Goal: Task Accomplishment & Management: Complete application form

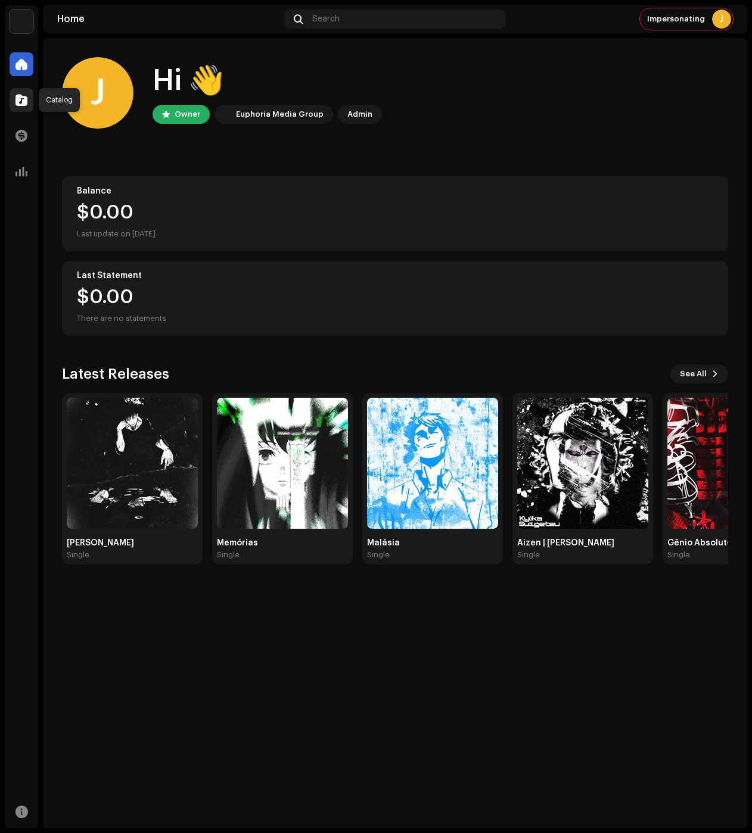
click at [20, 108] on div at bounding box center [22, 100] width 24 height 24
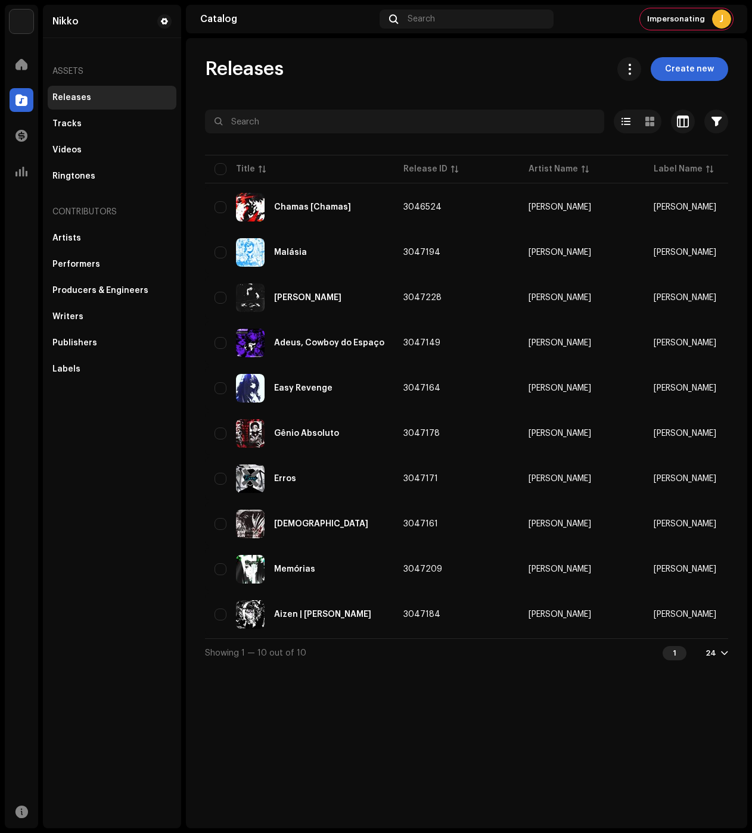
click at [671, 74] on span "Create new" at bounding box center [689, 69] width 49 height 24
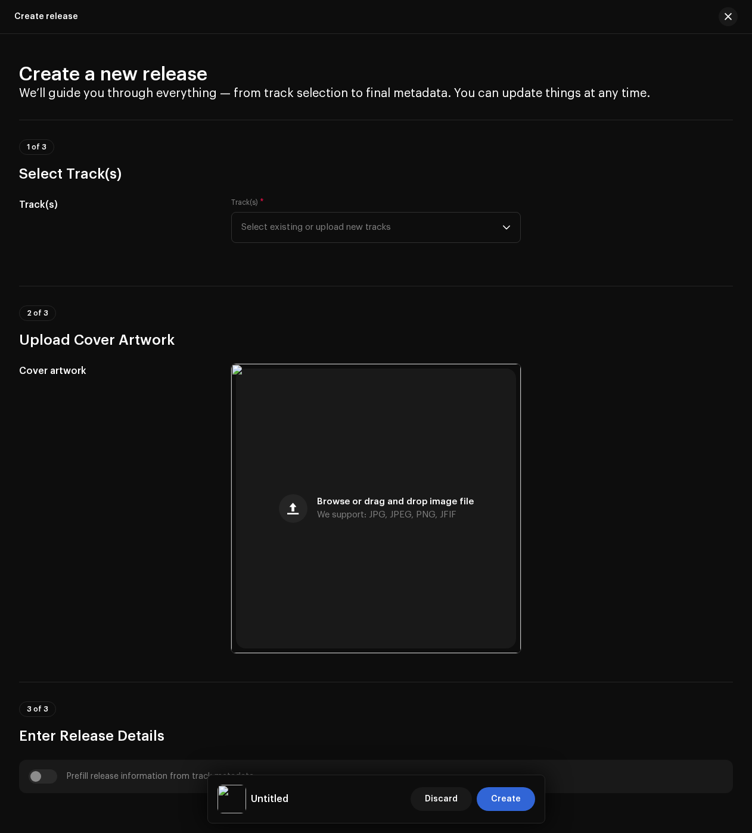
click at [237, 236] on p-select "Select existing or upload new tracks" at bounding box center [376, 227] width 290 height 31
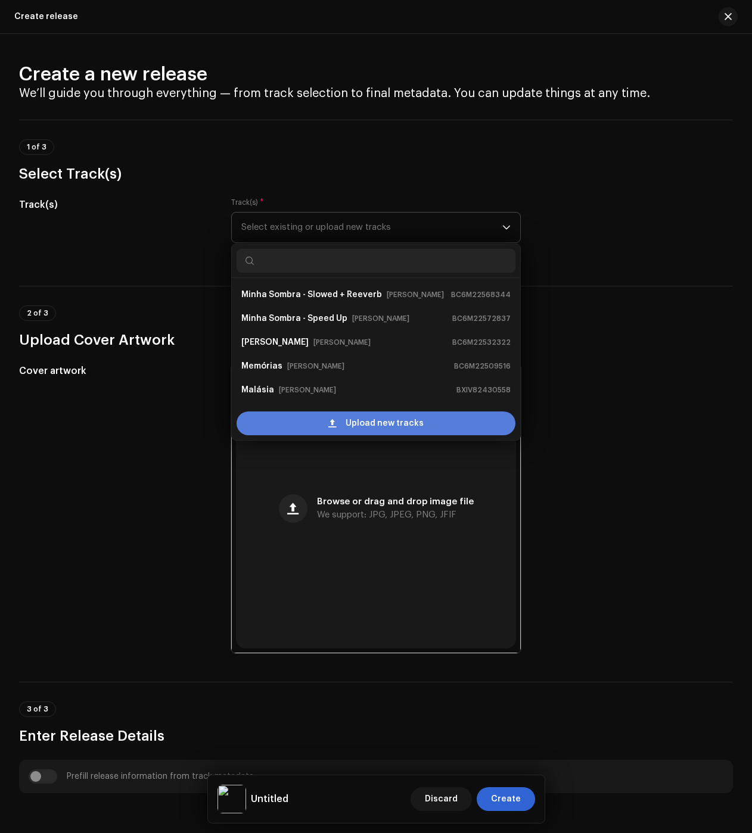
scroll to position [19, 0]
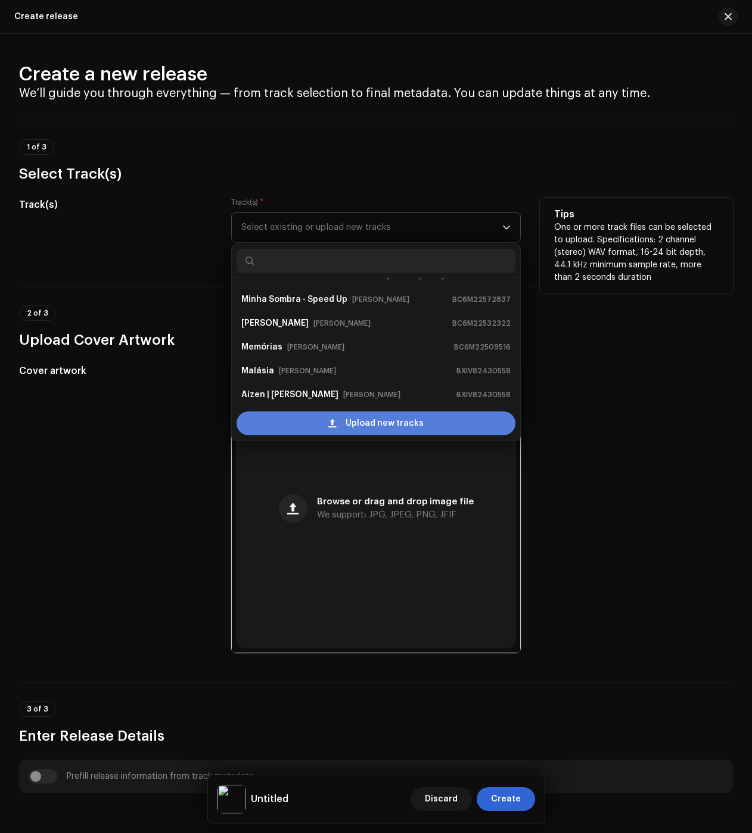
click at [303, 418] on div "Upload new tracks" at bounding box center [376, 424] width 279 height 24
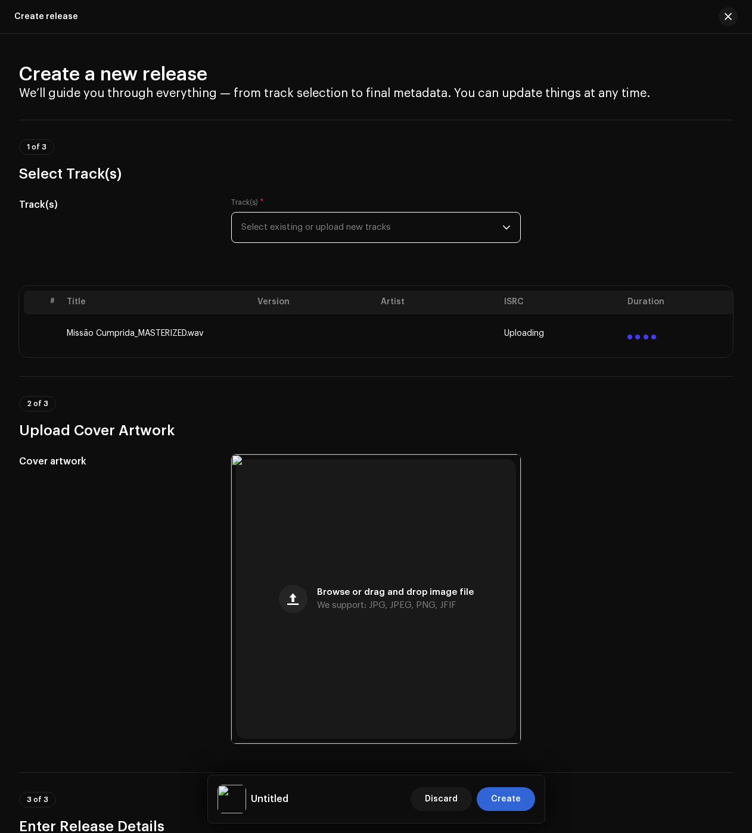
click at [284, 225] on span "Select existing or upload new tracks" at bounding box center [371, 228] width 261 height 30
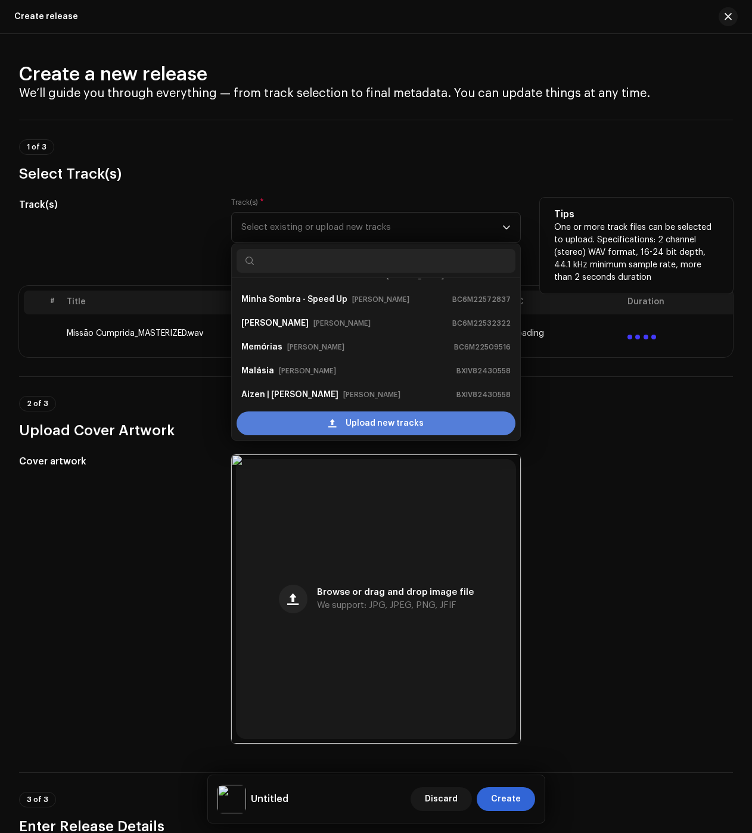
click at [294, 414] on div "Upload new tracks" at bounding box center [376, 424] width 279 height 24
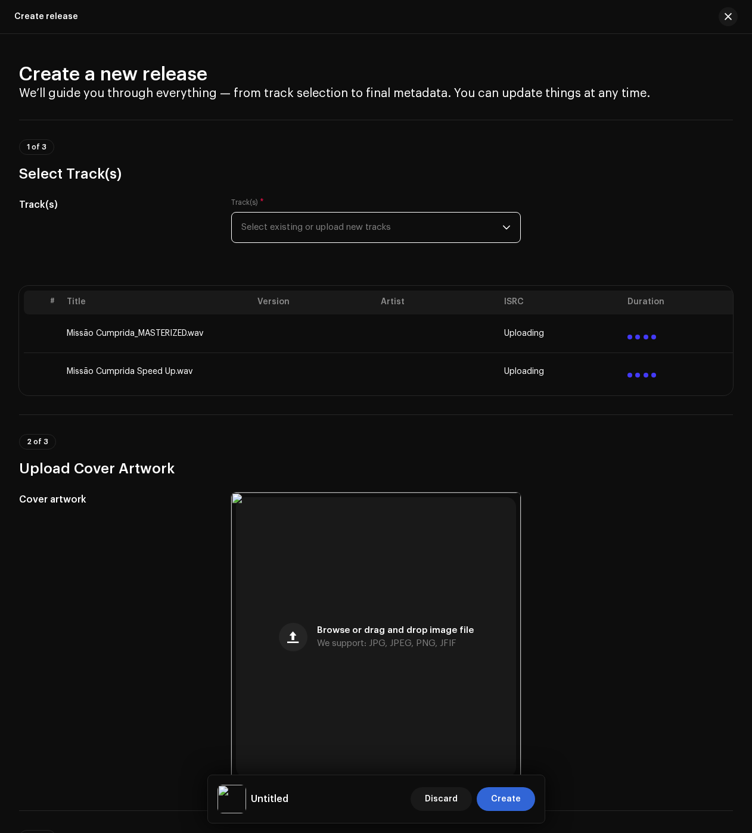
click at [267, 228] on span "Select existing or upload new tracks" at bounding box center [371, 228] width 261 height 30
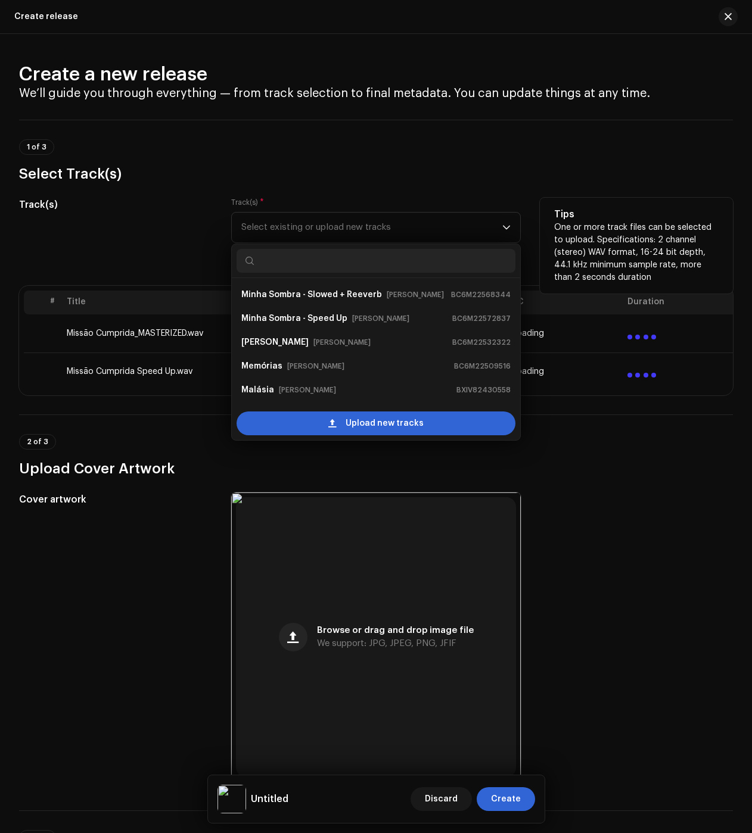
click at [331, 418] on div "Upload new tracks" at bounding box center [376, 424] width 279 height 24
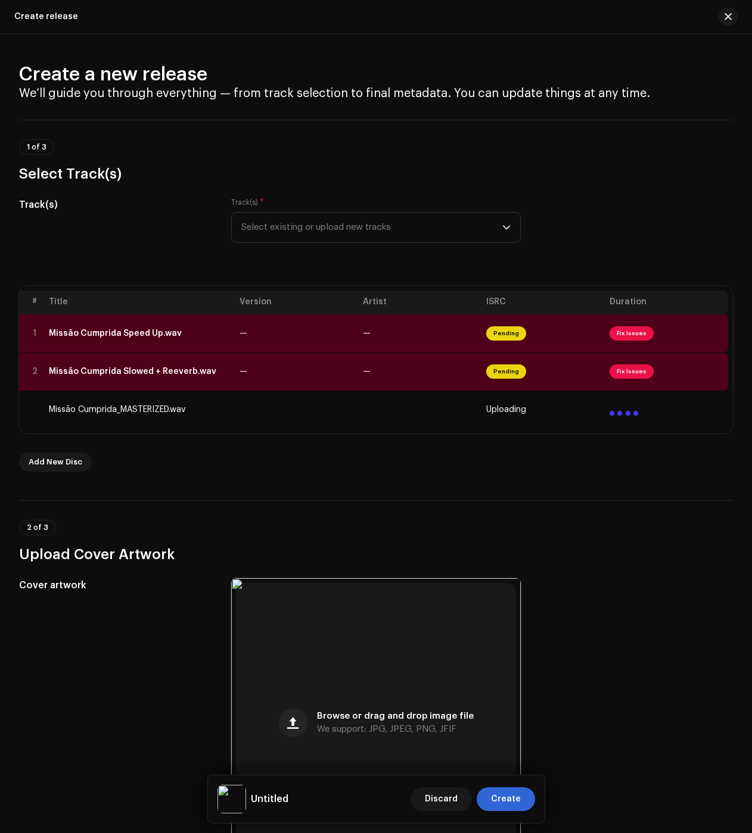
scroll to position [0, 0]
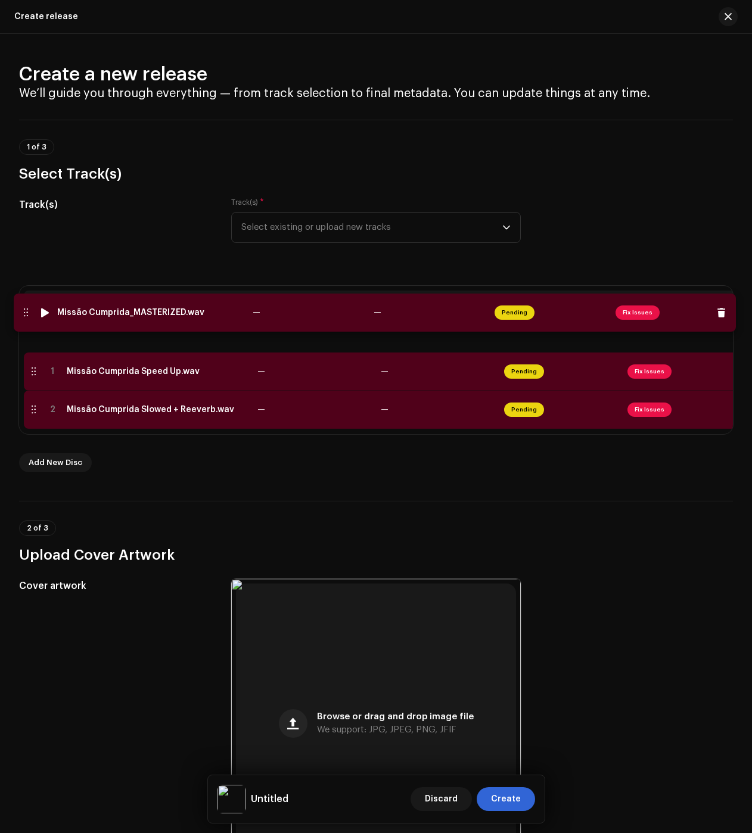
drag, startPoint x: 24, startPoint y: 359, endPoint x: 23, endPoint y: 315, distance: 44.7
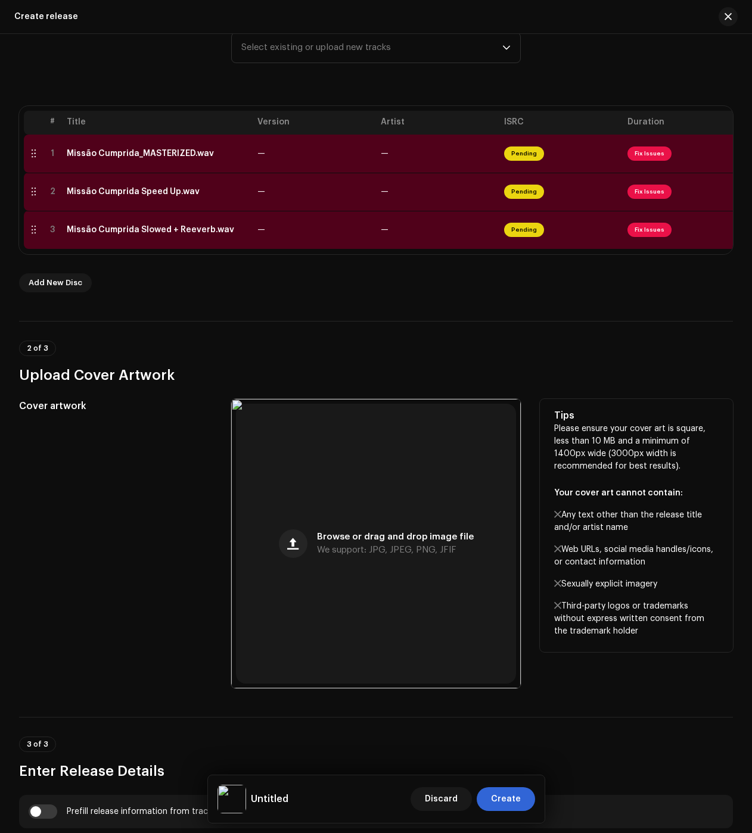
scroll to position [136, 0]
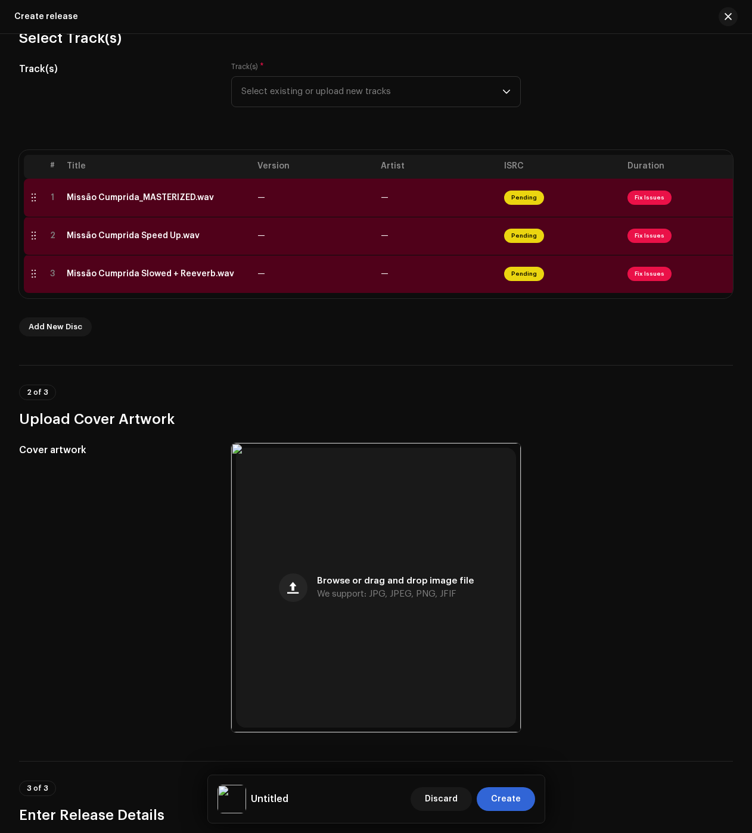
drag, startPoint x: 96, startPoint y: 361, endPoint x: 2, endPoint y: 340, distance: 96.0
click at [170, 199] on div "Missão Cumprida_MASTERIZED.wav" at bounding box center [140, 198] width 147 height 10
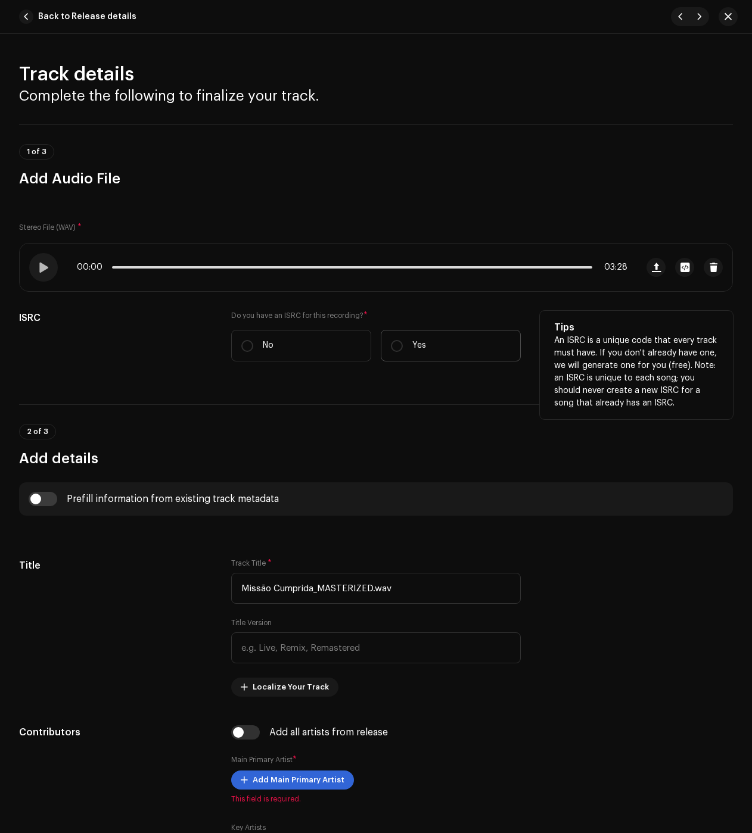
click at [422, 353] on label "Yes" at bounding box center [451, 346] width 140 height 32
click at [403, 352] on input "Yes" at bounding box center [397, 346] width 12 height 12
radio input "true"
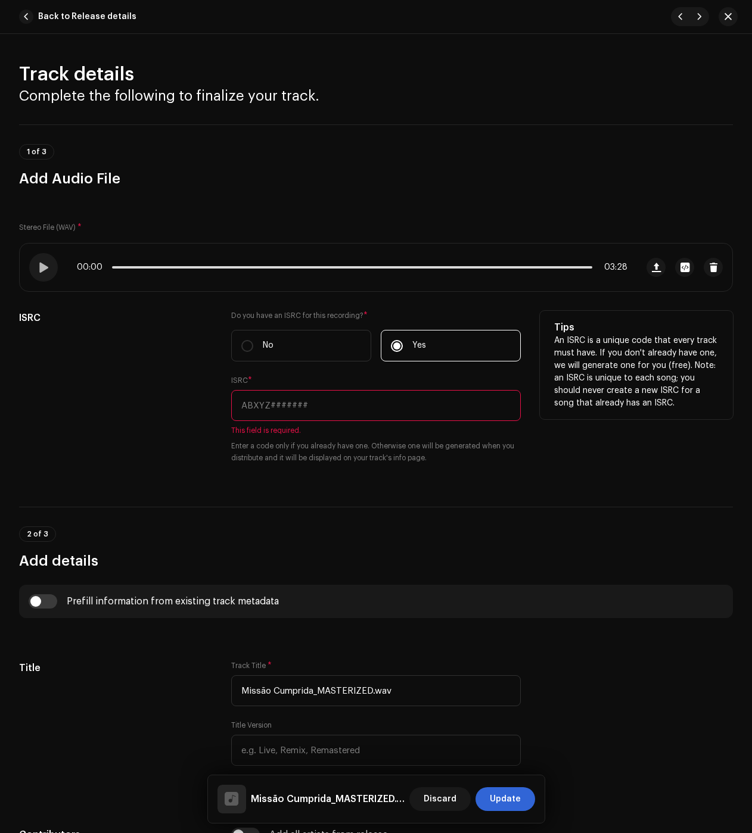
click at [377, 409] on input "text" at bounding box center [376, 405] width 290 height 31
paste input "BC6M22425351"
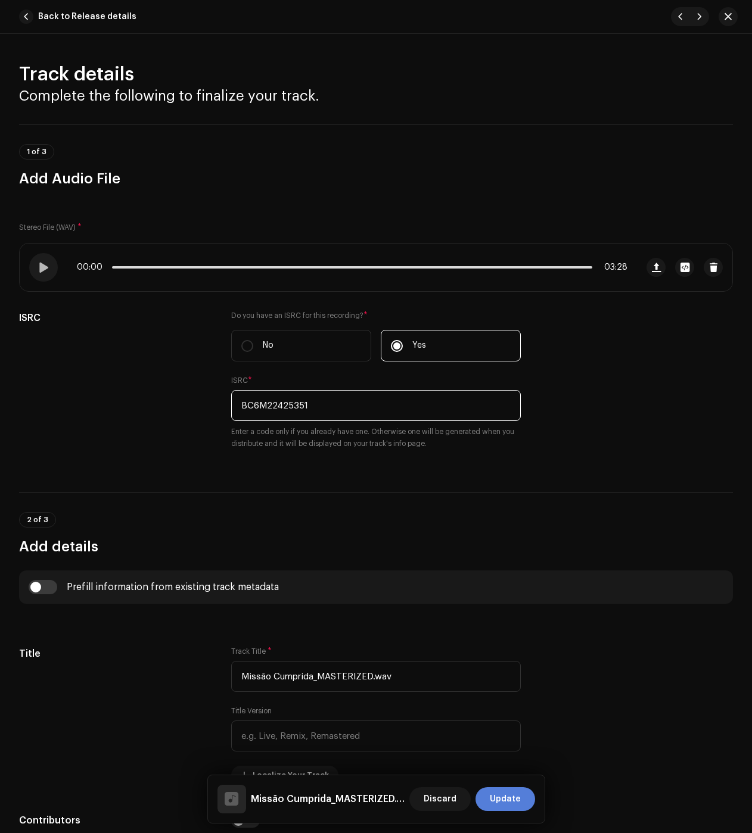
type input "BC6M22425351"
click at [496, 802] on span "Update" at bounding box center [505, 800] width 31 height 24
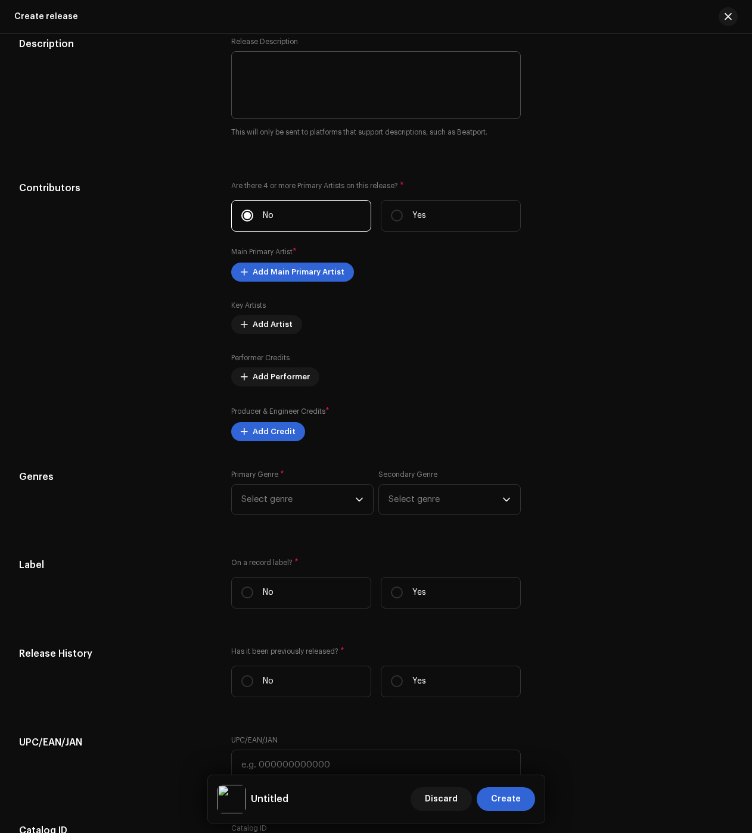
scroll to position [1387, 0]
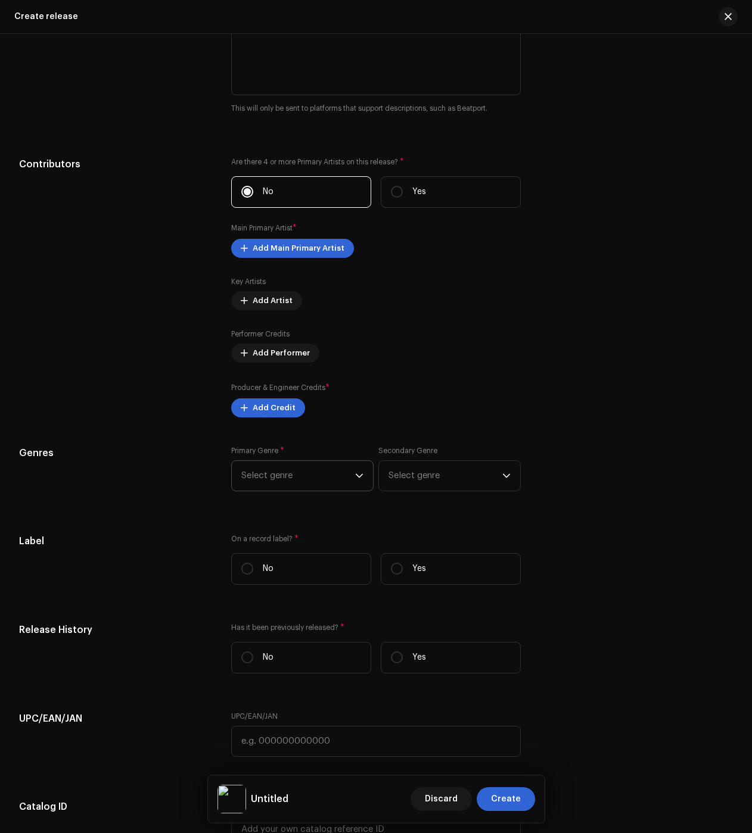
click at [297, 484] on span "Select genre" at bounding box center [298, 476] width 114 height 30
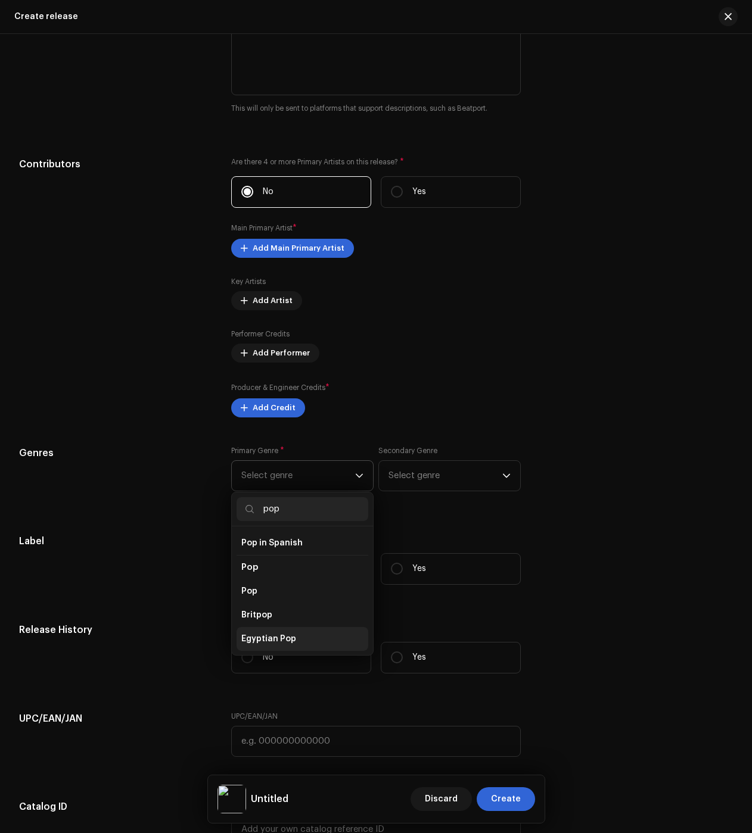
scroll to position [418, 0]
type input "pop"
click at [271, 589] on li "Pop" at bounding box center [303, 593] width 132 height 24
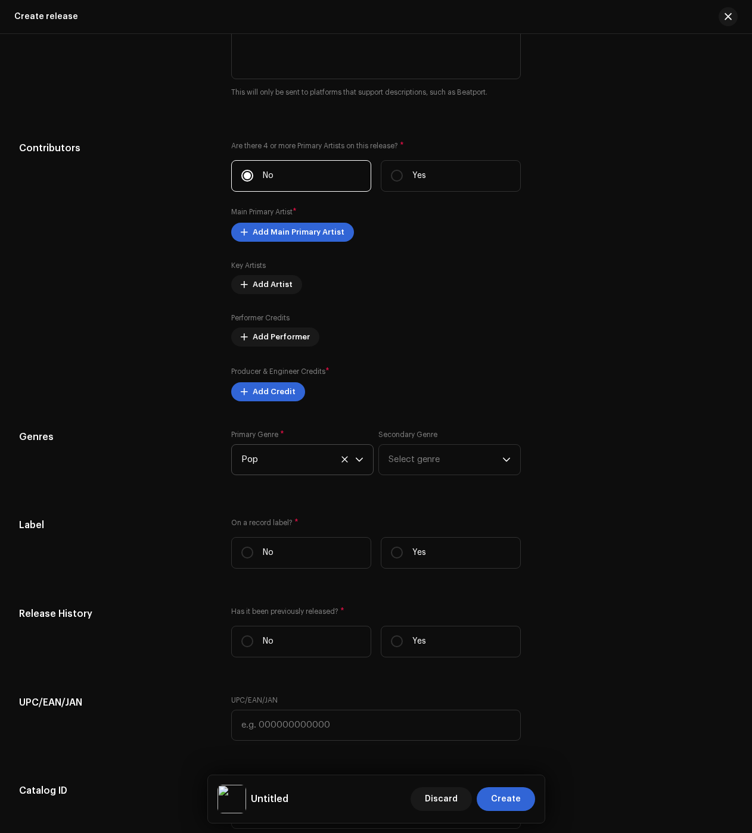
scroll to position [1678, 0]
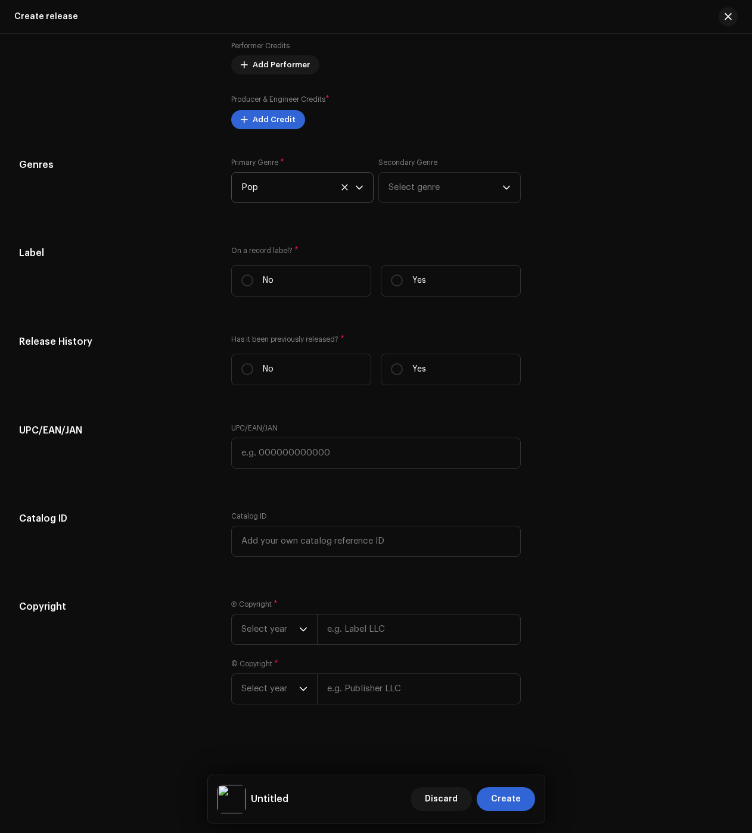
click at [389, 614] on div "Ⓟ Copyright * Select year" at bounding box center [376, 622] width 290 height 45
click at [385, 628] on input "text" at bounding box center [419, 629] width 204 height 31
paste input "[PERSON_NAME] dos [PERSON_NAME] Galhego [PERSON_NAME]"
type input "[PERSON_NAME] dos [PERSON_NAME] Galhego [PERSON_NAME]"
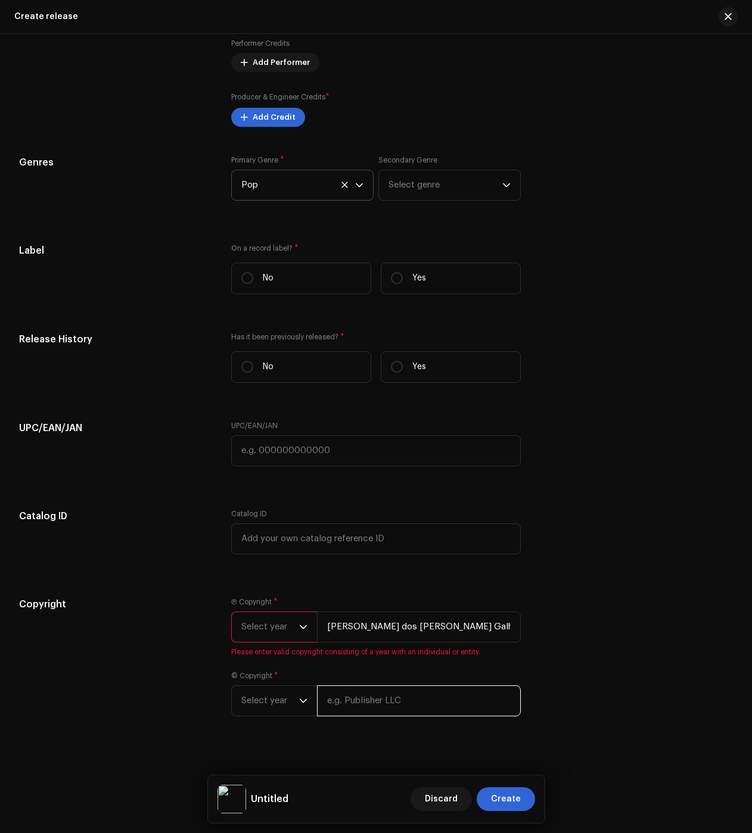
click at [356, 689] on input "text" at bounding box center [419, 701] width 204 height 31
paste input "[PERSON_NAME] dos [PERSON_NAME] Galhego [PERSON_NAME]"
type input "[PERSON_NAME] dos [PERSON_NAME] Galhego [PERSON_NAME]"
drag, startPoint x: 265, startPoint y: 696, endPoint x: 262, endPoint y: 704, distance: 7.7
click at [265, 696] on span "Select year" at bounding box center [270, 701] width 58 height 30
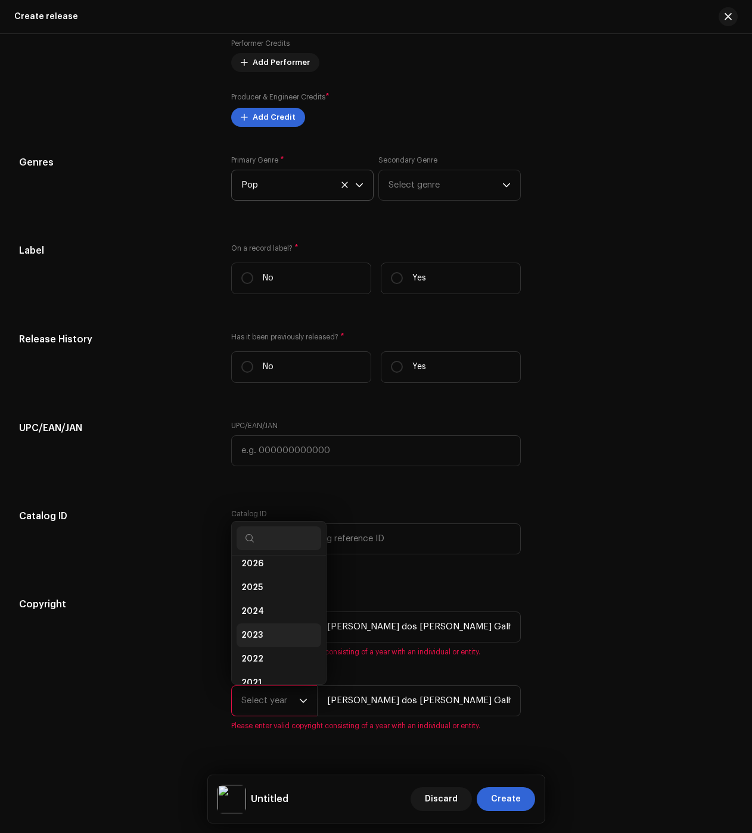
scroll to position [7, 0]
click at [269, 620] on li "2024" at bounding box center [279, 613] width 85 height 24
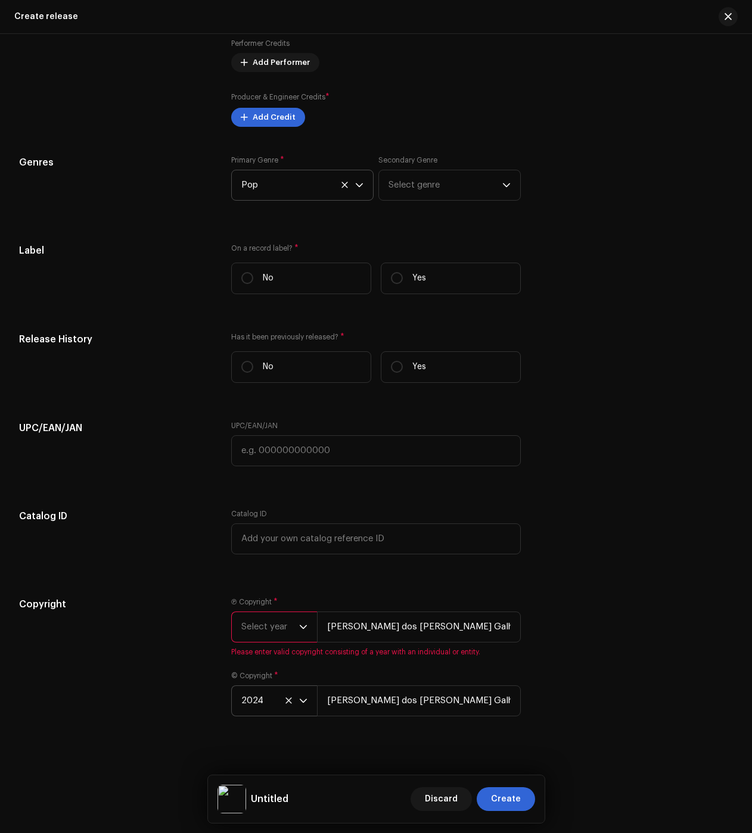
click at [273, 637] on span "Select year" at bounding box center [270, 627] width 58 height 30
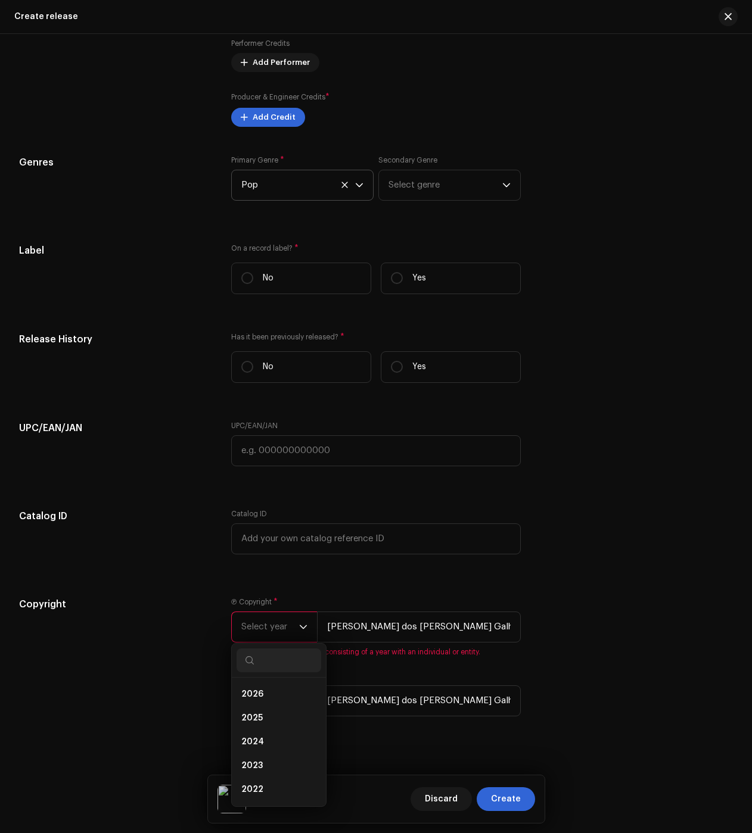
drag, startPoint x: 265, startPoint y: 739, endPoint x: 276, endPoint y: 709, distance: 31.9
click at [265, 739] on li "2024" at bounding box center [279, 742] width 85 height 24
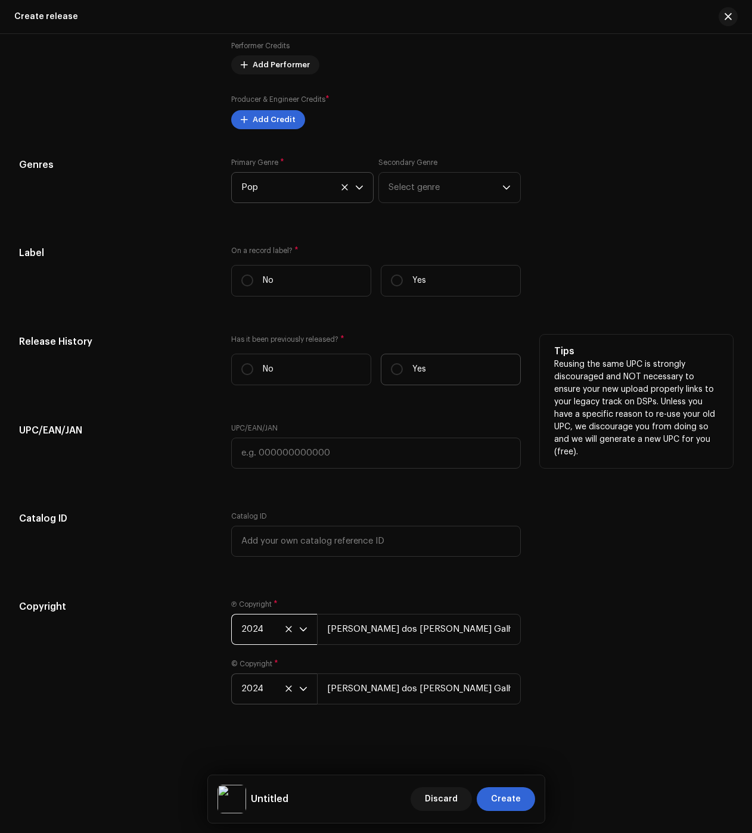
click at [429, 363] on label "Yes" at bounding box center [451, 370] width 140 height 32
click at [403, 363] on input "Yes" at bounding box center [397, 369] width 12 height 12
radio input "true"
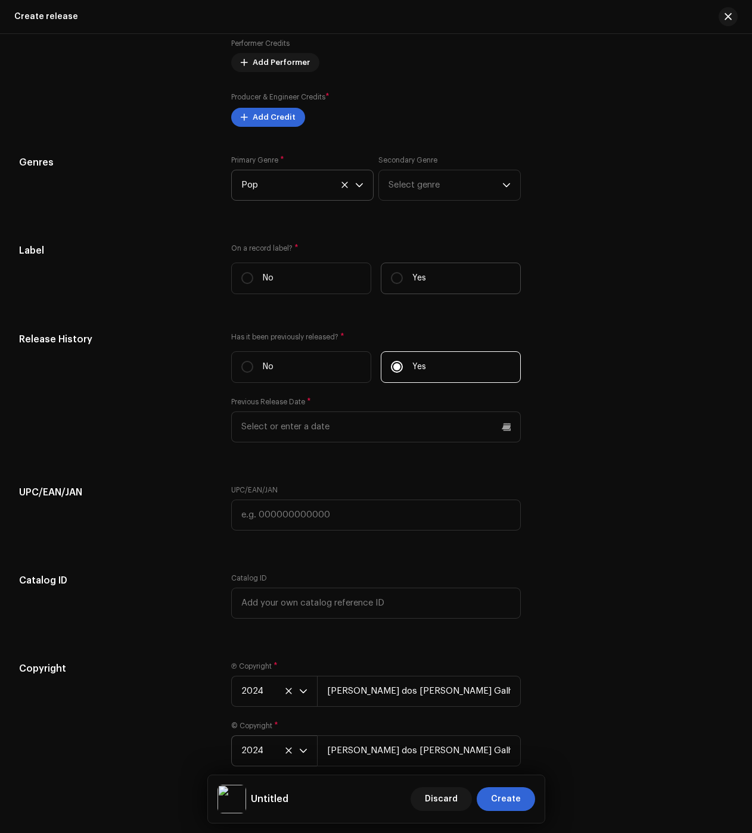
click at [449, 274] on label "Yes" at bounding box center [451, 279] width 140 height 32
click at [403, 274] on input "Yes" at bounding box center [397, 278] width 12 height 12
radio input "true"
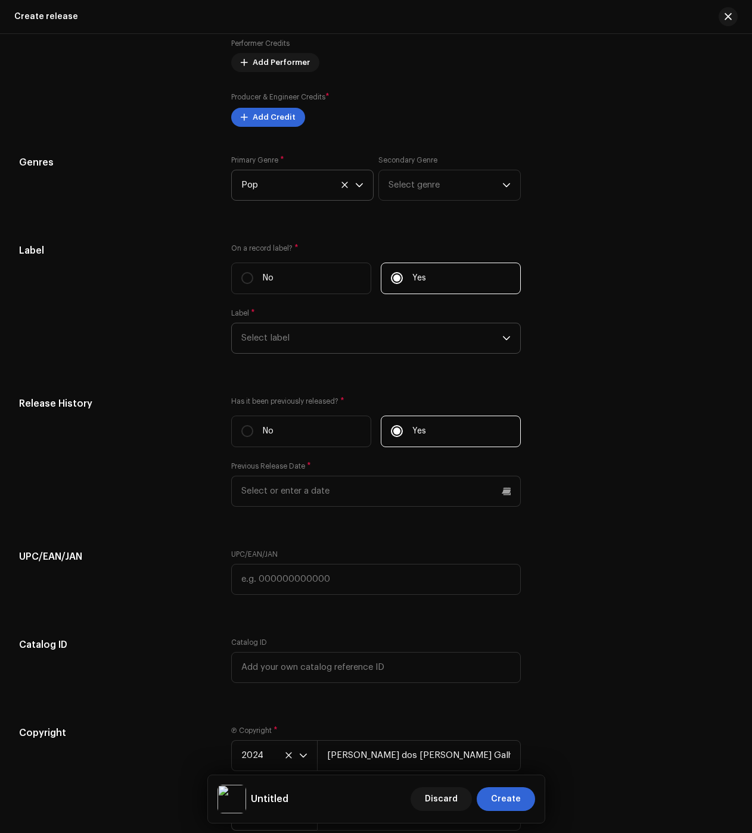
drag, startPoint x: 388, startPoint y: 342, endPoint x: 385, endPoint y: 352, distance: 10.6
click at [388, 341] on span "Select label" at bounding box center [371, 338] width 261 height 30
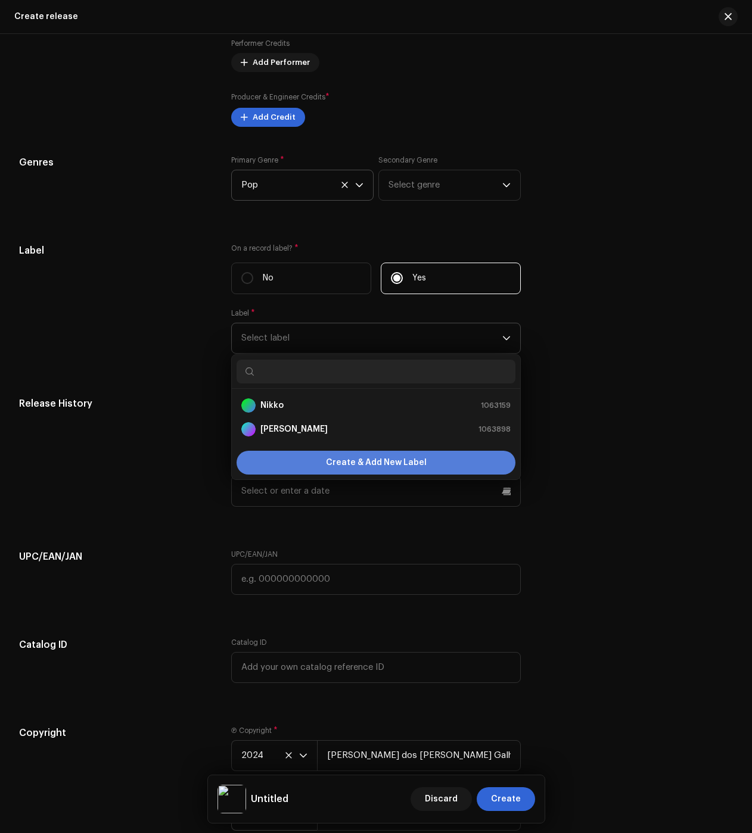
drag, startPoint x: 328, startPoint y: 432, endPoint x: 323, endPoint y: 441, distance: 10.7
click at [328, 432] on div "Nikko Rapper 1063898" at bounding box center [375, 429] width 269 height 14
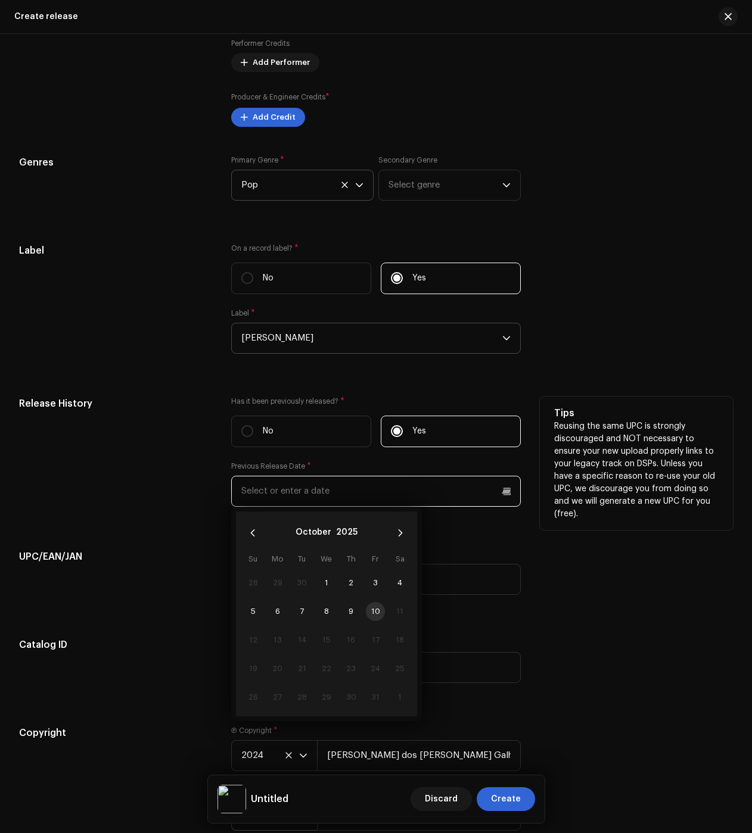
drag, startPoint x: 318, startPoint y: 492, endPoint x: 315, endPoint y: 511, distance: 19.3
click at [318, 492] on input "text" at bounding box center [376, 491] width 290 height 31
click at [350, 536] on button "2025" at bounding box center [346, 533] width 21 height 19
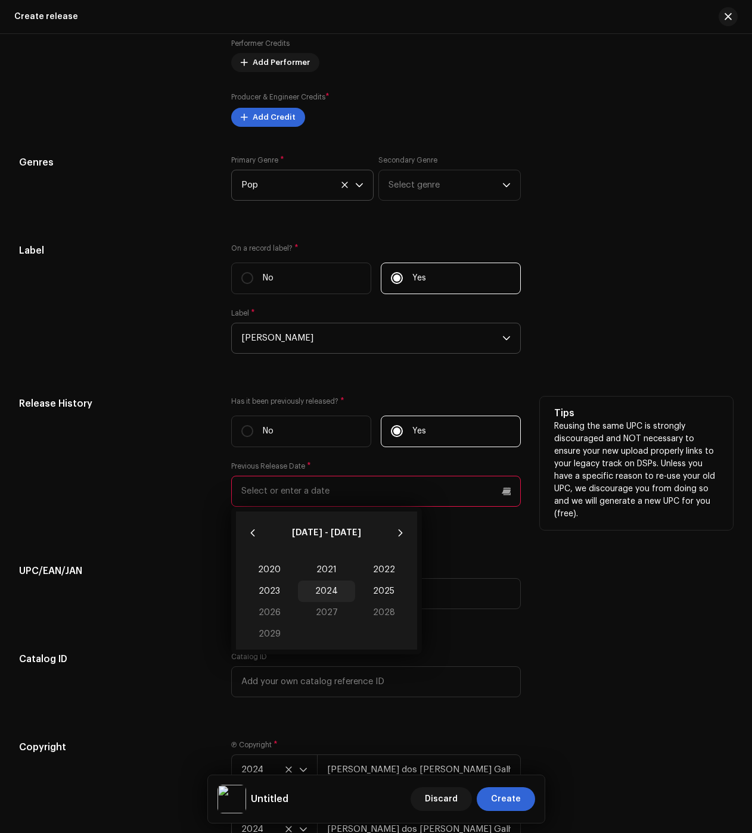
click at [335, 598] on span "2024" at bounding box center [326, 591] width 57 height 21
click at [375, 640] on span "Dec" at bounding box center [386, 640] width 51 height 19
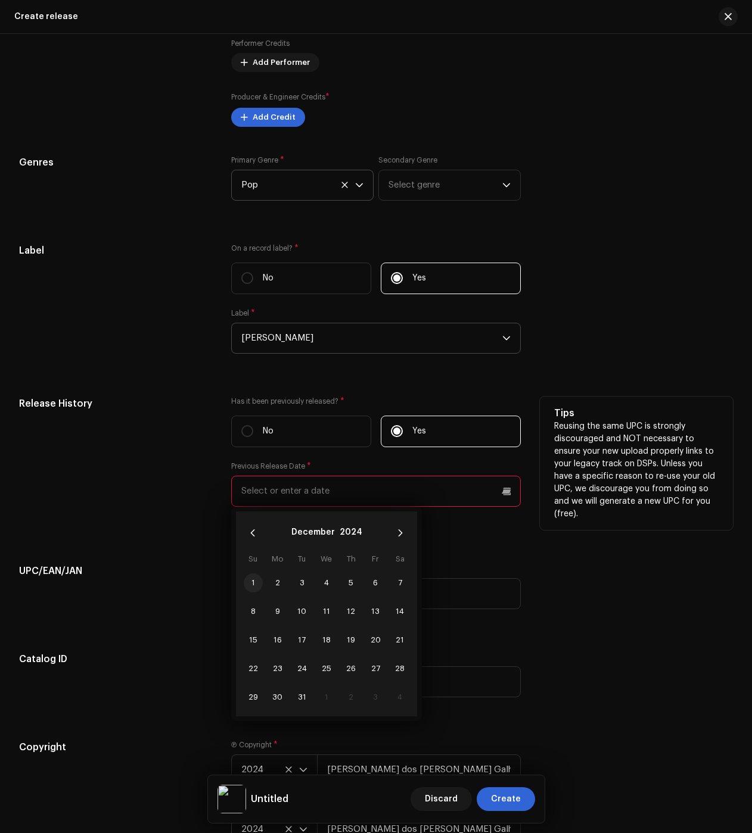
click at [257, 584] on span "1" at bounding box center [253, 583] width 19 height 19
type input "12/01/2024"
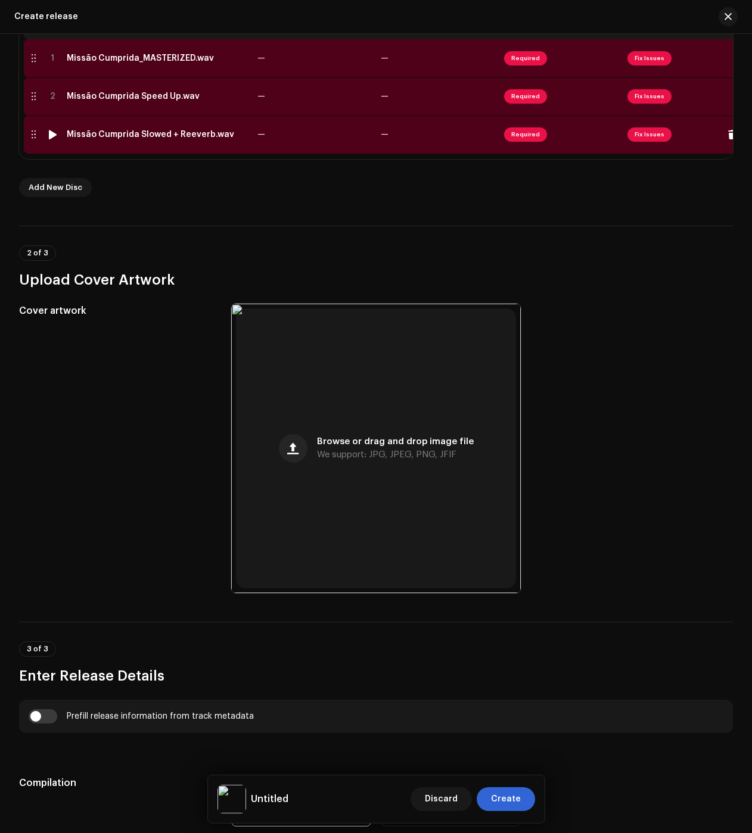
scroll to position [0, 0]
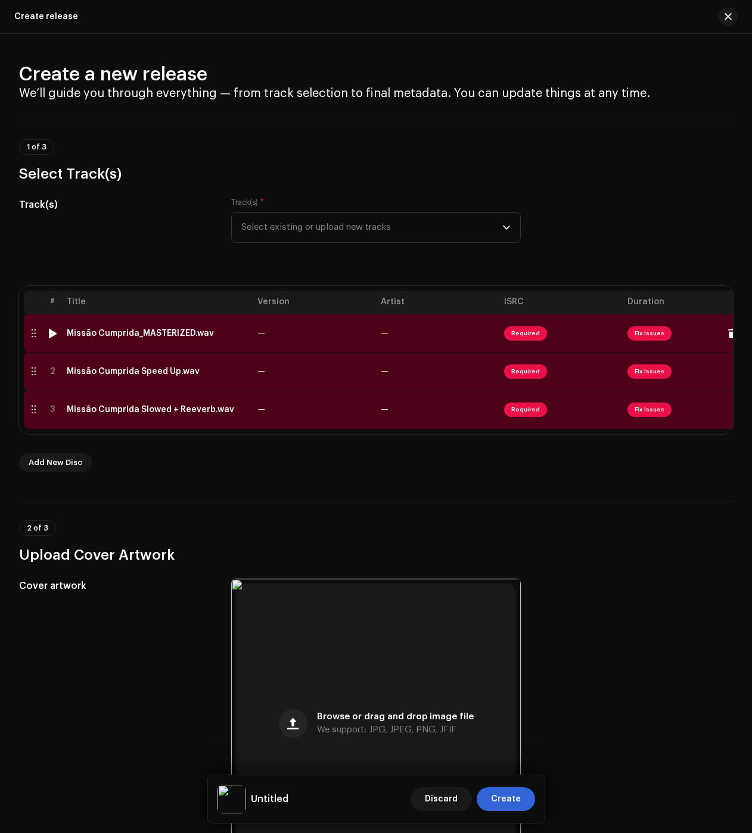
click at [145, 336] on div "Missão Cumprida_MASTERIZED.wav" at bounding box center [140, 334] width 147 height 10
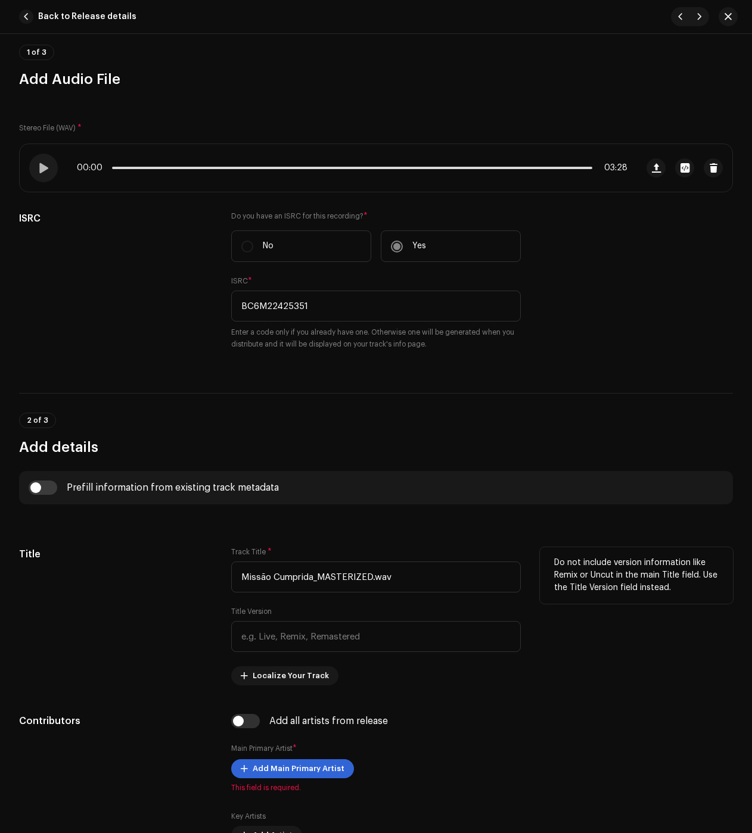
scroll to position [179, 0]
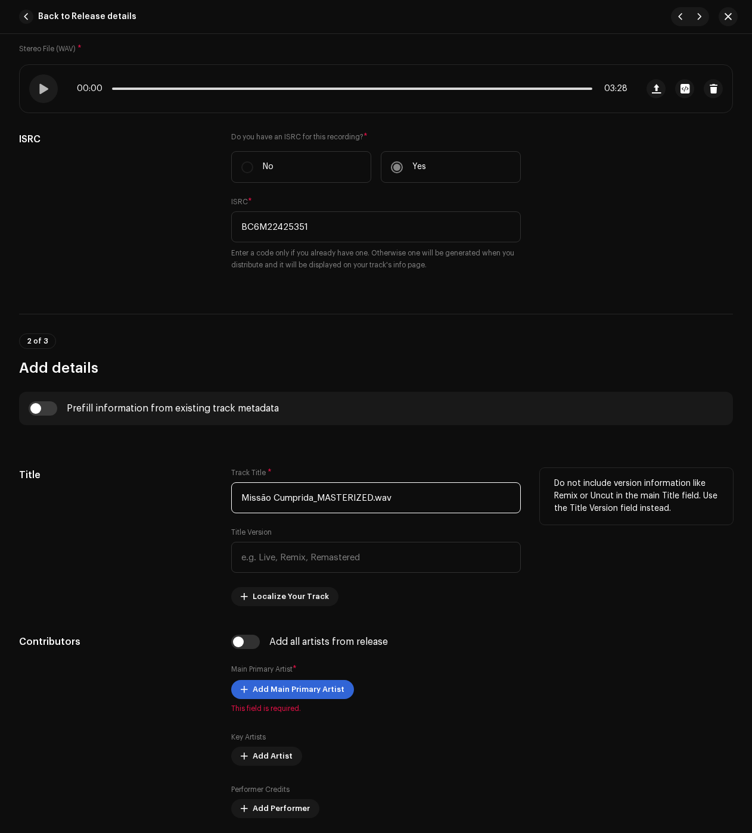
click at [387, 505] on input "Missão Cumprida_MASTERIZED.wav" at bounding box center [376, 498] width 290 height 31
paste input "text"
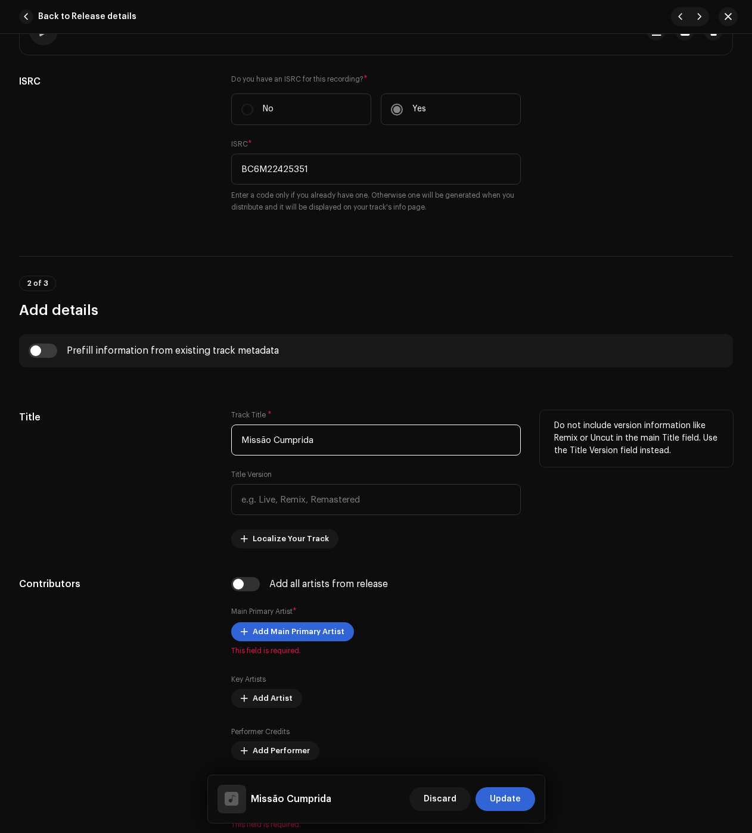
scroll to position [238, 0]
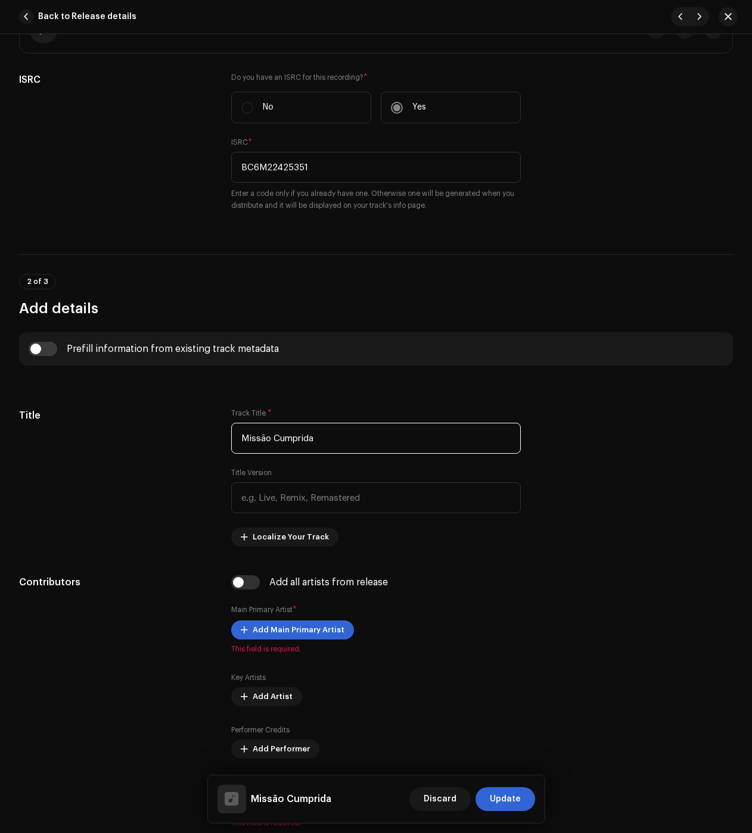
type input "Missão Cumprida"
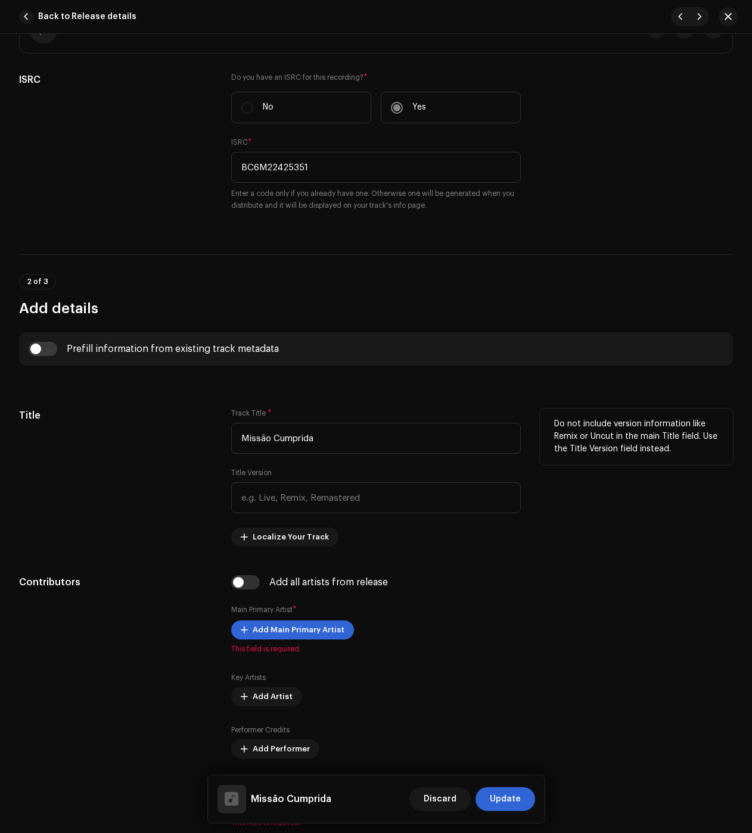
drag, startPoint x: 85, startPoint y: 499, endPoint x: 143, endPoint y: 520, distance: 61.4
click at [86, 499] on div "Title" at bounding box center [115, 478] width 193 height 138
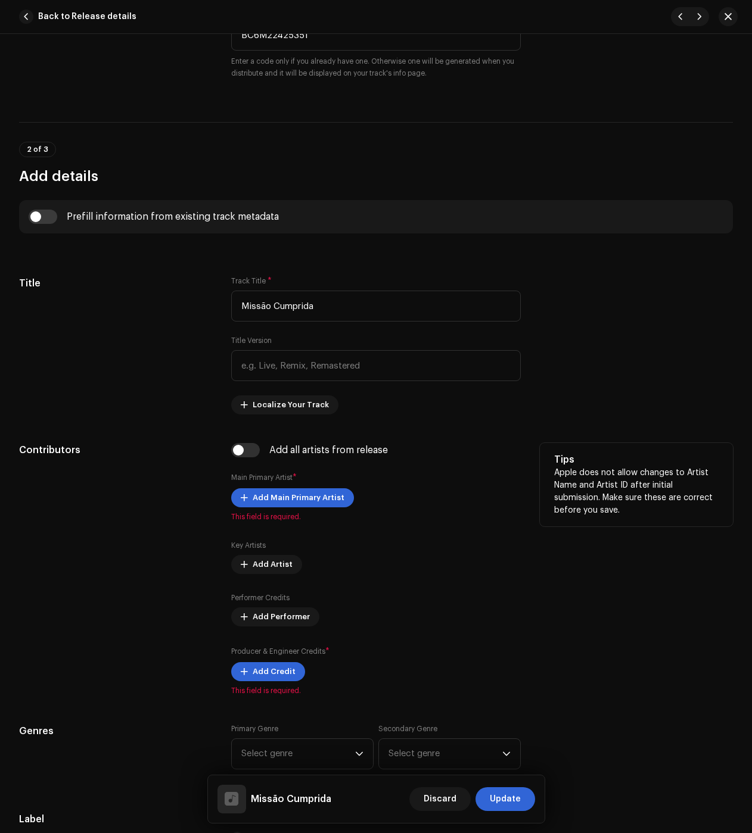
scroll to position [417, 0]
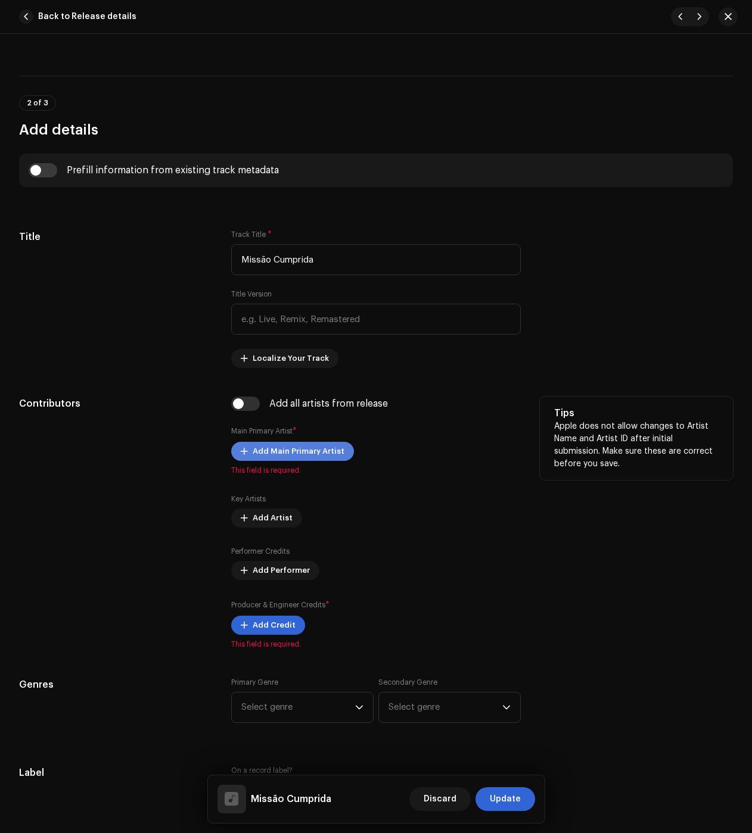
click at [300, 450] on span "Add Main Primary Artist" at bounding box center [299, 452] width 92 height 24
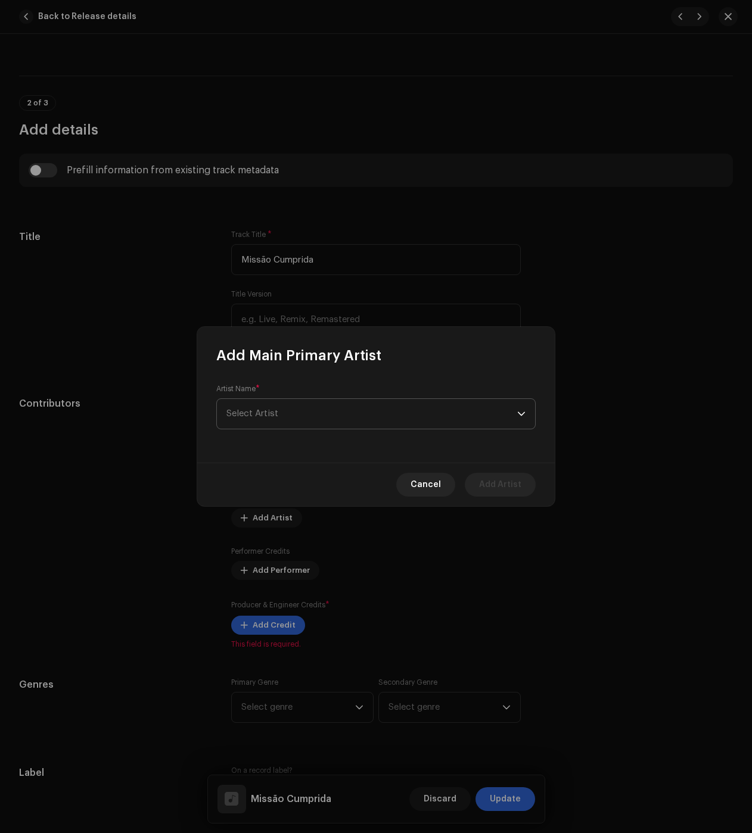
click at [326, 415] on span "Select Artist" at bounding box center [371, 414] width 291 height 30
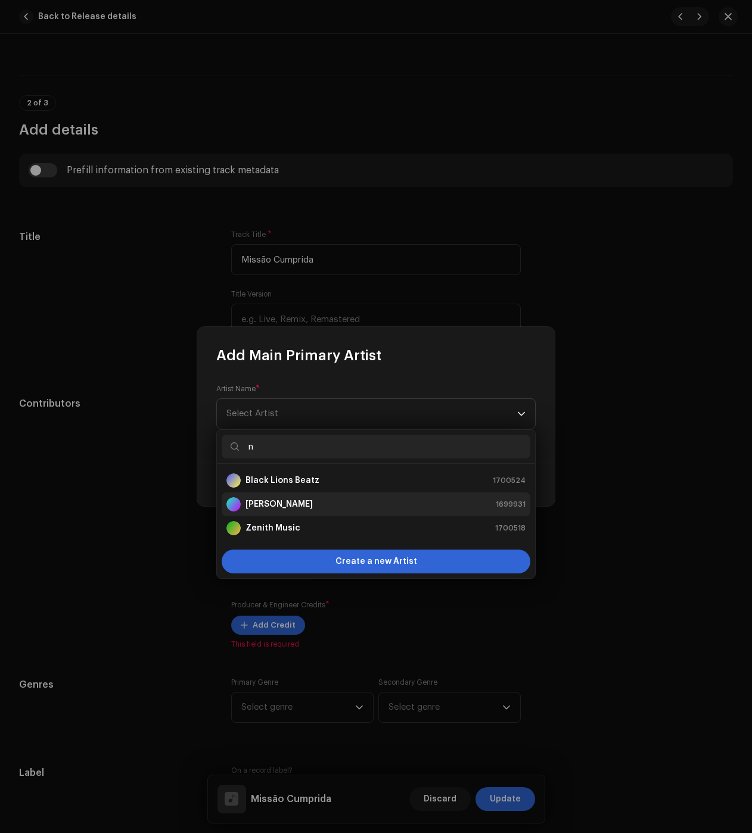
type input "n"
click at [263, 507] on strong "[PERSON_NAME]" at bounding box center [278, 505] width 67 height 12
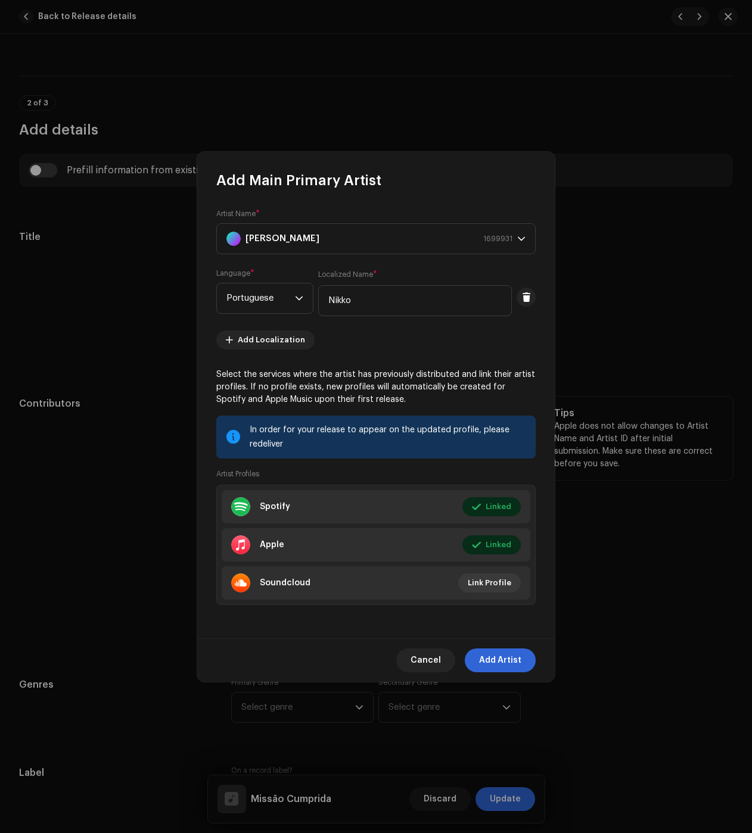
click at [522, 663] on button "Add Artist" at bounding box center [500, 661] width 71 height 24
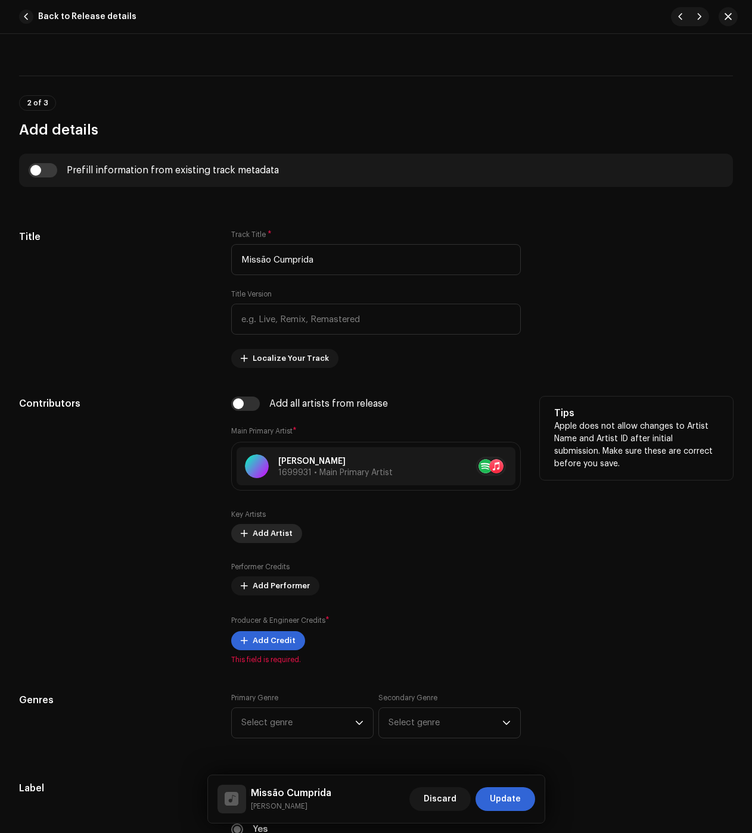
click at [274, 537] on span "Add Artist" at bounding box center [273, 534] width 40 height 24
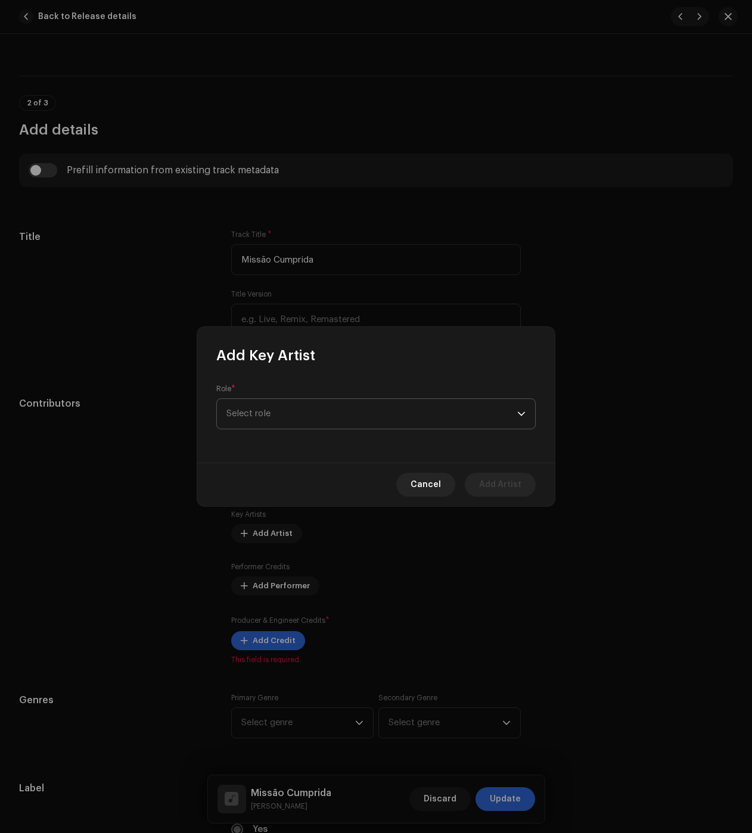
click at [274, 427] on span "Select role" at bounding box center [371, 414] width 291 height 30
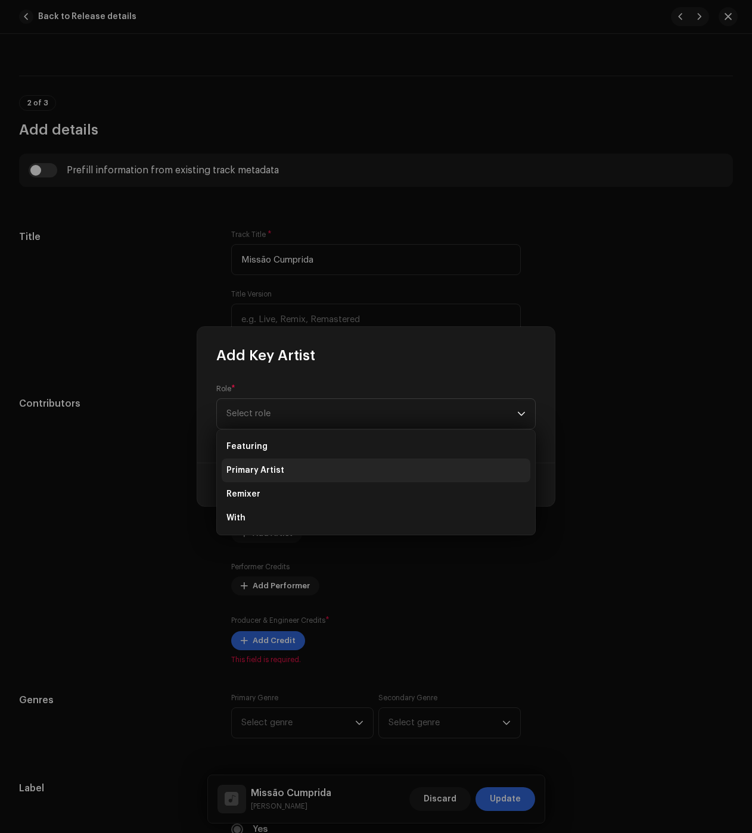
click at [254, 473] on span "Primary Artist" at bounding box center [255, 471] width 58 height 12
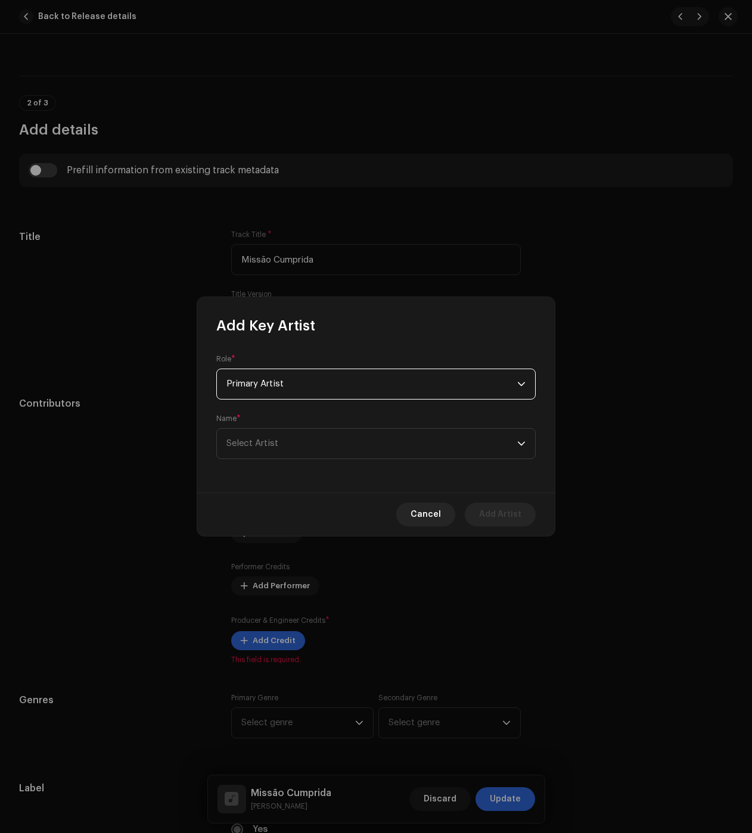
click at [244, 374] on span "Primary Artist" at bounding box center [371, 384] width 291 height 30
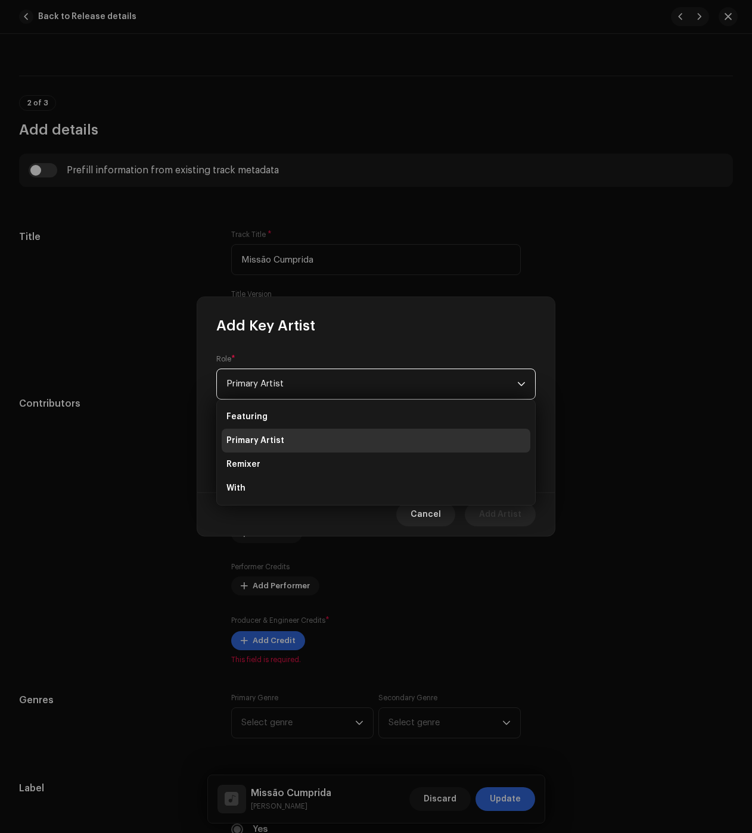
drag, startPoint x: 254, startPoint y: 421, endPoint x: 251, endPoint y: 433, distance: 12.7
click at [254, 420] on span "Featuring" at bounding box center [246, 417] width 41 height 12
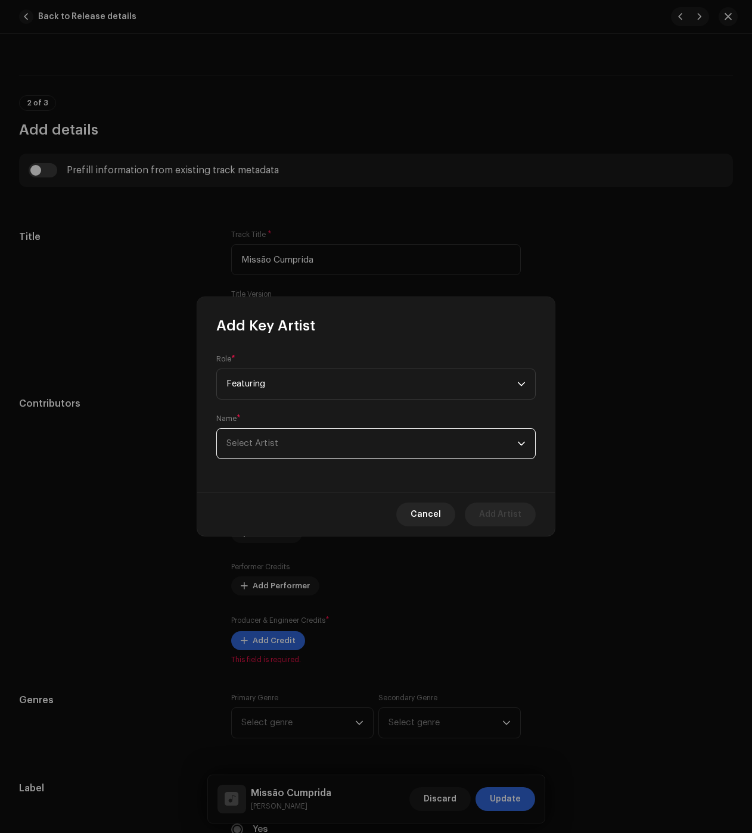
click at [255, 439] on span "Select Artist" at bounding box center [252, 443] width 52 height 9
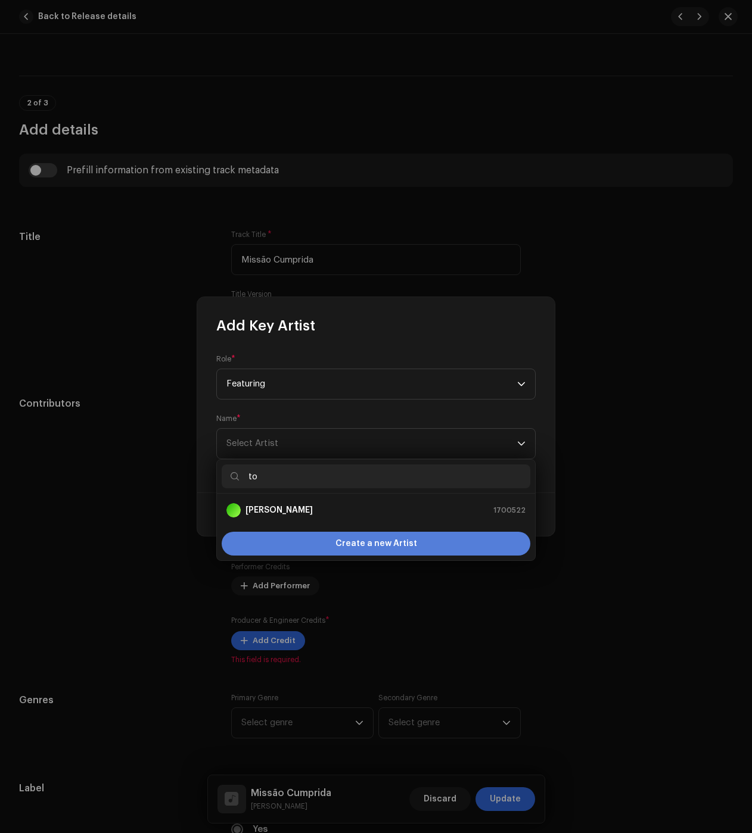
type input "to"
click at [314, 540] on div "Create a new Artist" at bounding box center [376, 544] width 309 height 24
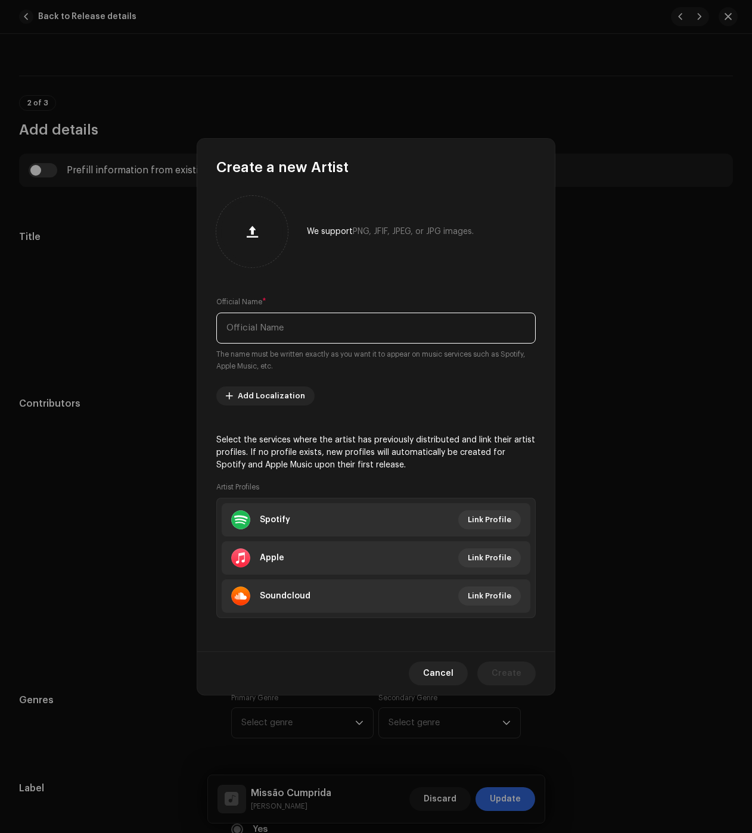
click at [334, 333] on input "text" at bounding box center [375, 328] width 319 height 31
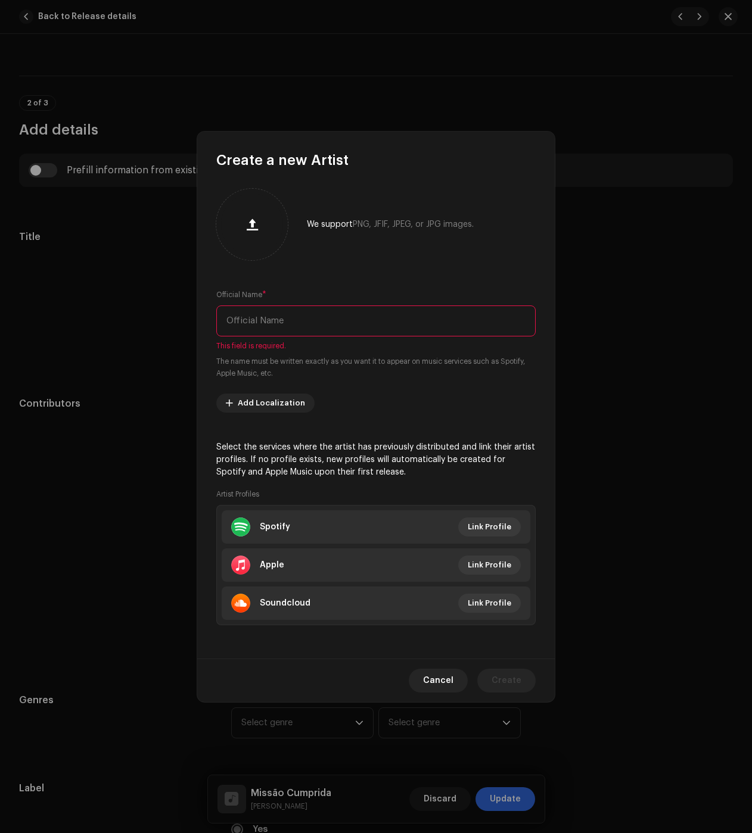
click at [294, 332] on input "text" at bounding box center [375, 321] width 319 height 31
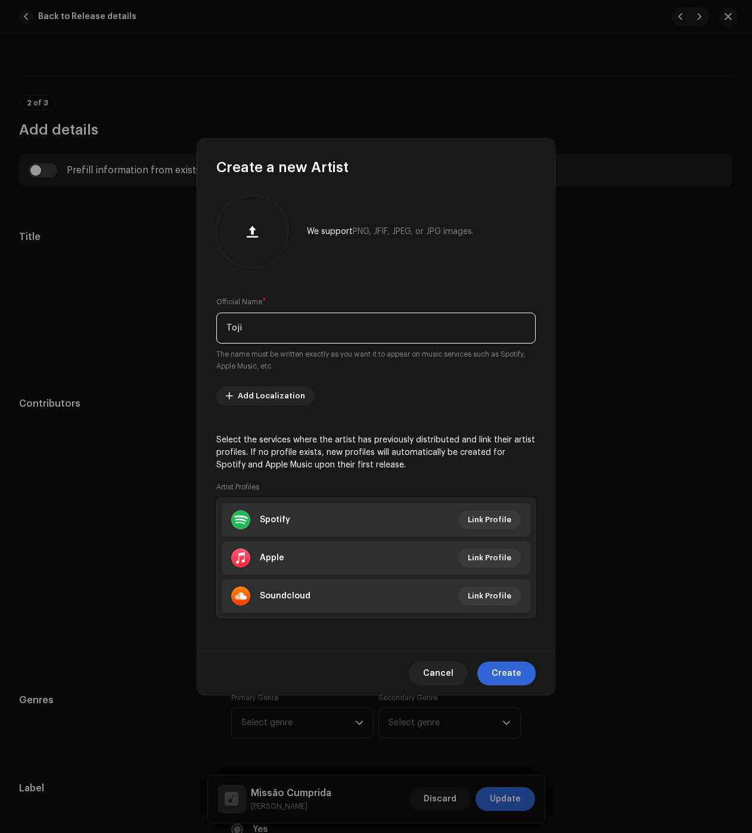
type input "Toji"
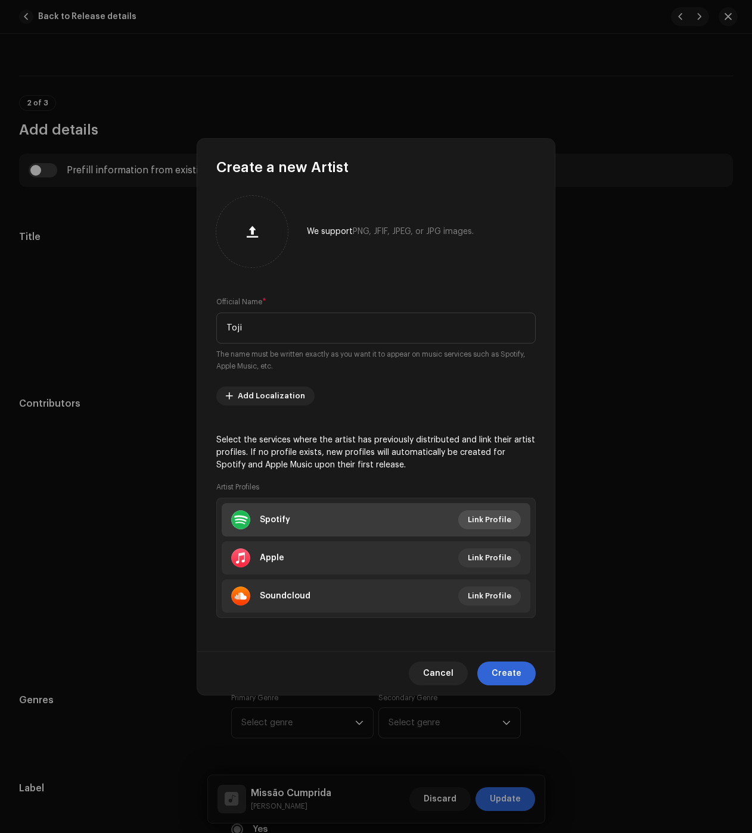
click at [487, 515] on span "Link Profile" at bounding box center [489, 520] width 43 height 24
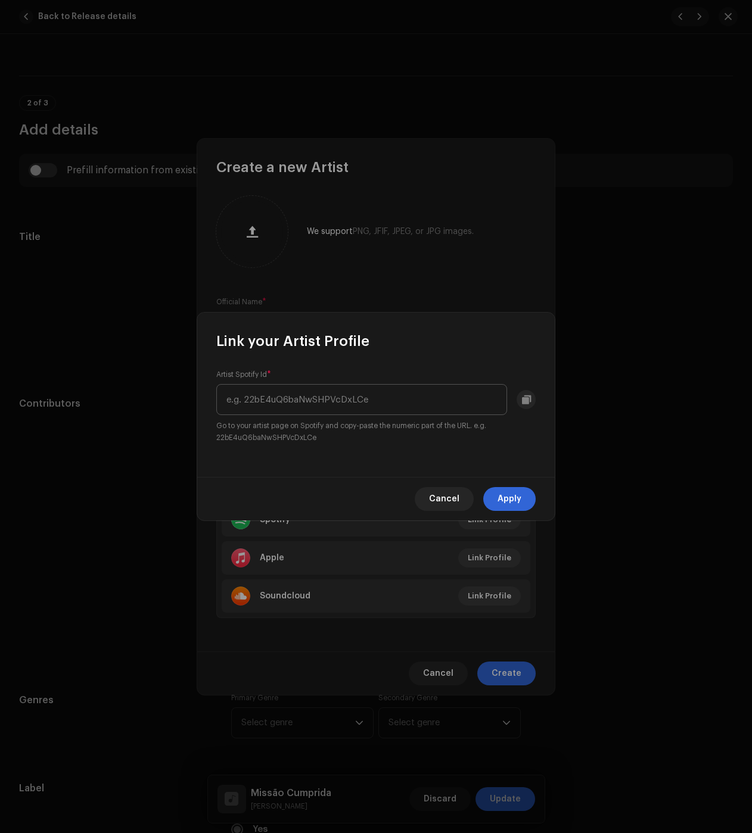
click at [334, 401] on input "text" at bounding box center [361, 399] width 291 height 31
type input "37oesMpMdp5MhD7ceZJJEr"
click at [507, 499] on span "Apply" at bounding box center [509, 499] width 24 height 24
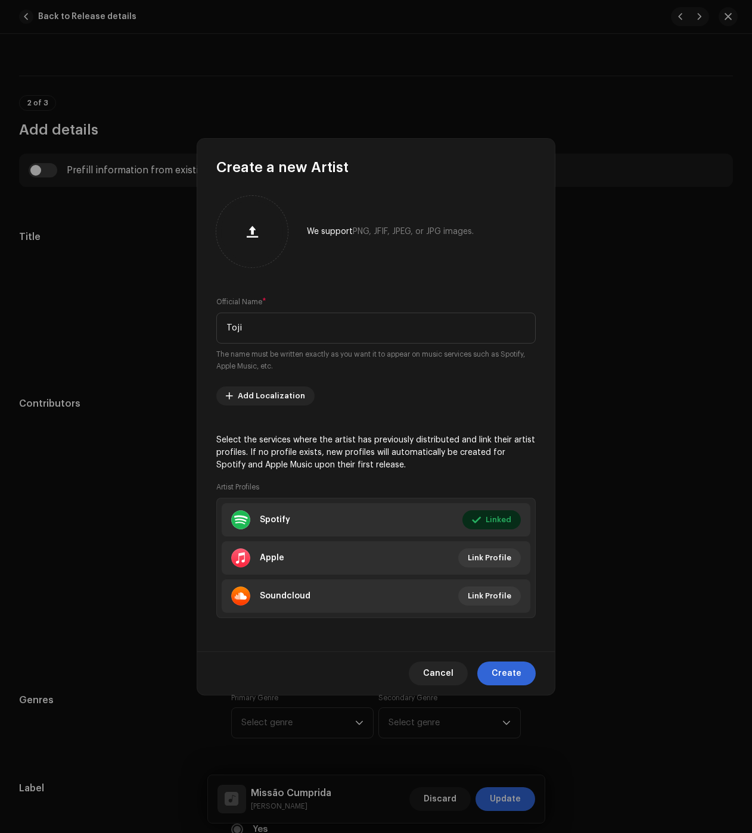
click at [512, 681] on span "Create" at bounding box center [507, 674] width 30 height 24
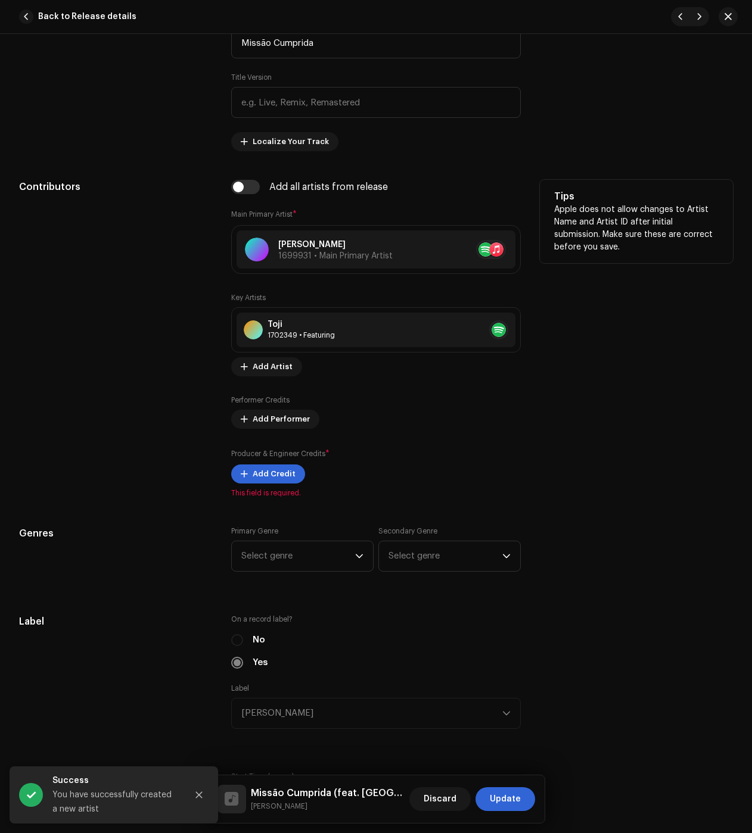
scroll to position [655, 0]
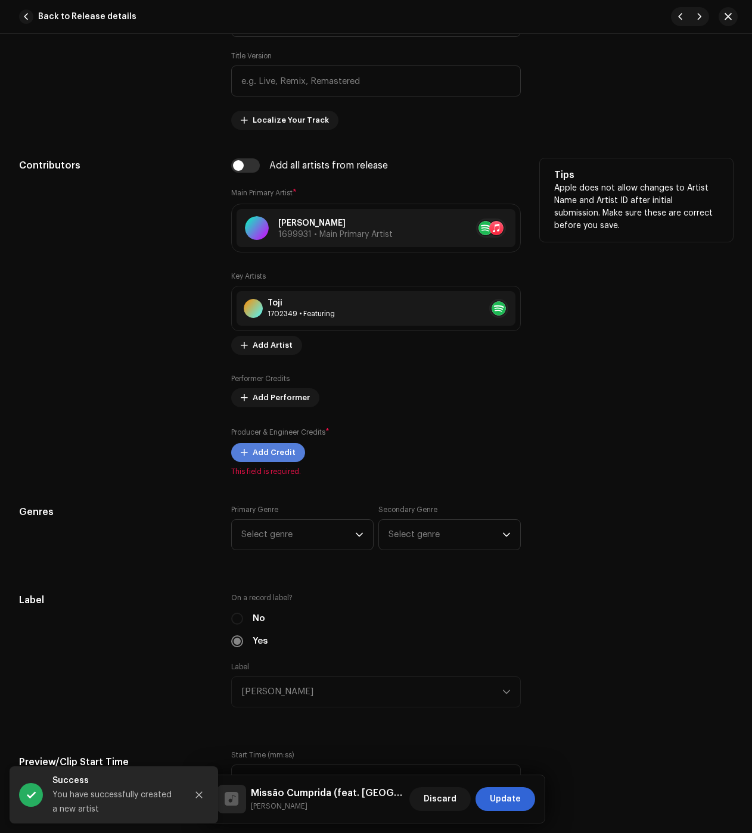
click at [285, 447] on span "Add Credit" at bounding box center [274, 453] width 43 height 24
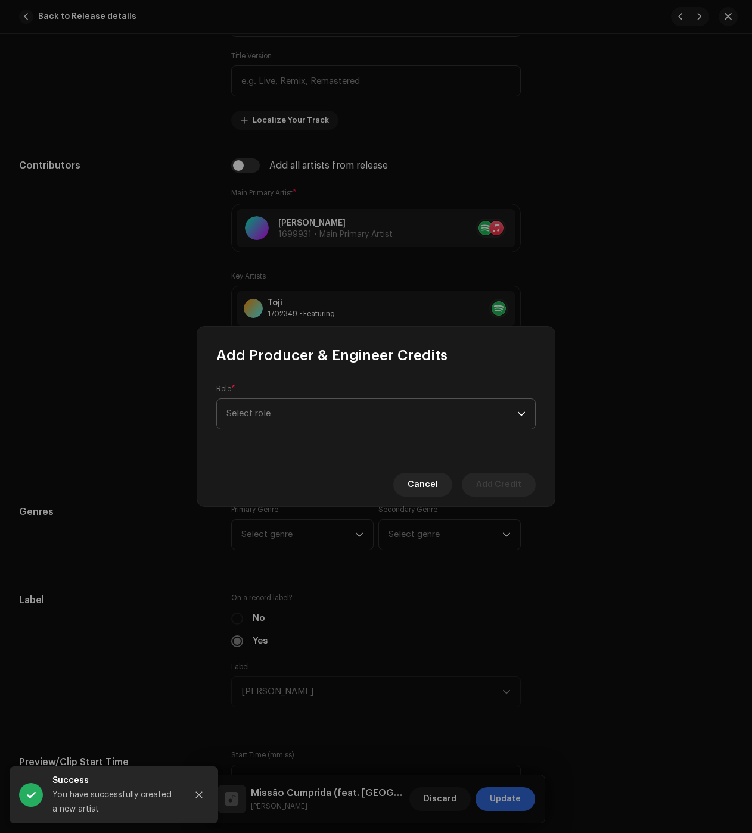
click at [400, 416] on span "Select role" at bounding box center [371, 414] width 291 height 30
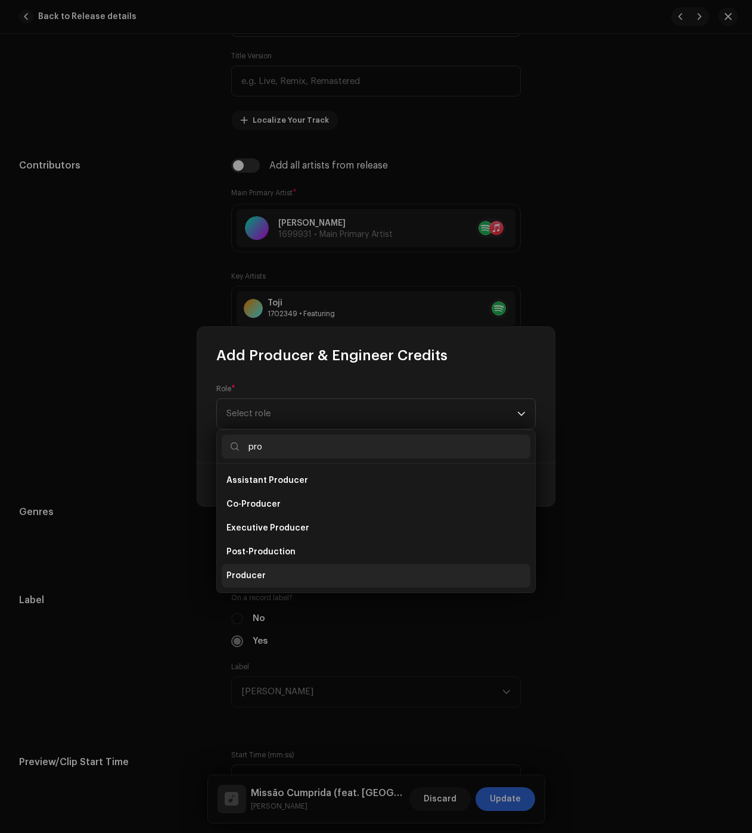
type input "pro"
click at [244, 581] on span "Producer" at bounding box center [245, 576] width 39 height 12
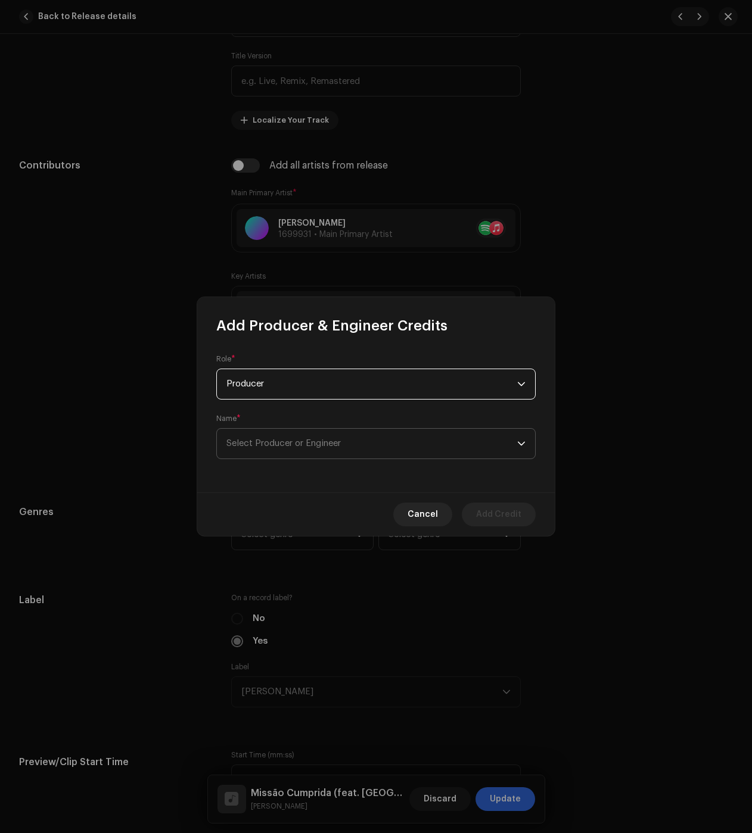
click at [287, 453] on span "Select Producer or Engineer" at bounding box center [371, 444] width 291 height 30
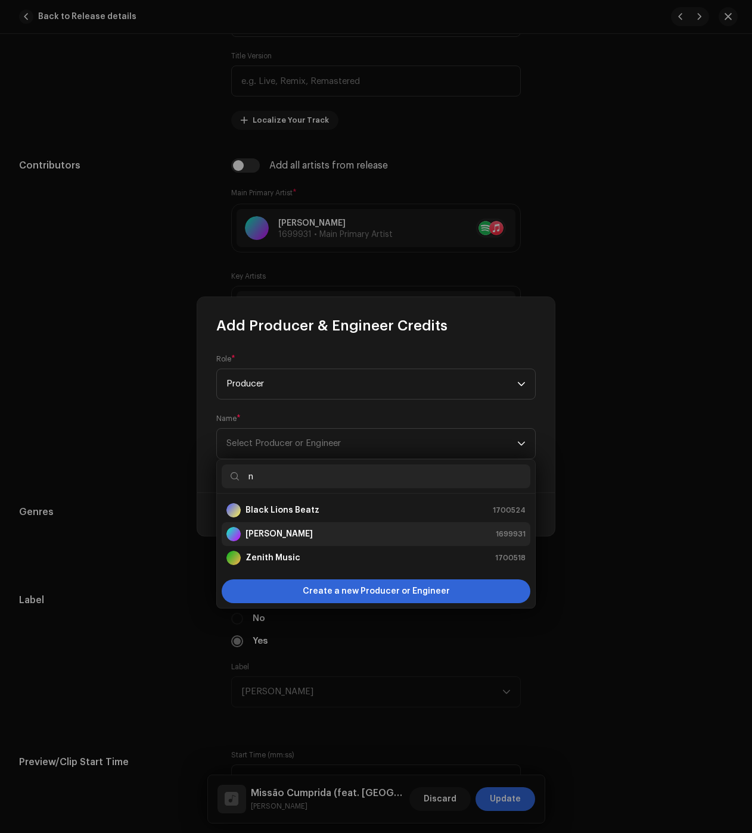
type input "n"
click at [297, 534] on strong "[PERSON_NAME]" at bounding box center [278, 534] width 67 height 12
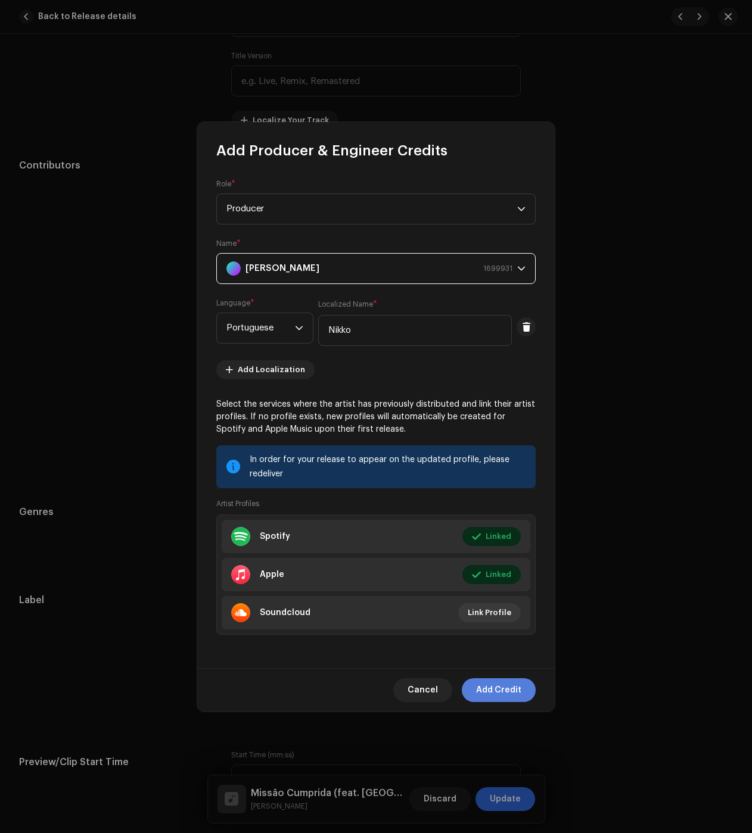
click at [508, 682] on span "Add Credit" at bounding box center [498, 691] width 45 height 24
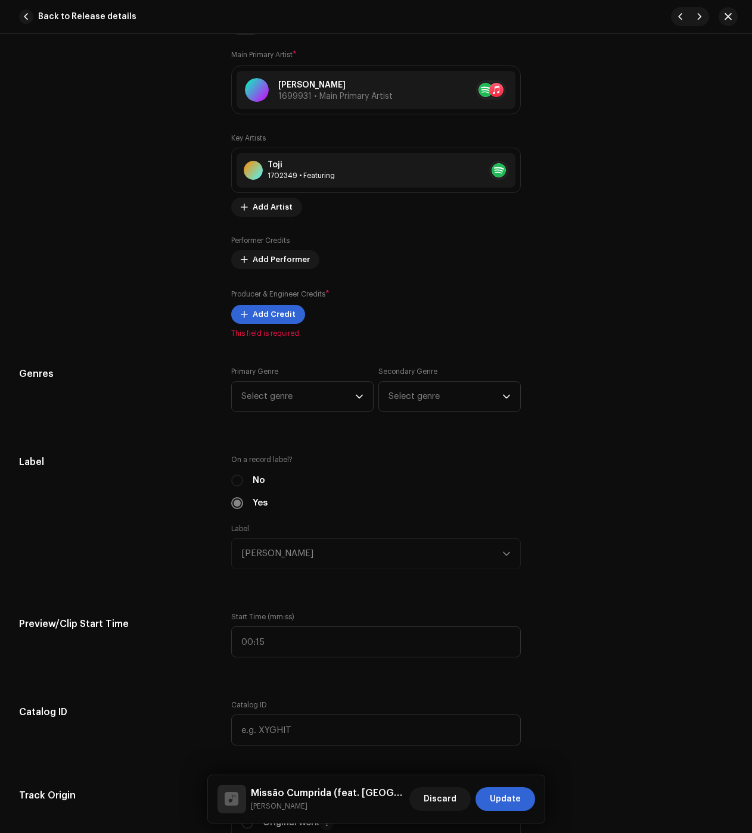
scroll to position [834, 0]
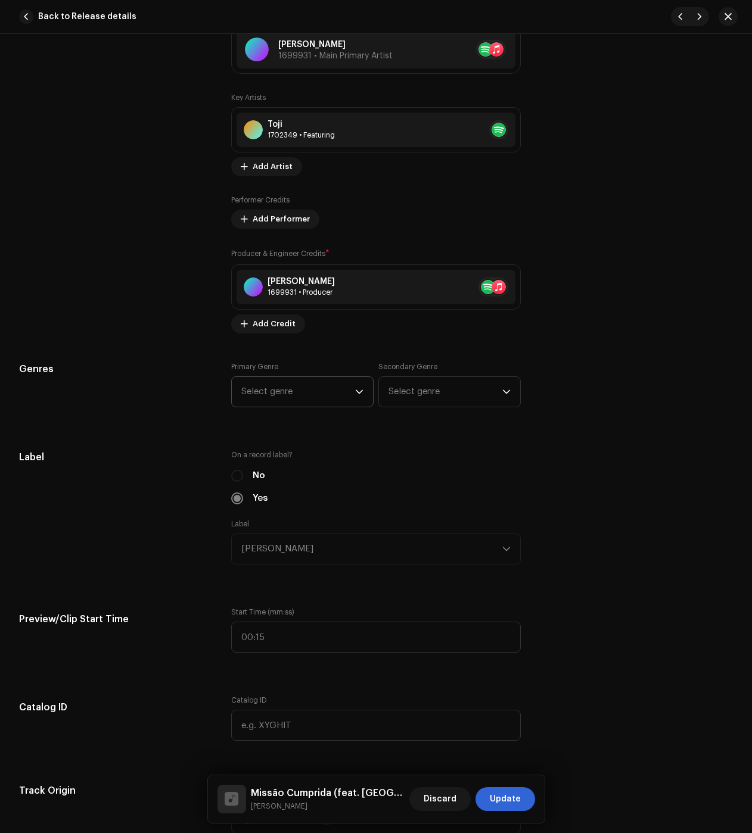
click at [276, 399] on span "Select genre" at bounding box center [298, 392] width 114 height 30
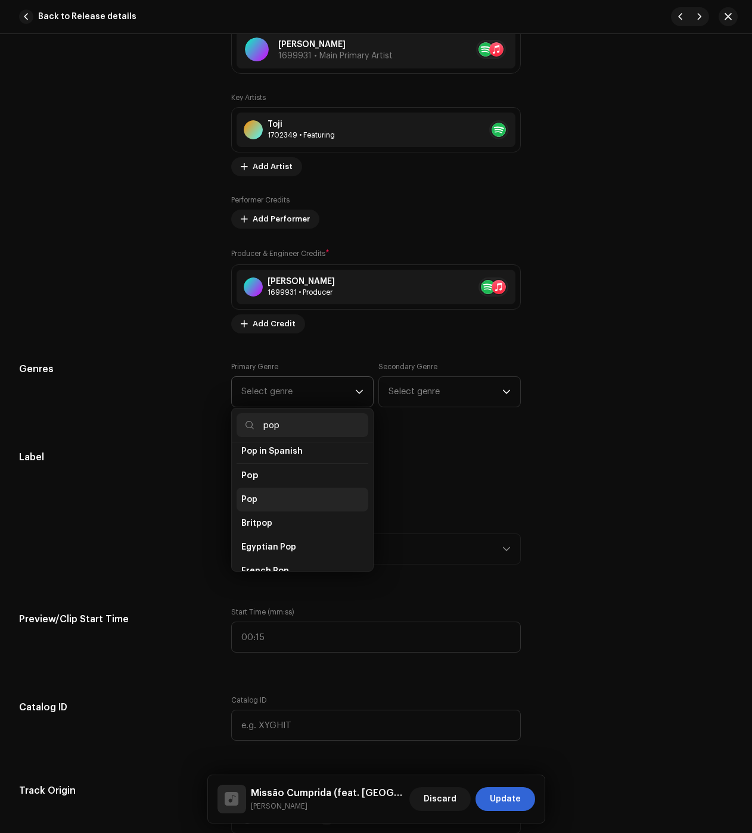
scroll to position [428, 0]
type input "pop"
click at [245, 492] on span "Pop" at bounding box center [249, 498] width 16 height 12
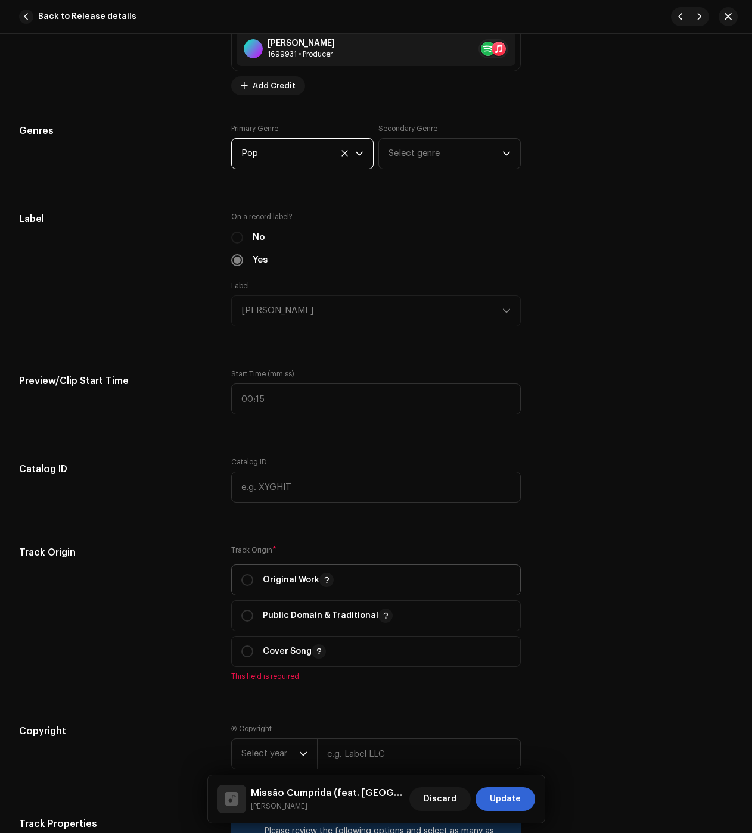
click at [254, 577] on div "Original Work" at bounding box center [287, 580] width 92 height 14
radio input "true"
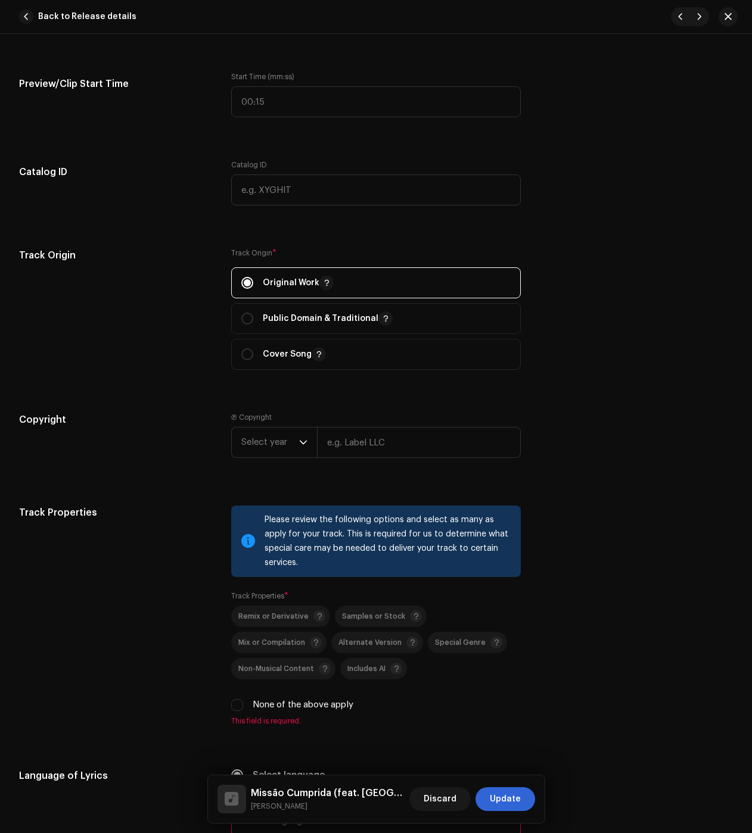
scroll to position [1430, 0]
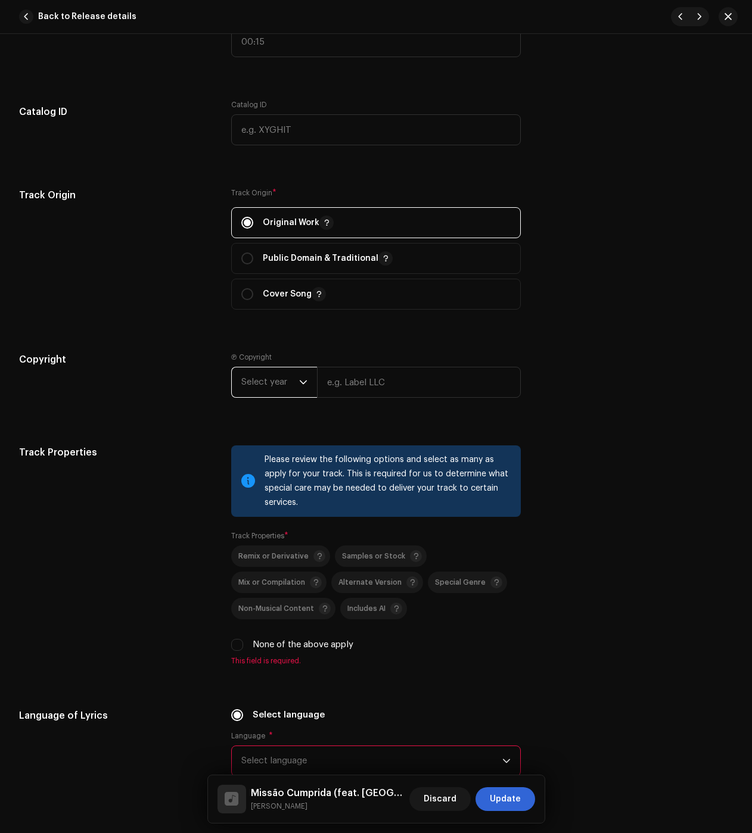
click at [283, 394] on span "Select year" at bounding box center [270, 383] width 58 height 30
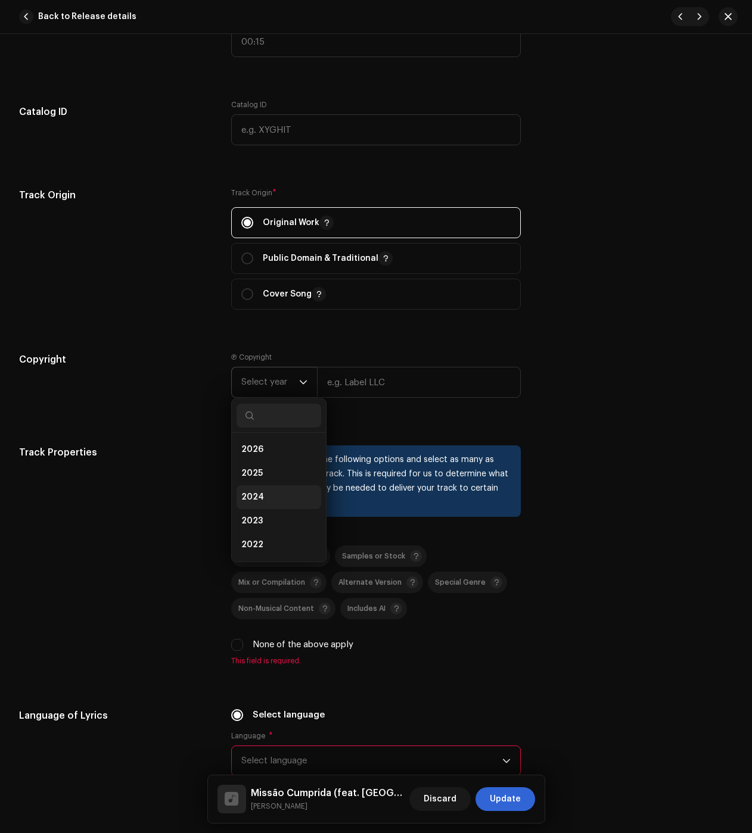
click at [261, 500] on li "2024" at bounding box center [279, 498] width 85 height 24
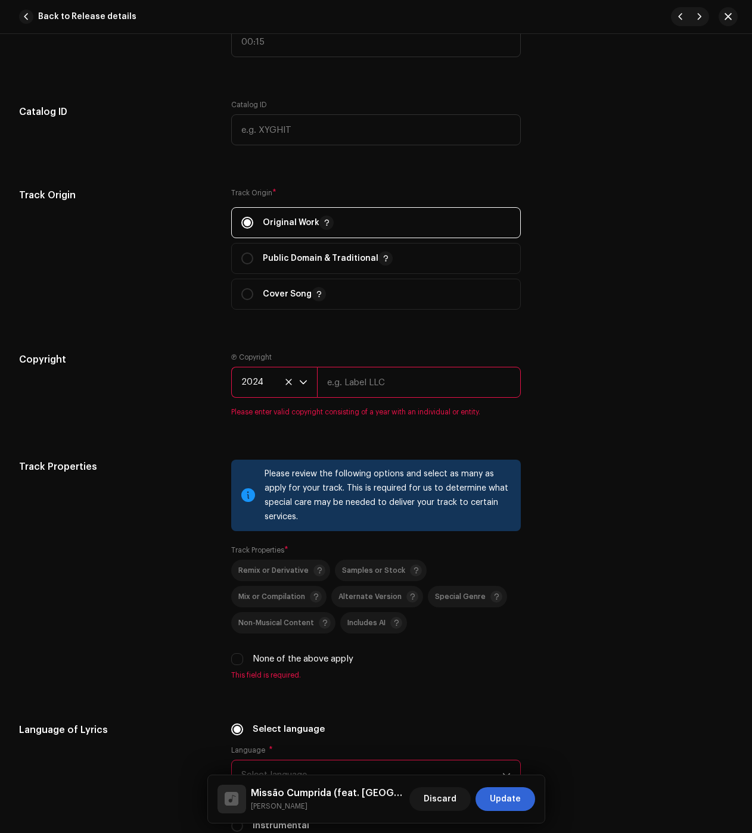
click at [413, 385] on input "text" at bounding box center [419, 382] width 204 height 31
click at [422, 391] on input "text" at bounding box center [419, 382] width 204 height 31
paste input "Júlio dos Santos Galhego Aguiar"
type input "Júlio dos Santos Galhego Aguiar"
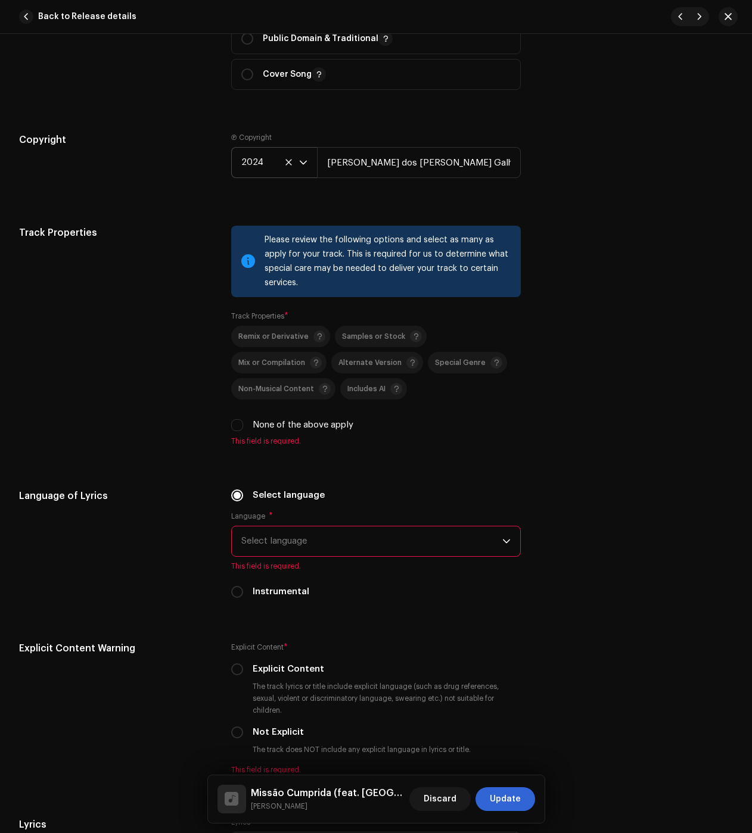
scroll to position [1668, 0]
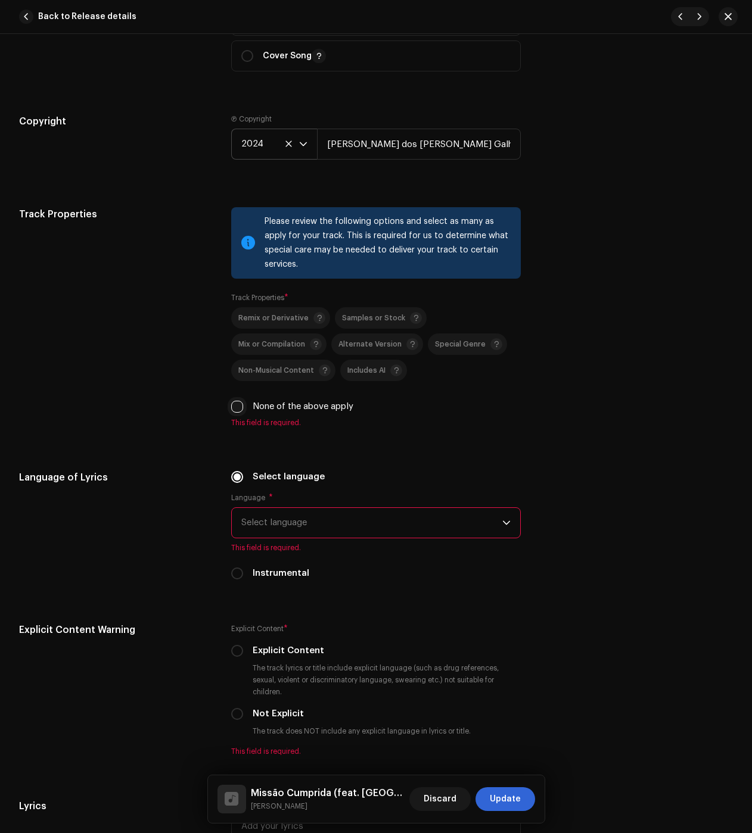
click at [238, 401] on input "None of the above apply" at bounding box center [237, 407] width 12 height 12
checkbox input "true"
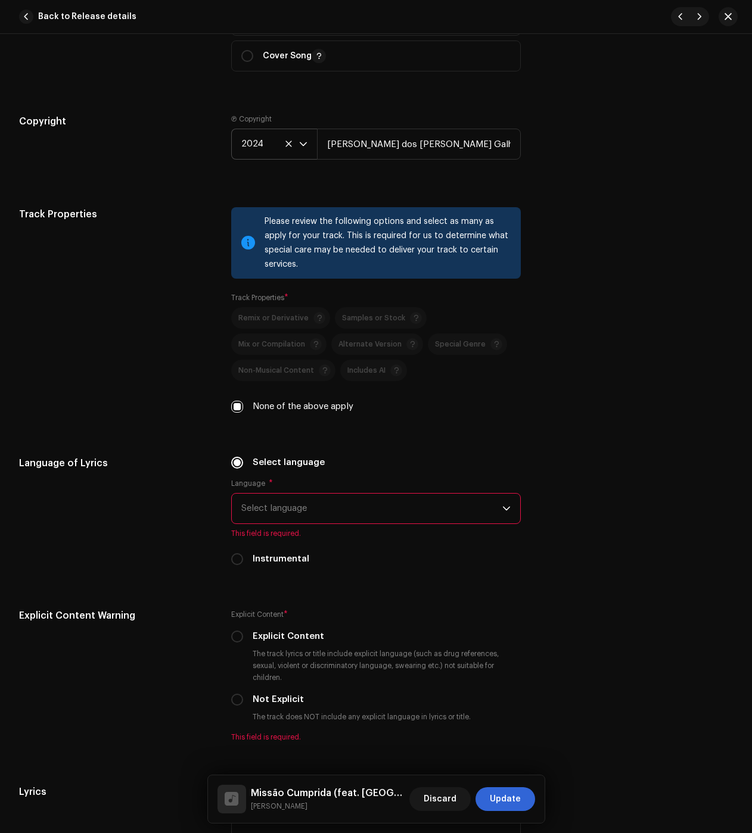
click at [275, 508] on span "Select language" at bounding box center [371, 509] width 261 height 30
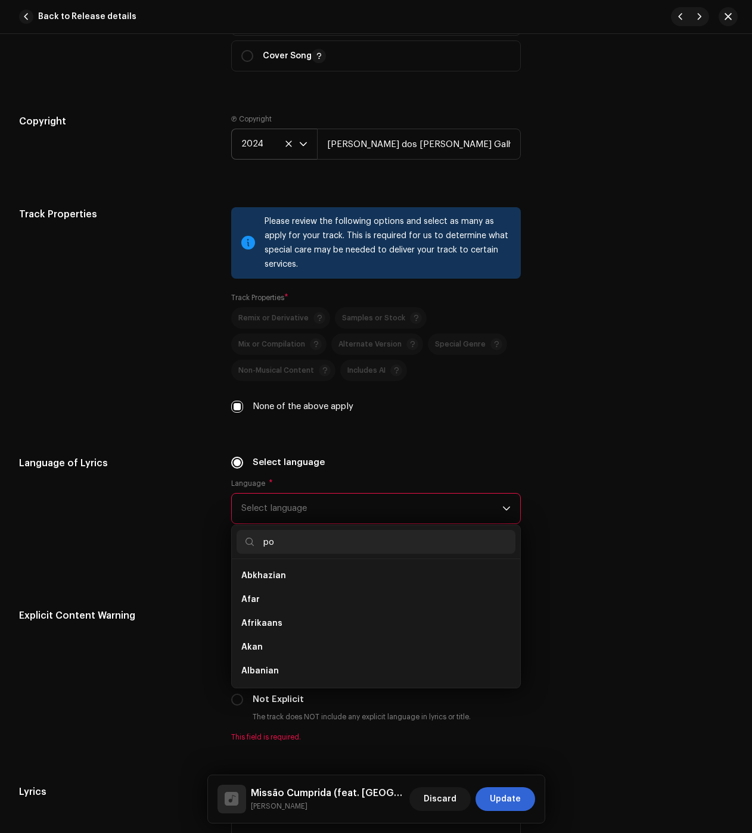
scroll to position [0, 0]
type input "po"
click at [259, 606] on li "Portuguese" at bounding box center [376, 600] width 279 height 24
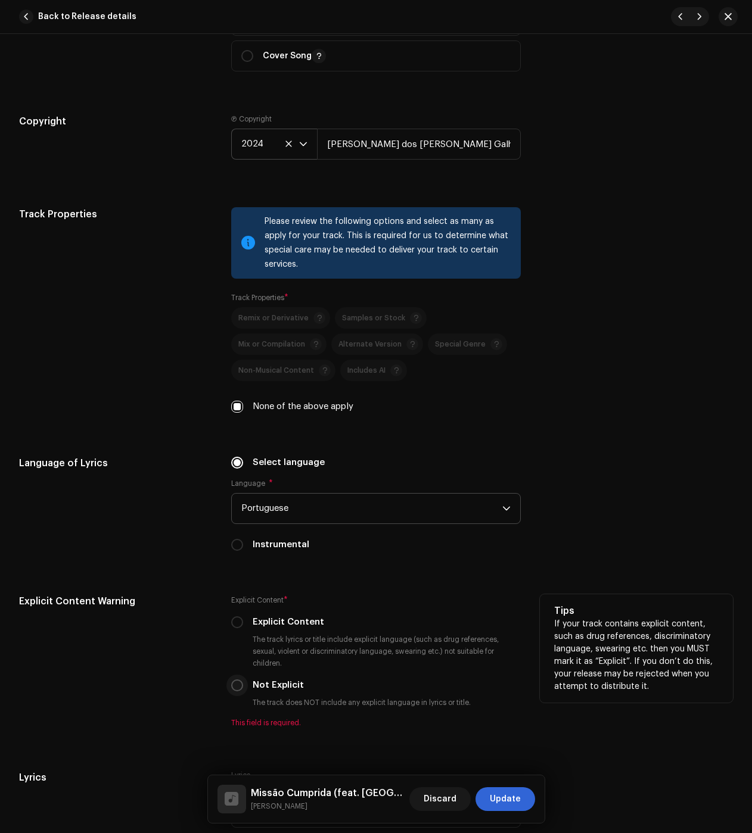
click at [235, 687] on input "Not Explicit" at bounding box center [237, 686] width 12 height 12
radio input "true"
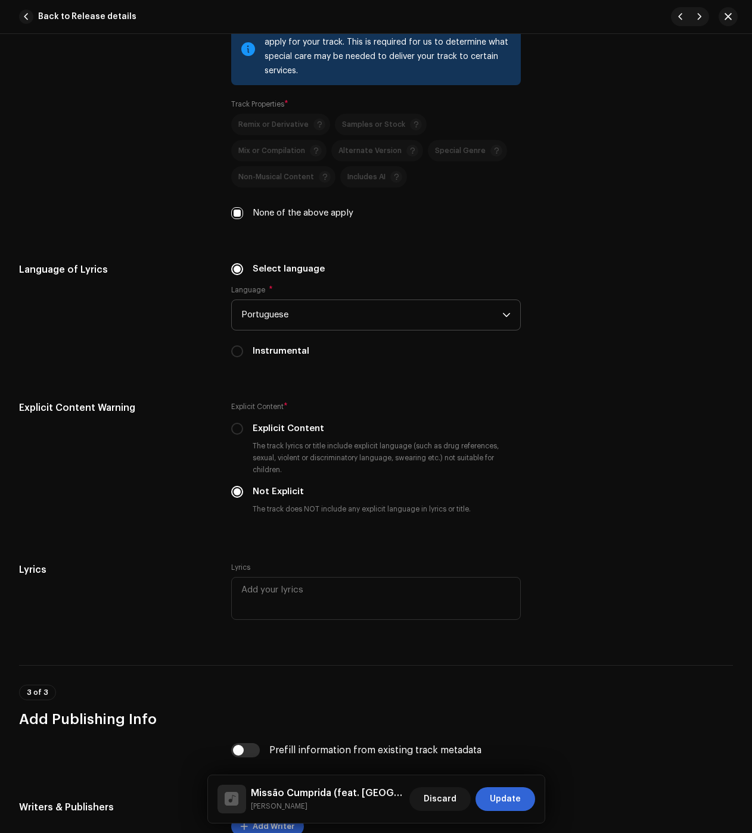
scroll to position [2026, 0]
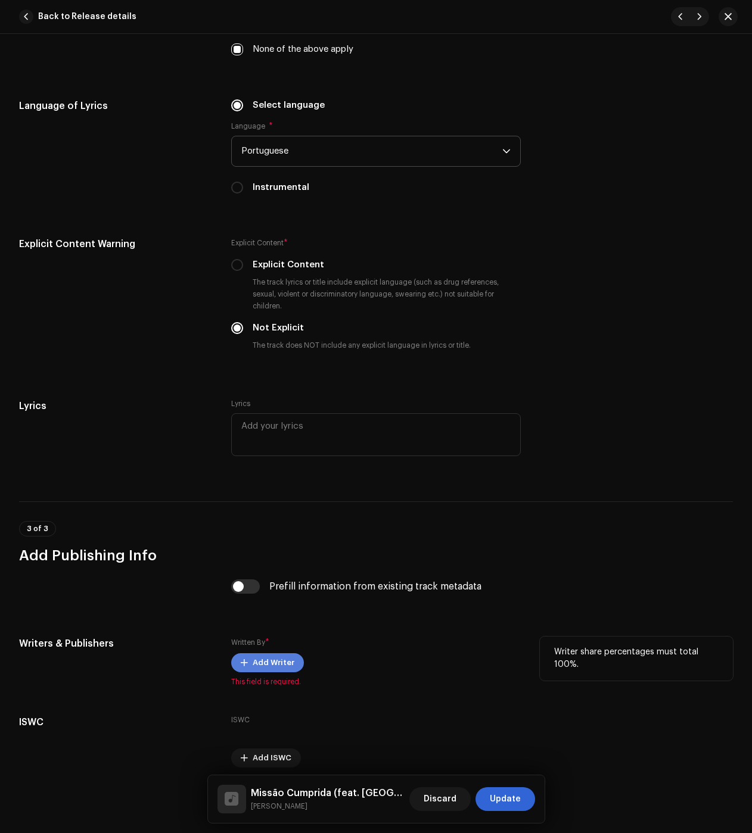
click at [244, 660] on span at bounding box center [244, 663] width 7 height 10
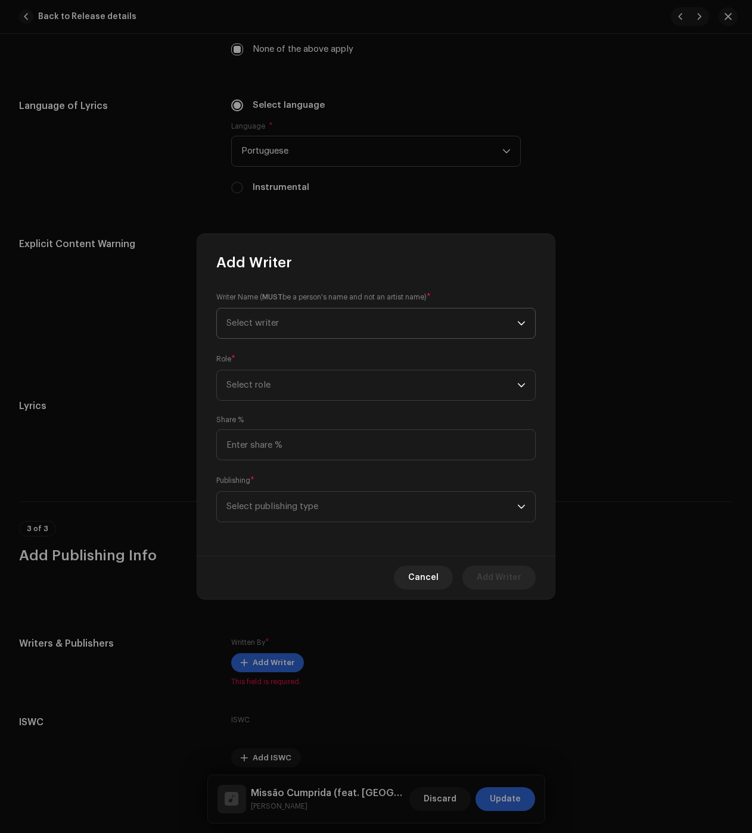
drag, startPoint x: 310, startPoint y: 324, endPoint x: 307, endPoint y: 331, distance: 7.7
click at [310, 325] on span "Select writer" at bounding box center [371, 324] width 291 height 30
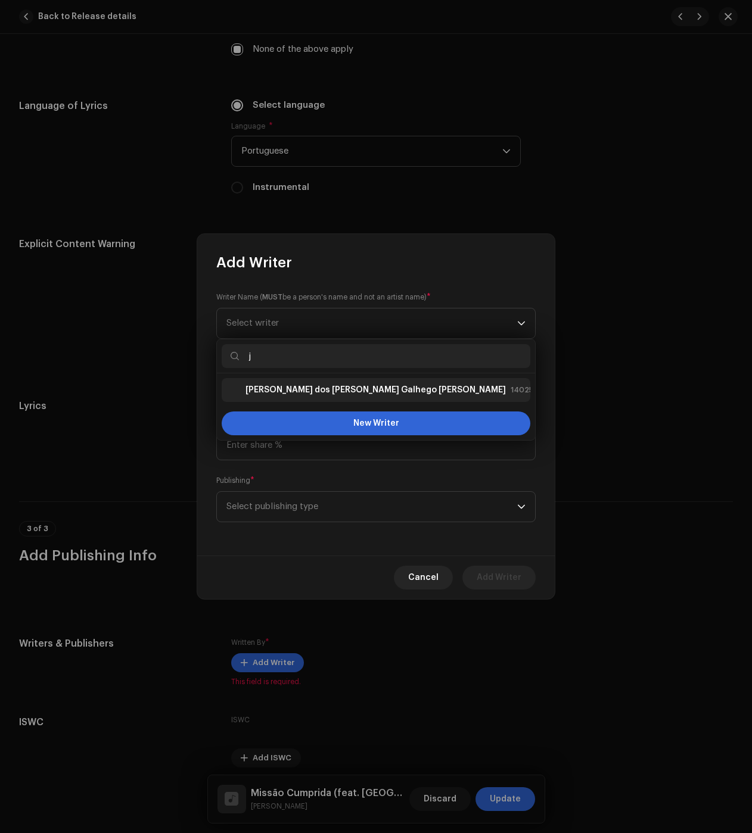
type input "j"
click at [287, 383] on div "Júlio dos Santos Galhego Aguiar" at bounding box center [365, 390] width 279 height 14
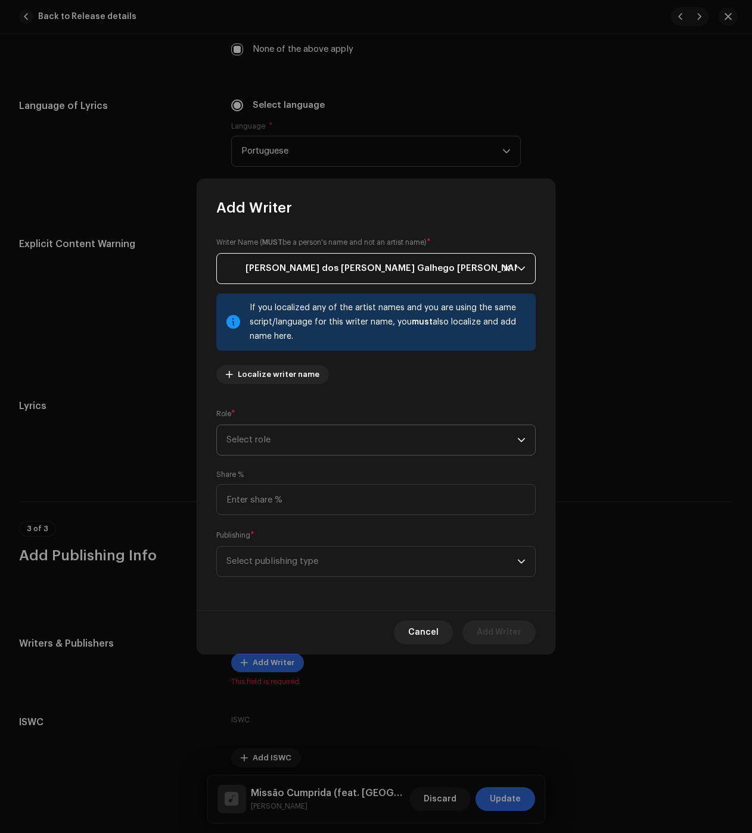
click at [281, 455] on p-select "Select role" at bounding box center [375, 440] width 319 height 31
drag, startPoint x: 278, startPoint y: 542, endPoint x: 272, endPoint y: 558, distance: 17.5
click at [278, 541] on span "Composer & Lyricist" at bounding box center [268, 545] width 84 height 12
click at [271, 561] on span "Select publishing type" at bounding box center [371, 562] width 291 height 30
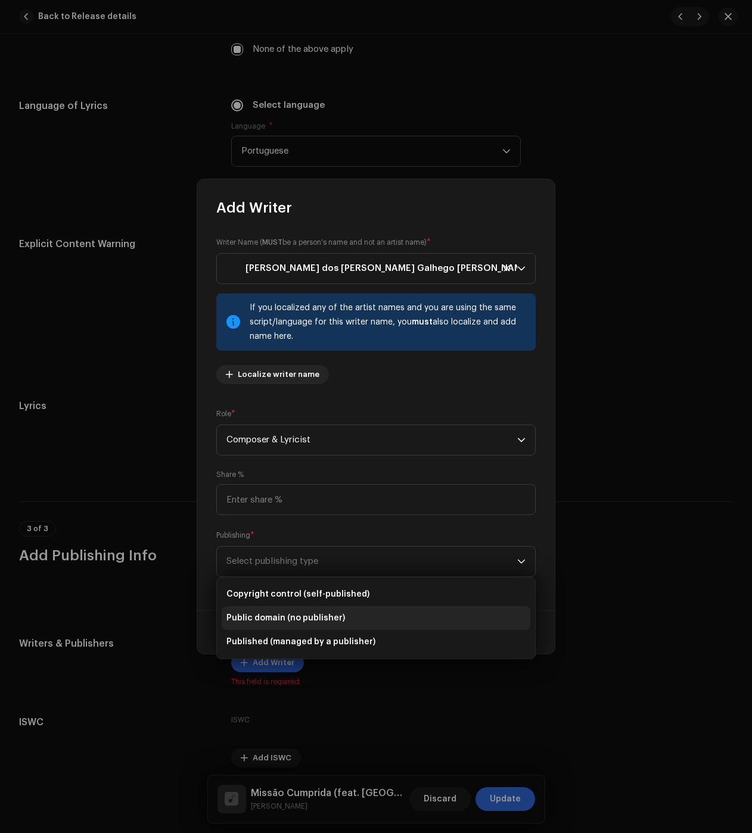
drag, startPoint x: 250, startPoint y: 597, endPoint x: 284, endPoint y: 604, distance: 34.1
click at [250, 597] on span "Copyright control (self-published)" at bounding box center [297, 595] width 143 height 12
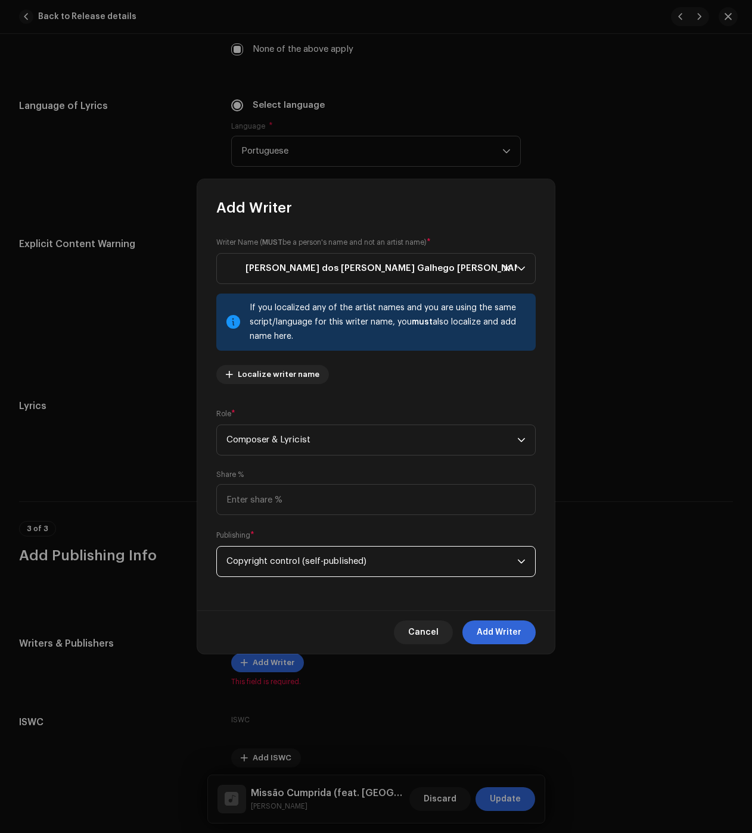
click at [480, 623] on span "Add Writer" at bounding box center [499, 633] width 45 height 24
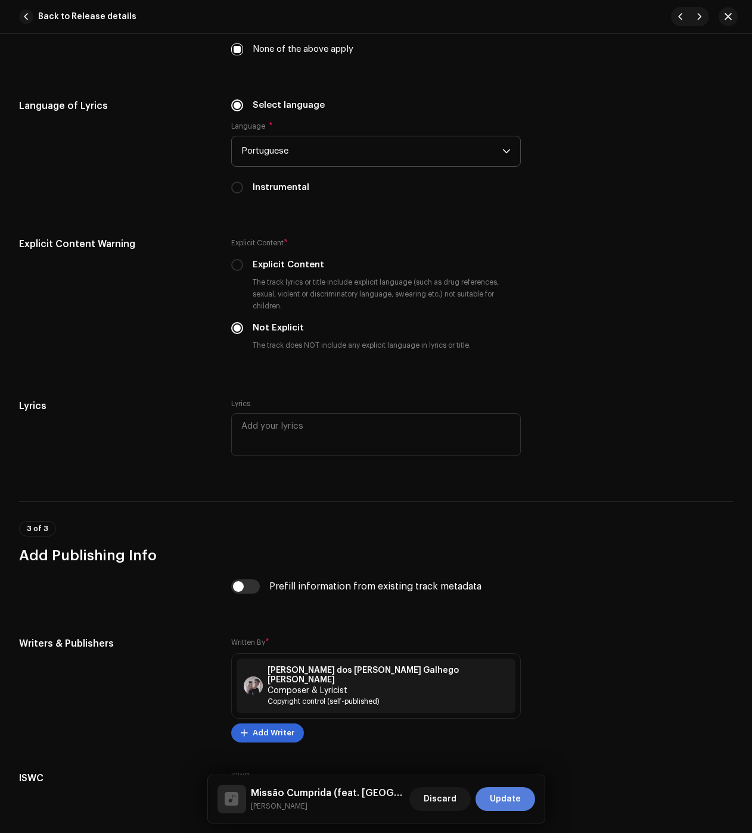
click at [497, 795] on span "Update" at bounding box center [505, 800] width 31 height 24
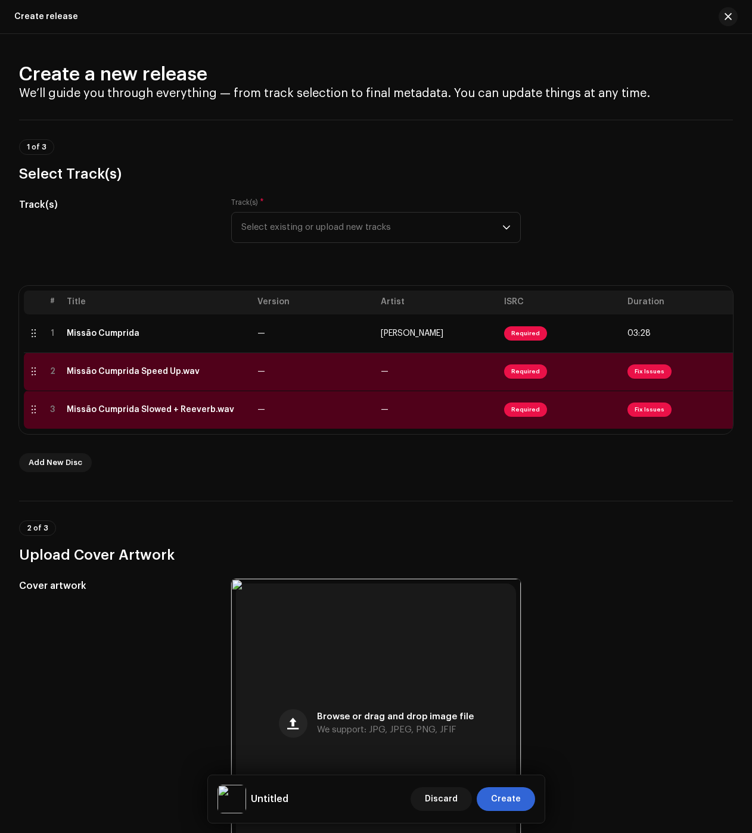
click at [142, 365] on td "Missão Cumprida Speed Up.wav" at bounding box center [157, 372] width 191 height 38
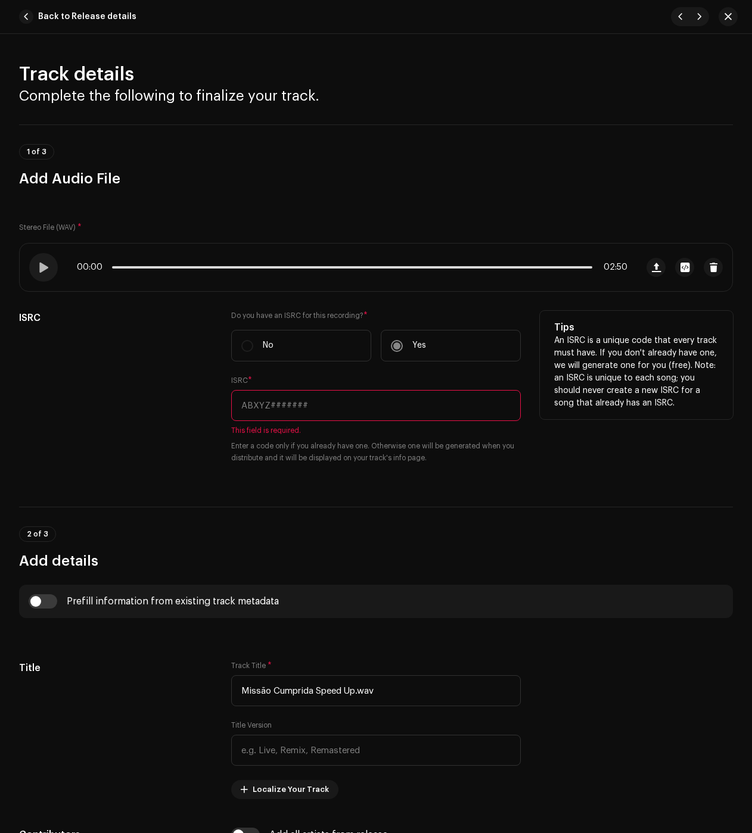
click at [305, 405] on input "text" at bounding box center [376, 405] width 290 height 31
paste input "BC6M22425350"
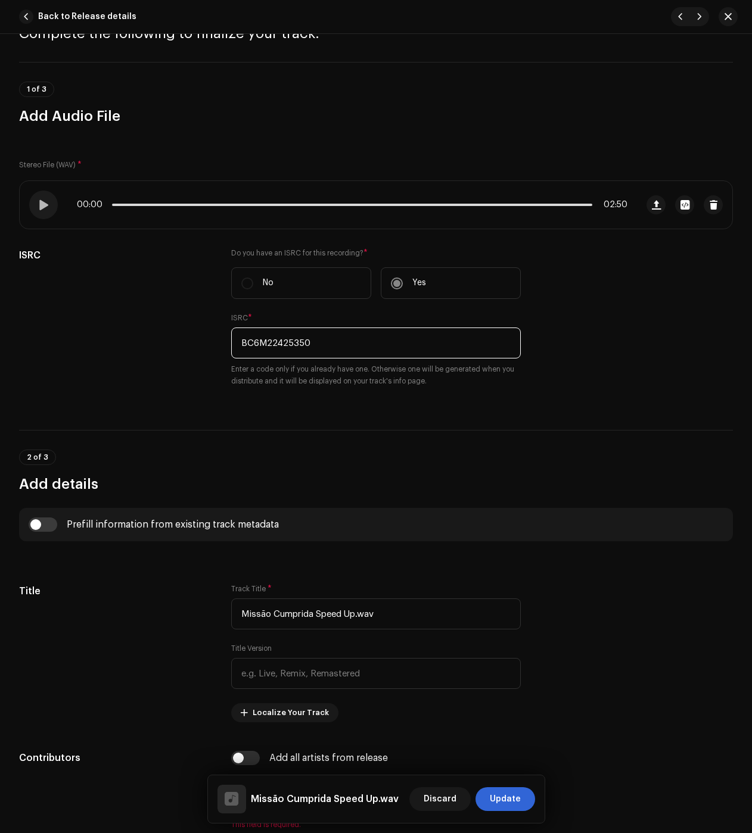
scroll to position [119, 0]
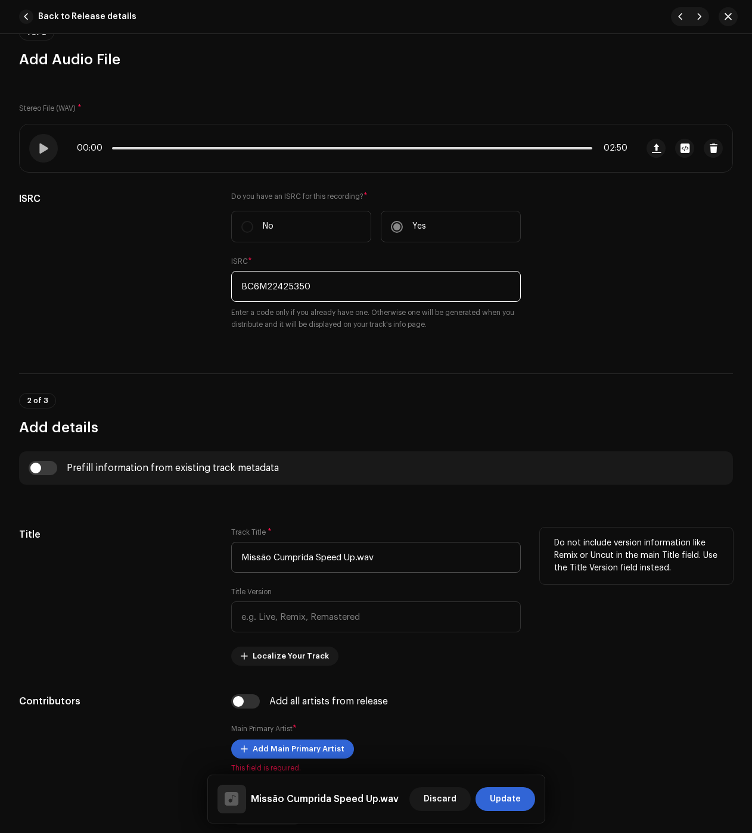
type input "BC6M22425350"
drag, startPoint x: 356, startPoint y: 564, endPoint x: 433, endPoint y: 555, distance: 77.4
click at [433, 555] on input "Missão Cumprida Speed Up.wav" at bounding box center [376, 557] width 290 height 31
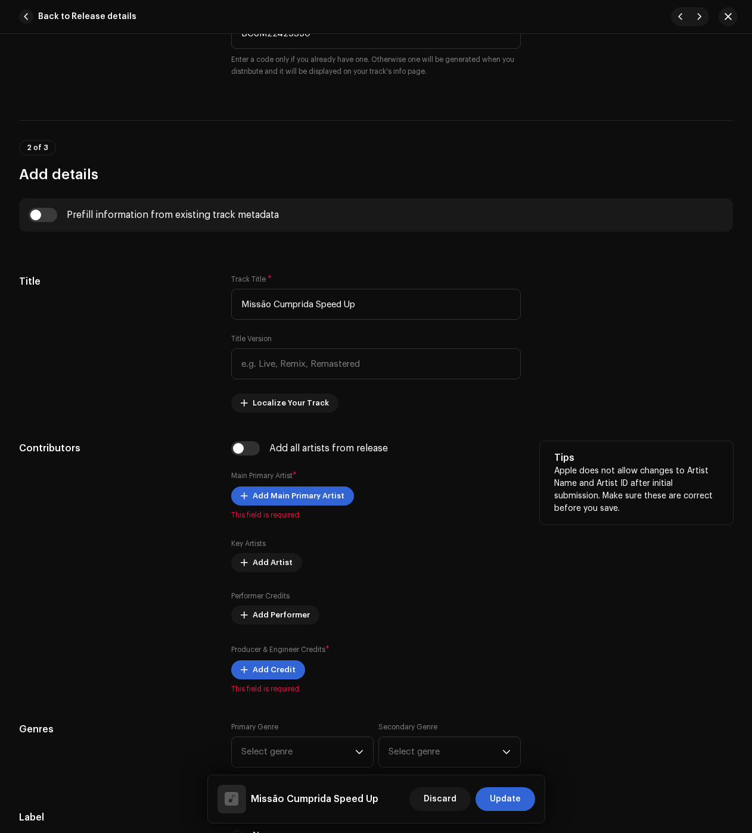
scroll to position [417, 0]
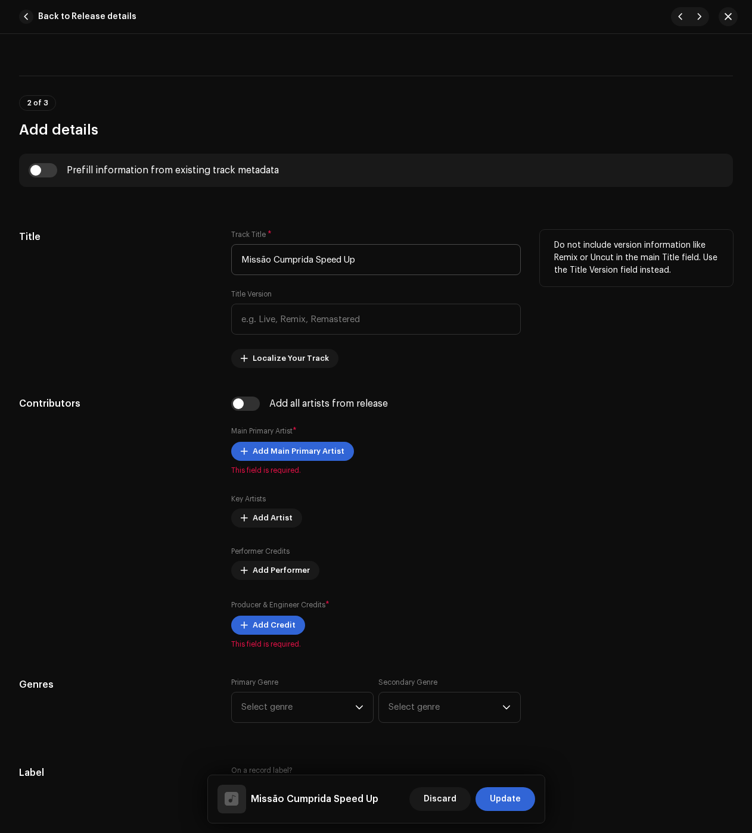
drag, startPoint x: 393, startPoint y: 275, endPoint x: 385, endPoint y: 266, distance: 12.3
click at [393, 273] on div "Track Title * Missão Cumprida Speed Up Title Version Localize Your Track" at bounding box center [376, 299] width 290 height 138
click at [357, 261] on input "Missão Cumprida Speed Up" at bounding box center [376, 259] width 290 height 31
drag, startPoint x: 316, startPoint y: 261, endPoint x: 382, endPoint y: 234, distance: 71.0
click at [382, 234] on div "Track Title * Missão Cumprida Speed Up" at bounding box center [376, 252] width 290 height 45
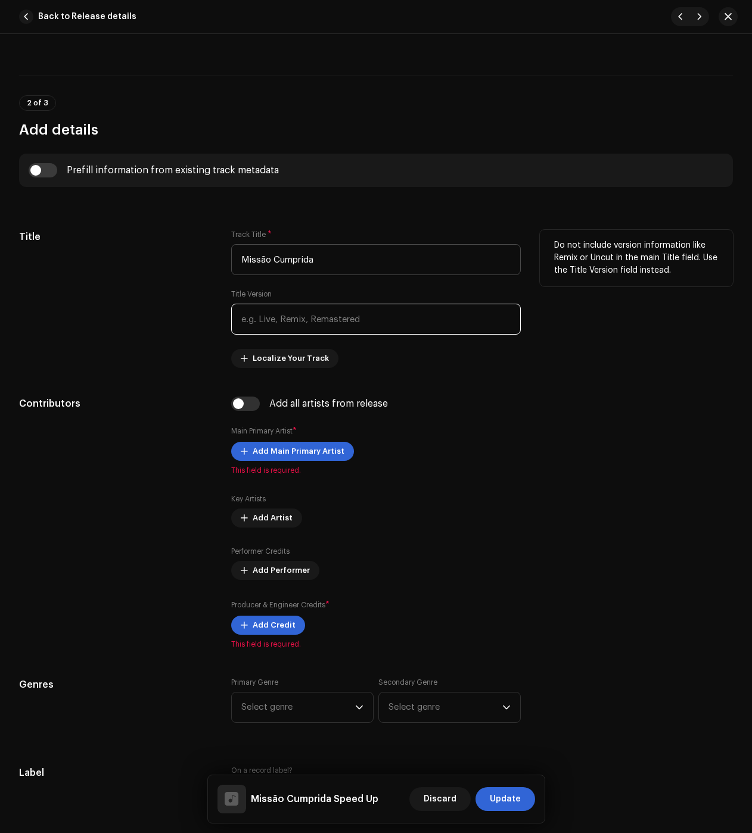
type input "Missão Cumprida"
type input "Speed Up"
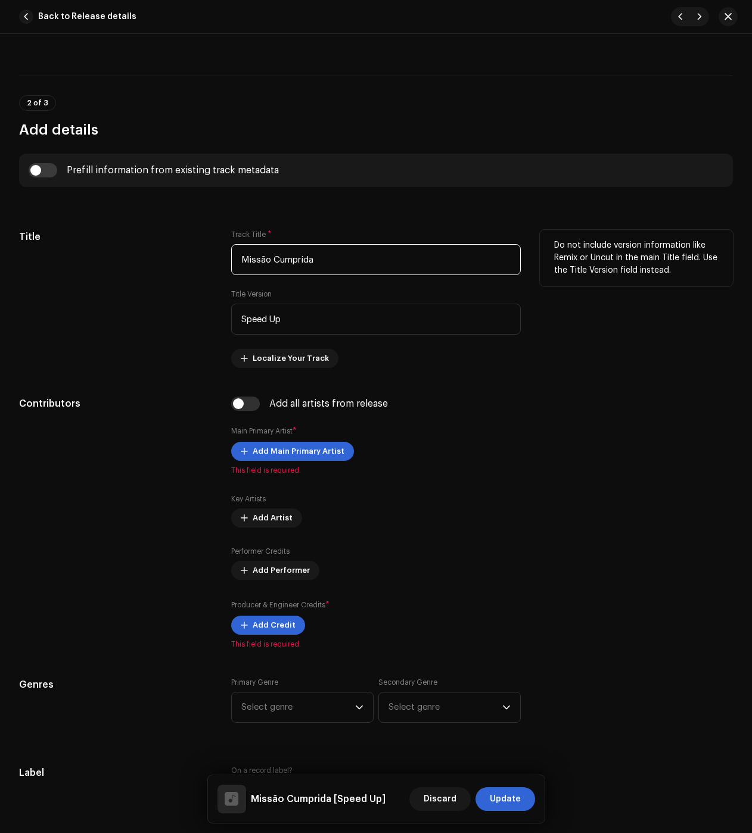
click at [319, 247] on input "Missão Cumprida" at bounding box center [376, 259] width 290 height 31
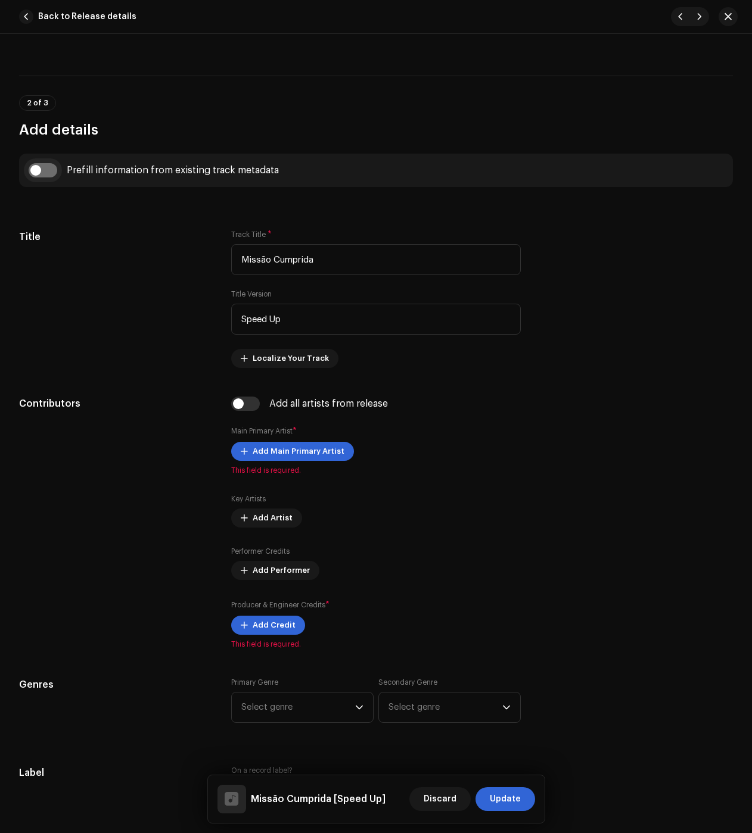
click at [45, 167] on input "checkbox" at bounding box center [43, 170] width 29 height 14
checkbox input "true"
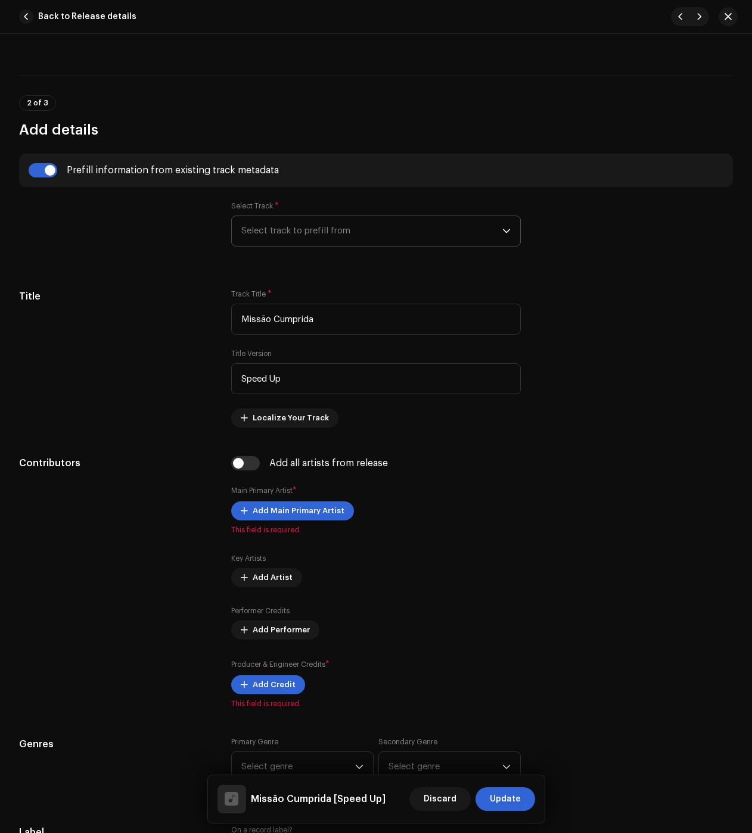
drag, startPoint x: 329, startPoint y: 239, endPoint x: 328, endPoint y: 246, distance: 7.2
click at [329, 239] on span "Select track to prefill from" at bounding box center [371, 231] width 261 height 30
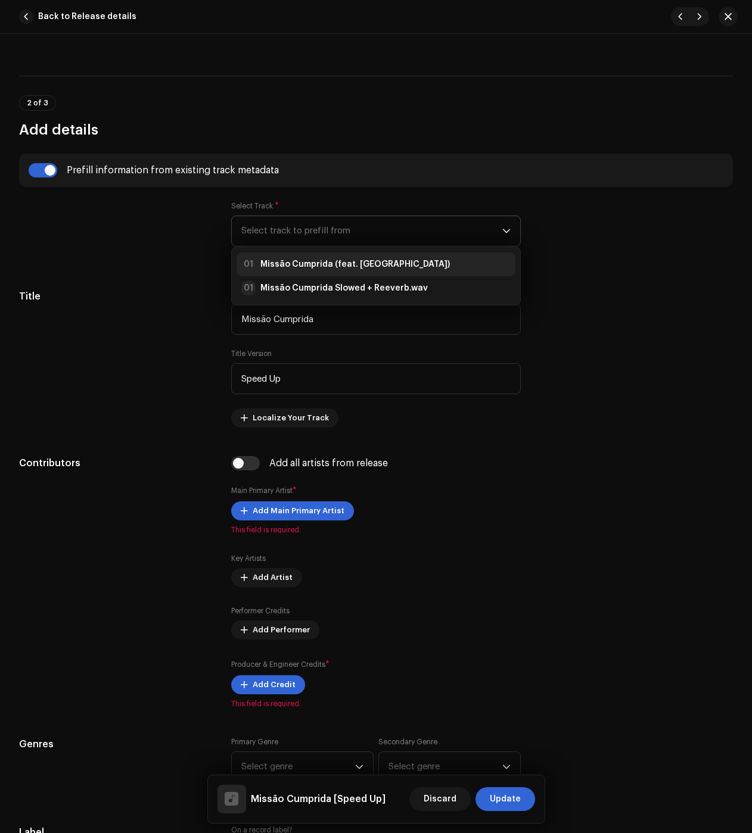
click at [322, 267] on strong "Missão Cumprida (feat. Toji)" at bounding box center [354, 265] width 189 height 12
radio input "true"
type input "Júlio dos Santos Galhego Aguiar"
checkbox input "true"
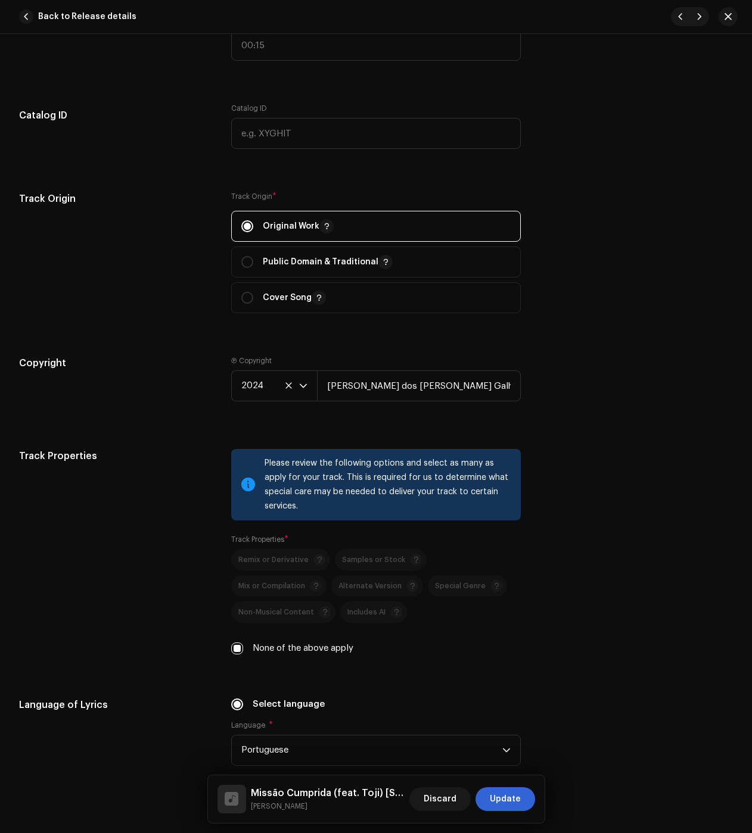
scroll to position [1728, 0]
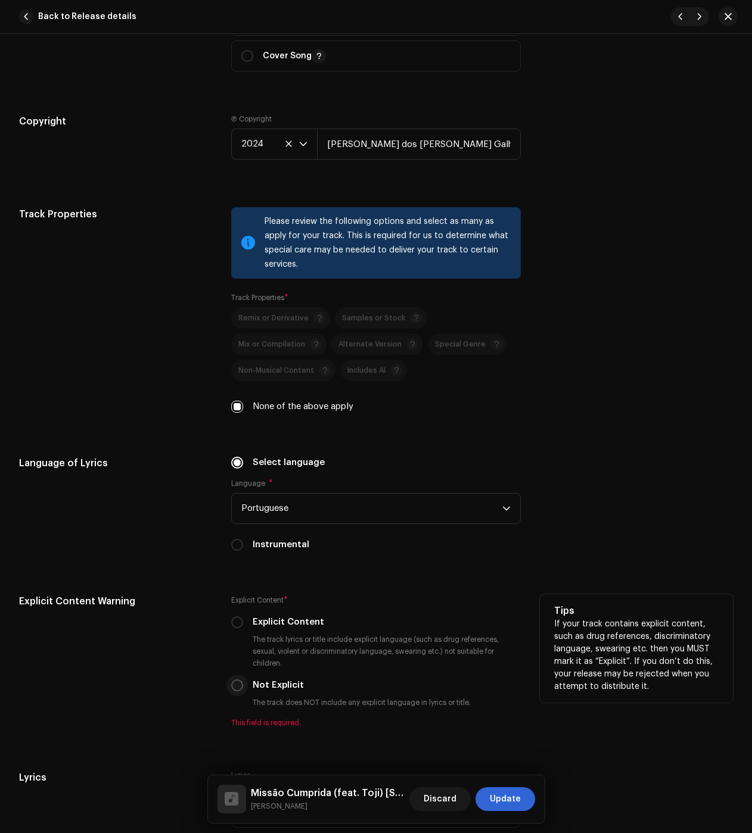
click at [238, 688] on input "Not Explicit" at bounding box center [237, 686] width 12 height 12
radio input "true"
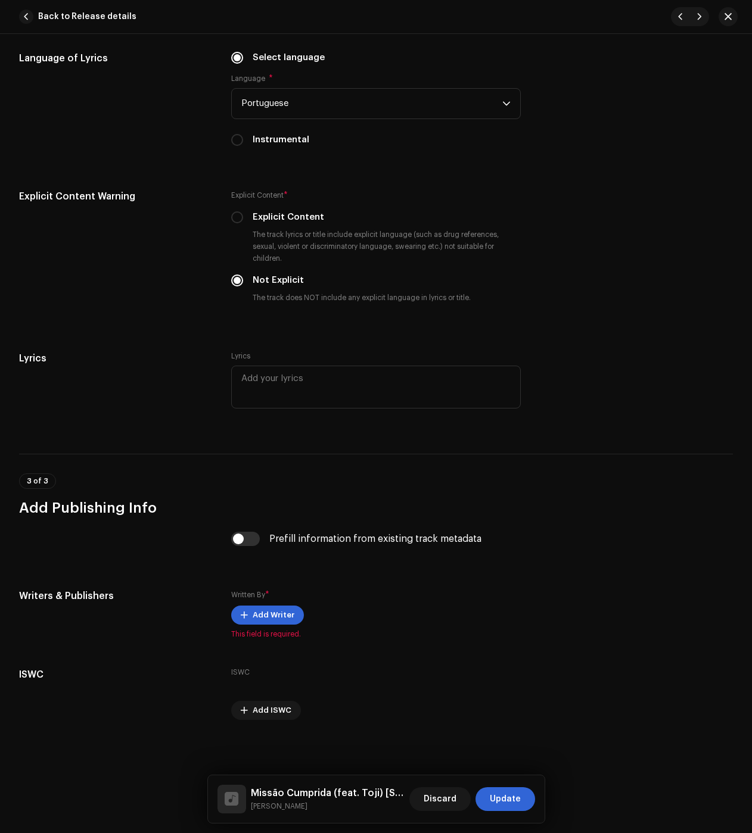
scroll to position [2134, 0]
click at [242, 542] on input "checkbox" at bounding box center [245, 538] width 29 height 14
checkbox input "true"
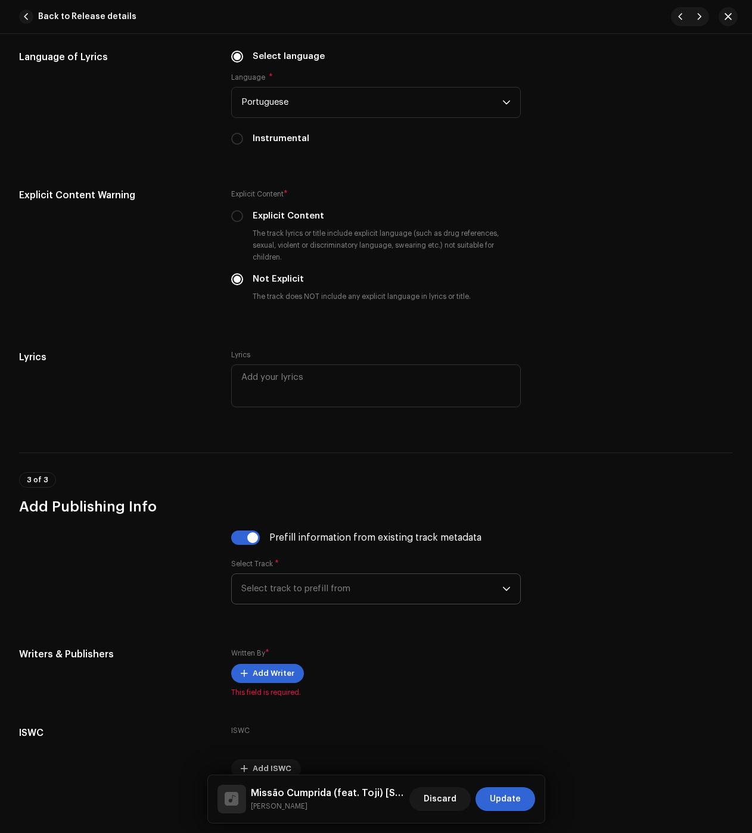
click at [281, 594] on span "Select track to prefill from" at bounding box center [371, 589] width 261 height 30
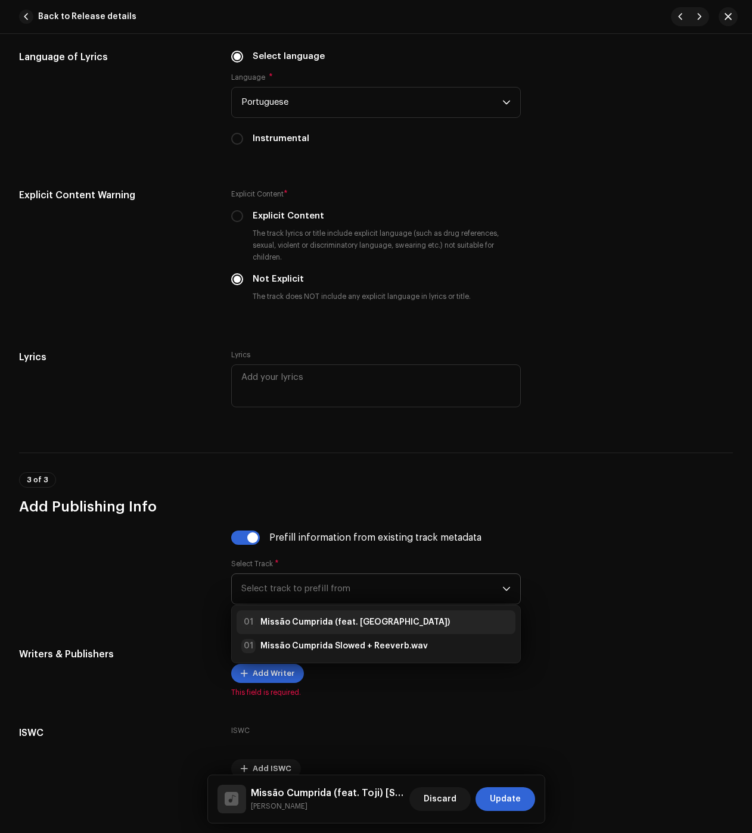
click at [283, 626] on strong "Missão Cumprida (feat. Toji)" at bounding box center [354, 623] width 189 height 12
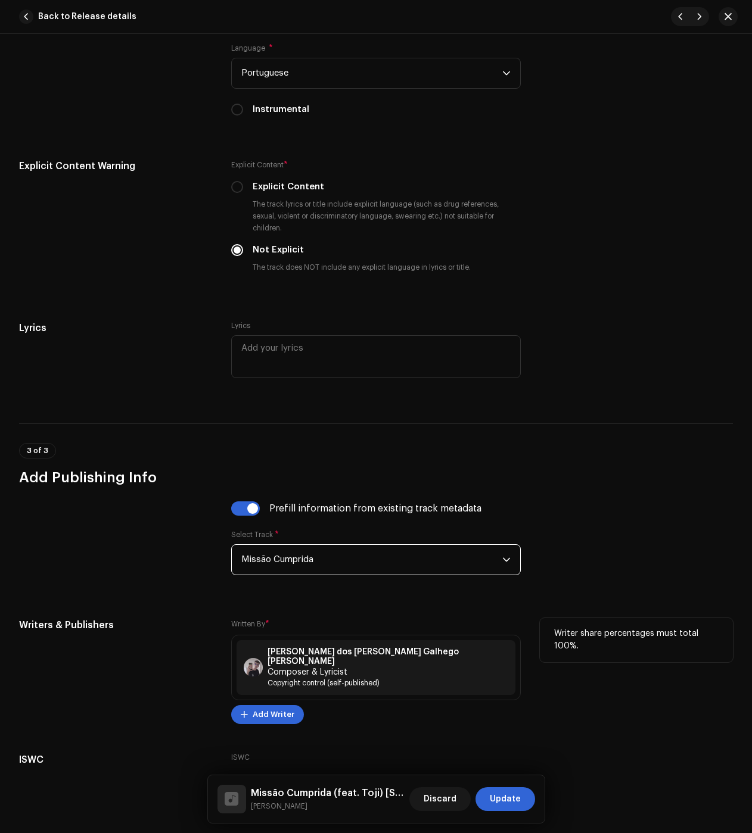
scroll to position [2229, 0]
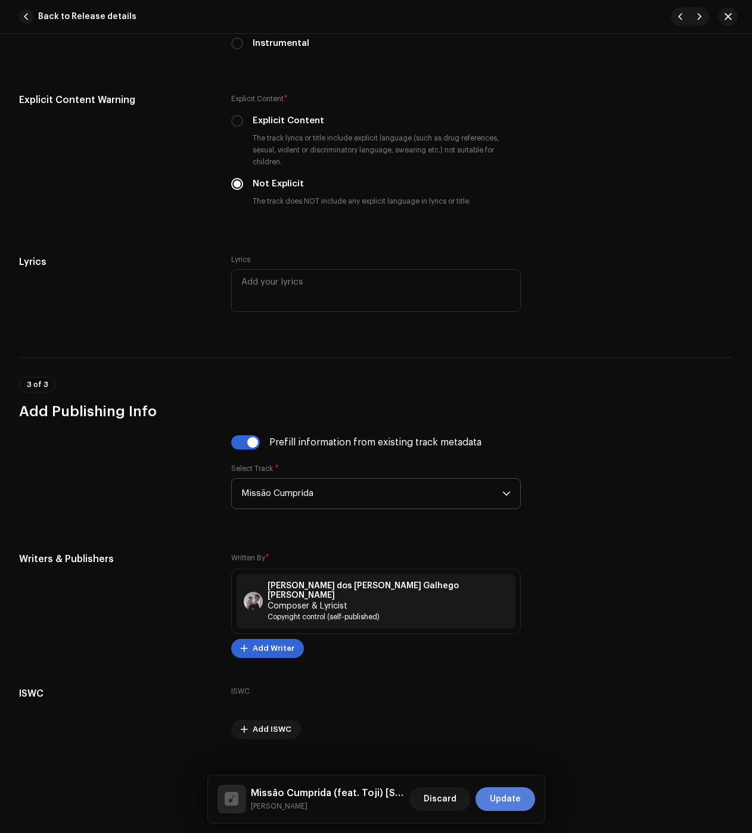
click at [498, 789] on span "Update" at bounding box center [505, 800] width 31 height 24
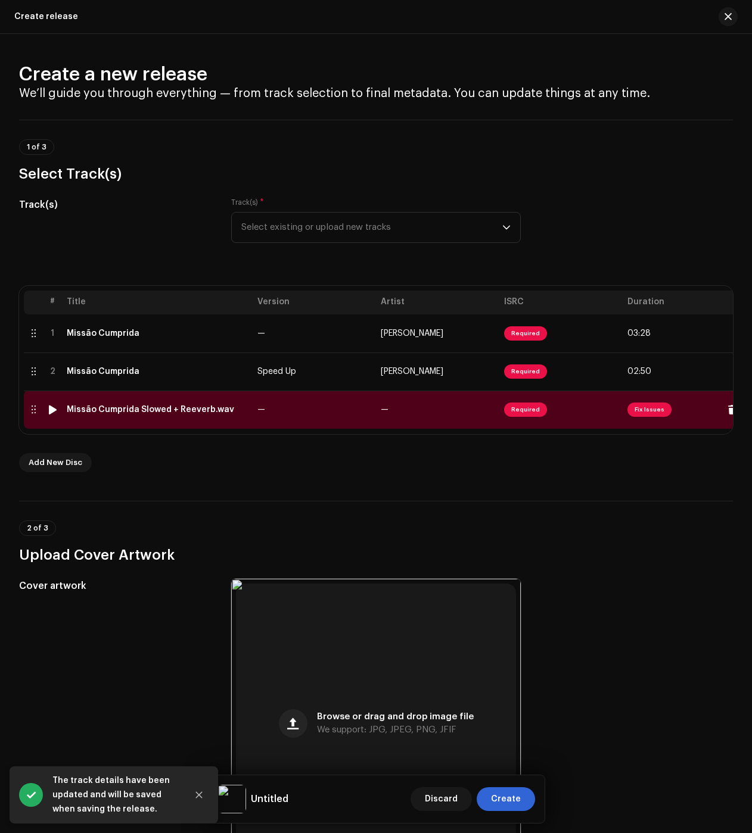
click at [142, 405] on td "Missão Cumprida Slowed + Reeverb.wav" at bounding box center [157, 410] width 191 height 38
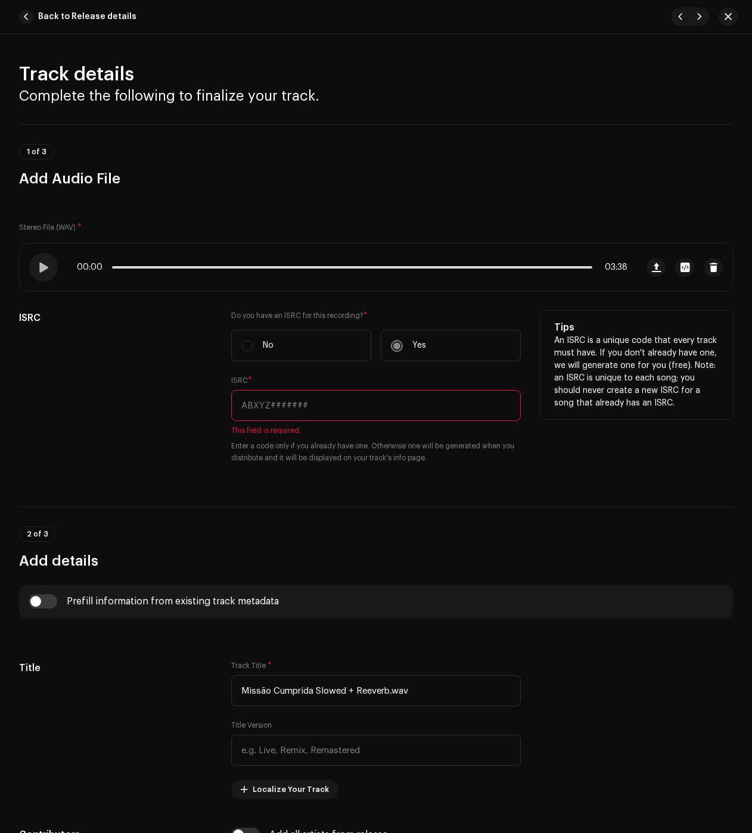
click at [284, 402] on input "text" at bounding box center [376, 405] width 290 height 31
paste input "BC6M22425349"
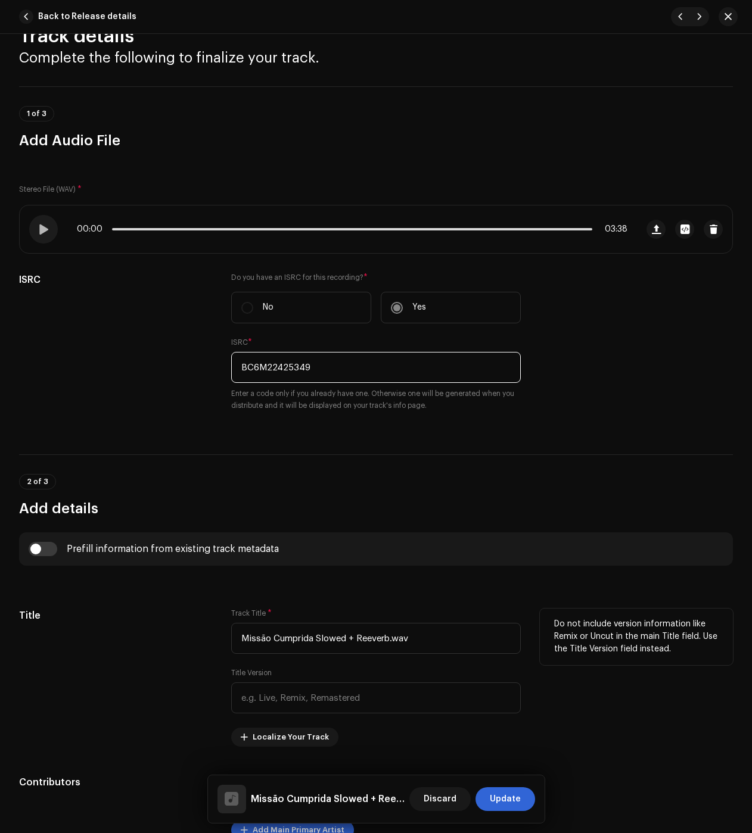
scroll to position [238, 0]
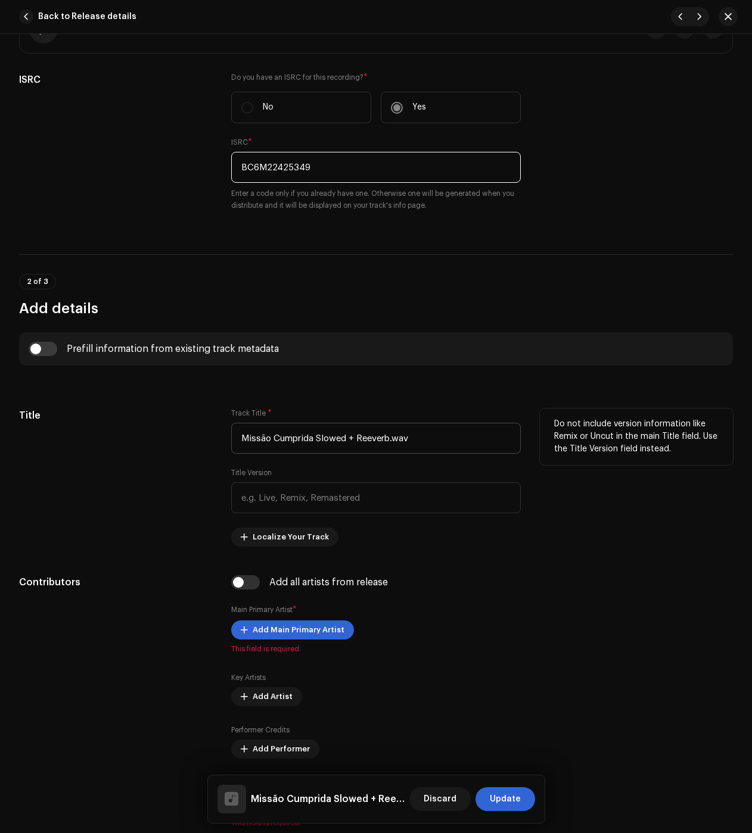
type input "BC6M22425349"
drag, startPoint x: 391, startPoint y: 431, endPoint x: 451, endPoint y: 447, distance: 61.7
click at [456, 443] on input "Missão Cumprida Slowed + Reeverb.wav" at bounding box center [376, 438] width 290 height 31
drag, startPoint x: 394, startPoint y: 438, endPoint x: 318, endPoint y: 436, distance: 76.9
click at [318, 436] on input "Missão Cumprida Slowed + Reeverb" at bounding box center [376, 438] width 290 height 31
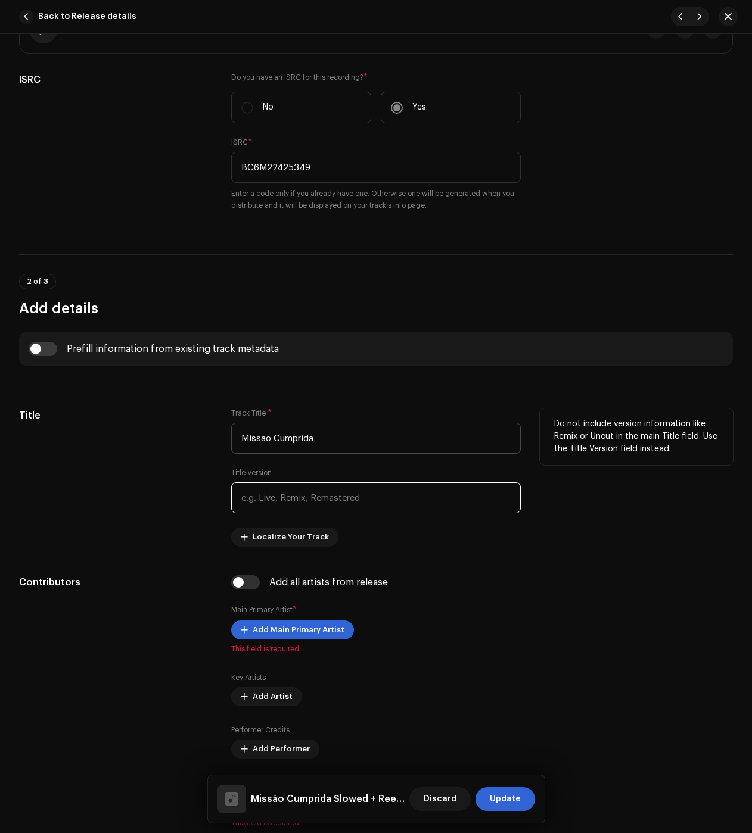
type input "Missão Cumprida"
type input "Slowed + Reeverb"
click at [356, 438] on input "Missão Cumprida" at bounding box center [376, 438] width 290 height 31
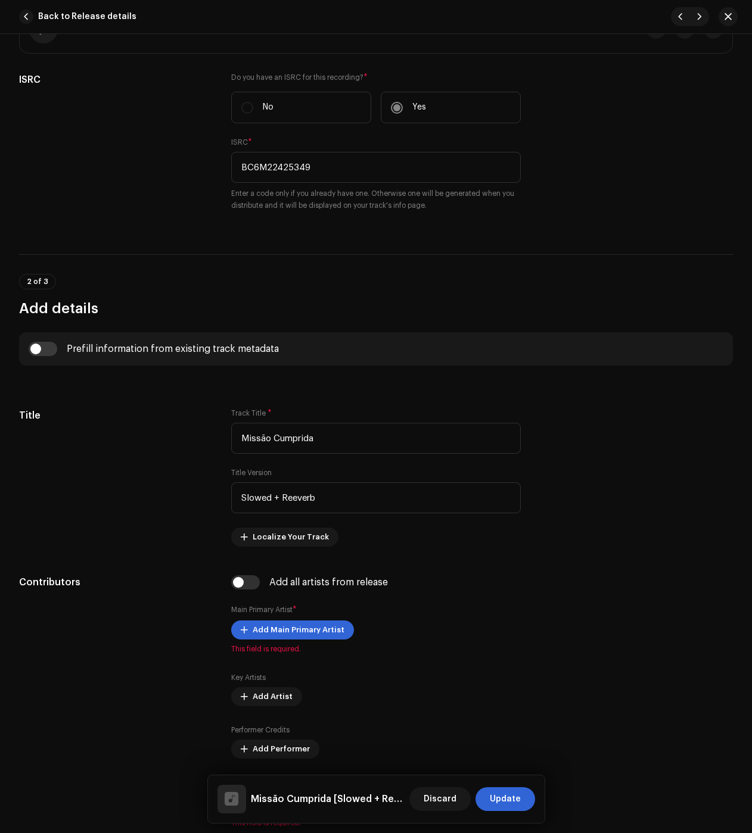
drag, startPoint x: 45, startPoint y: 349, endPoint x: 79, endPoint y: 372, distance: 41.5
click at [45, 349] on input "checkbox" at bounding box center [43, 349] width 29 height 14
checkbox input "true"
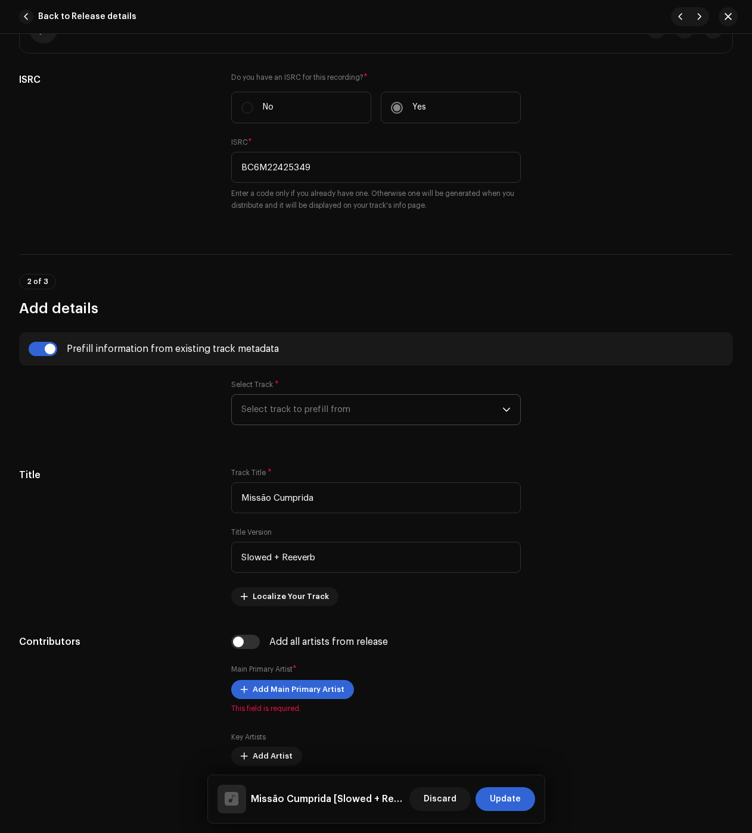
click at [363, 422] on span "Select track to prefill from" at bounding box center [371, 410] width 261 height 30
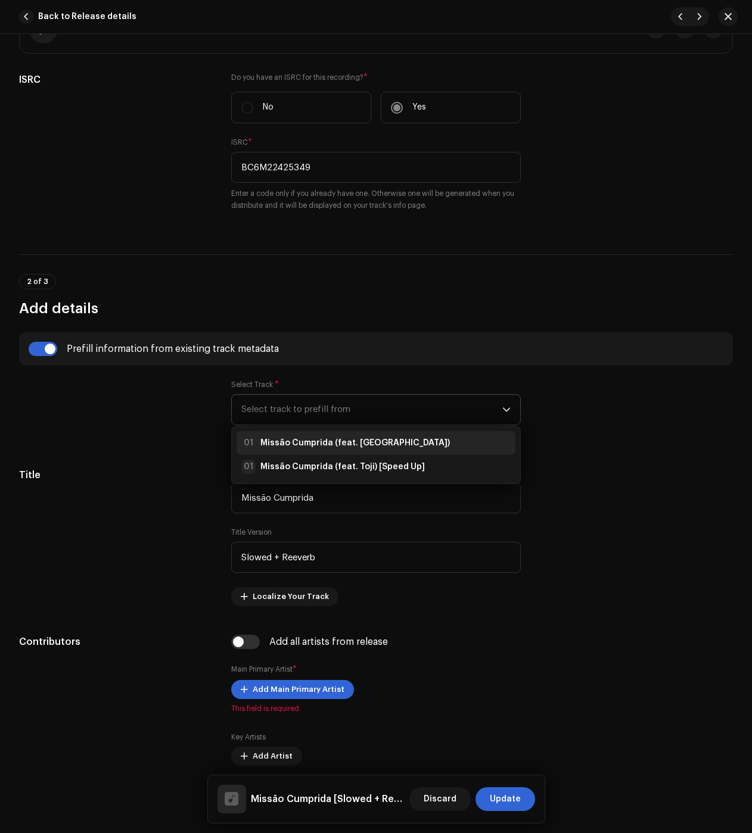
click at [316, 443] on strong "Missão Cumprida (feat. Toji)" at bounding box center [354, 443] width 189 height 12
radio input "true"
type input "Júlio dos Santos Galhego Aguiar"
checkbox input "true"
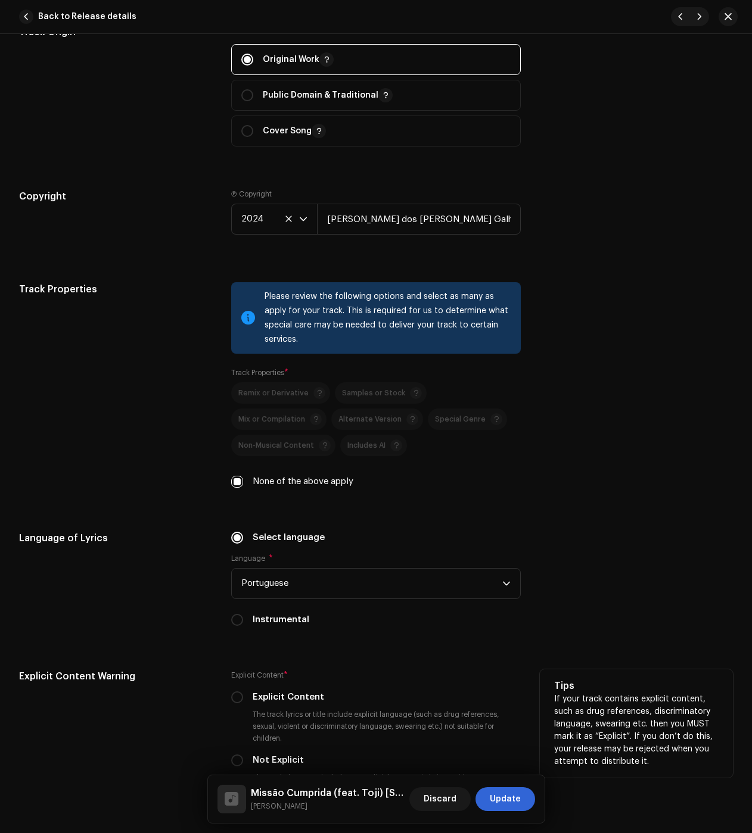
scroll to position [1787, 0]
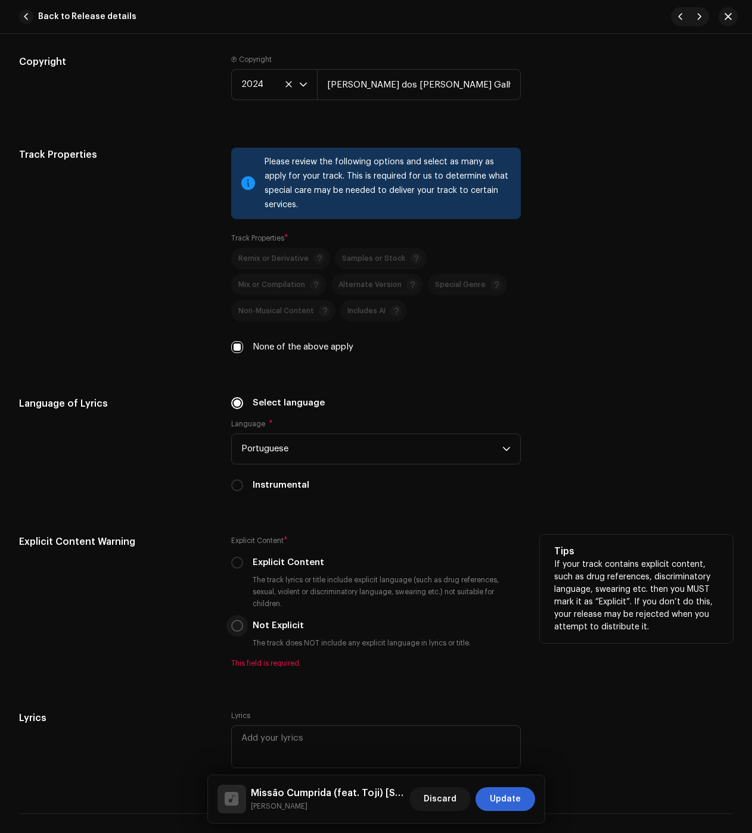
click at [240, 621] on p-radiobutton at bounding box center [237, 626] width 12 height 12
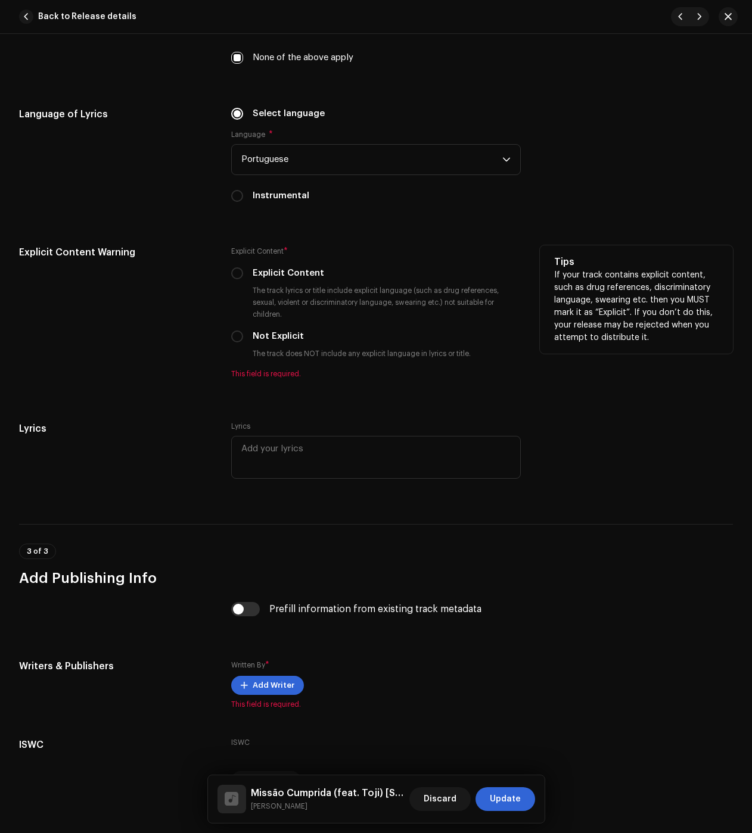
scroll to position [2085, 0]
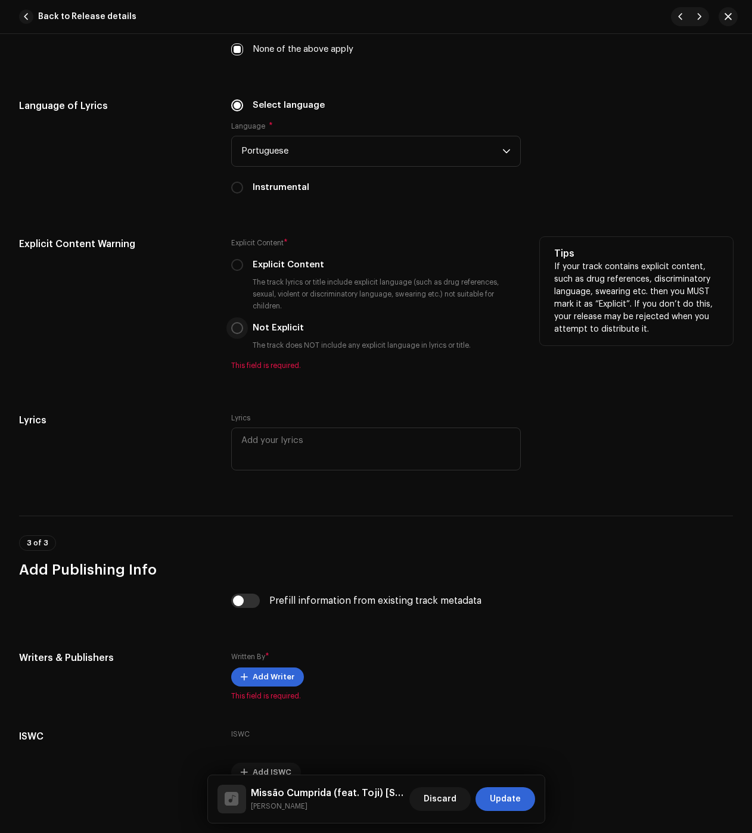
click at [237, 328] on input "Not Explicit" at bounding box center [237, 328] width 12 height 12
radio input "true"
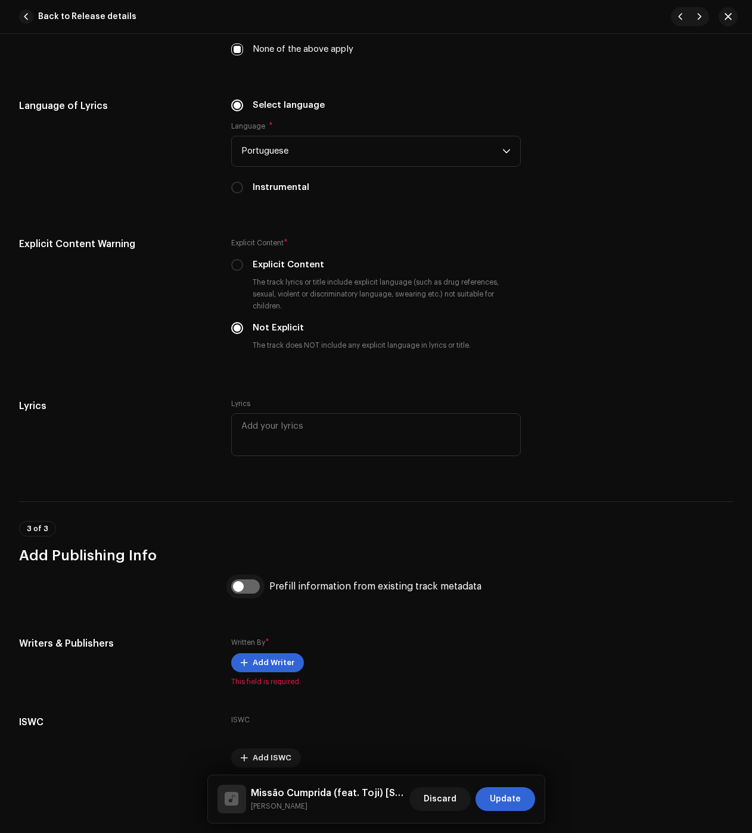
click at [244, 584] on input "checkbox" at bounding box center [245, 587] width 29 height 14
checkbox input "true"
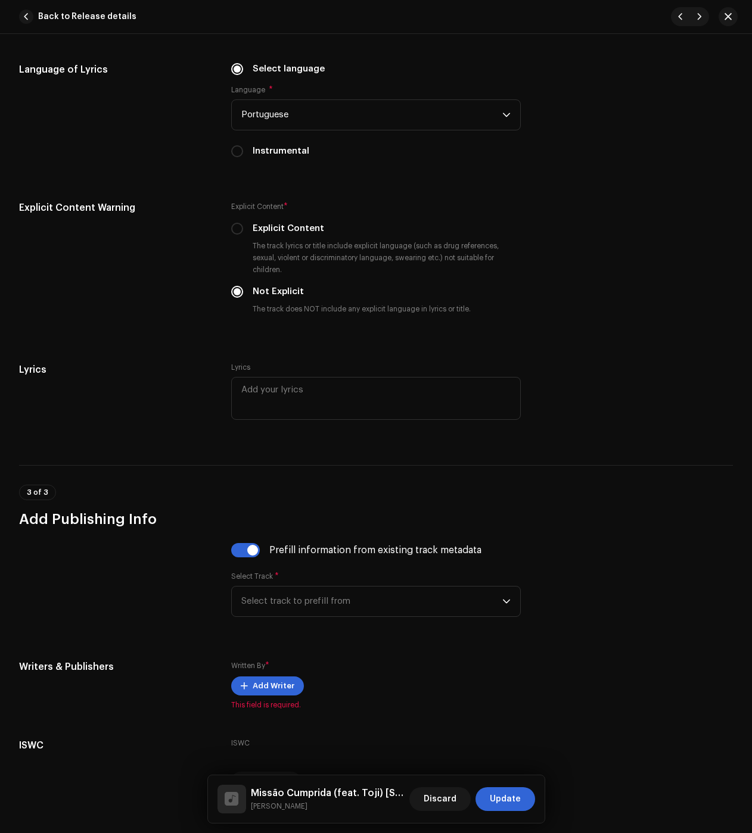
scroll to position [2194, 0]
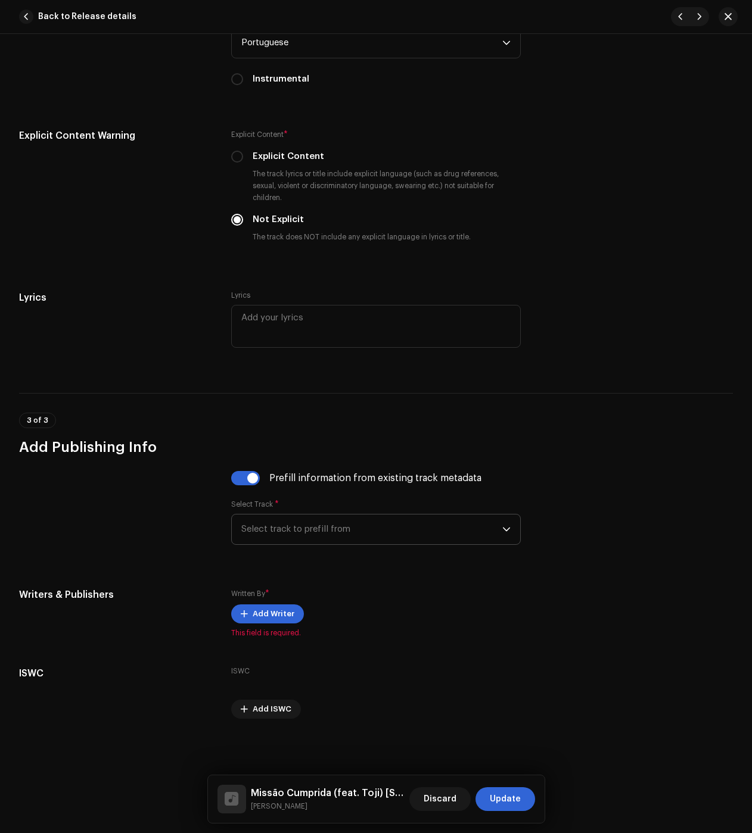
drag, startPoint x: 312, startPoint y: 527, endPoint x: 304, endPoint y: 542, distance: 16.3
click at [312, 528] on span "Select track to prefill from" at bounding box center [371, 530] width 261 height 30
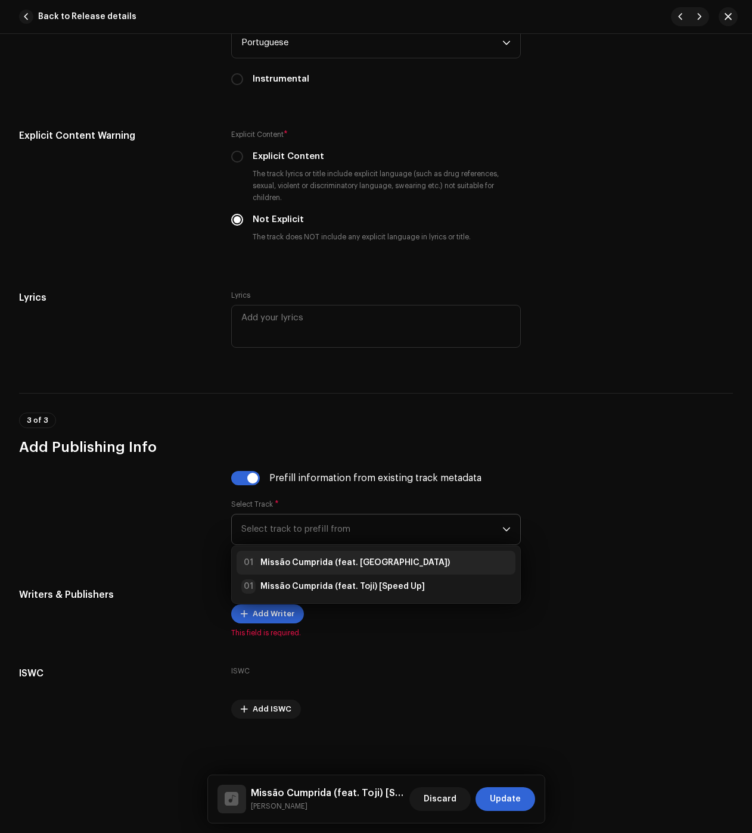
click at [286, 565] on strong "Missão Cumprida (feat. Toji)" at bounding box center [354, 563] width 189 height 12
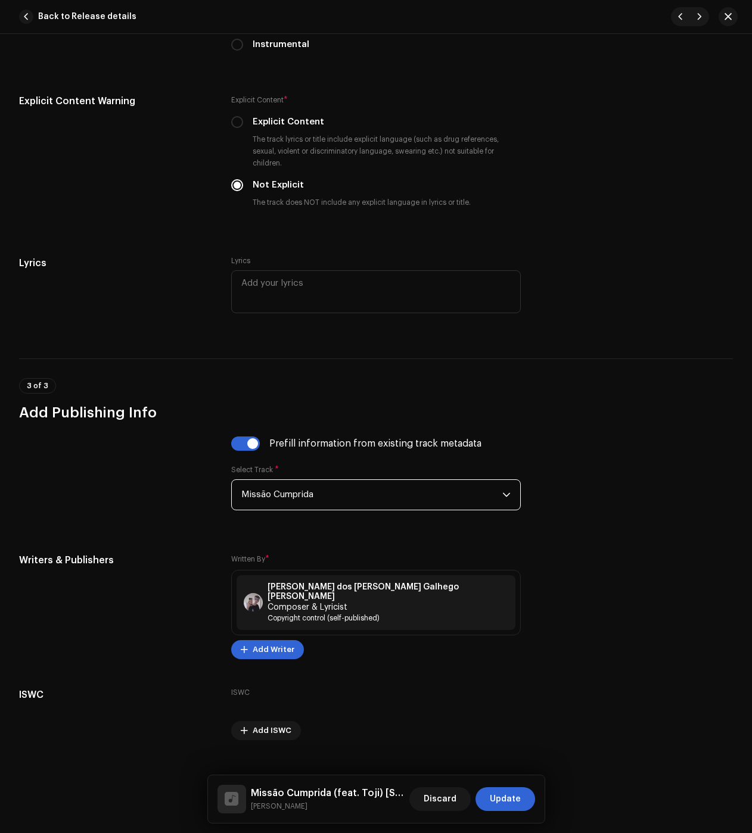
scroll to position [2229, 0]
click at [491, 789] on button "Update" at bounding box center [505, 800] width 60 height 24
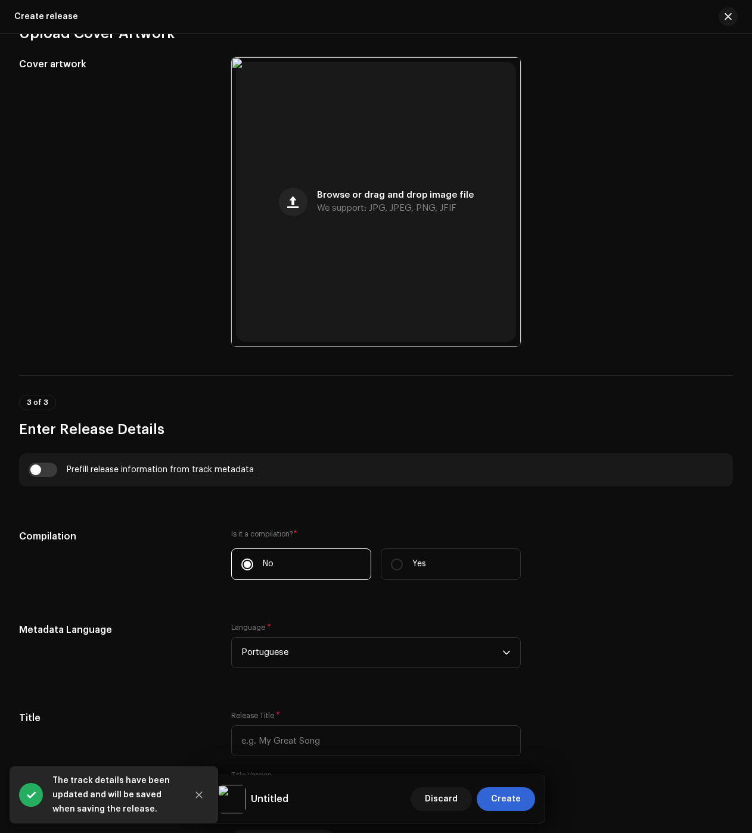
scroll to position [536, 0]
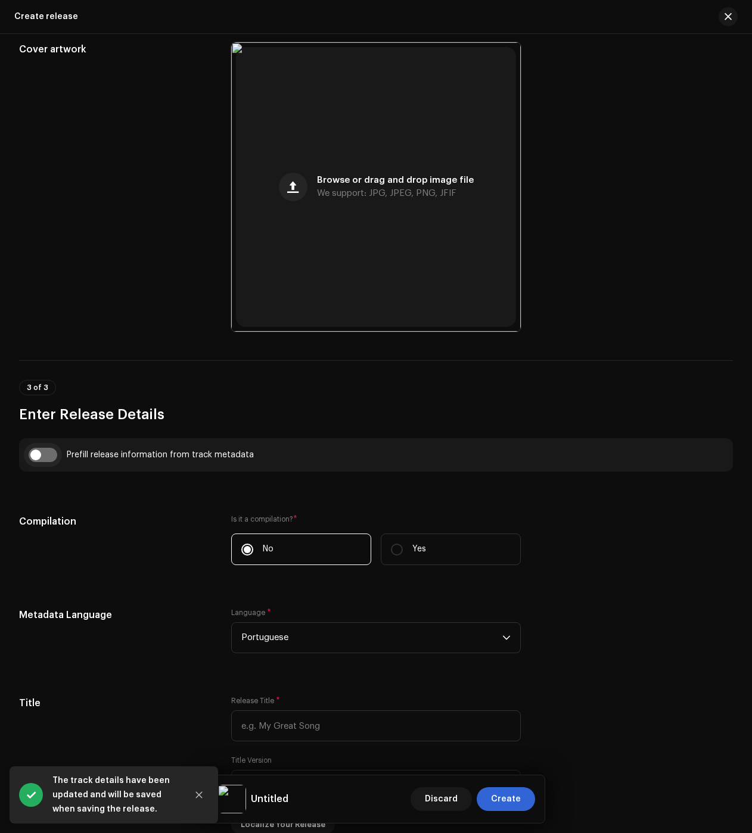
click at [43, 452] on input "checkbox" at bounding box center [43, 455] width 29 height 14
checkbox input "true"
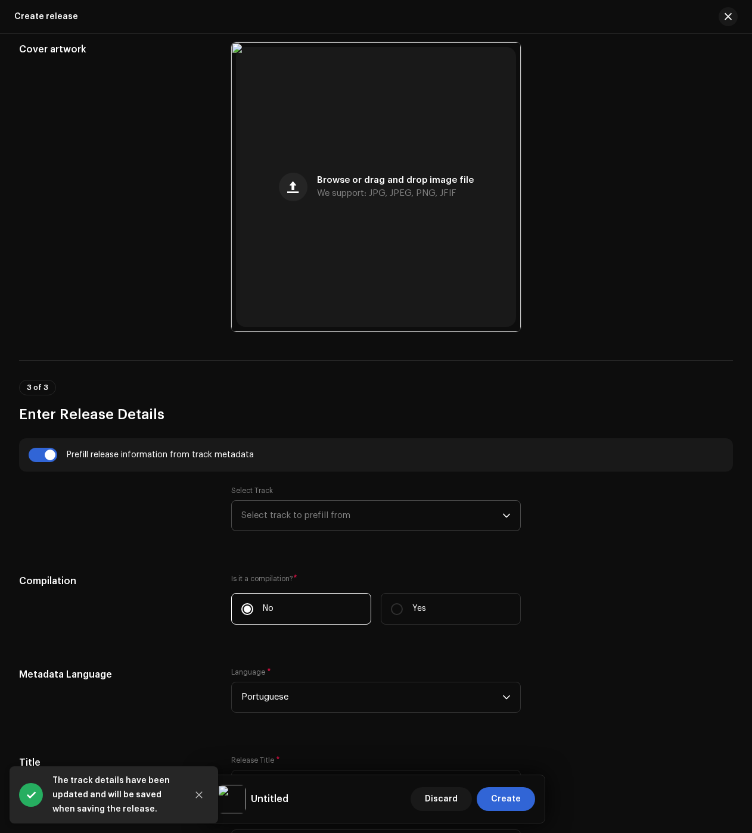
drag, startPoint x: 250, startPoint y: 522, endPoint x: 262, endPoint y: 534, distance: 17.3
click at [250, 522] on span "Select track to prefill from" at bounding box center [371, 516] width 261 height 30
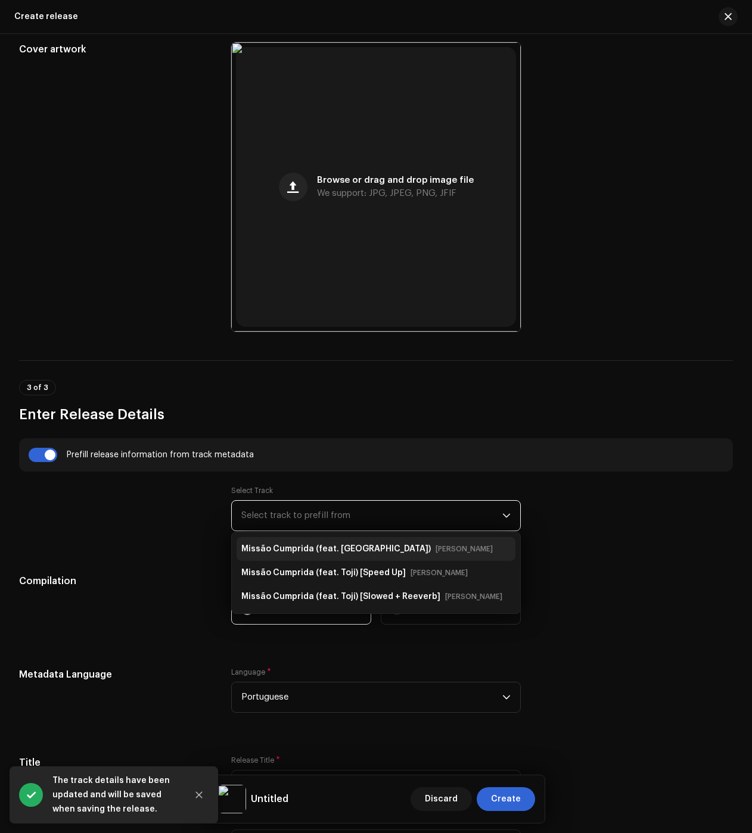
click at [278, 552] on strong "Missão Cumprida (feat. Toji)" at bounding box center [335, 549] width 189 height 19
type input "Missão Cumprida"
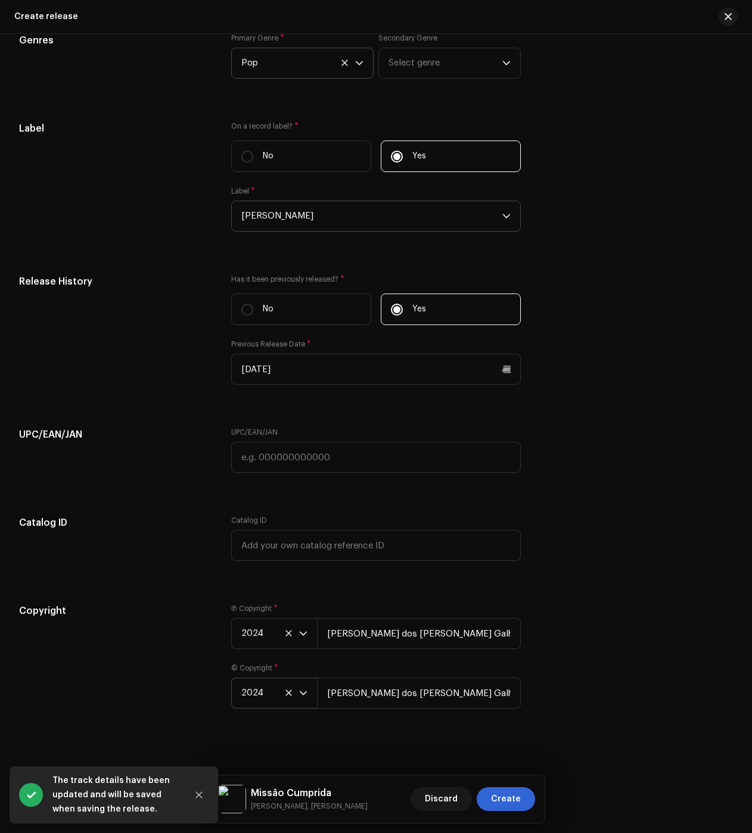
scroll to position [1979, 0]
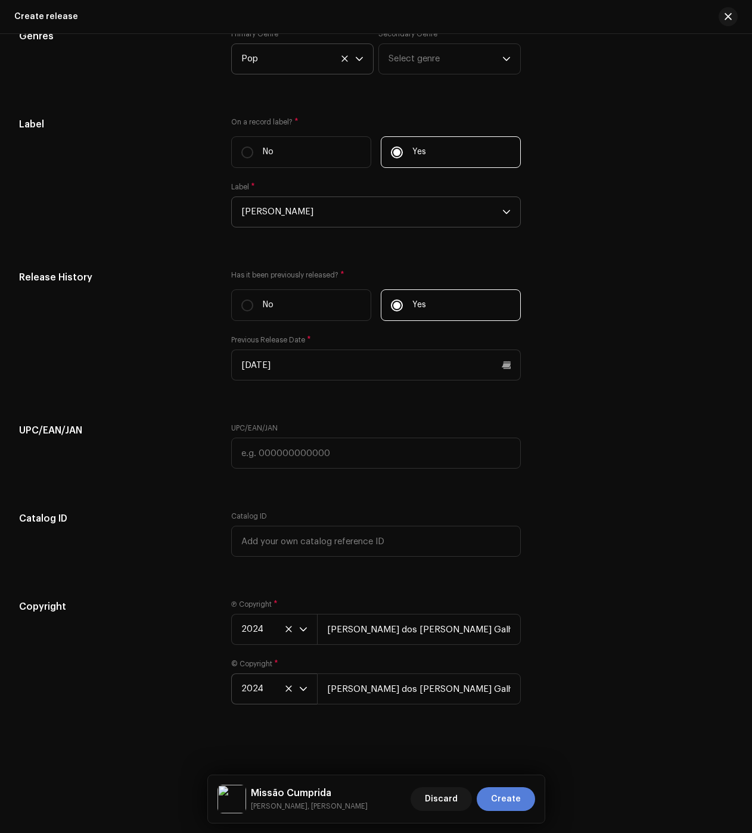
click at [498, 794] on span "Create" at bounding box center [506, 800] width 30 height 24
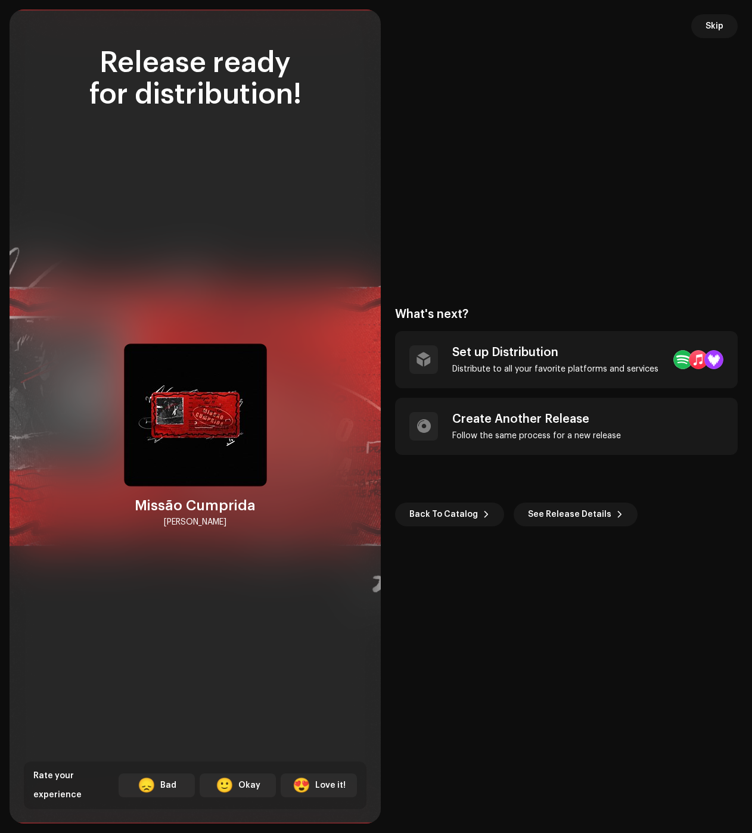
click at [517, 99] on div "What's next? Set up Distribution Distribute to all your favorite platforms and …" at bounding box center [566, 417] width 343 height 786
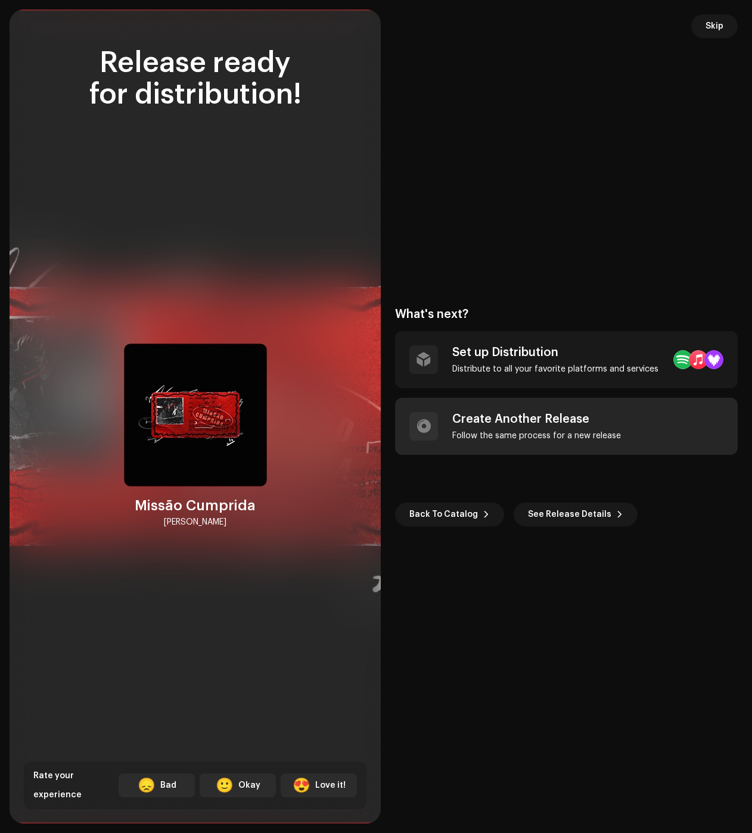
click at [561, 428] on div "Create Another Release Follow the same process for a new release" at bounding box center [536, 426] width 169 height 29
checkbox input "false"
radio input "false"
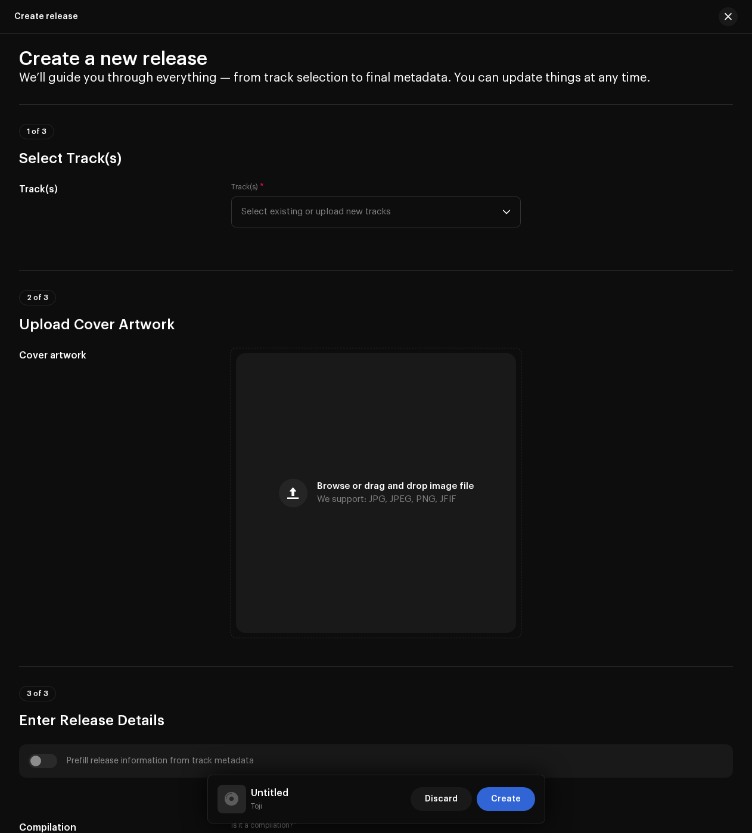
scroll to position [0, 0]
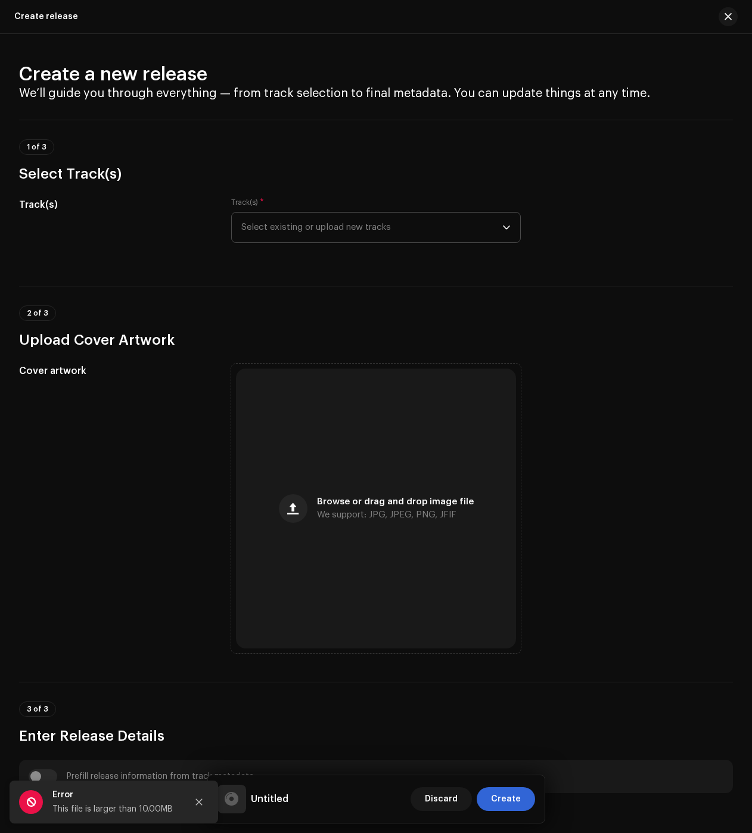
drag, startPoint x: 343, startPoint y: 226, endPoint x: 346, endPoint y: 238, distance: 12.9
click at [343, 226] on span "Select existing or upload new tracks" at bounding box center [371, 228] width 261 height 30
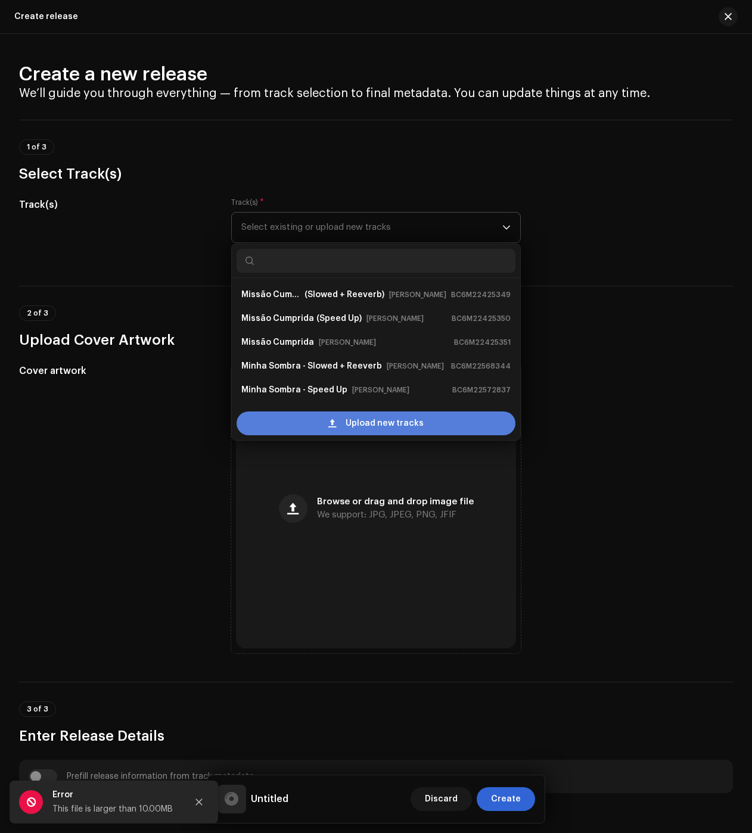
scroll to position [19, 0]
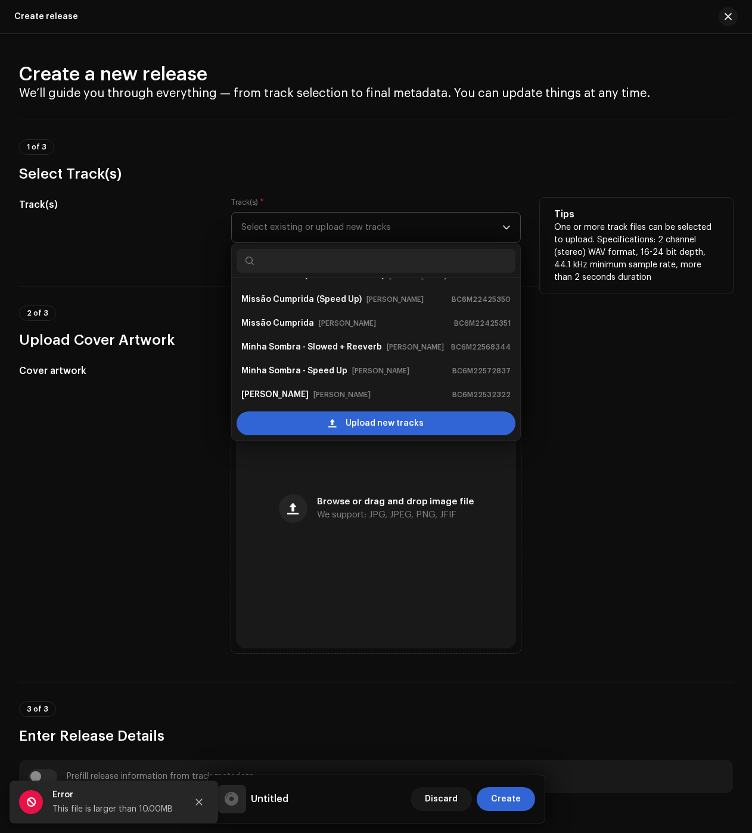
click at [321, 425] on div "Upload new tracks" at bounding box center [376, 424] width 279 height 24
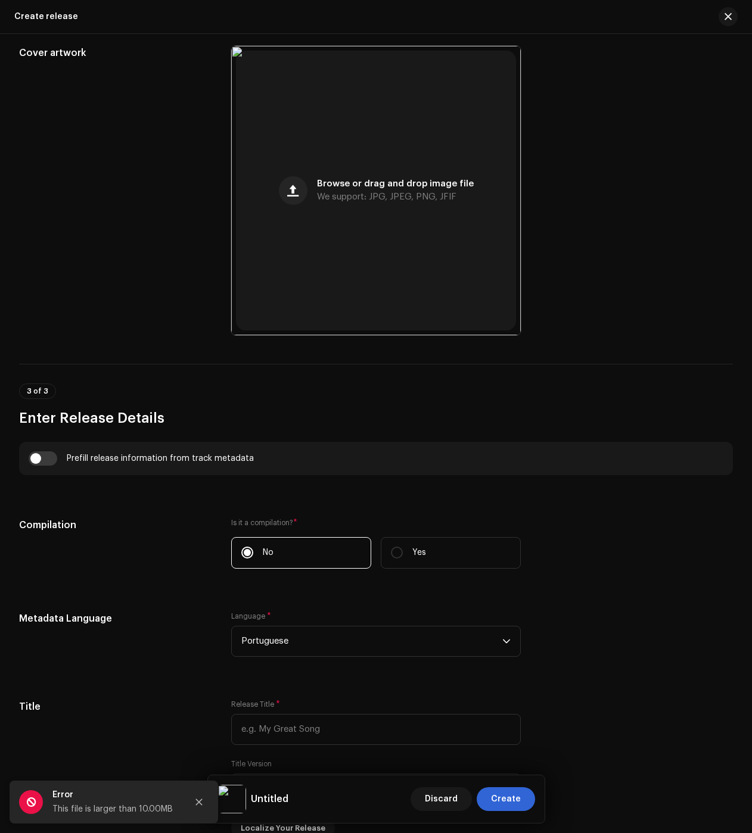
scroll to position [1601, 0]
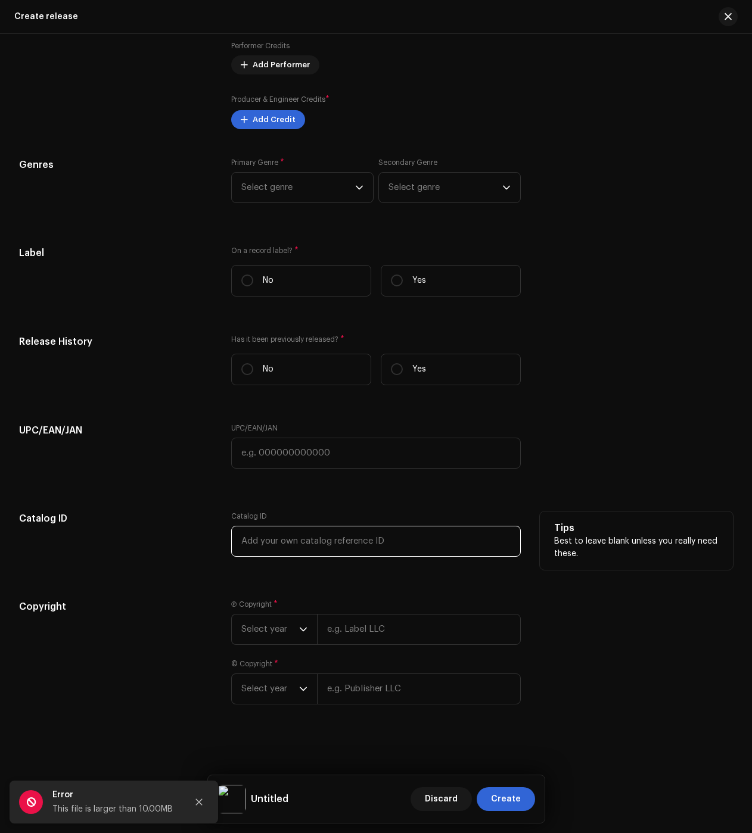
drag, startPoint x: 325, startPoint y: 543, endPoint x: 326, endPoint y: 525, distance: 18.5
click at [325, 543] on input "text" at bounding box center [376, 541] width 290 height 31
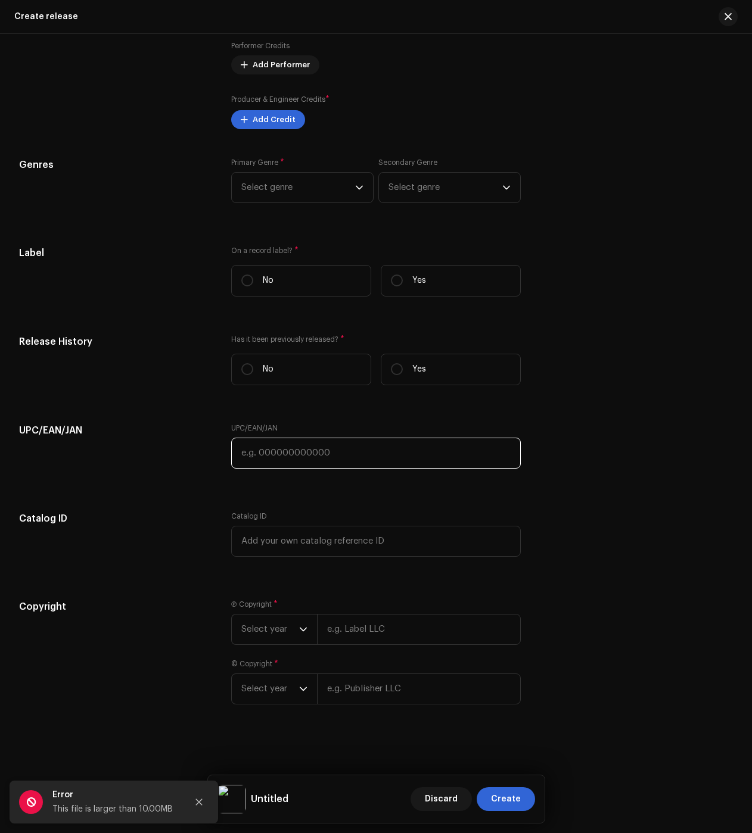
click at [316, 462] on input "text" at bounding box center [376, 453] width 290 height 31
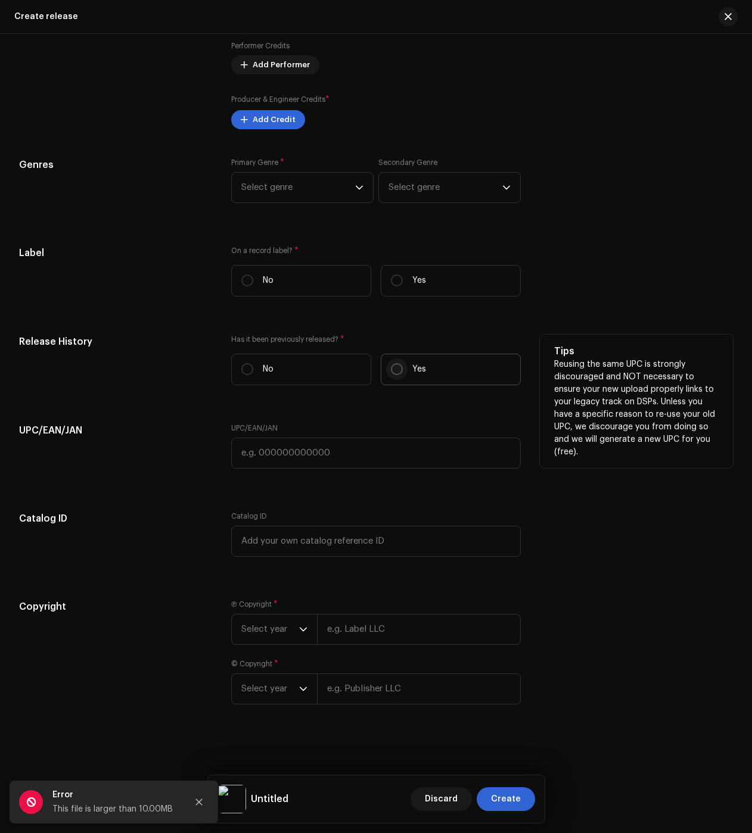
click at [391, 365] on p-radiobutton at bounding box center [397, 369] width 12 height 12
click at [391, 365] on input "Yes" at bounding box center [397, 369] width 12 height 12
radio input "true"
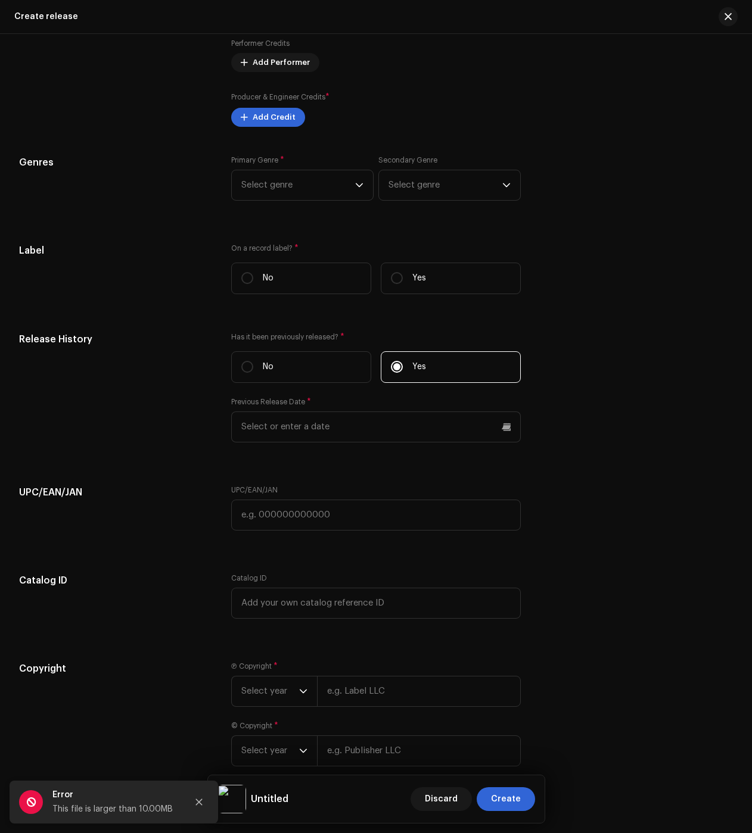
drag, startPoint x: 412, startPoint y: 282, endPoint x: 385, endPoint y: 309, distance: 37.9
click at [413, 282] on p "Yes" at bounding box center [419, 278] width 14 height 13
click at [403, 282] on input "Yes" at bounding box center [397, 278] width 12 height 12
radio input "true"
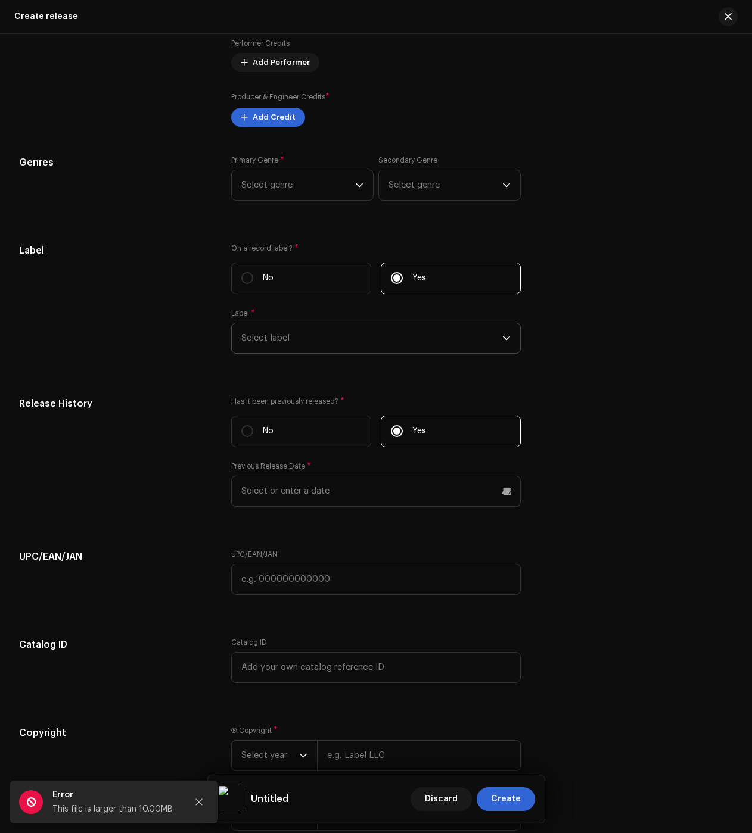
click at [295, 346] on span "Select label" at bounding box center [371, 338] width 261 height 30
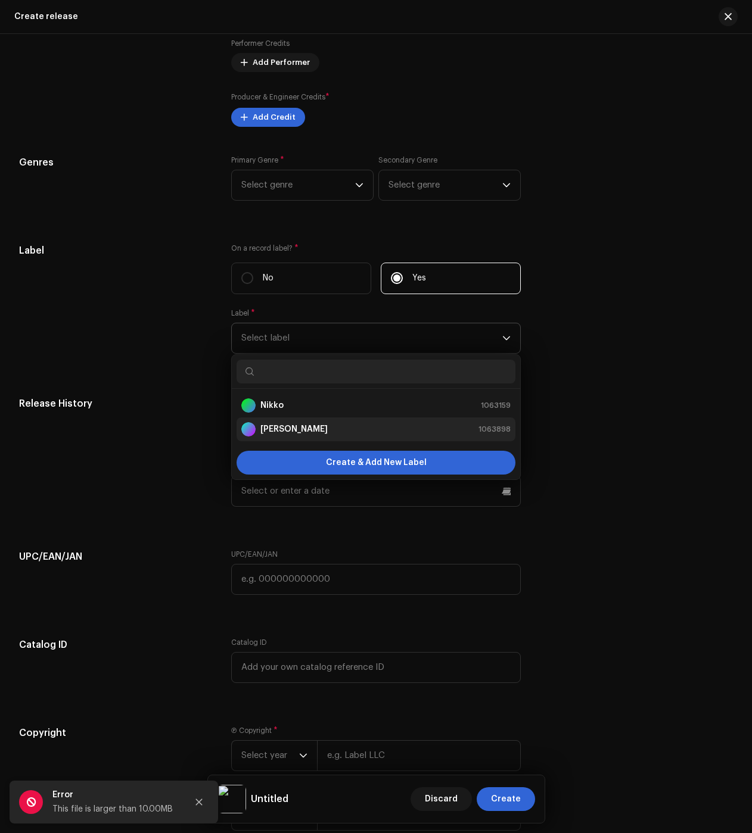
click at [270, 430] on strong "[PERSON_NAME]" at bounding box center [293, 430] width 67 height 12
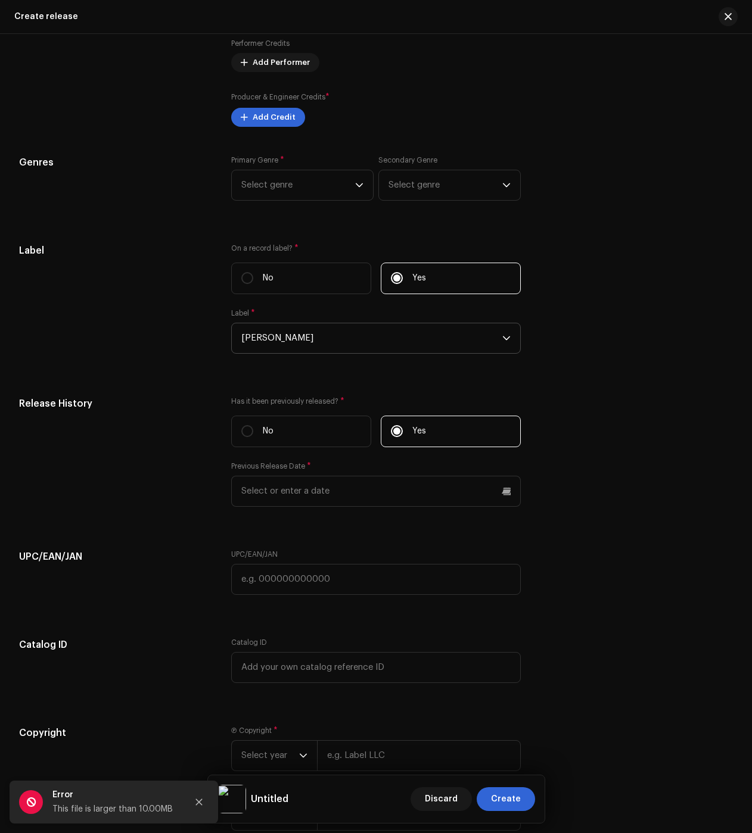
click at [639, 246] on div "Label On a record label? * No Yes Label * Nikko Rapper" at bounding box center [376, 306] width 714 height 125
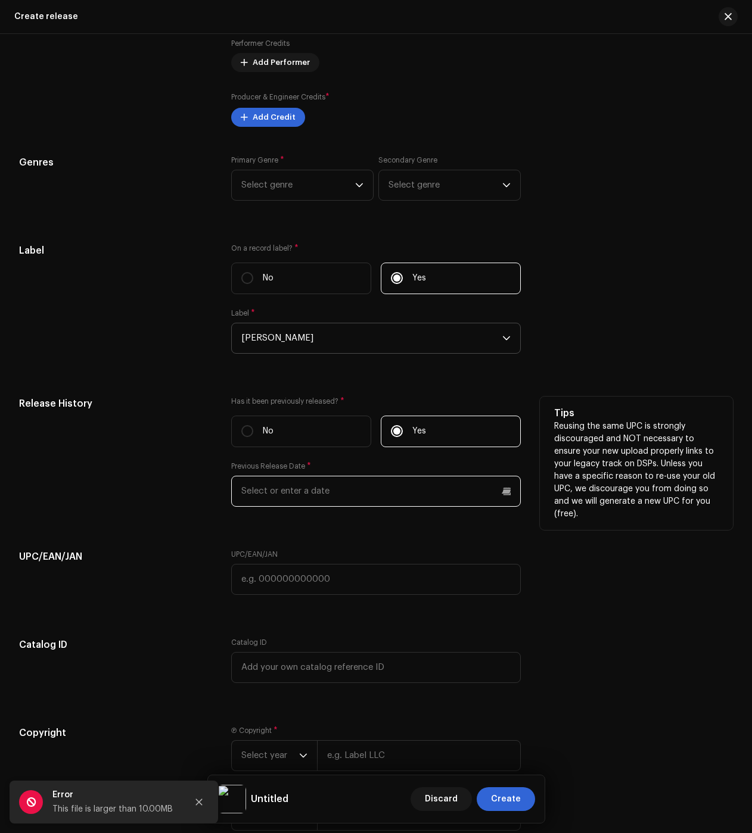
click at [433, 485] on input "text" at bounding box center [376, 491] width 290 height 31
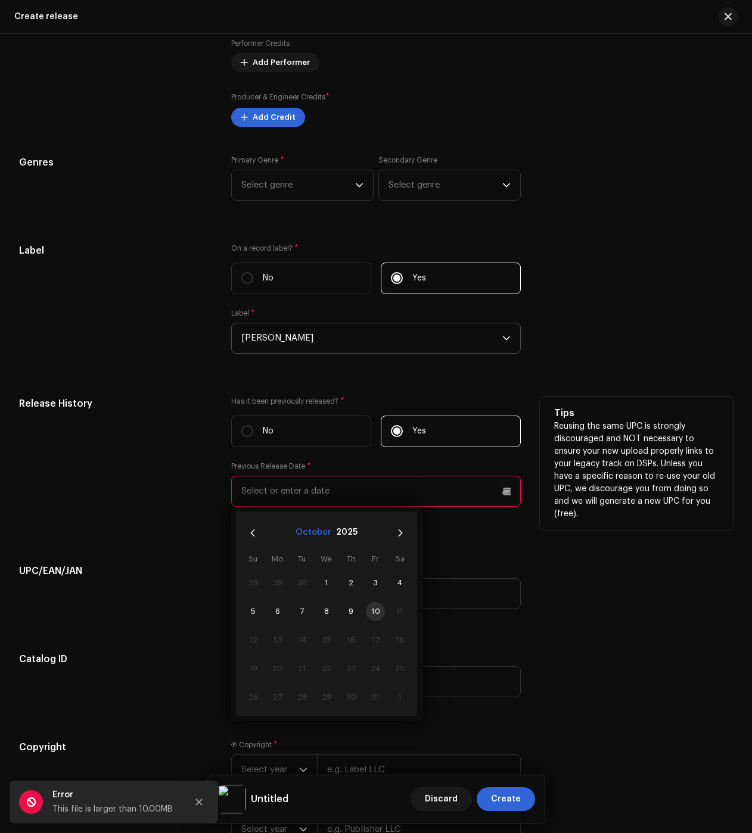
click at [309, 528] on button "October" at bounding box center [313, 533] width 36 height 19
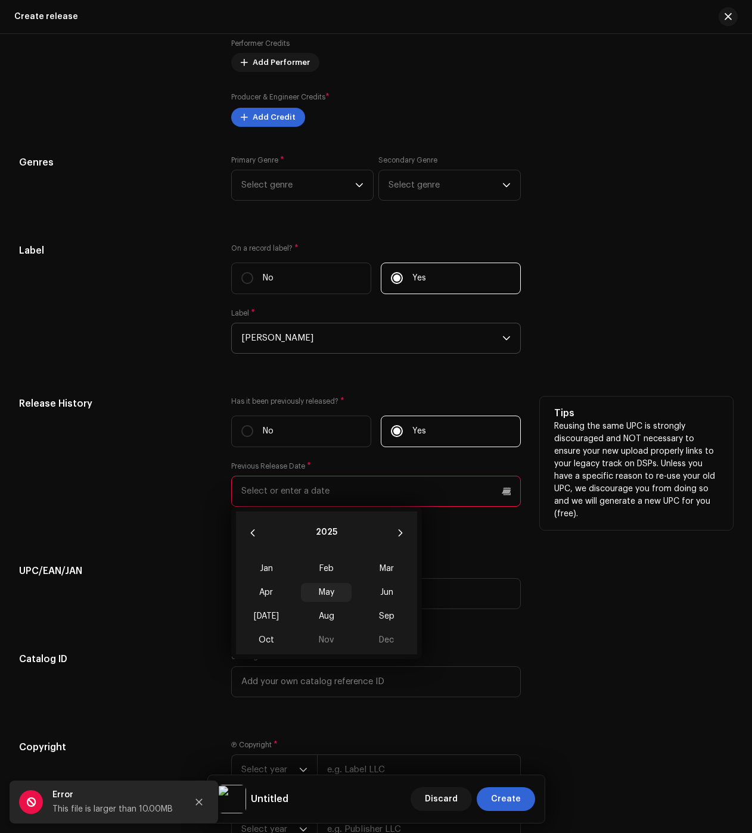
click at [321, 593] on span "May" at bounding box center [326, 592] width 51 height 19
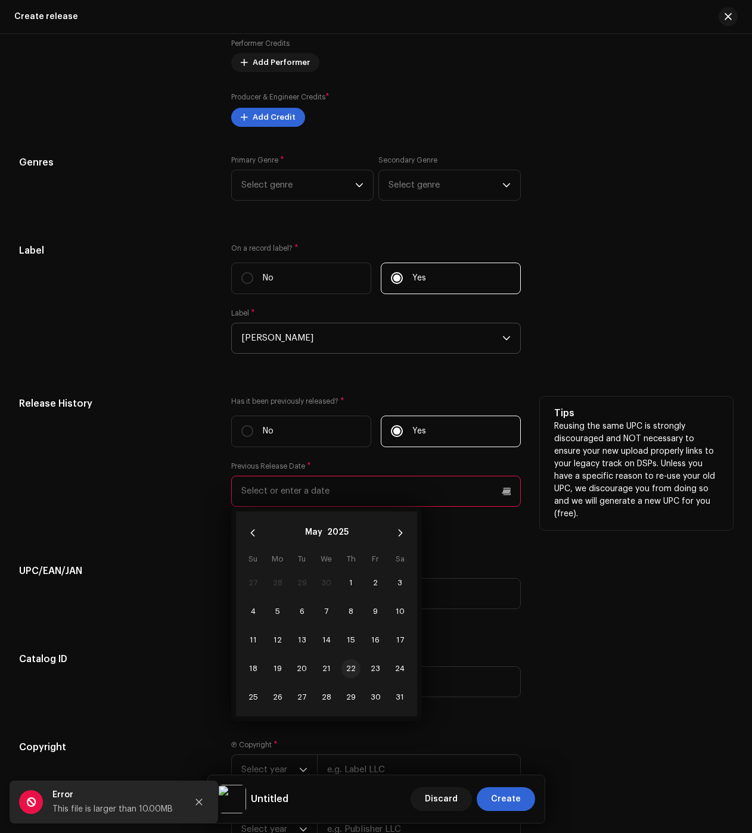
click at [348, 670] on span "22" at bounding box center [350, 669] width 19 height 19
type input "05/22/2025"
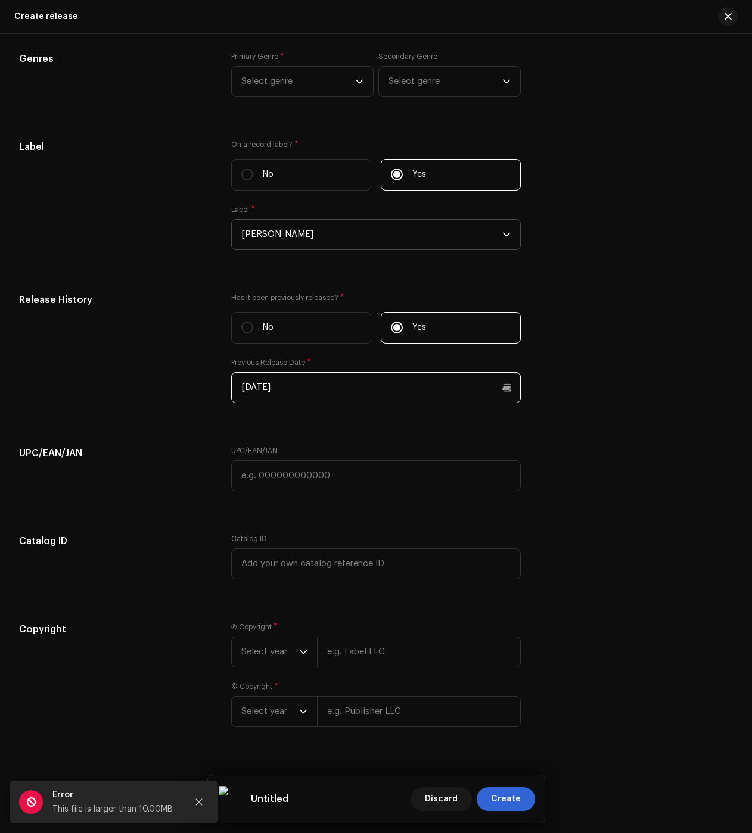
scroll to position [1730, 0]
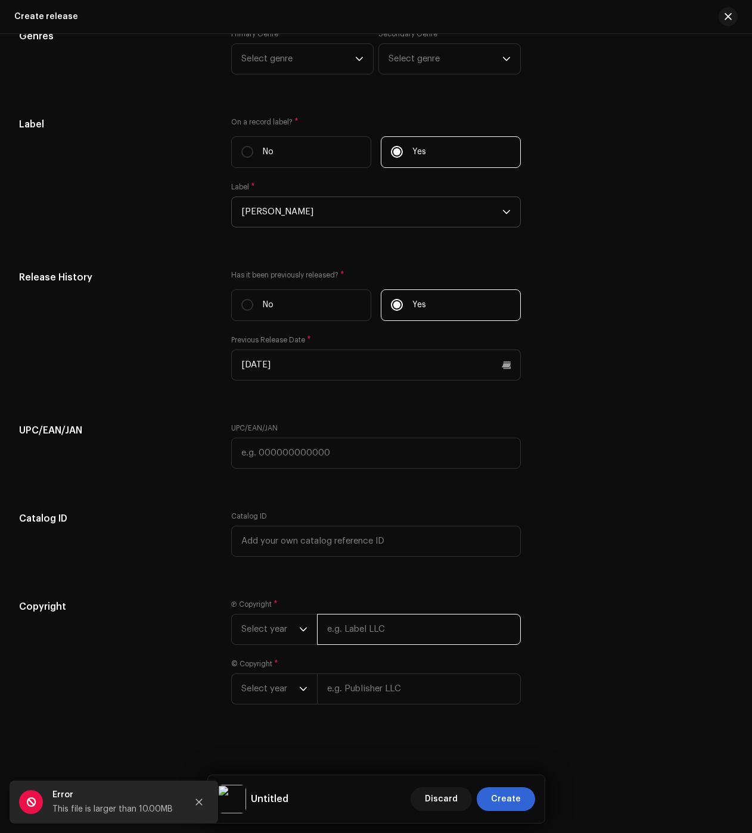
click at [353, 623] on input "text" at bounding box center [419, 629] width 204 height 31
type input "[PERSON_NAME] dos [PERSON_NAME] Galhego [PERSON_NAME]"
click at [394, 686] on div "© Copyright * Select year" at bounding box center [376, 682] width 290 height 45
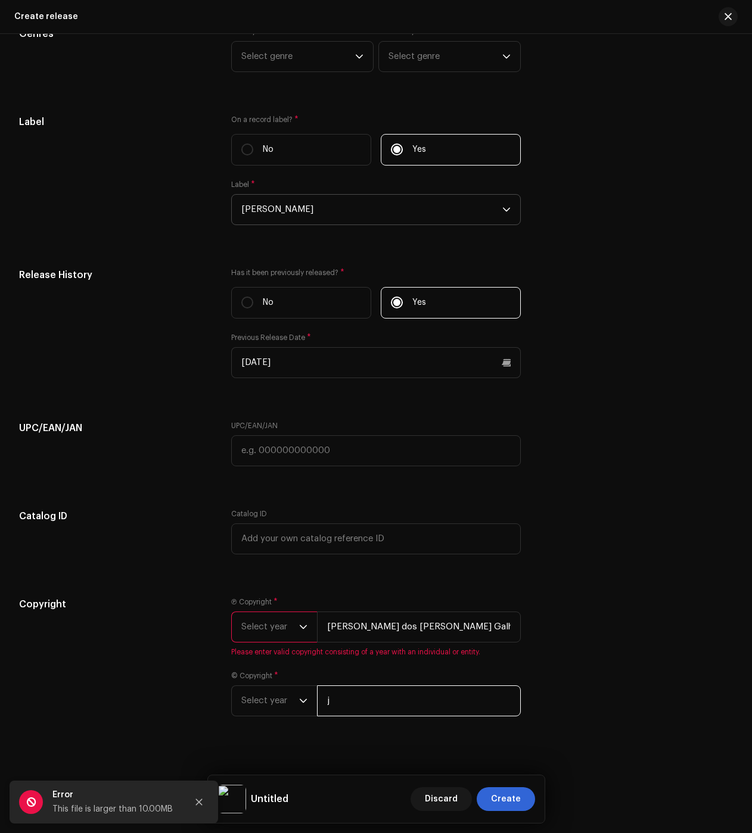
type input "[PERSON_NAME] dos [PERSON_NAME] Galhego [PERSON_NAME]"
click at [238, 702] on p-select "Select year" at bounding box center [274, 701] width 86 height 31
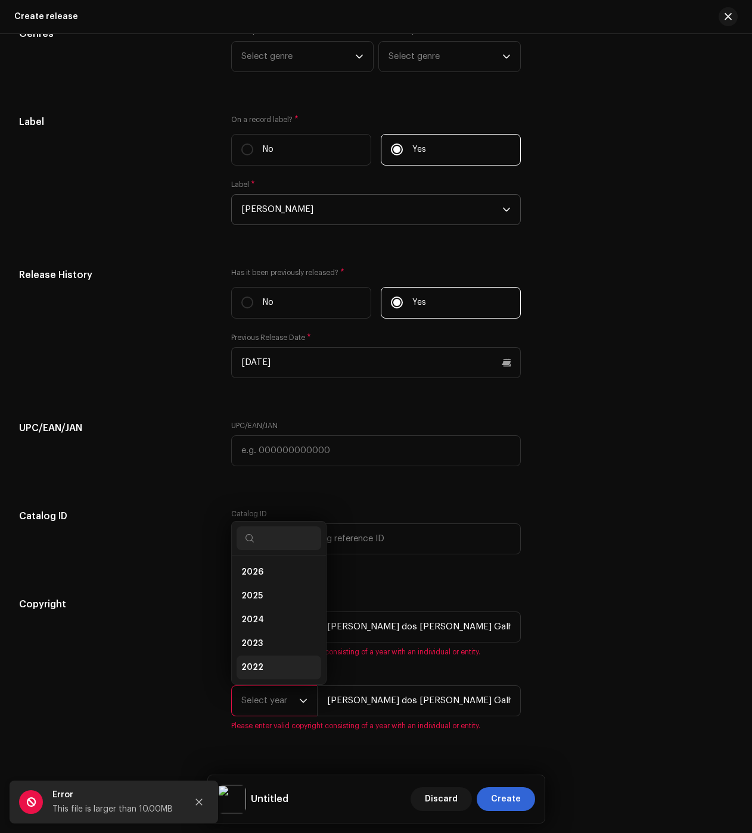
scroll to position [19, 0]
click at [263, 578] on li "2025" at bounding box center [279, 577] width 85 height 24
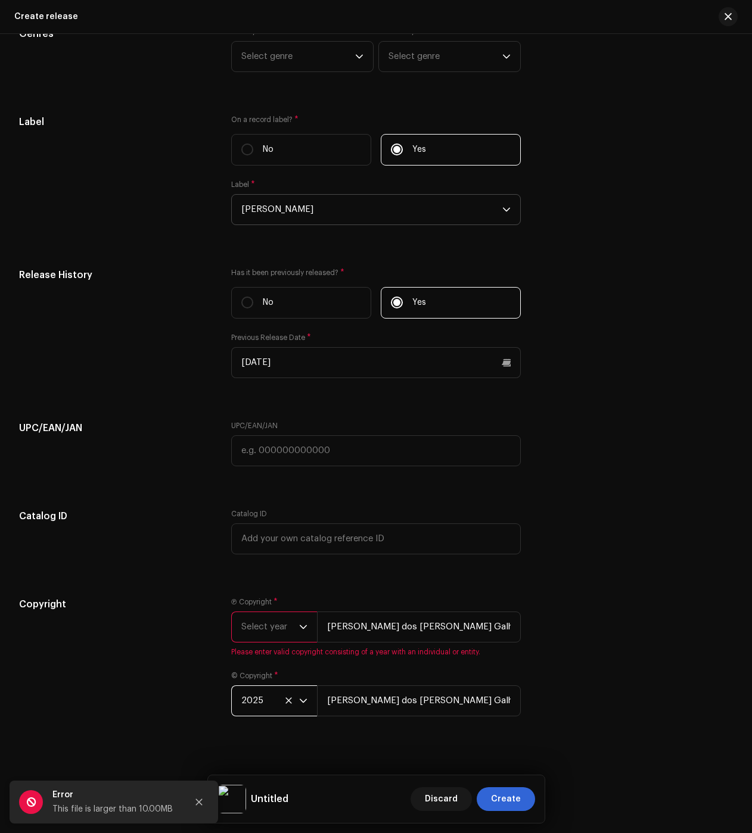
click at [265, 625] on span "Select year" at bounding box center [270, 627] width 58 height 30
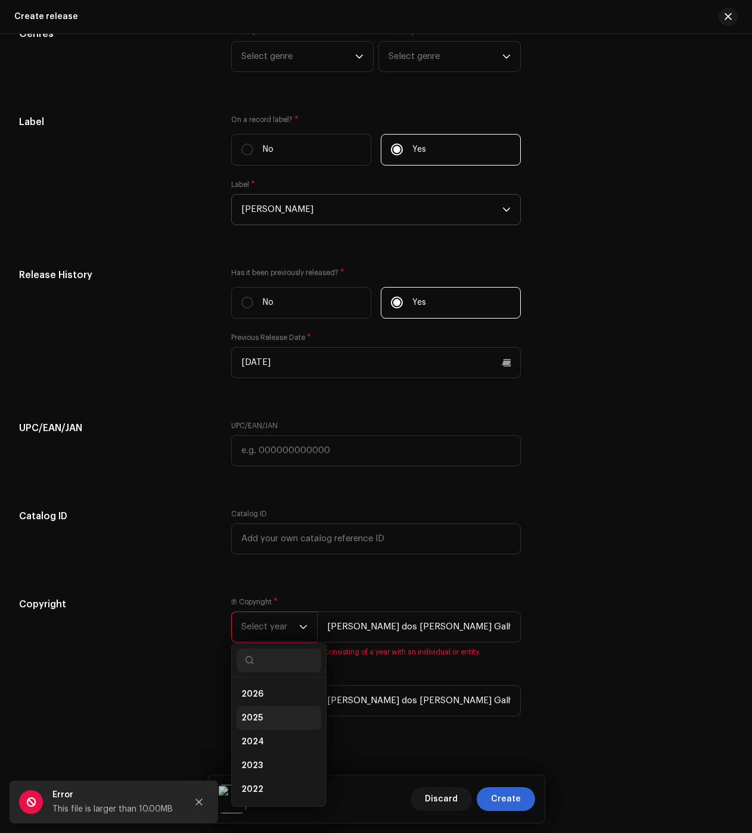
click at [264, 720] on li "2025" at bounding box center [279, 719] width 85 height 24
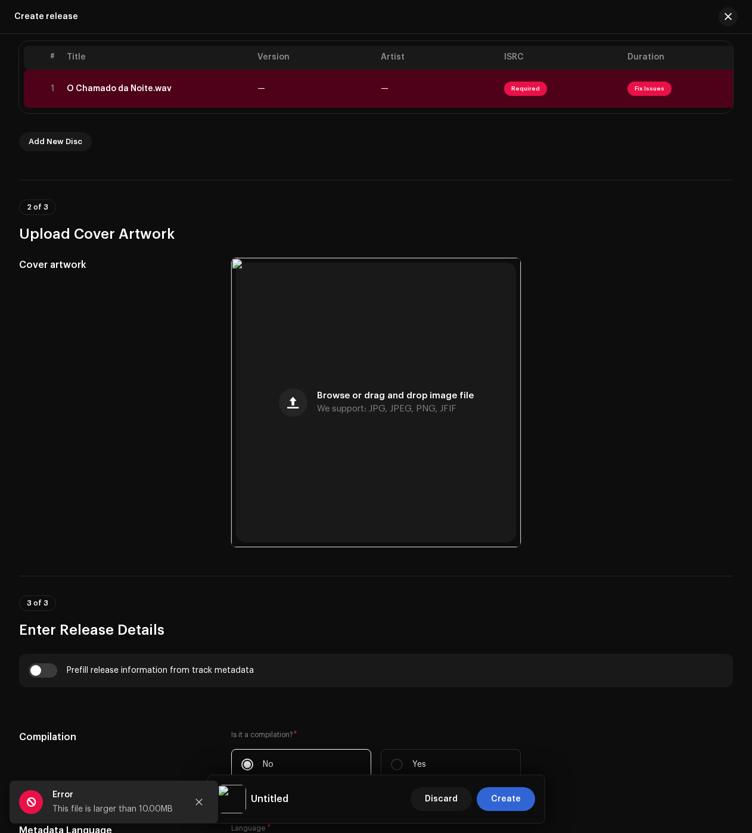
scroll to position [0, 0]
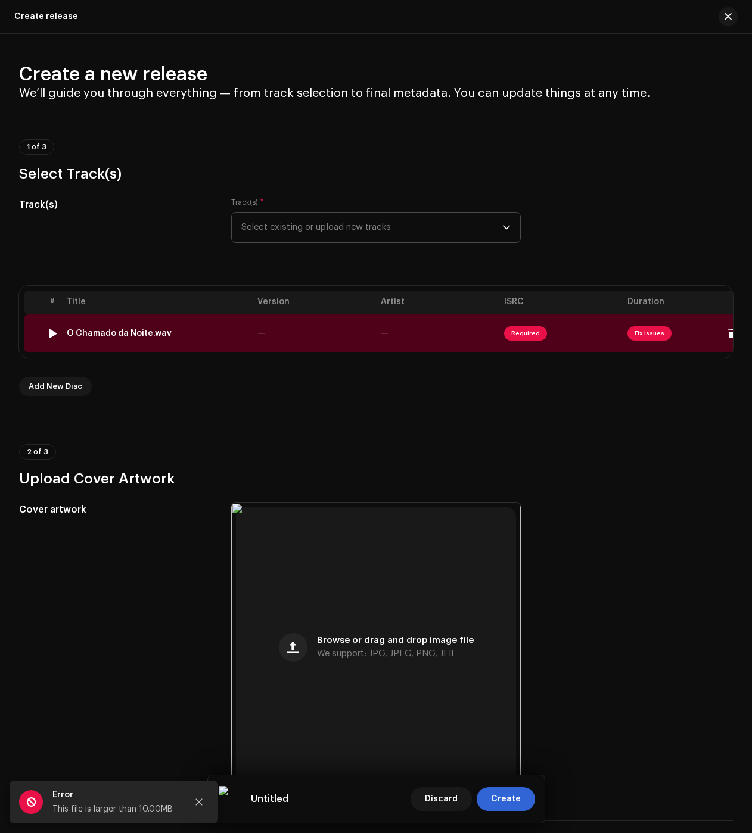
click at [119, 340] on td "O Chamado da Noite.wav" at bounding box center [157, 334] width 191 height 38
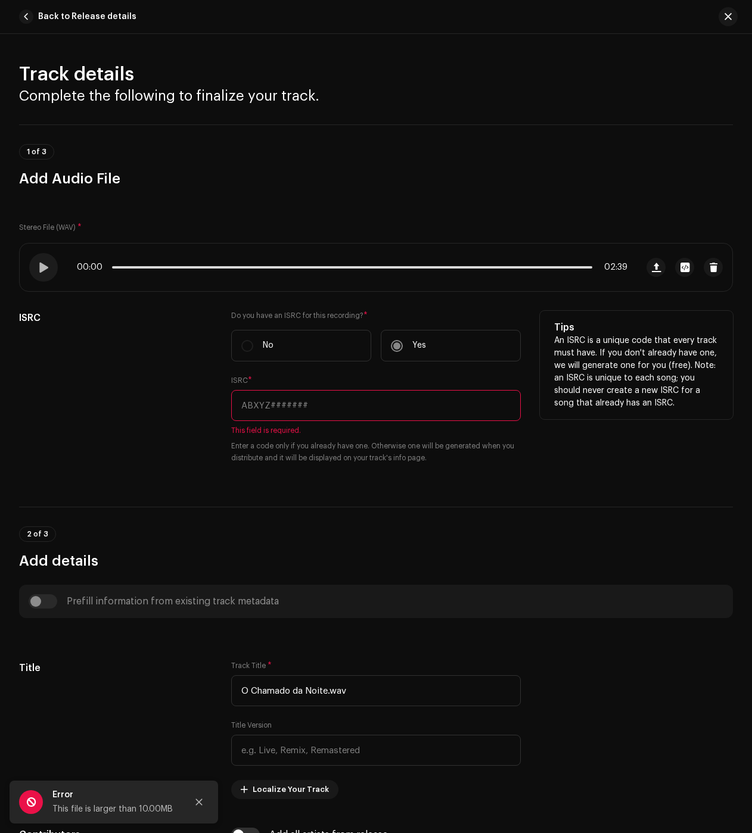
click at [307, 408] on input "text" at bounding box center [376, 405] width 290 height 31
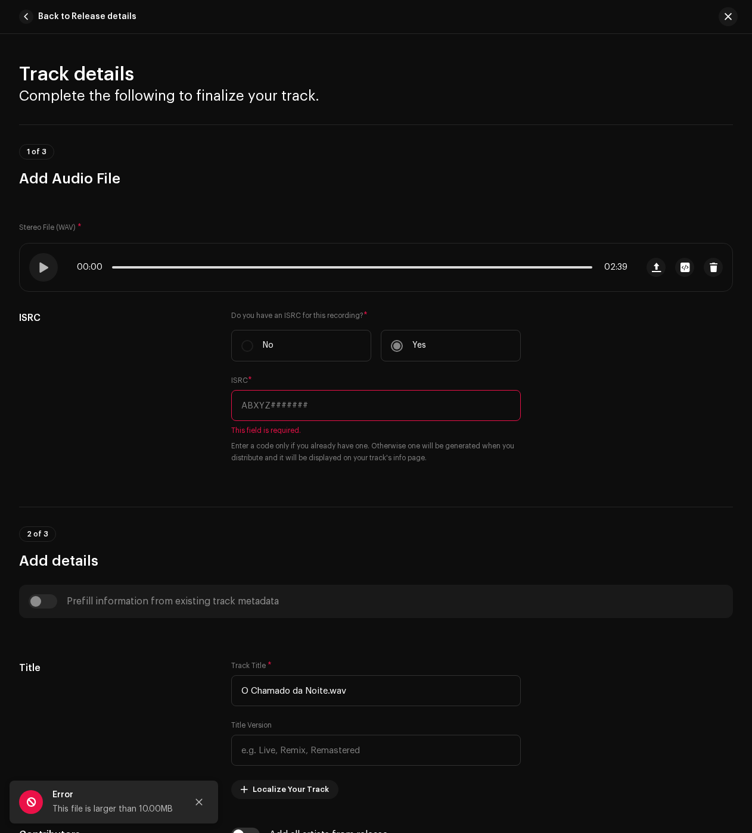
paste input "BC6M22514114"
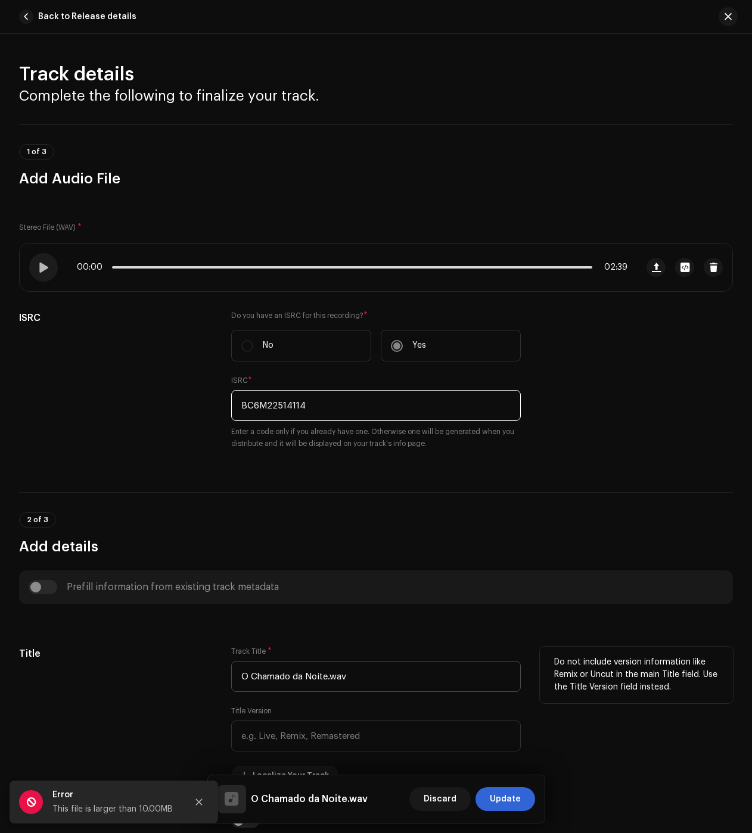
type input "BC6M22514114"
drag, startPoint x: 327, startPoint y: 676, endPoint x: 393, endPoint y: 670, distance: 66.4
click at [393, 670] on input "O Chamado da Noite.wav" at bounding box center [376, 676] width 290 height 31
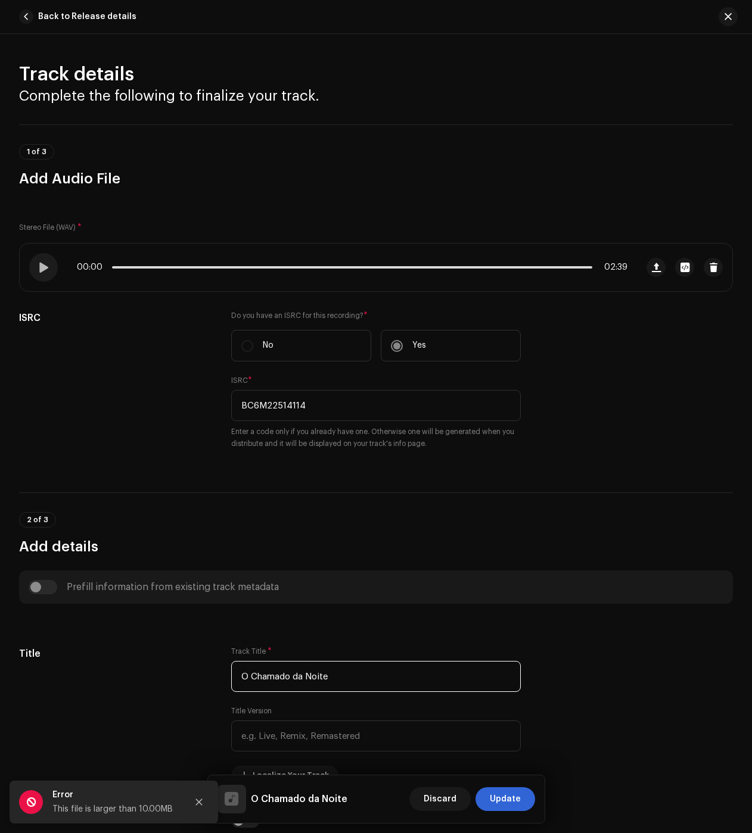
type input "O Chamado da Noite"
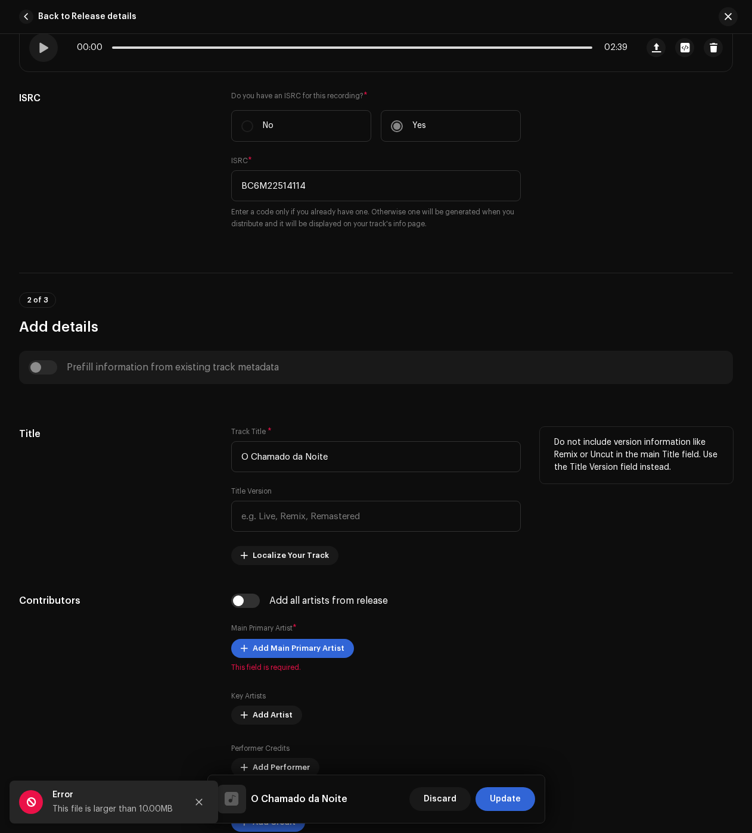
scroll to position [238, 0]
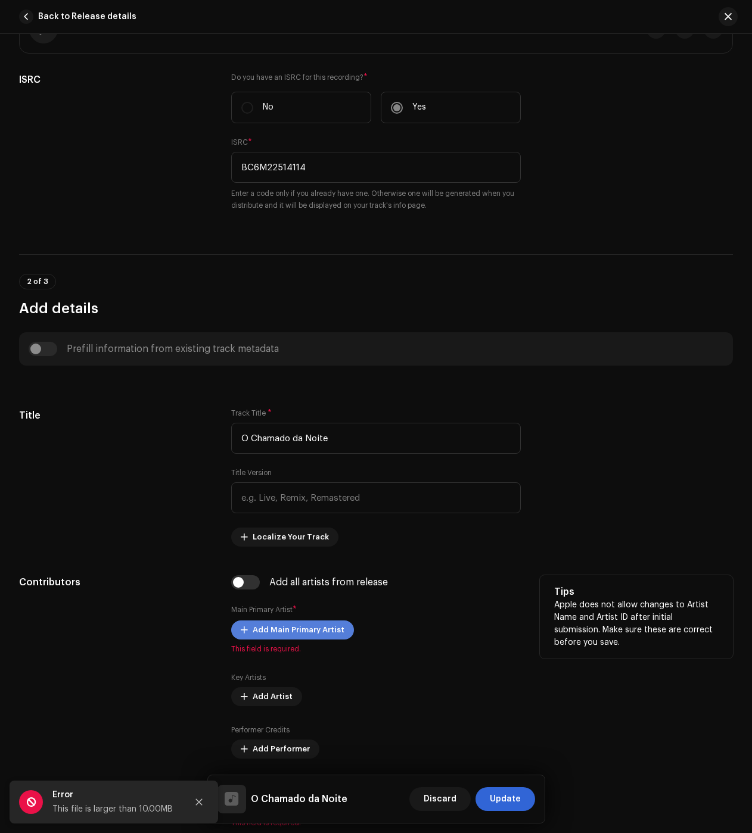
click at [263, 633] on span "Add Main Primary Artist" at bounding box center [299, 630] width 92 height 24
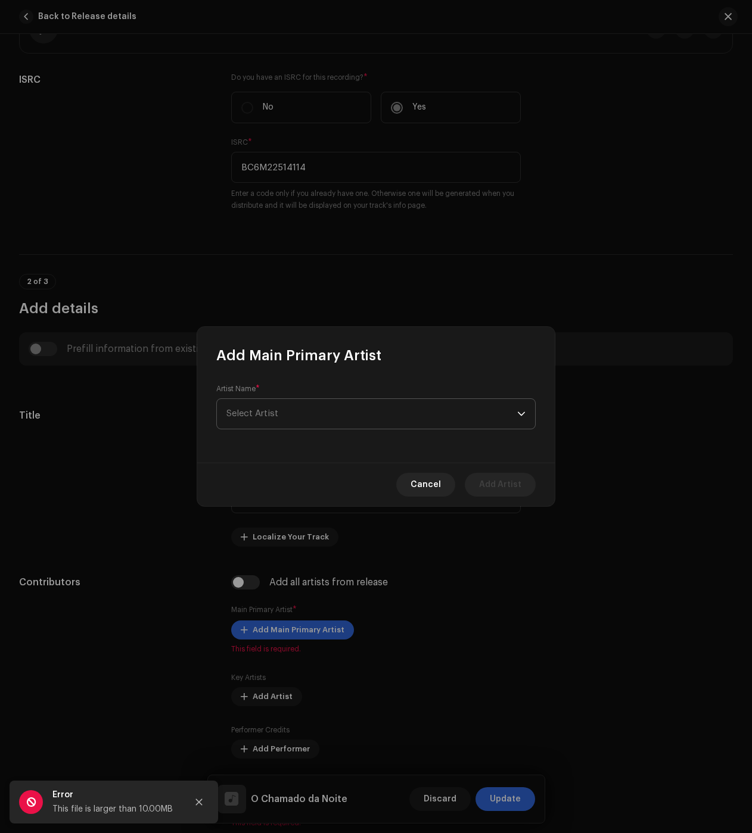
click at [339, 410] on span "Select Artist" at bounding box center [371, 414] width 291 height 30
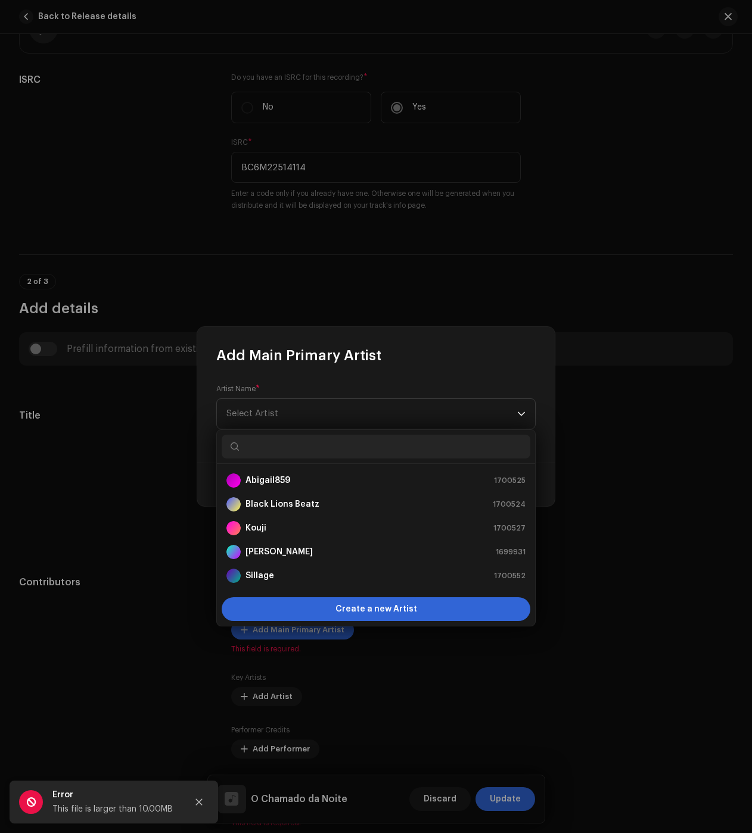
click at [267, 450] on input "text" at bounding box center [376, 447] width 309 height 24
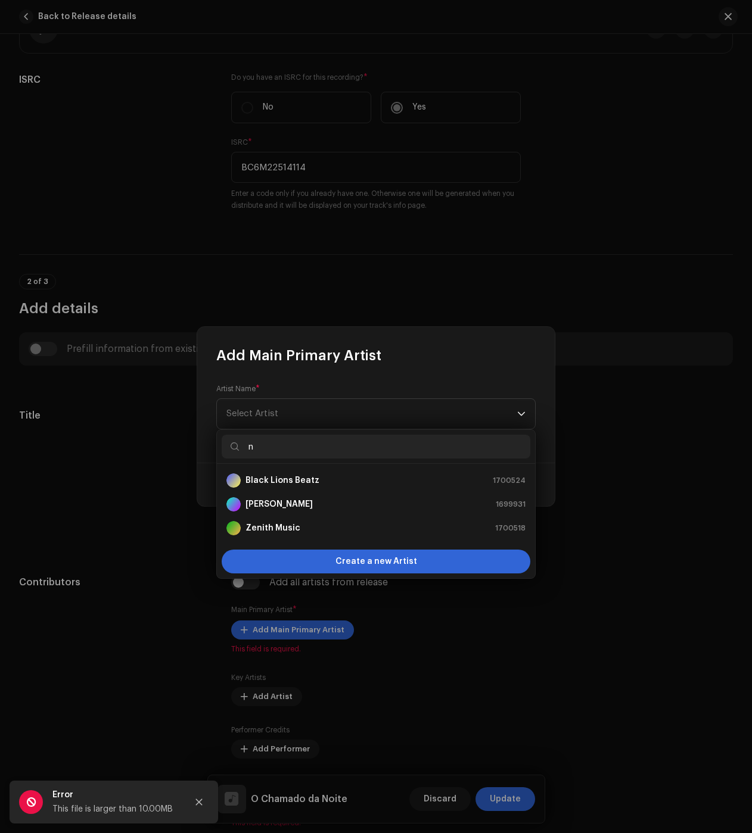
type input "n"
click at [283, 508] on strong "[PERSON_NAME]" at bounding box center [278, 505] width 67 height 12
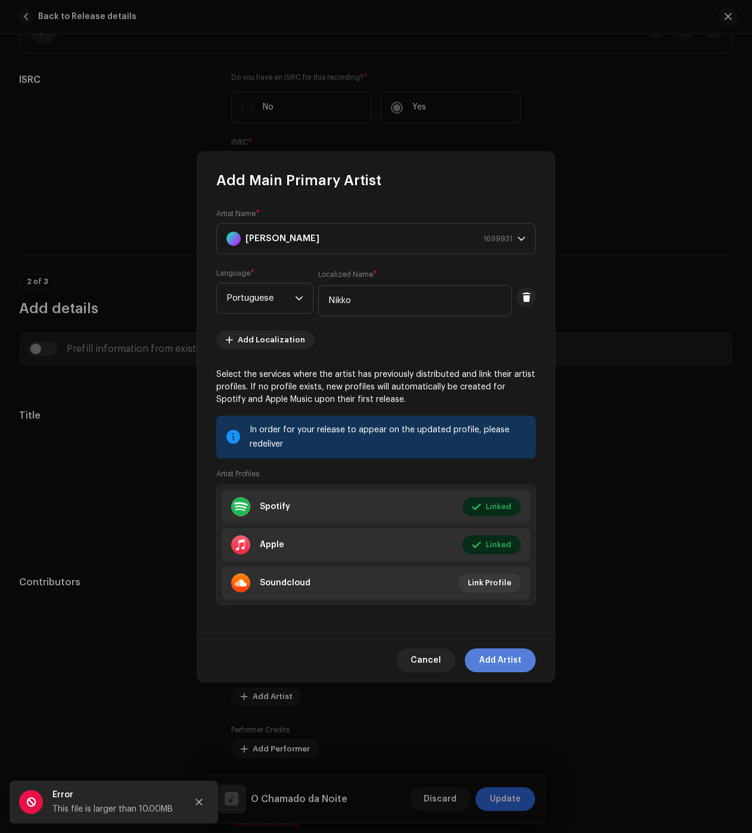
click at [498, 662] on span "Add Artist" at bounding box center [500, 661] width 42 height 24
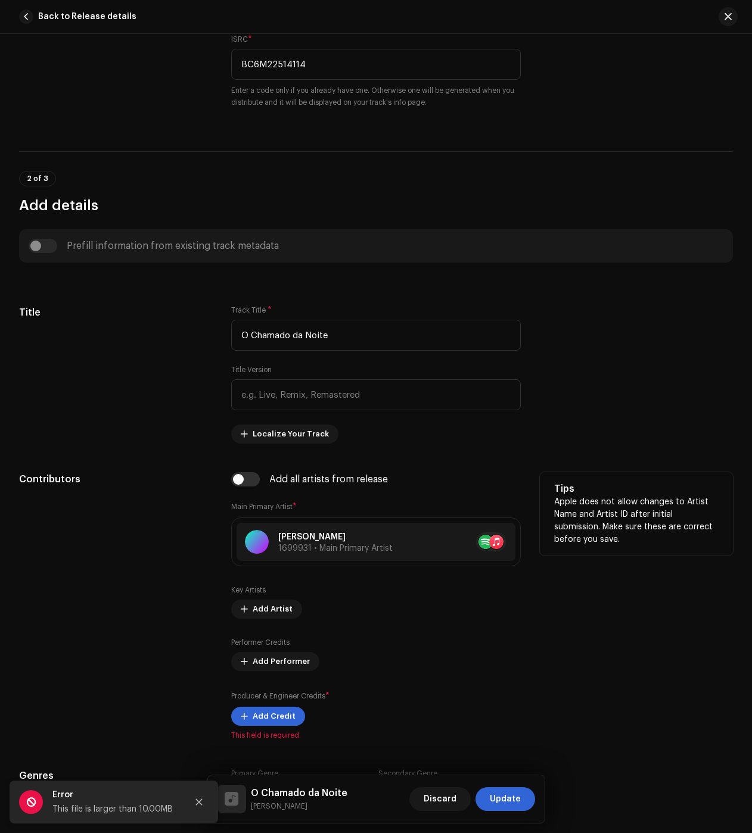
scroll to position [417, 0]
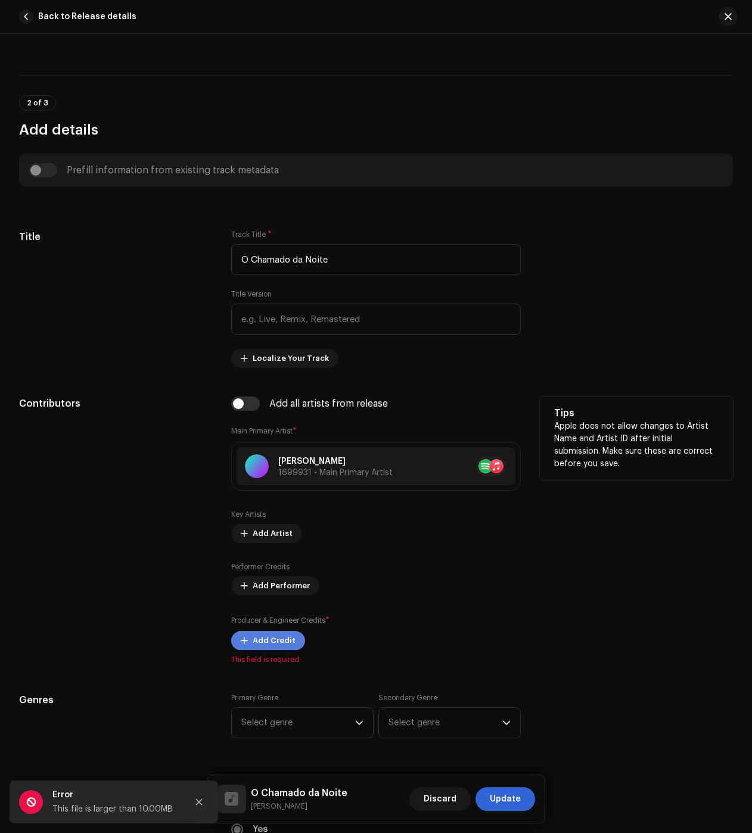
click at [260, 647] on span "Add Credit" at bounding box center [274, 641] width 43 height 24
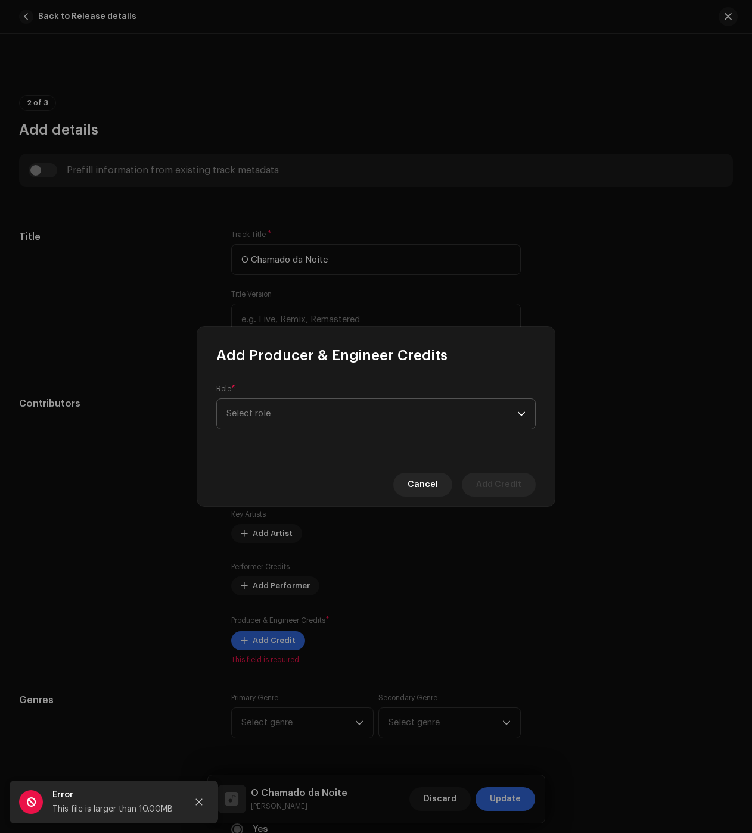
click at [288, 408] on span "Select role" at bounding box center [371, 414] width 291 height 30
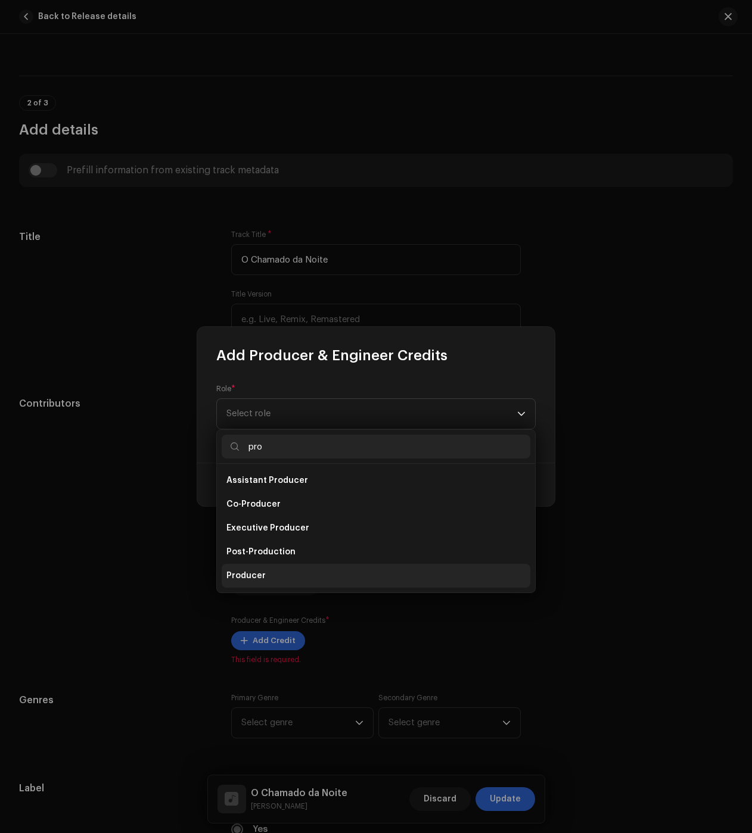
type input "pro"
click at [262, 573] on span "Producer" at bounding box center [245, 576] width 39 height 12
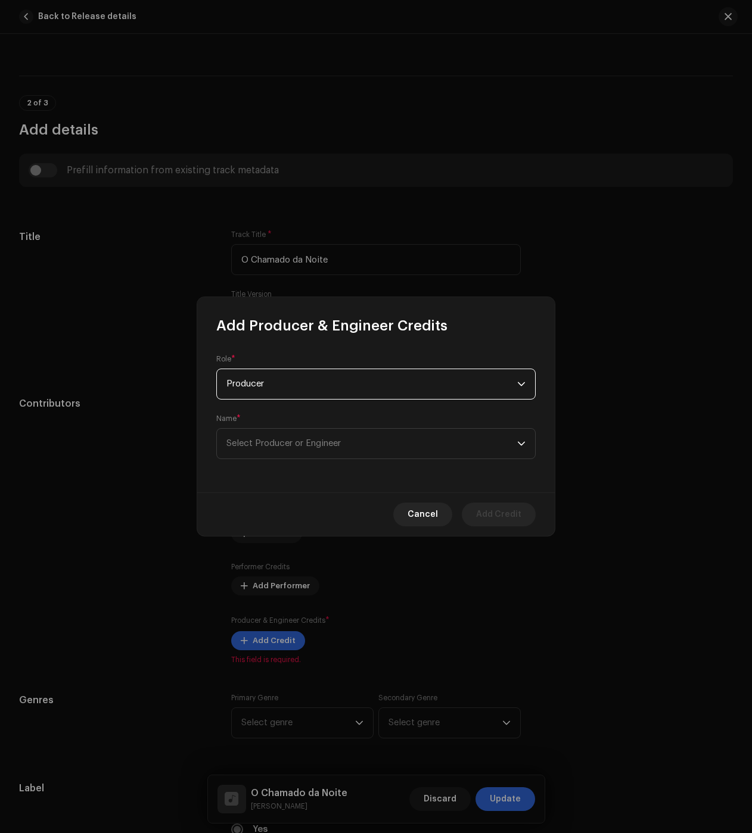
click at [279, 418] on div "Name * Select Producer or Engineer" at bounding box center [375, 436] width 319 height 45
click at [270, 442] on span "Select Producer or Engineer" at bounding box center [283, 443] width 114 height 9
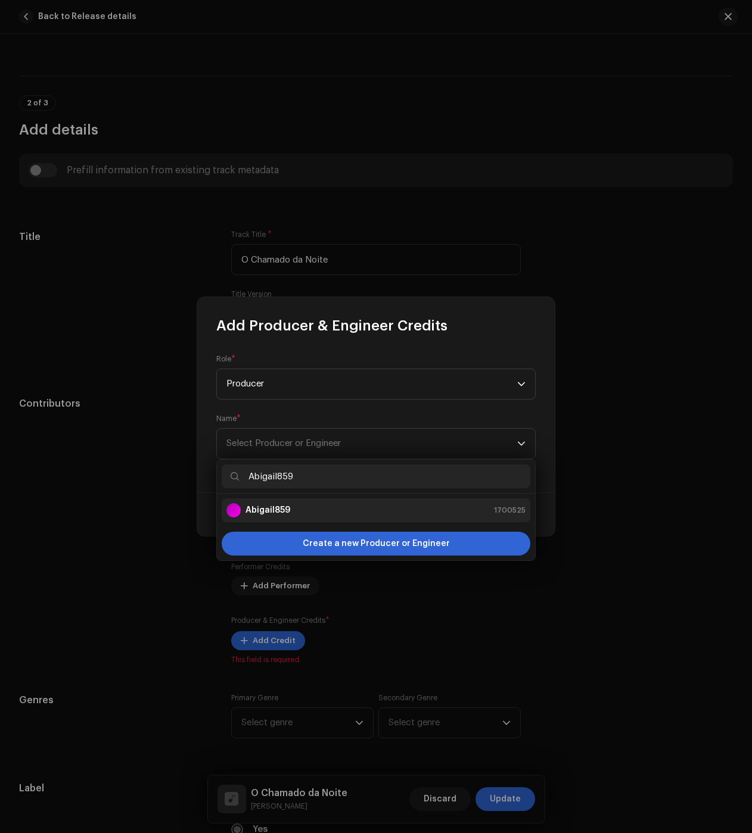
type input "Abigail859"
click at [312, 503] on li "Abigail859 1700525" at bounding box center [376, 511] width 309 height 24
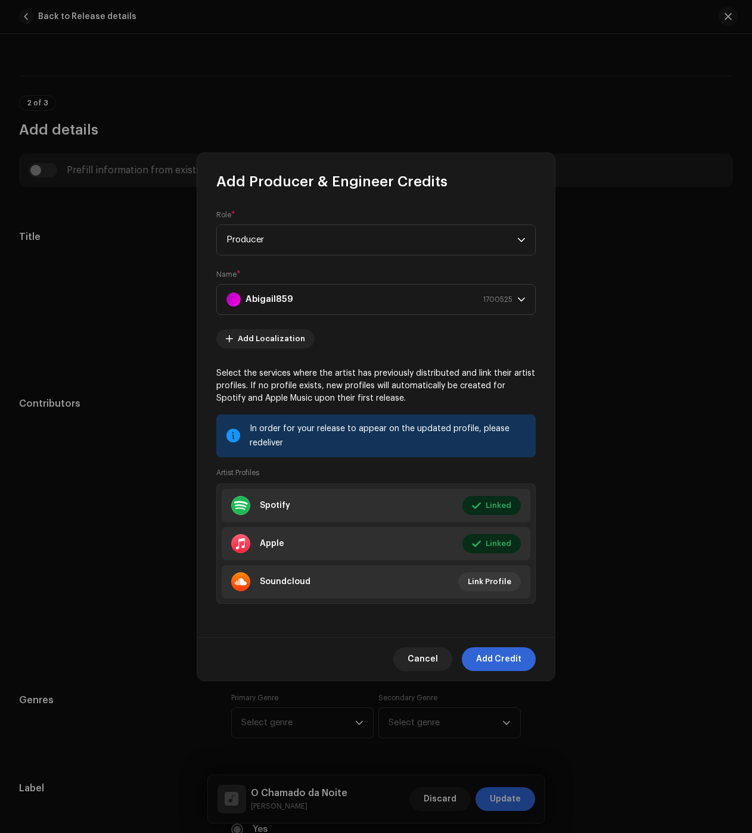
click at [380, 173] on span "Add Producer & Engineer Credits" at bounding box center [331, 181] width 231 height 19
click at [499, 667] on span "Add Credit" at bounding box center [498, 660] width 45 height 24
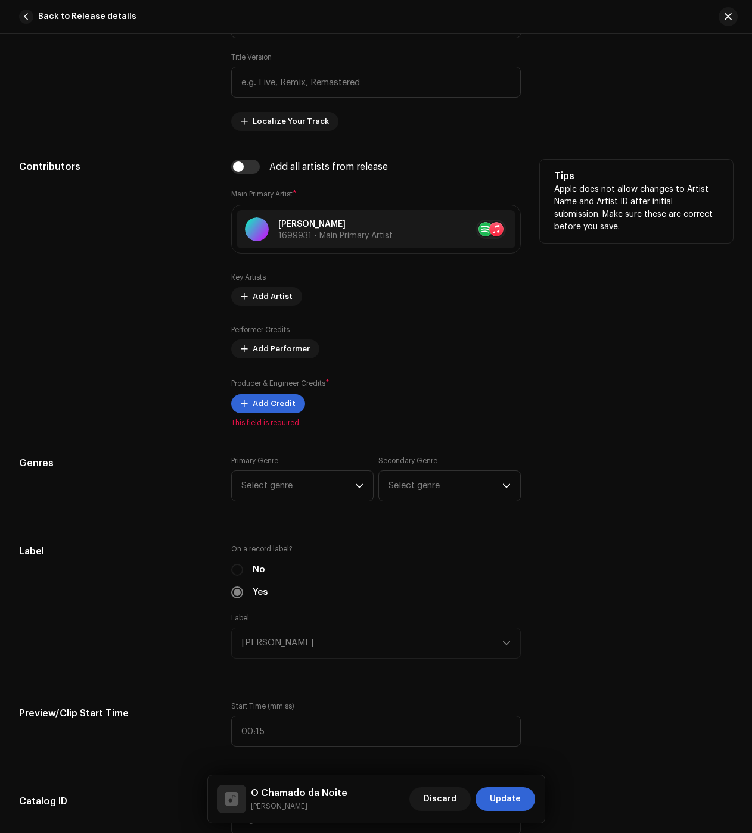
scroll to position [655, 0]
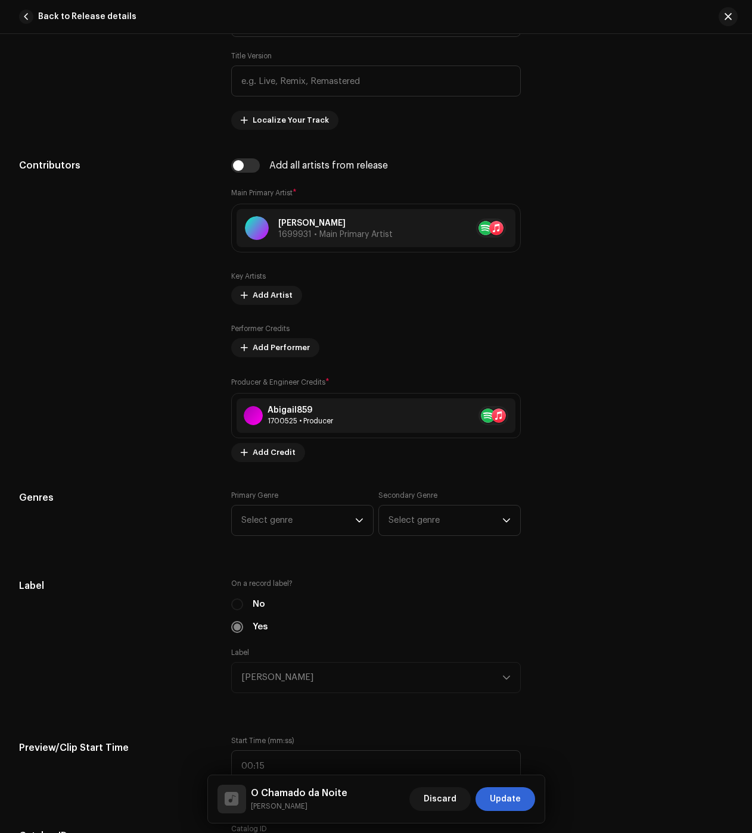
click at [296, 483] on div "Track details Complete the following to finalize your track. 1 of 3 Add Audio F…" at bounding box center [376, 776] width 752 height 2738
click at [284, 518] on span "Select genre" at bounding box center [298, 521] width 114 height 30
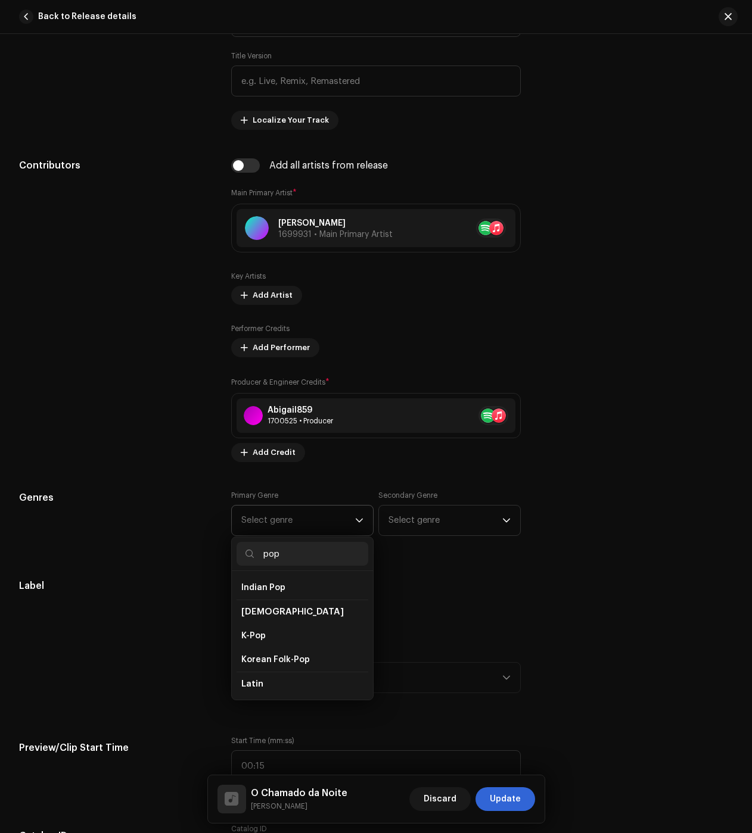
scroll to position [357, 0]
type input "pop"
click at [253, 692] on span "Pop" at bounding box center [249, 698] width 16 height 12
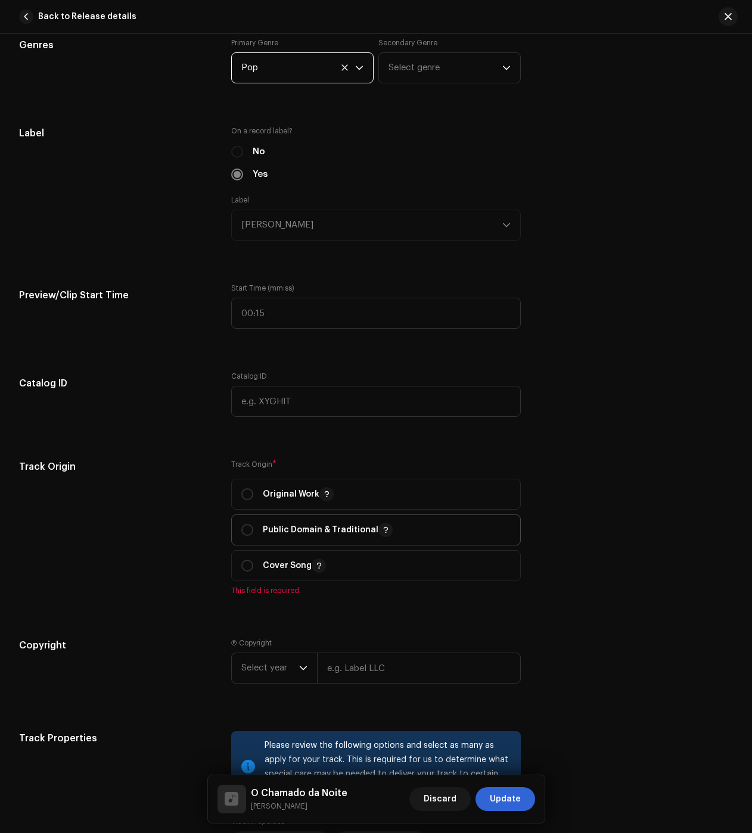
scroll to position [1132, 0]
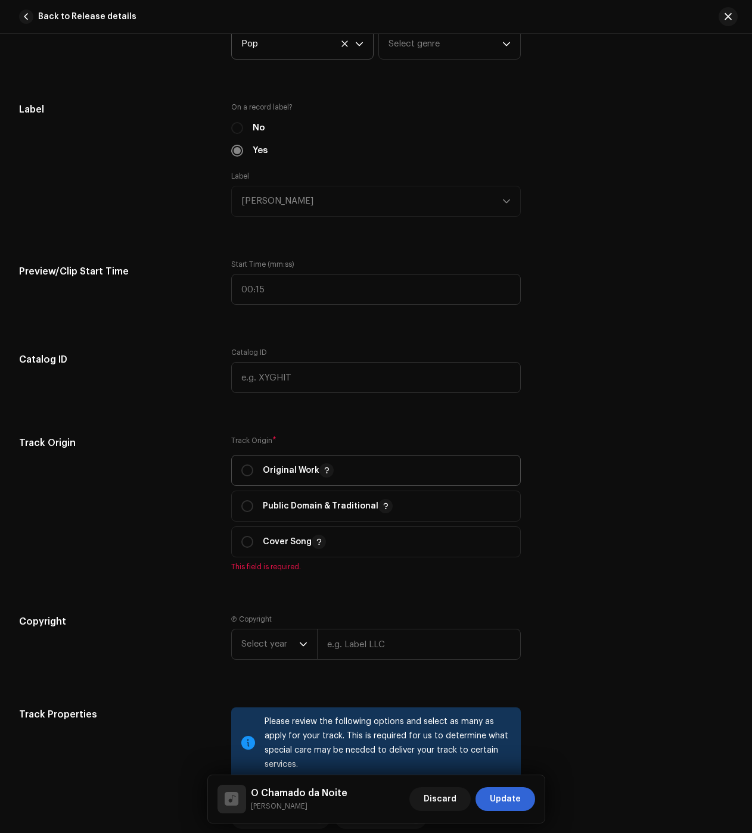
click at [238, 464] on p-togglebutton "Original Work" at bounding box center [376, 470] width 290 height 31
radio input "true"
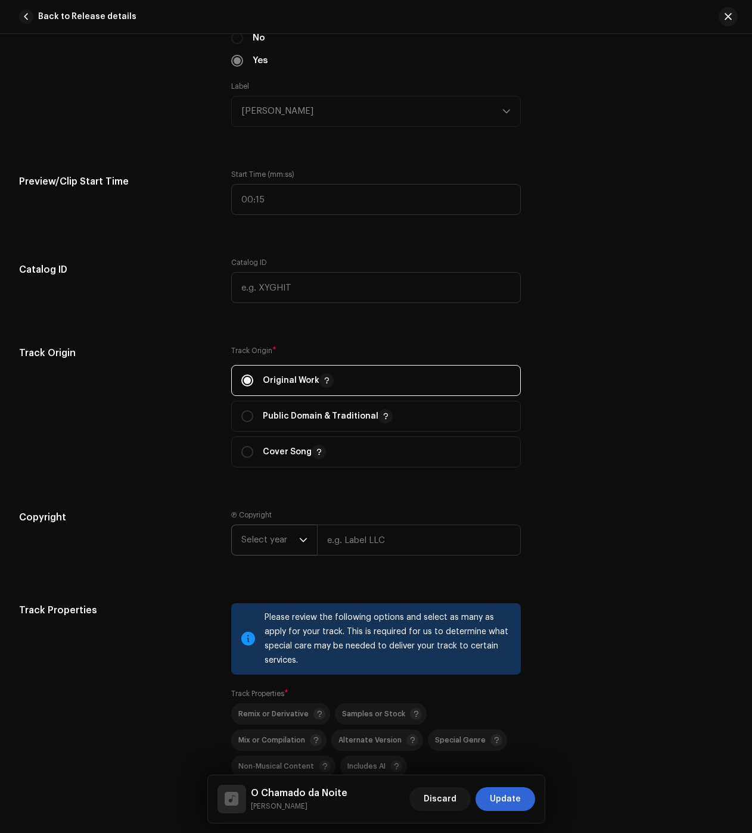
scroll to position [1251, 0]
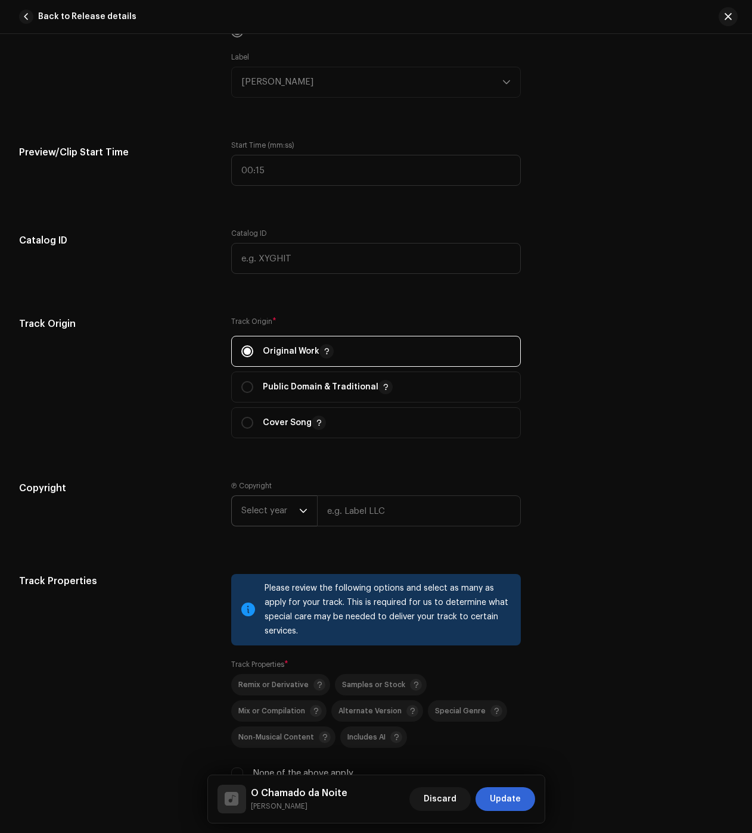
click at [267, 512] on span "Select year" at bounding box center [270, 511] width 58 height 30
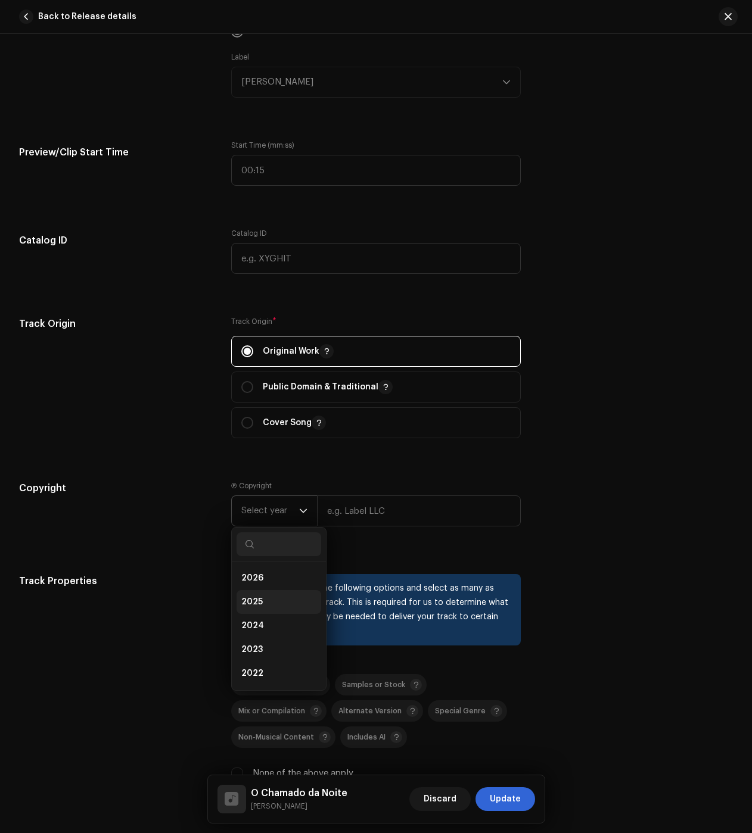
click at [256, 611] on li "2025" at bounding box center [279, 602] width 85 height 24
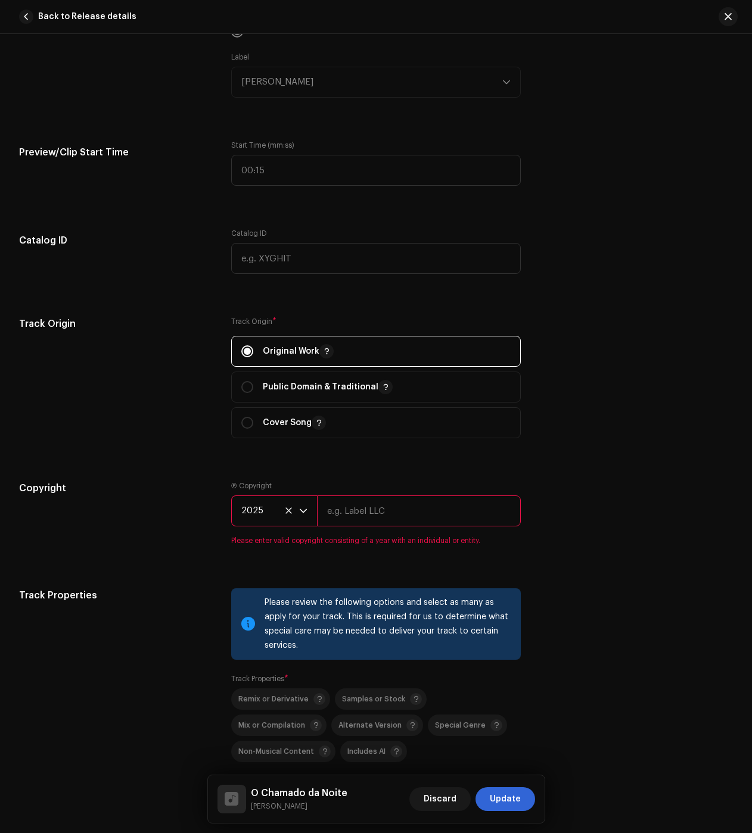
click at [393, 513] on input "text" at bounding box center [419, 511] width 204 height 31
type input "[PERSON_NAME] dos [PERSON_NAME] Galhego [PERSON_NAME]"
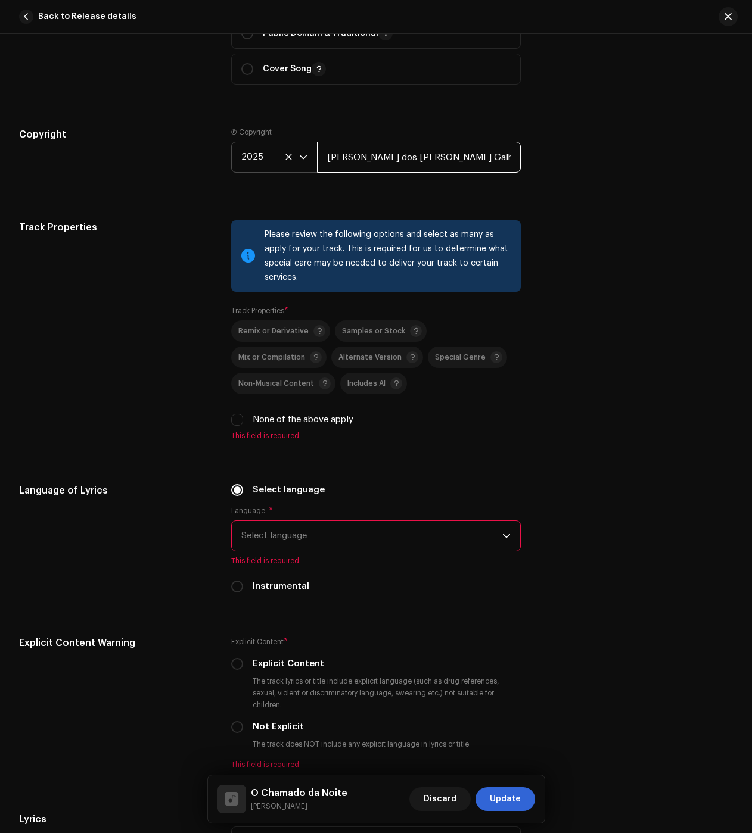
scroll to position [1609, 0]
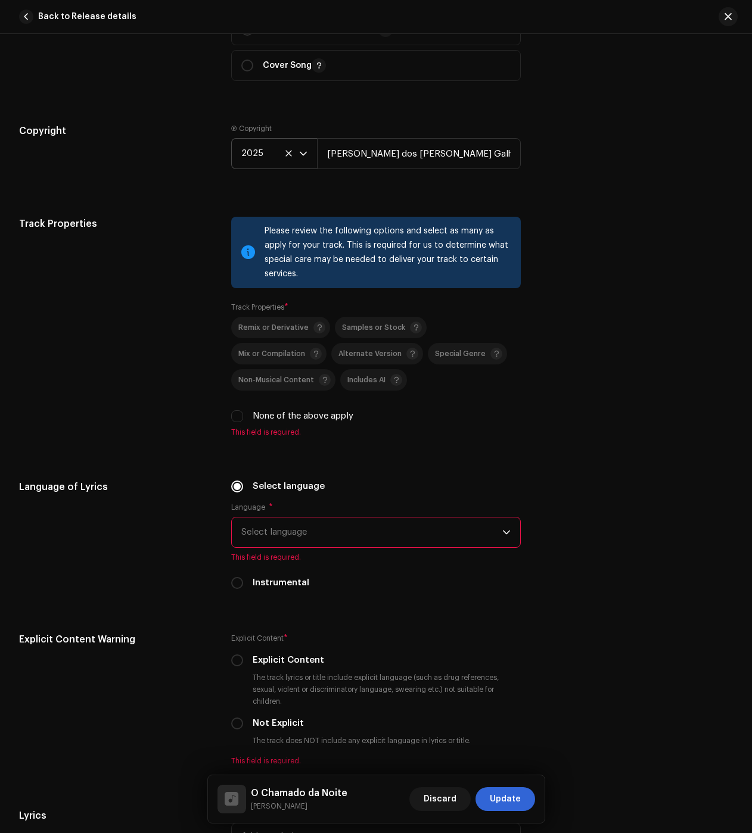
drag, startPoint x: 232, startPoint y: 413, endPoint x: 253, endPoint y: 498, distance: 87.1
click at [232, 413] on input "None of the above apply" at bounding box center [237, 416] width 12 height 12
checkbox input "true"
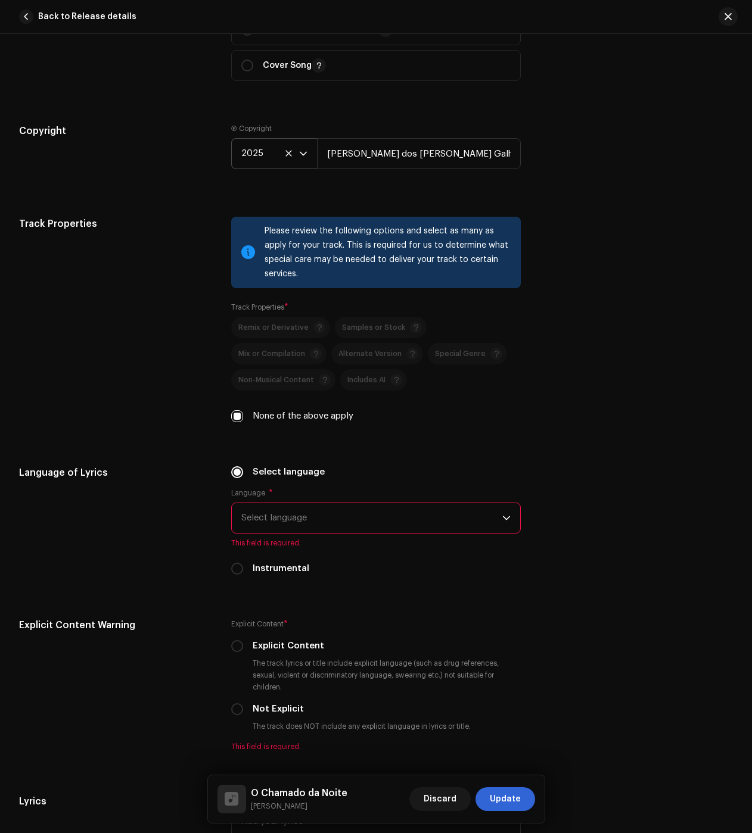
click at [270, 524] on span "Select language" at bounding box center [371, 518] width 261 height 30
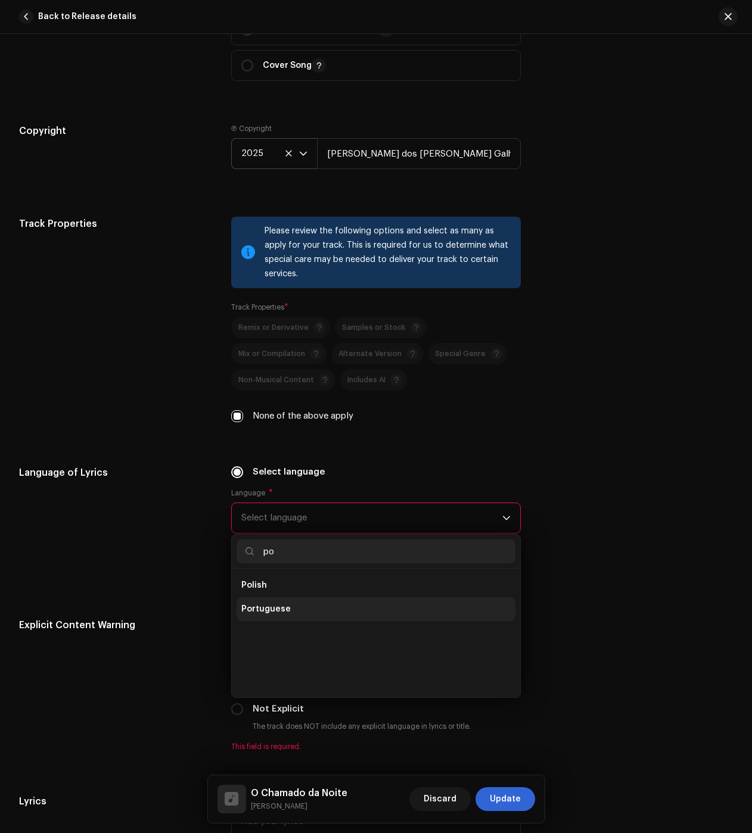
scroll to position [0, 0]
type input "po"
click at [271, 609] on span "Portuguese" at bounding box center [265, 610] width 49 height 12
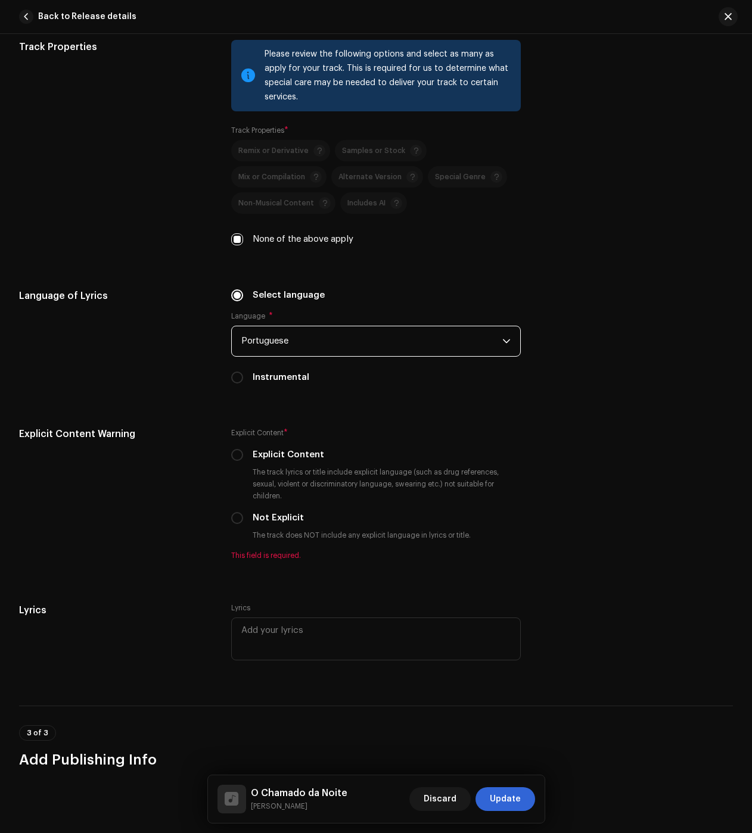
scroll to position [1787, 0]
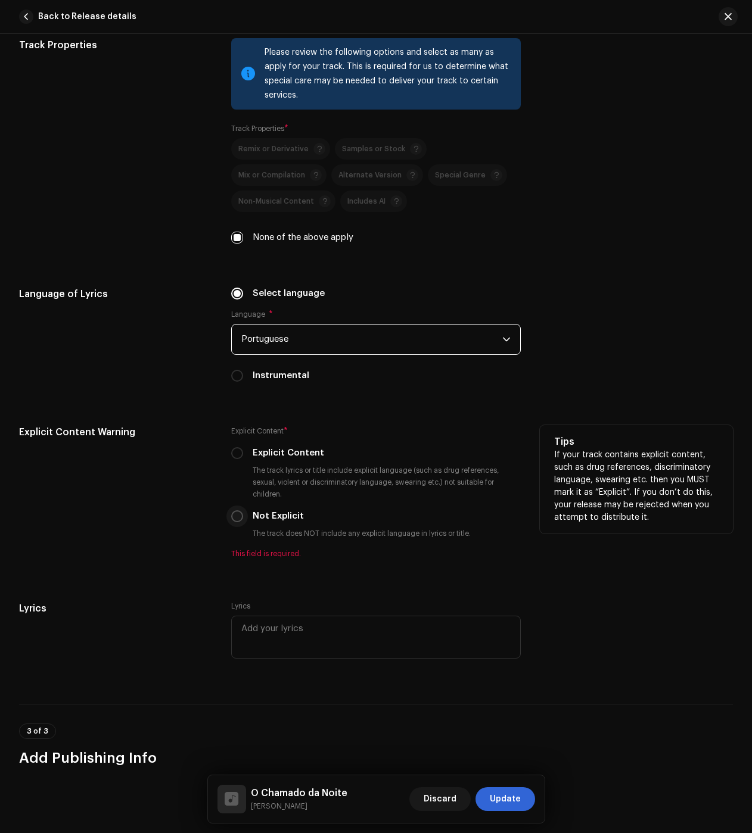
click at [232, 521] on input "Not Explicit" at bounding box center [237, 517] width 12 height 12
radio input "true"
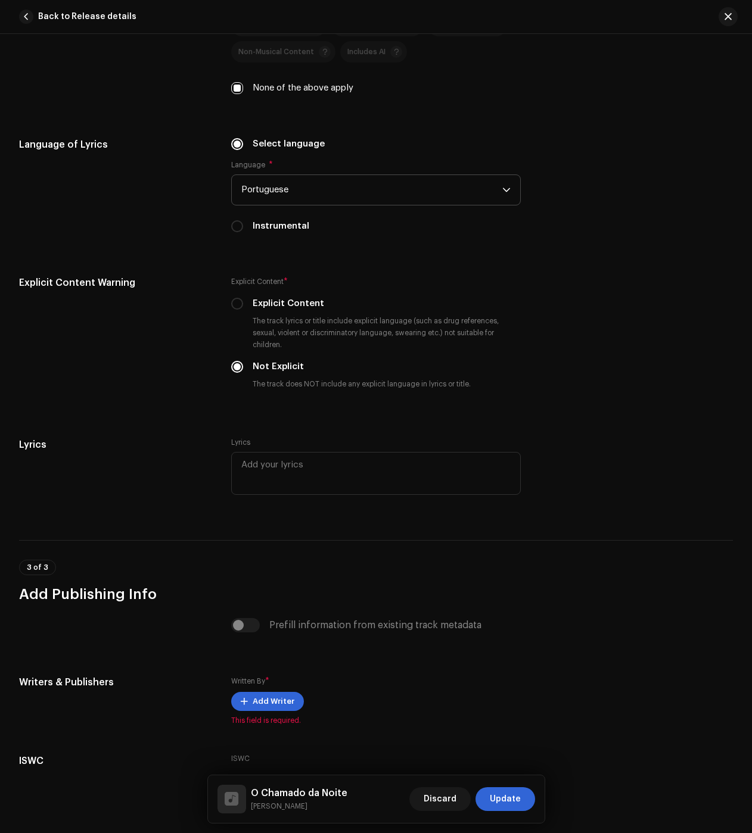
scroll to position [2024, 0]
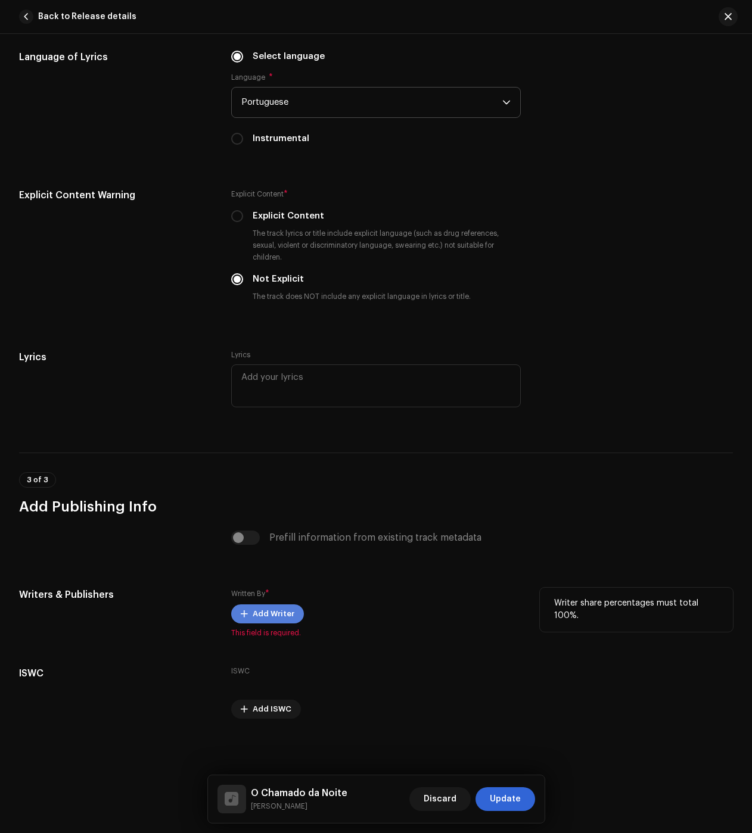
click at [260, 606] on span "Add Writer" at bounding box center [274, 614] width 42 height 24
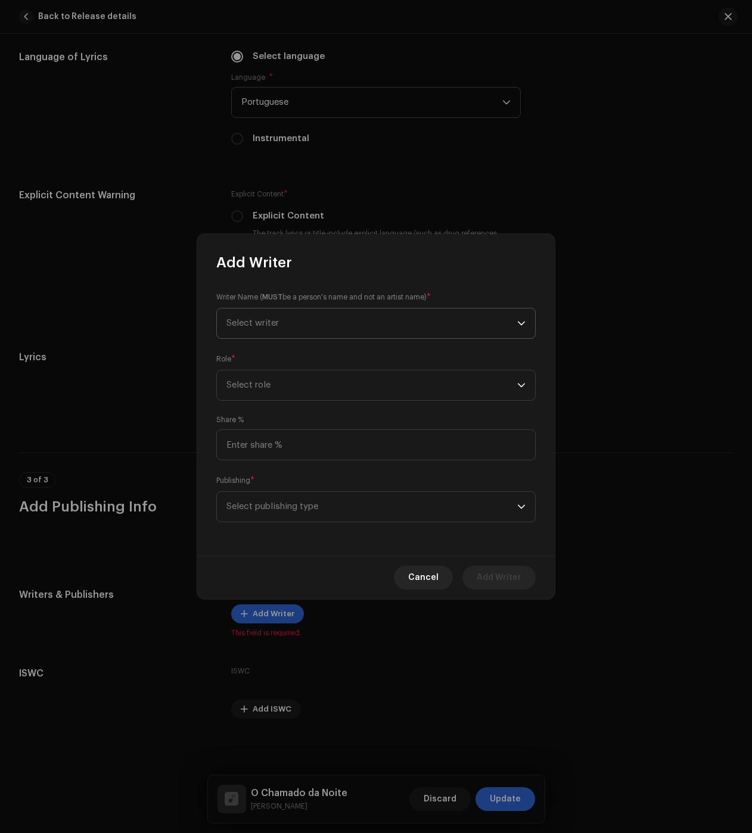
click at [278, 319] on span "Select writer" at bounding box center [252, 323] width 52 height 9
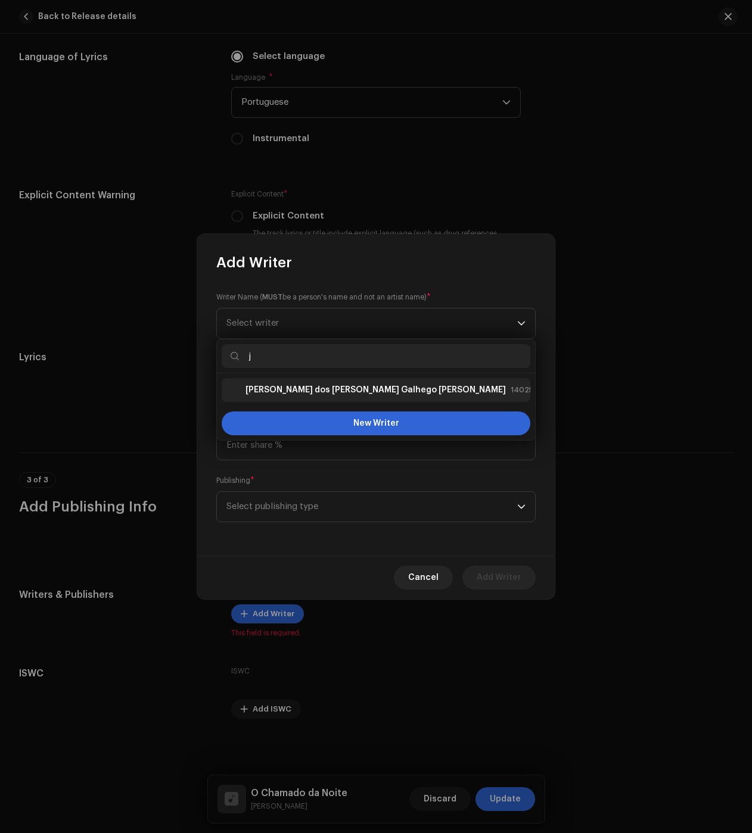
type input "j"
click at [266, 382] on li "[PERSON_NAME] dos [PERSON_NAME] Galhego [PERSON_NAME] 1402527" at bounding box center [376, 390] width 309 height 24
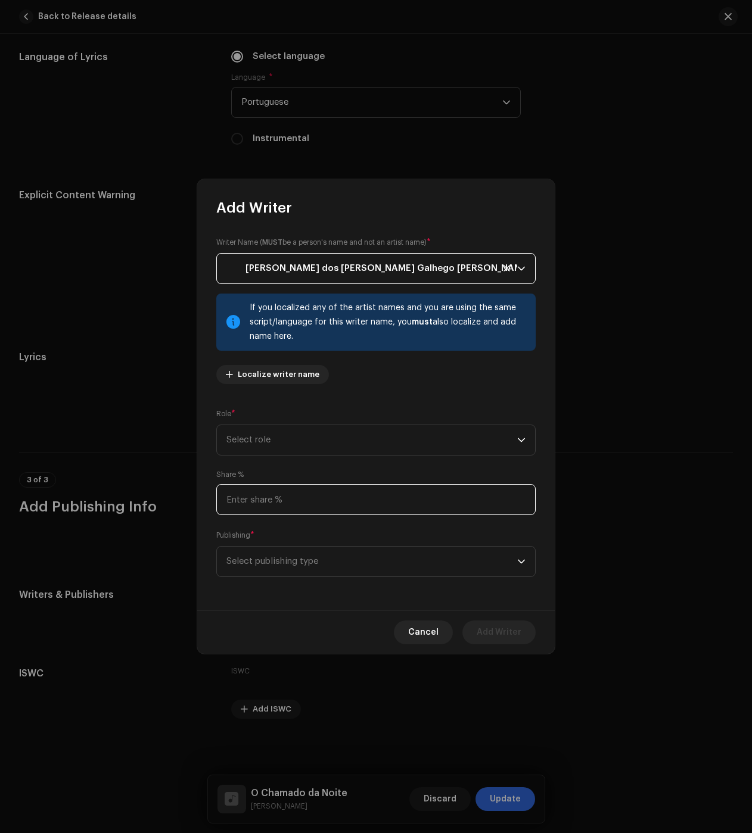
drag, startPoint x: 282, startPoint y: 497, endPoint x: 279, endPoint y: 485, distance: 12.9
click at [282, 497] on input at bounding box center [375, 499] width 319 height 31
click at [272, 441] on span "Select role" at bounding box center [371, 440] width 291 height 30
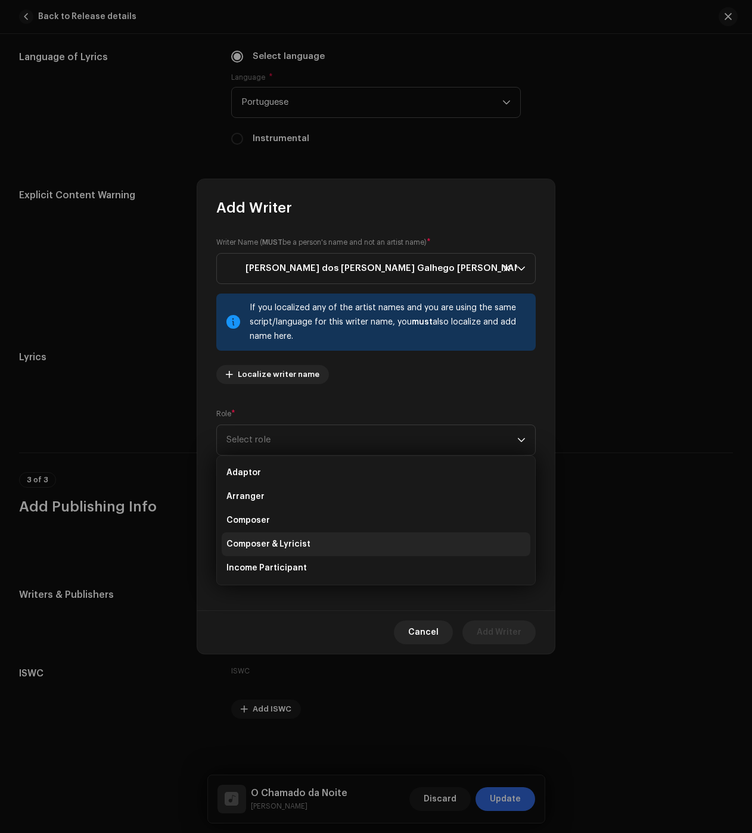
click at [276, 543] on span "Composer & Lyricist" at bounding box center [268, 545] width 84 height 12
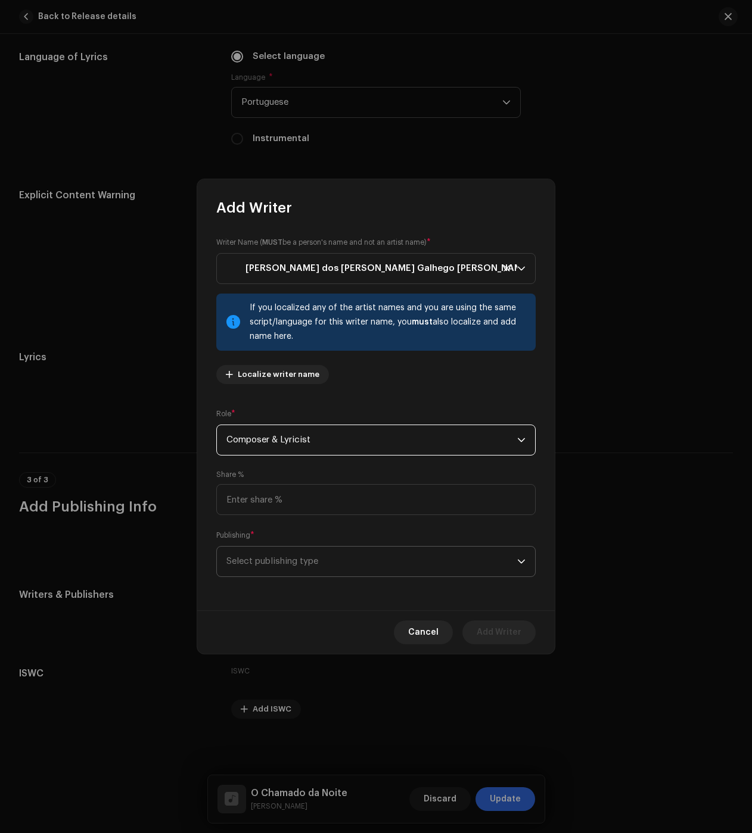
click at [274, 571] on span "Select publishing type" at bounding box center [371, 562] width 291 height 30
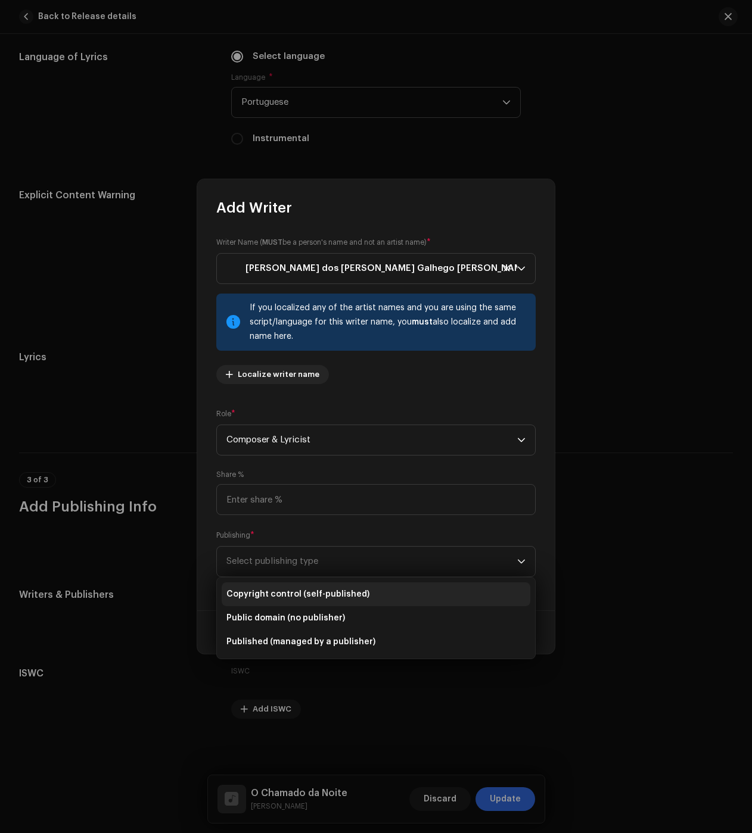
drag, startPoint x: 290, startPoint y: 592, endPoint x: 297, endPoint y: 593, distance: 6.6
click at [291, 592] on span "Copyright control (self-published)" at bounding box center [297, 595] width 143 height 12
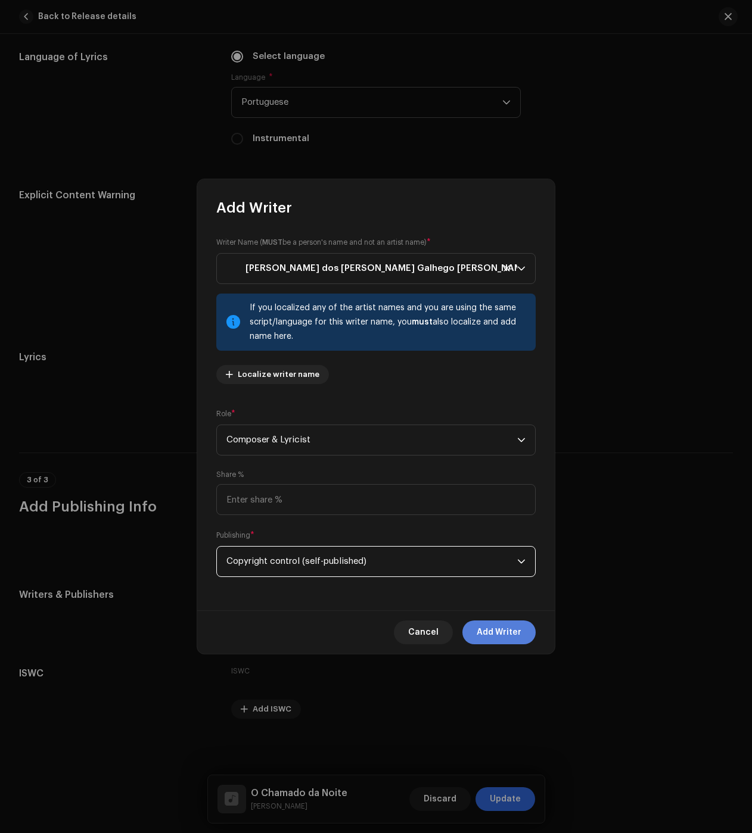
click at [527, 634] on button "Add Writer" at bounding box center [498, 633] width 73 height 24
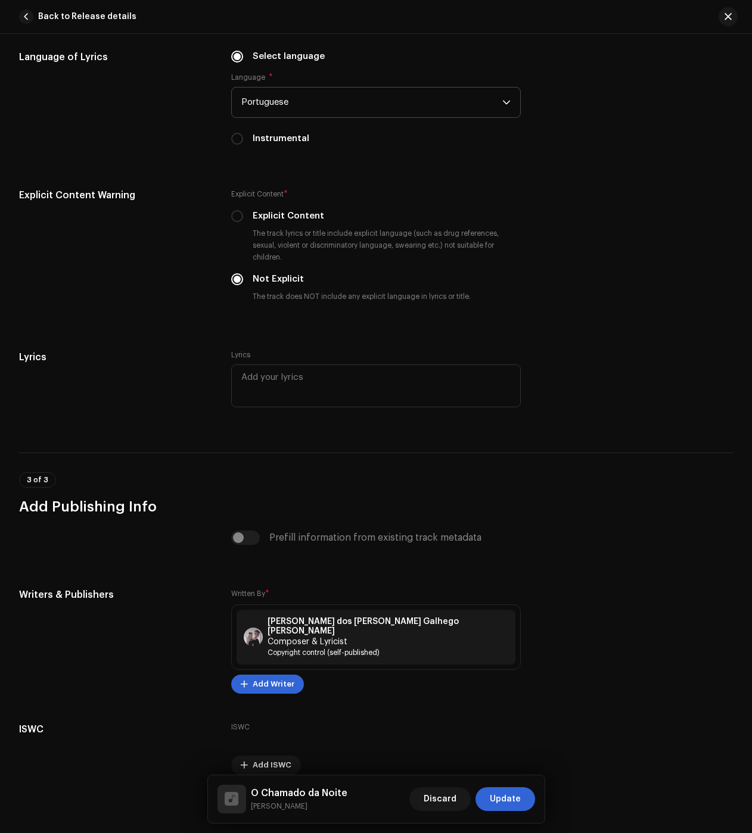
click at [502, 802] on span "Update" at bounding box center [505, 800] width 31 height 24
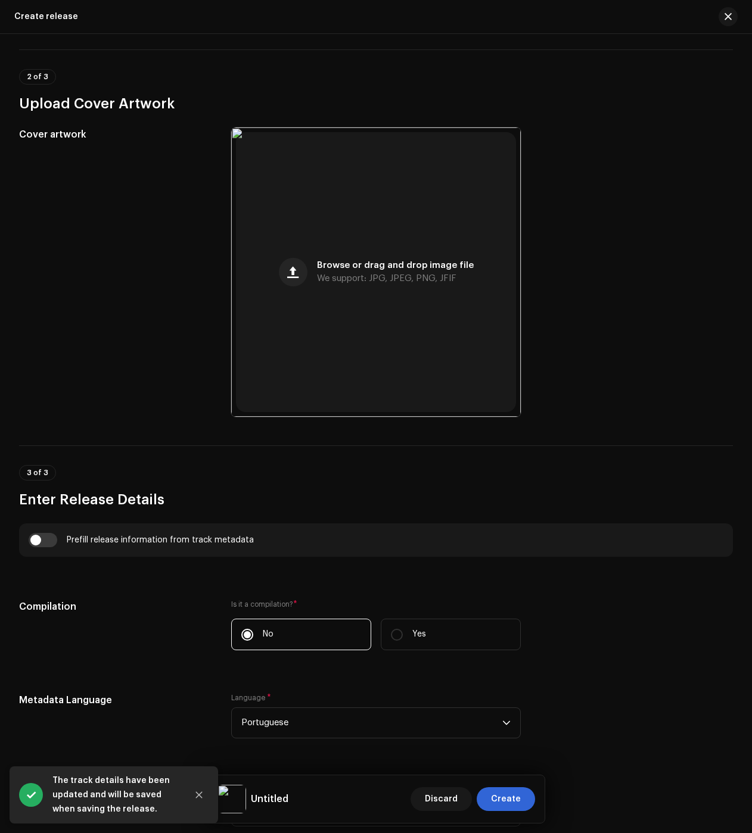
scroll to position [536, 0]
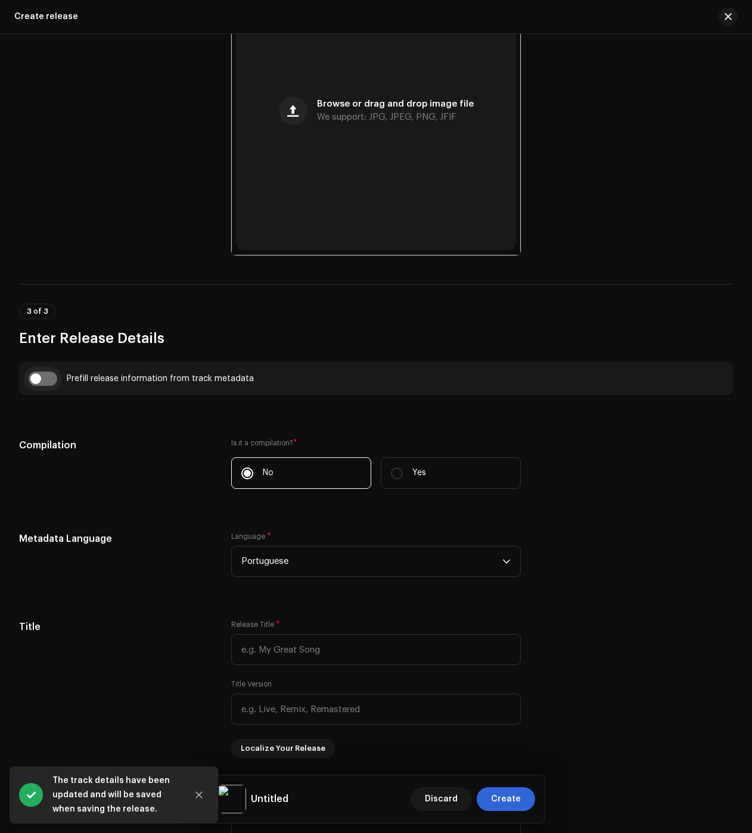
click at [45, 380] on input "checkbox" at bounding box center [43, 379] width 29 height 14
checkbox input "true"
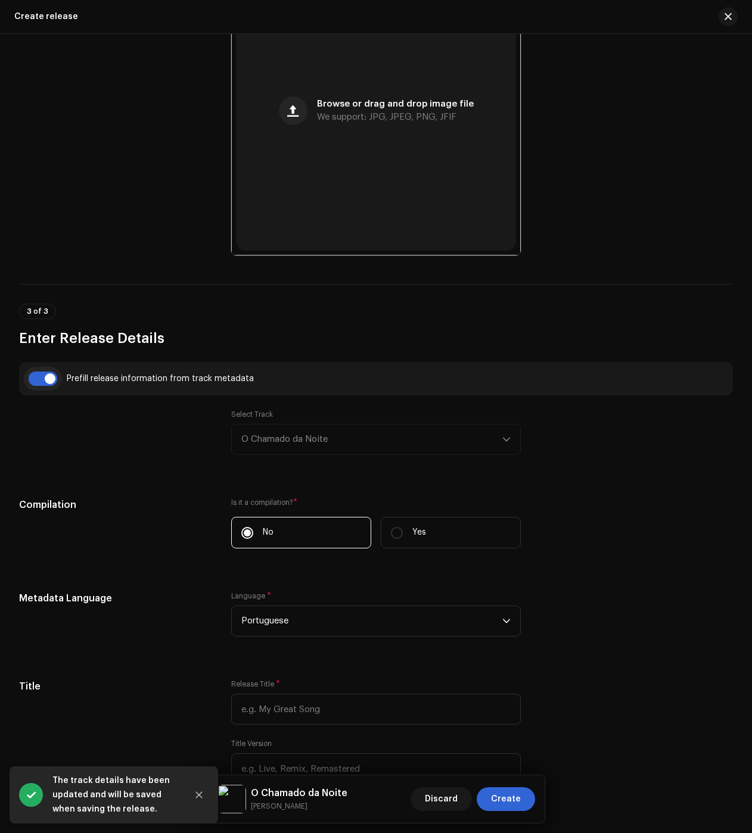
type input "O Chamado da Noite"
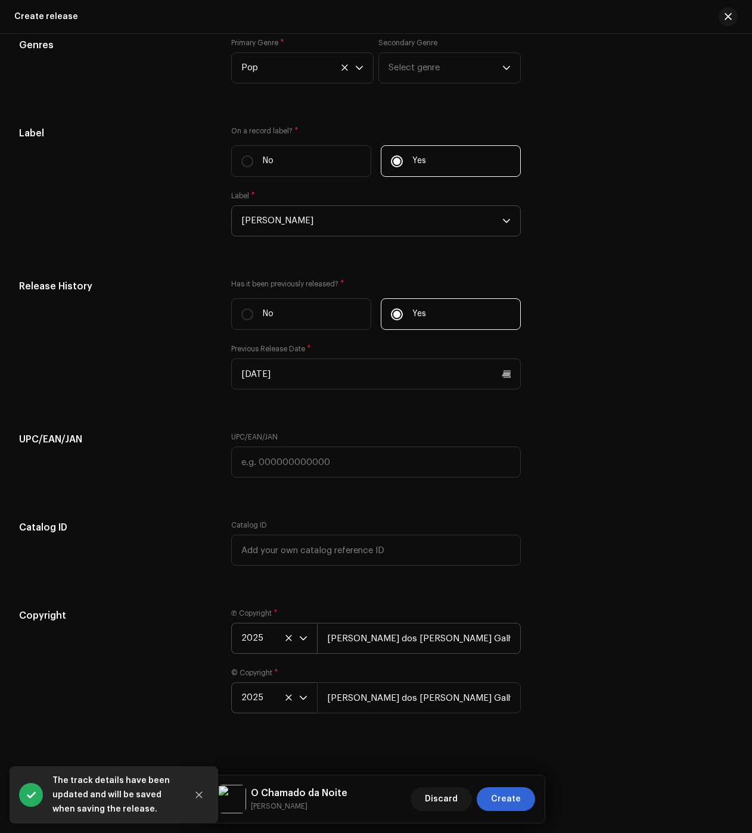
scroll to position [1853, 0]
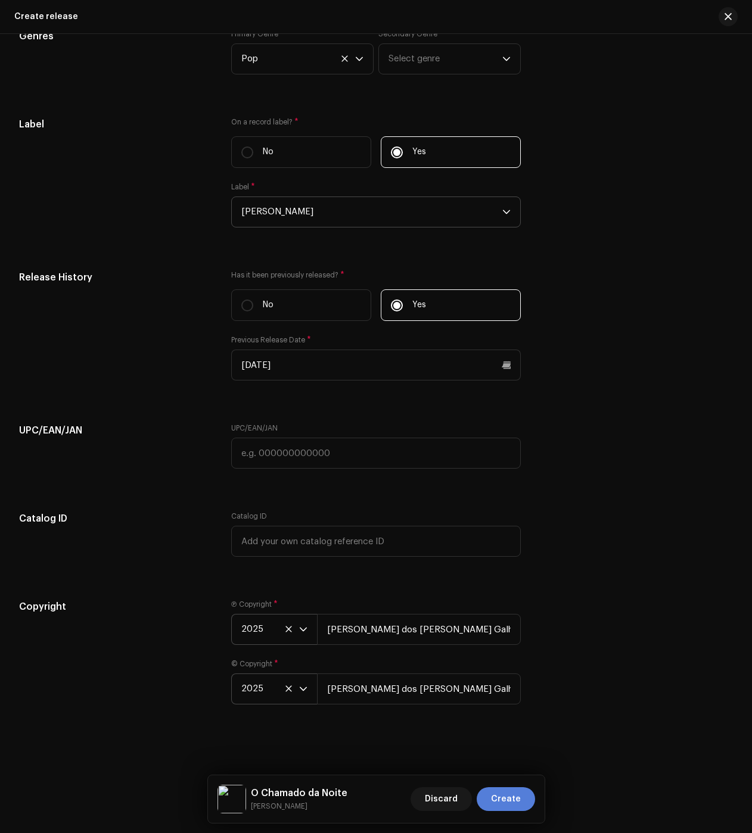
click at [517, 800] on span "Create" at bounding box center [506, 800] width 30 height 24
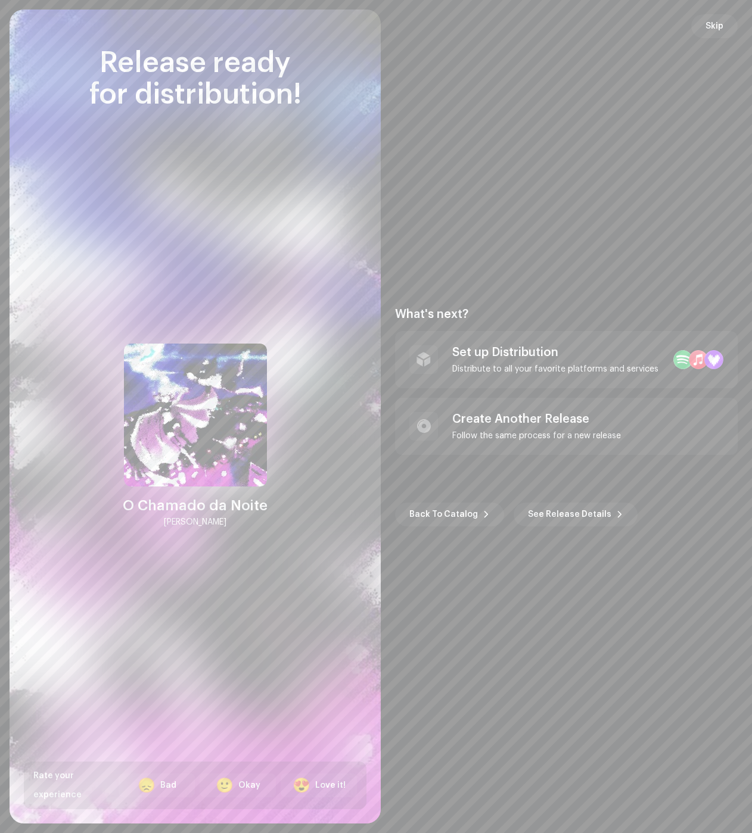
click at [540, 431] on div "Create Another Release Follow the same process for a new release" at bounding box center [536, 426] width 169 height 29
checkbox input "false"
radio input "false"
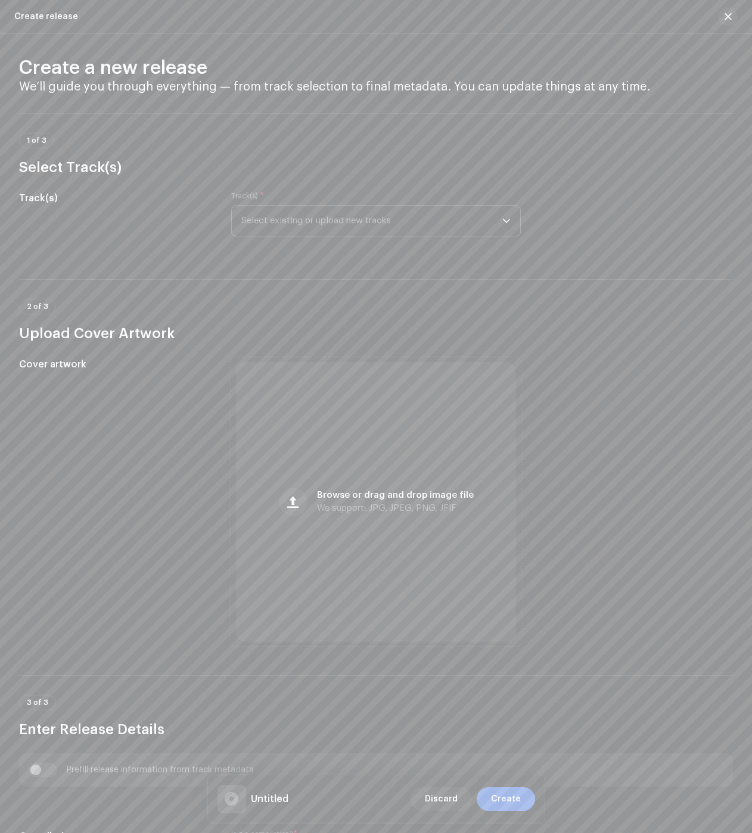
scroll to position [0, 0]
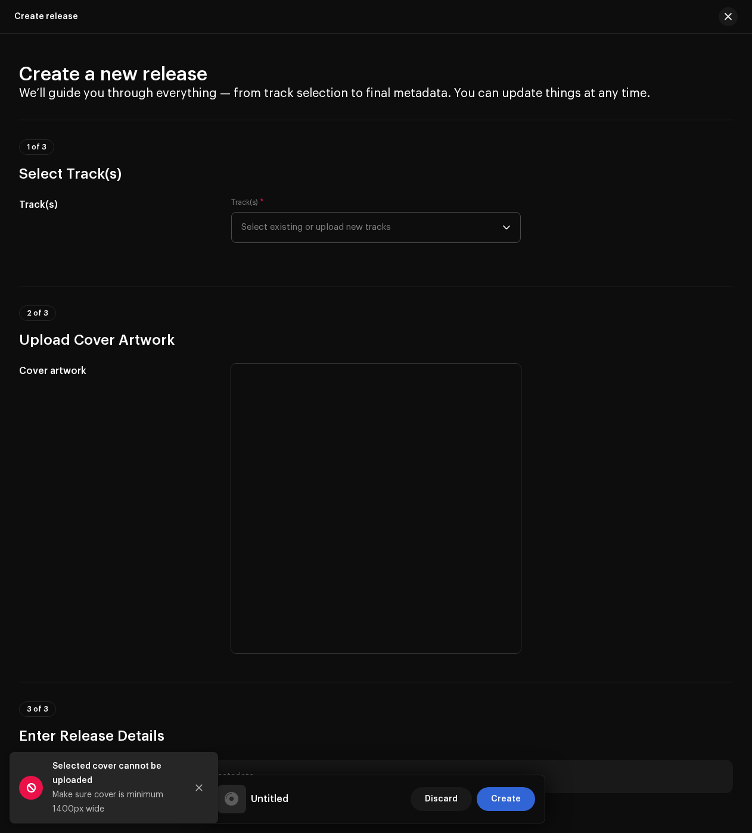
click at [337, 231] on span "Select existing or upload new tracks" at bounding box center [371, 228] width 261 height 30
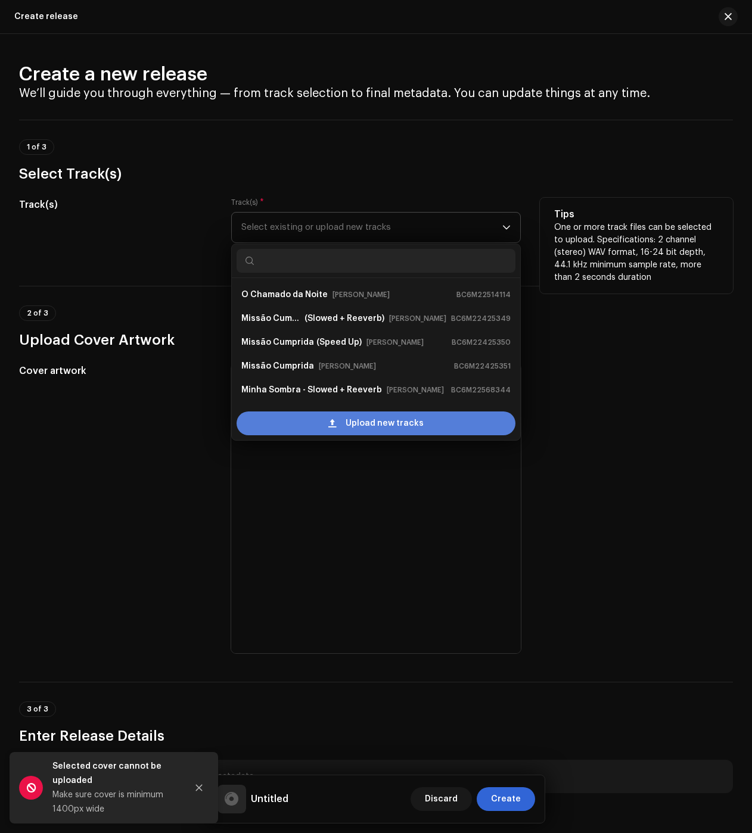
scroll to position [19, 0]
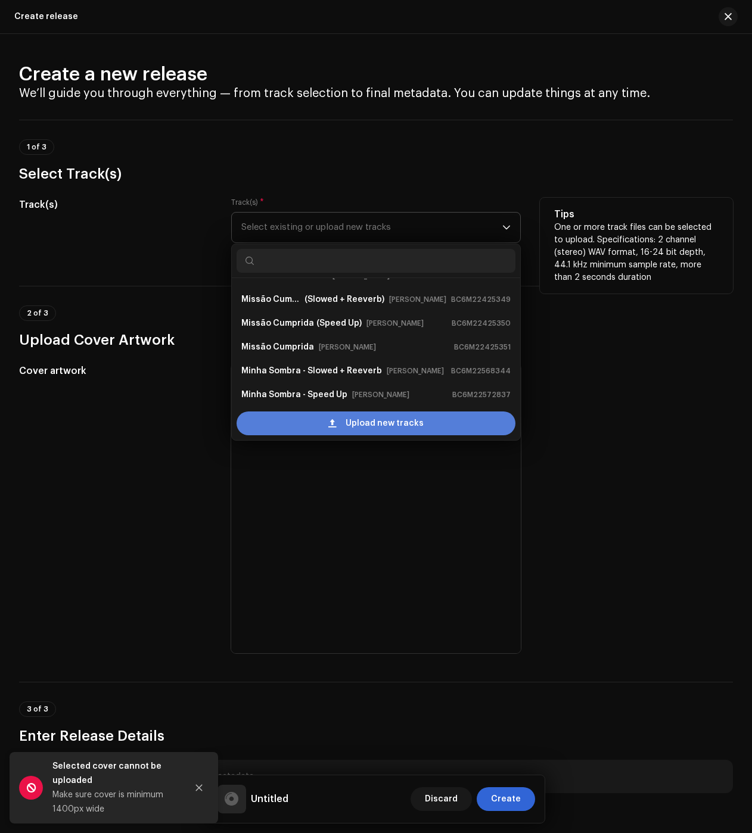
click at [323, 415] on div "Upload new tracks" at bounding box center [376, 424] width 279 height 24
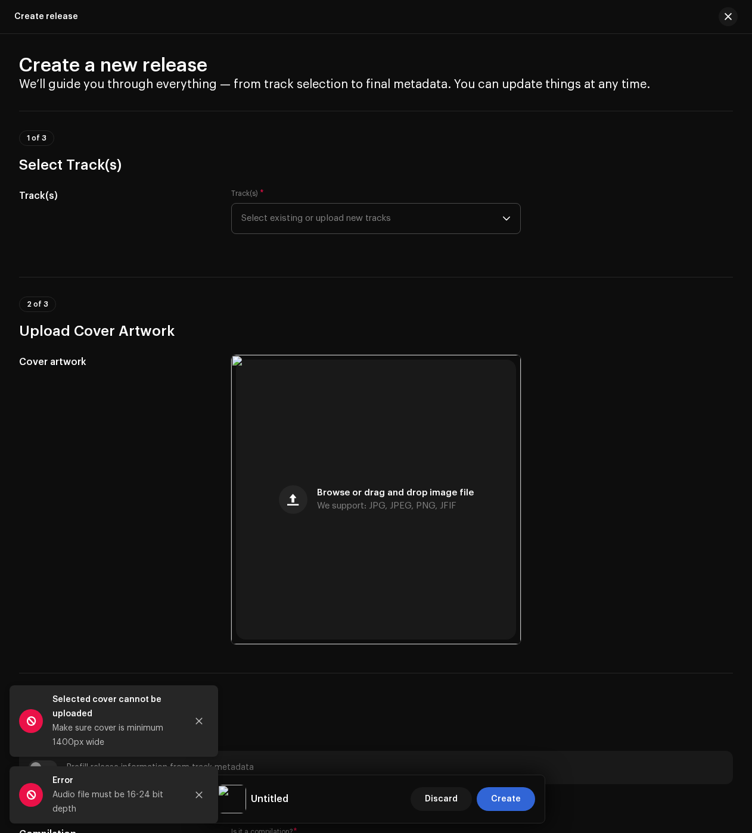
scroll to position [26, 0]
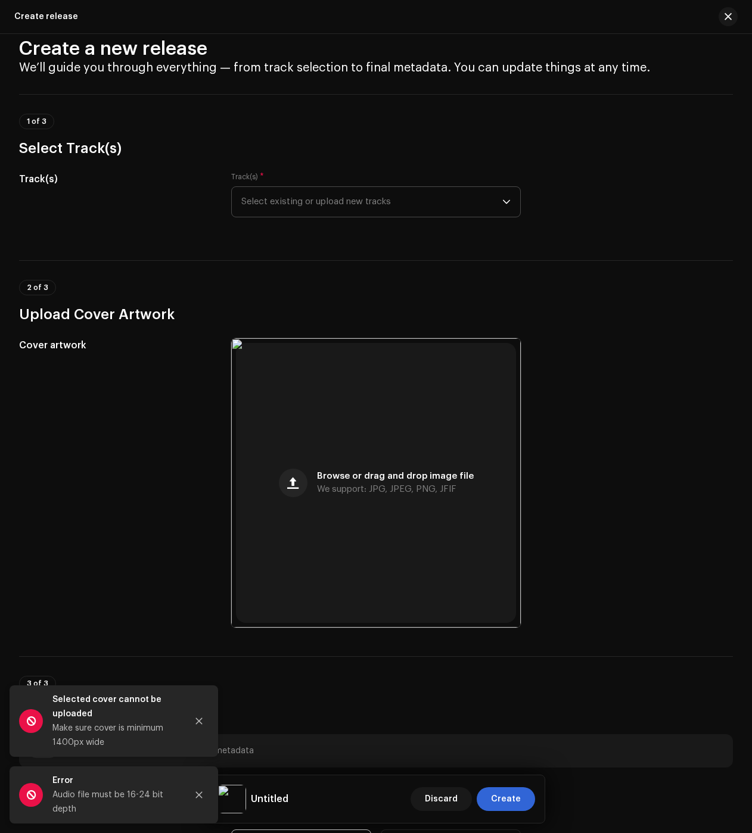
drag, startPoint x: 274, startPoint y: 197, endPoint x: 270, endPoint y: 210, distance: 13.6
click at [274, 198] on span "Select existing or upload new tracks" at bounding box center [371, 202] width 261 height 30
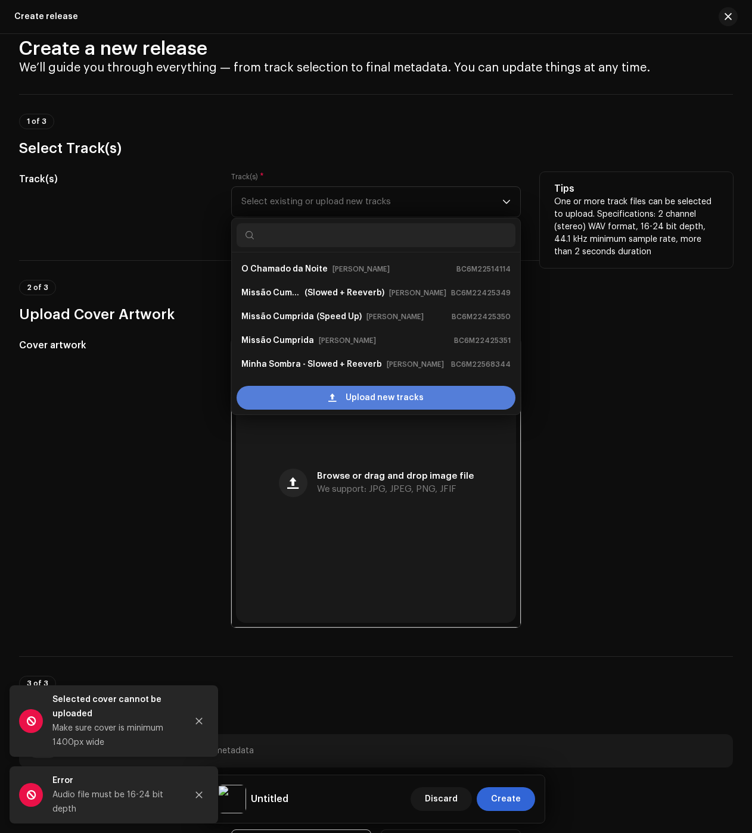
click at [324, 405] on div "Upload new tracks" at bounding box center [376, 398] width 279 height 24
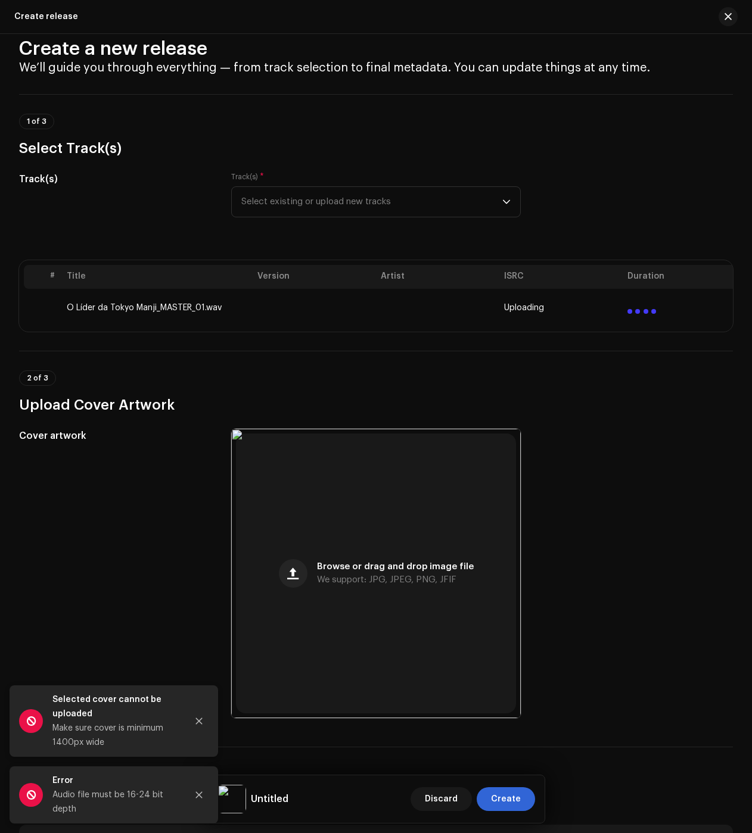
click at [157, 143] on h3 "Select Track(s)" at bounding box center [376, 148] width 714 height 19
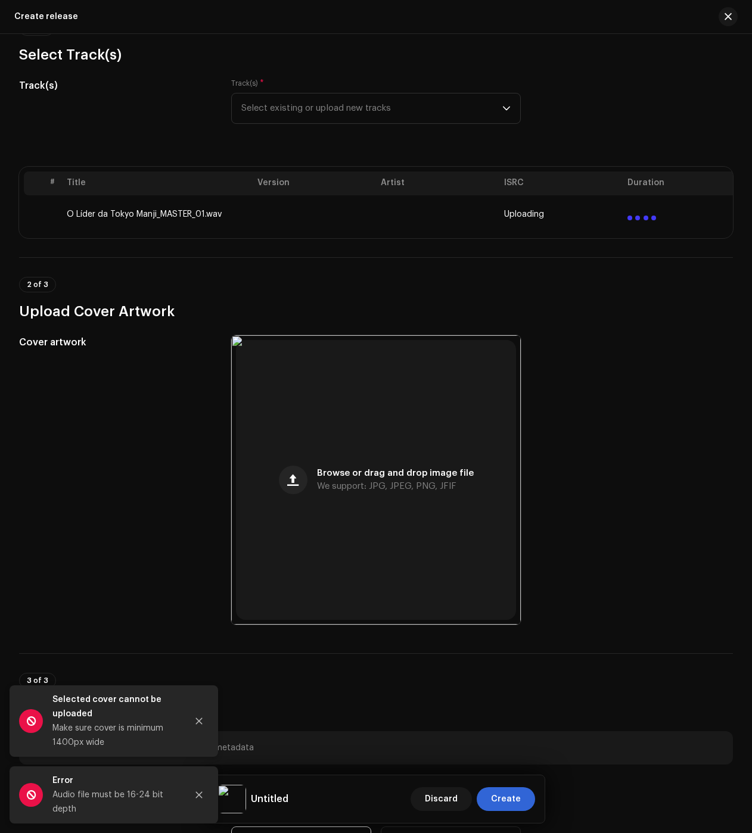
scroll to position [1554, 0]
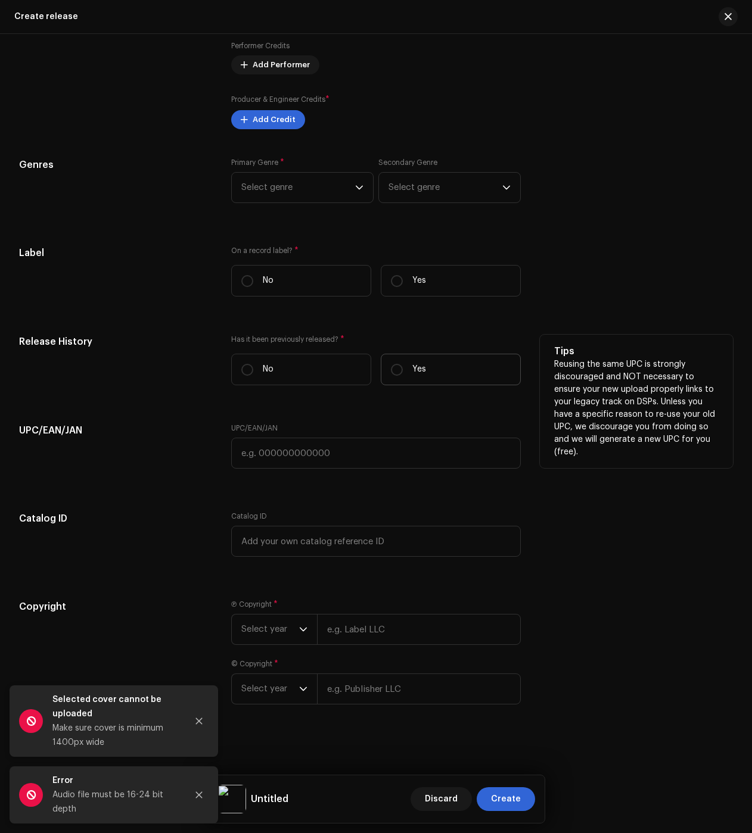
click at [453, 372] on label "Yes" at bounding box center [451, 370] width 140 height 32
click at [403, 372] on input "Yes" at bounding box center [397, 370] width 12 height 12
radio input "true"
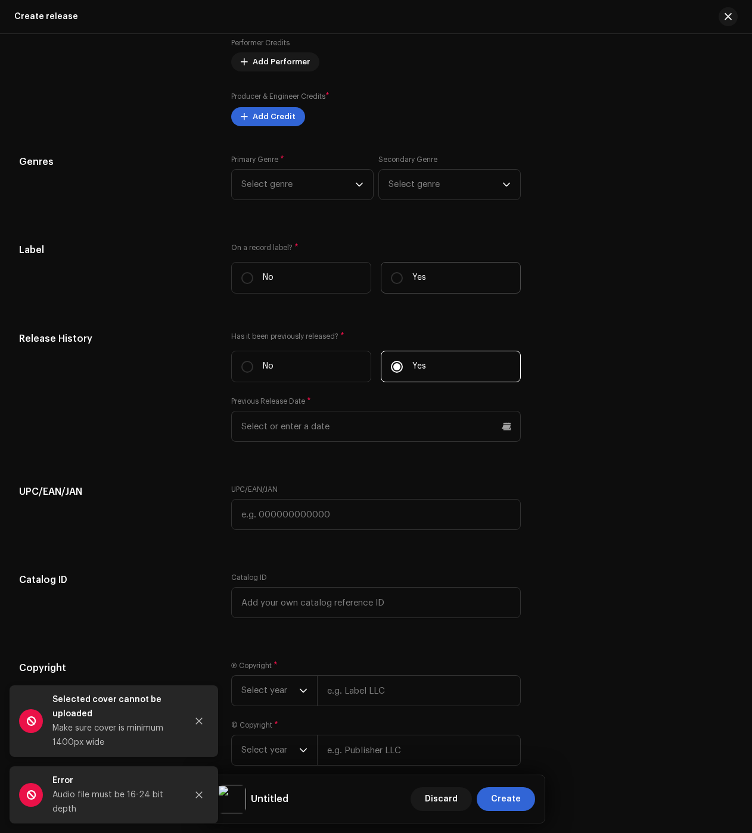
drag, startPoint x: 423, startPoint y: 298, endPoint x: 424, endPoint y: 291, distance: 7.2
click at [424, 297] on div "On a record label? * No Yes" at bounding box center [376, 273] width 290 height 60
click at [424, 291] on label "Yes" at bounding box center [451, 278] width 140 height 32
click at [403, 284] on input "Yes" at bounding box center [397, 278] width 12 height 12
radio input "true"
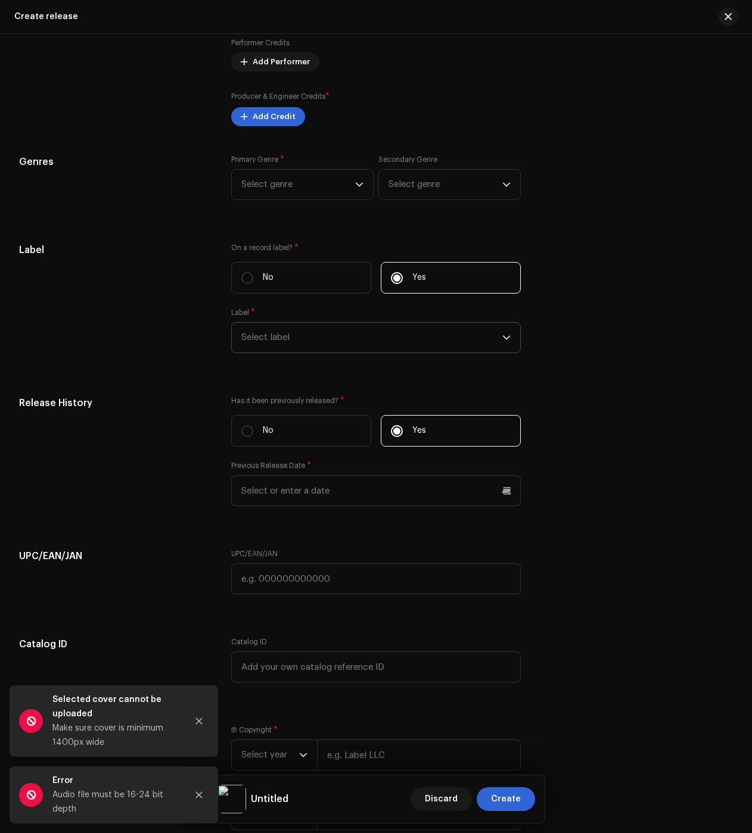
click at [340, 338] on span "Select label" at bounding box center [371, 338] width 261 height 30
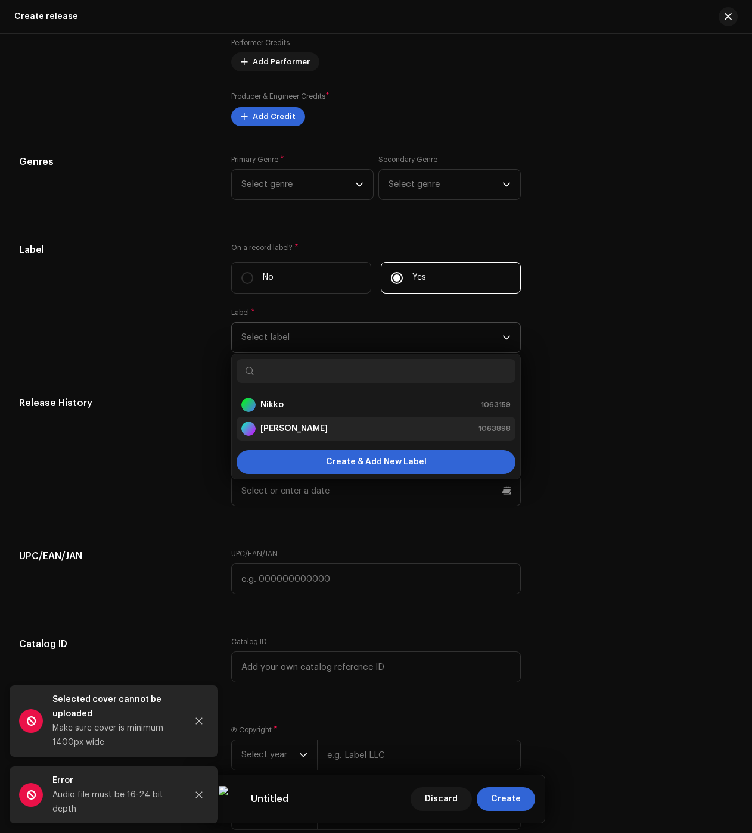
click at [260, 426] on strong "[PERSON_NAME]" at bounding box center [293, 429] width 67 height 12
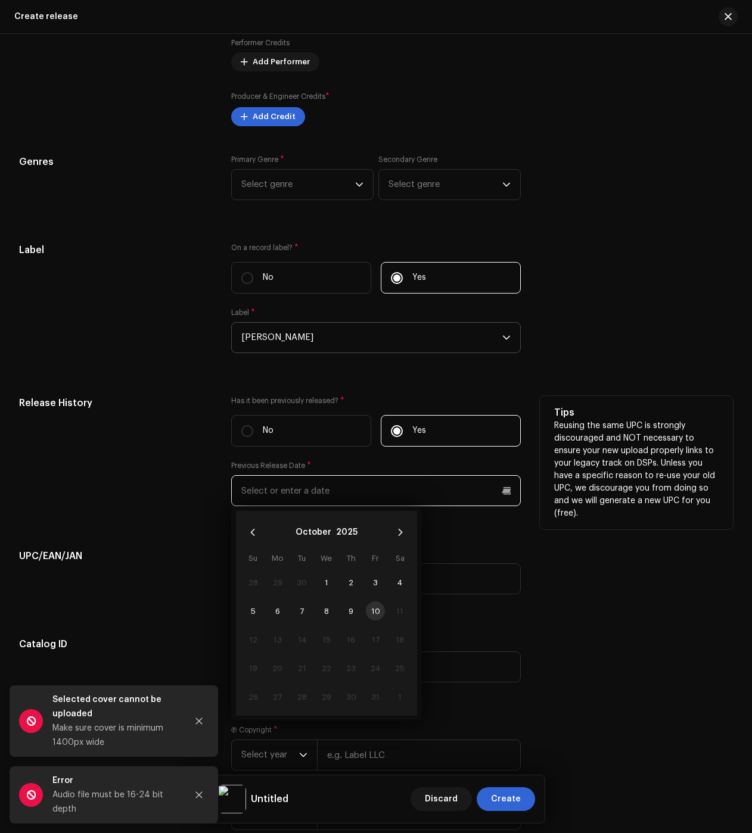
click at [293, 482] on input "text" at bounding box center [376, 490] width 290 height 31
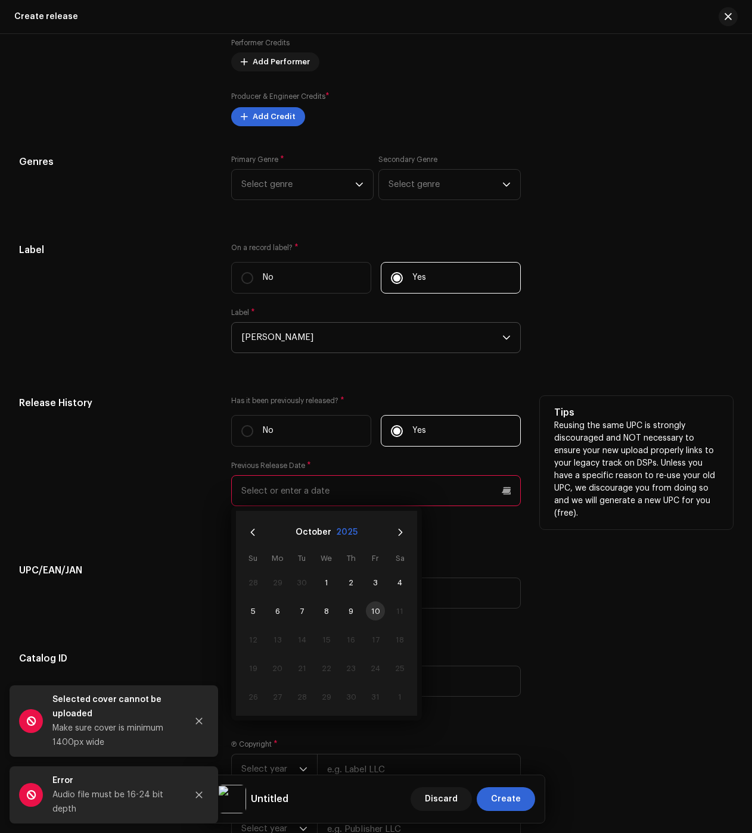
click at [338, 525] on div "October 2025" at bounding box center [327, 532] width 172 height 33
click at [338, 531] on button "2025" at bounding box center [346, 532] width 21 height 19
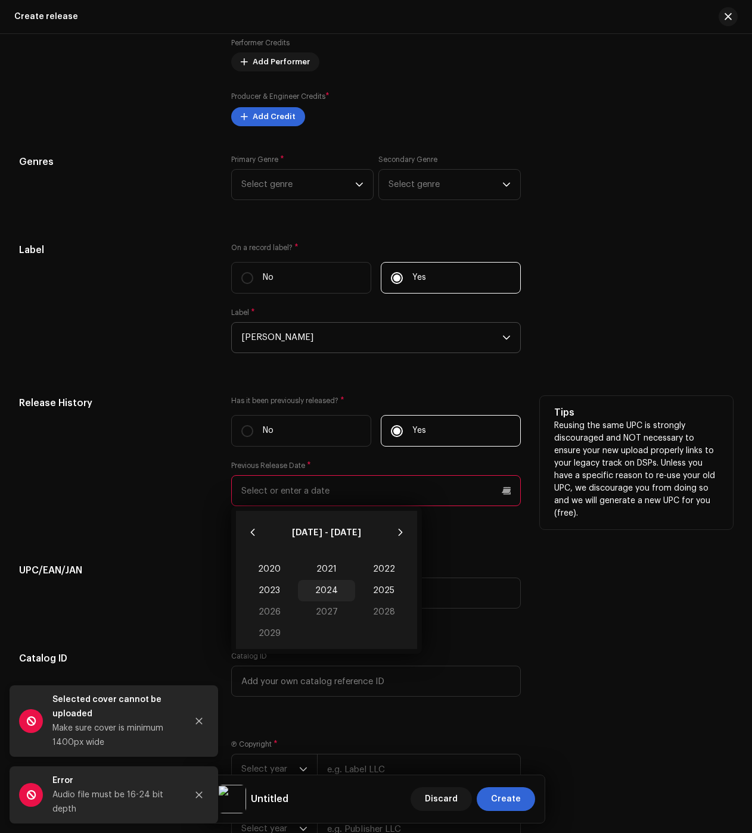
click at [325, 594] on span "2024" at bounding box center [326, 590] width 57 height 21
click at [321, 614] on span "Aug" at bounding box center [326, 615] width 51 height 19
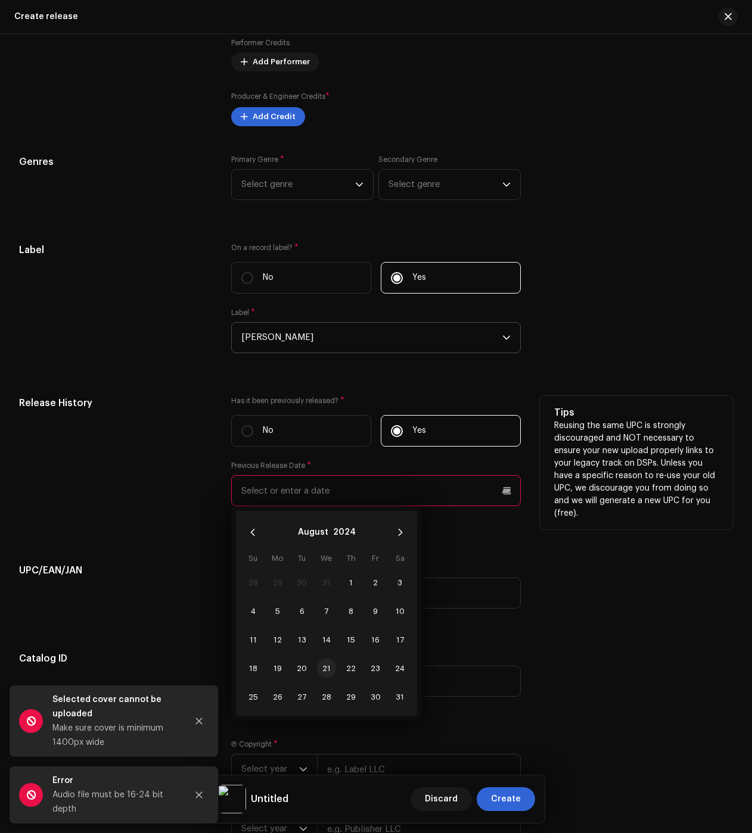
click at [321, 667] on span "21" at bounding box center [326, 668] width 19 height 19
type input "08/21/2024"
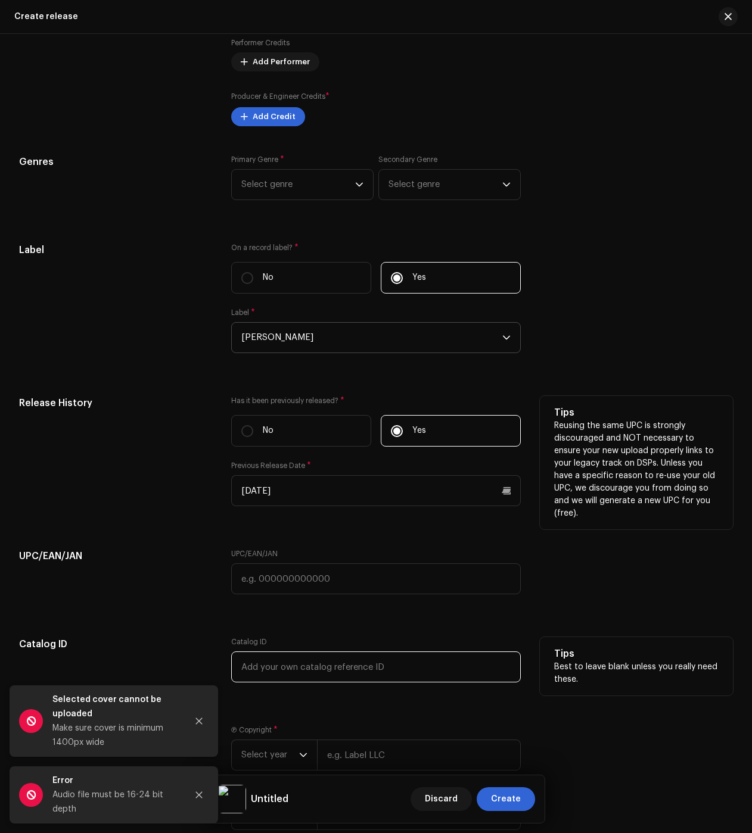
click at [371, 662] on input "text" at bounding box center [376, 667] width 290 height 31
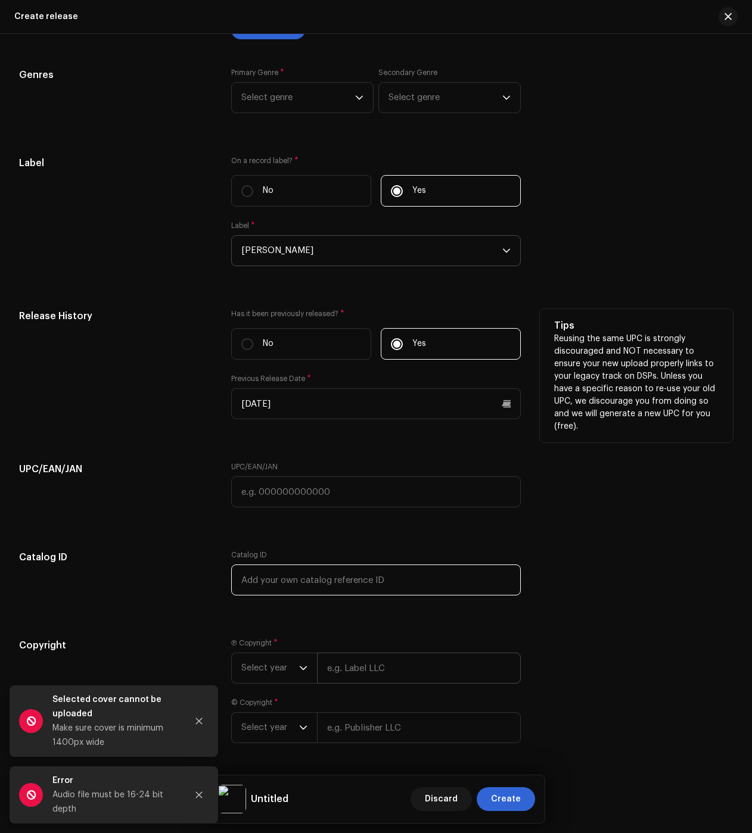
scroll to position [1682, 0]
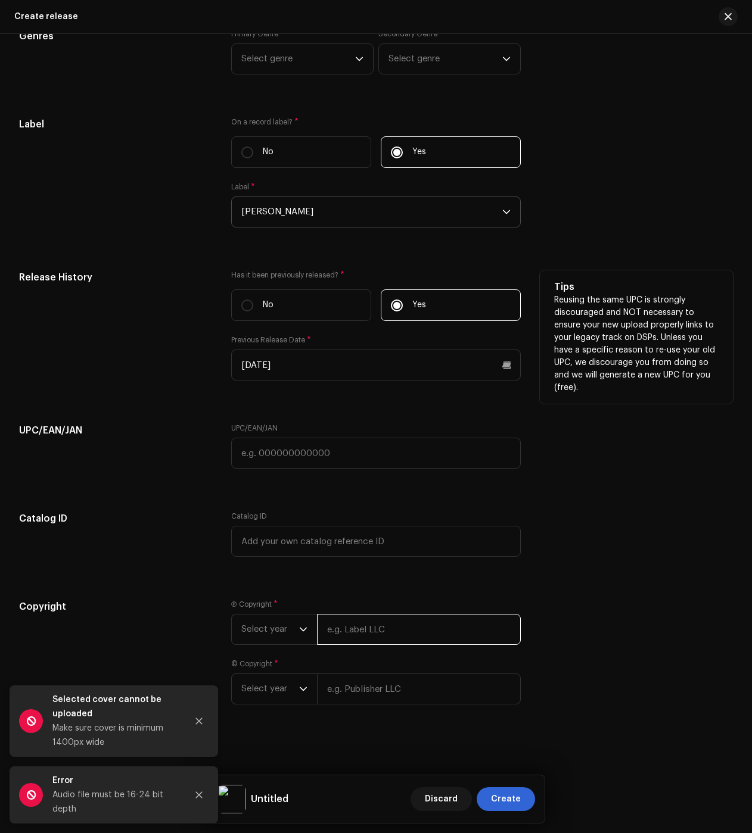
click at [391, 639] on input "text" at bounding box center [419, 629] width 204 height 31
type input "[PERSON_NAME] dos [PERSON_NAME] Galhego [PERSON_NAME]"
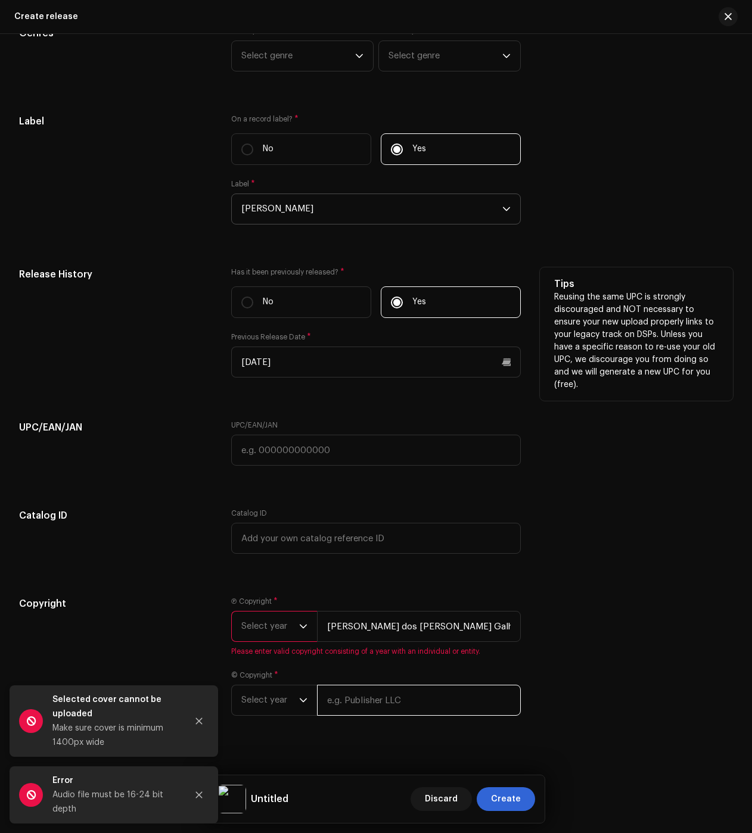
click at [368, 693] on input "text" at bounding box center [419, 700] width 204 height 31
type input "[PERSON_NAME] dos [PERSON_NAME] Galhego [PERSON_NAME]"
click at [265, 707] on span "Select year" at bounding box center [270, 701] width 58 height 30
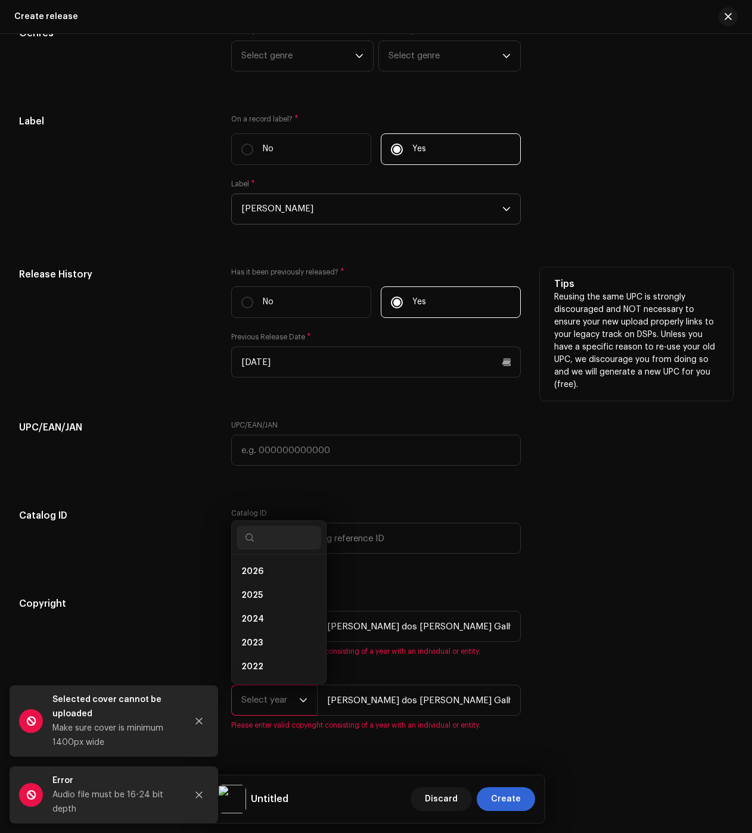
scroll to position [19, 0]
click at [260, 602] on span "2024" at bounding box center [252, 601] width 23 height 12
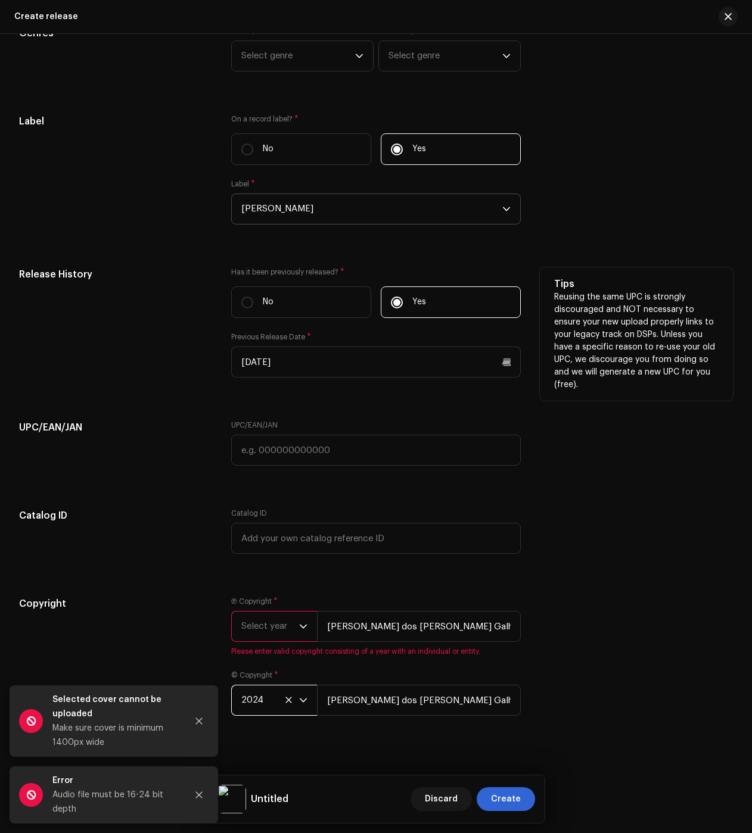
click at [253, 640] on span "Select year" at bounding box center [270, 627] width 58 height 30
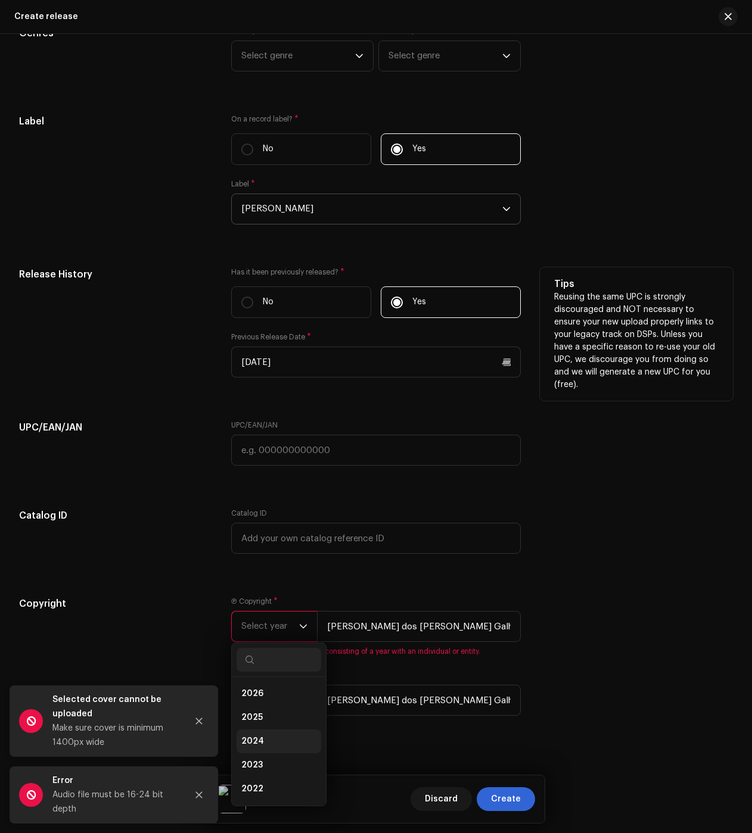
click at [260, 741] on span "2024" at bounding box center [252, 742] width 23 height 12
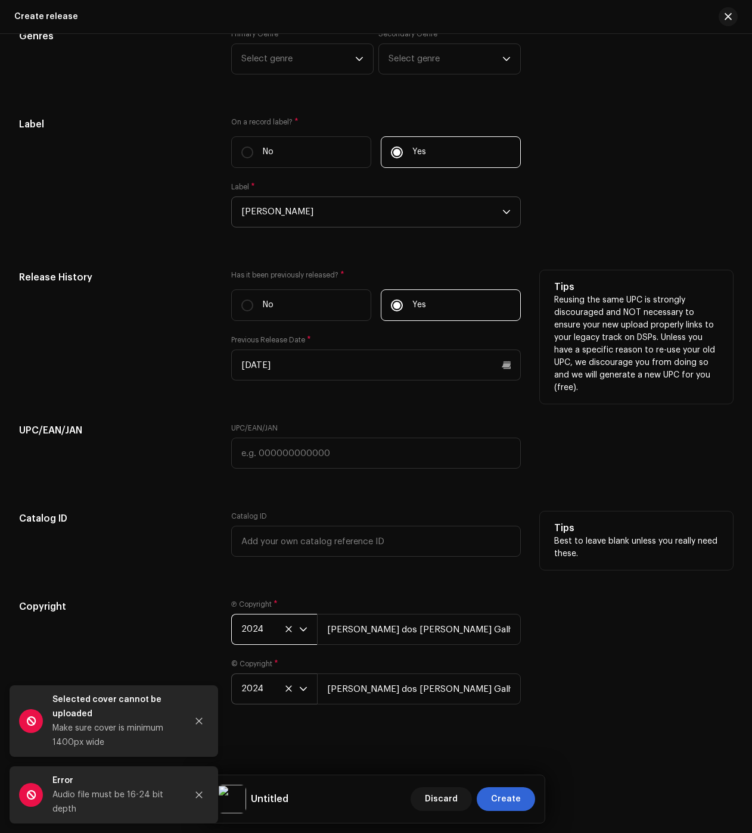
drag, startPoint x: 158, startPoint y: 597, endPoint x: 155, endPoint y: 555, distance: 41.8
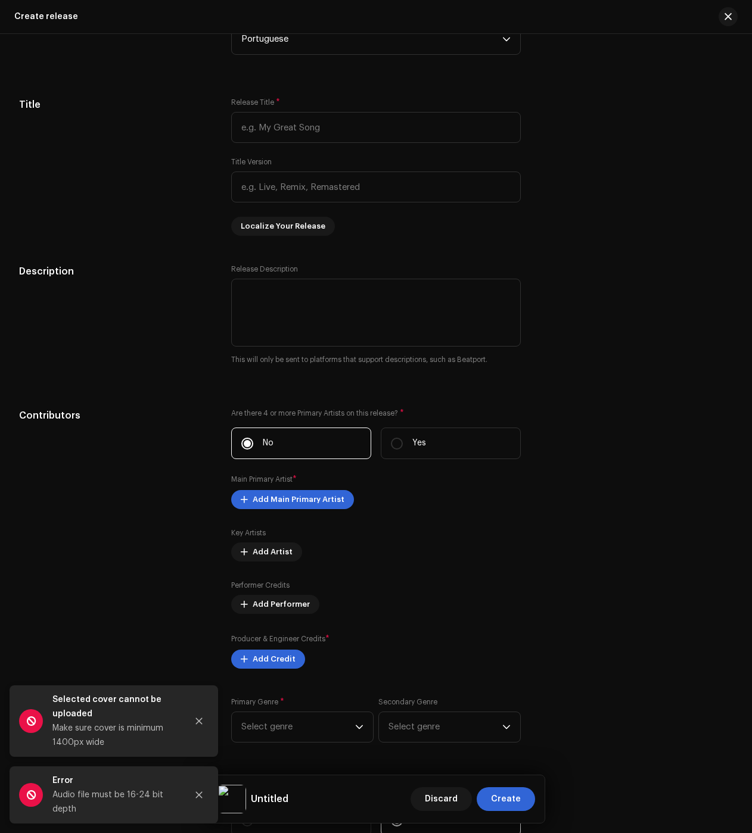
scroll to position [0, 0]
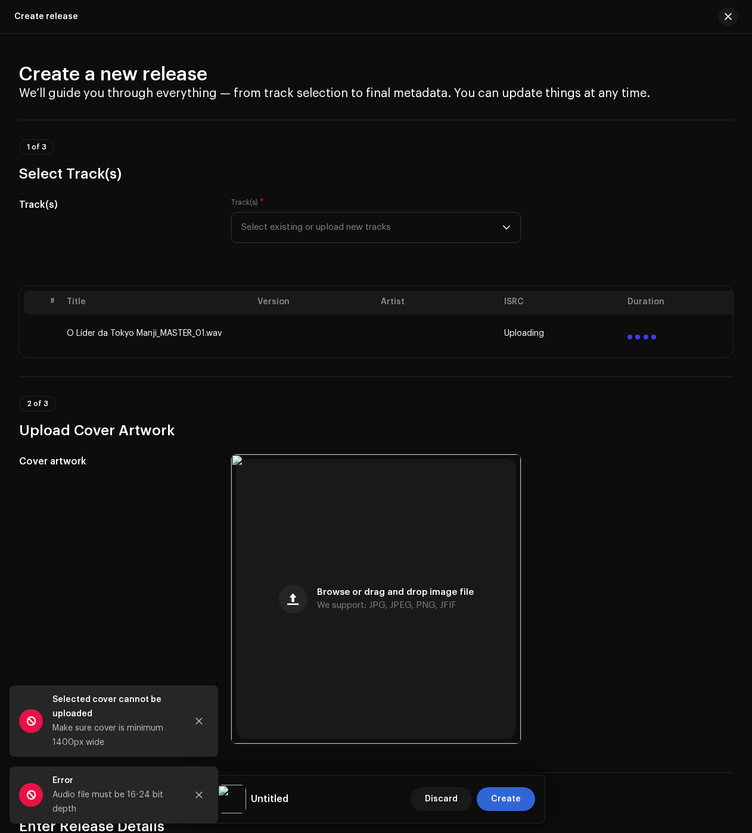
drag, startPoint x: 203, startPoint y: 717, endPoint x: 198, endPoint y: 776, distance: 59.1
click at [203, 718] on icon "Close" at bounding box center [199, 721] width 8 height 8
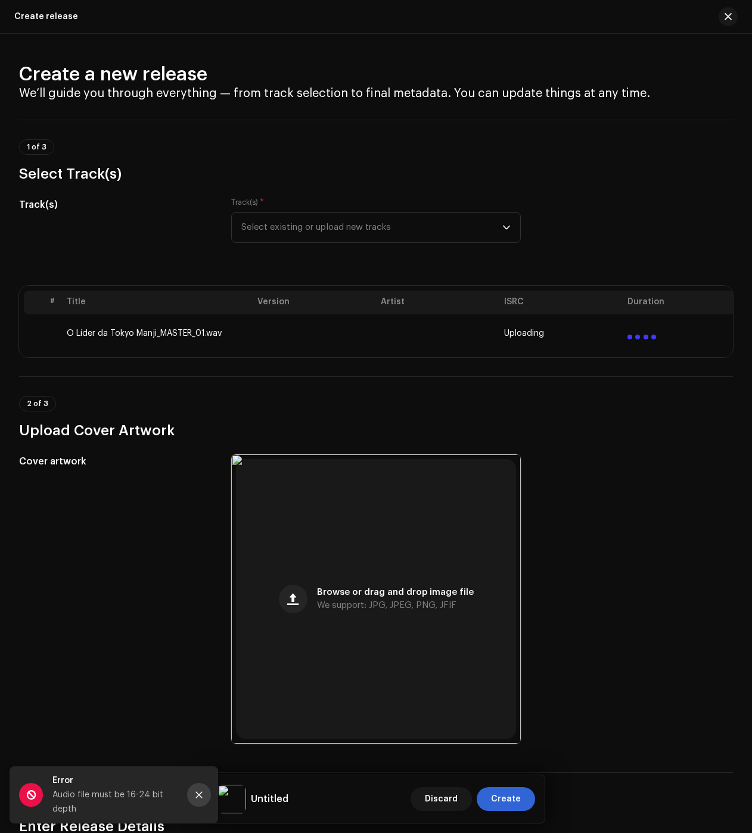
click at [201, 801] on button "Close" at bounding box center [199, 795] width 24 height 24
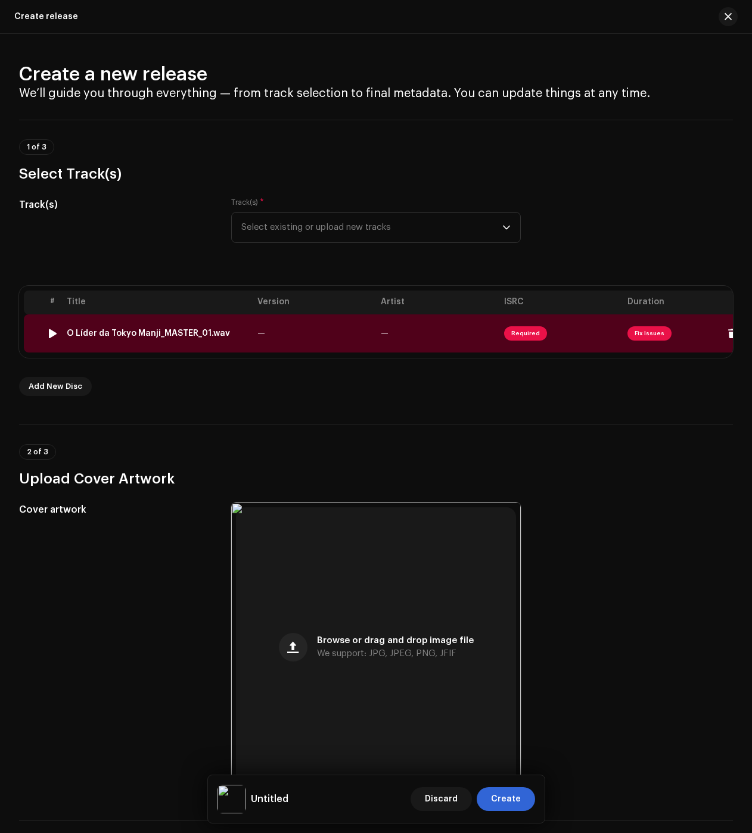
click at [172, 335] on div "O Líder da Tokyo Manji_MASTER_01.wav" at bounding box center [148, 334] width 163 height 10
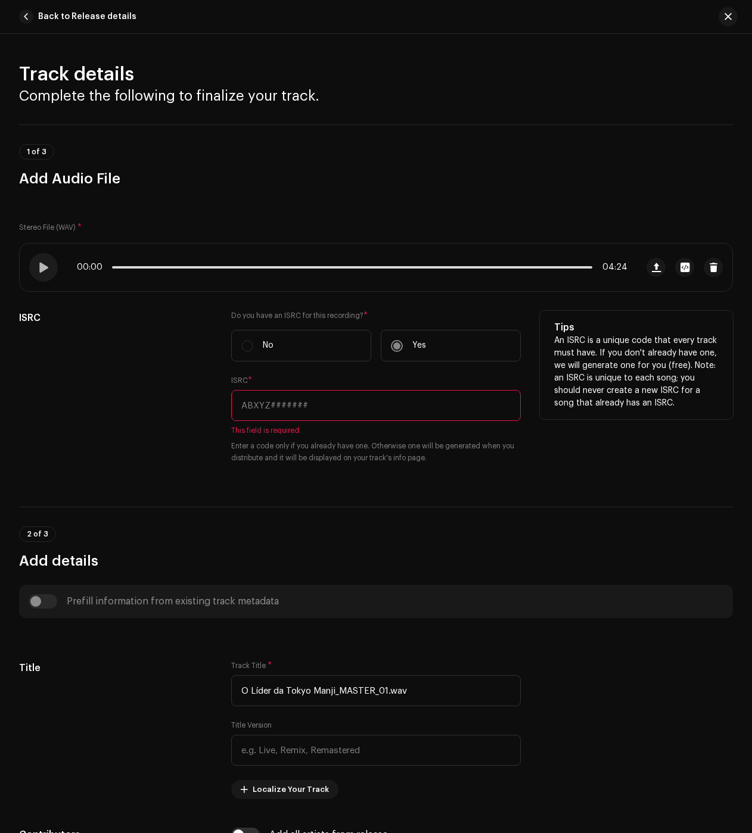
drag, startPoint x: 287, startPoint y: 403, endPoint x: 332, endPoint y: 412, distance: 46.2
click at [287, 402] on input "text" at bounding box center [376, 405] width 290 height 31
paste input "BXIV82469493"
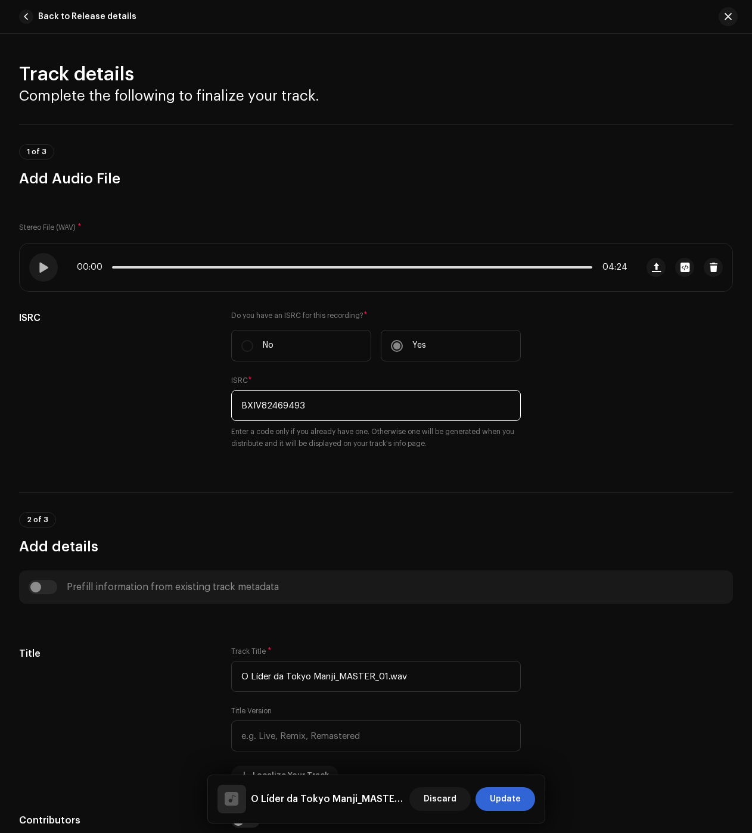
type input "BXIV82469493"
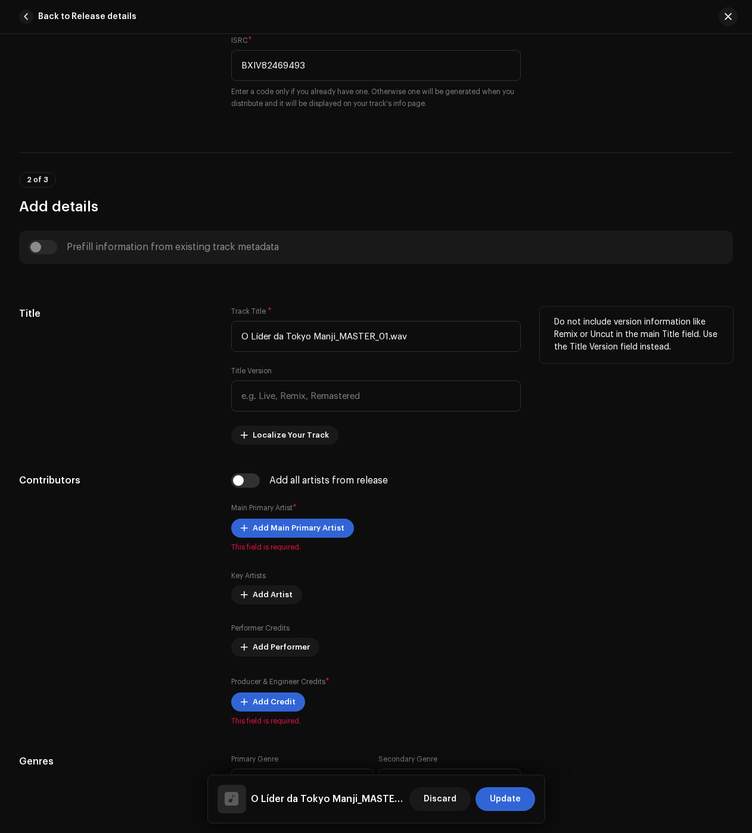
scroll to position [357, 0]
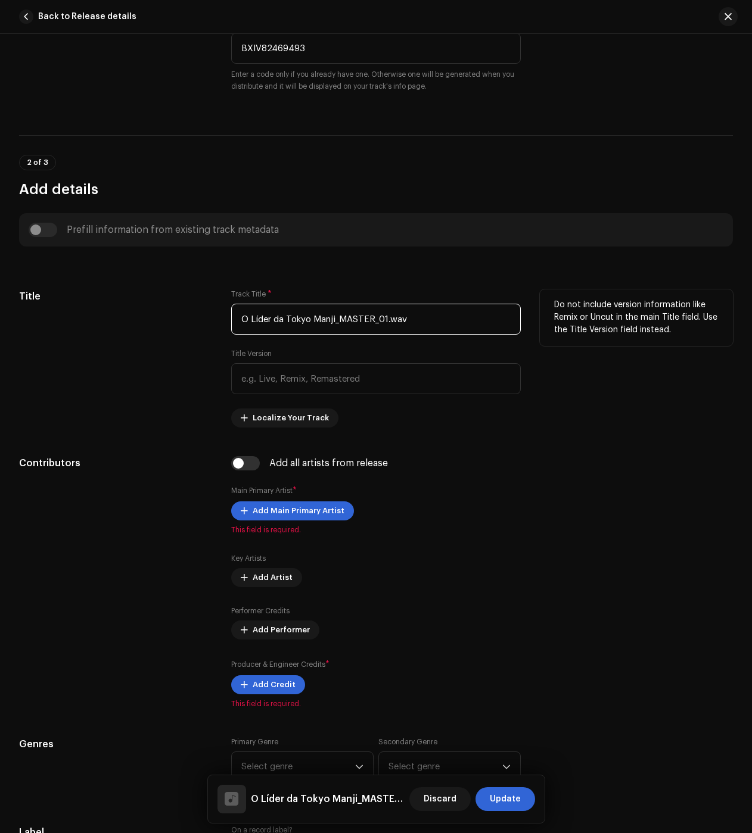
click at [308, 322] on input "O Líder da Tokyo Manji_MASTER_01.wav" at bounding box center [376, 319] width 290 height 31
paste input "text"
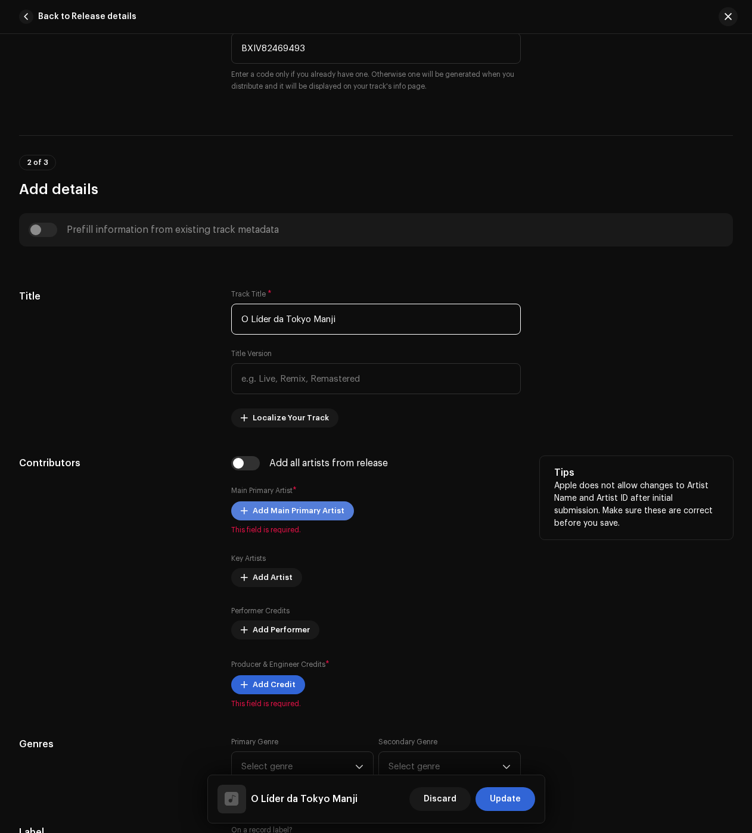
type input "O Líder da Tokyo Manji"
click at [277, 508] on span "Add Main Primary Artist" at bounding box center [299, 511] width 92 height 24
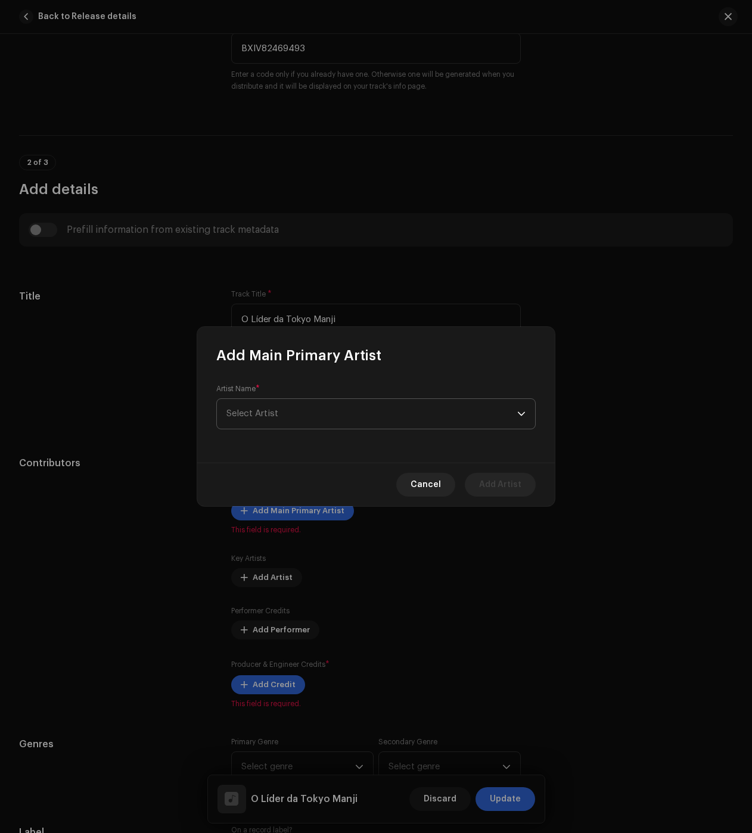
click at [287, 408] on span "Select Artist" at bounding box center [371, 414] width 291 height 30
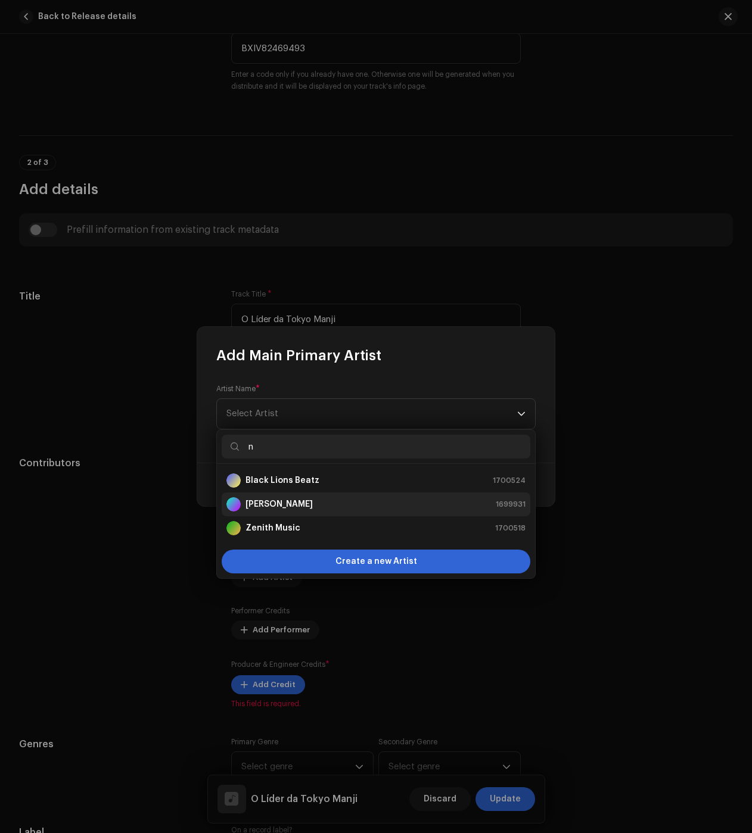
type input "n"
click at [267, 509] on strong "[PERSON_NAME]" at bounding box center [278, 505] width 67 height 12
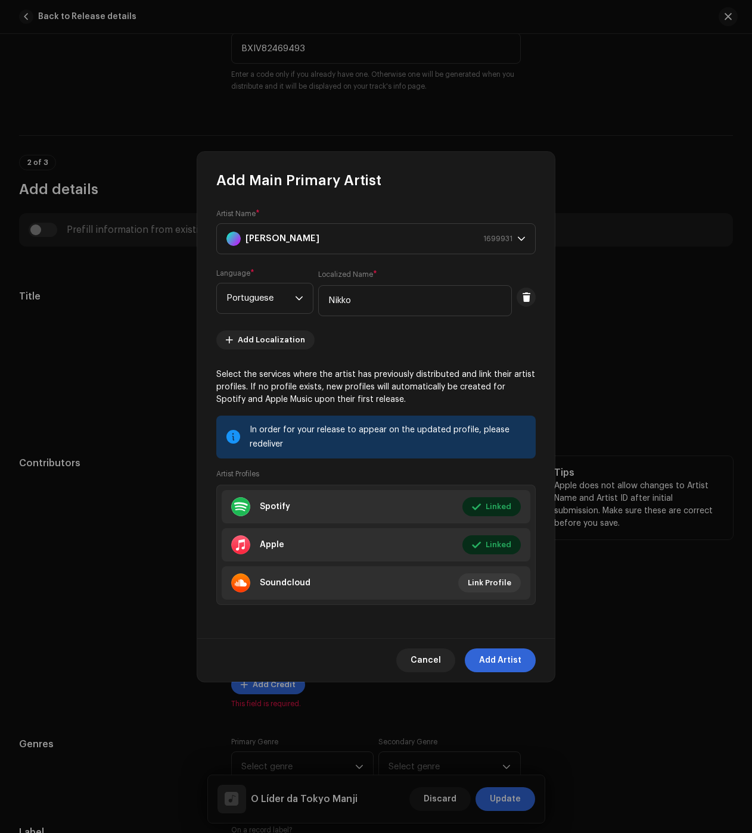
click at [516, 667] on span "Add Artist" at bounding box center [500, 661] width 42 height 24
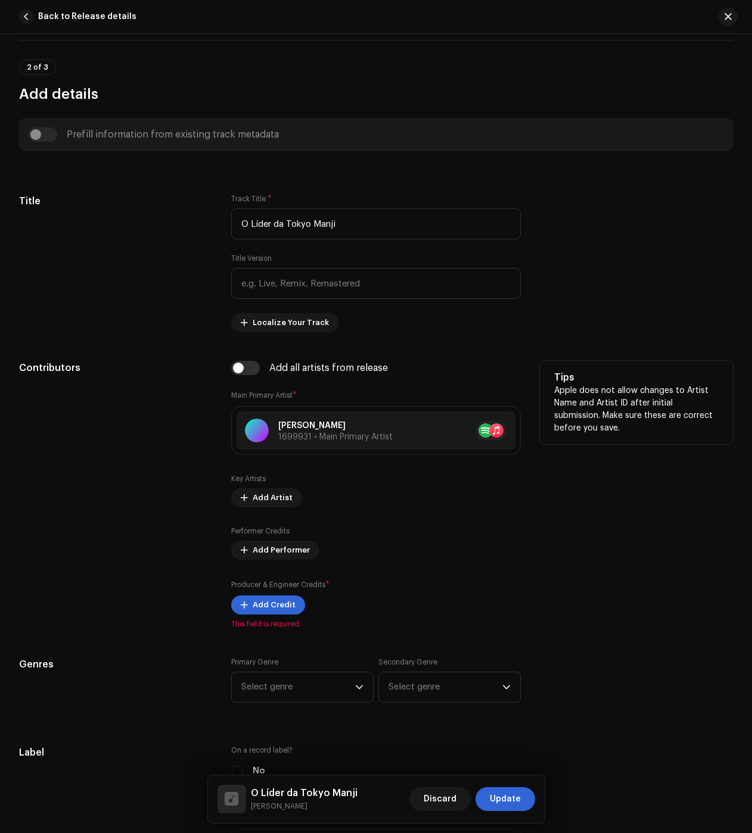
scroll to position [477, 0]
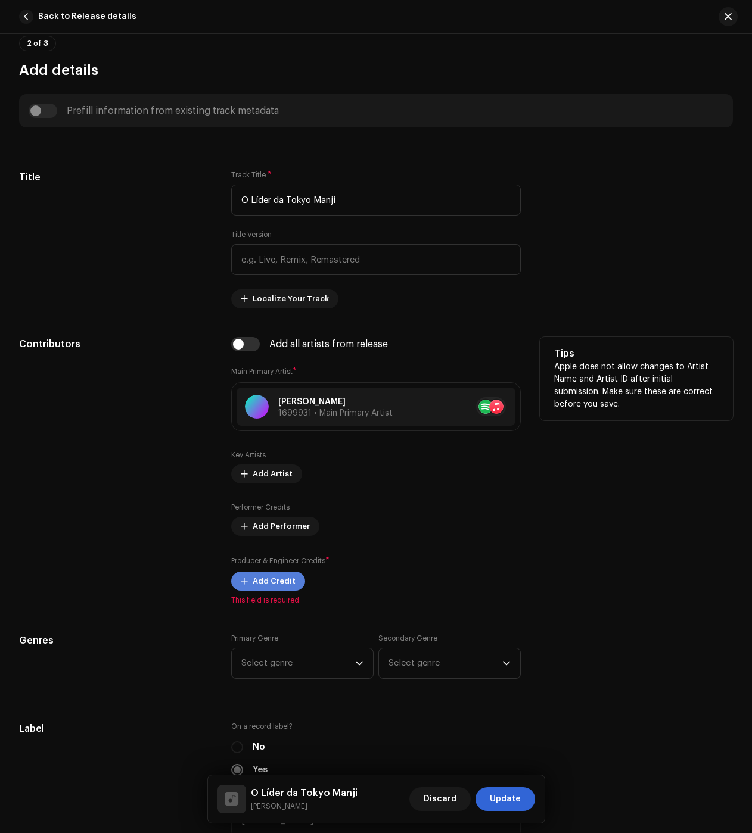
click at [276, 573] on span "Add Credit" at bounding box center [274, 582] width 43 height 24
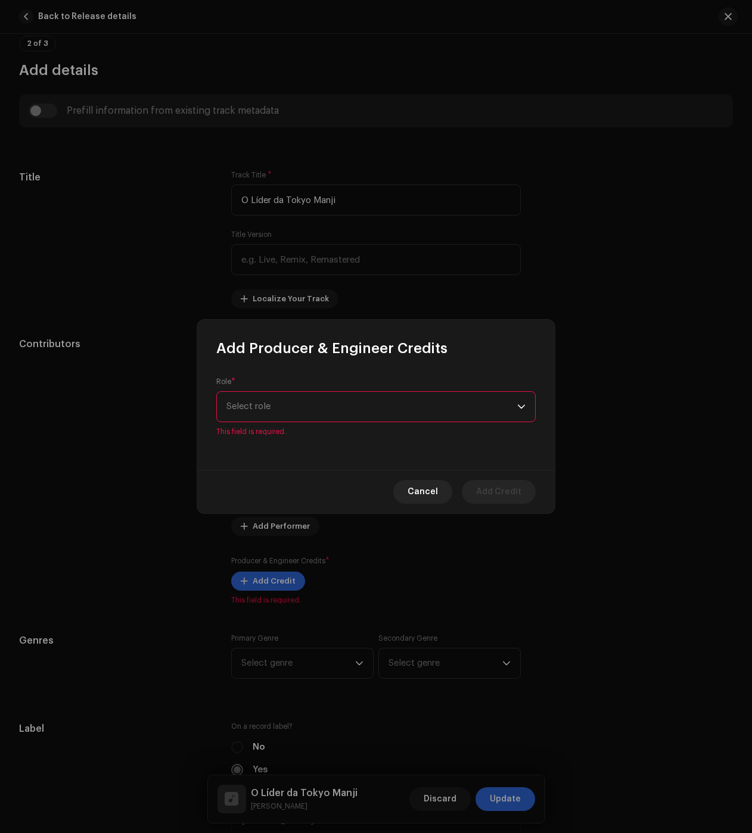
drag, startPoint x: 374, startPoint y: 390, endPoint x: 359, endPoint y: 415, distance: 28.6
click at [371, 399] on div "Role * Select role This field is required." at bounding box center [375, 407] width 319 height 60
click at [357, 414] on span "Select role" at bounding box center [371, 407] width 291 height 30
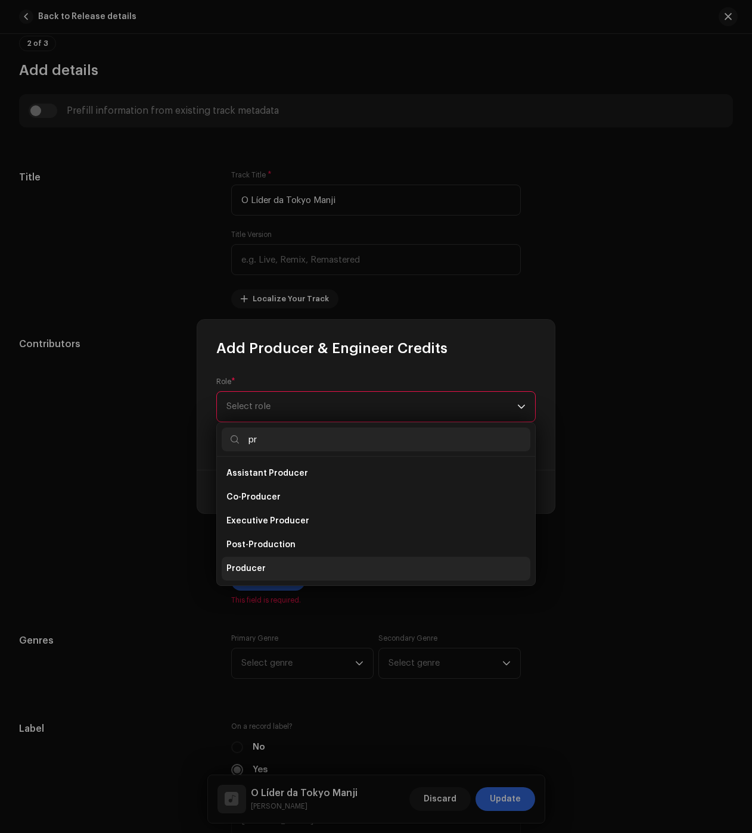
type input "pr"
click at [241, 563] on span "Producer" at bounding box center [245, 569] width 39 height 12
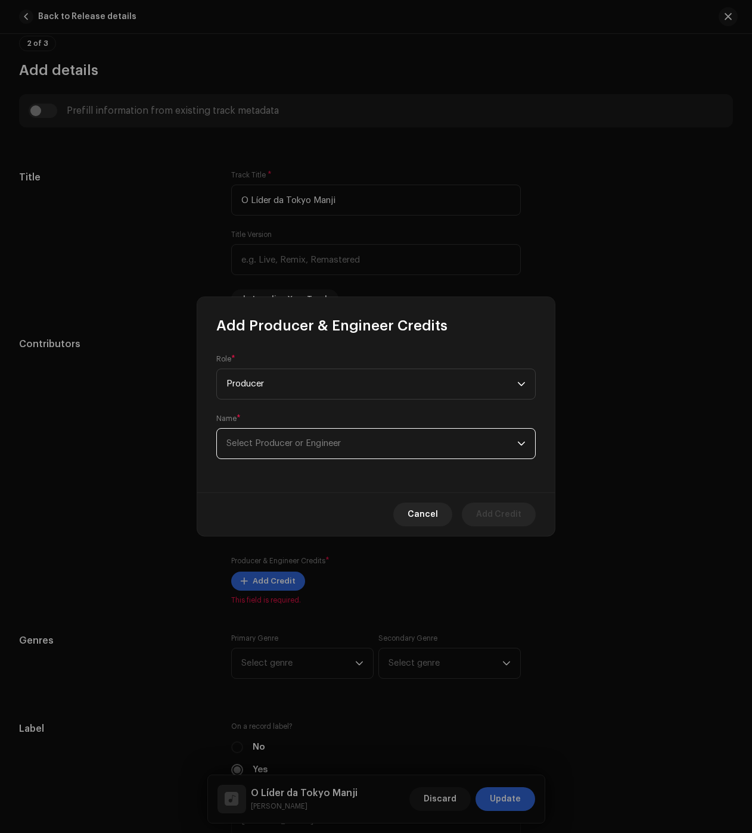
drag, startPoint x: 336, startPoint y: 439, endPoint x: 331, endPoint y: 444, distance: 7.2
click at [334, 440] on span "Select Producer or Engineer" at bounding box center [283, 443] width 114 height 9
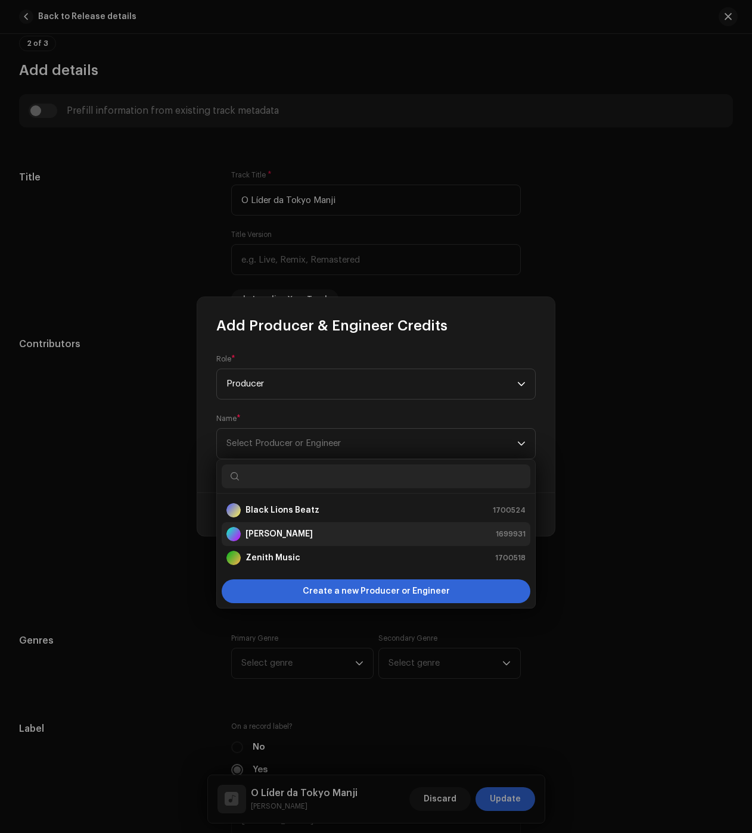
click at [291, 533] on strong "[PERSON_NAME]" at bounding box center [278, 534] width 67 height 12
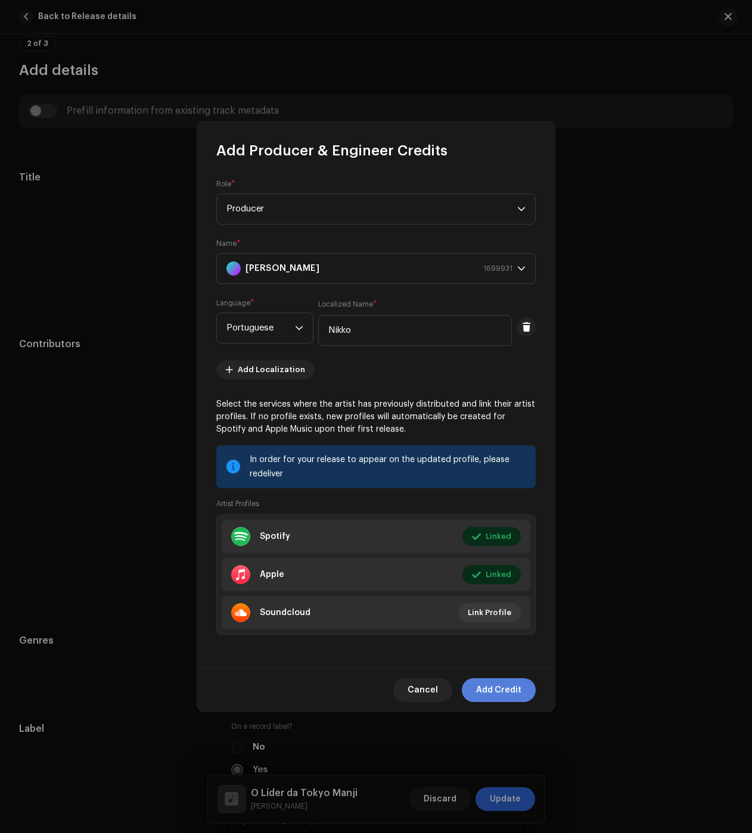
click at [521, 689] on span "Add Credit" at bounding box center [498, 691] width 45 height 24
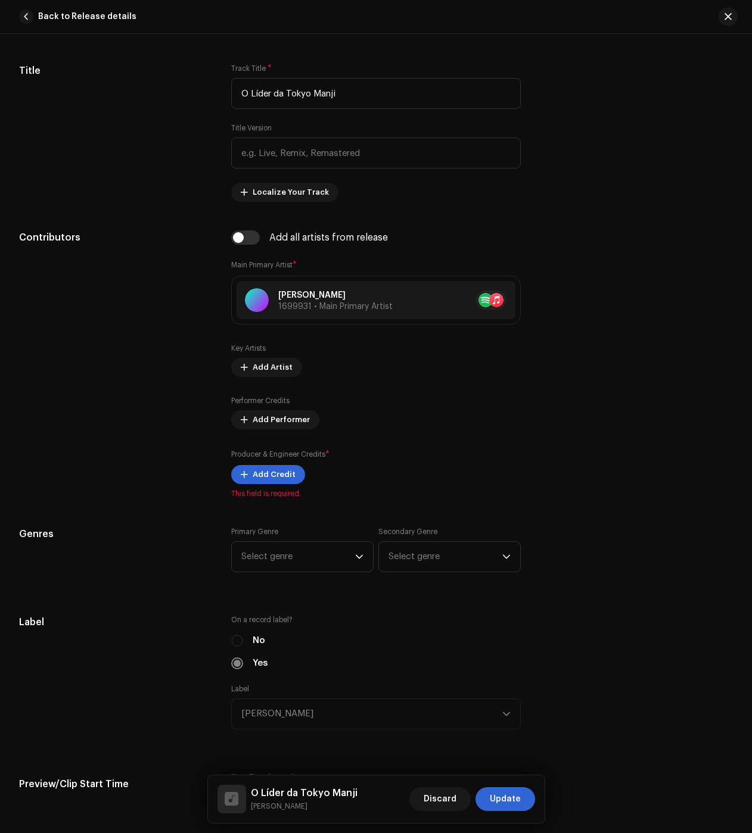
scroll to position [655, 0]
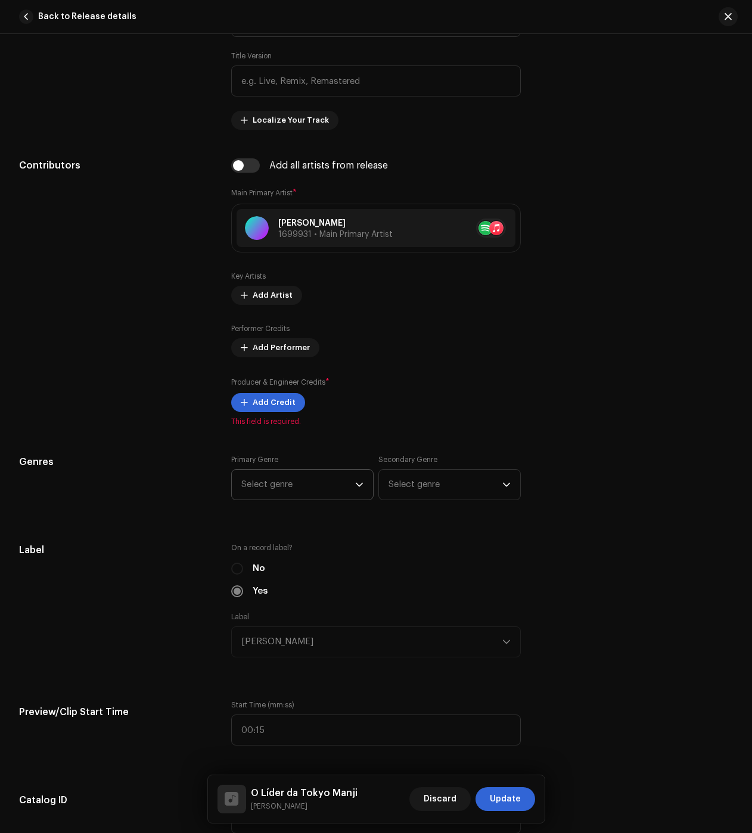
click at [277, 486] on div "Track details Complete the following to finalize your track. 1 of 3 Add Audio F…" at bounding box center [376, 758] width 752 height 2702
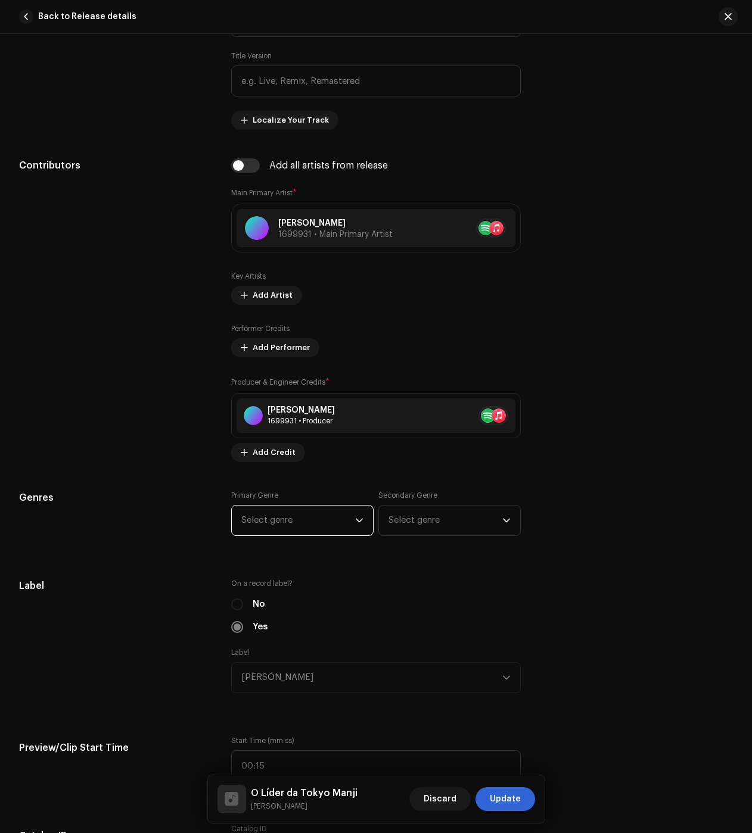
click at [279, 518] on span "Select genre" at bounding box center [298, 521] width 114 height 30
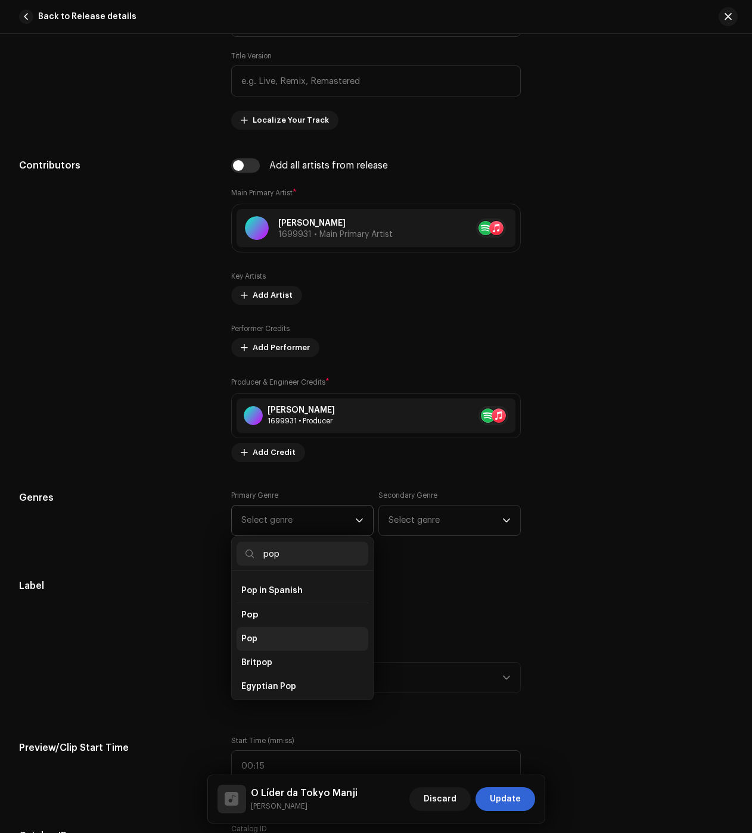
scroll to position [417, 0]
type input "pop"
click at [265, 629] on li "Pop" at bounding box center [303, 638] width 132 height 24
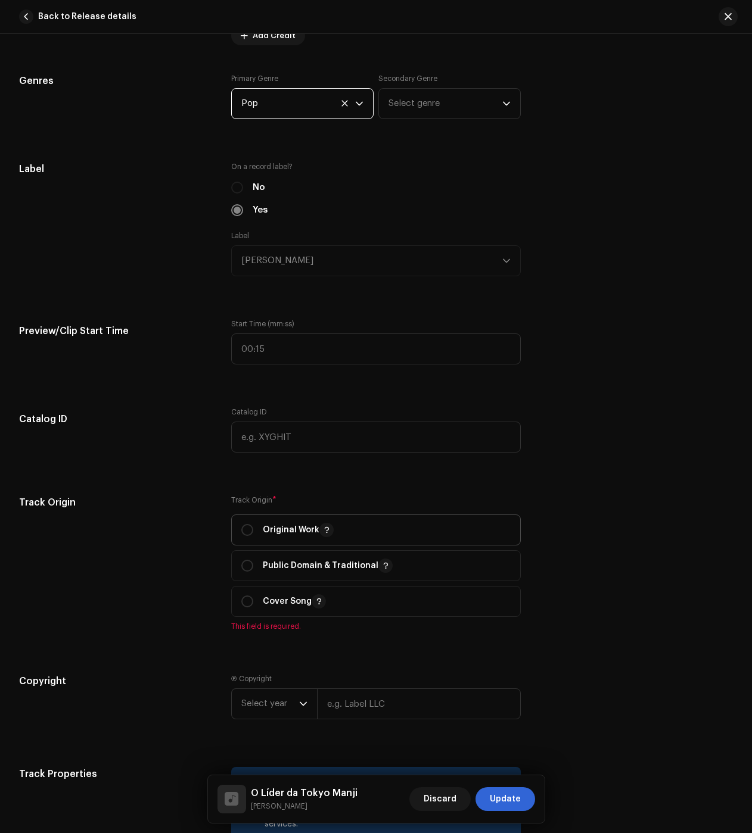
click at [255, 528] on div "Original Work" at bounding box center [287, 530] width 92 height 14
radio input "true"
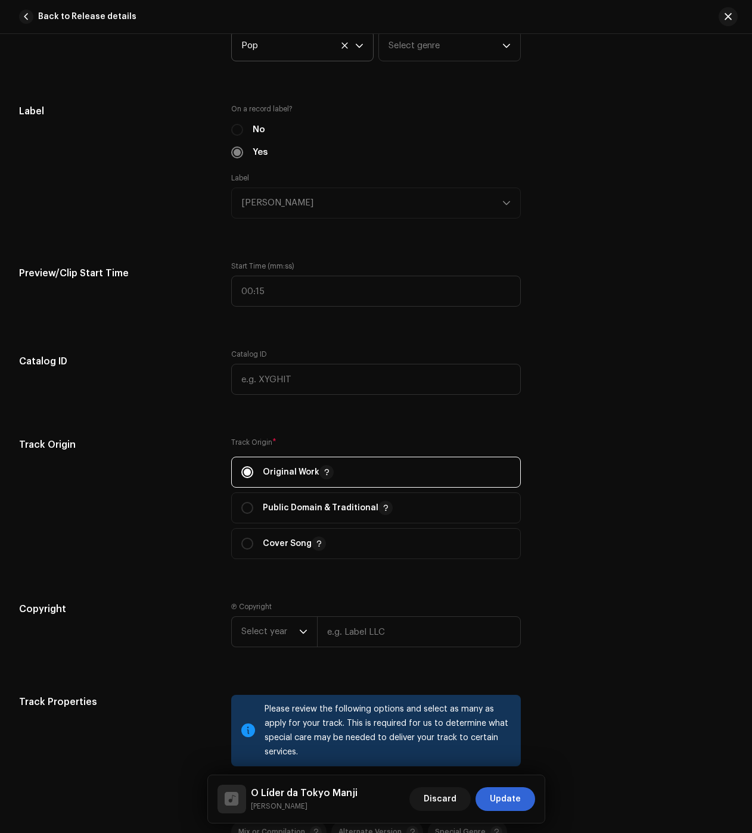
scroll to position [1132, 0]
click at [290, 623] on span "Select year" at bounding box center [270, 630] width 58 height 30
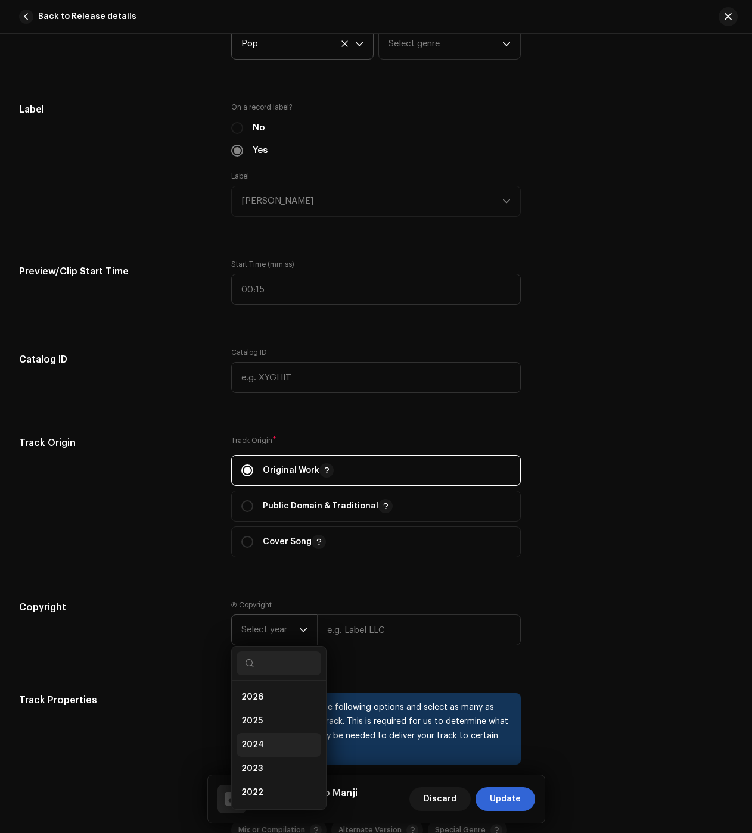
click at [257, 747] on span "2024" at bounding box center [252, 745] width 23 height 12
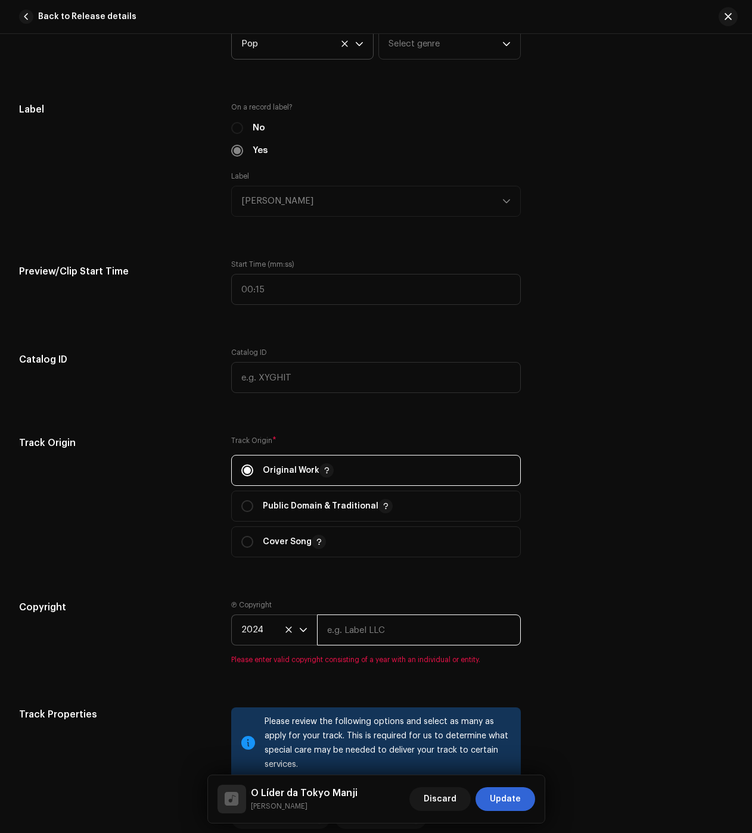
click at [369, 637] on input "text" at bounding box center [419, 630] width 204 height 31
type input "[PERSON_NAME] dos [PERSON_NAME] Galhego [PERSON_NAME]"
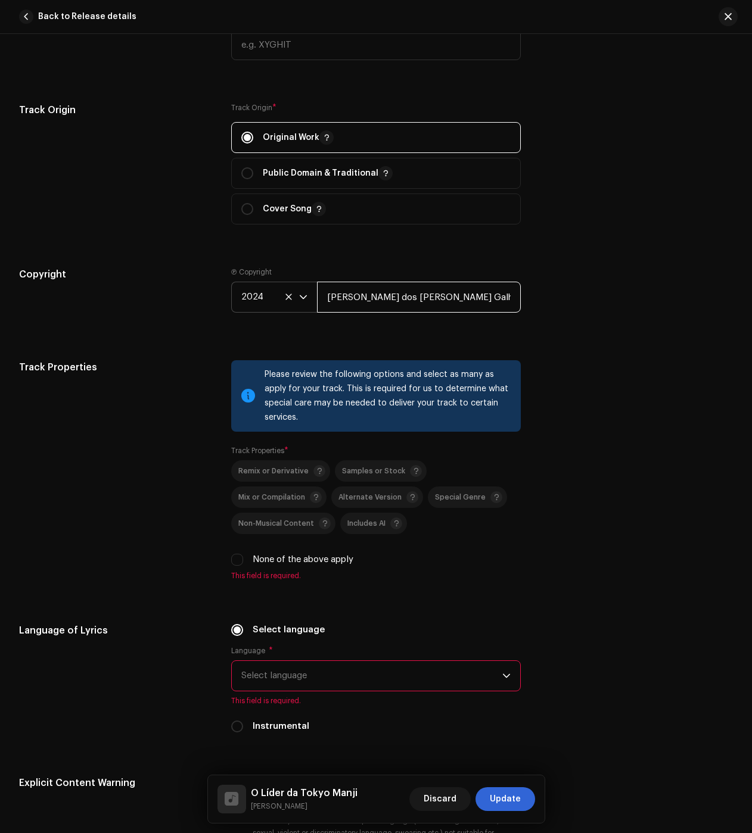
scroll to position [1489, 0]
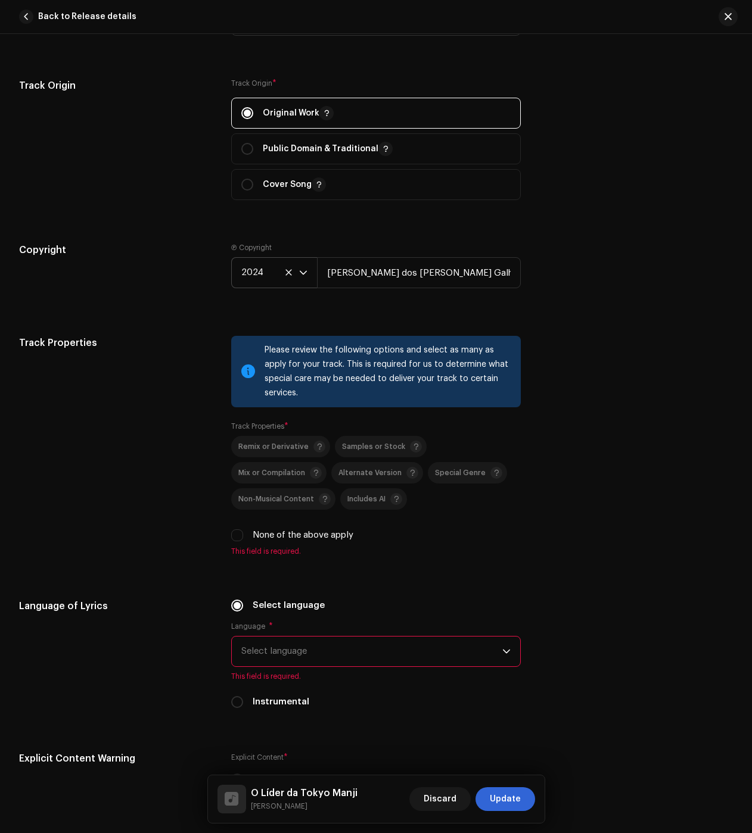
drag, startPoint x: 236, startPoint y: 539, endPoint x: 242, endPoint y: 552, distance: 14.4
click at [236, 539] on input "None of the above apply" at bounding box center [237, 536] width 12 height 12
checkbox input "true"
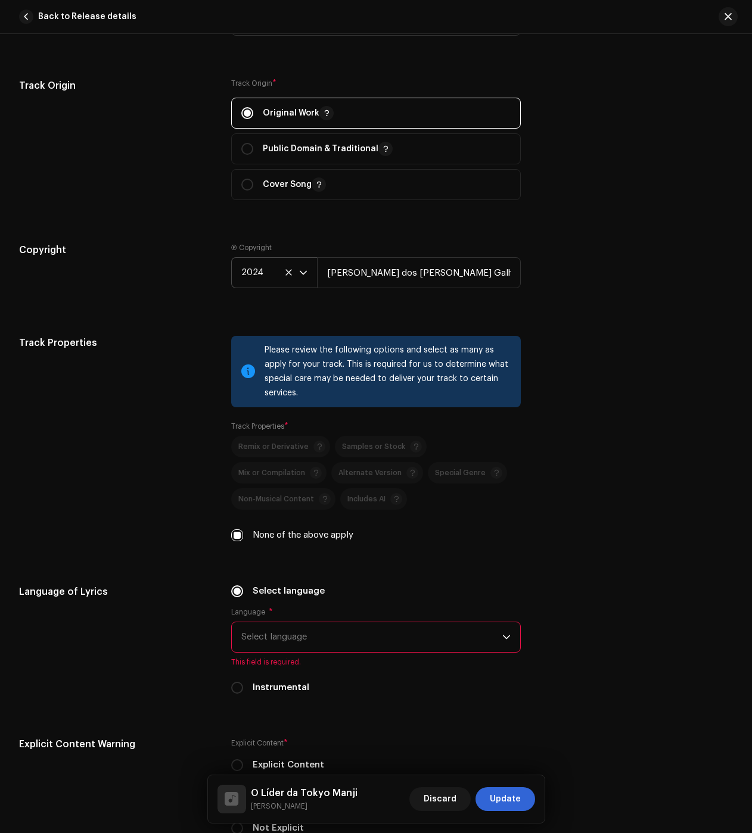
click at [328, 651] on span "Select language" at bounding box center [371, 638] width 261 height 30
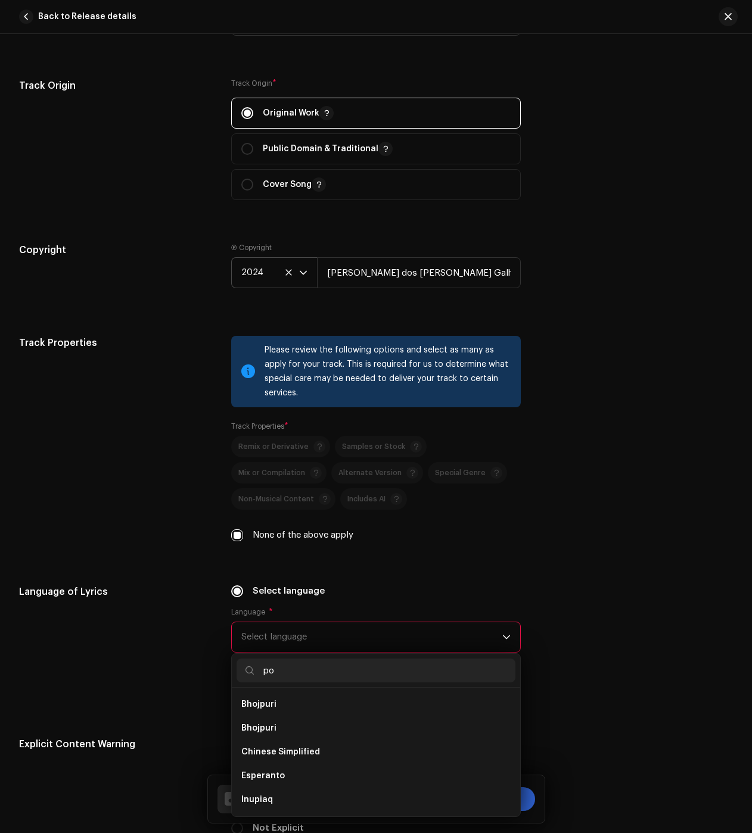
scroll to position [0, 0]
type input "po"
click at [280, 722] on li "Portuguese" at bounding box center [376, 729] width 279 height 24
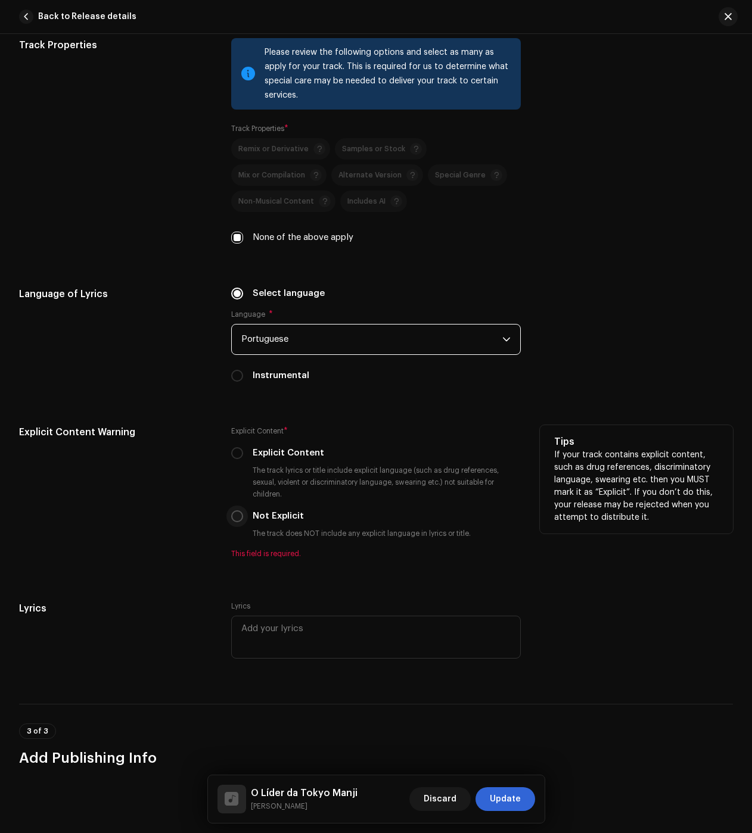
click at [234, 515] on input "Not Explicit" at bounding box center [237, 517] width 12 height 12
radio input "true"
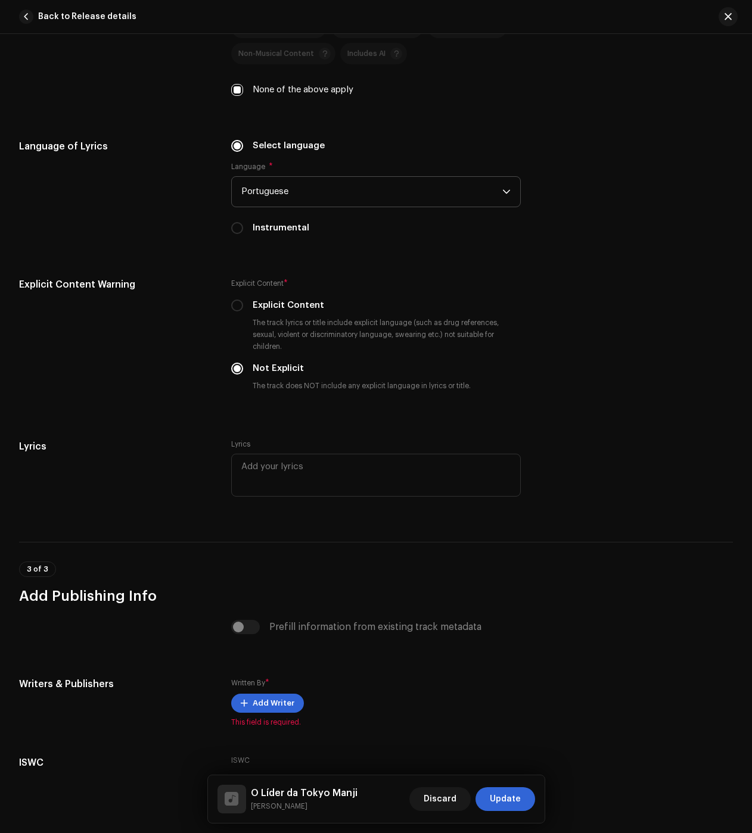
scroll to position [2024, 0]
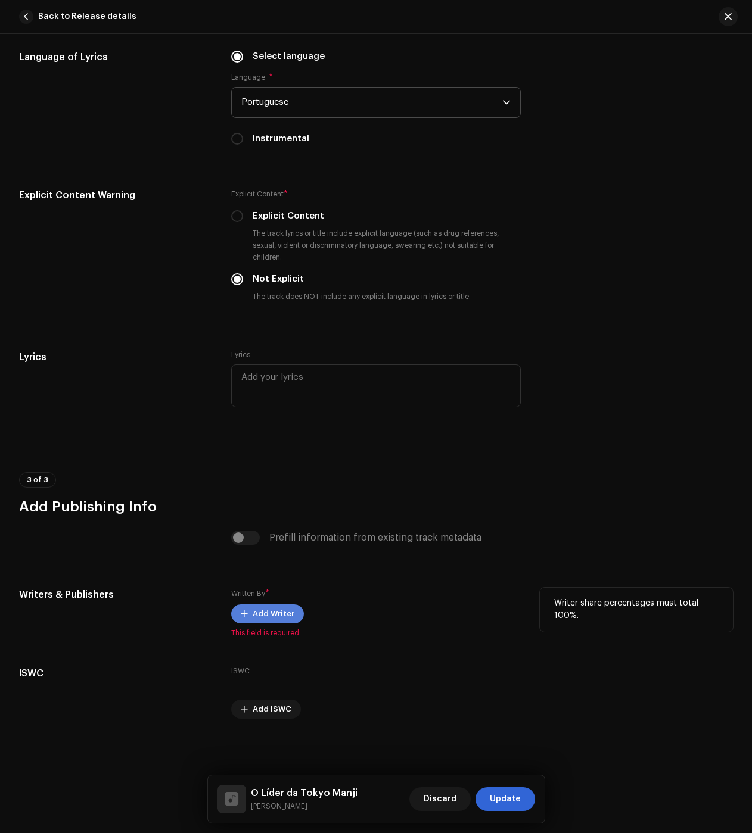
click at [293, 603] on div "Written By * Add Writer This field is required." at bounding box center [376, 613] width 290 height 50
click at [295, 608] on button "Add Writer" at bounding box center [267, 614] width 73 height 19
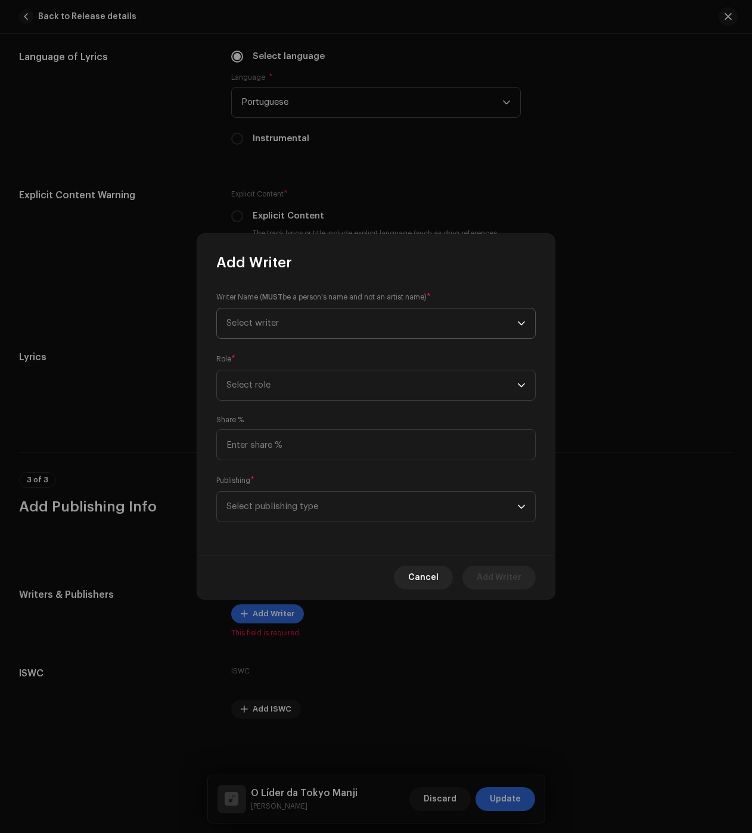
click at [291, 325] on span "Select writer" at bounding box center [371, 324] width 291 height 30
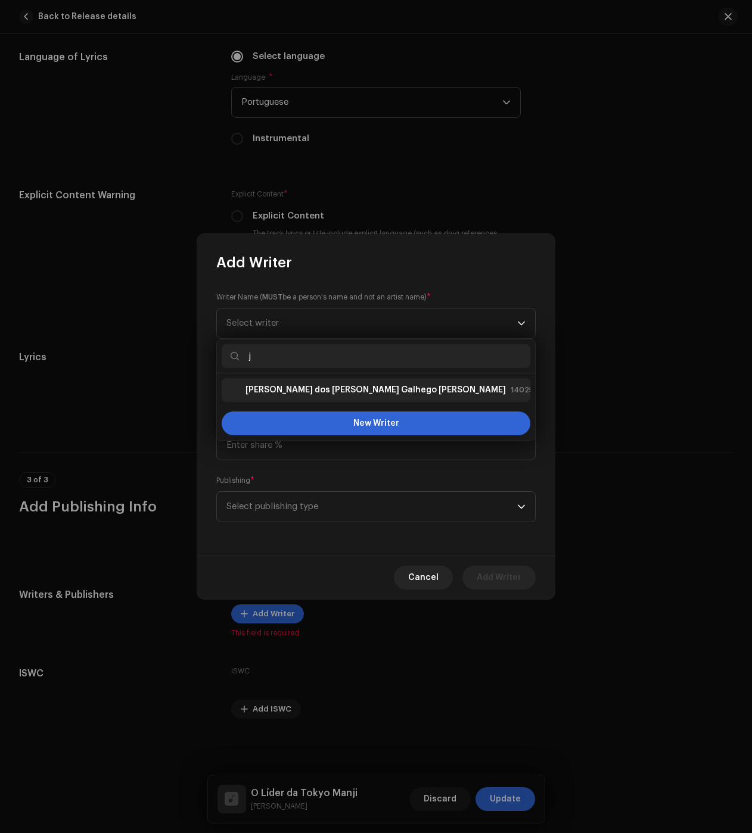
type input "j"
click at [282, 400] on li "Júlio dos Santos Galhego Aguiar 1402527" at bounding box center [376, 390] width 309 height 24
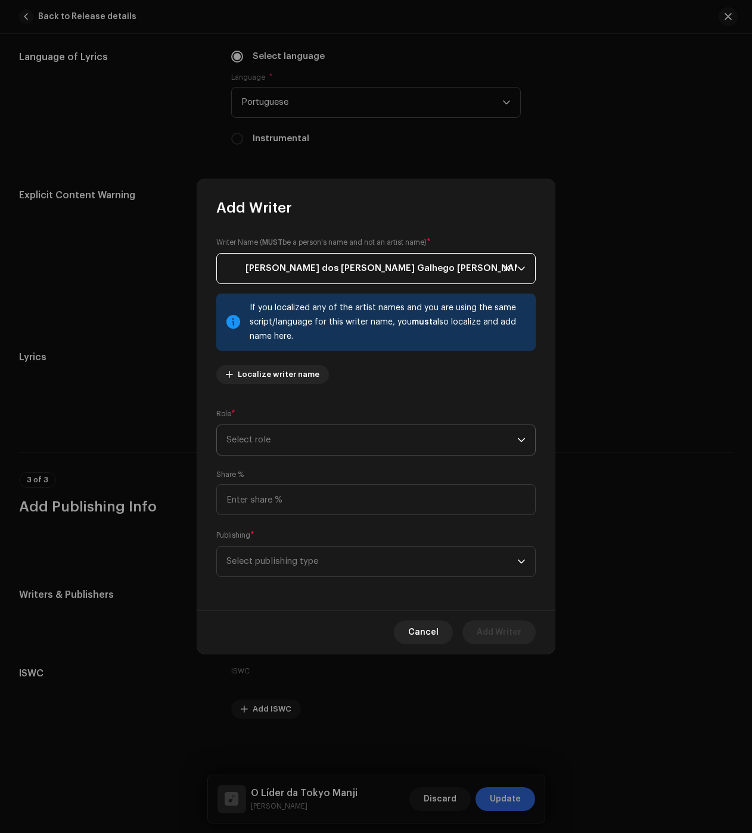
drag, startPoint x: 269, startPoint y: 444, endPoint x: 269, endPoint y: 453, distance: 8.3
click at [269, 444] on span "Select role" at bounding box center [371, 440] width 291 height 30
drag, startPoint x: 282, startPoint y: 539, endPoint x: 276, endPoint y: 567, distance: 28.0
click at [282, 539] on span "Composer & Lyricist" at bounding box center [268, 545] width 84 height 12
click at [272, 574] on span "Select publishing type" at bounding box center [371, 562] width 291 height 30
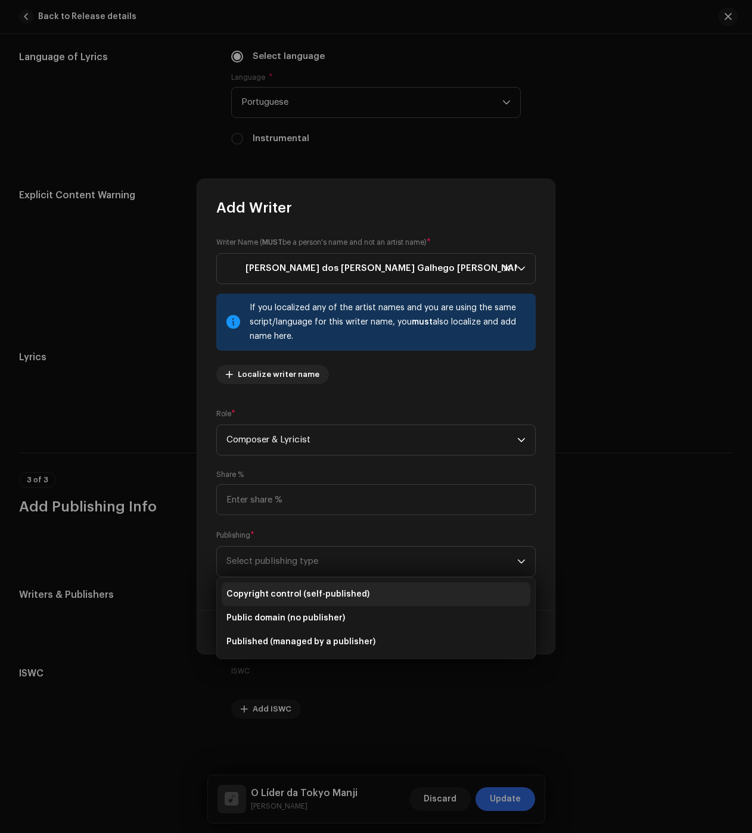
drag, startPoint x: 301, startPoint y: 593, endPoint x: 327, endPoint y: 596, distance: 25.8
click at [301, 593] on span "Copyright control (self-published)" at bounding box center [297, 595] width 143 height 12
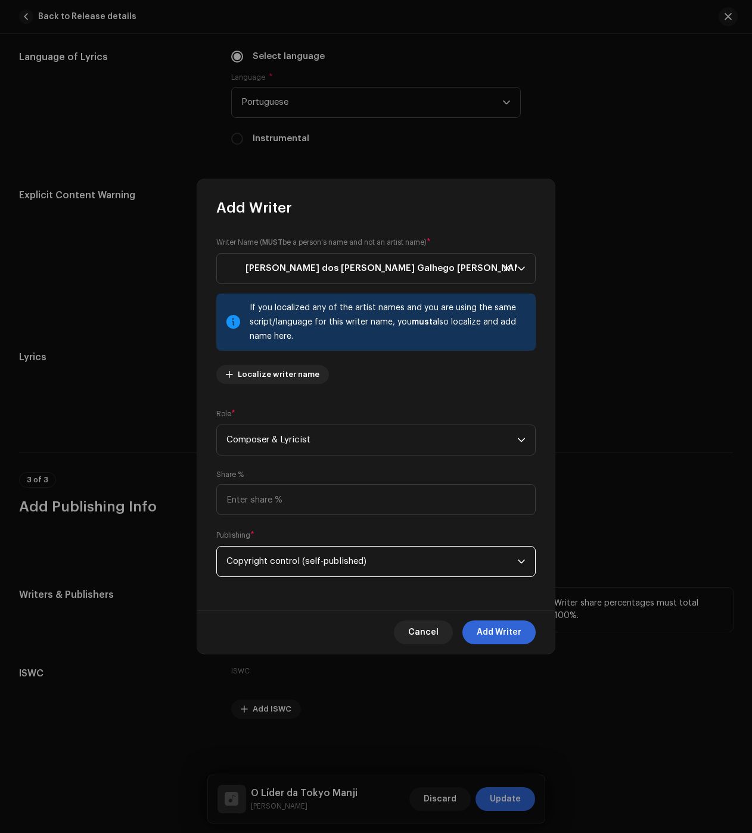
click at [518, 629] on span "Add Writer" at bounding box center [499, 633] width 45 height 24
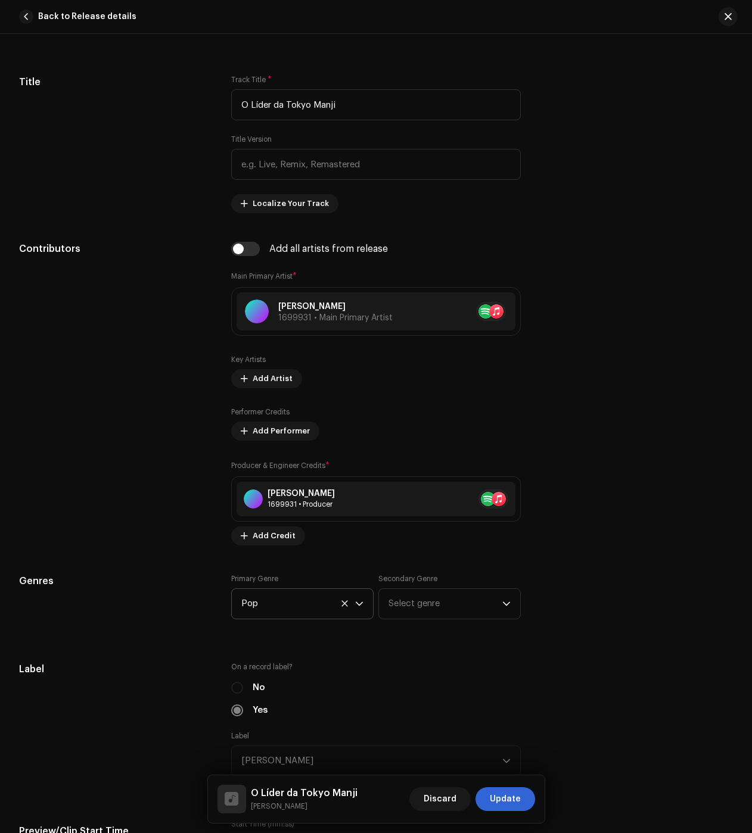
scroll to position [535, 0]
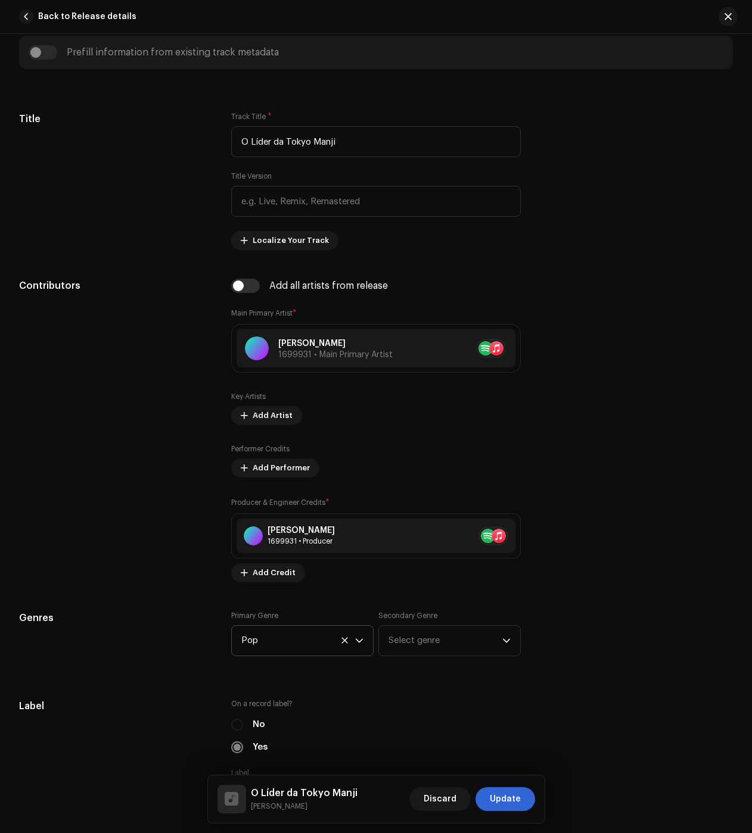
click at [545, 815] on p-card "O Líder da Tokyo Manji Nikko Rapper Discard Update" at bounding box center [376, 799] width 338 height 49
click at [526, 811] on button "Update" at bounding box center [505, 800] width 60 height 24
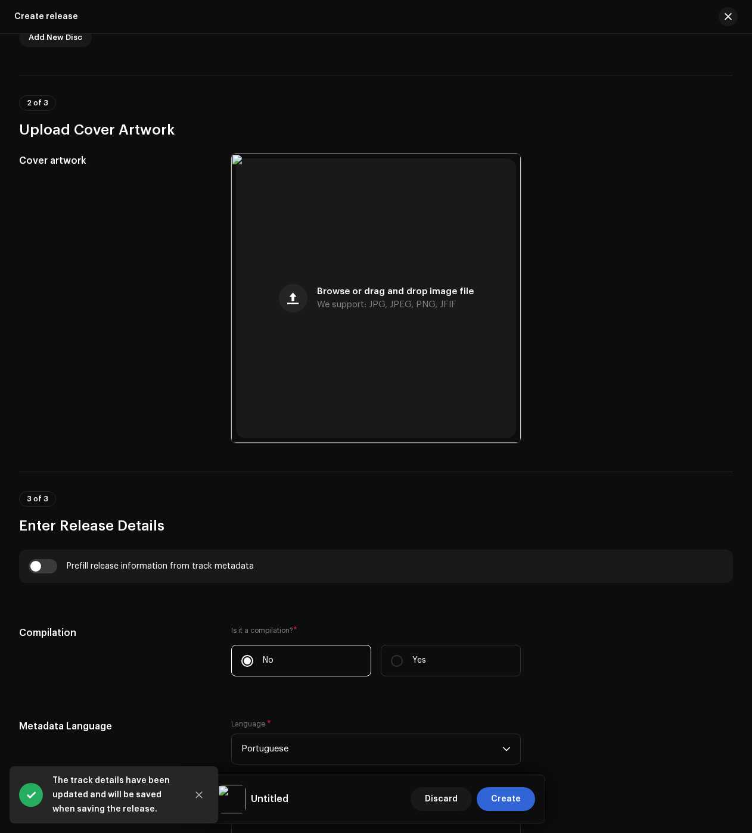
scroll to position [536, 0]
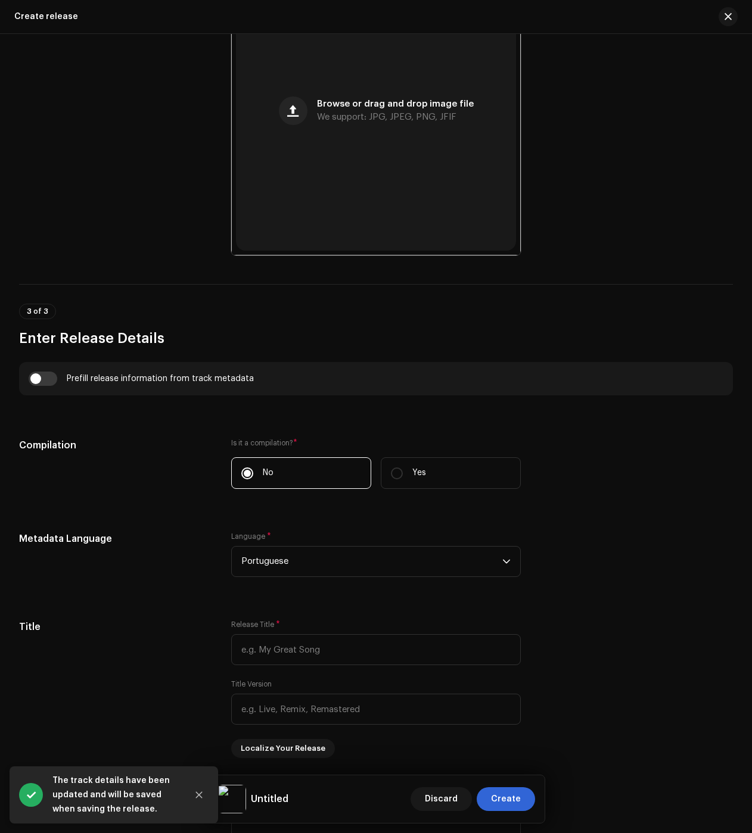
click at [39, 373] on div "Prefill release information from track metadata" at bounding box center [376, 378] width 714 height 33
click at [43, 378] on input "checkbox" at bounding box center [43, 379] width 29 height 14
checkbox input "true"
type input "O Líder da Tokyo Manji"
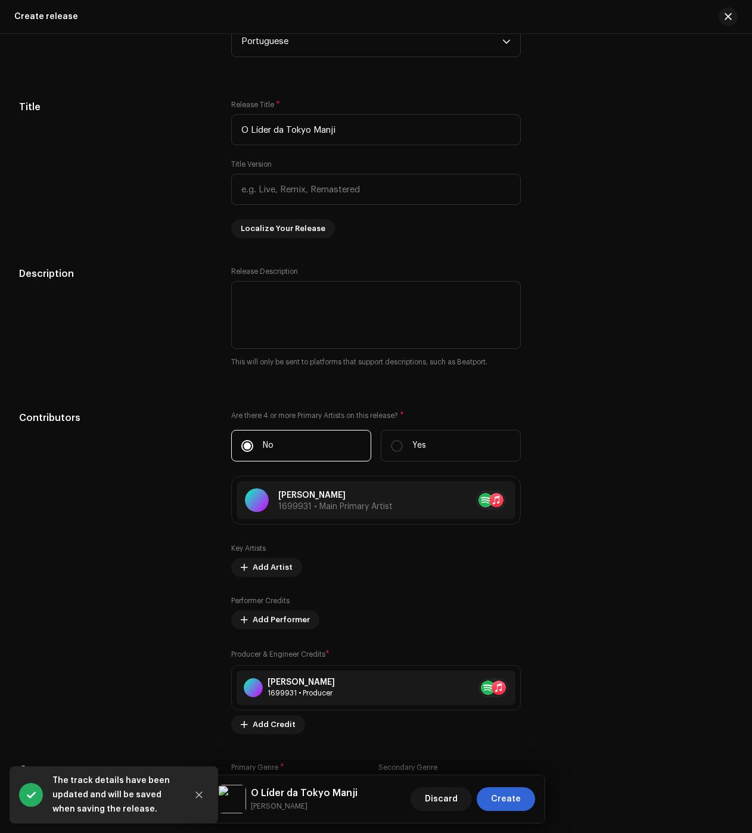
scroll to position [1132, 0]
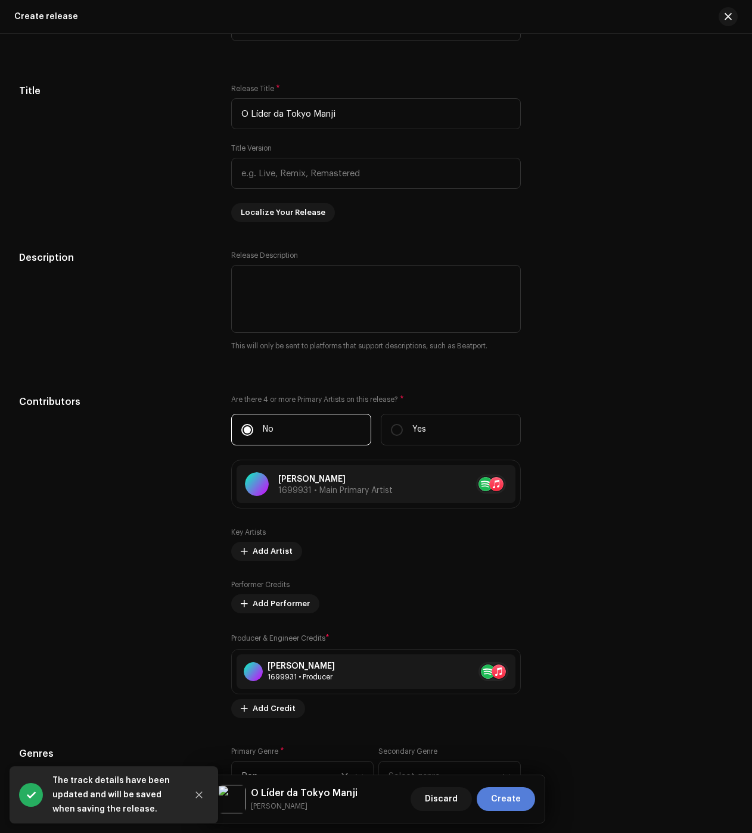
click at [500, 805] on span "Create" at bounding box center [506, 800] width 30 height 24
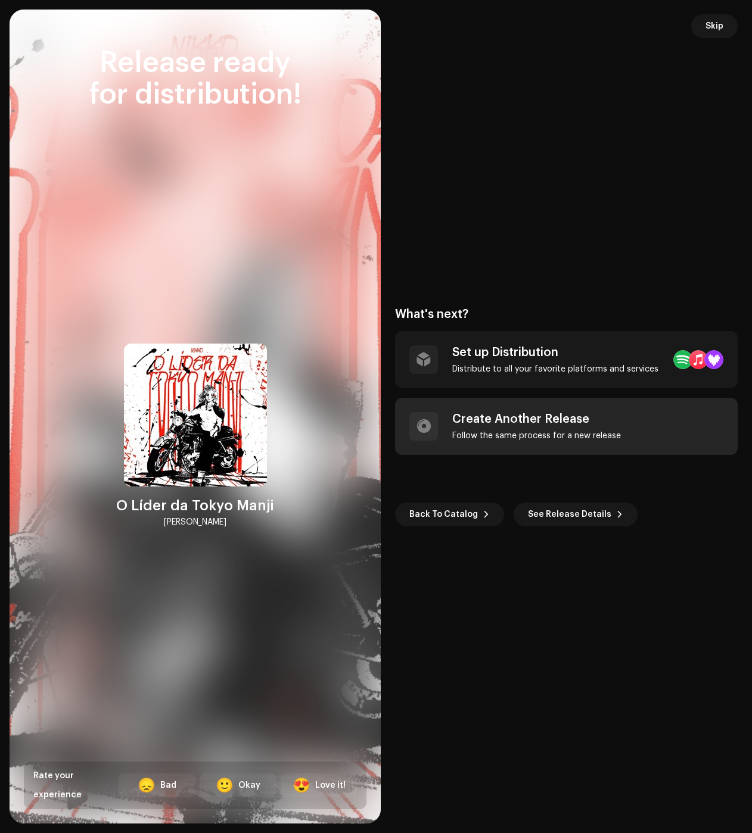
click at [579, 441] on div "Create Another Release Follow the same process for a new release" at bounding box center [566, 426] width 343 height 57
checkbox input "false"
radio input "false"
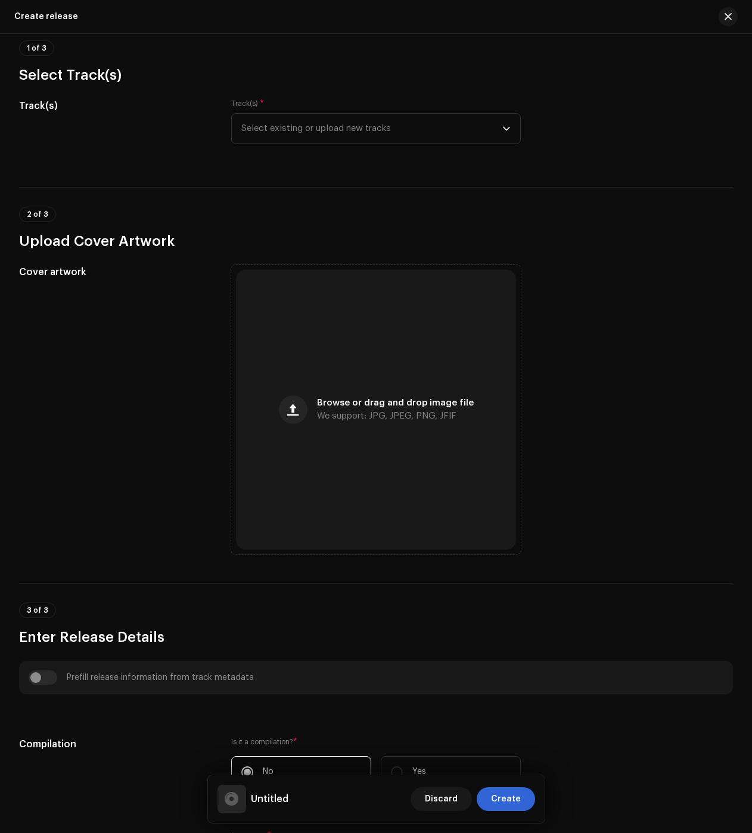
scroll to position [0, 0]
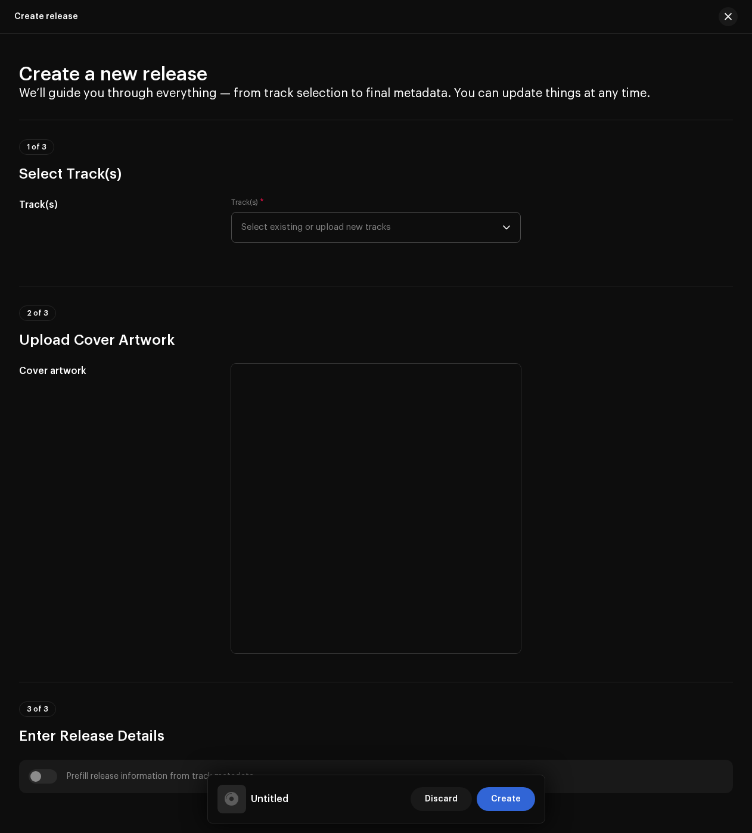
click at [331, 233] on span "Select existing or upload new tracks" at bounding box center [371, 228] width 261 height 30
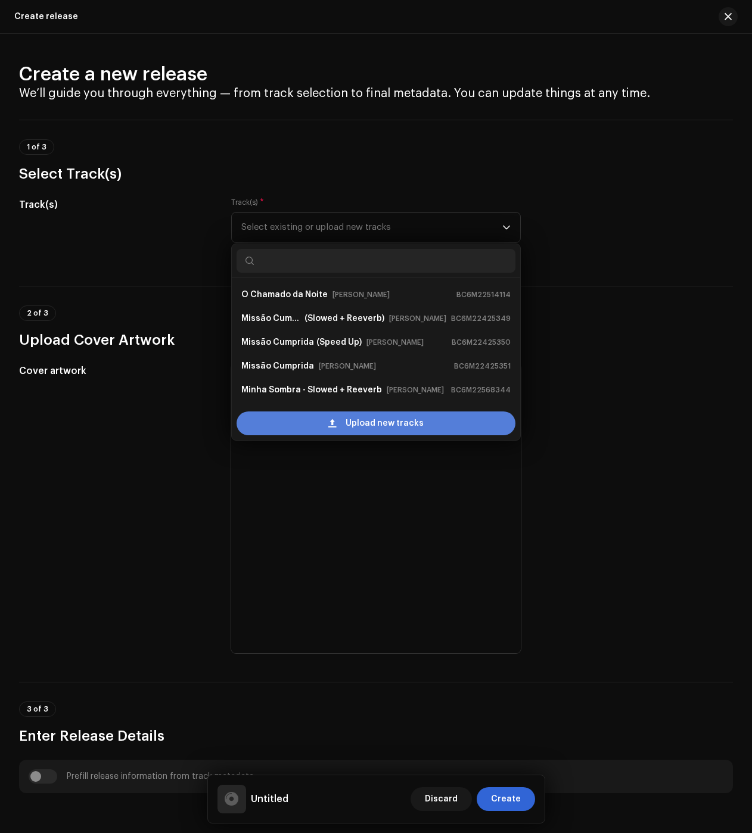
scroll to position [19, 0]
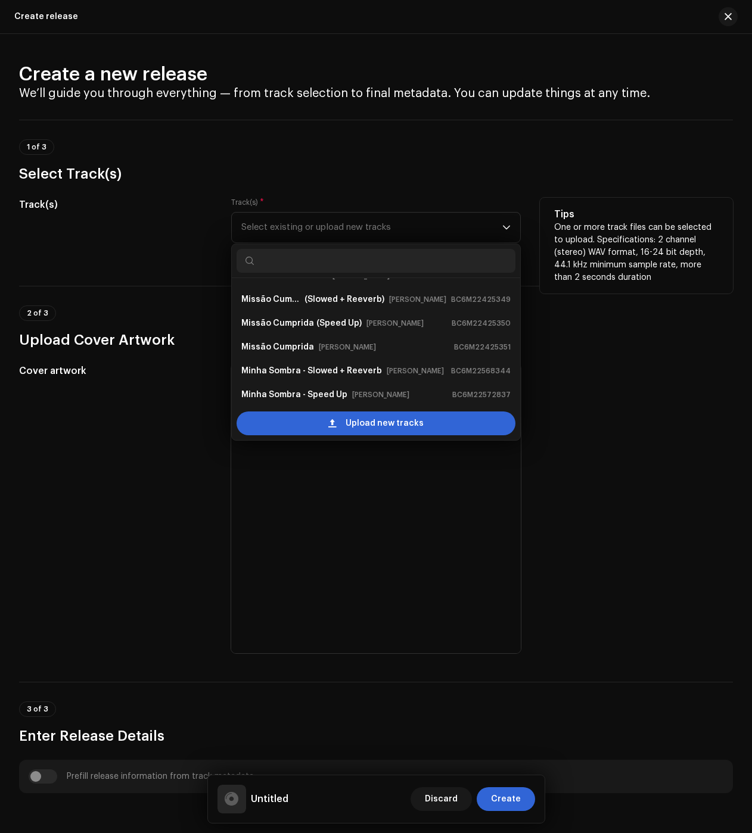
click at [329, 440] on div "Upload new tracks" at bounding box center [376, 423] width 288 height 33
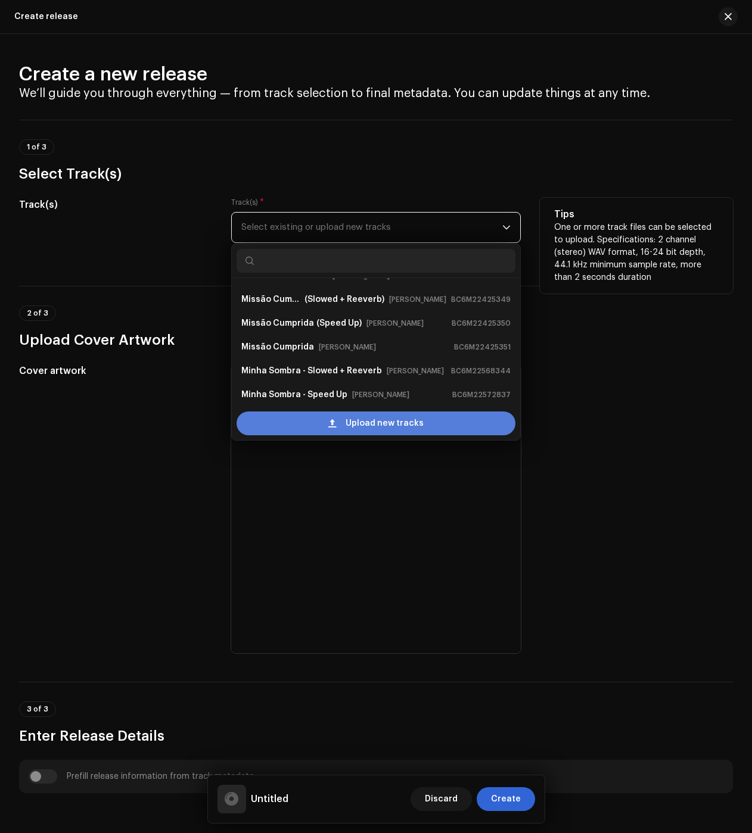
click at [325, 429] on div "Upload new tracks" at bounding box center [376, 424] width 279 height 24
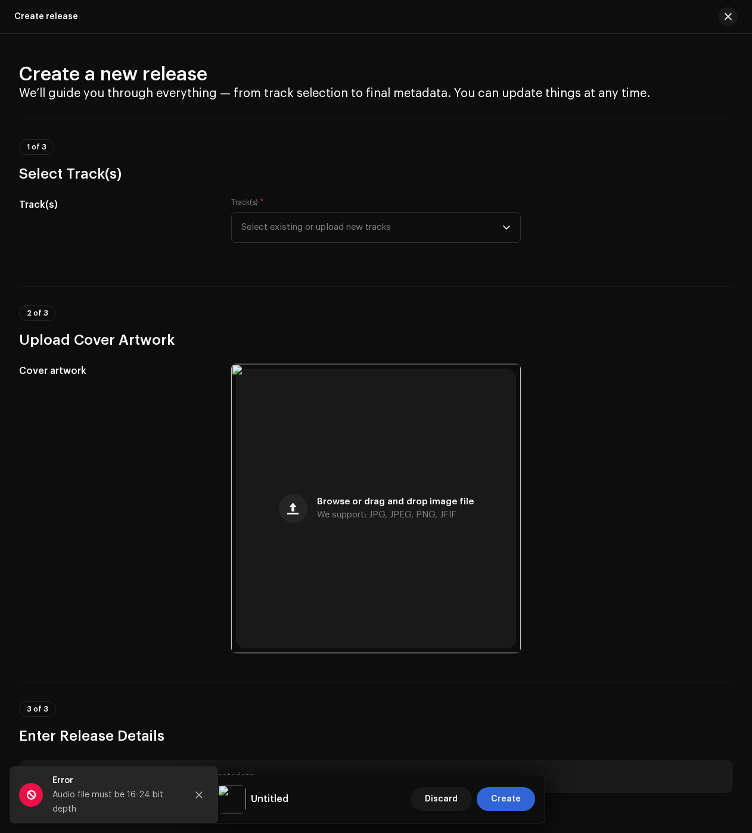
drag, startPoint x: 373, startPoint y: 110, endPoint x: 384, endPoint y: 304, distance: 193.9
click at [325, 232] on span "Select existing or upload new tracks" at bounding box center [371, 228] width 261 height 30
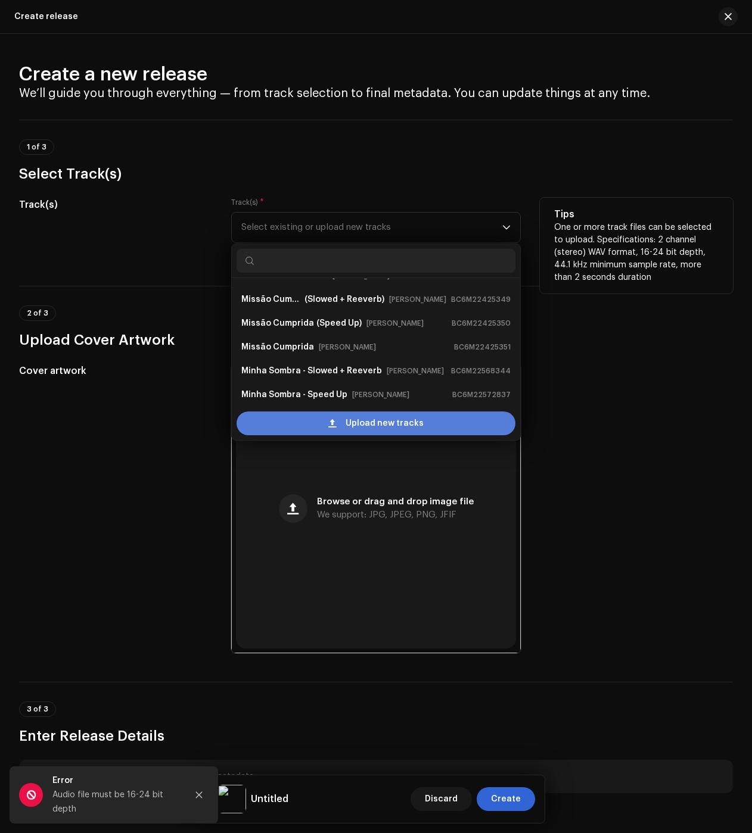
click at [327, 425] on div "Upload new tracks" at bounding box center [376, 424] width 279 height 24
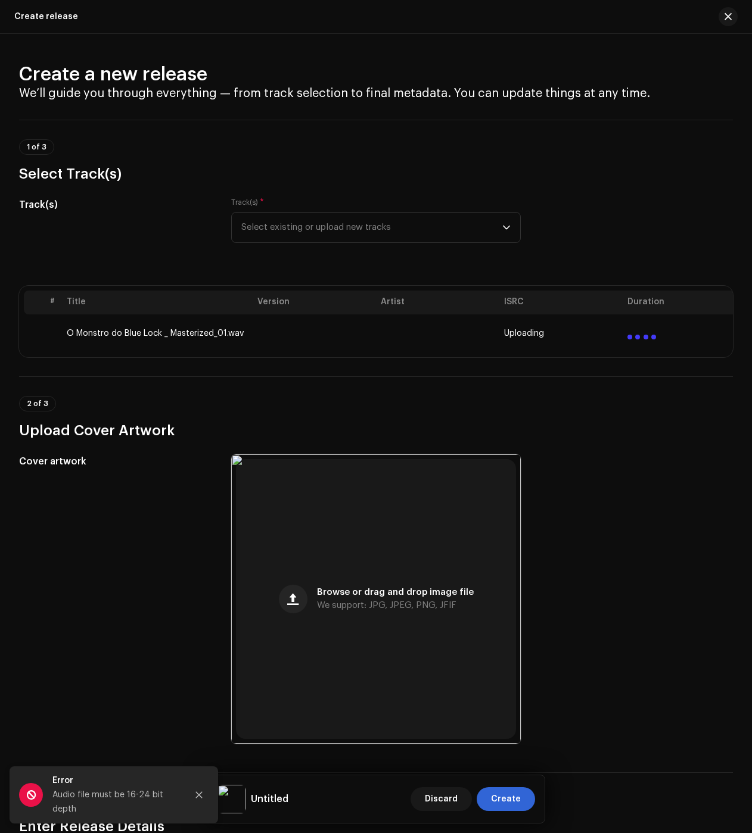
drag, startPoint x: 626, startPoint y: 190, endPoint x: 649, endPoint y: 235, distance: 51.2
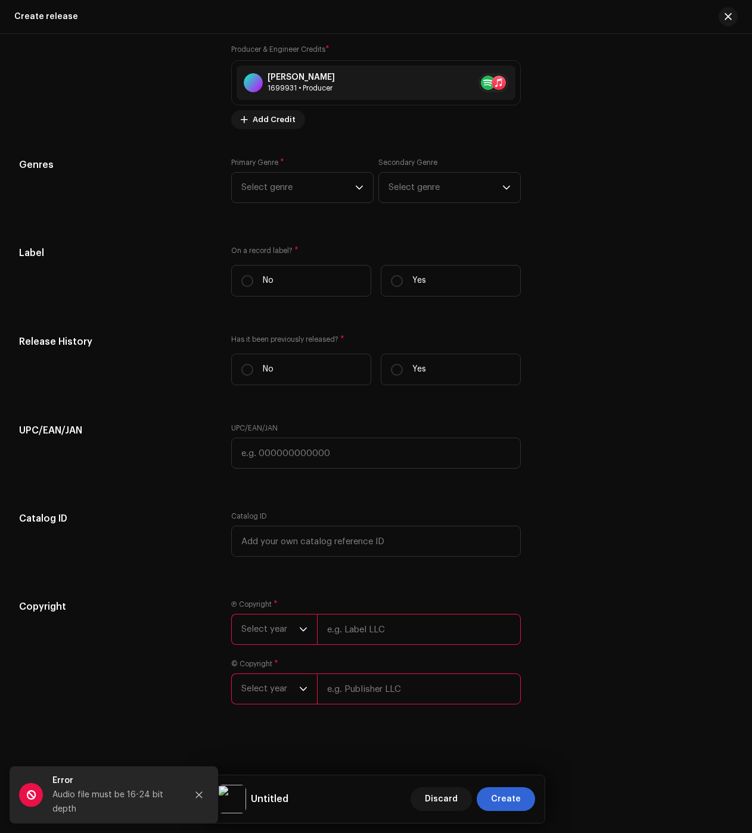
scroll to position [1651, 0]
click at [400, 272] on label "Yes" at bounding box center [451, 281] width 140 height 32
click at [400, 275] on input "Yes" at bounding box center [397, 281] width 12 height 12
radio input "true"
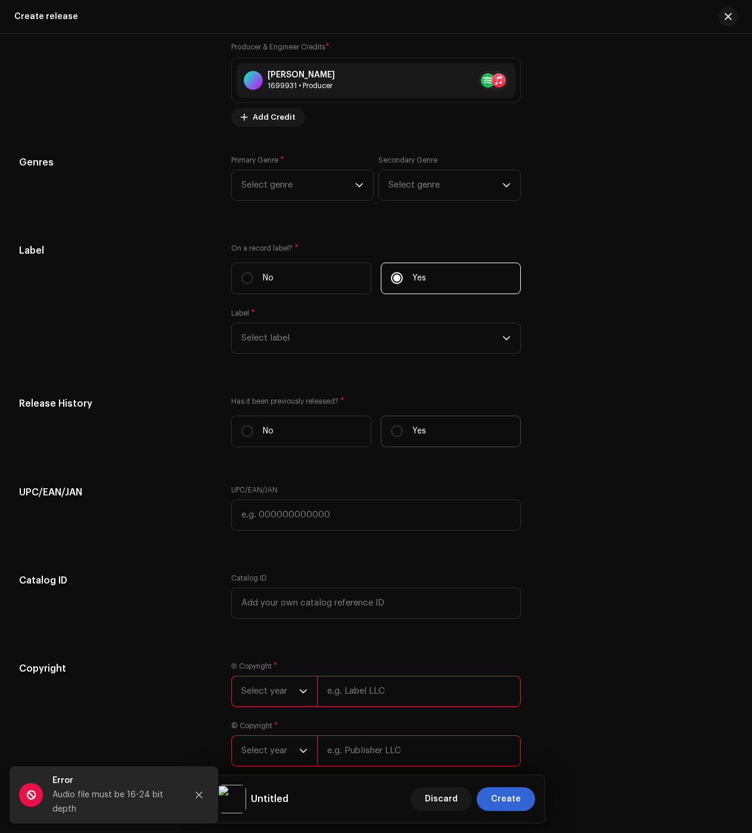
click at [436, 434] on label "Yes" at bounding box center [451, 432] width 140 height 32
click at [403, 434] on input "Yes" at bounding box center [397, 431] width 12 height 12
radio input "true"
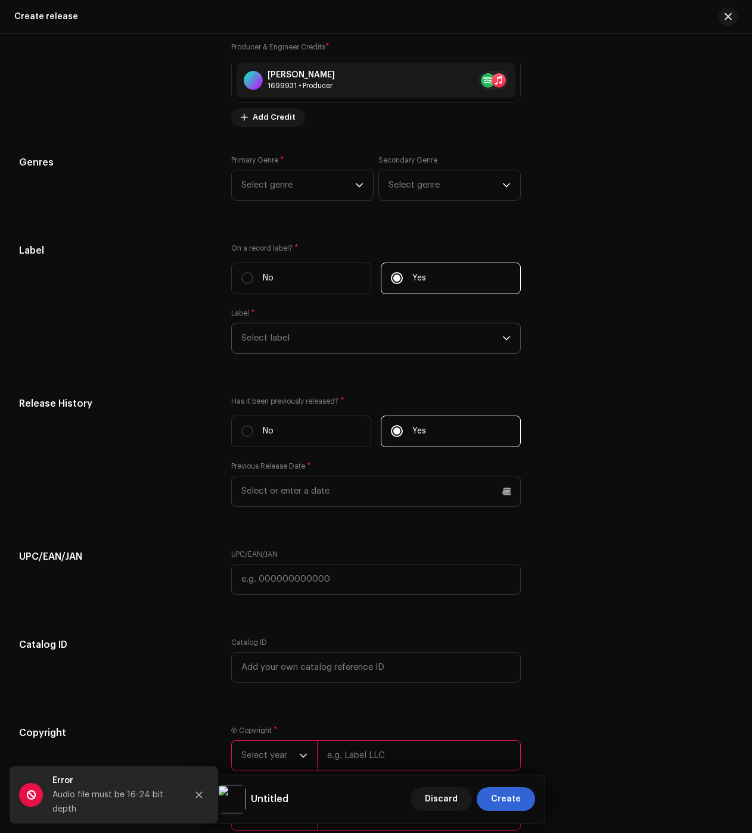
click at [353, 347] on span "Select label" at bounding box center [371, 338] width 261 height 30
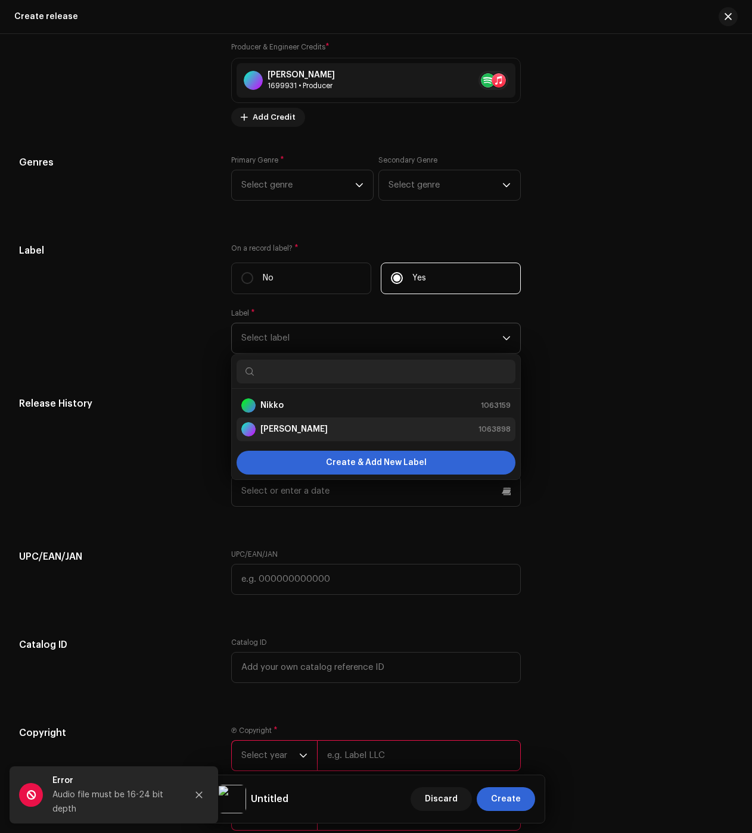
click at [295, 436] on strong "[PERSON_NAME]" at bounding box center [293, 430] width 67 height 12
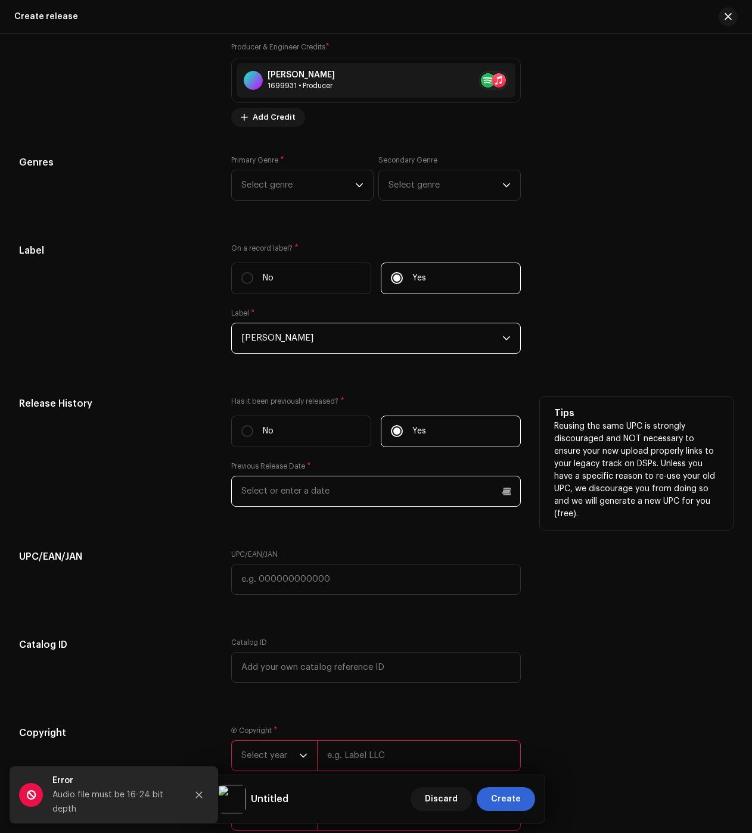
click at [287, 499] on input "text" at bounding box center [376, 491] width 290 height 31
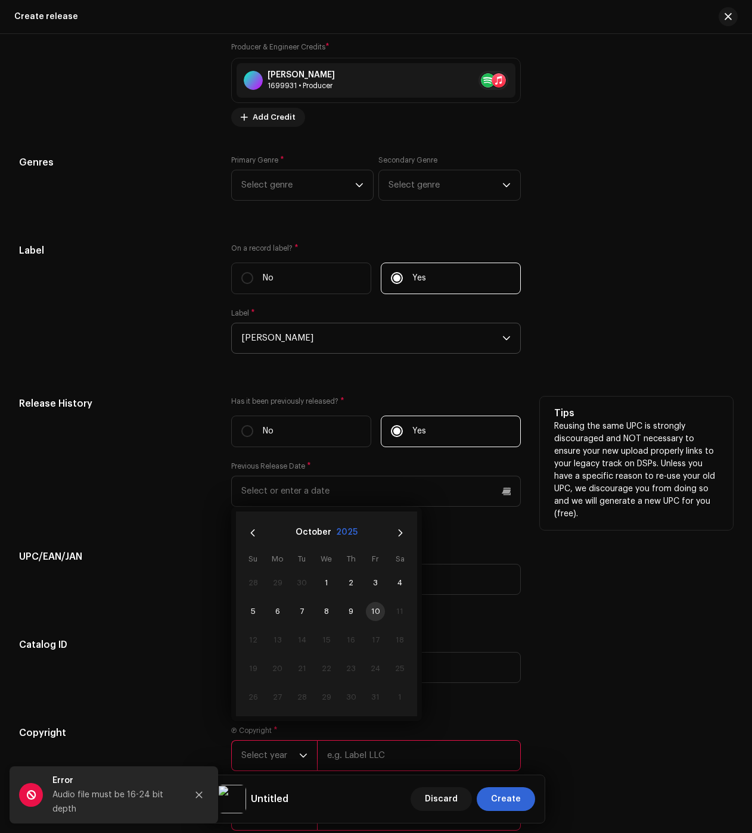
click at [351, 539] on button "2025" at bounding box center [346, 533] width 21 height 19
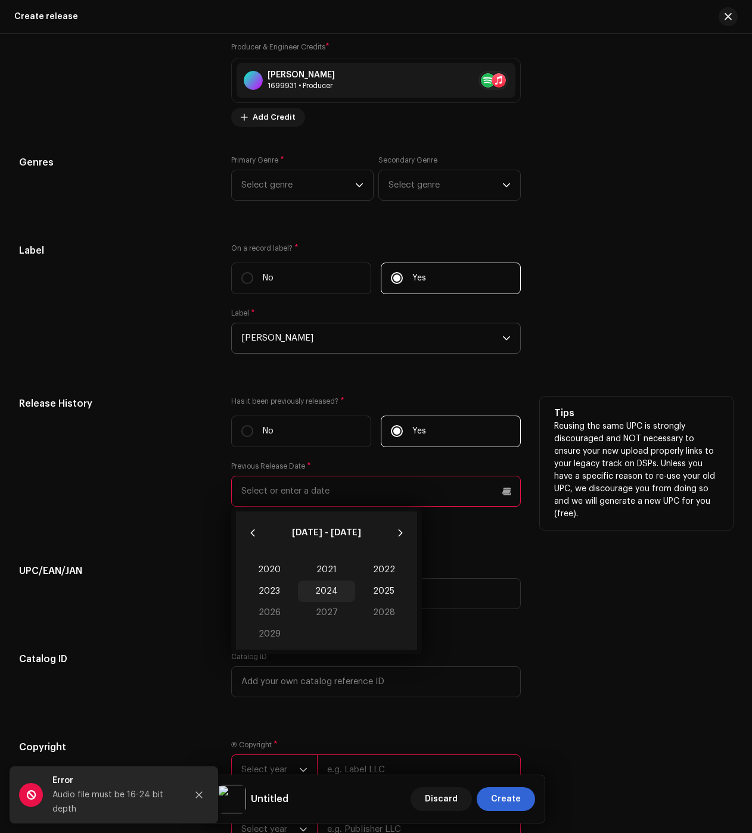
click at [314, 601] on span "2024" at bounding box center [326, 591] width 57 height 21
click at [326, 648] on span "Nov" at bounding box center [326, 640] width 51 height 19
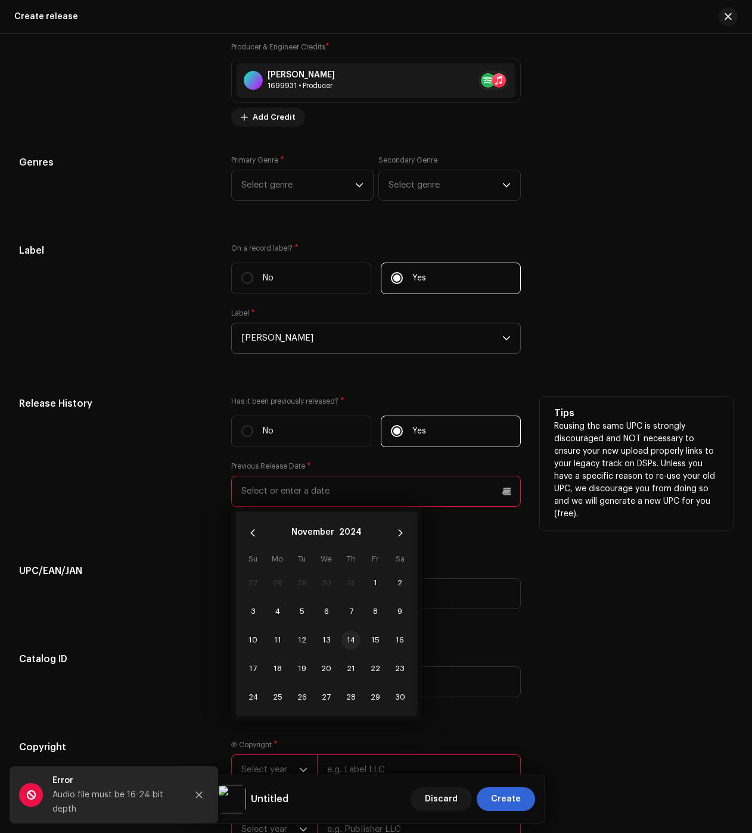
click at [345, 645] on span "14" at bounding box center [350, 640] width 19 height 19
type input "11/14/2024"
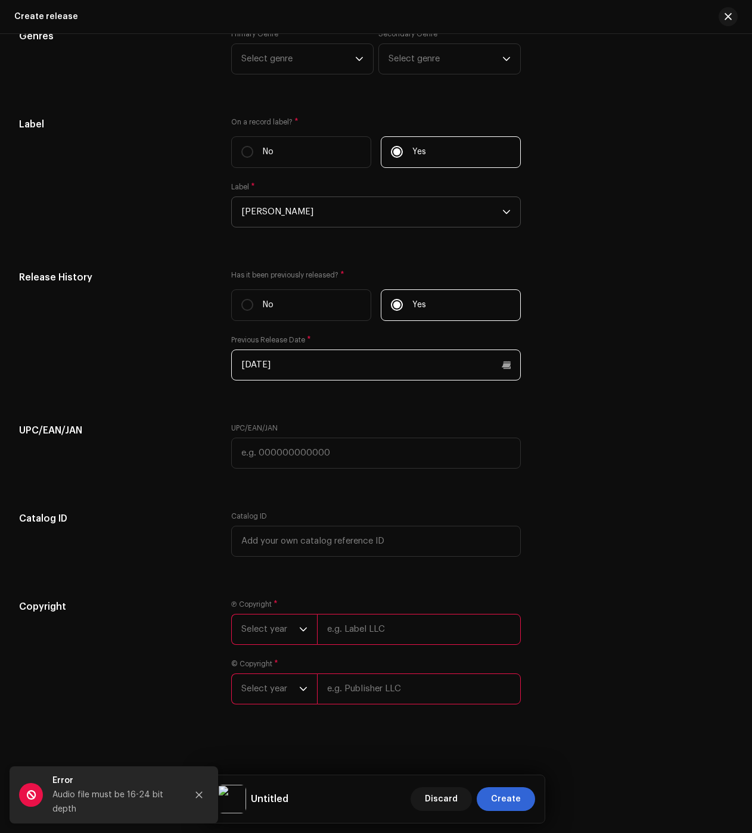
scroll to position [1780, 0]
click at [382, 650] on div "Ⓟ Copyright * Select year © Copyright * Select year" at bounding box center [376, 659] width 290 height 119
drag, startPoint x: 369, startPoint y: 652, endPoint x: 350, endPoint y: 642, distance: 21.1
click at [352, 640] on input "text" at bounding box center [419, 629] width 204 height 31
click at [400, 642] on input "text" at bounding box center [419, 629] width 204 height 31
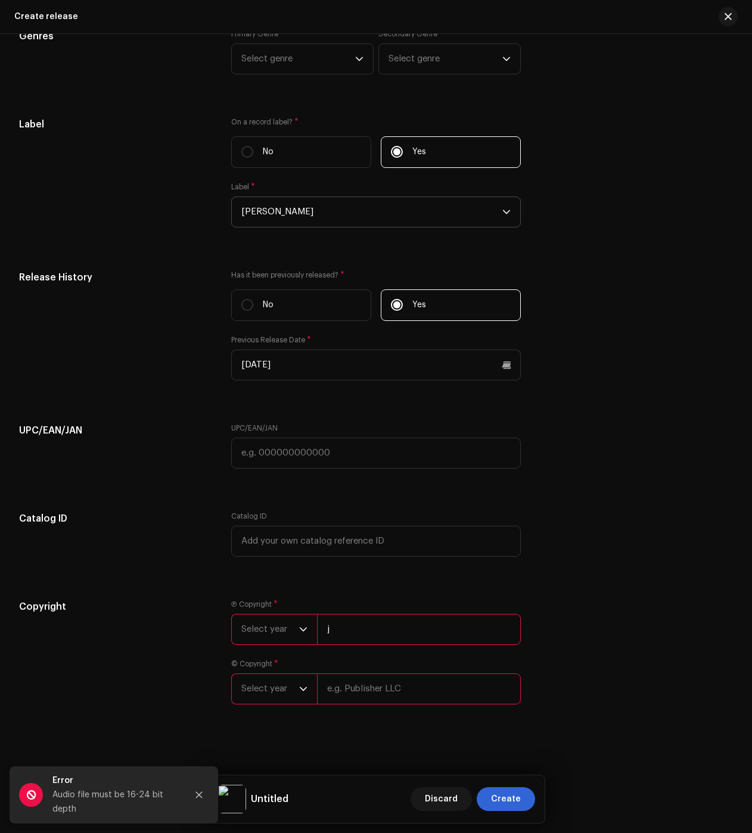
type input "[PERSON_NAME] dos [PERSON_NAME] Galhego [PERSON_NAME]"
drag, startPoint x: 361, startPoint y: 688, endPoint x: 372, endPoint y: 677, distance: 14.8
click at [361, 688] on input "text" at bounding box center [419, 689] width 204 height 31
type input "[PERSON_NAME] dos [PERSON_NAME] Galhego [PERSON_NAME]"
click at [250, 682] on span "Select year" at bounding box center [270, 689] width 58 height 30
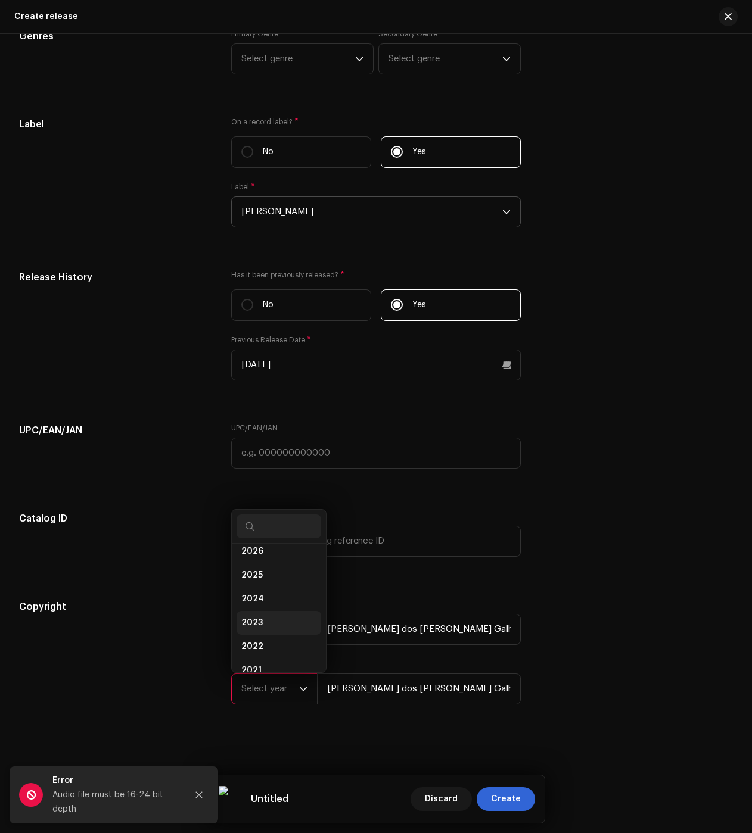
scroll to position [7, 0]
click at [262, 606] on li "2024" at bounding box center [279, 601] width 85 height 24
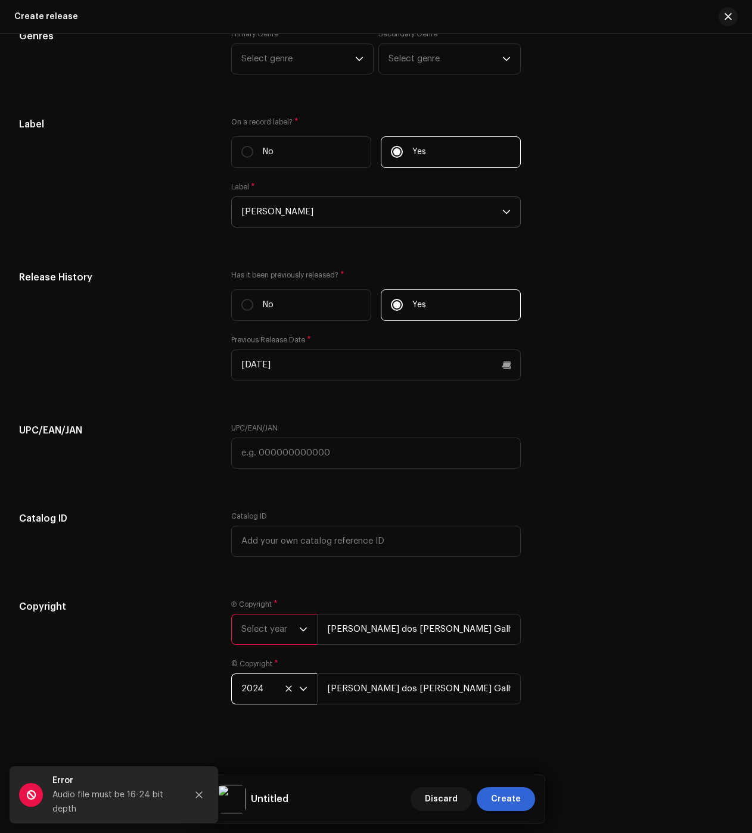
click at [255, 635] on span "Select year" at bounding box center [270, 630] width 58 height 30
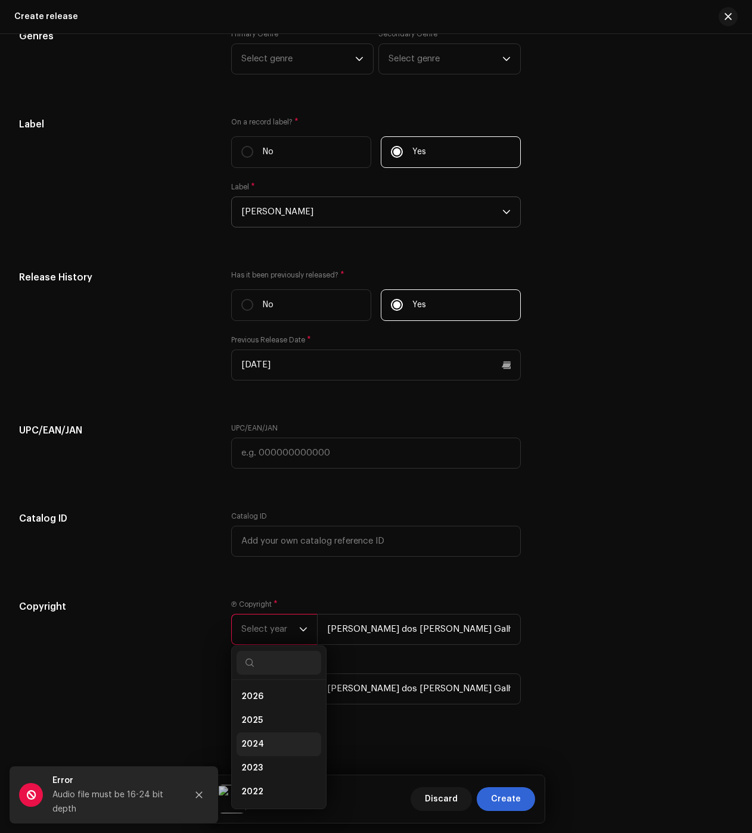
click at [271, 752] on li "2024" at bounding box center [279, 745] width 85 height 24
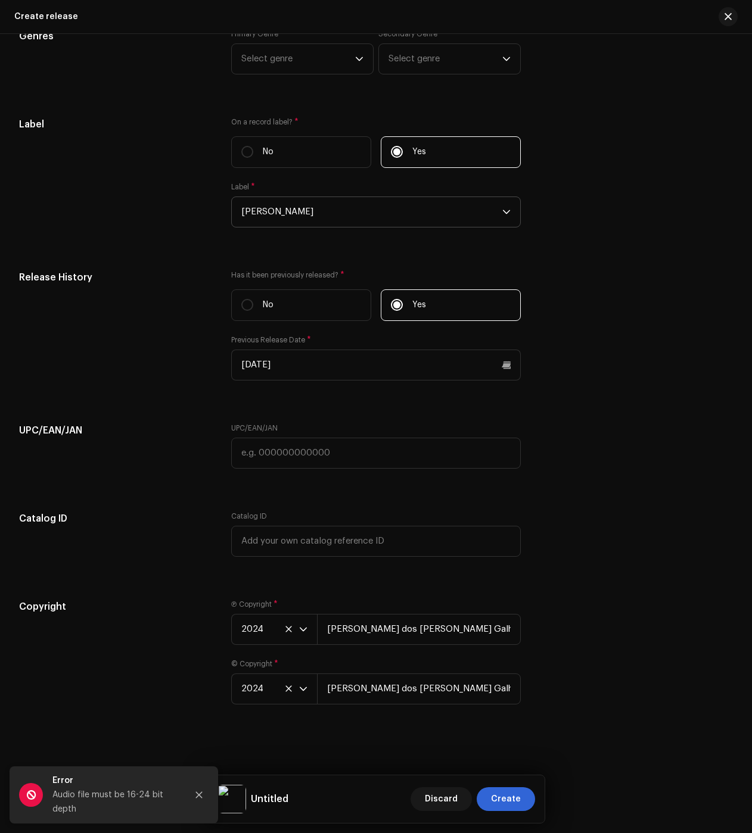
drag, startPoint x: 165, startPoint y: 617, endPoint x: 136, endPoint y: 484, distance: 135.4
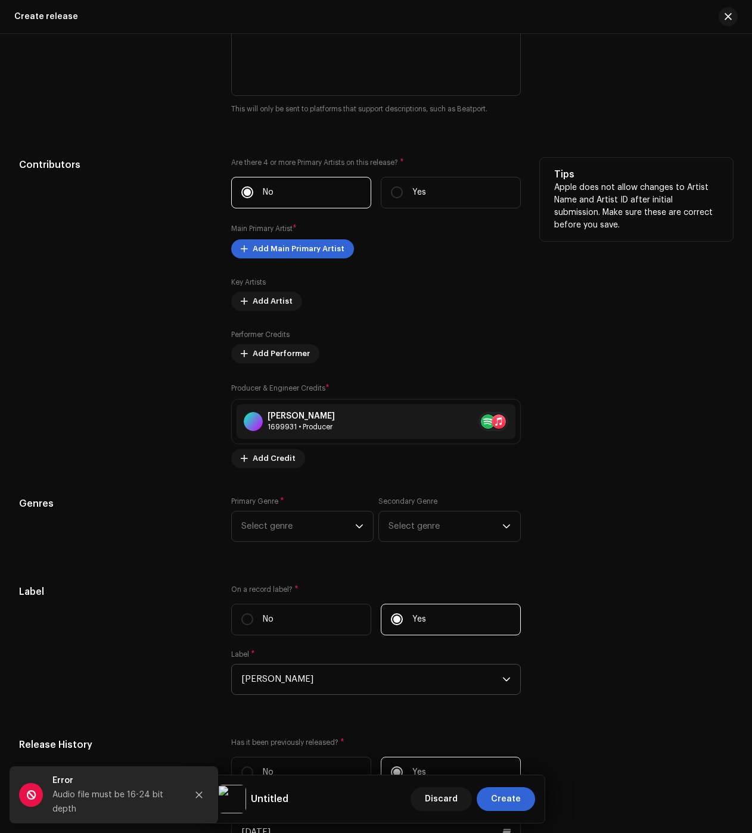
scroll to position [0, 0]
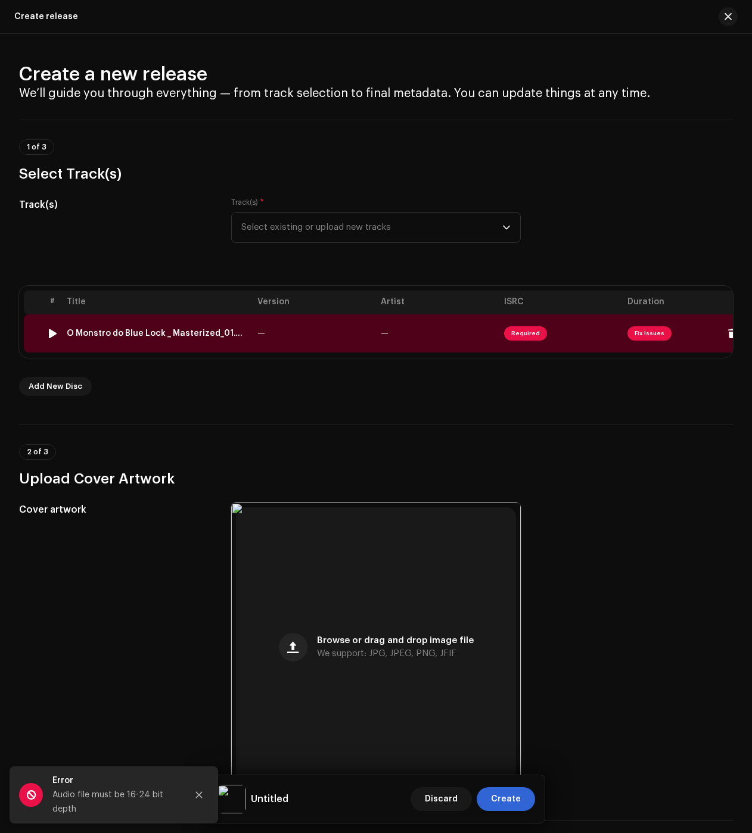
click at [122, 328] on td "O Monstro do Blue Lock _ Masterized_01.wav" at bounding box center [157, 334] width 191 height 38
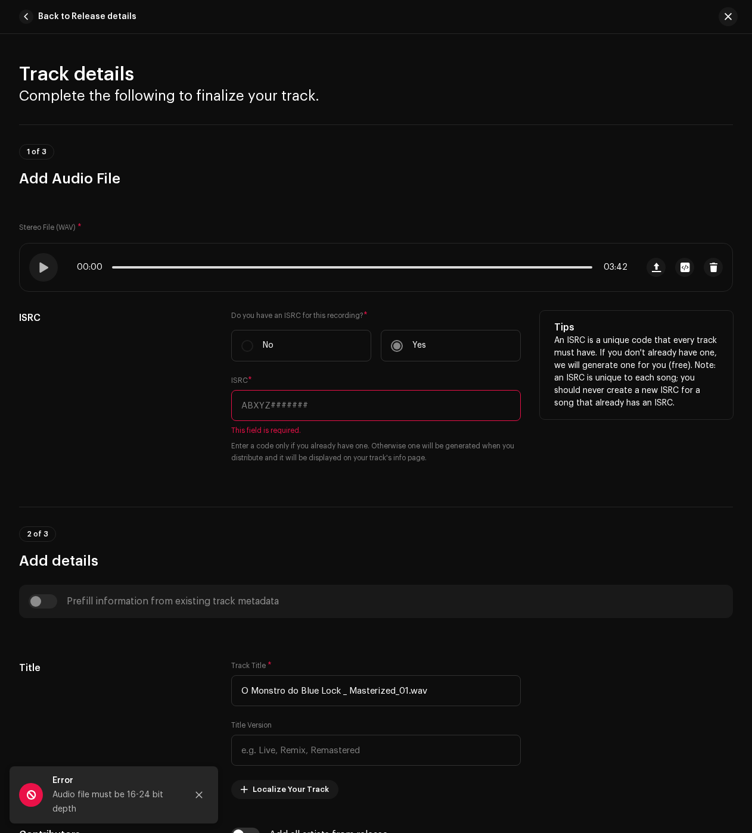
click at [317, 410] on input "text" at bounding box center [376, 405] width 290 height 31
paste input "BC6M22417179"
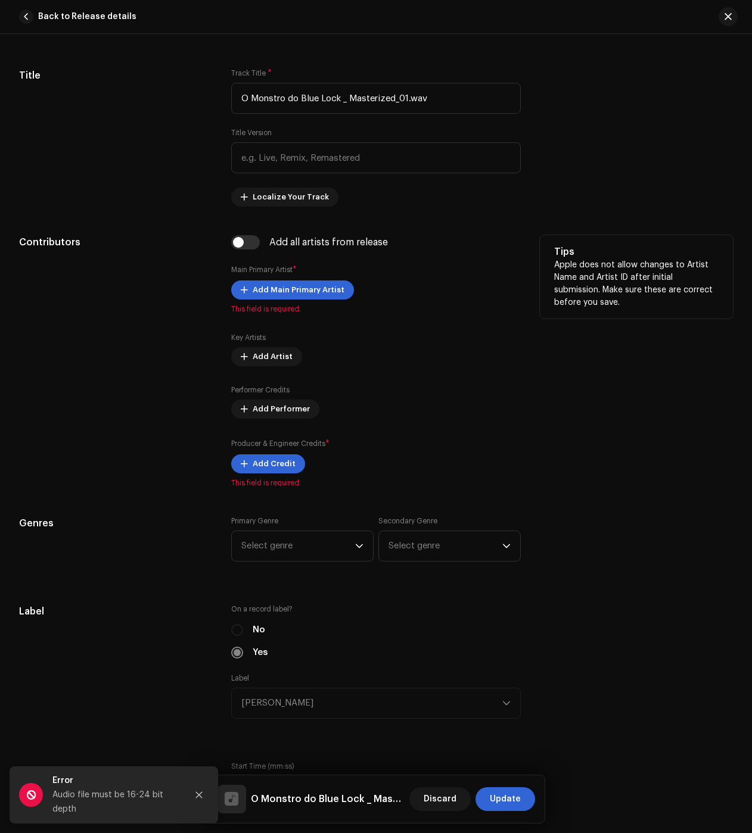
scroll to position [596, 0]
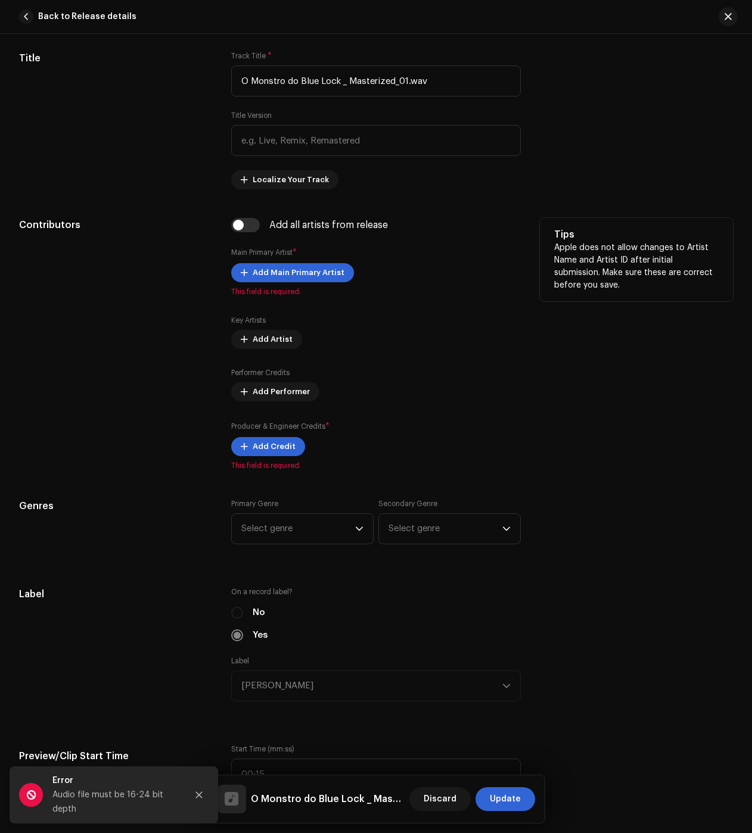
type input "BC6M22417179"
click at [310, 262] on div "Add all artists from release Main Primary Artist * Add Main Primary Artist This…" at bounding box center [376, 344] width 290 height 253
click at [298, 282] on div "Add Main Primary Artist This field is required." at bounding box center [376, 279] width 290 height 33
click at [297, 279] on span "Add Main Primary Artist" at bounding box center [299, 273] width 92 height 24
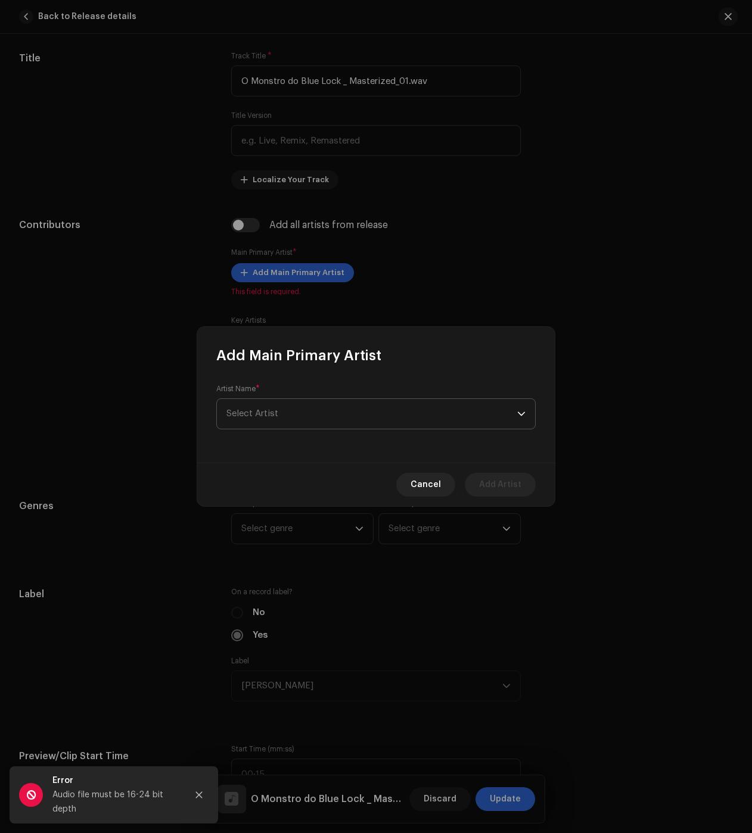
click at [300, 409] on span "Select Artist" at bounding box center [371, 414] width 291 height 30
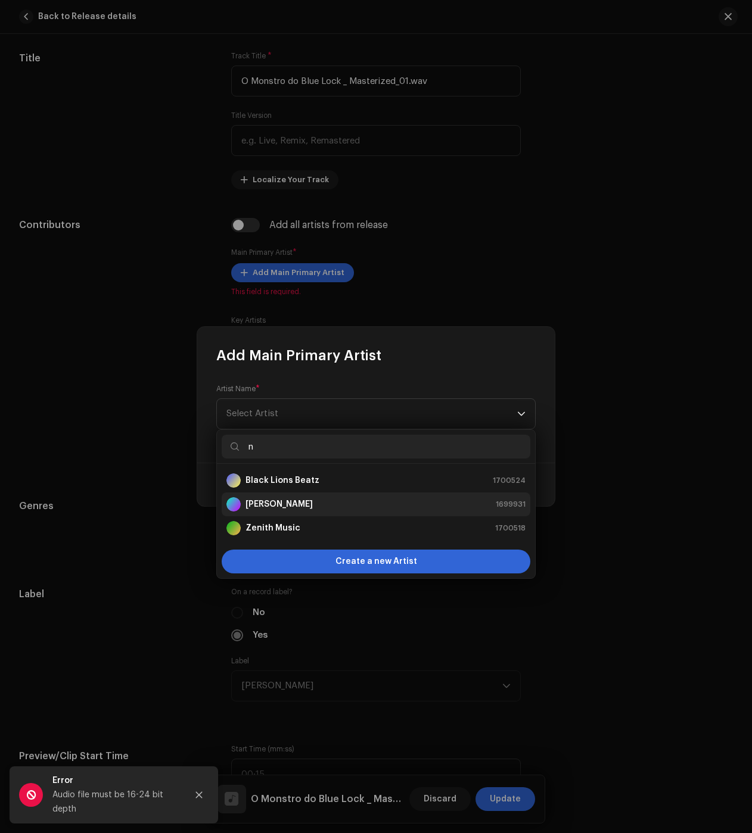
type input "n"
click at [280, 500] on strong "[PERSON_NAME]" at bounding box center [278, 505] width 67 height 12
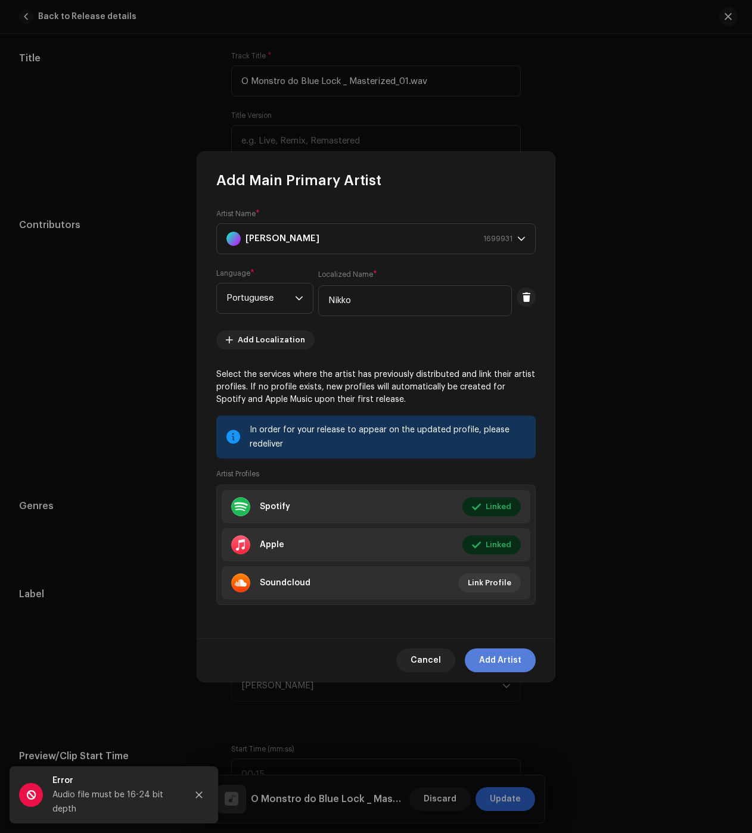
click at [503, 659] on span "Add Artist" at bounding box center [500, 661] width 42 height 24
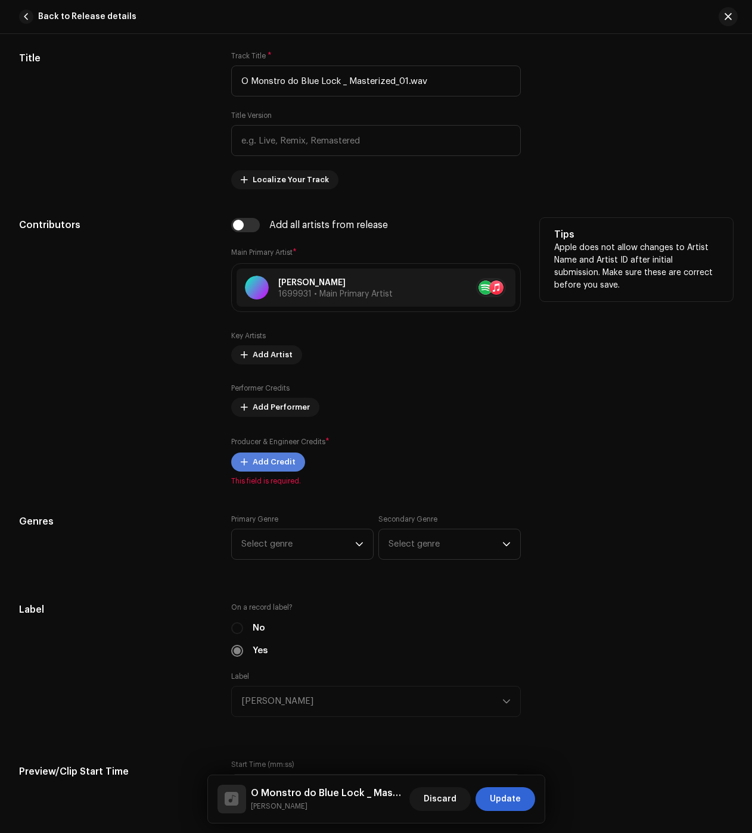
click at [286, 470] on span "Add Credit" at bounding box center [274, 462] width 43 height 24
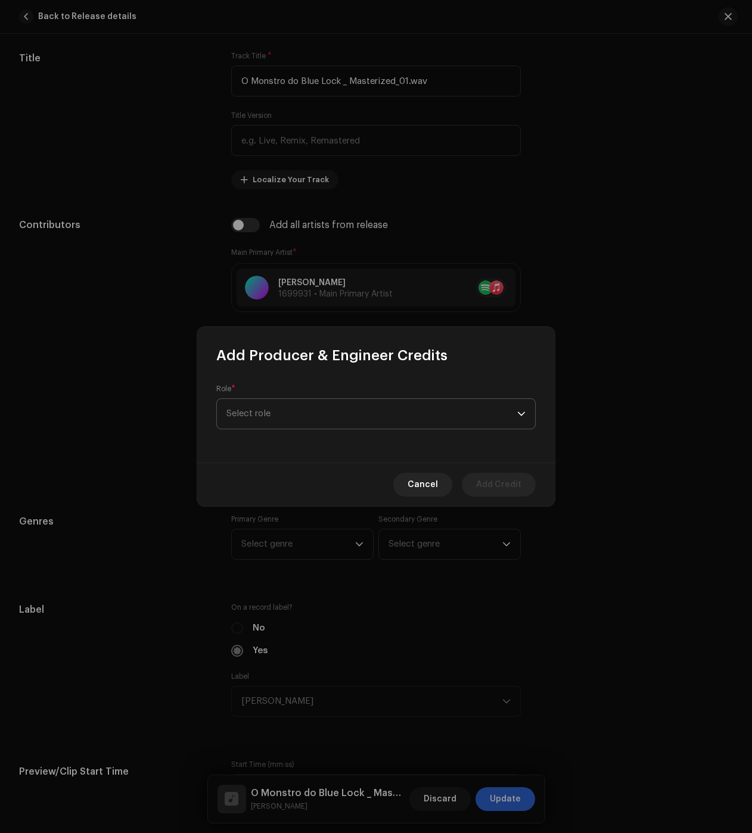
click at [294, 410] on span "Select role" at bounding box center [371, 414] width 291 height 30
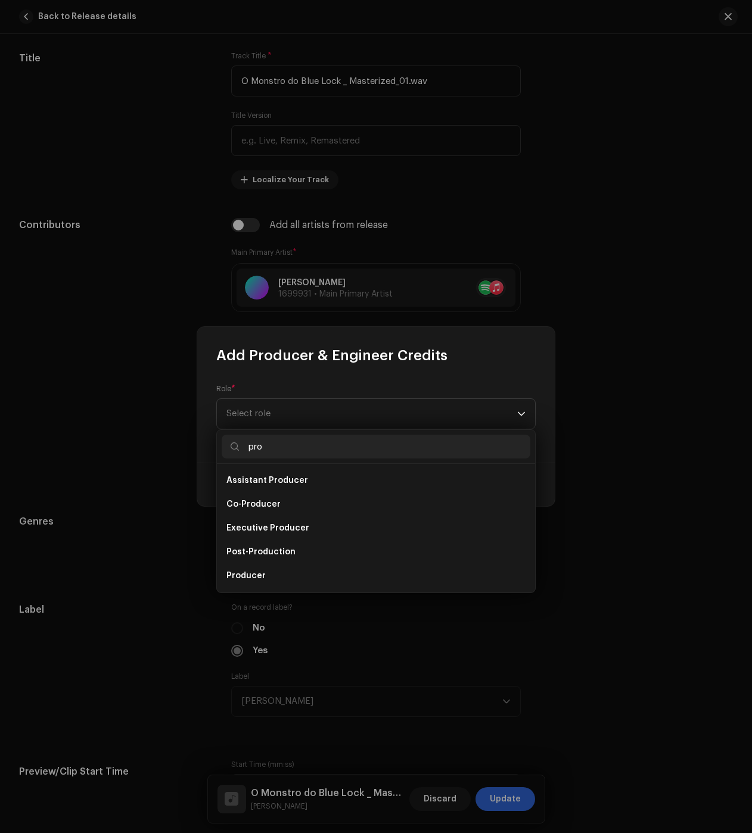
scroll to position [19, 0]
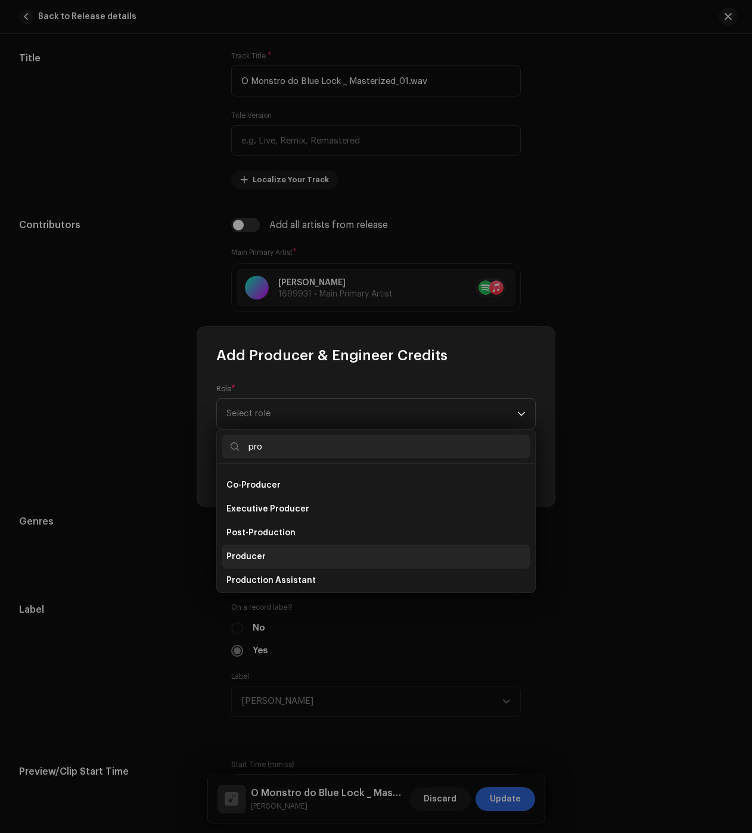
type input "pro"
click at [247, 546] on li "Producer" at bounding box center [376, 557] width 309 height 24
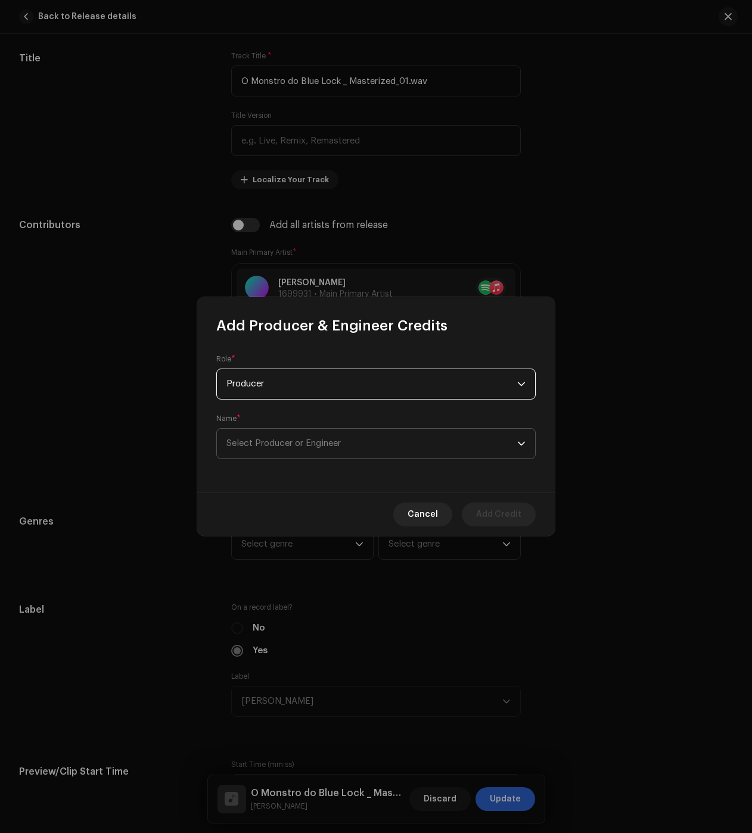
click at [270, 440] on span "Select Producer or Engineer" at bounding box center [283, 443] width 114 height 9
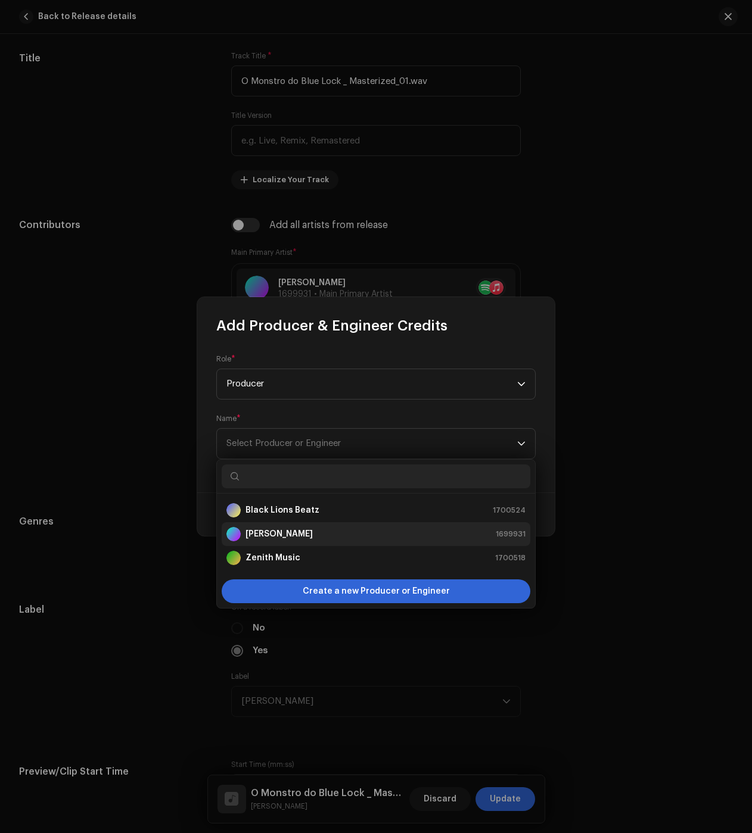
click at [278, 541] on div "[PERSON_NAME]" at bounding box center [269, 534] width 86 height 14
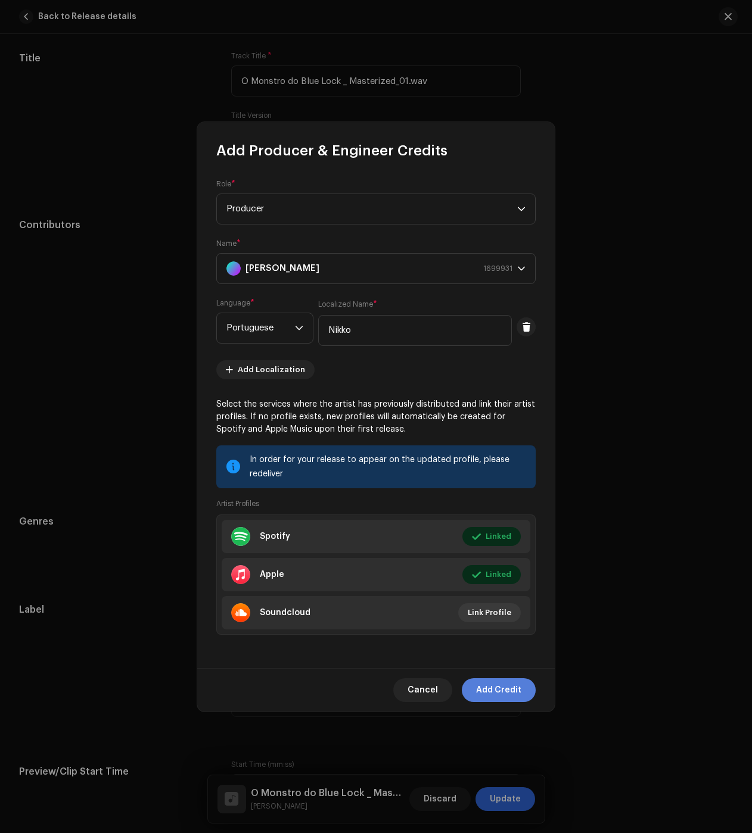
click at [512, 680] on span "Add Credit" at bounding box center [498, 691] width 45 height 24
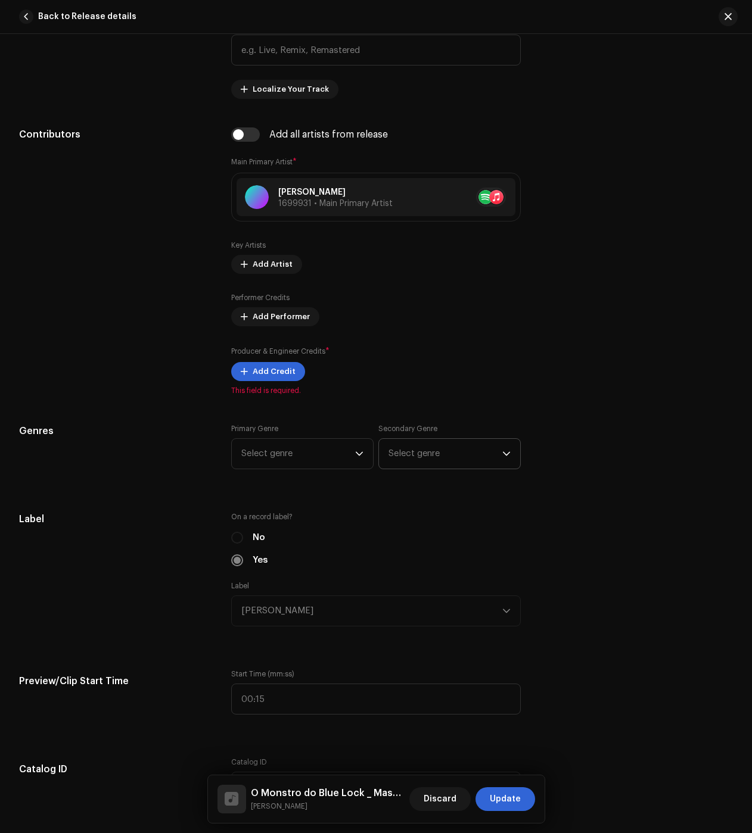
scroll to position [715, 0]
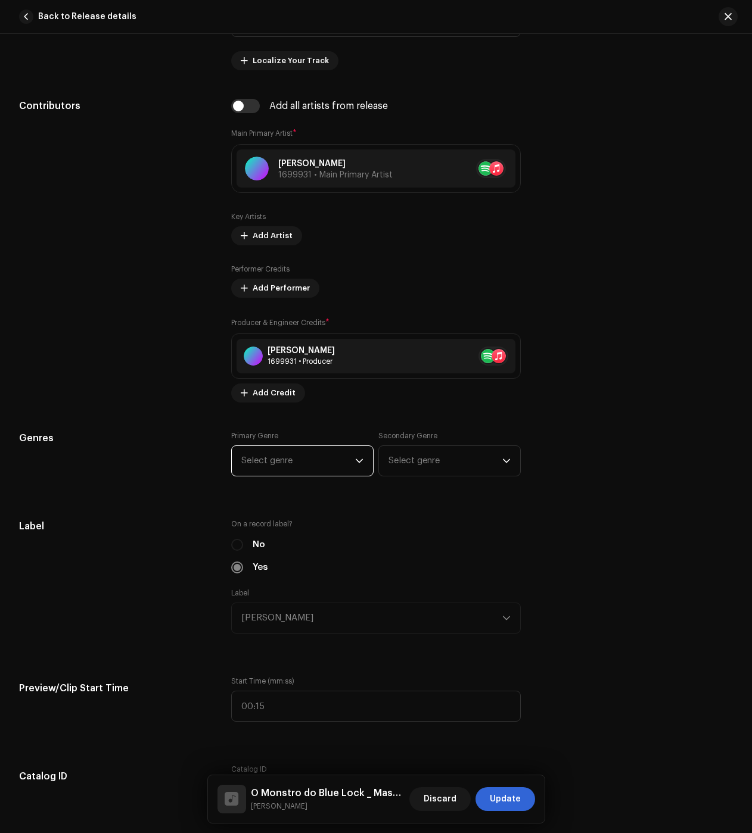
click at [265, 449] on span "Select genre" at bounding box center [298, 461] width 114 height 30
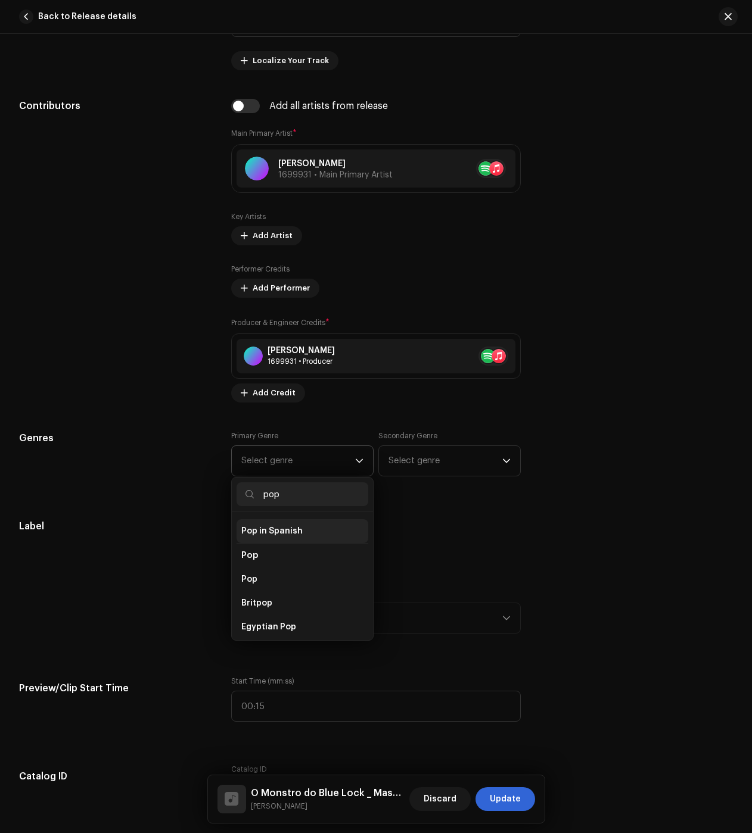
scroll to position [414, 0]
type input "pop"
click at [253, 579] on li "Pop" at bounding box center [303, 582] width 132 height 24
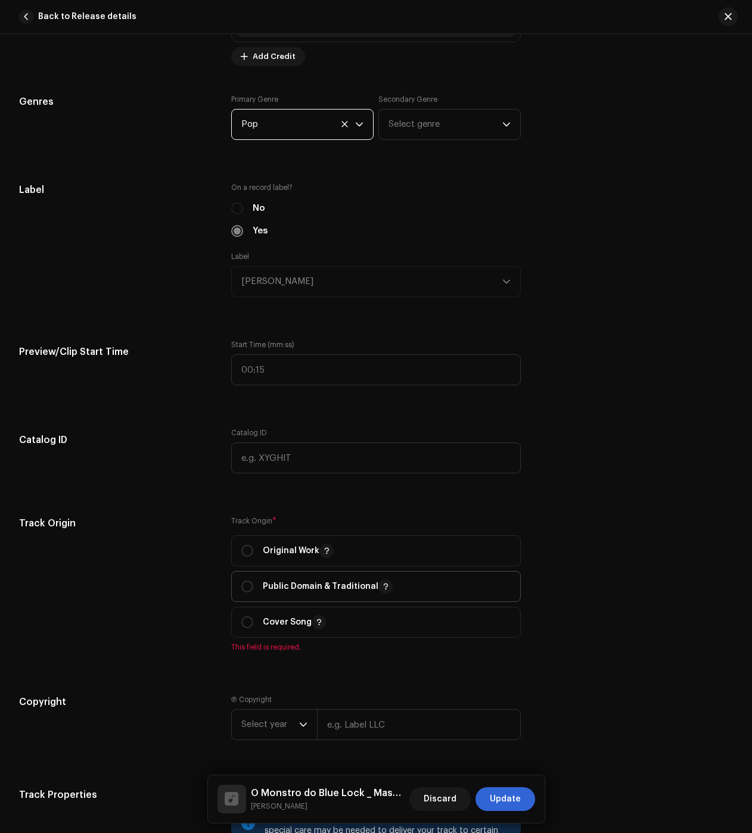
scroll to position [1072, 0]
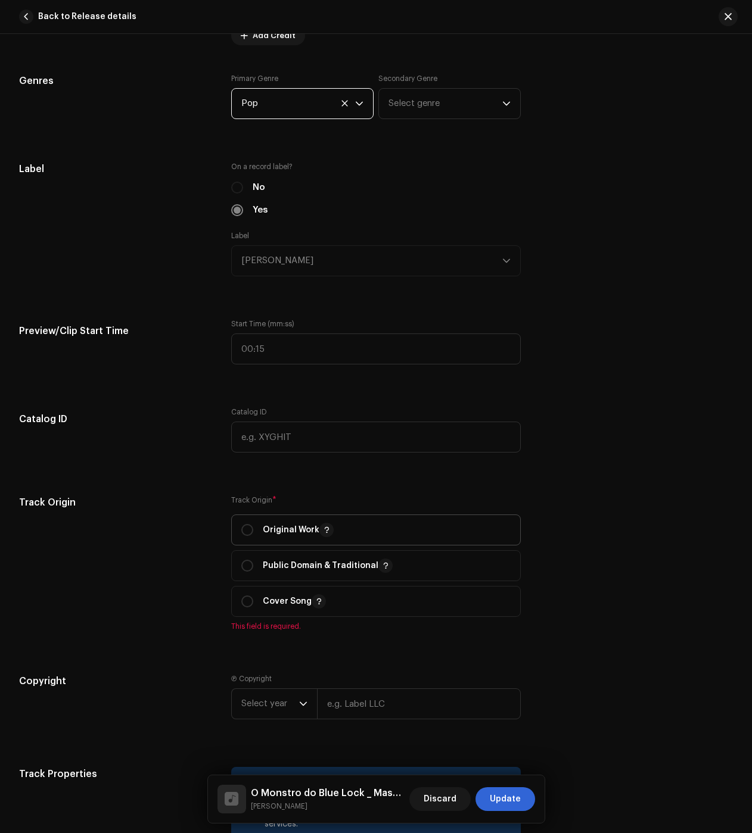
click at [255, 533] on div "Original Work" at bounding box center [287, 530] width 92 height 14
radio input "true"
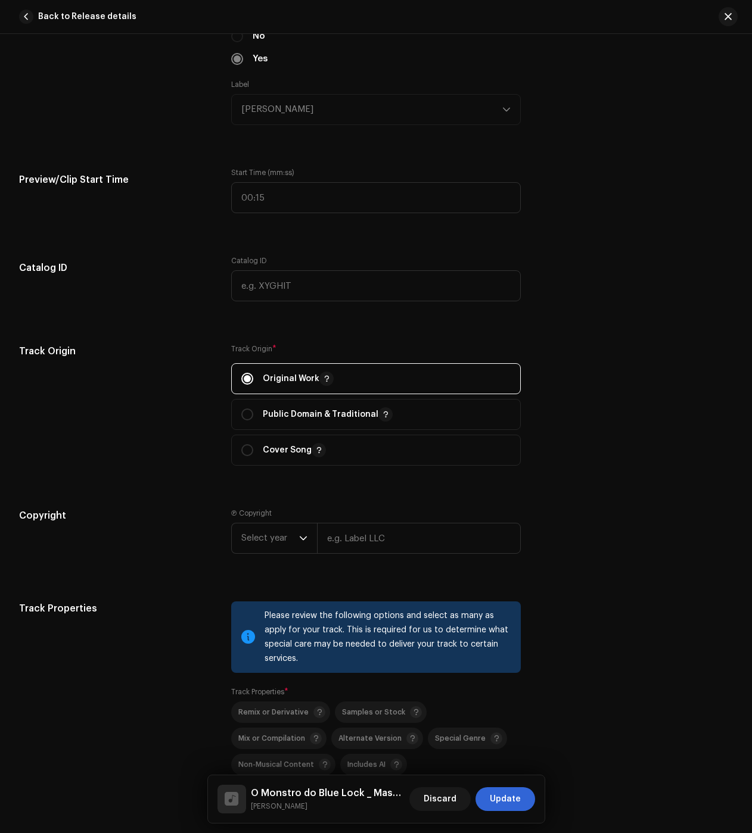
scroll to position [1311, 0]
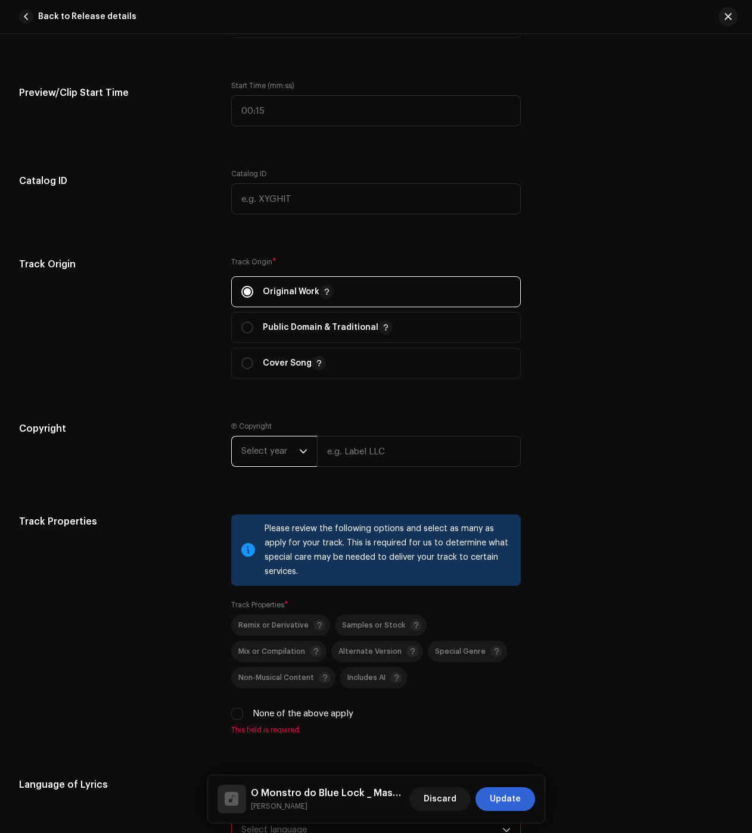
click at [277, 452] on span "Select year" at bounding box center [270, 452] width 58 height 30
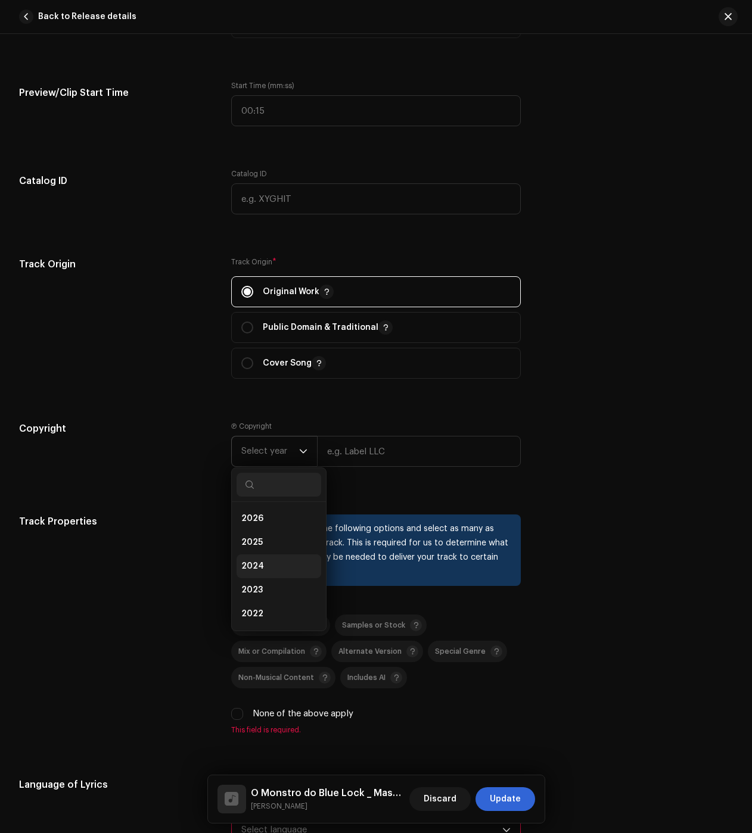
click at [279, 568] on li "2024" at bounding box center [279, 567] width 85 height 24
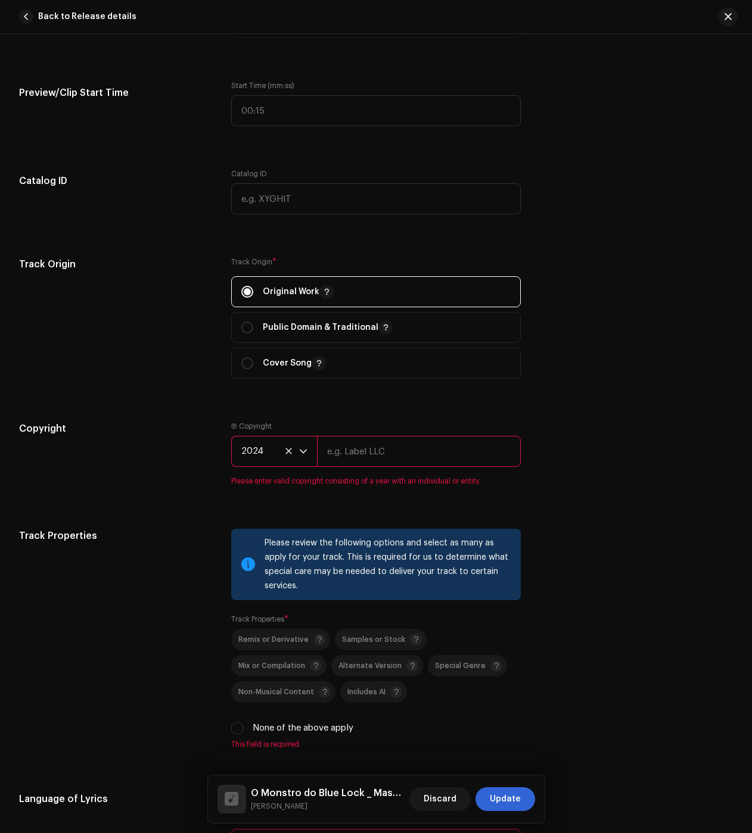
drag, startPoint x: 350, startPoint y: 441, endPoint x: 353, endPoint y: 450, distance: 9.2
click at [351, 441] on input "text" at bounding box center [419, 451] width 204 height 31
type input "[PERSON_NAME] dos [PERSON_NAME] Galhego [PERSON_NAME]"
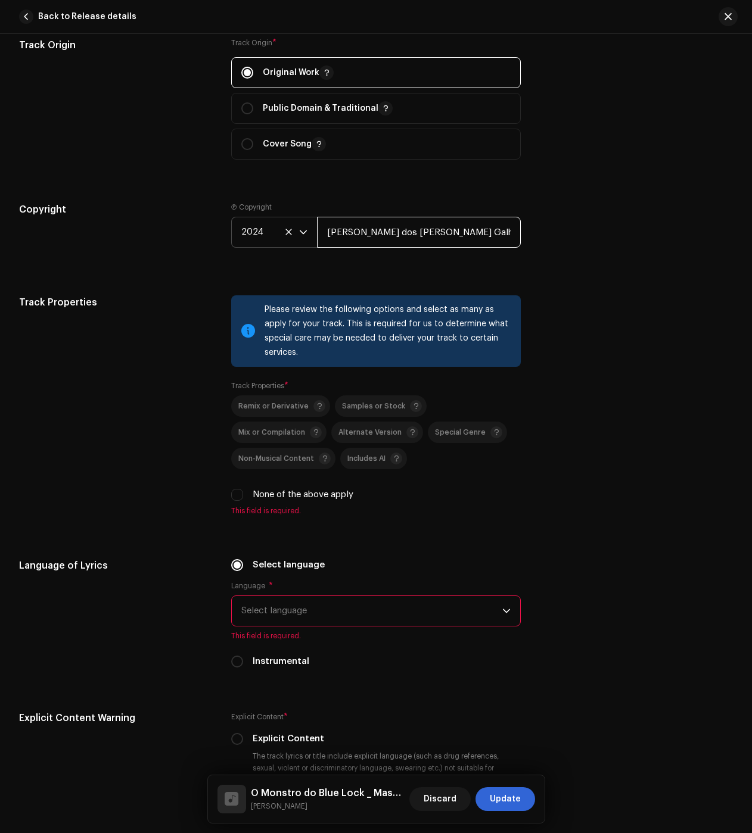
scroll to position [1549, 0]
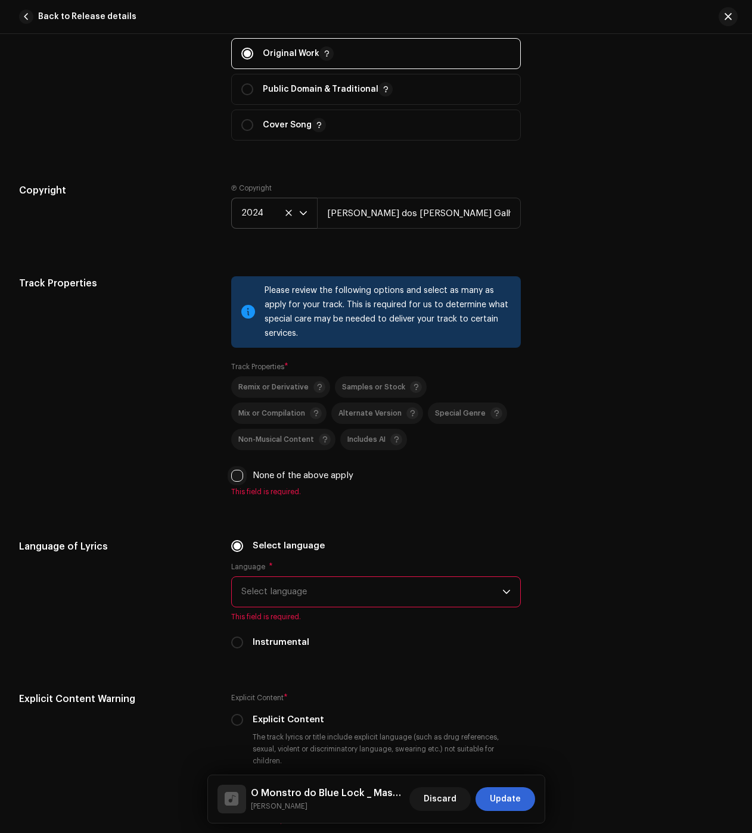
click at [235, 477] on input "None of the above apply" at bounding box center [237, 476] width 12 height 12
checkbox input "true"
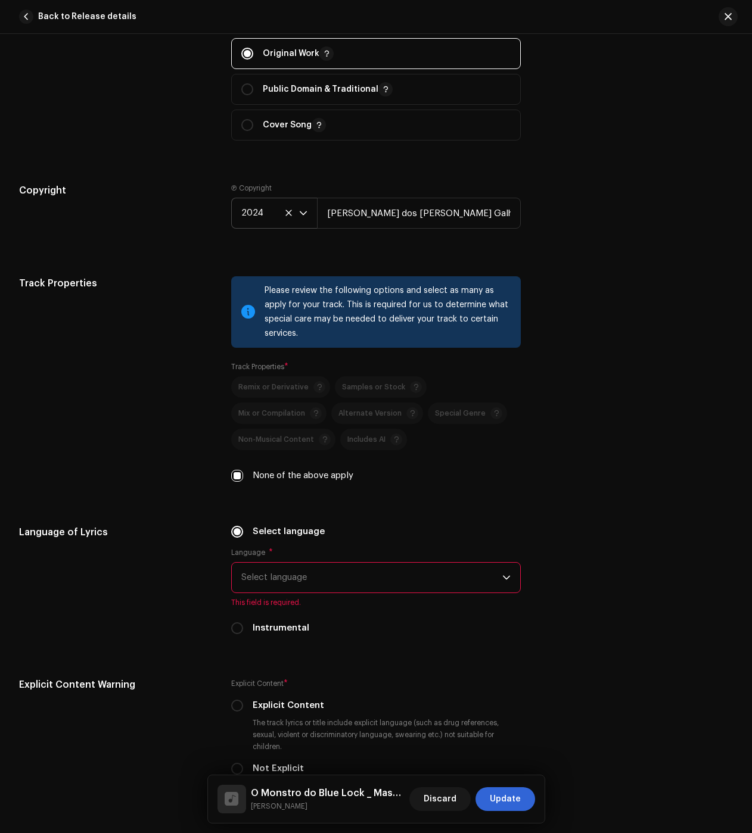
click at [324, 576] on span "Select language" at bounding box center [371, 578] width 261 height 30
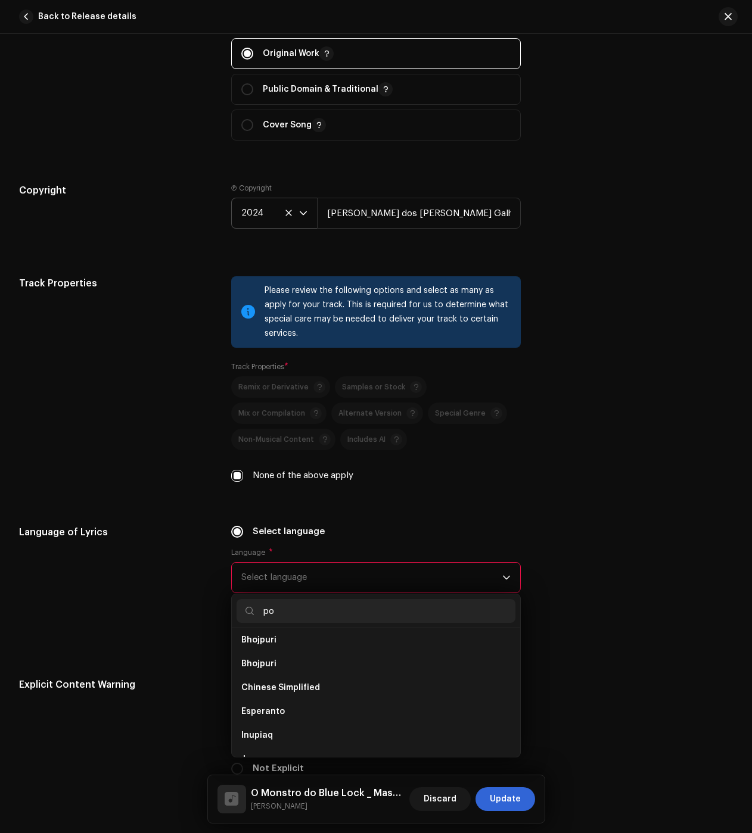
scroll to position [0, 0]
type input "po"
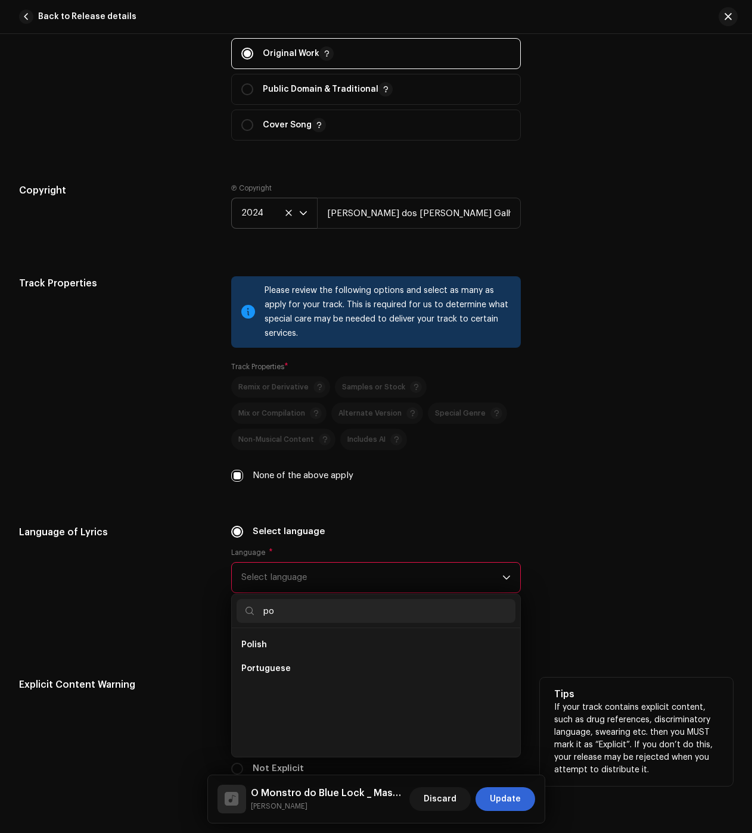
drag, startPoint x: 272, startPoint y: 674, endPoint x: 279, endPoint y: 671, distance: 7.7
click at [272, 674] on span "Portuguese" at bounding box center [265, 669] width 49 height 12
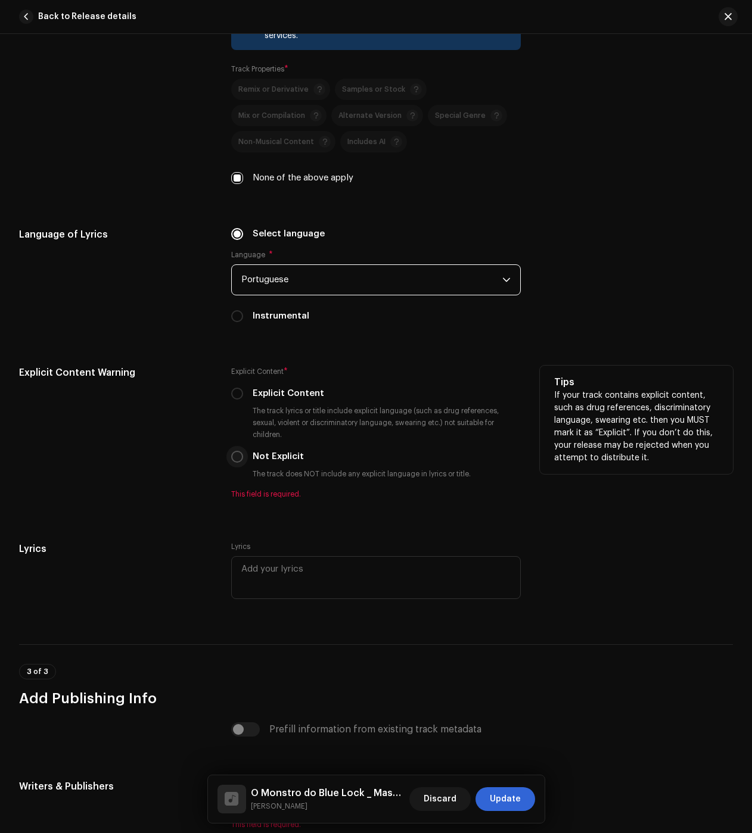
click at [235, 461] on input "Not Explicit" at bounding box center [237, 457] width 12 height 12
radio input "true"
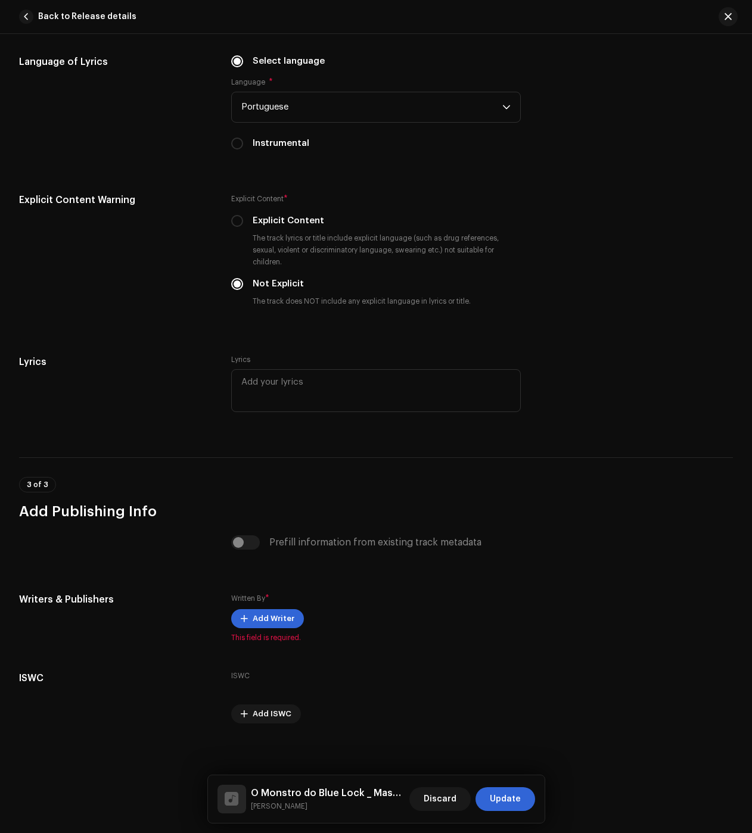
scroll to position [2024, 0]
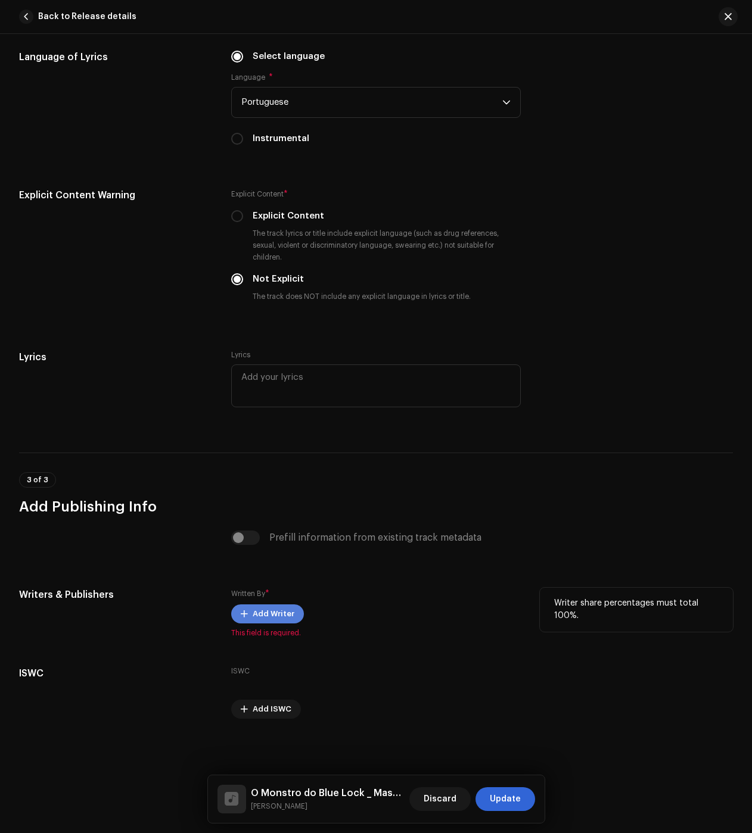
click at [249, 614] on button "Add Writer" at bounding box center [267, 614] width 73 height 19
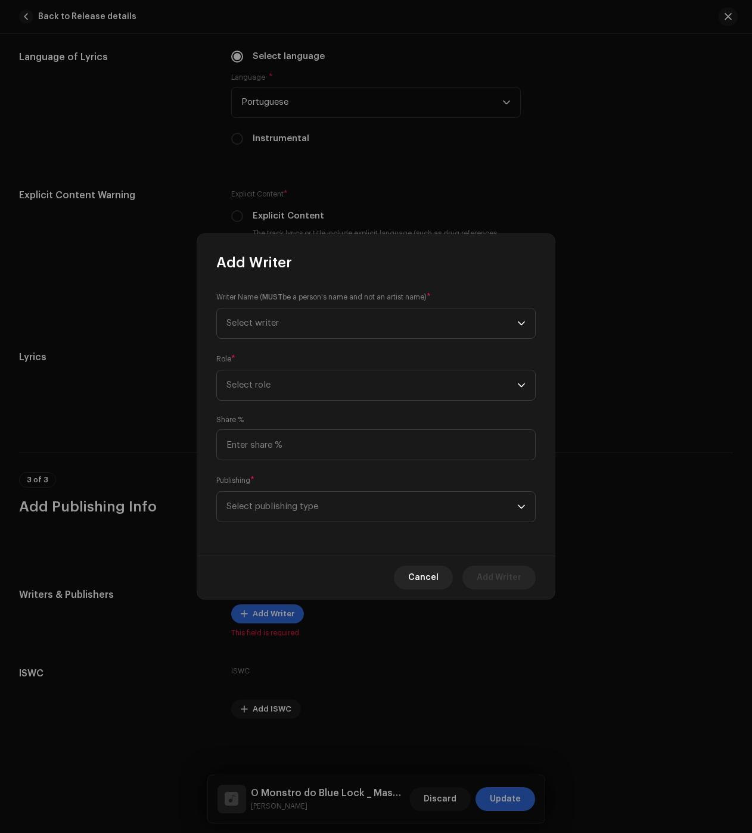
click at [256, 307] on div "Writer Name ( MUST be a person's name and not an artist name) * Select writer" at bounding box center [375, 315] width 319 height 48
click at [255, 322] on span "Select writer" at bounding box center [252, 323] width 52 height 9
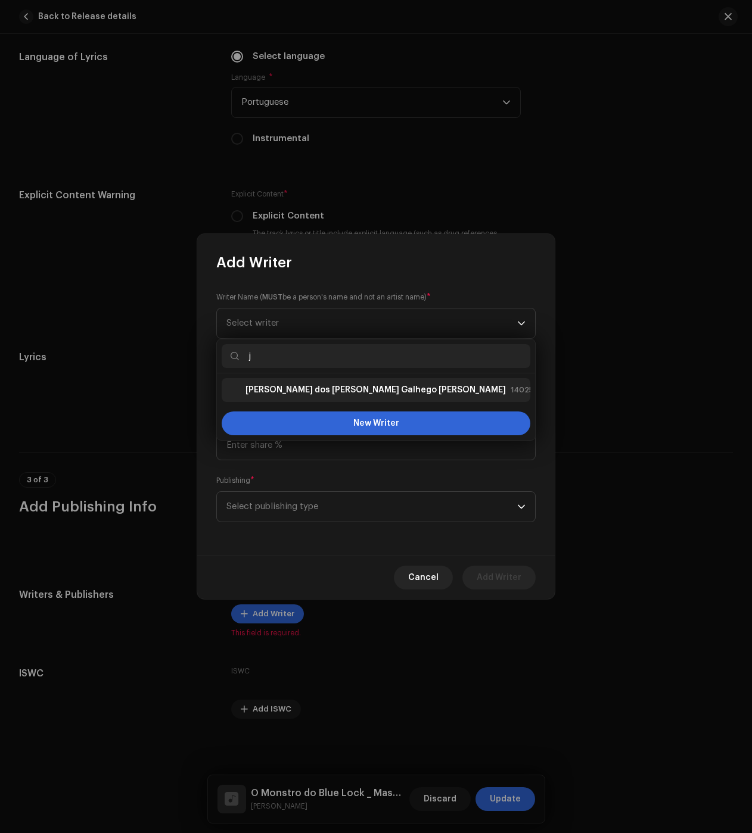
type input "j"
click at [294, 399] on li "Júlio dos Santos Galhego Aguiar 1402527" at bounding box center [376, 390] width 309 height 24
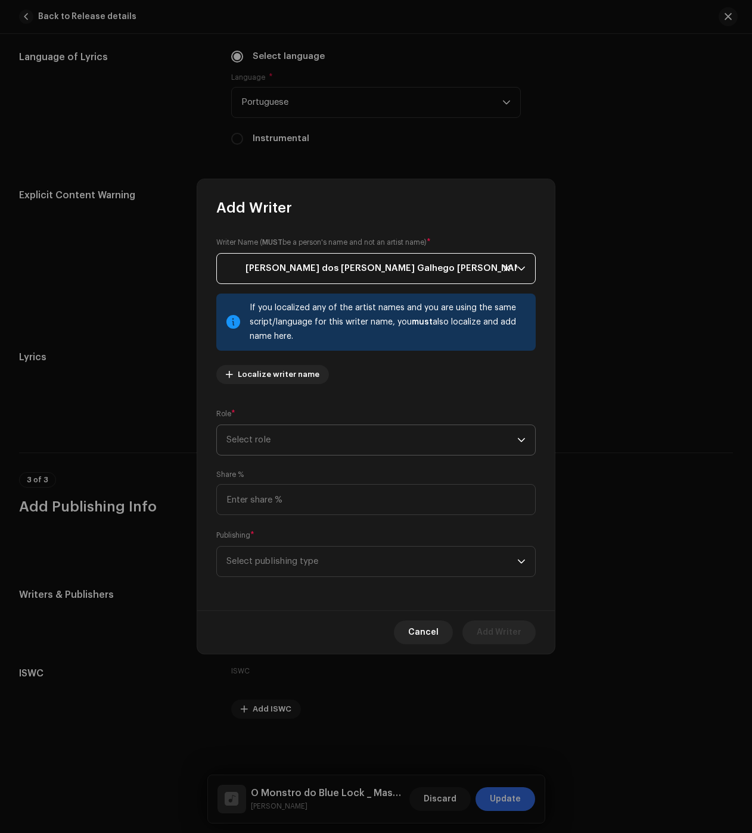
click at [334, 442] on span "Select role" at bounding box center [371, 440] width 291 height 30
click at [293, 545] on span "Composer & Lyricist" at bounding box center [268, 545] width 84 height 12
click at [262, 545] on div "Publishing * Select publishing type" at bounding box center [375, 554] width 319 height 48
click at [265, 567] on span "Select publishing type" at bounding box center [371, 562] width 291 height 30
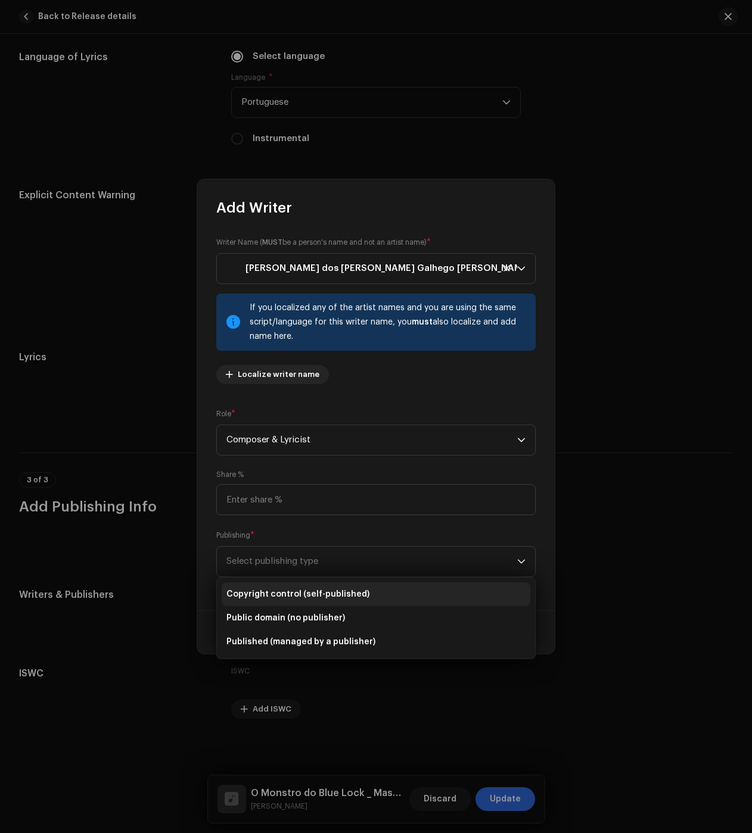
click at [278, 596] on span "Copyright control (self-published)" at bounding box center [297, 595] width 143 height 12
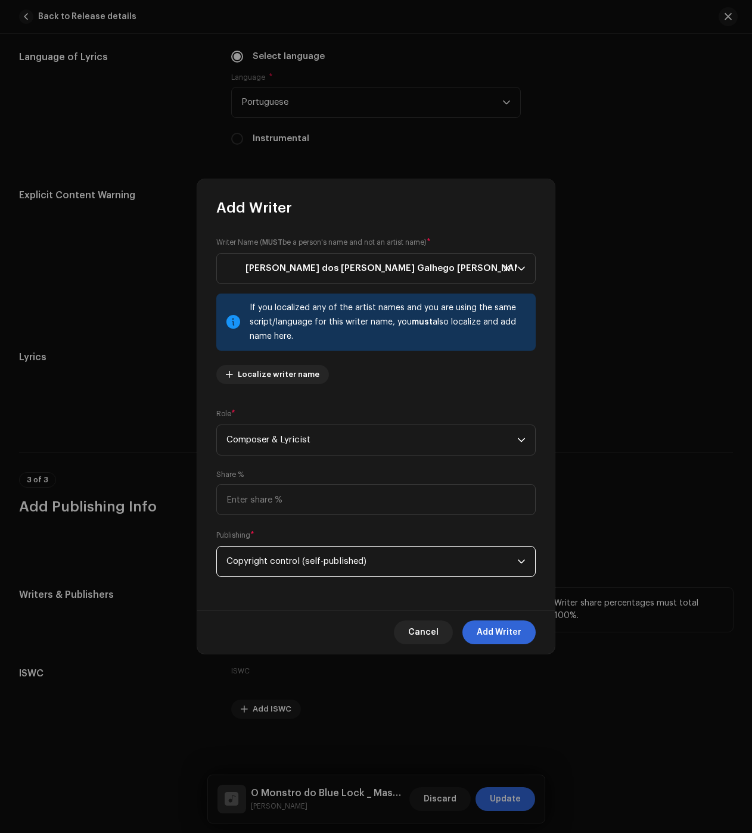
drag, startPoint x: 499, startPoint y: 636, endPoint x: 498, endPoint y: 665, distance: 29.2
click at [499, 636] on span "Add Writer" at bounding box center [499, 633] width 45 height 24
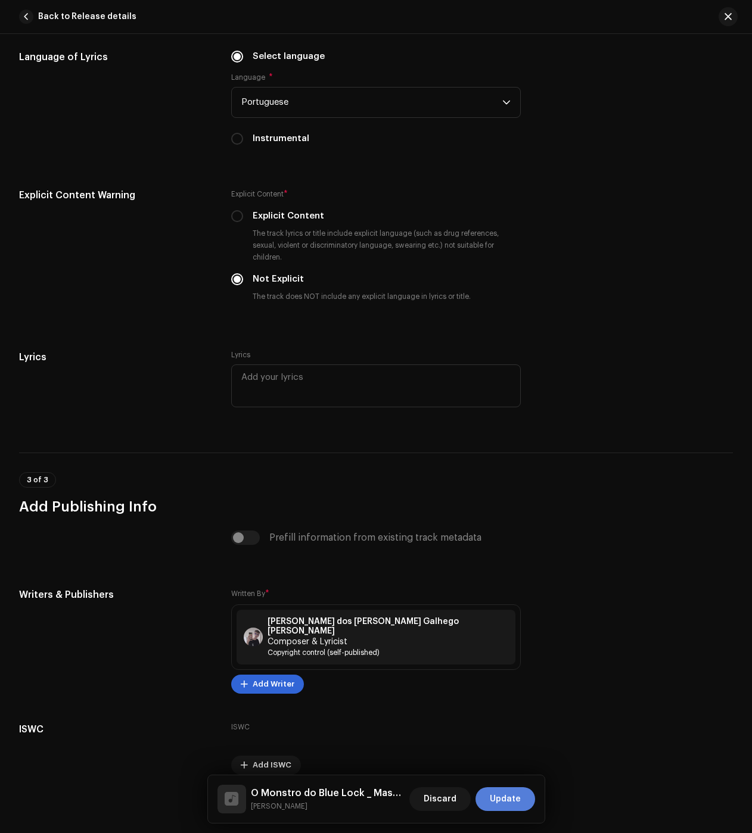
click at [512, 797] on span "Update" at bounding box center [505, 800] width 31 height 24
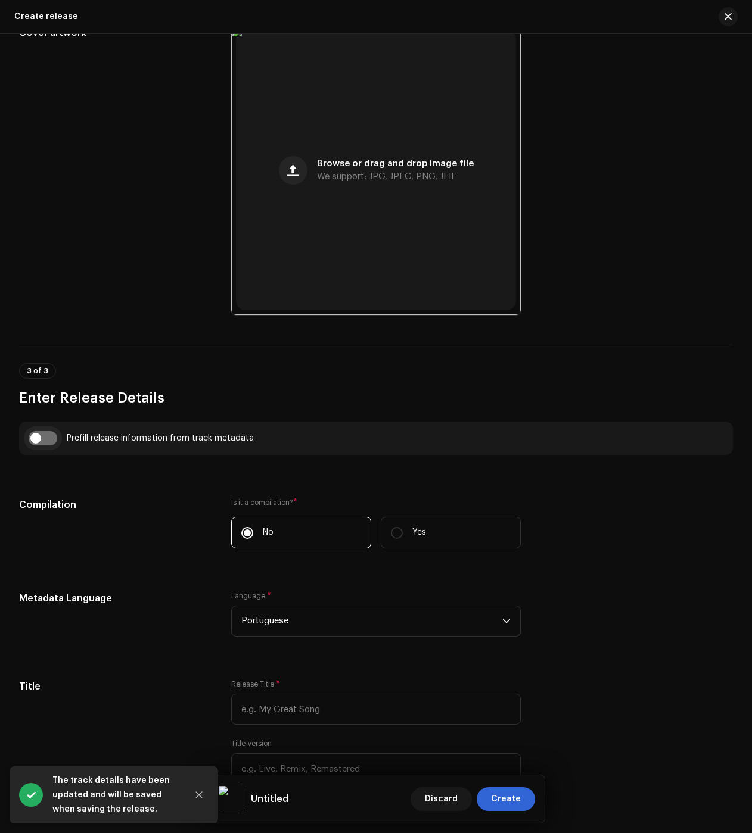
click at [44, 440] on input "checkbox" at bounding box center [43, 438] width 29 height 14
checkbox input "true"
type input "O Monstro do Blue Lock _ Masterized_01.wav"
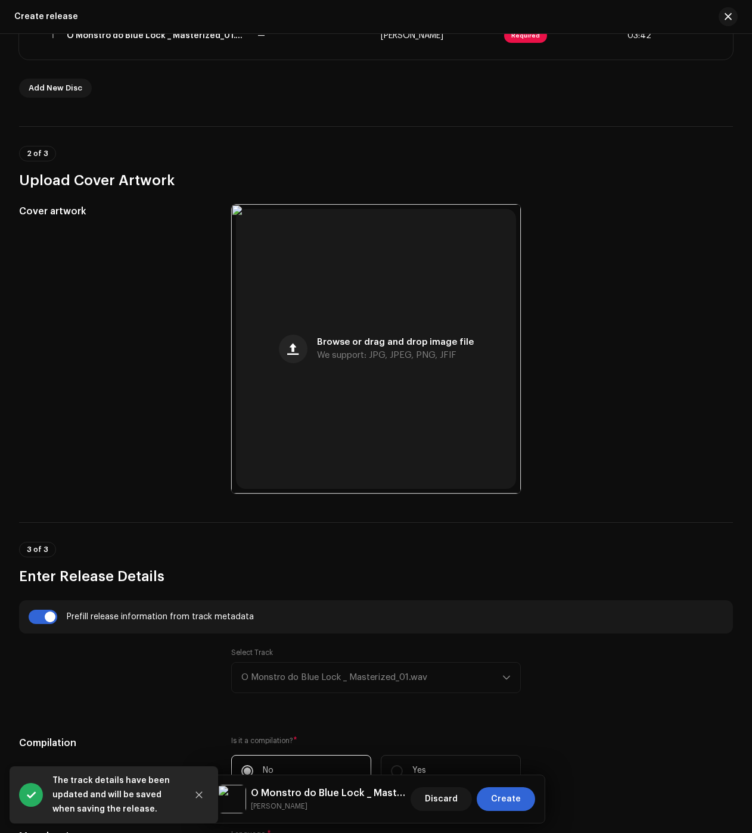
scroll to position [0, 0]
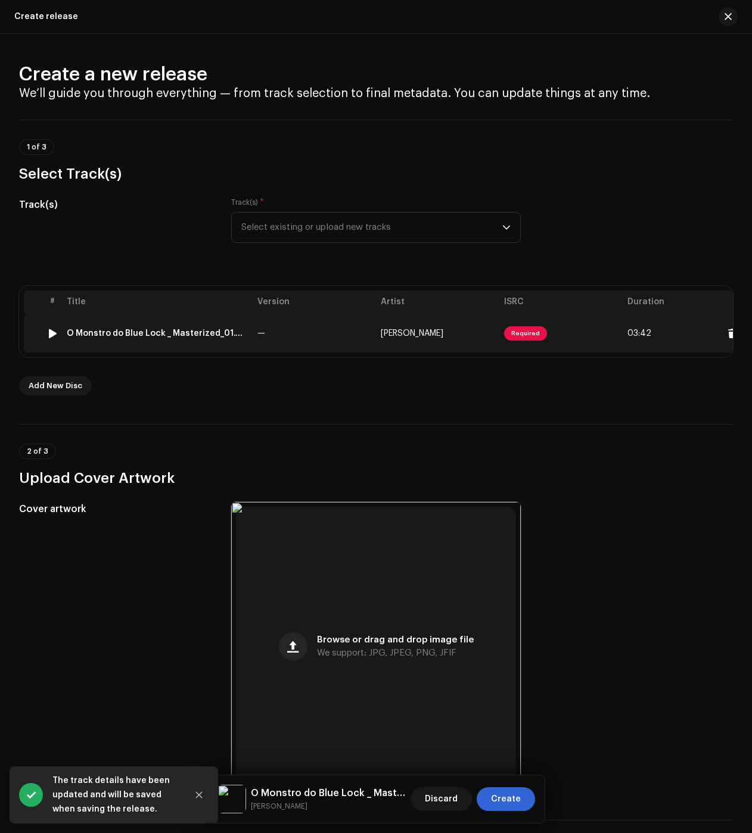
click at [147, 335] on div "O Monstro do Blue Lock _ Masterized_01.wav" at bounding box center [157, 334] width 181 height 10
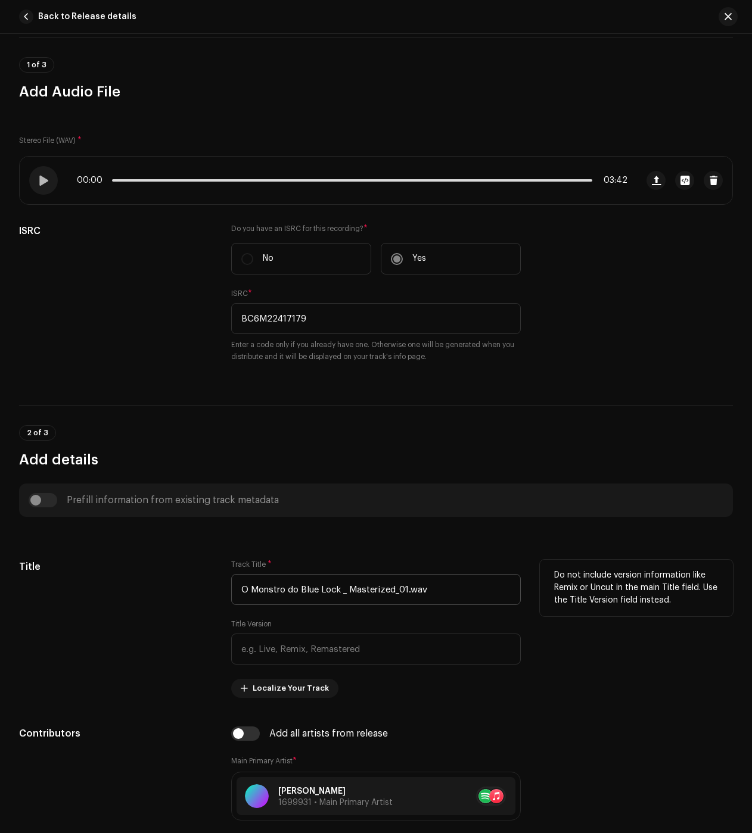
scroll to position [119, 0]
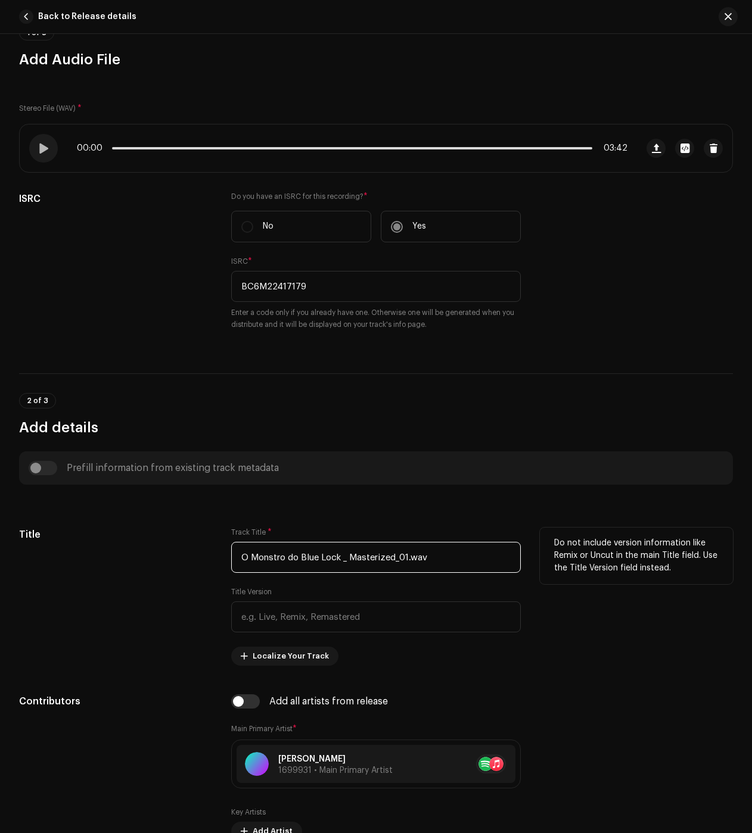
click at [335, 563] on input "O Monstro do Blue Lock _ Masterized_01.wav" at bounding box center [376, 557] width 290 height 31
paste input "text"
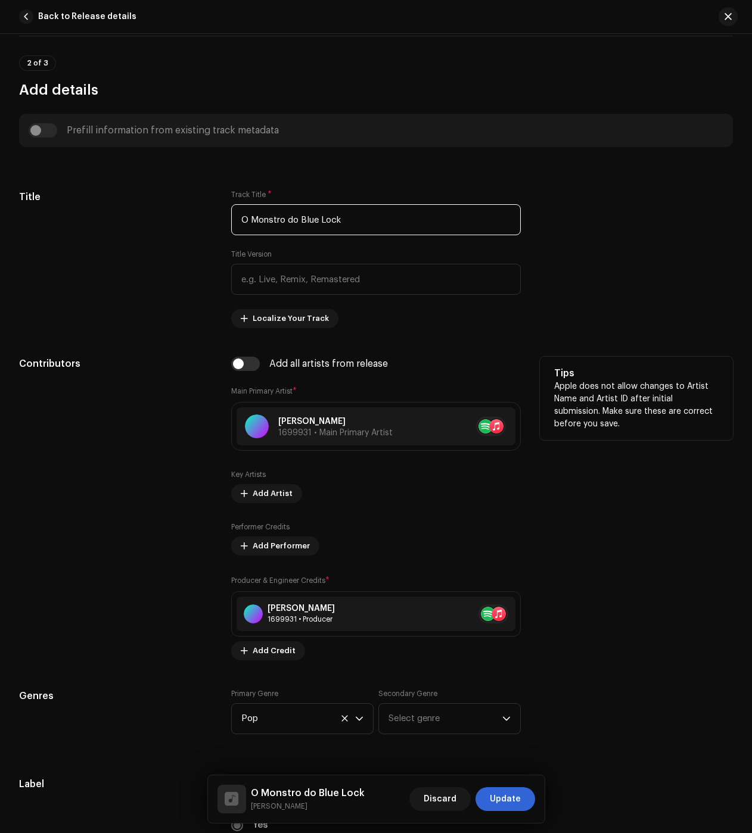
scroll to position [655, 0]
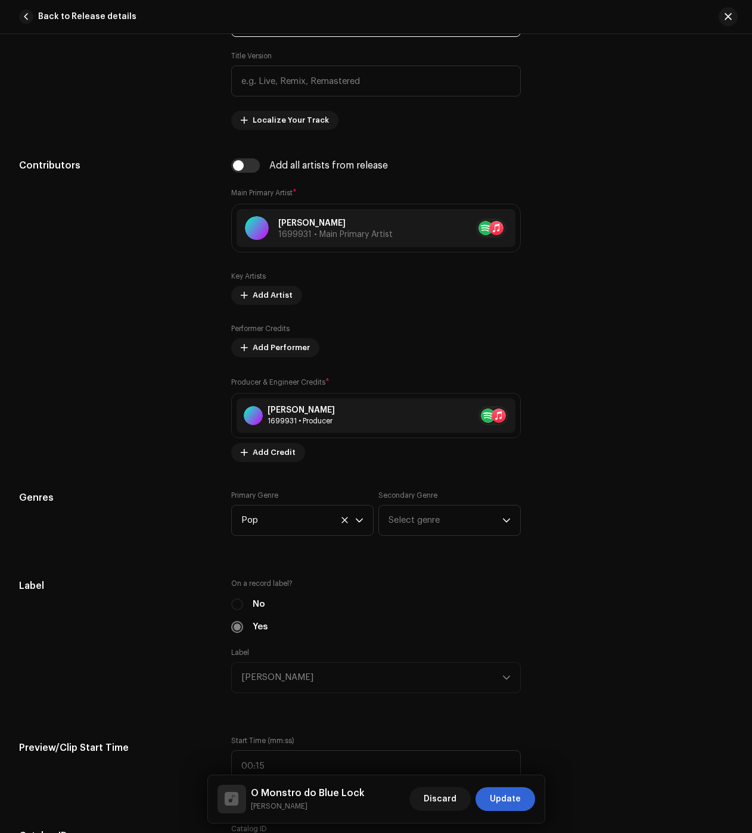
type input "O Monstro do Blue Lock"
click at [277, 296] on span "Add Artist" at bounding box center [273, 296] width 40 height 24
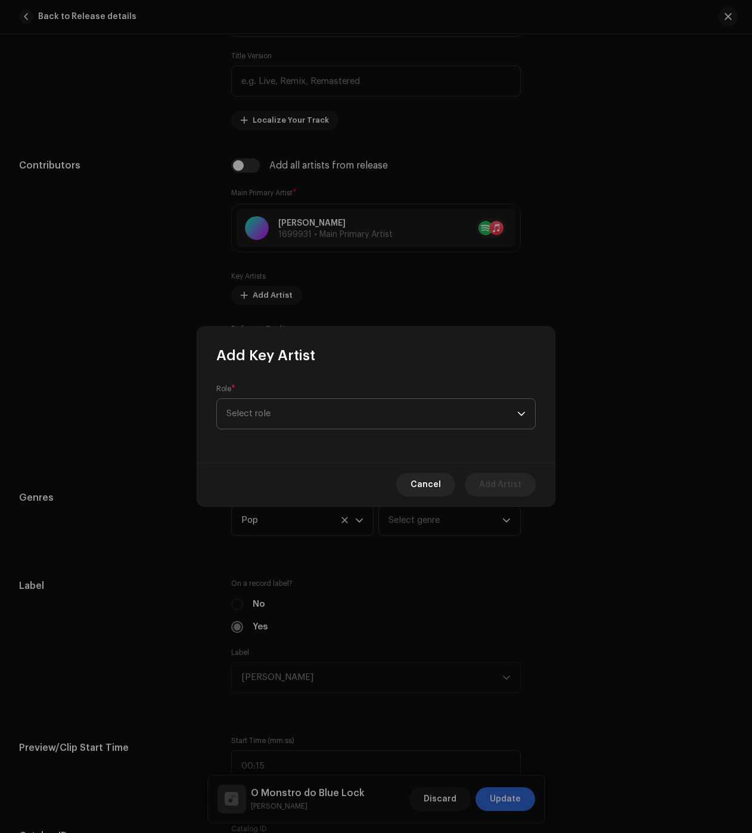
click at [324, 414] on span "Select role" at bounding box center [371, 414] width 291 height 30
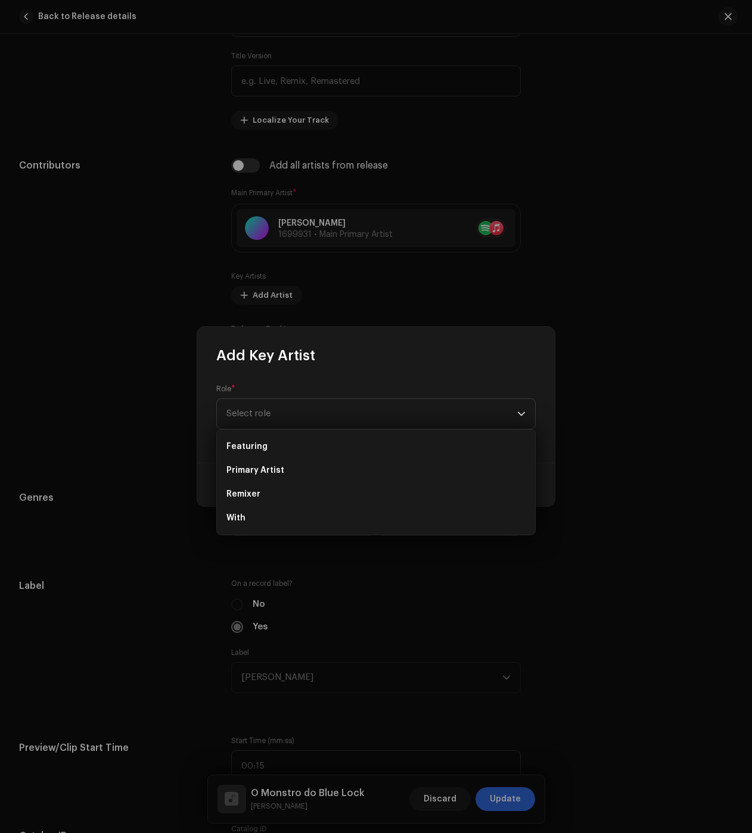
drag, startPoint x: 263, startPoint y: 468, endPoint x: 259, endPoint y: 434, distance: 34.1
click at [261, 434] on ul "Featuring Primary Artist Remixer With" at bounding box center [376, 482] width 318 height 105
click at [245, 436] on li "Featuring" at bounding box center [376, 447] width 309 height 24
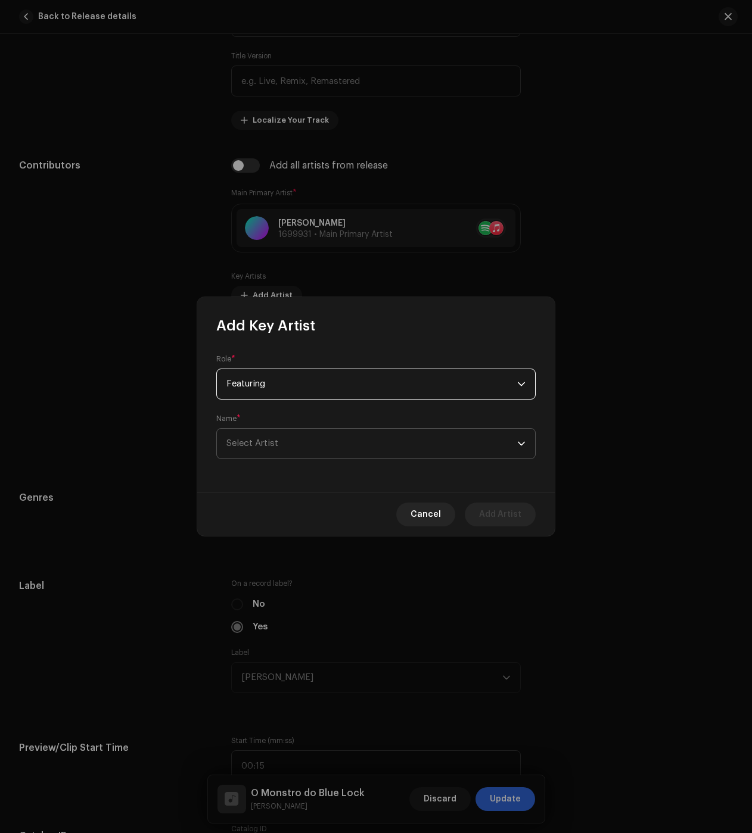
click at [249, 443] on span "Select Artist" at bounding box center [252, 443] width 52 height 9
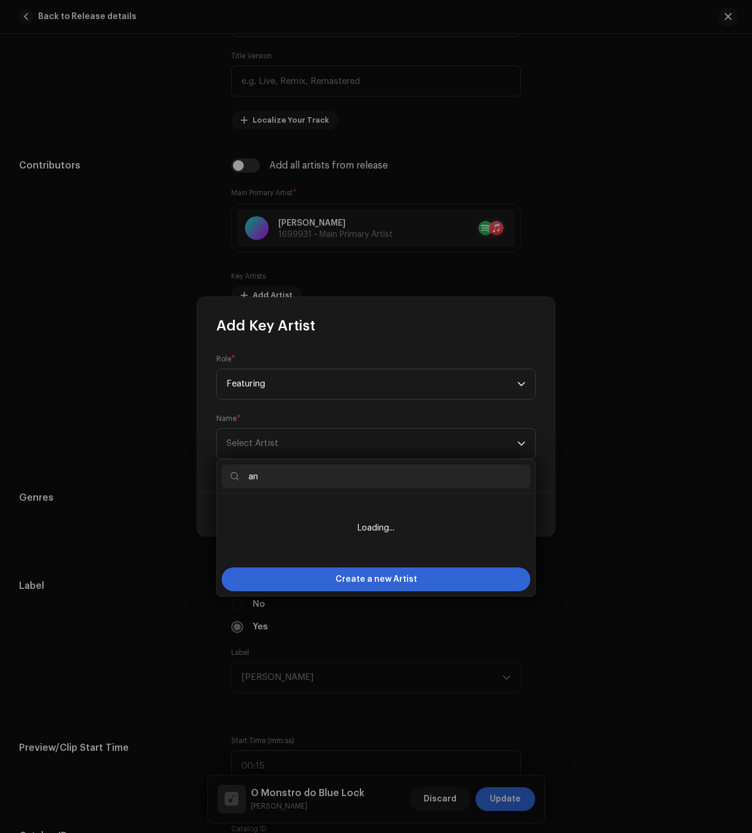
drag, startPoint x: 217, startPoint y: 472, endPoint x: 228, endPoint y: 476, distance: 12.1
click at [216, 471] on body "Nikko Home Catalog Transactions Analytics Resources Nikko Assets Releases Track…" at bounding box center [376, 416] width 752 height 833
type input "a"
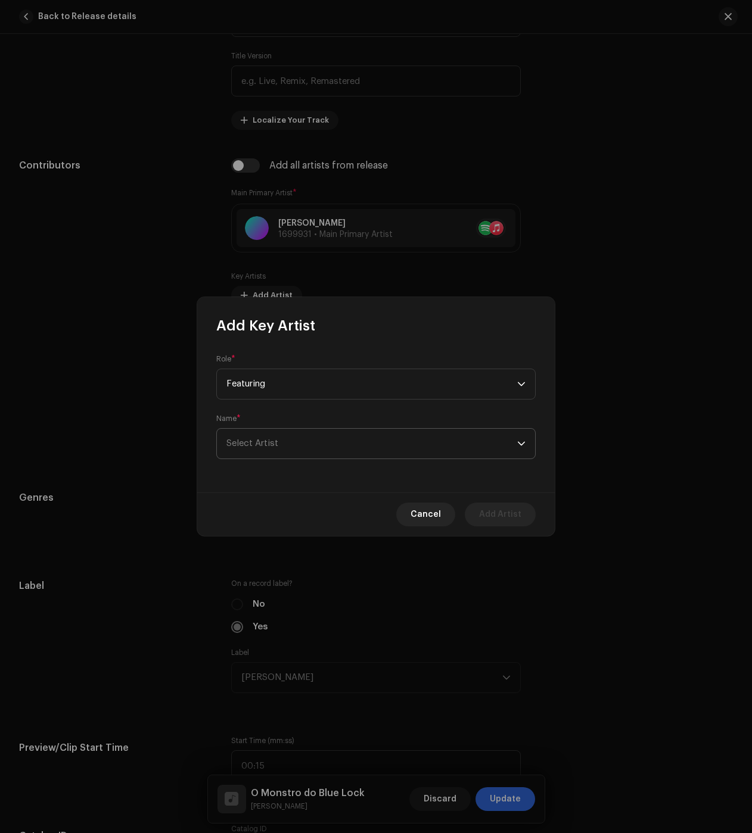
drag, startPoint x: 280, startPoint y: 424, endPoint x: 276, endPoint y: 433, distance: 9.3
click at [280, 424] on div "Name * Select Artist" at bounding box center [375, 436] width 319 height 45
click at [275, 437] on span "Select Artist" at bounding box center [371, 444] width 291 height 30
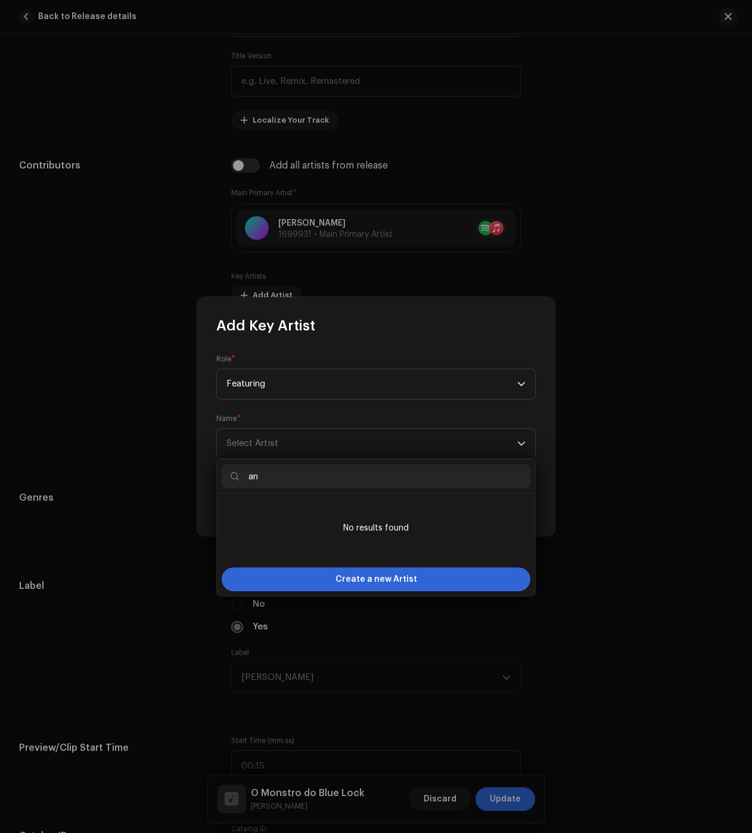
drag, startPoint x: 265, startPoint y: 475, endPoint x: 272, endPoint y: 487, distance: 14.4
click at [254, 476] on input "an" at bounding box center [376, 477] width 309 height 24
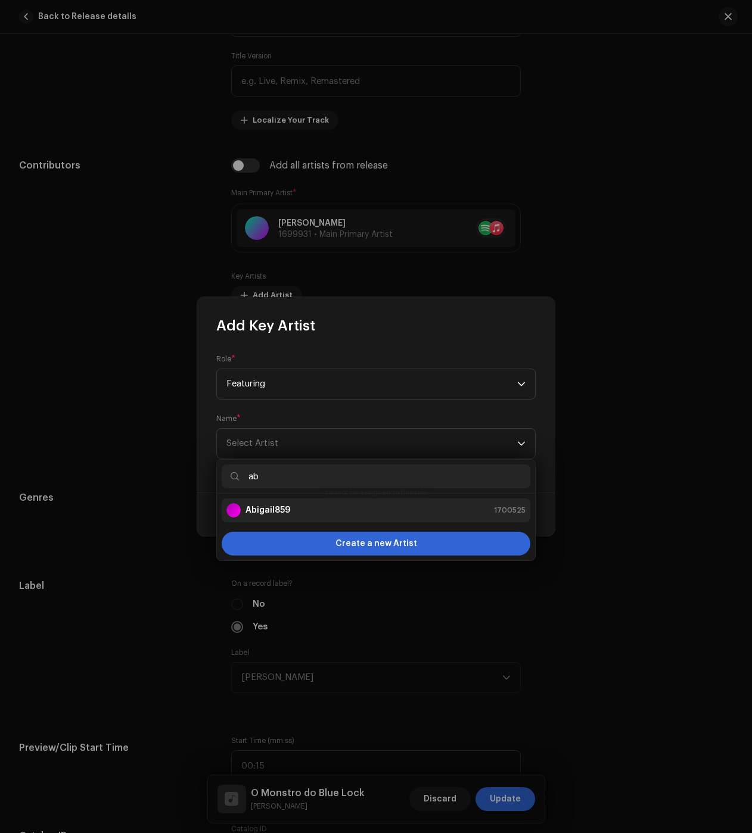
type input "ab"
click at [298, 510] on div "Abigail859 1700525" at bounding box center [375, 510] width 299 height 14
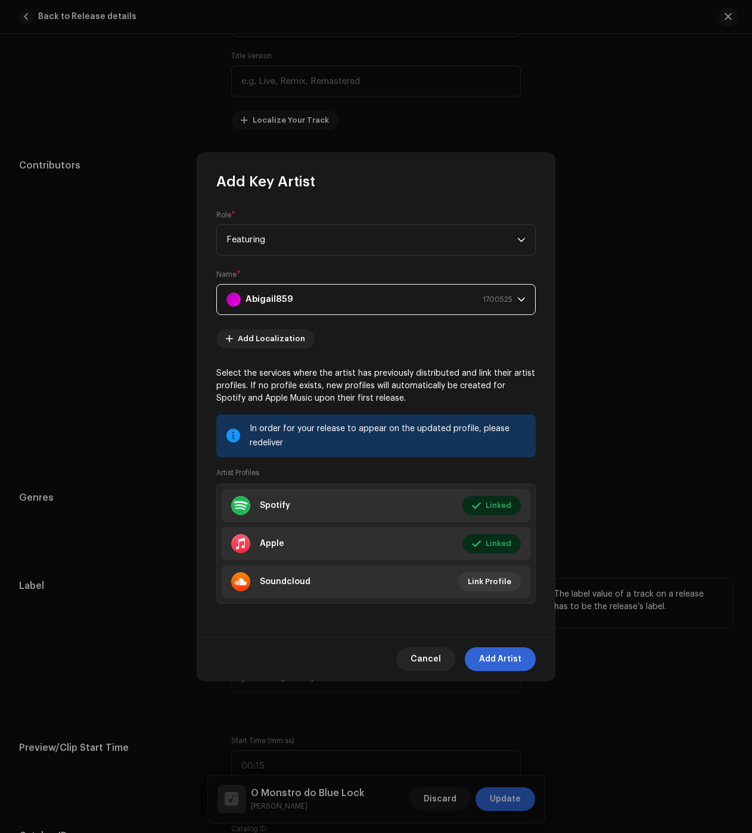
click at [506, 657] on span "Add Artist" at bounding box center [500, 660] width 42 height 24
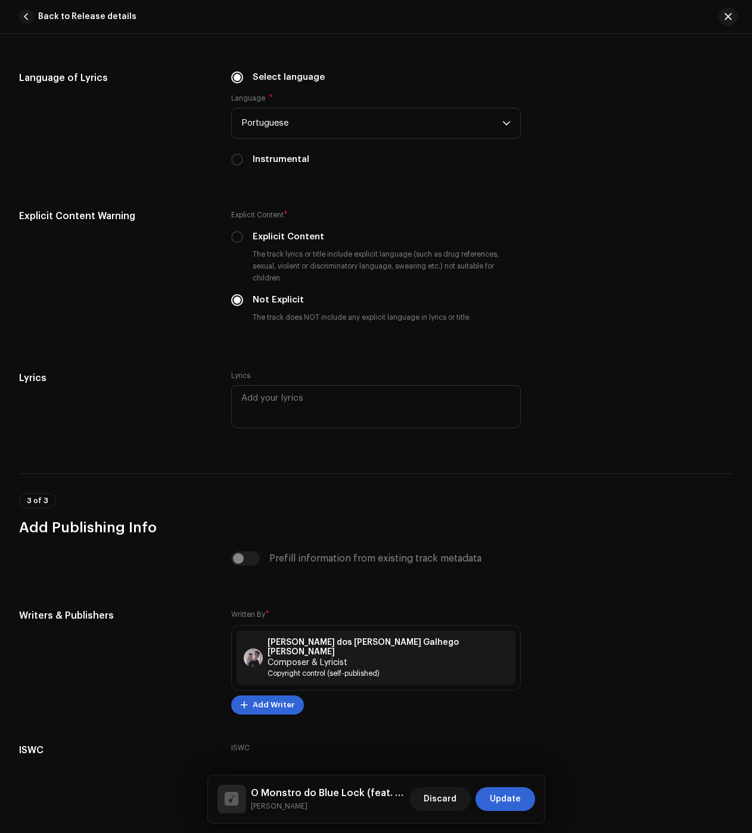
scroll to position [2110, 0]
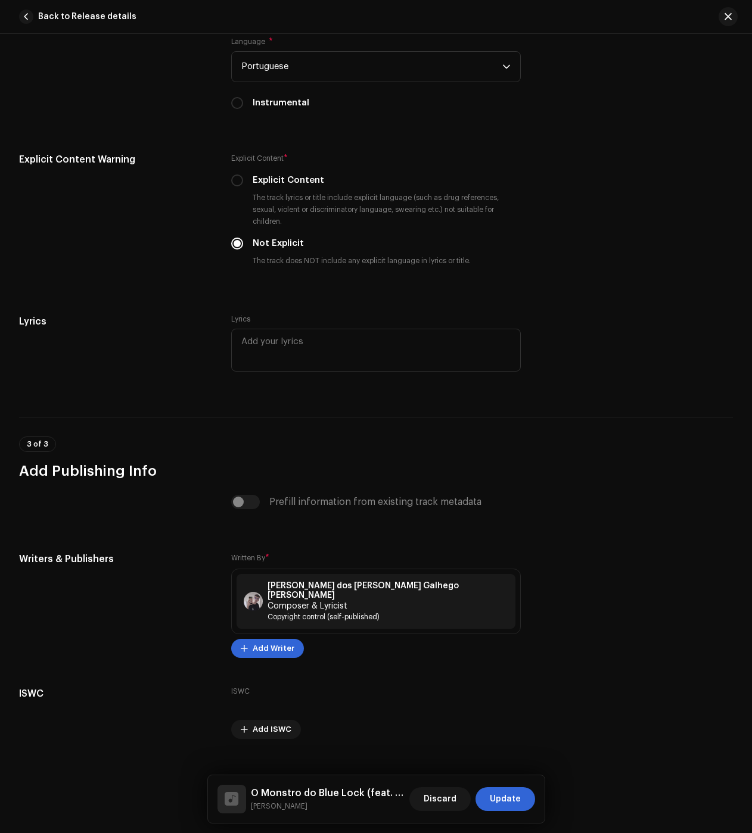
click at [516, 792] on span "Update" at bounding box center [505, 800] width 31 height 24
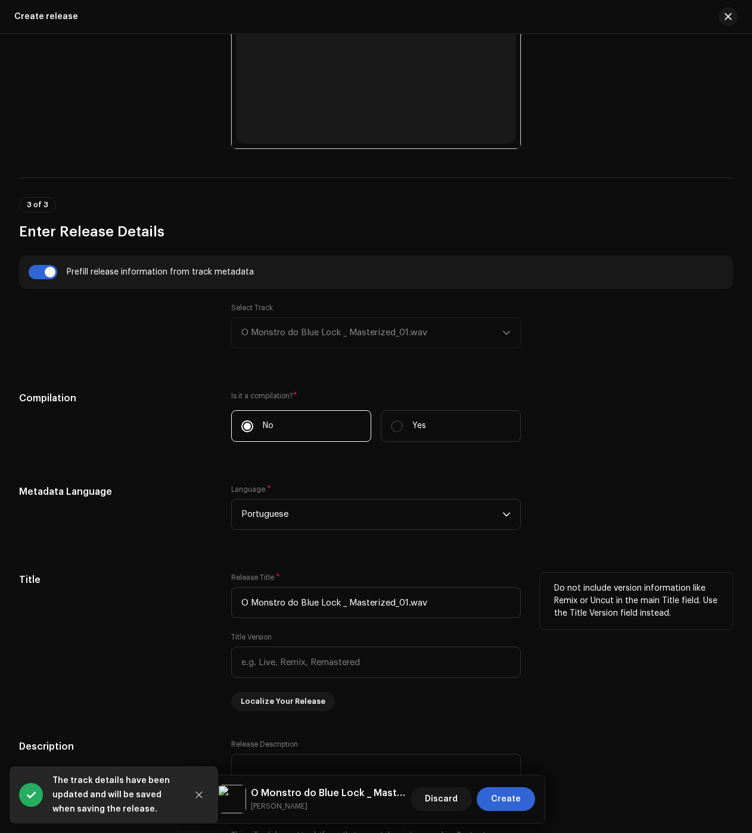
scroll to position [834, 0]
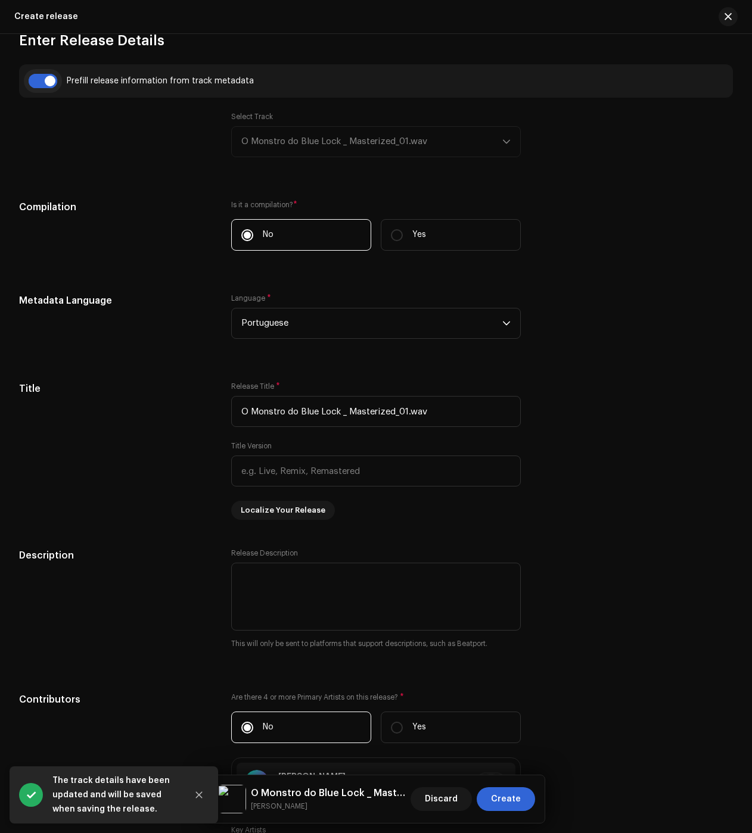
click at [40, 77] on input "checkbox" at bounding box center [43, 81] width 29 height 14
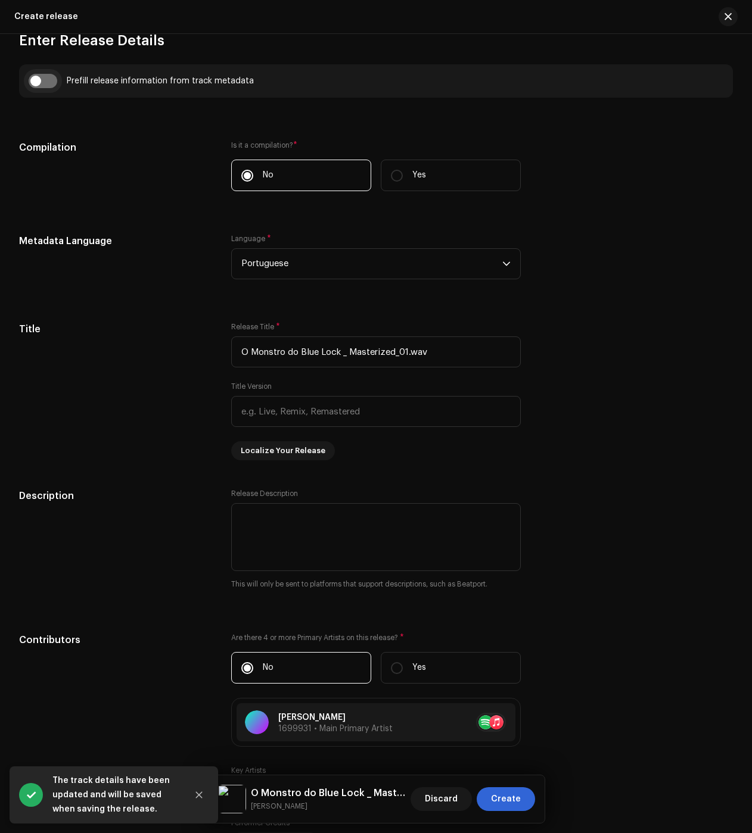
click at [40, 77] on input "checkbox" at bounding box center [43, 81] width 29 height 14
checkbox input "true"
type input "O Monstro do Blue Lock"
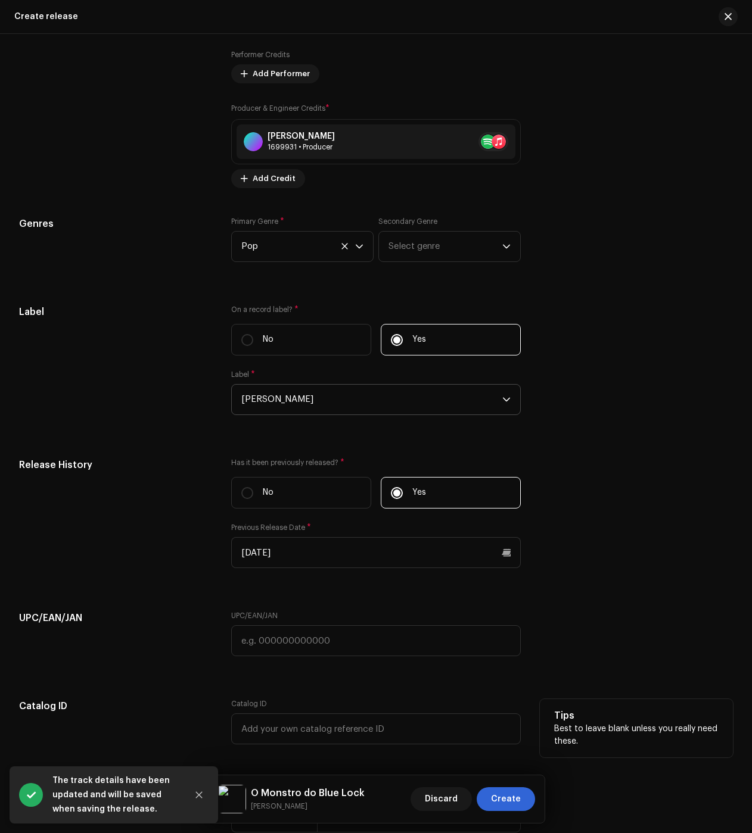
scroll to position [1853, 0]
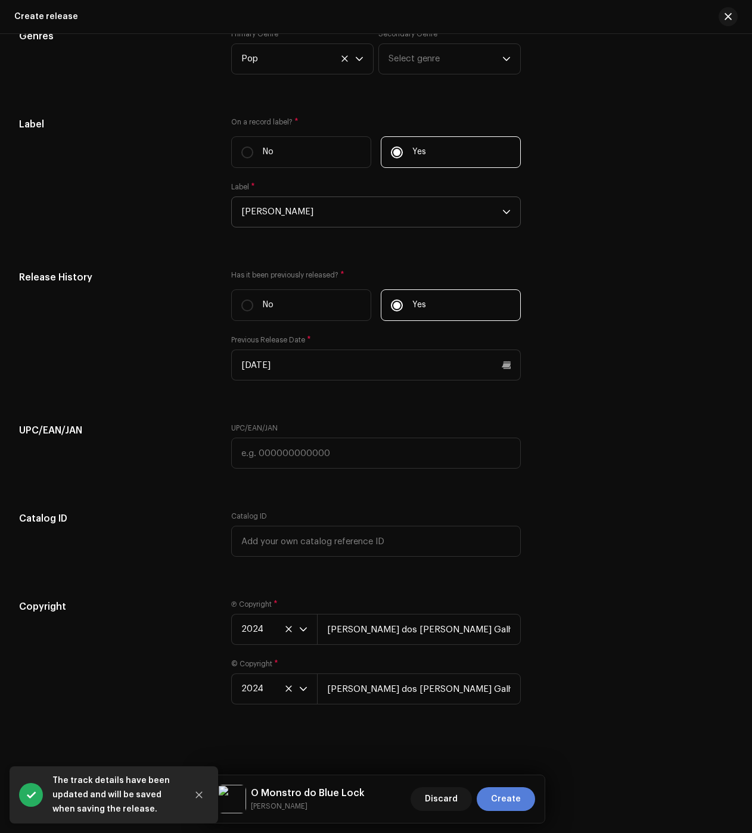
click at [514, 786] on div "Discard Create" at bounding box center [472, 799] width 125 height 29
click at [516, 794] on span "Create" at bounding box center [506, 800] width 30 height 24
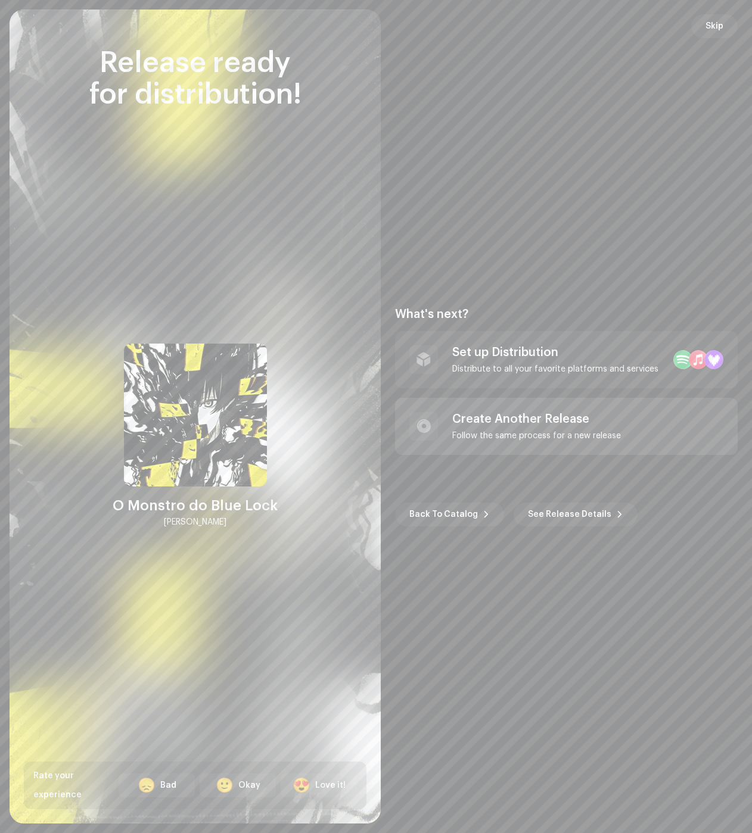
click at [508, 422] on div "Create Another Release" at bounding box center [536, 419] width 169 height 14
checkbox input "false"
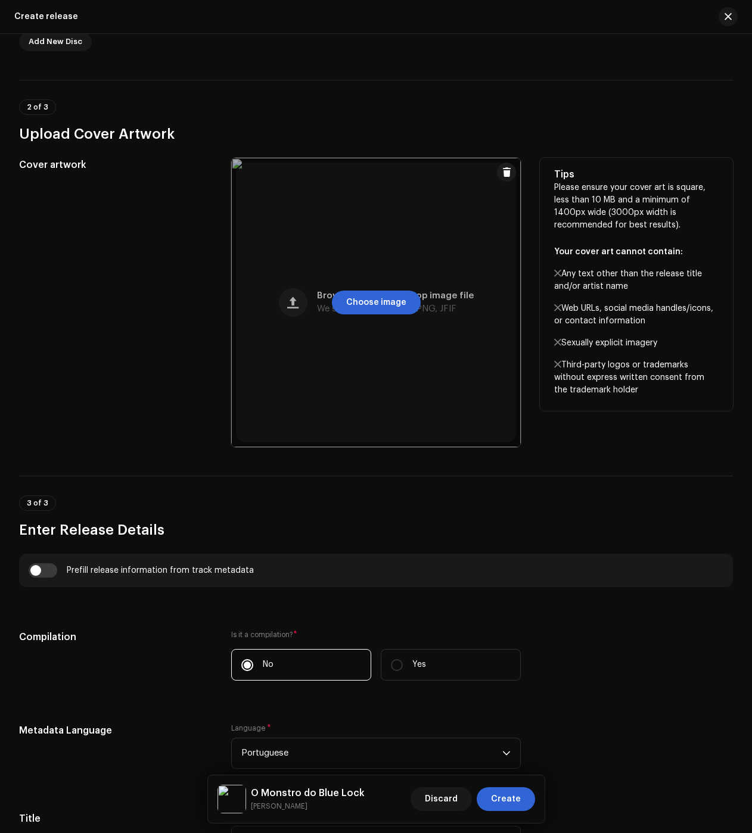
scroll to position [357, 0]
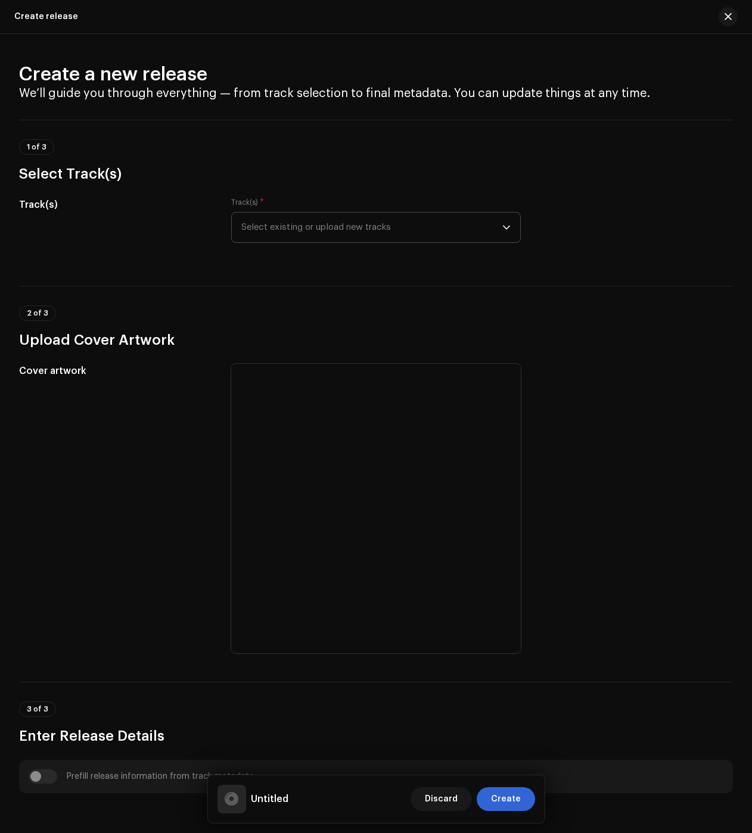
click at [337, 235] on span "Select existing or upload new tracks" at bounding box center [371, 228] width 261 height 30
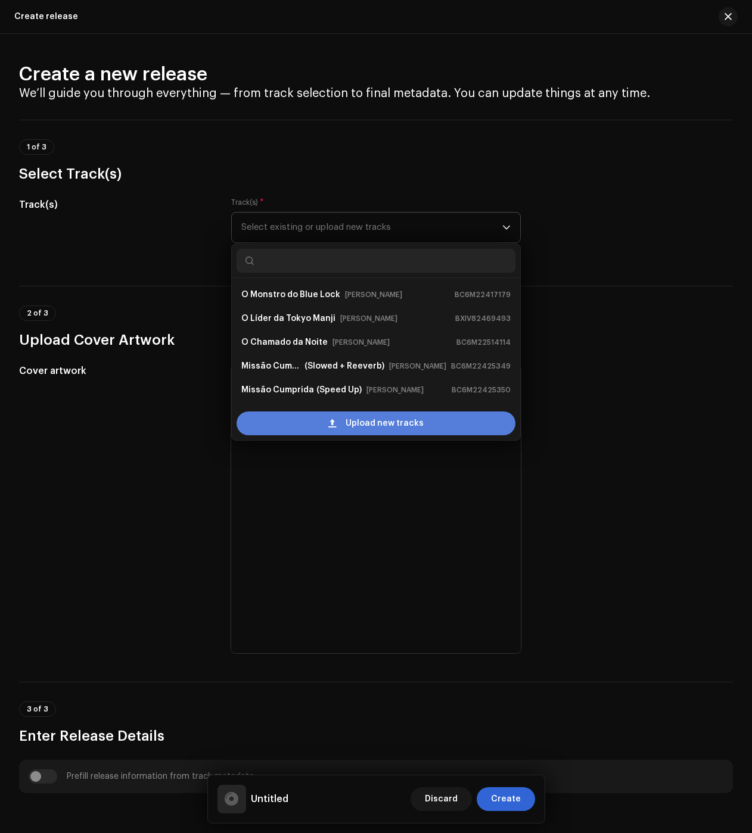
scroll to position [19, 0]
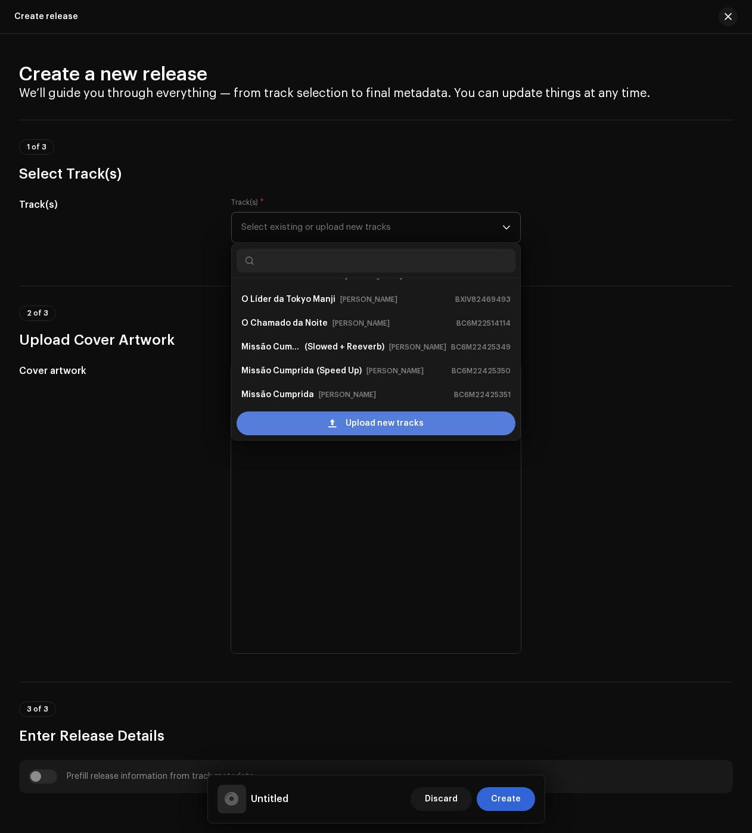
click at [321, 413] on div "Upload new tracks" at bounding box center [376, 424] width 279 height 24
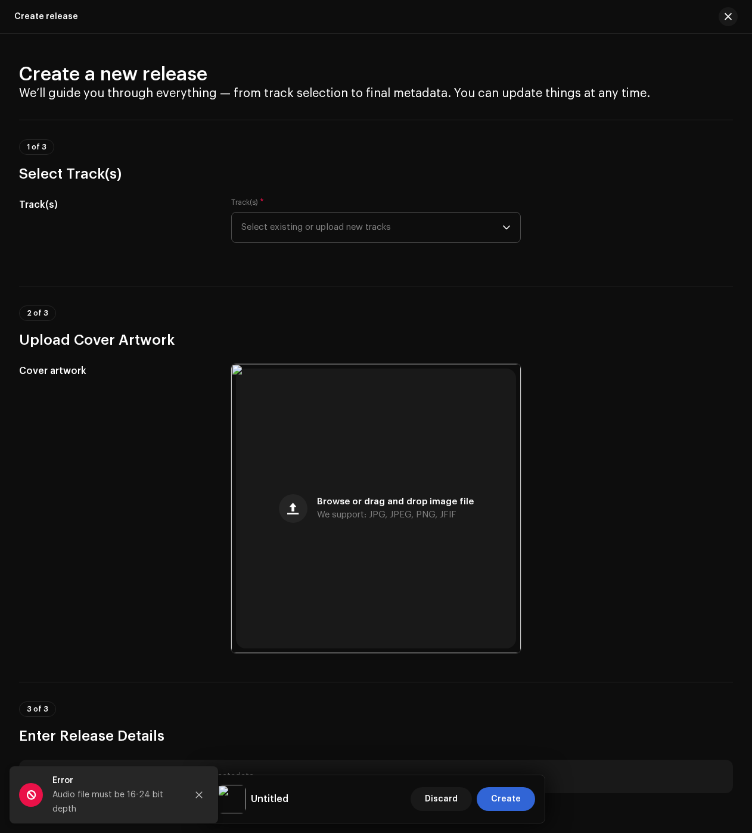
click at [290, 228] on span "Select existing or upload new tracks" at bounding box center [371, 228] width 261 height 30
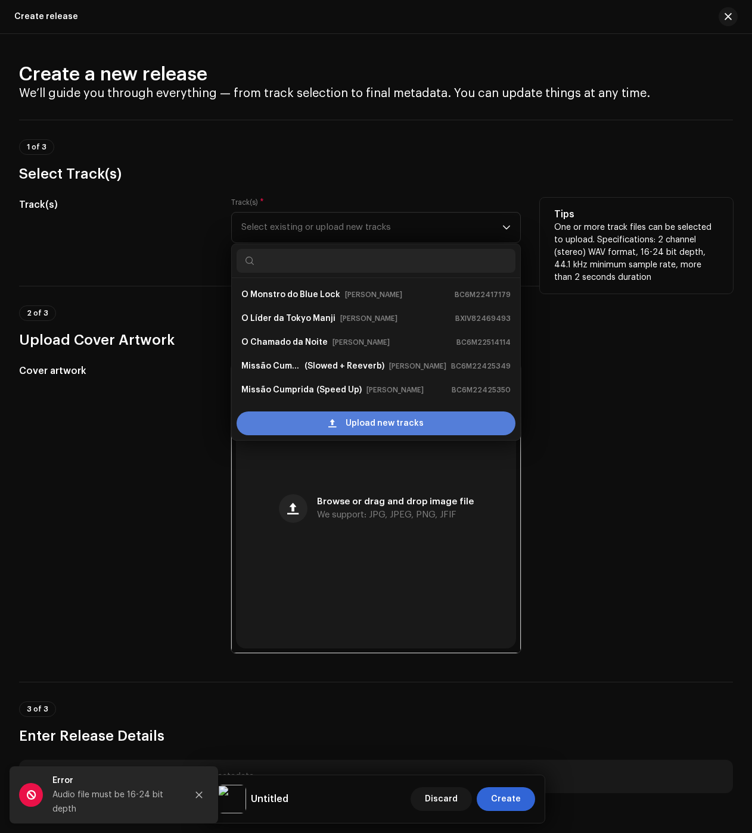
click at [340, 428] on div "Upload new tracks" at bounding box center [376, 424] width 279 height 24
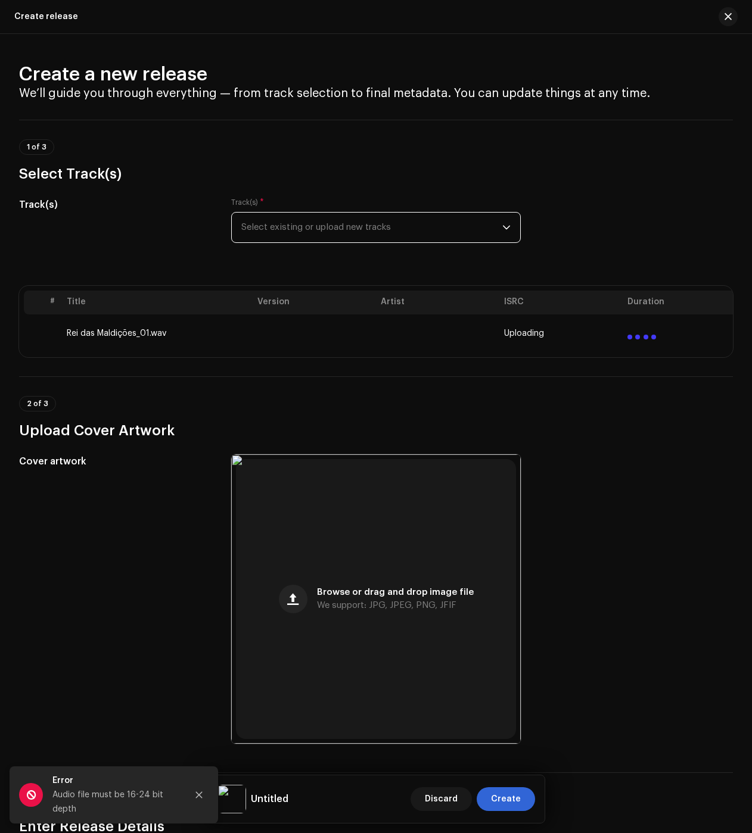
drag, startPoint x: 643, startPoint y: 132, endPoint x: 618, endPoint y: 209, distance: 80.6
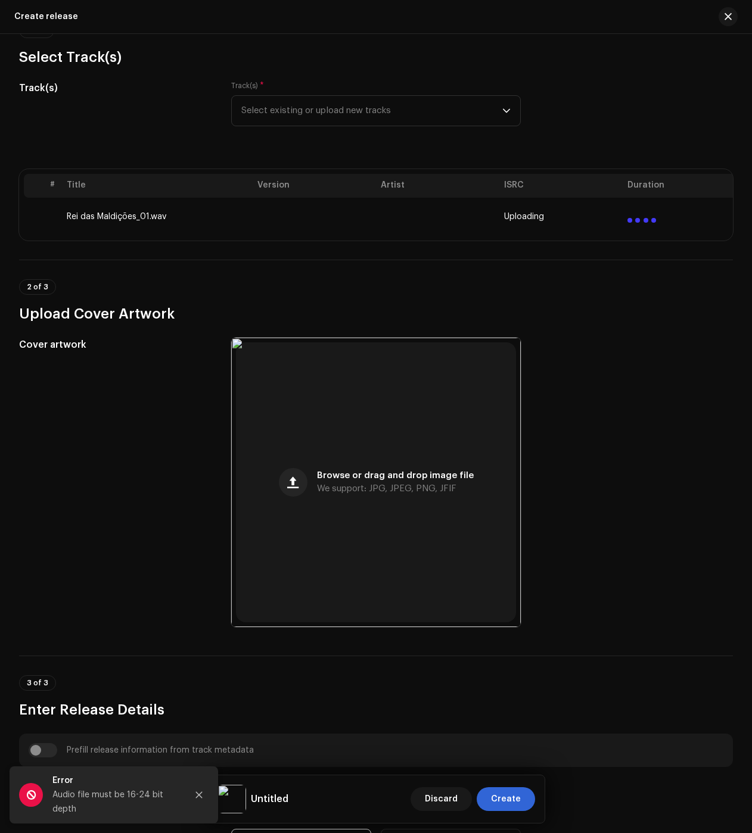
scroll to position [1554, 0]
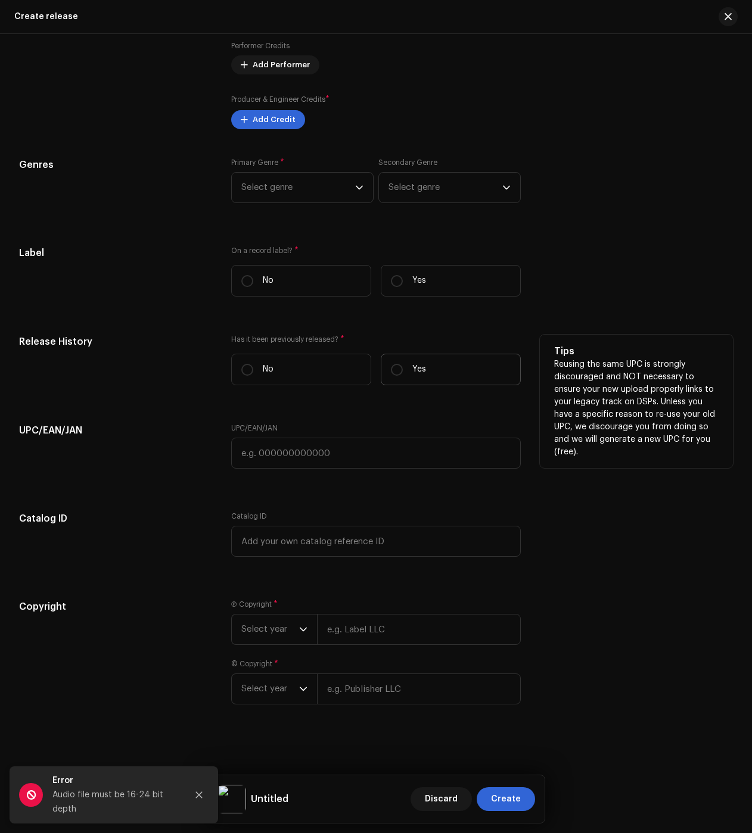
click at [418, 371] on p "Yes" at bounding box center [419, 369] width 14 height 13
click at [403, 371] on input "Yes" at bounding box center [397, 370] width 12 height 12
radio input "true"
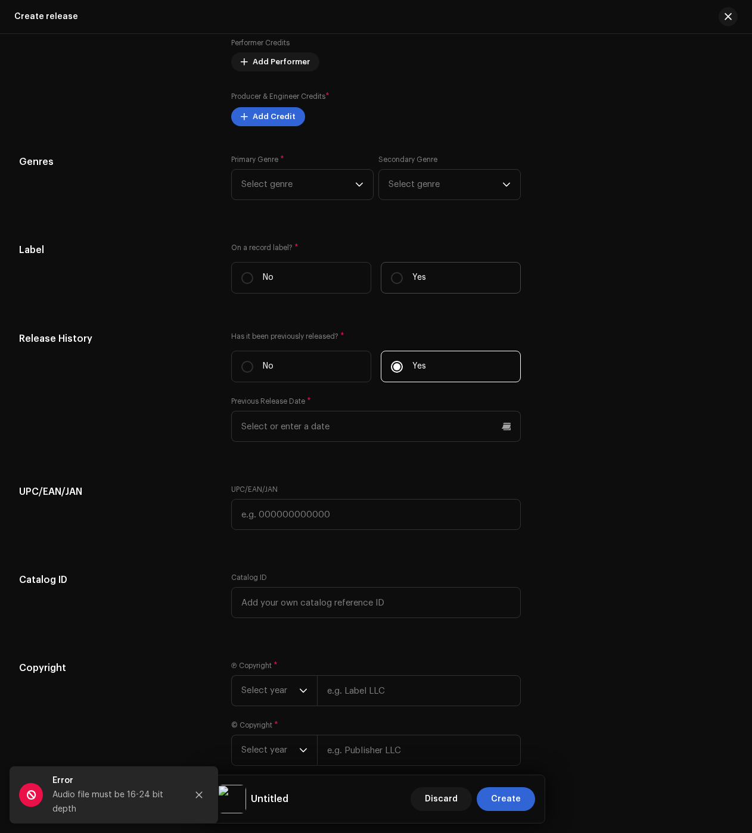
click at [427, 282] on label "Yes" at bounding box center [451, 278] width 140 height 32
click at [403, 282] on input "Yes" at bounding box center [397, 278] width 12 height 12
radio input "true"
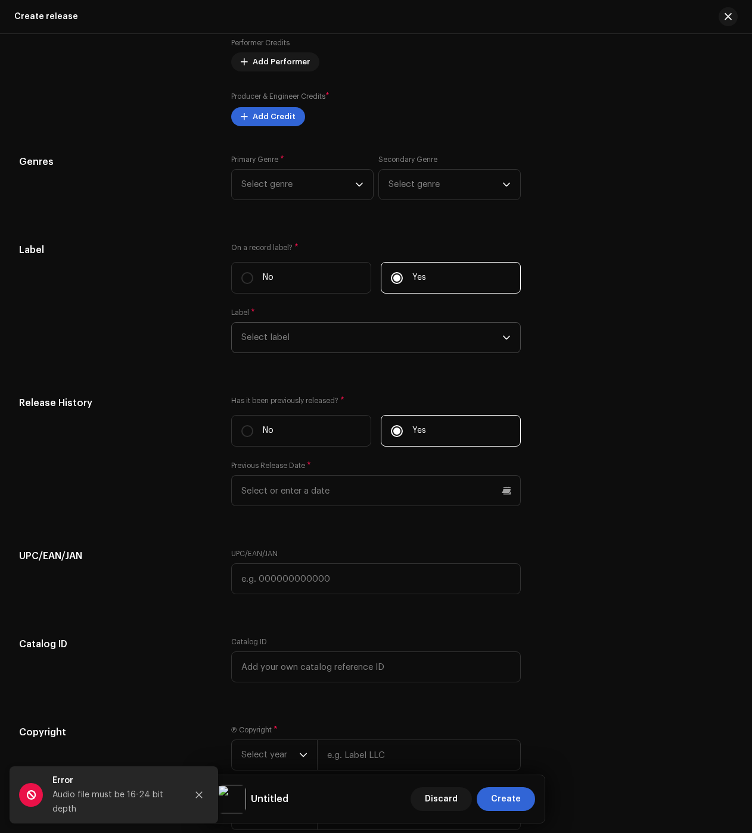
click at [308, 340] on span "Select label" at bounding box center [371, 338] width 261 height 30
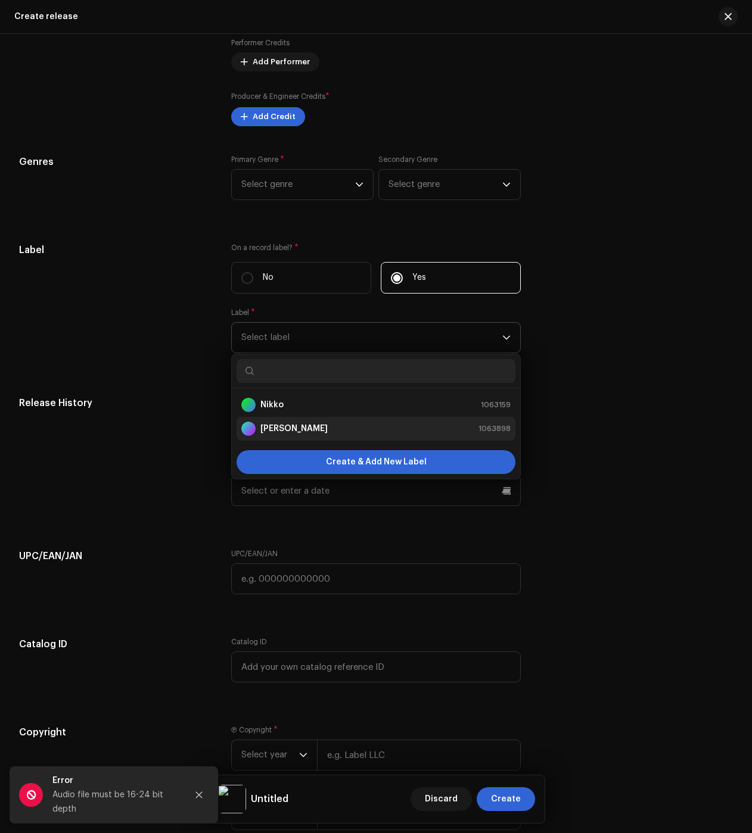
click at [269, 435] on strong "[PERSON_NAME]" at bounding box center [293, 429] width 67 height 12
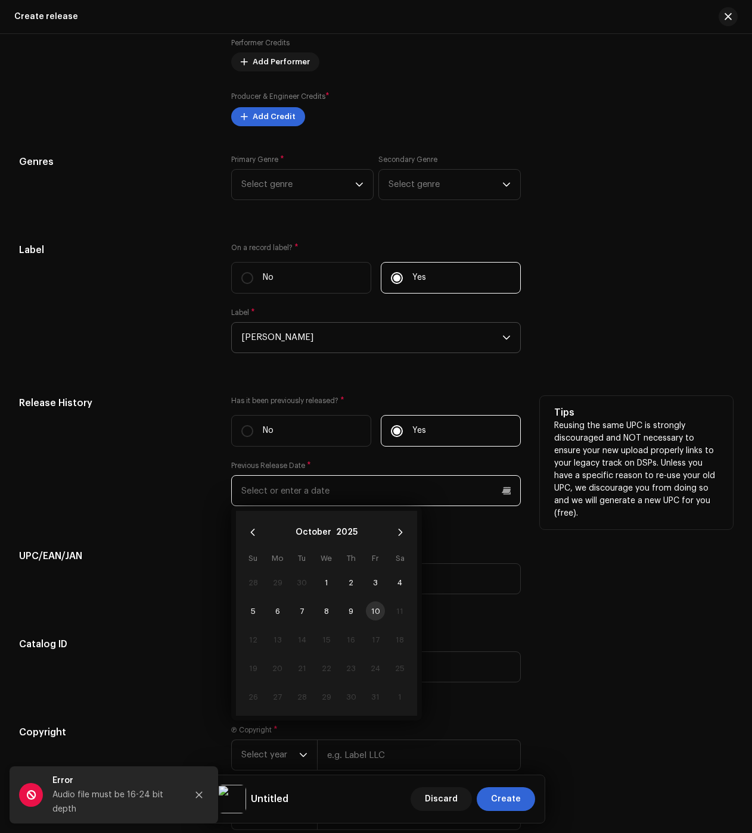
click at [307, 490] on input "text" at bounding box center [376, 490] width 290 height 31
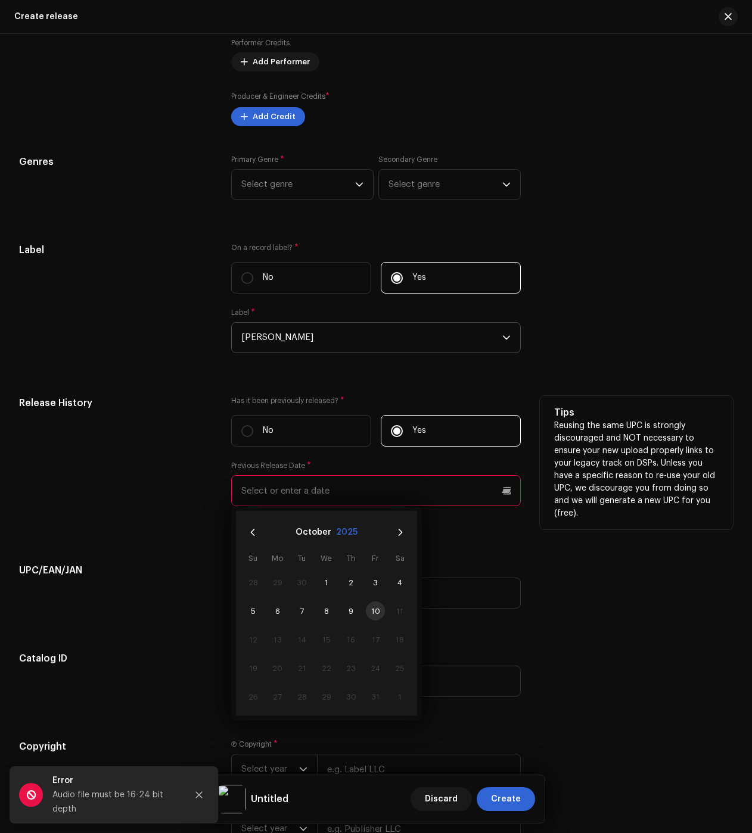
click at [347, 529] on button "2025" at bounding box center [346, 532] width 21 height 19
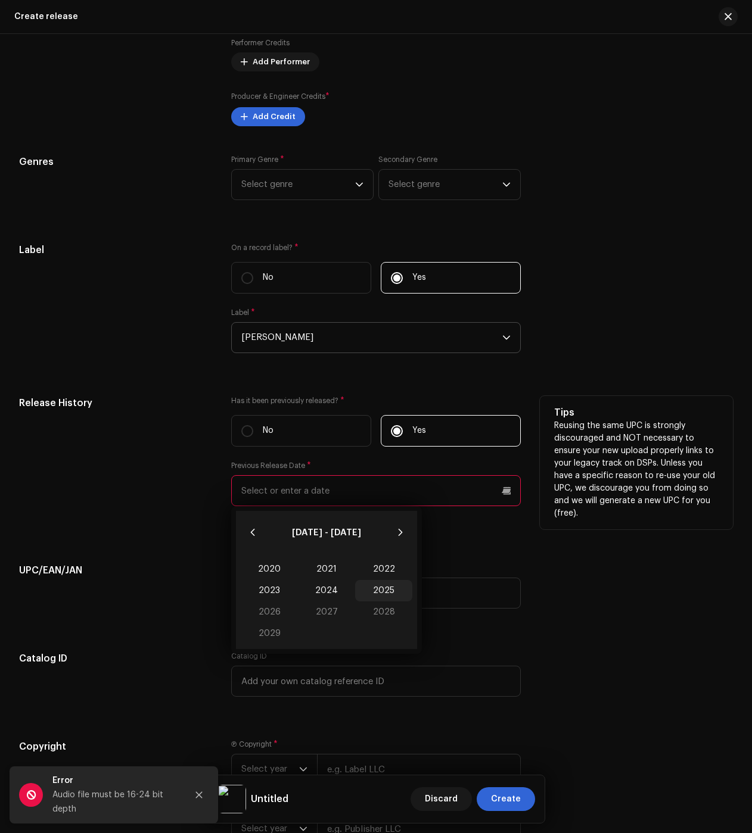
click at [374, 587] on span "2025" at bounding box center [383, 590] width 57 height 21
click at [319, 620] on span "Aug" at bounding box center [326, 615] width 51 height 19
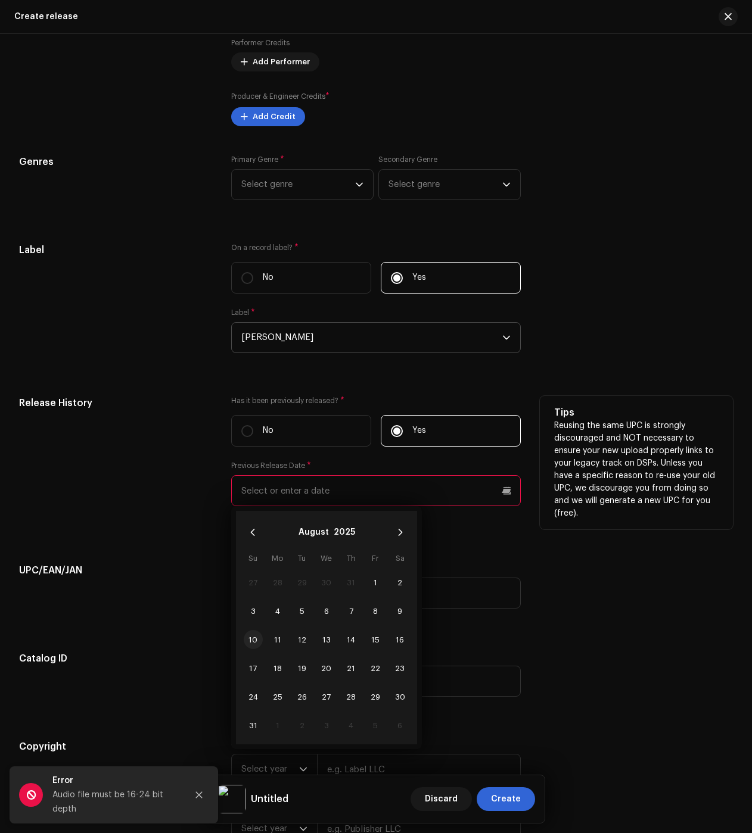
click at [253, 637] on span "10" at bounding box center [253, 639] width 19 height 19
type input "08/10/2025"
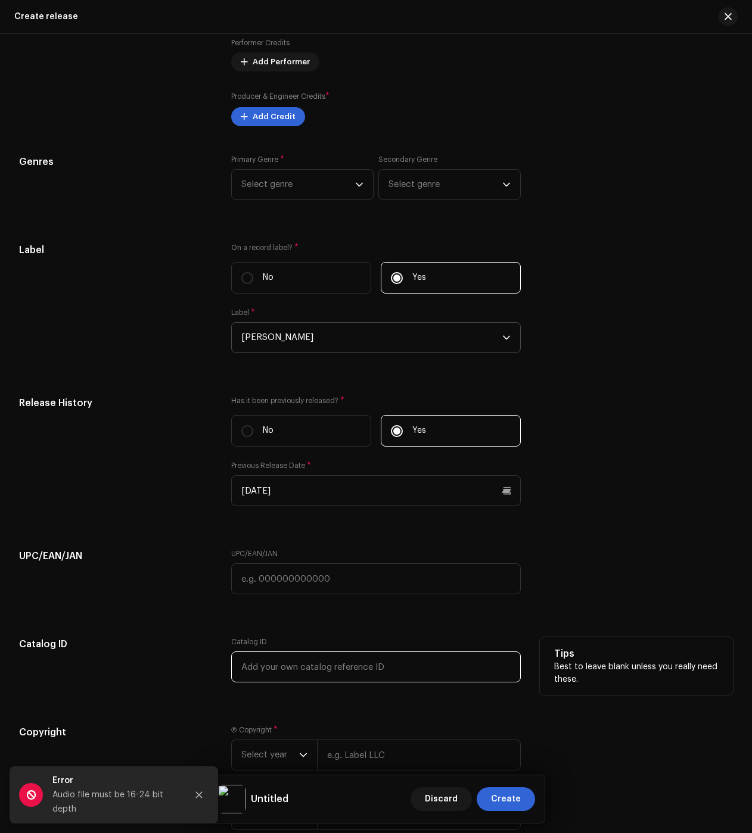
click at [278, 660] on input "text" at bounding box center [376, 667] width 290 height 31
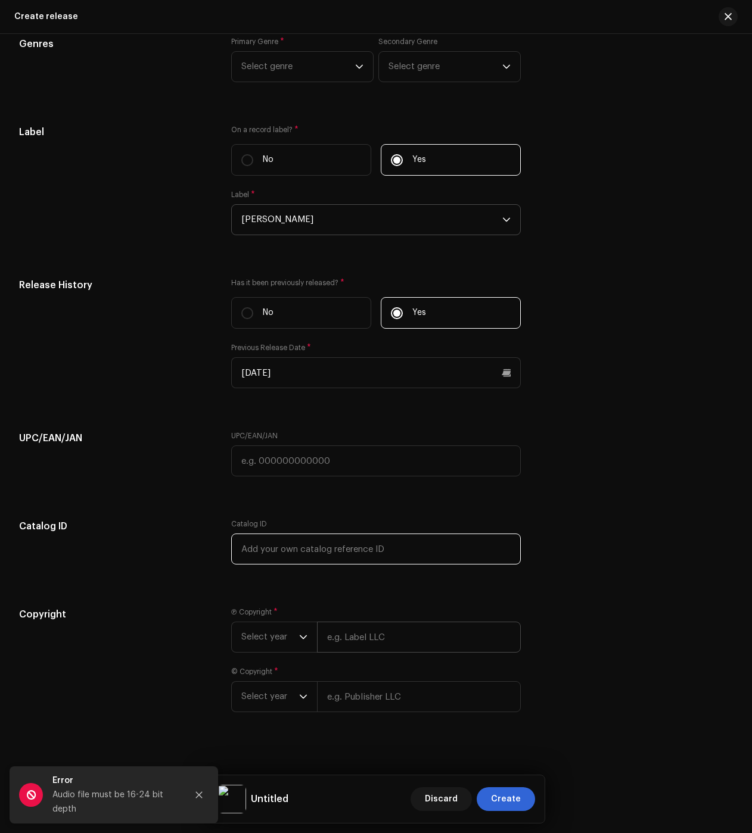
scroll to position [1682, 0]
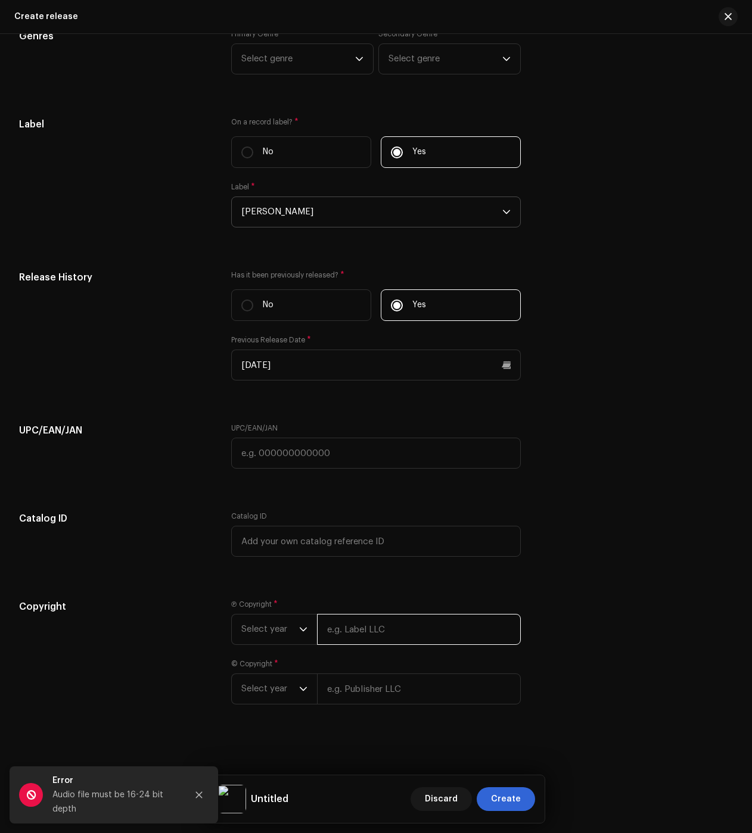
click at [381, 621] on input "text" at bounding box center [419, 629] width 204 height 31
type input "[PERSON_NAME] dos [PERSON_NAME] Galhego [PERSON_NAME]"
click at [346, 686] on div "© Copyright * Select year" at bounding box center [376, 682] width 290 height 45
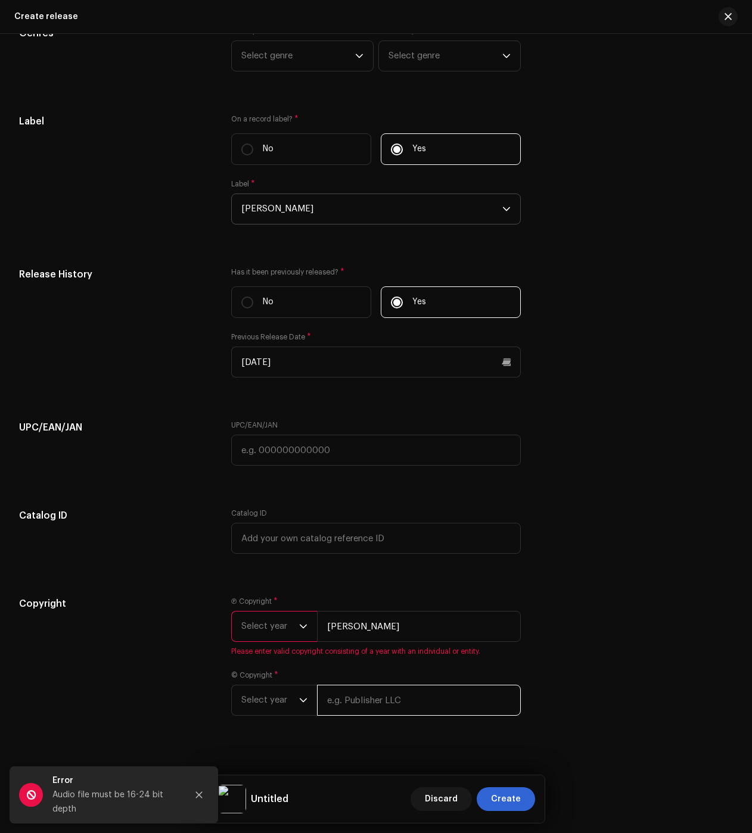
click at [380, 701] on input "text" at bounding box center [419, 700] width 204 height 31
type input "[PERSON_NAME] dos [PERSON_NAME] Galhego [PERSON_NAME]"
drag, startPoint x: 266, startPoint y: 629, endPoint x: 267, endPoint y: 643, distance: 13.8
click at [266, 630] on span "Select year" at bounding box center [270, 627] width 58 height 30
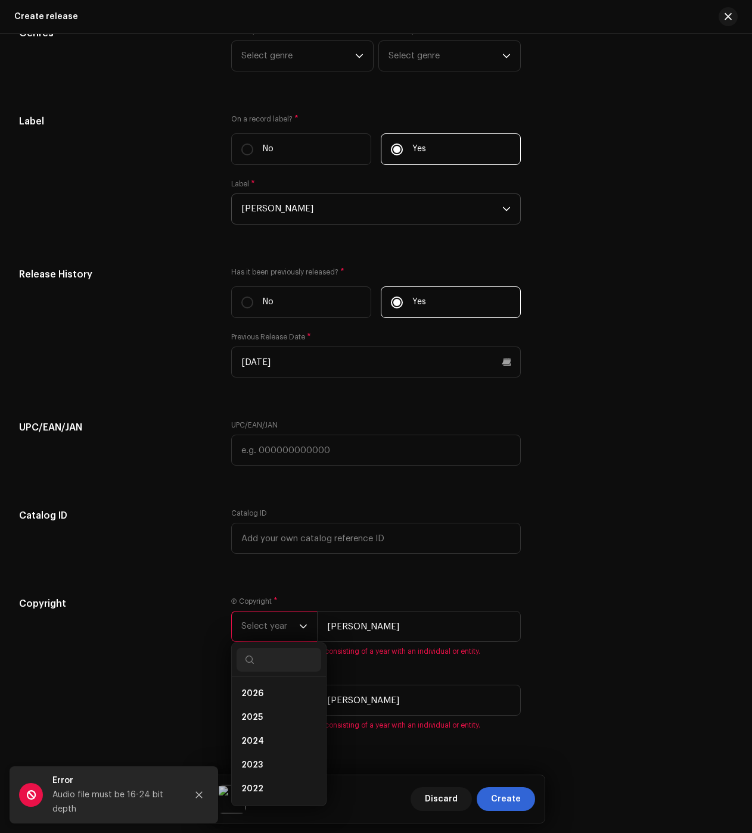
drag, startPoint x: 255, startPoint y: 716, endPoint x: 263, endPoint y: 693, distance: 23.9
click at [255, 716] on span "2025" at bounding box center [251, 718] width 21 height 12
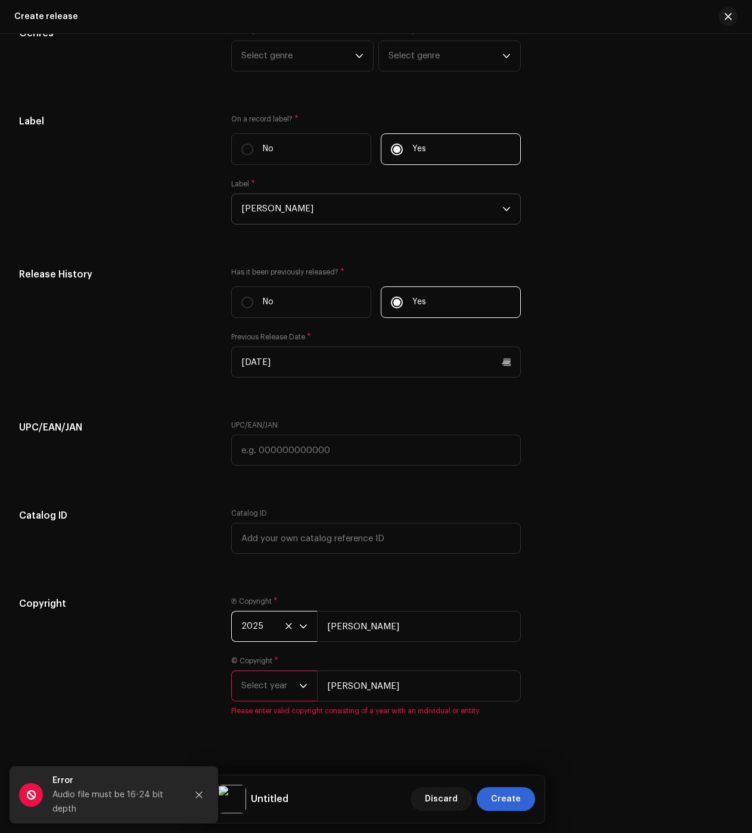
click at [263, 692] on span "Select year" at bounding box center [270, 686] width 58 height 30
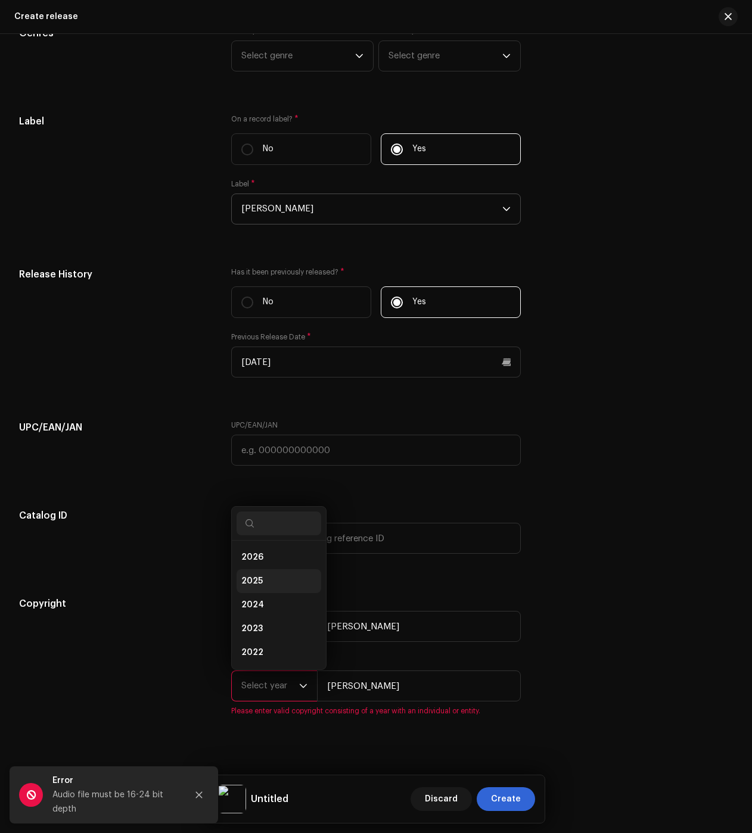
scroll to position [19, 0]
click at [257, 553] on li "2025" at bounding box center [279, 562] width 85 height 24
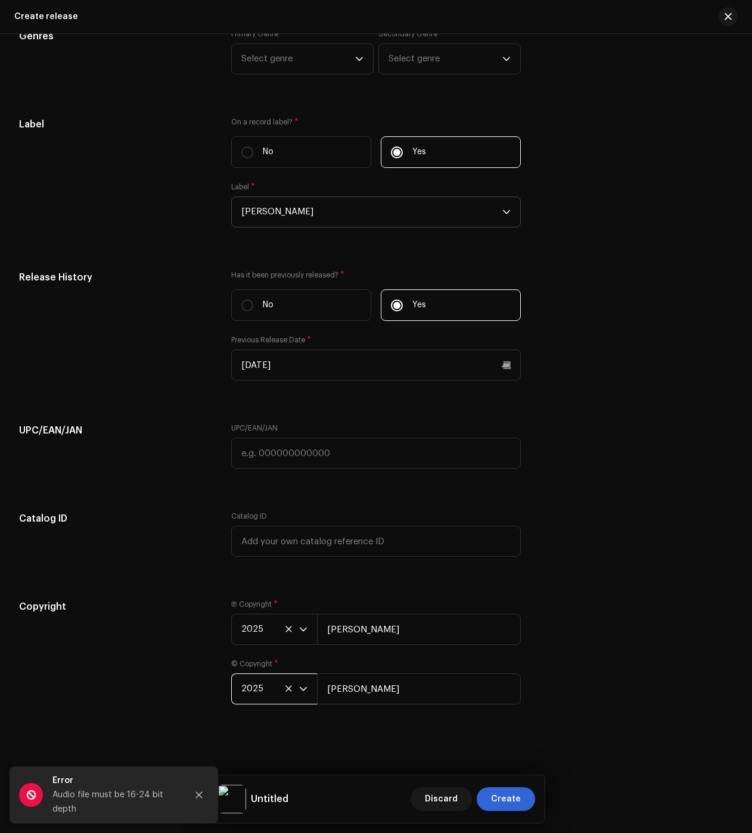
scroll to position [1730, 0]
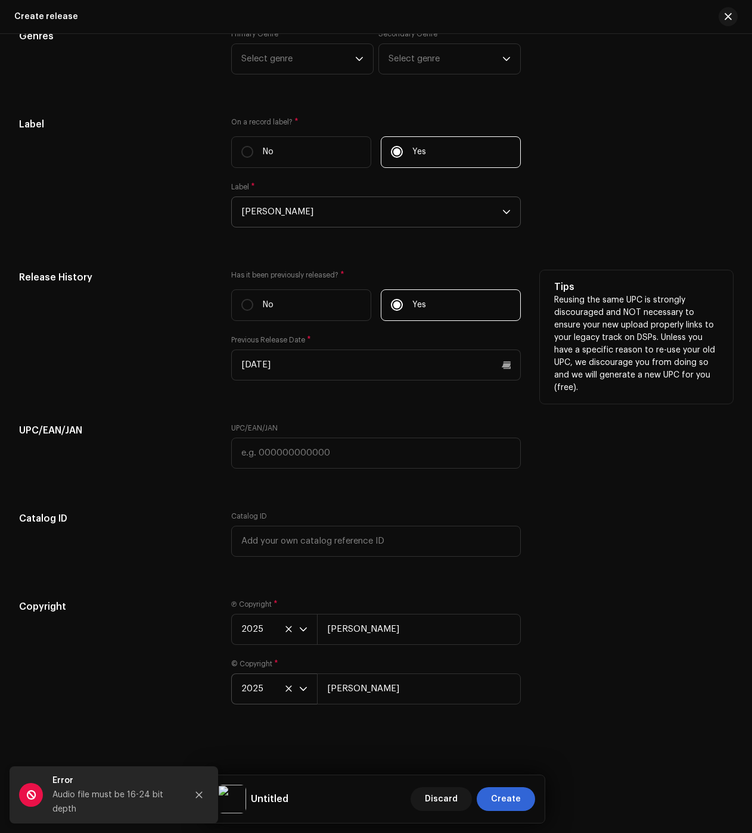
drag, startPoint x: 163, startPoint y: 513, endPoint x: 134, endPoint y: 323, distance: 192.3
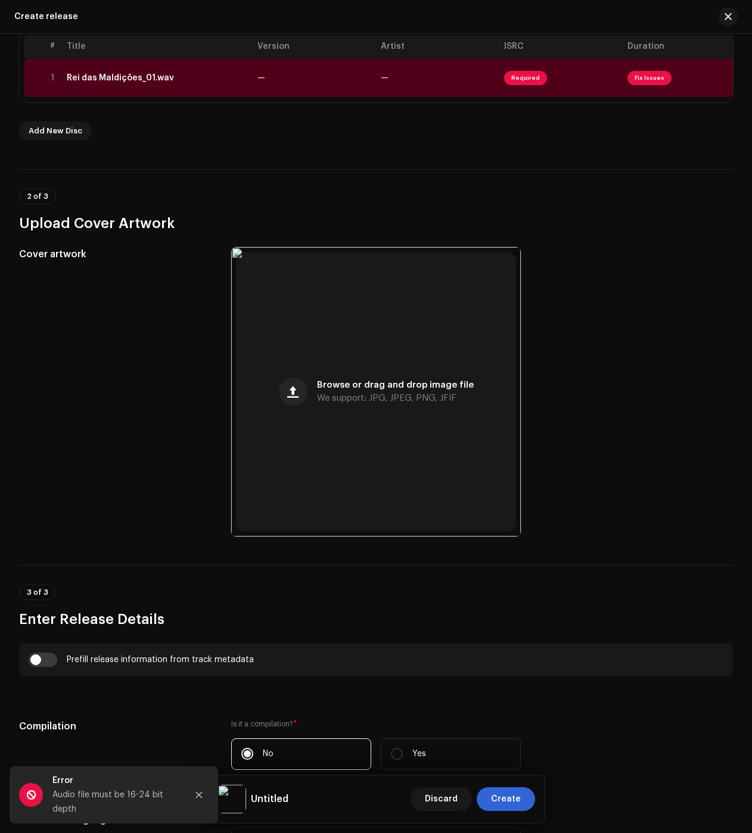
scroll to position [61, 0]
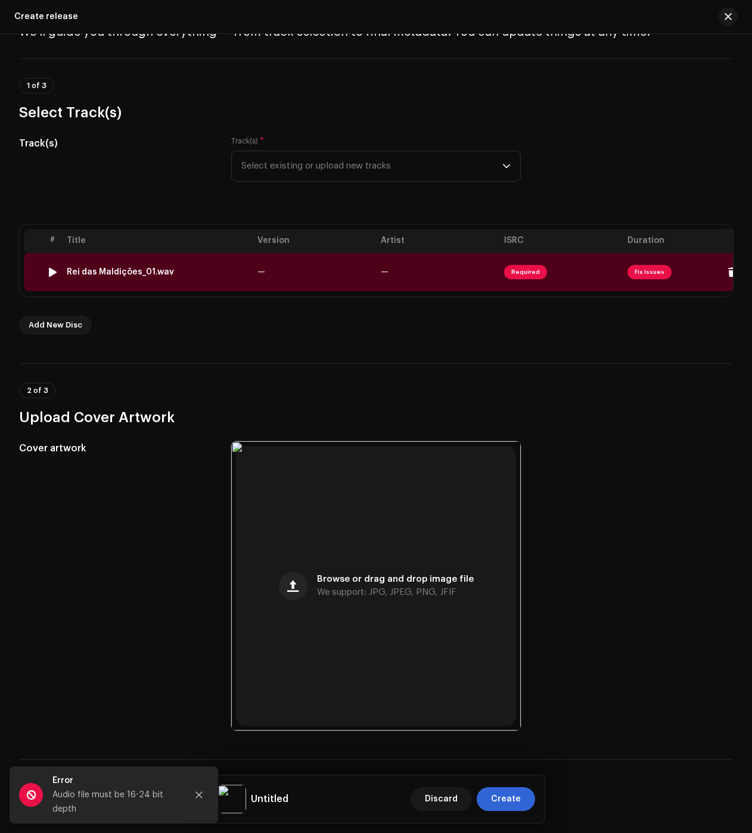
click at [111, 273] on div "Rei das Maldições_01.wav" at bounding box center [120, 272] width 107 height 10
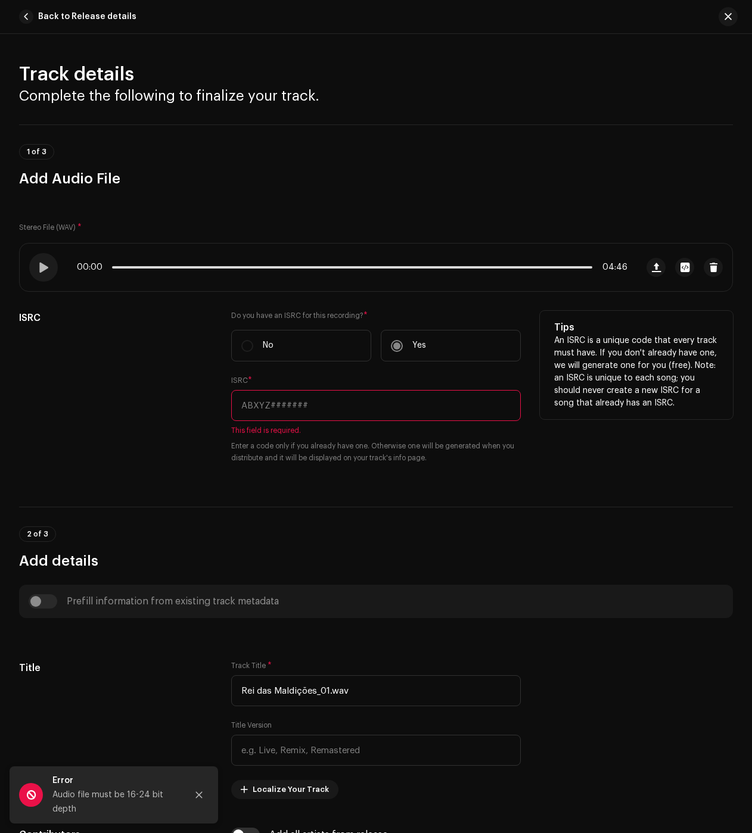
click at [352, 418] on input "text" at bounding box center [376, 405] width 290 height 31
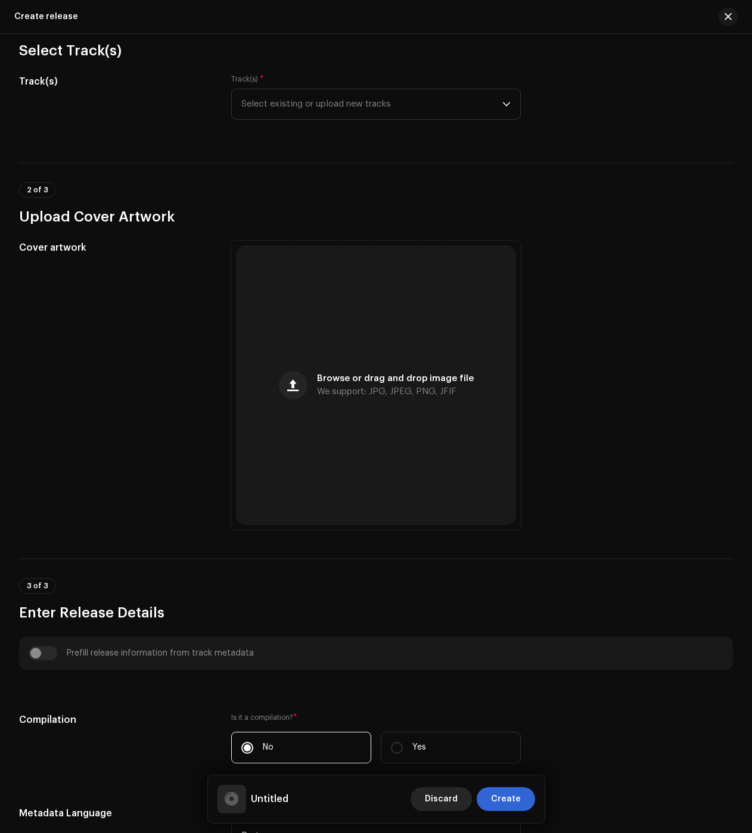
scroll to position [119, 0]
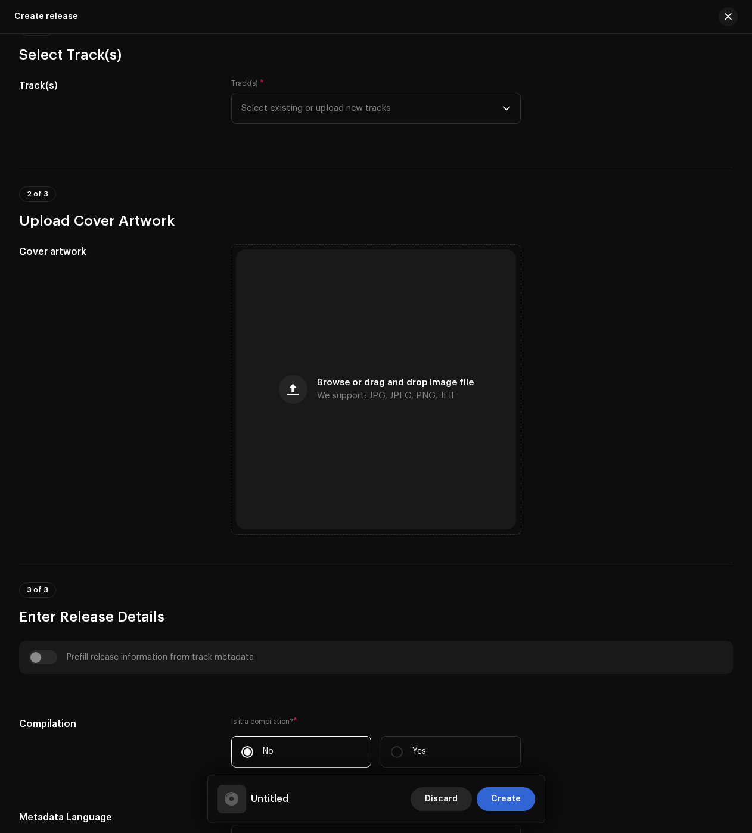
click at [442, 799] on span "Discard" at bounding box center [441, 800] width 33 height 24
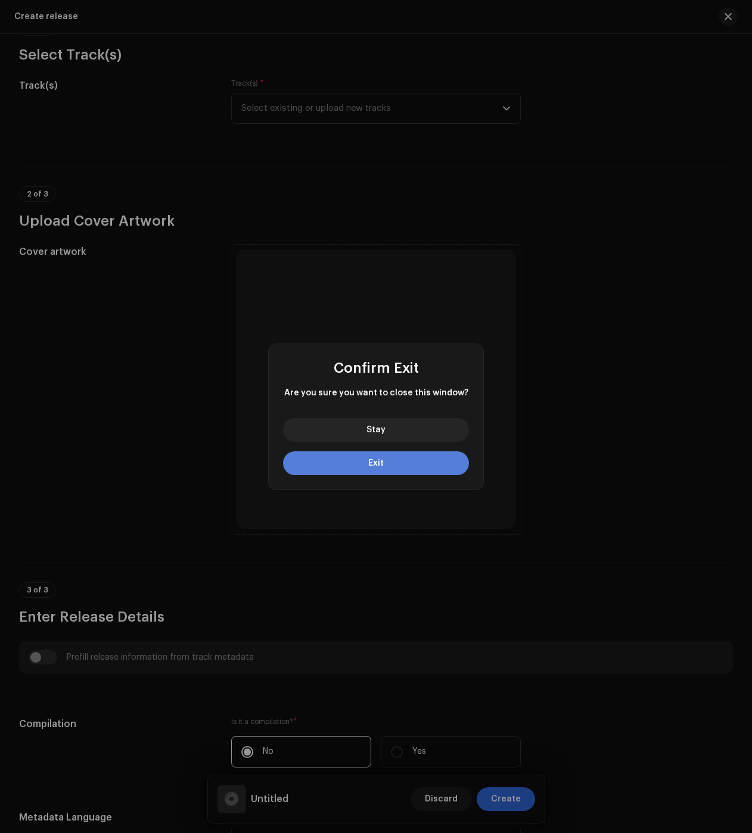
click at [380, 462] on span "Exit" at bounding box center [375, 463] width 15 height 8
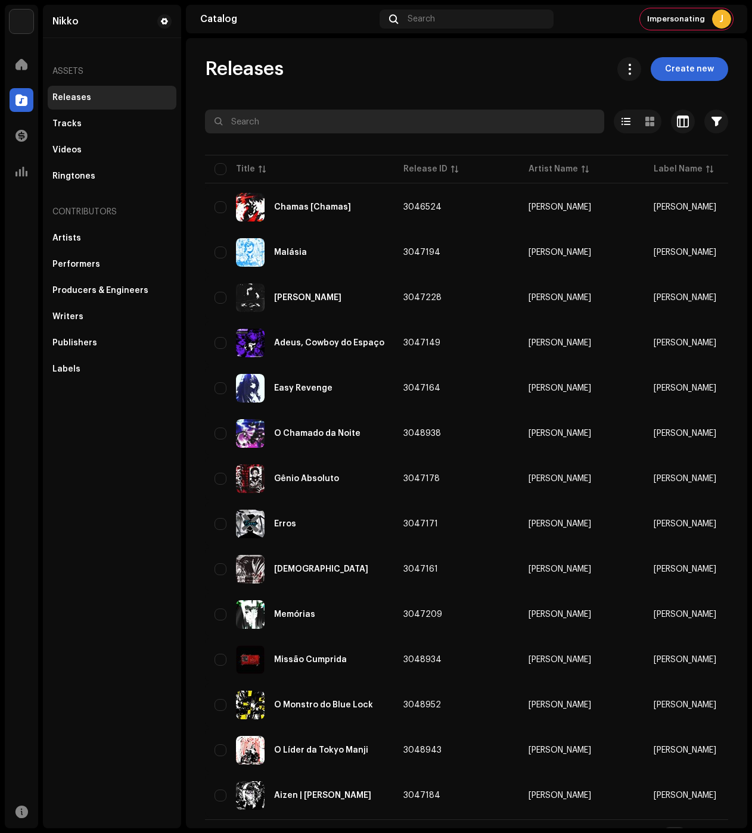
click at [326, 123] on input "text" at bounding box center [404, 122] width 399 height 24
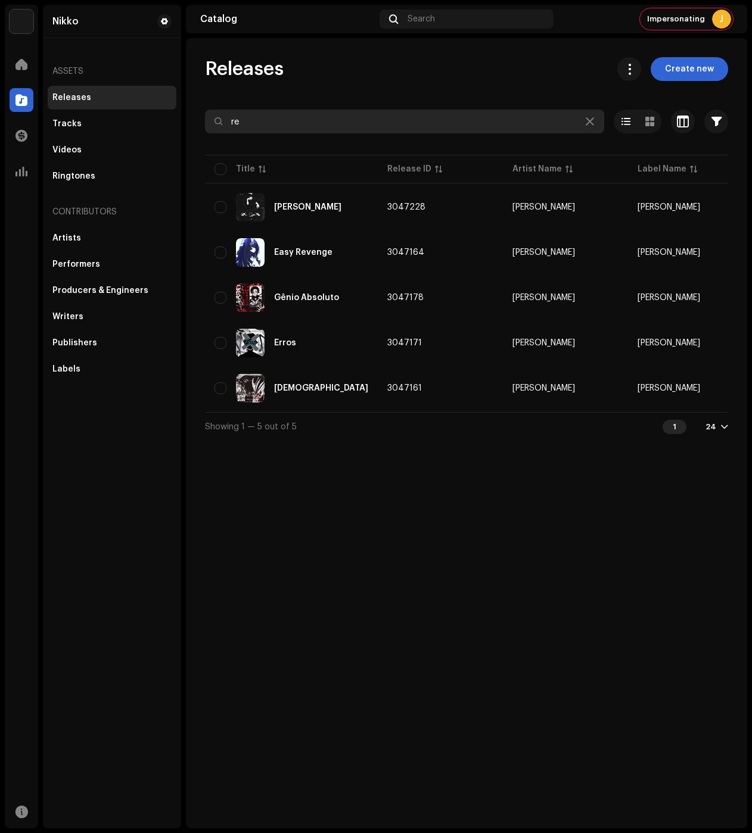
type input "re"
click at [690, 85] on div "Releases Create new re Selected 0 Options Filters Distribution status Never Dis…" at bounding box center [466, 249] width 561 height 384
click at [690, 73] on span "Create new" at bounding box center [689, 69] width 49 height 24
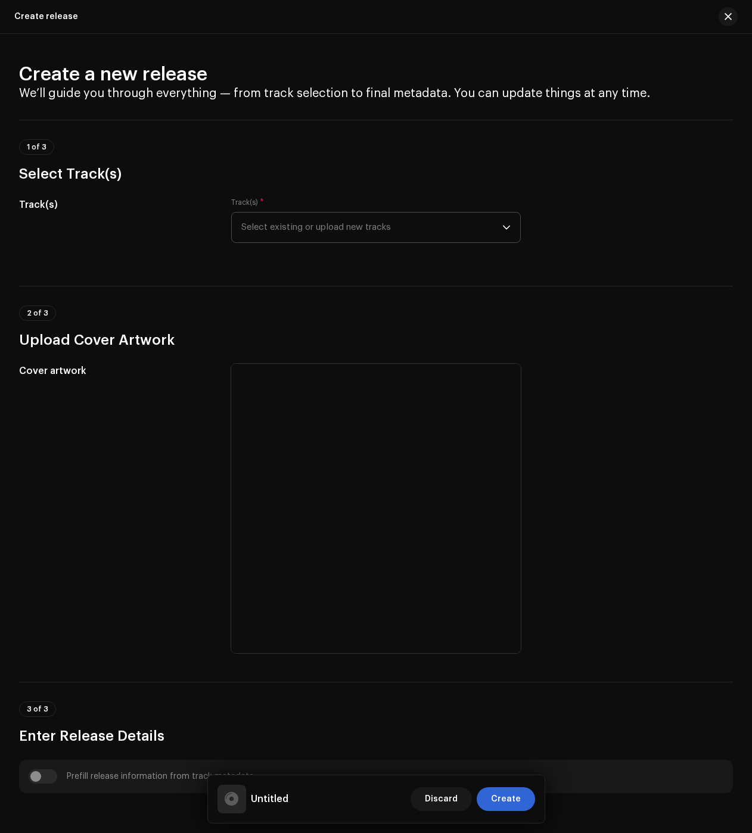
drag, startPoint x: 299, startPoint y: 235, endPoint x: 297, endPoint y: 242, distance: 7.0
click at [299, 236] on span "Select existing or upload new tracks" at bounding box center [371, 228] width 261 height 30
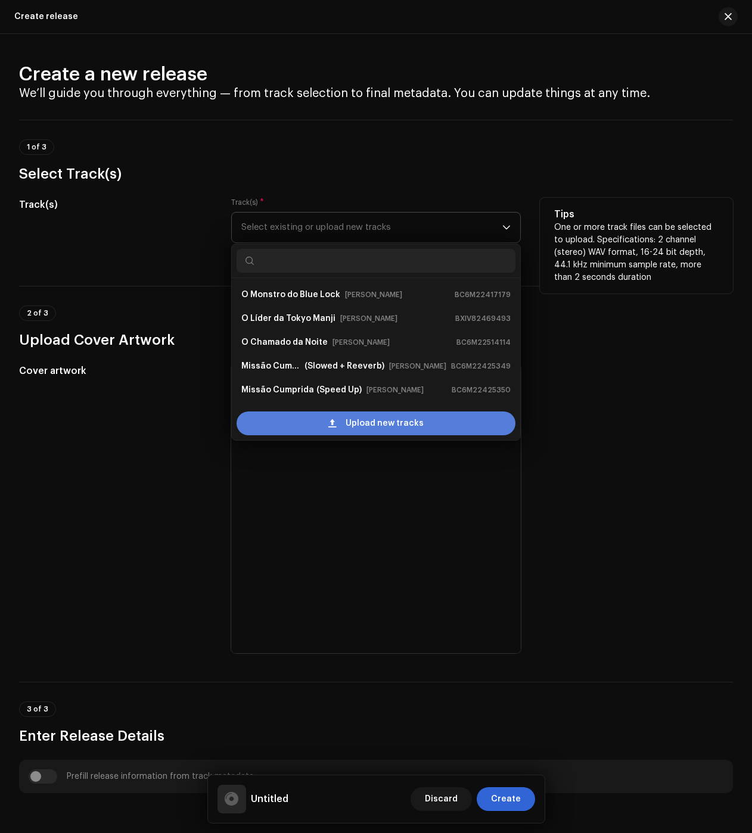
scroll to position [19, 0]
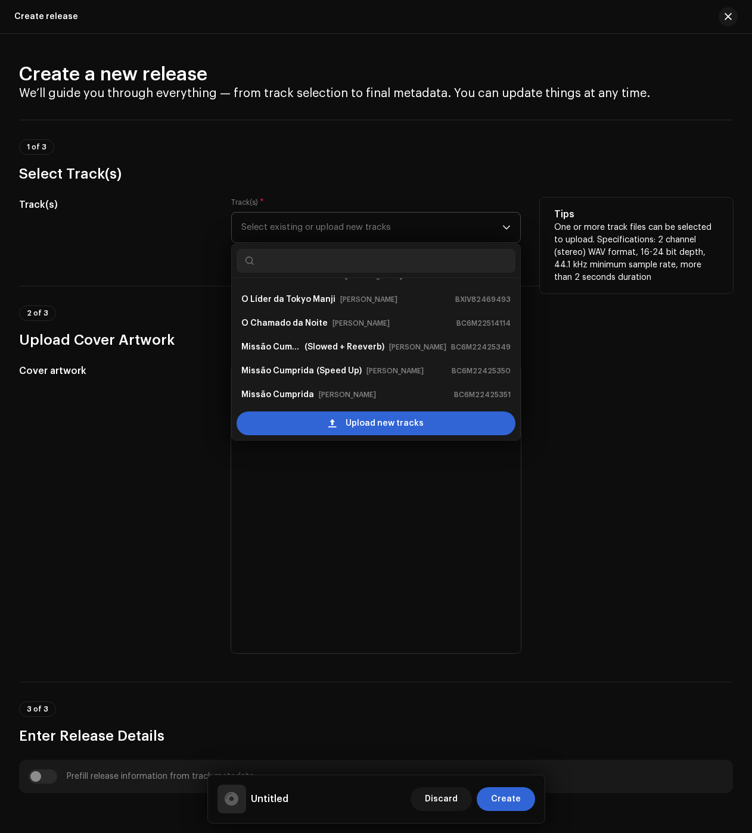
drag, startPoint x: 292, startPoint y: 428, endPoint x: 288, endPoint y: 419, distance: 10.2
click at [291, 428] on div "Upload new tracks" at bounding box center [376, 424] width 279 height 24
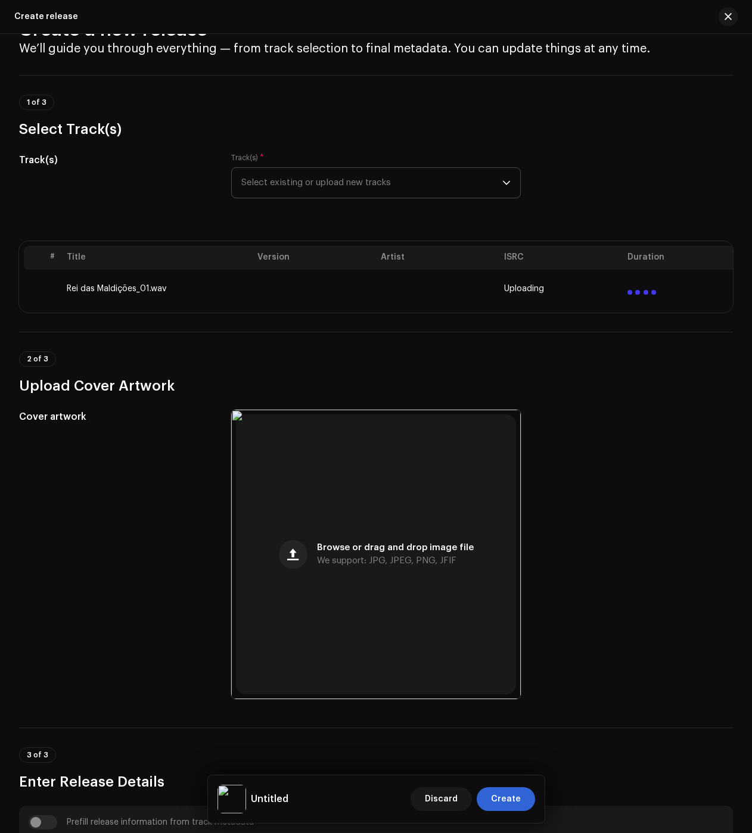
scroll to position [1554, 0]
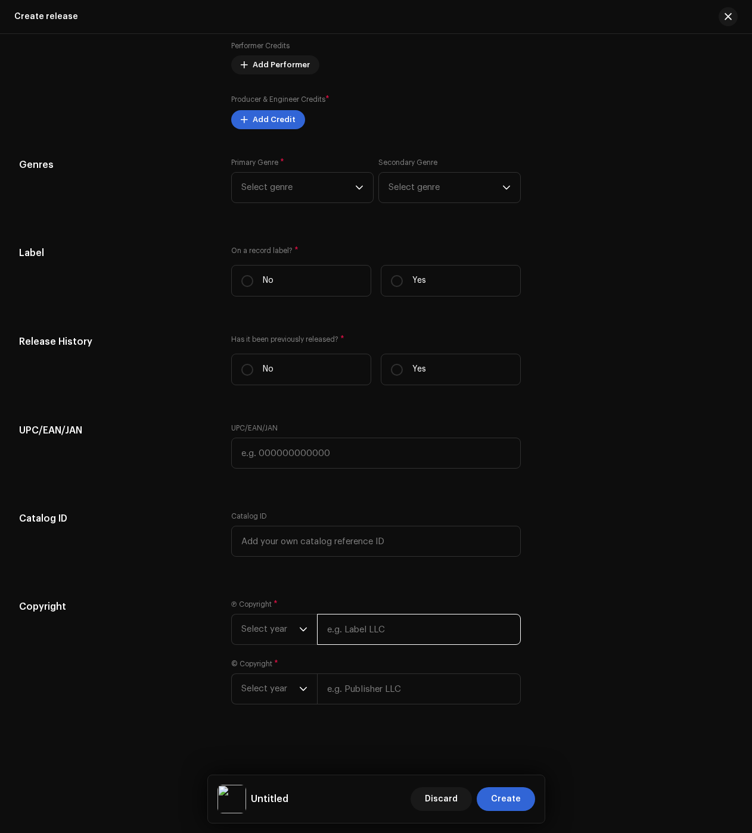
drag, startPoint x: 352, startPoint y: 621, endPoint x: 357, endPoint y: 672, distance: 51.5
click at [352, 620] on input "text" at bounding box center [419, 629] width 204 height 31
paste input "[PERSON_NAME] dos [PERSON_NAME] Galhego [PERSON_NAME]"
type input "[PERSON_NAME] dos [PERSON_NAME] Galhego [PERSON_NAME]"
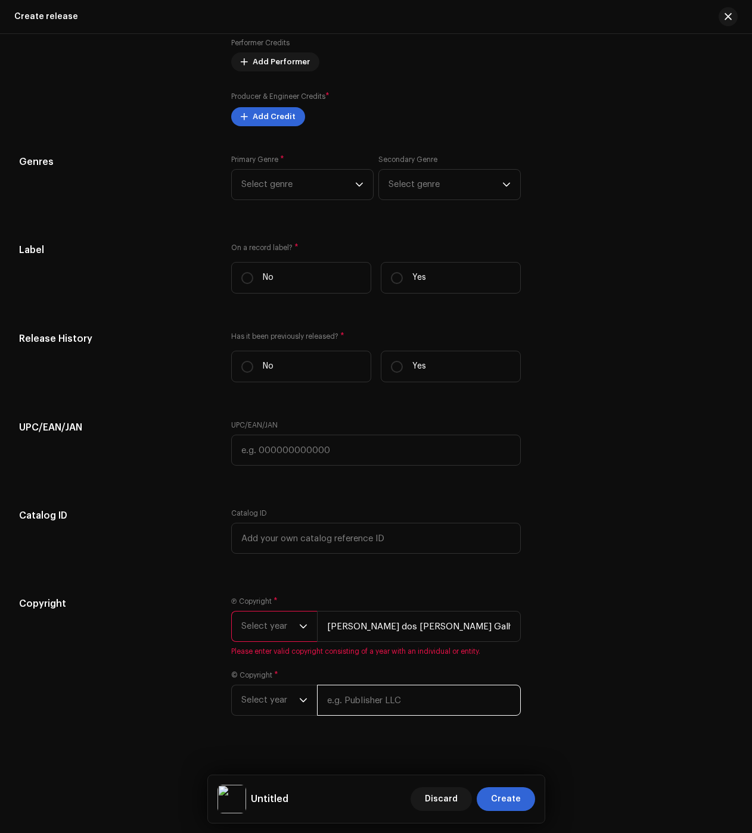
click at [349, 701] on input "text" at bounding box center [419, 700] width 204 height 31
paste input "[PERSON_NAME] dos [PERSON_NAME] Galhego [PERSON_NAME]"
type input "[PERSON_NAME] dos [PERSON_NAME] Galhego [PERSON_NAME]"
click at [253, 627] on span "Select year" at bounding box center [270, 627] width 58 height 30
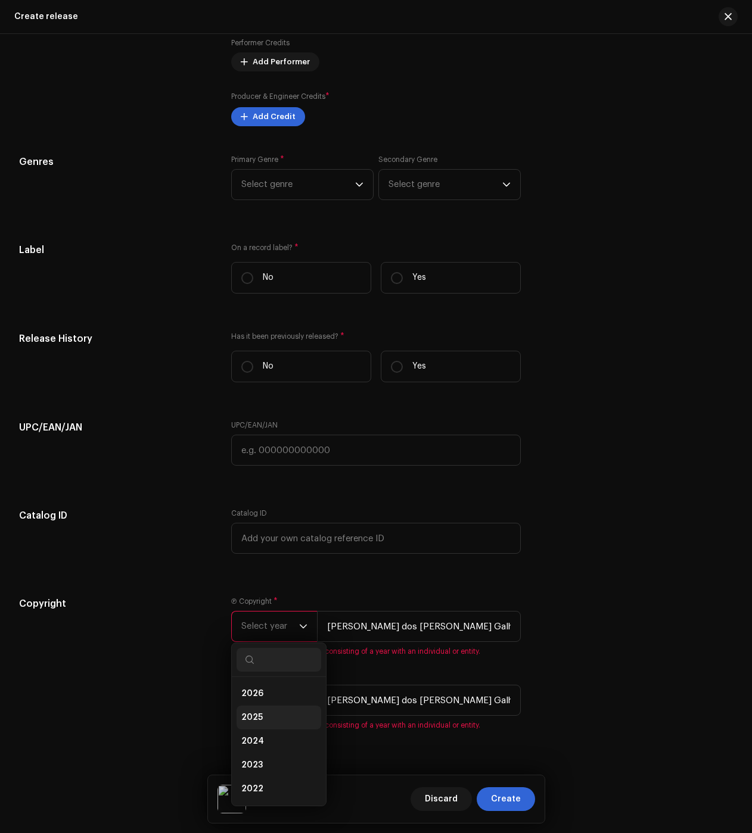
click at [257, 724] on span "2025" at bounding box center [251, 718] width 21 height 12
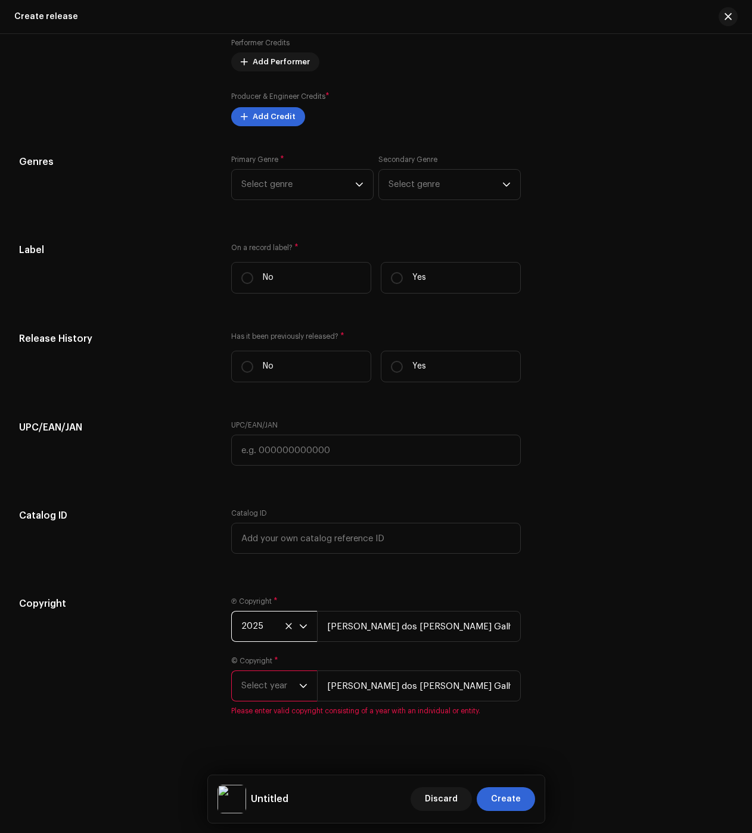
click at [267, 707] on div "© Copyright * Select year [PERSON_NAME] dos [PERSON_NAME] Galhego [PERSON_NAME]…" at bounding box center [376, 687] width 290 height 60
click at [267, 695] on span "Select year" at bounding box center [270, 686] width 58 height 30
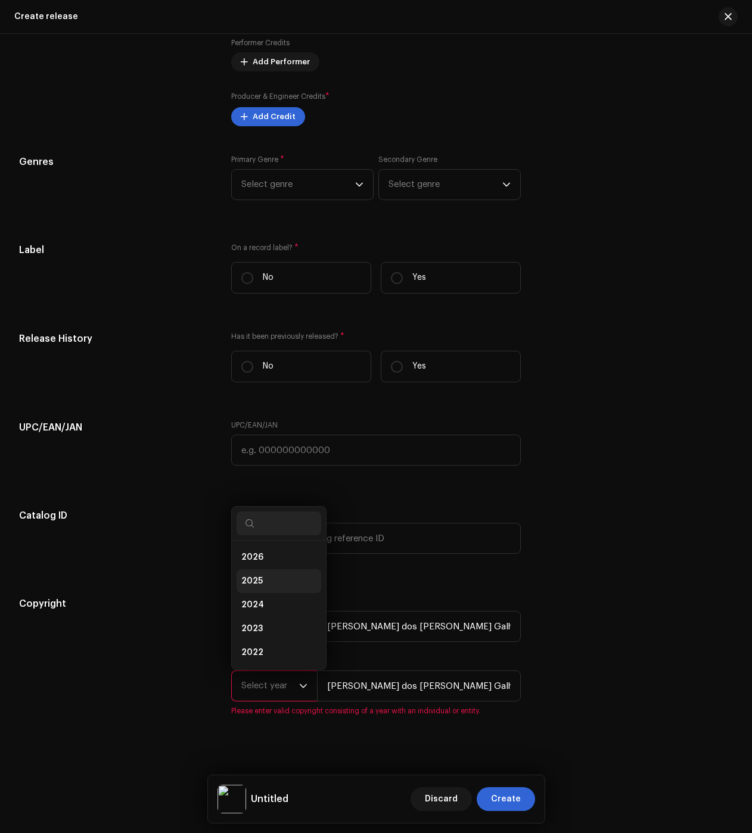
click at [277, 592] on li "2025" at bounding box center [279, 582] width 85 height 24
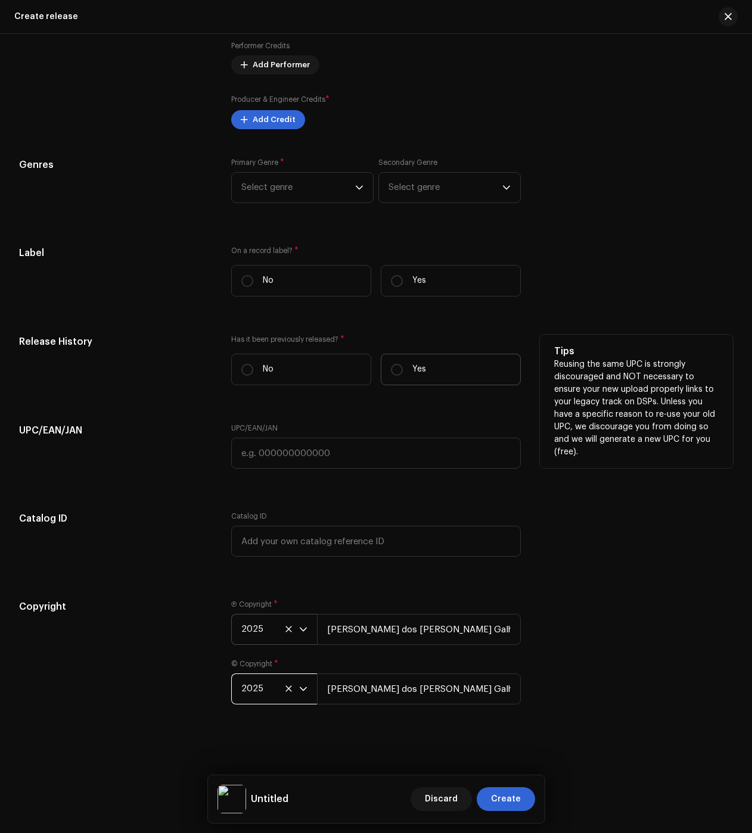
click at [406, 357] on label "Yes" at bounding box center [451, 370] width 140 height 32
click at [403, 364] on input "Yes" at bounding box center [397, 370] width 12 height 12
radio input "true"
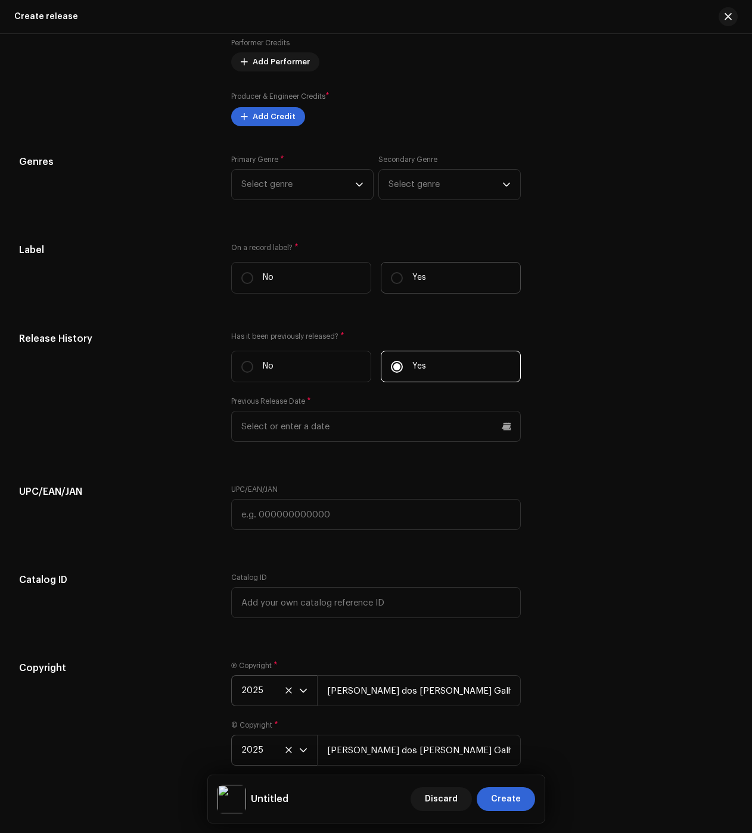
click at [416, 275] on p "Yes" at bounding box center [419, 278] width 14 height 13
click at [403, 275] on input "Yes" at bounding box center [397, 278] width 12 height 12
radio input "true"
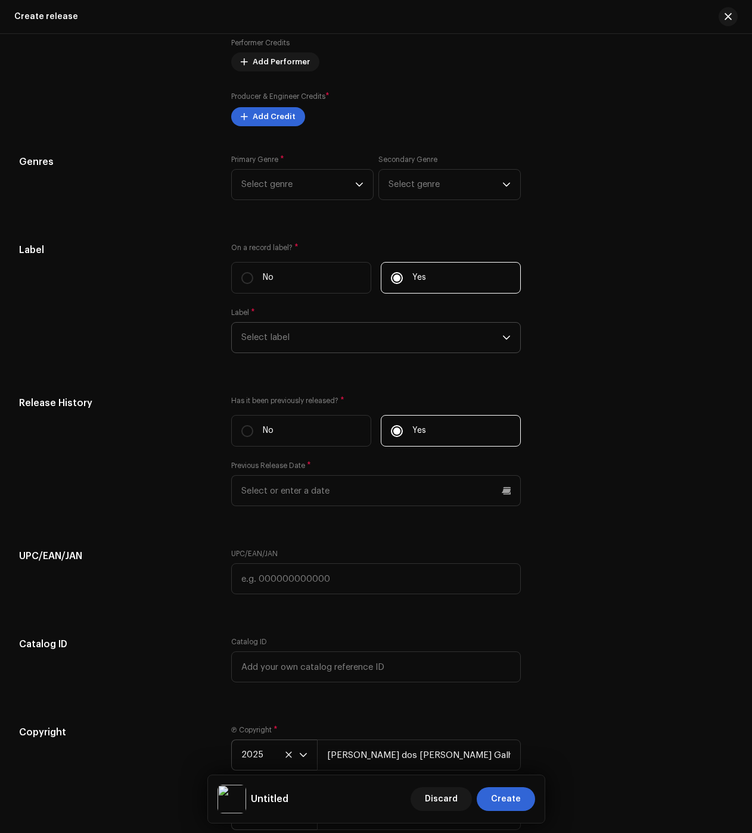
click at [282, 338] on span "Select label" at bounding box center [371, 338] width 261 height 30
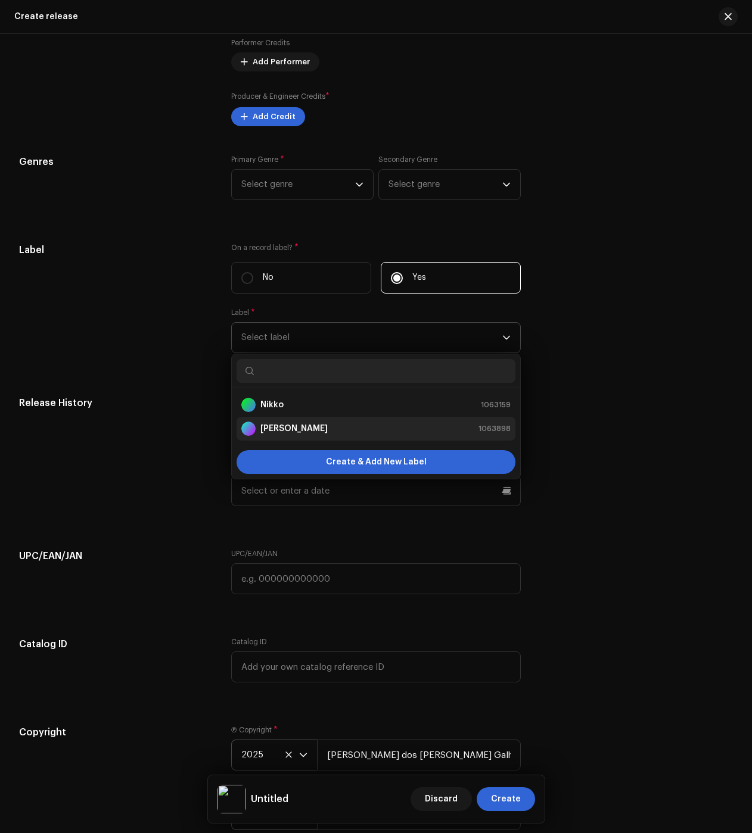
click at [291, 427] on strong "[PERSON_NAME]" at bounding box center [293, 429] width 67 height 12
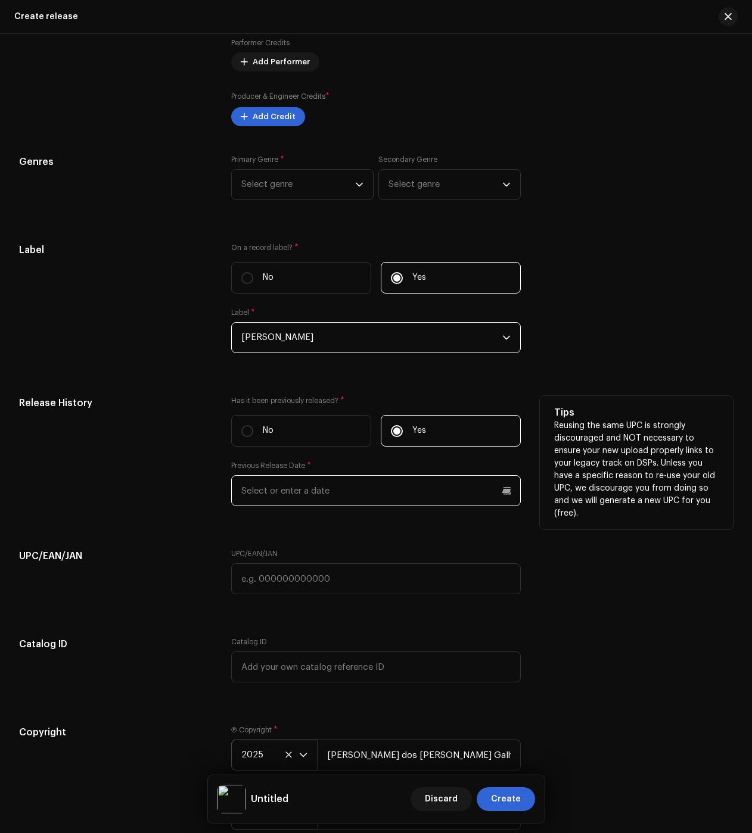
drag, startPoint x: 282, startPoint y: 496, endPoint x: 289, endPoint y: 495, distance: 6.6
click at [282, 496] on input "text" at bounding box center [376, 490] width 290 height 31
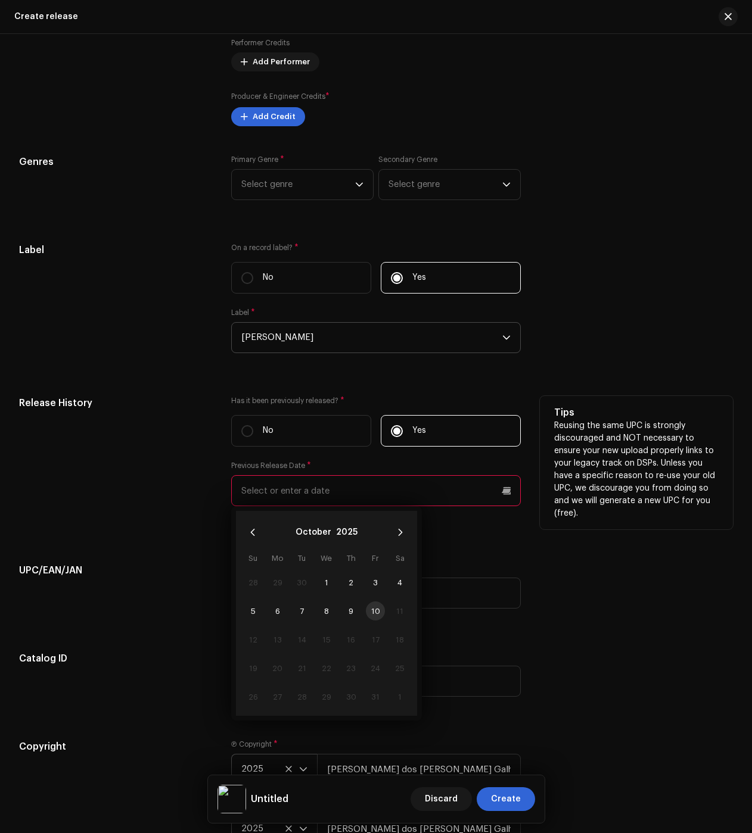
click at [314, 536] on button "October" at bounding box center [313, 532] width 36 height 19
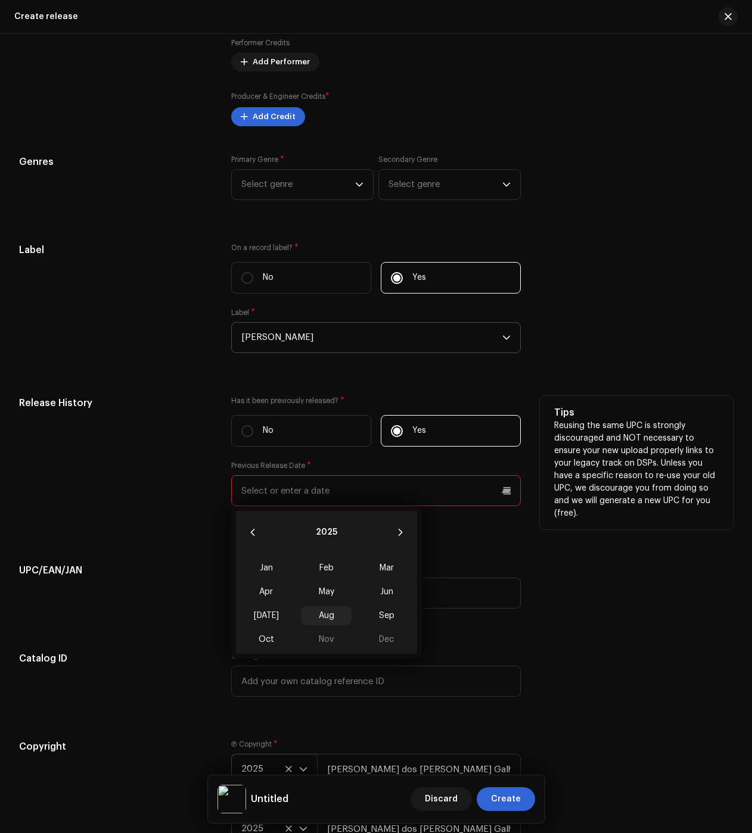
click at [321, 614] on span "Aug" at bounding box center [326, 615] width 51 height 19
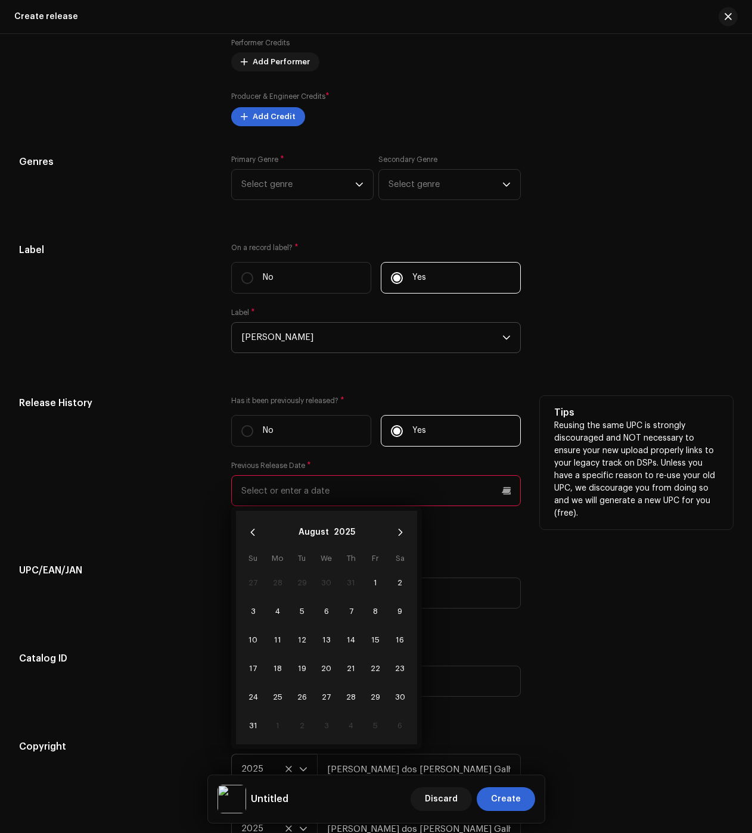
drag, startPoint x: 253, startPoint y: 639, endPoint x: 234, endPoint y: 616, distance: 29.6
click at [253, 639] on span "10" at bounding box center [253, 639] width 19 height 19
type input "08/10/2025"
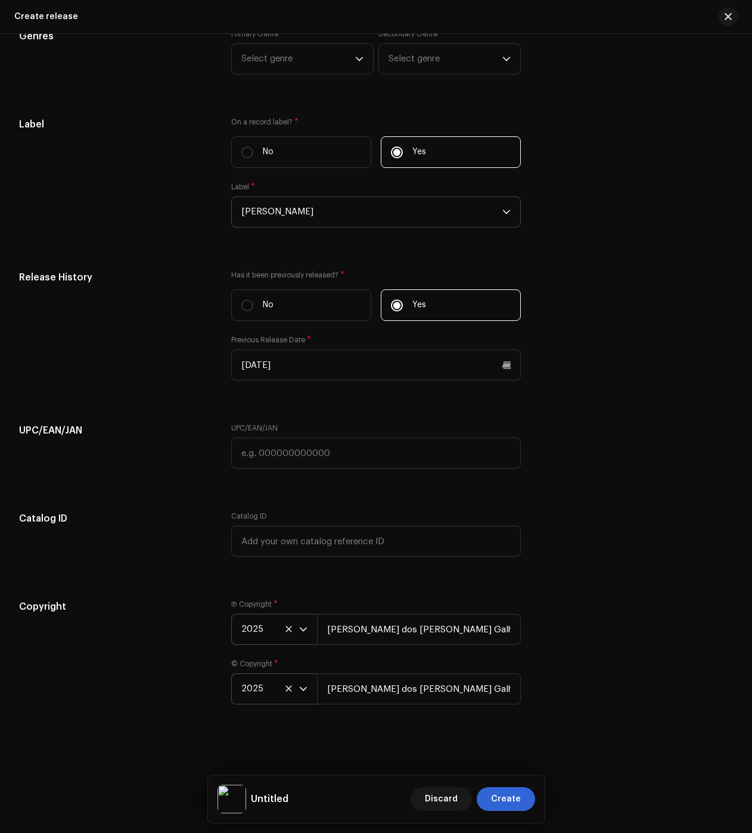
drag, startPoint x: 173, startPoint y: 554, endPoint x: 147, endPoint y: 484, distance: 75.0
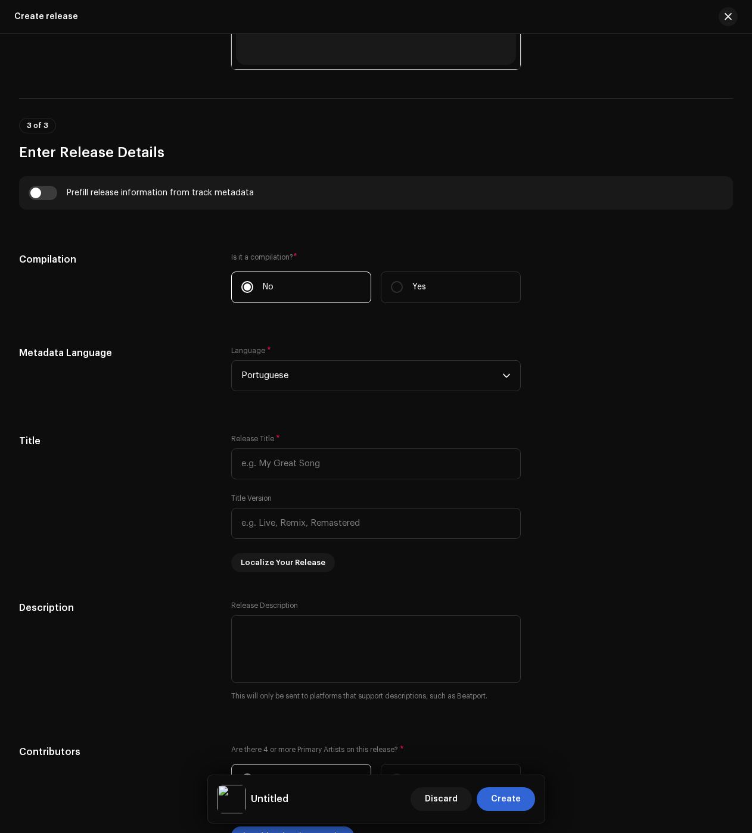
scroll to position [0, 0]
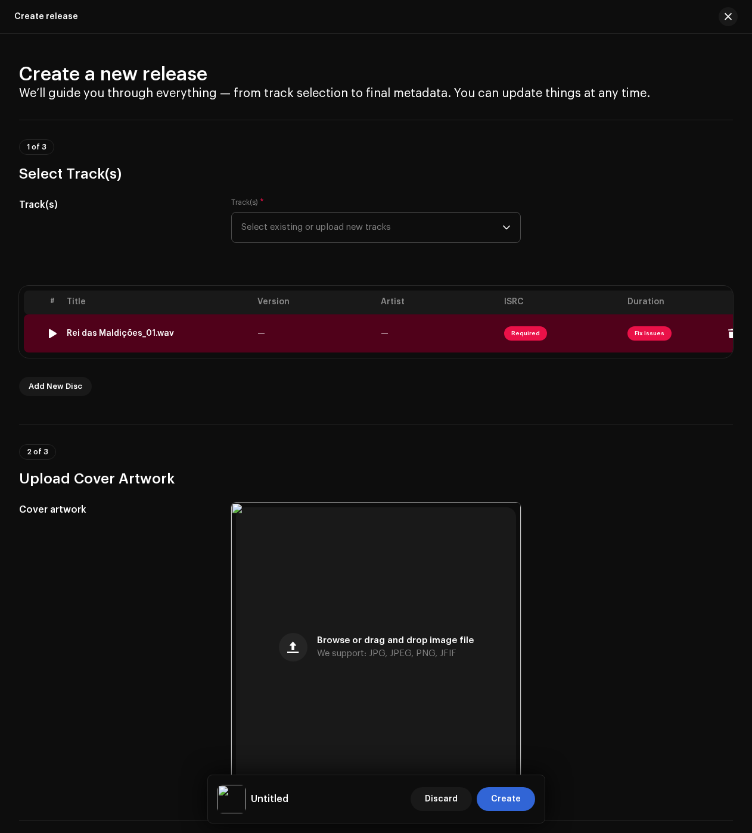
click at [117, 335] on div "Rei das Maldições_01.wav" at bounding box center [120, 334] width 107 height 10
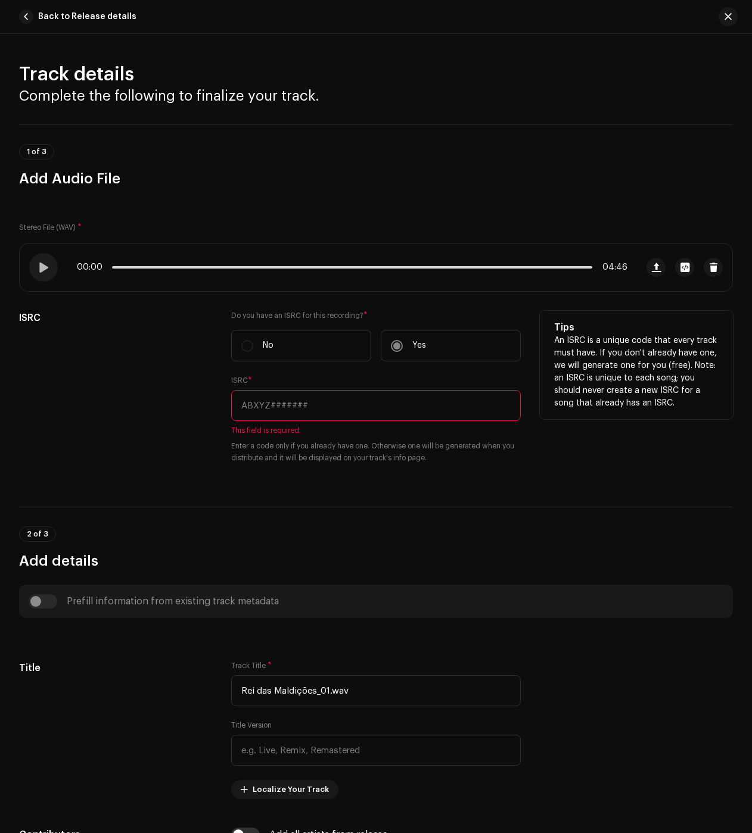
click at [334, 405] on input "text" at bounding box center [376, 405] width 290 height 31
paste input "https://open.spotify.com/track/2iZnARnn5jlPmjw6L5mo2J"
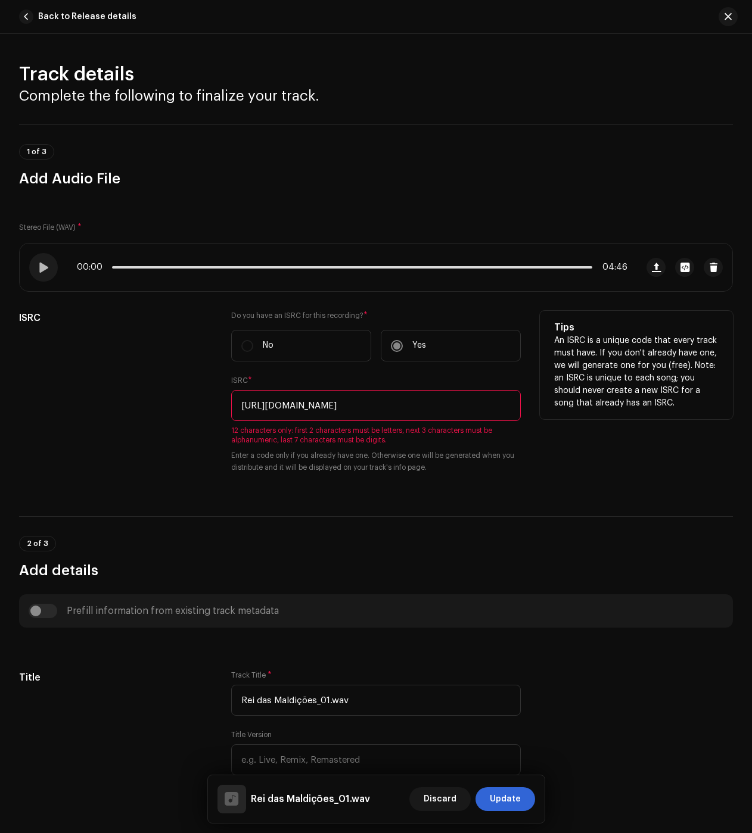
click at [399, 394] on input "https://open.spotify.com/track/2iZnARnn5jlPmjw6L5mo2J" at bounding box center [376, 405] width 290 height 31
paste input "BC6M22523024"
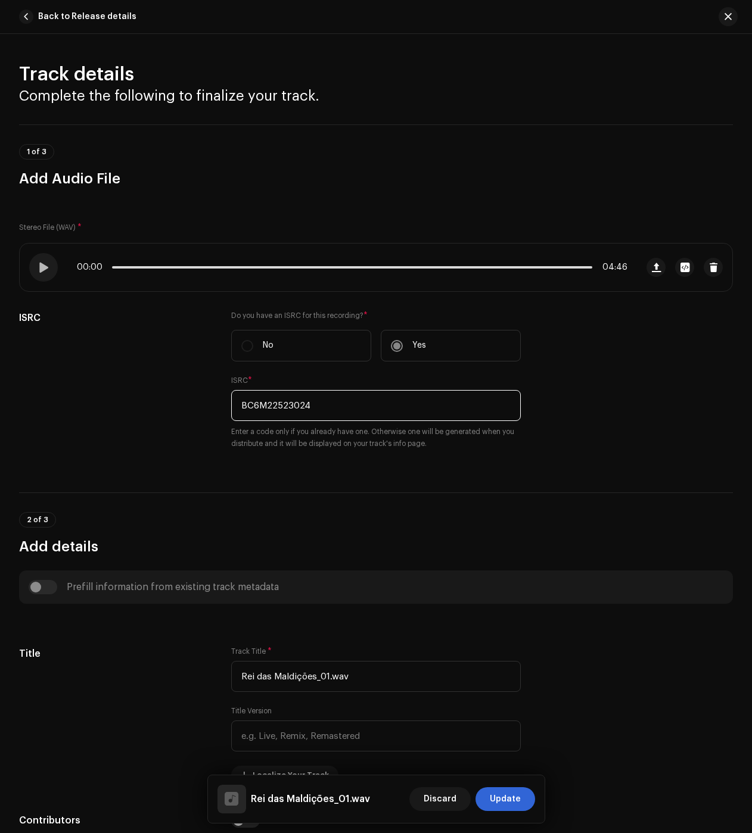
type input "BC6M22523024"
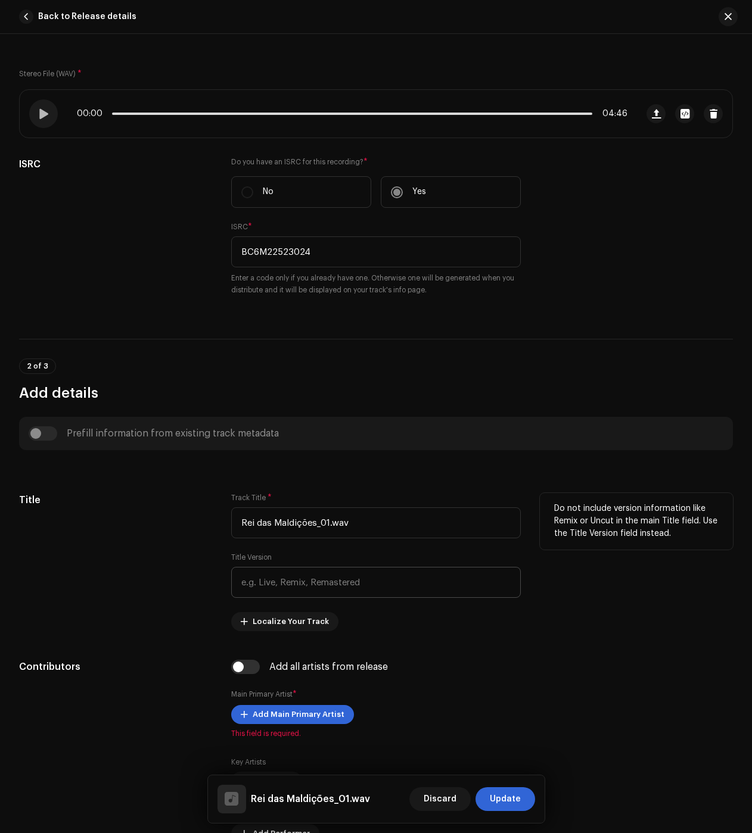
scroll to position [298, 0]
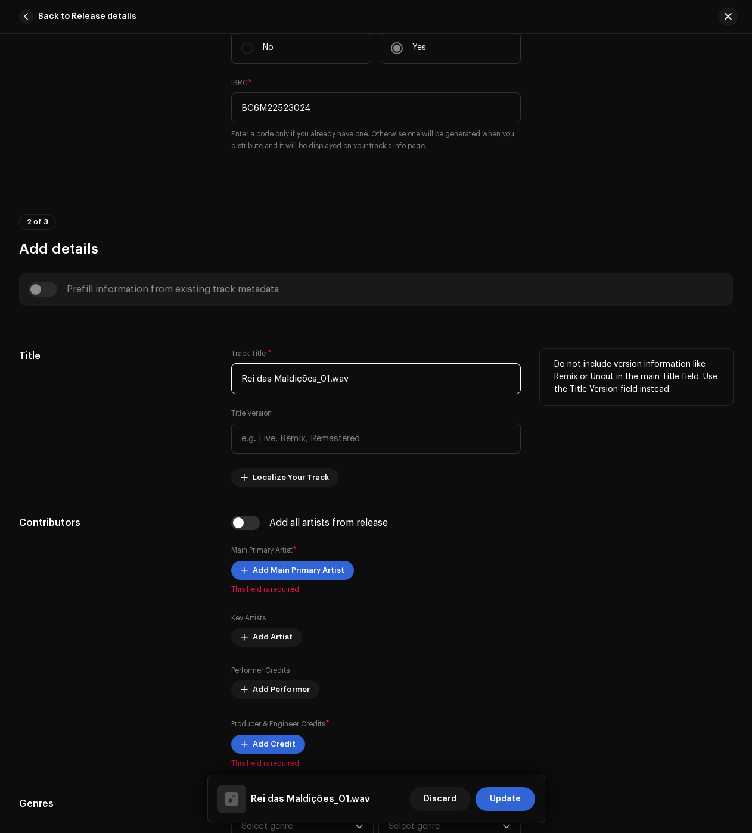
drag, startPoint x: 380, startPoint y: 385, endPoint x: 171, endPoint y: 372, distance: 208.9
click at [173, 370] on div "Title Track Title * Rei das Maldições_01.wav Title Version Localize Your Track …" at bounding box center [376, 418] width 714 height 138
paste input "text"
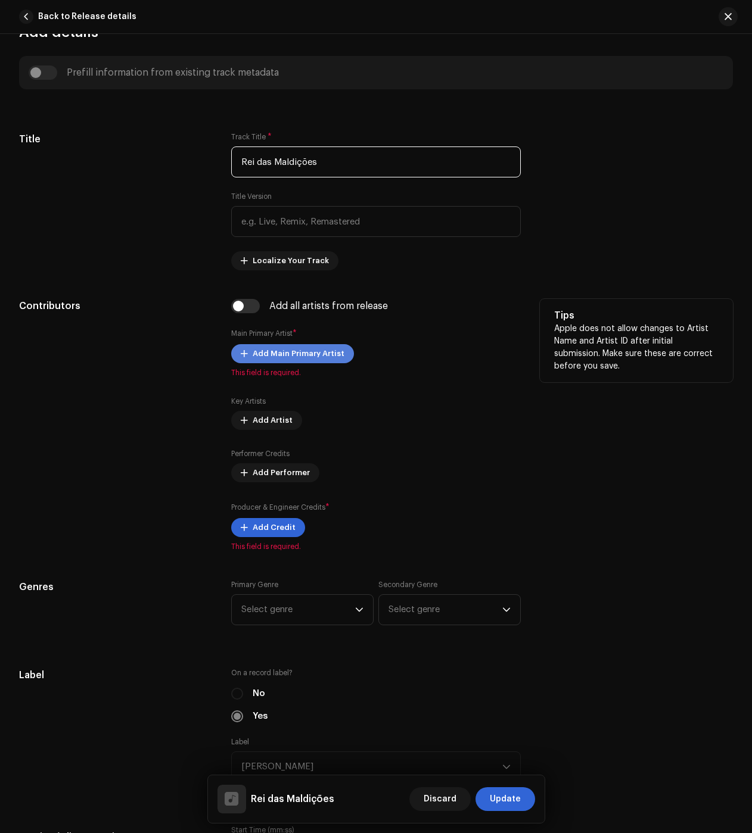
scroll to position [536, 0]
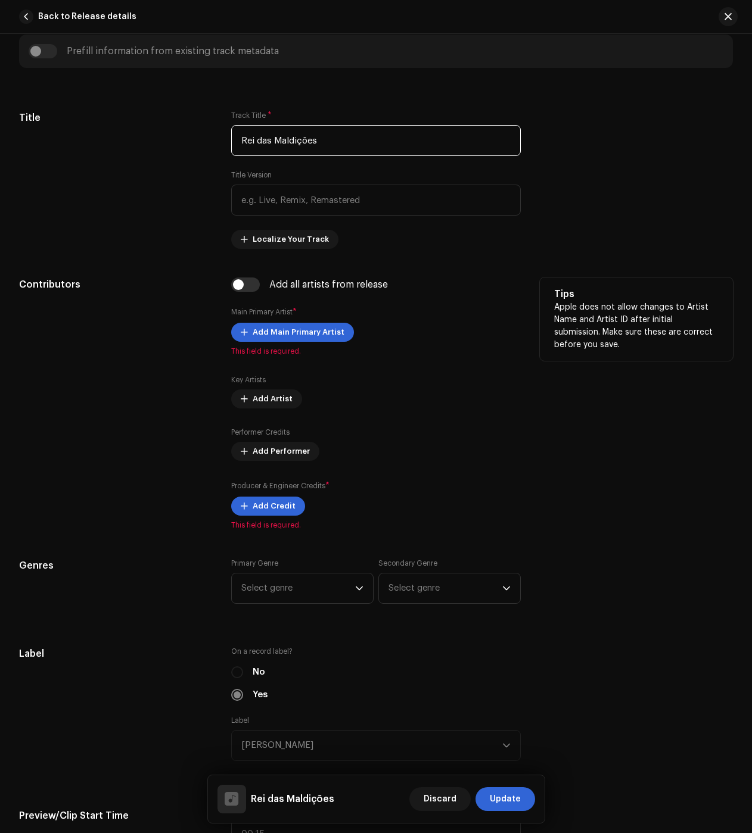
type input "Rei das Maldições"
click at [279, 344] on div "Add Main Primary Artist This field is required." at bounding box center [376, 339] width 290 height 33
click at [287, 330] on span "Add Main Primary Artist" at bounding box center [299, 333] width 92 height 24
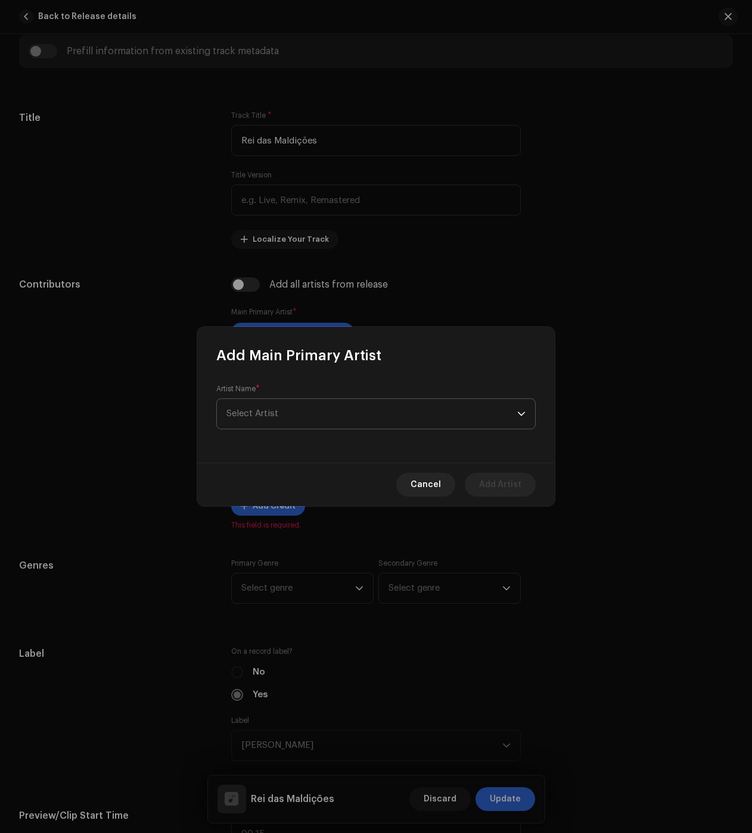
click at [266, 415] on span "Select Artist" at bounding box center [252, 413] width 52 height 9
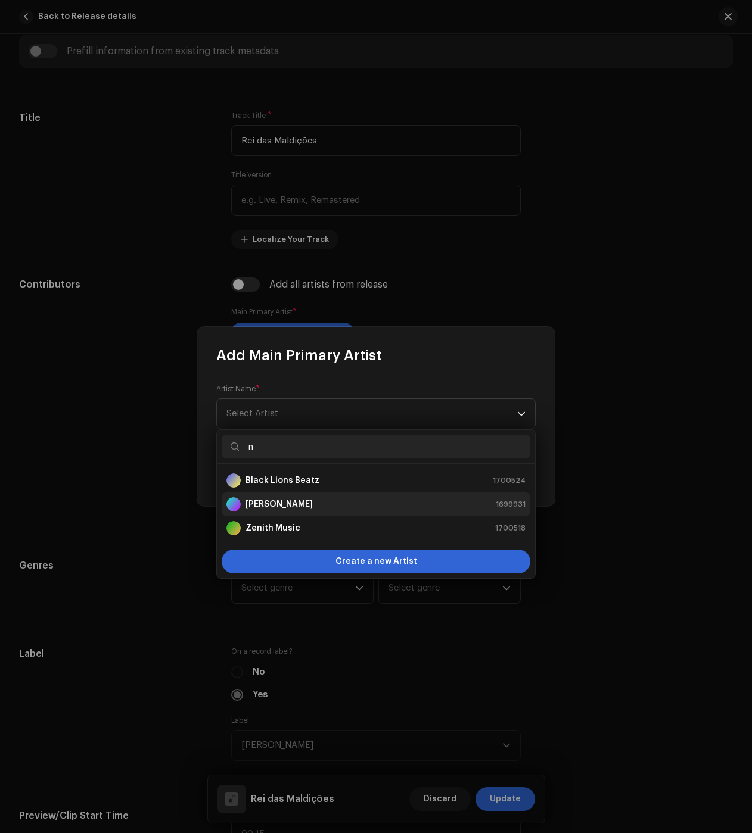
type input "n"
click at [293, 503] on strong "[PERSON_NAME]" at bounding box center [278, 505] width 67 height 12
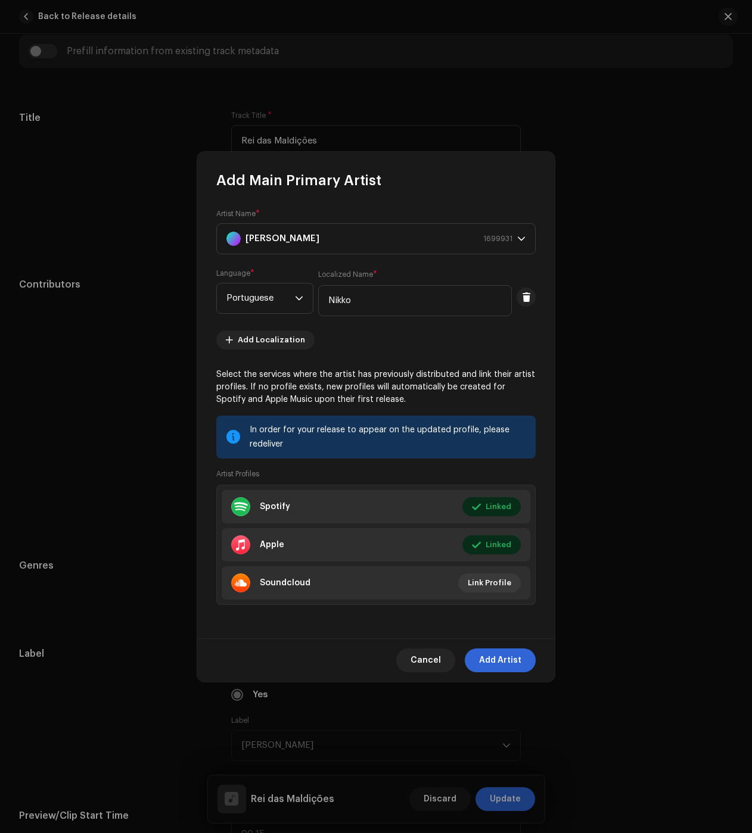
click at [496, 650] on span "Add Artist" at bounding box center [500, 661] width 42 height 24
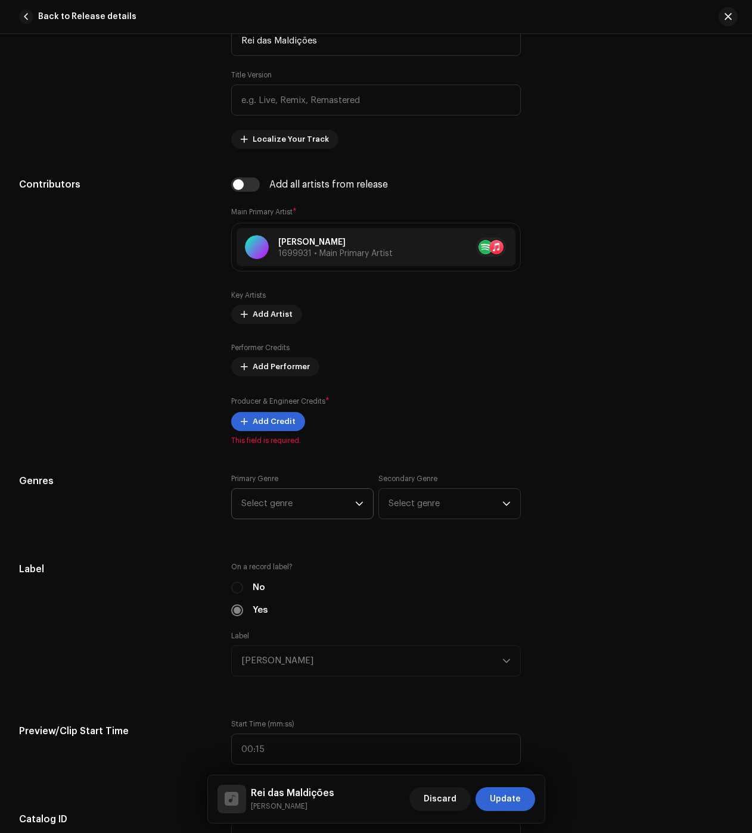
scroll to position [655, 0]
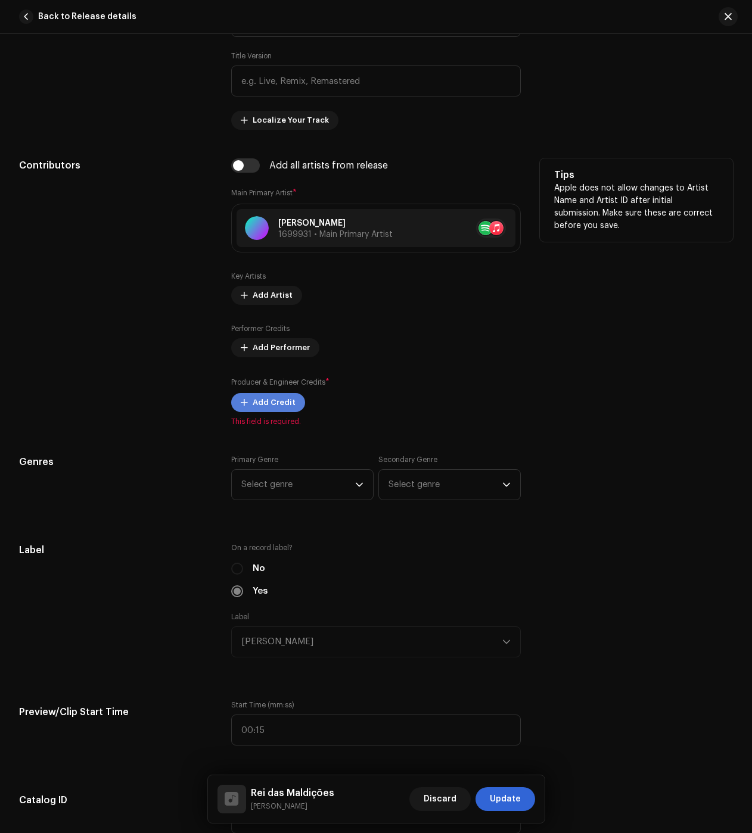
click at [274, 399] on span "Add Credit" at bounding box center [274, 403] width 43 height 24
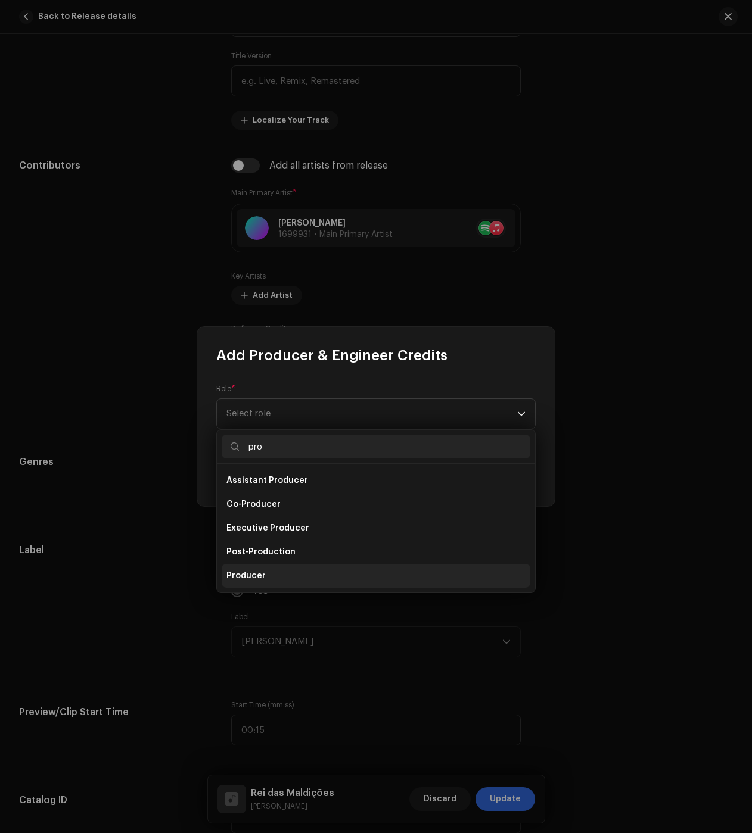
type input "pro"
drag, startPoint x: 310, startPoint y: 581, endPoint x: 310, endPoint y: 575, distance: 6.6
click at [310, 581] on li "Producer" at bounding box center [376, 576] width 309 height 24
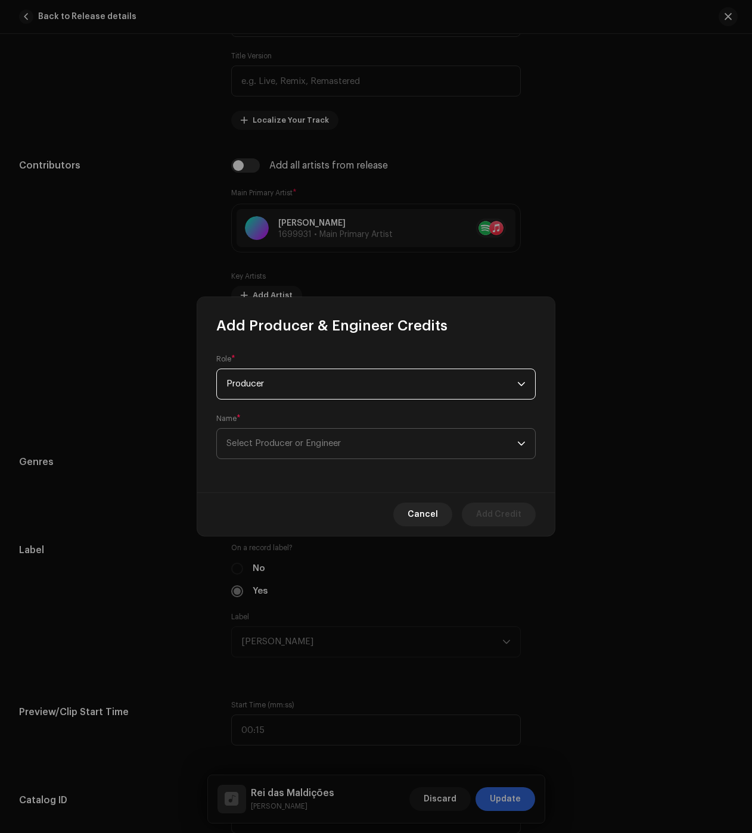
drag, startPoint x: 273, startPoint y: 450, endPoint x: 273, endPoint y: 458, distance: 8.3
click at [273, 450] on span "Select Producer or Engineer" at bounding box center [371, 444] width 291 height 30
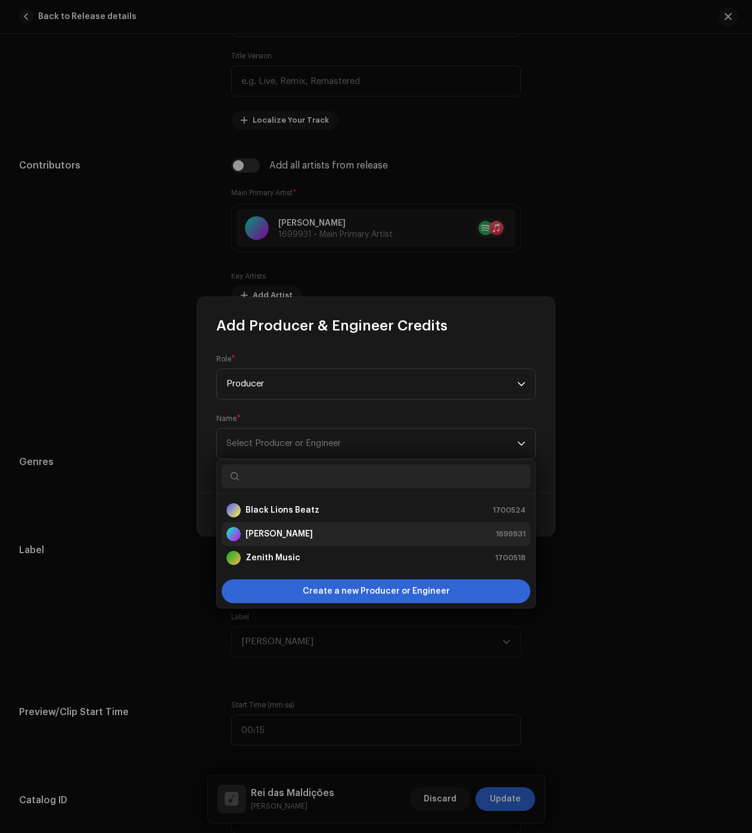
click at [277, 540] on div "[PERSON_NAME]" at bounding box center [269, 534] width 86 height 14
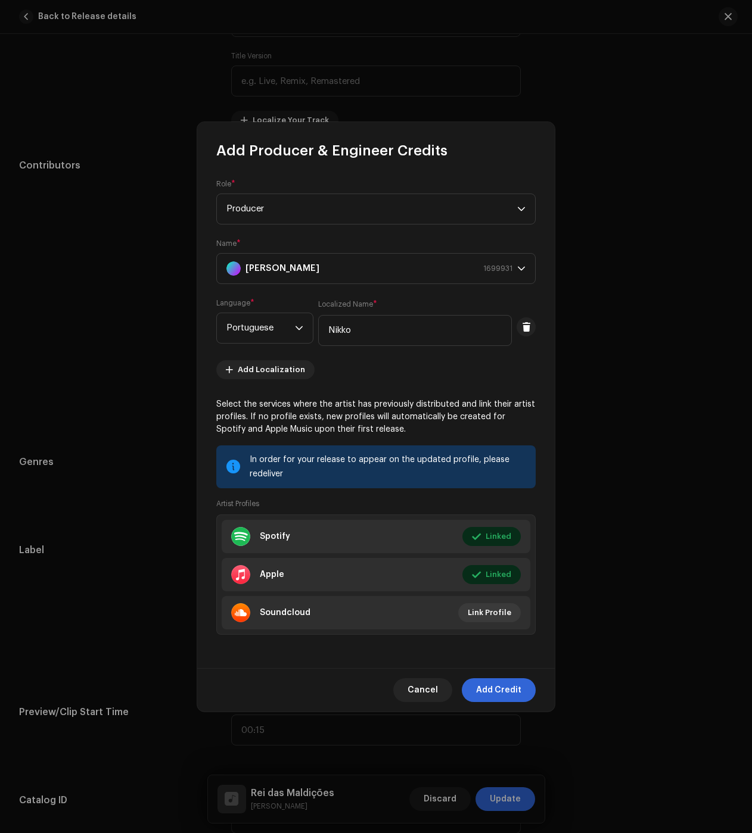
click at [506, 686] on span "Add Credit" at bounding box center [498, 691] width 45 height 24
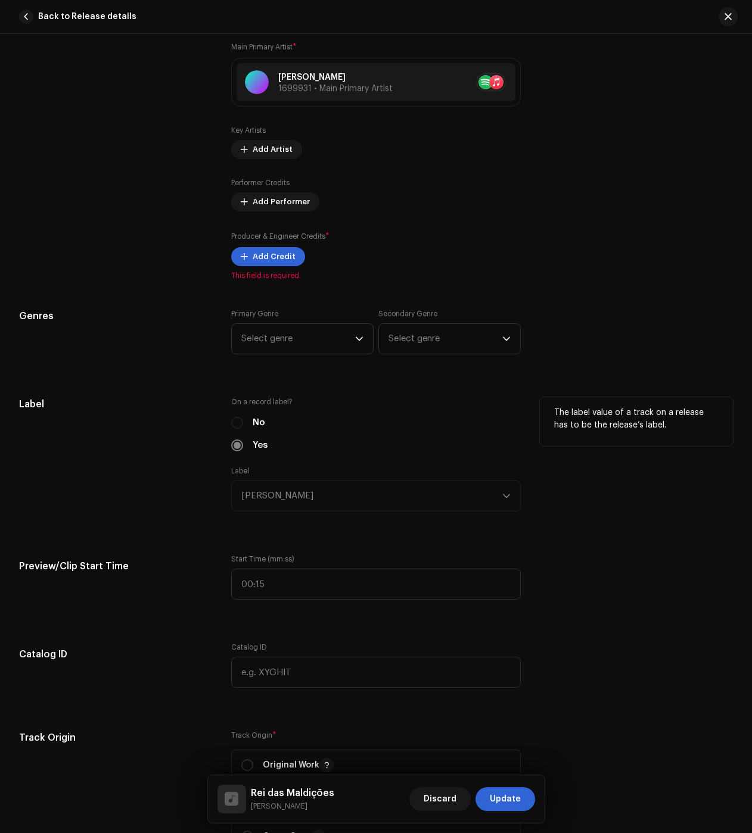
scroll to position [834, 0]
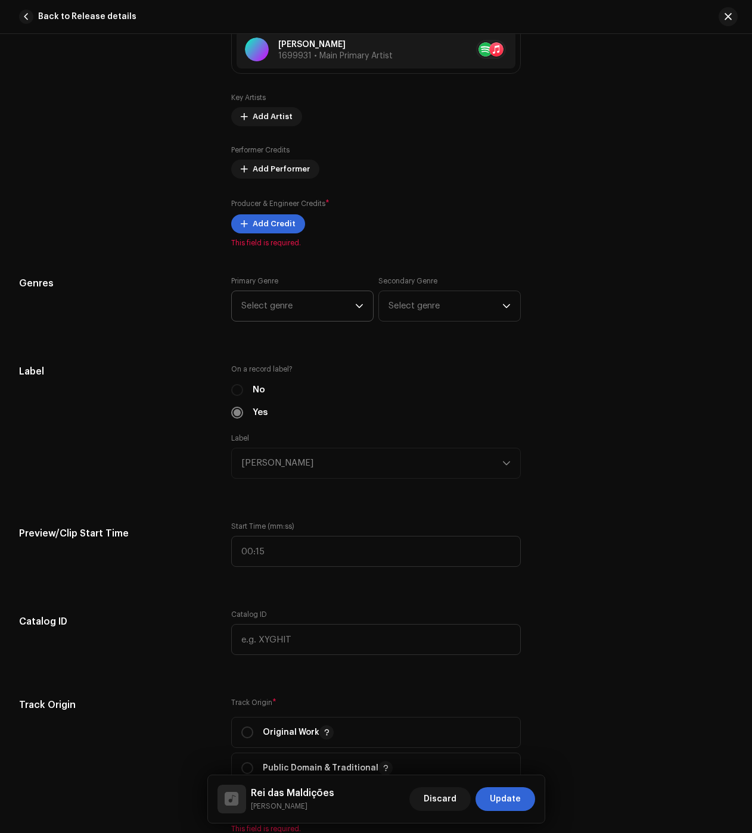
click at [285, 298] on span "Select genre" at bounding box center [298, 306] width 114 height 30
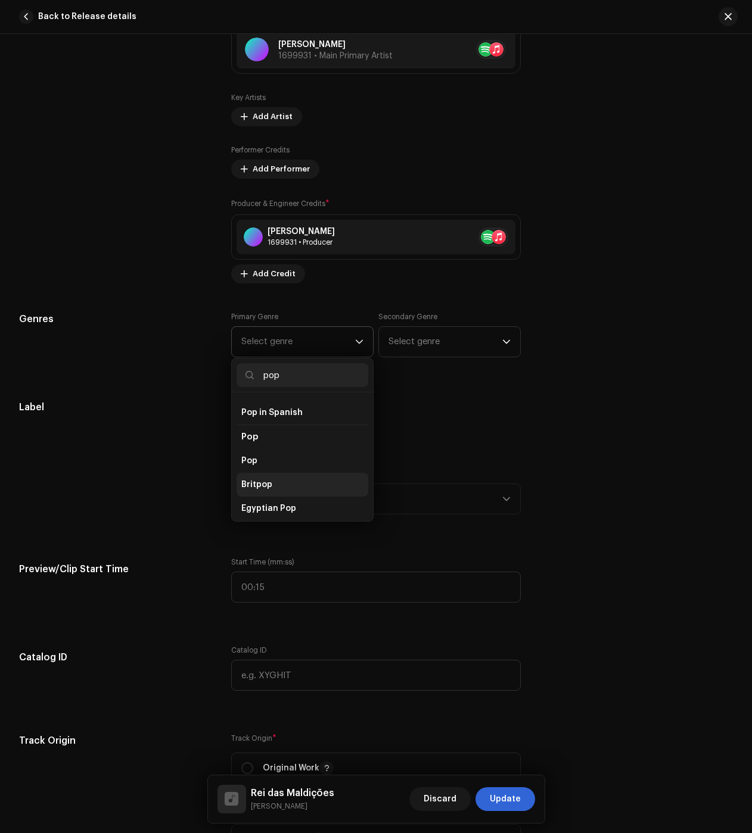
scroll to position [417, 0]
type input "pop"
click at [280, 449] on li "Pop" at bounding box center [303, 459] width 132 height 24
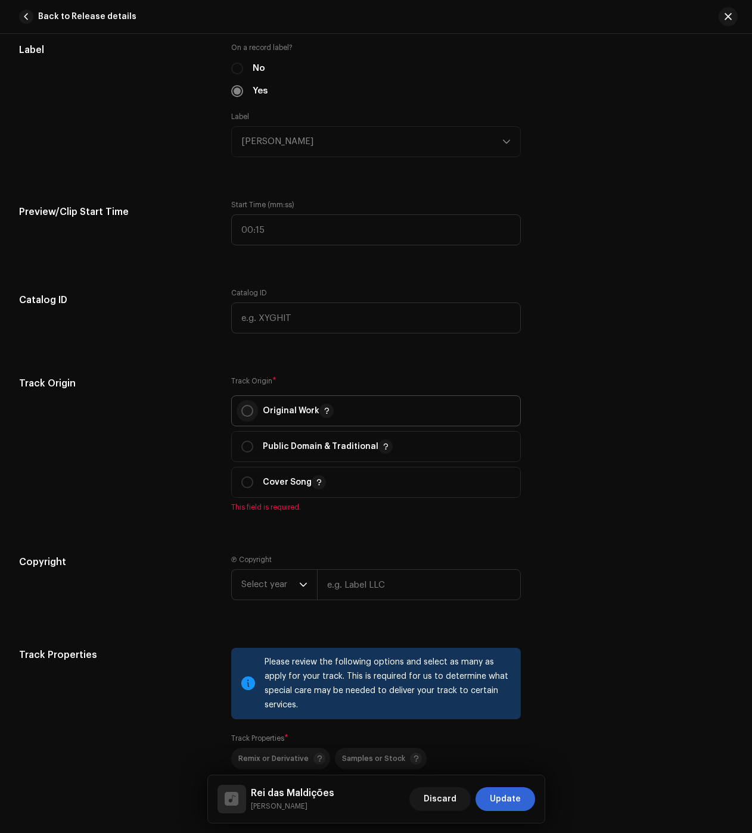
click at [248, 406] on input "radio" at bounding box center [247, 411] width 12 height 12
radio input "true"
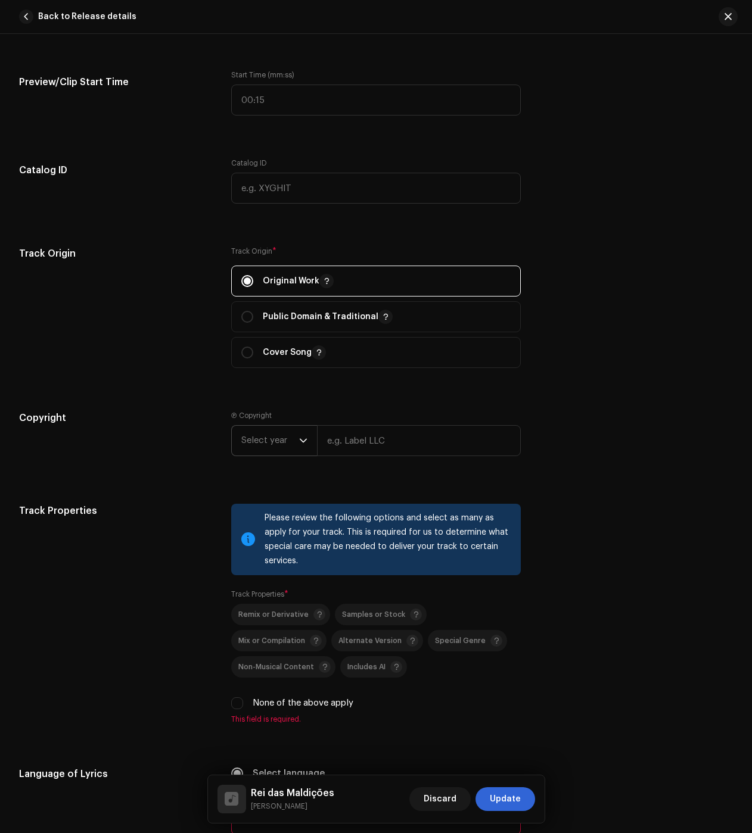
scroll to position [1370, 0]
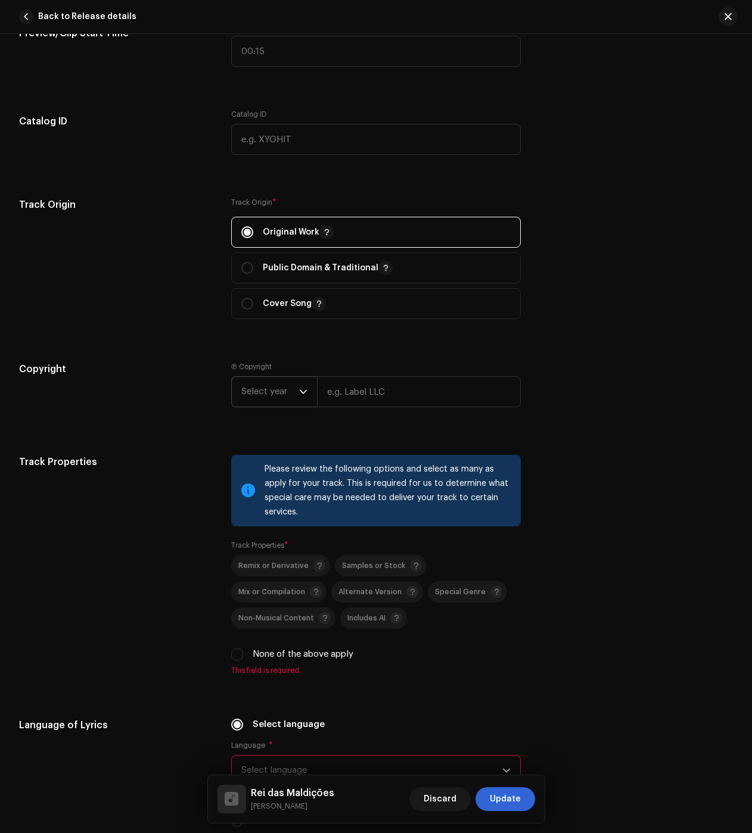
drag, startPoint x: 268, startPoint y: 392, endPoint x: 268, endPoint y: 399, distance: 6.6
click at [268, 392] on span "Select year" at bounding box center [270, 392] width 58 height 30
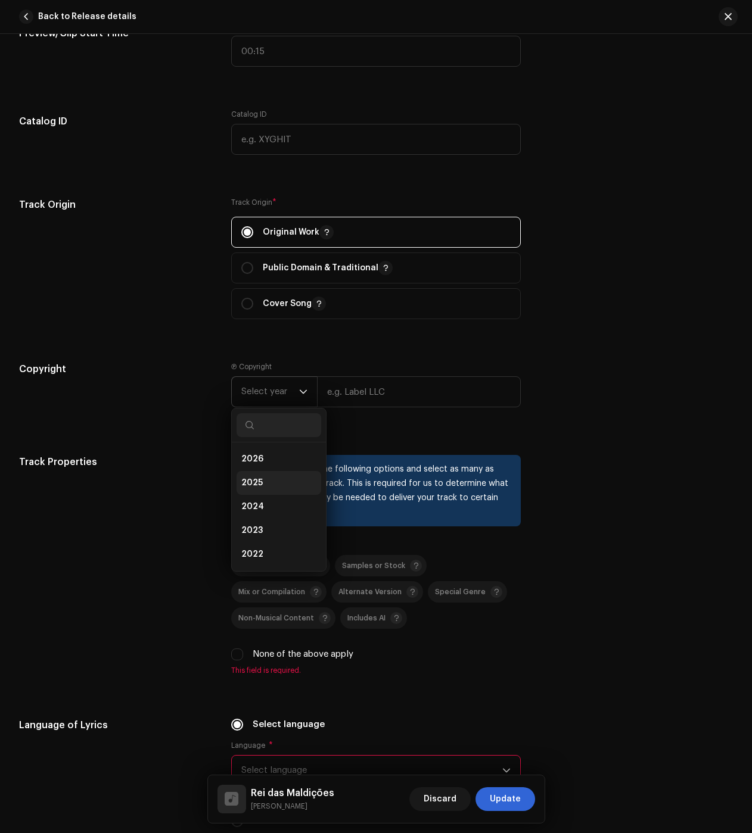
click at [272, 490] on li "2025" at bounding box center [279, 483] width 85 height 24
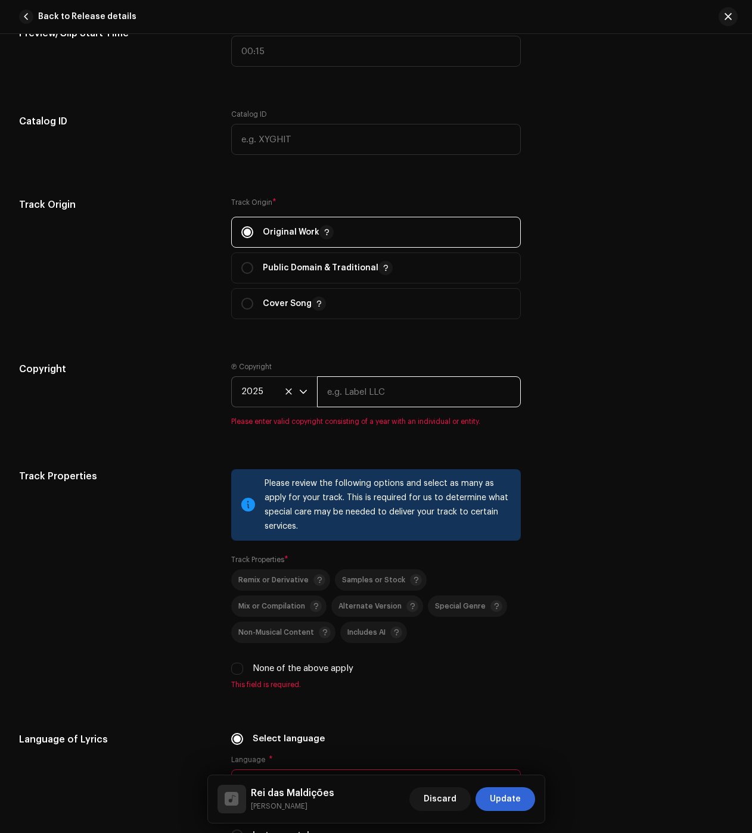
click at [378, 398] on input "text" at bounding box center [419, 392] width 204 height 31
click at [378, 394] on input "text" at bounding box center [419, 392] width 204 height 31
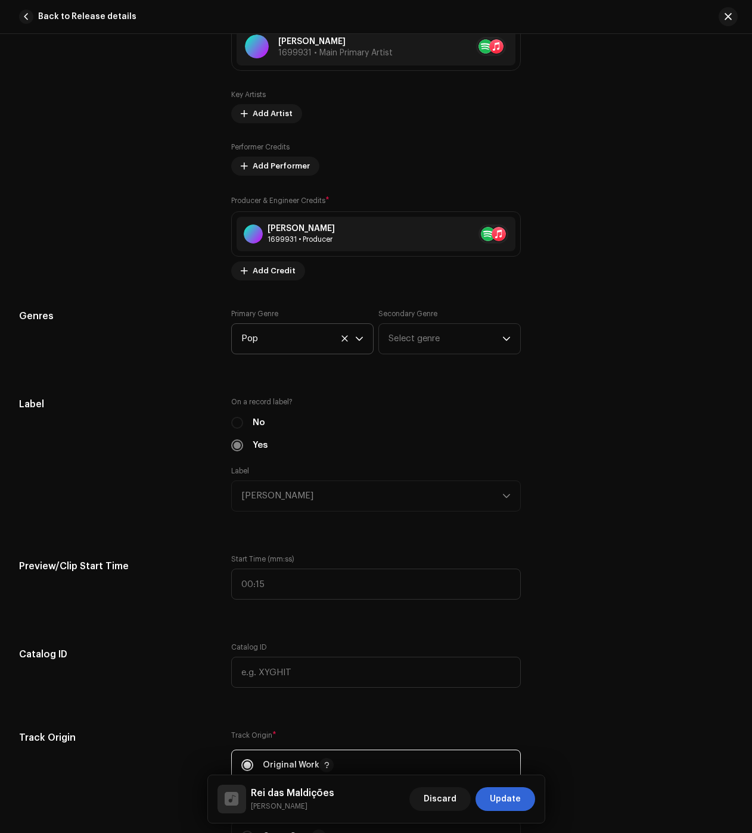
scroll to position [834, 0]
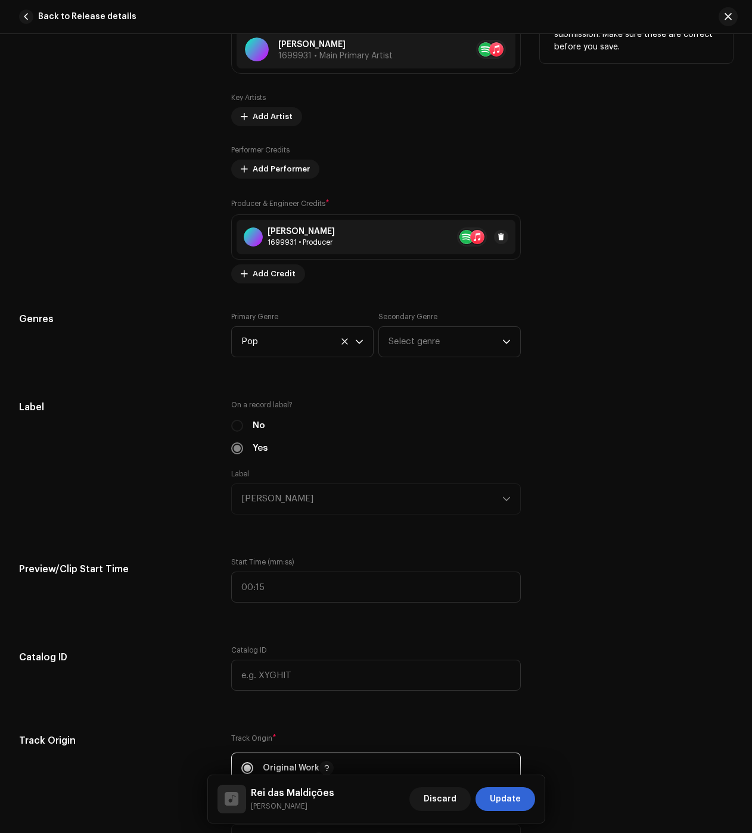
click at [306, 239] on div "1699931 • Producer" at bounding box center [300, 243] width 67 height 10
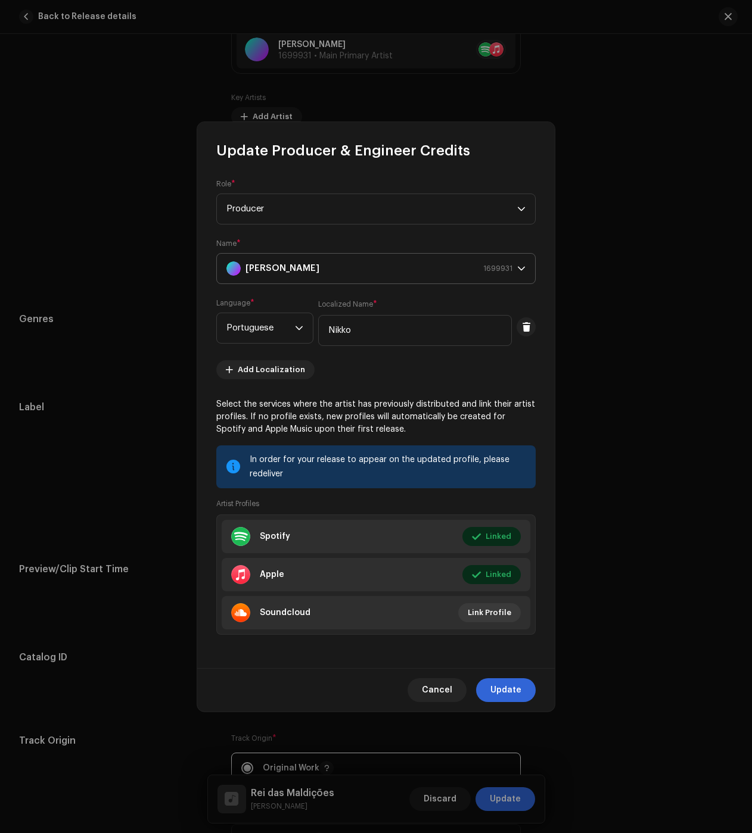
click at [300, 272] on strong "[PERSON_NAME]" at bounding box center [282, 269] width 74 height 30
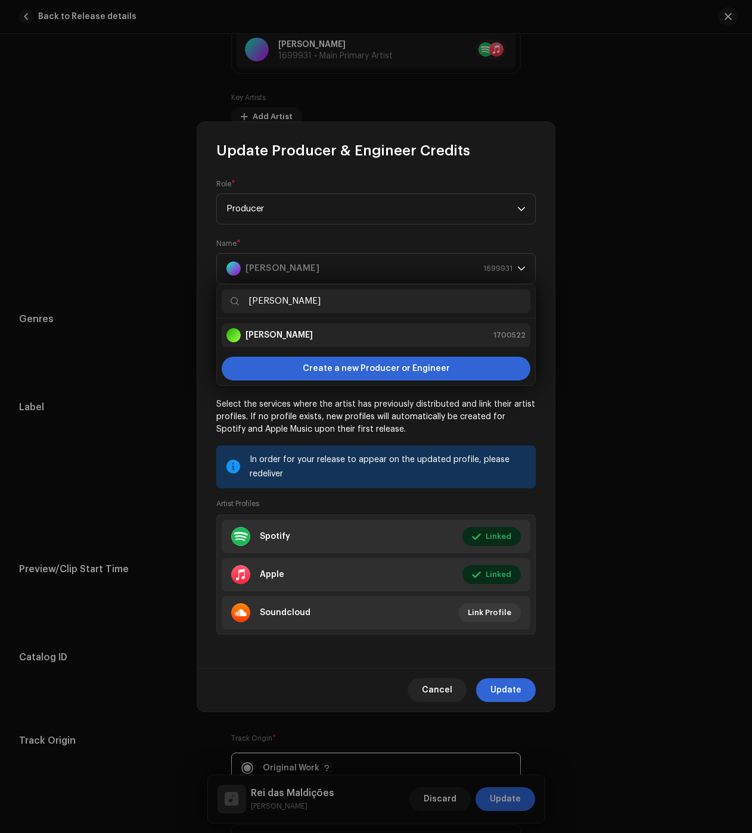
type input "Viktor Galvão"
click at [332, 336] on div "Viktor Galvão 1700522" at bounding box center [375, 335] width 299 height 14
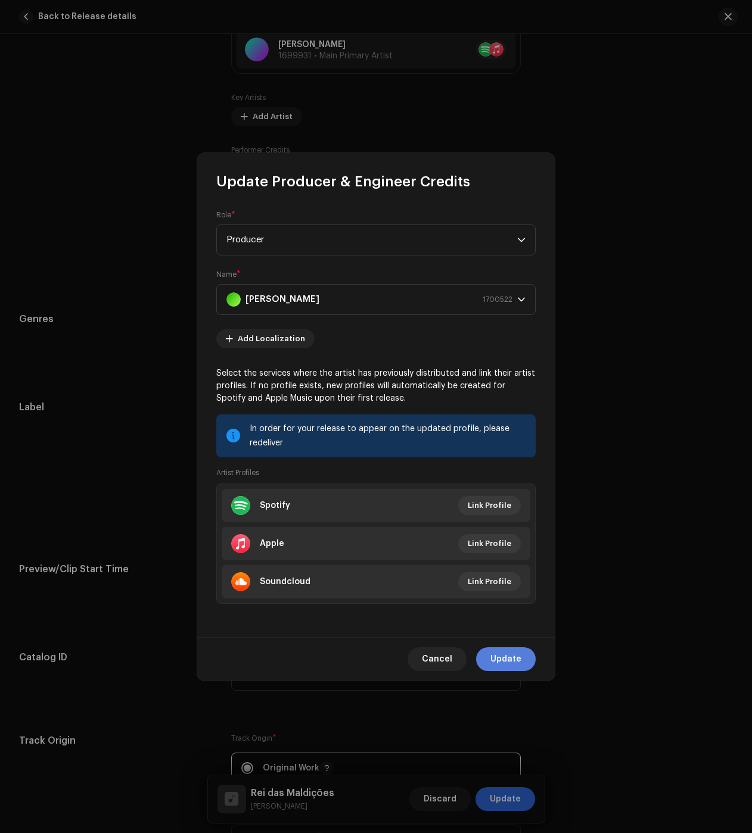
click at [503, 656] on span "Update" at bounding box center [505, 660] width 31 height 24
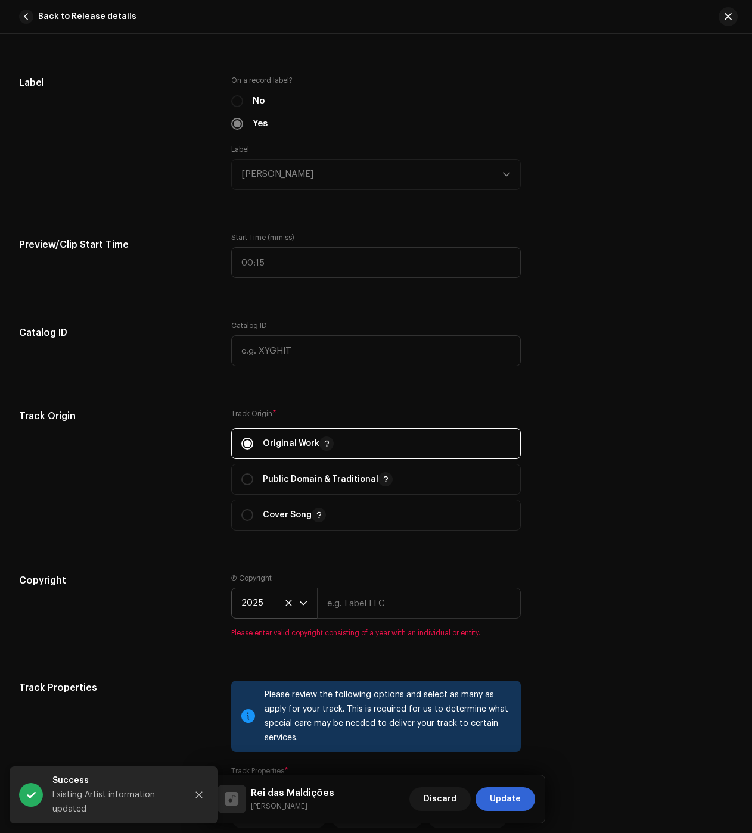
scroll to position [1311, 0]
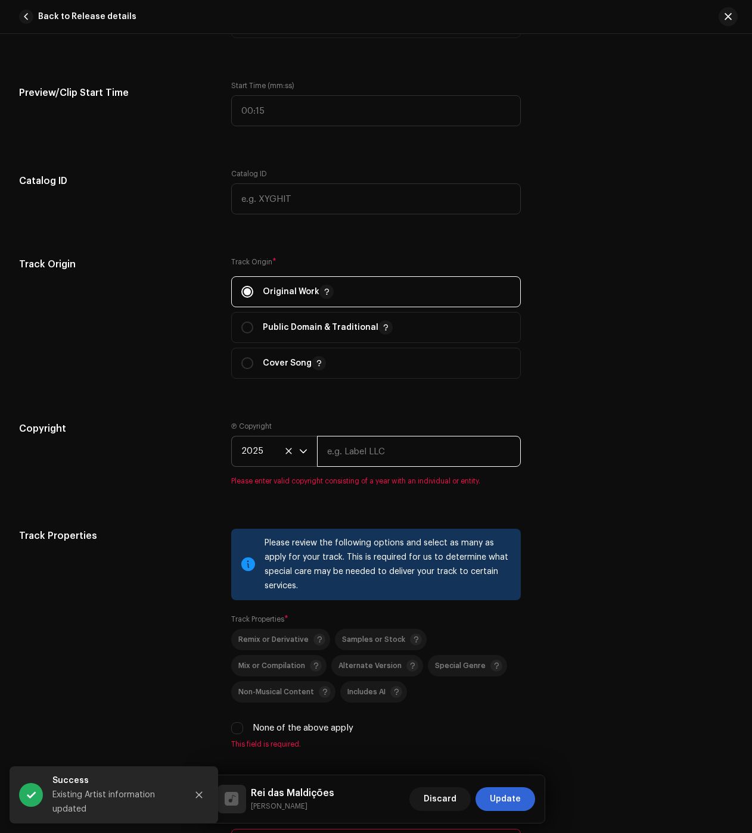
click at [369, 456] on input "text" at bounding box center [419, 451] width 204 height 31
type input "Júlio dos Santos Galhego Aguiar"
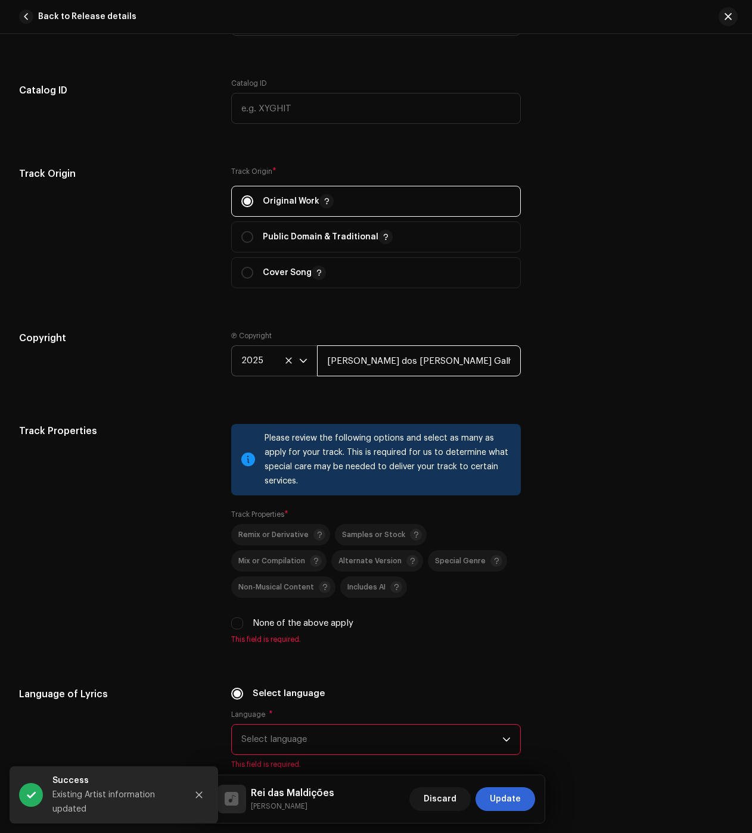
scroll to position [1430, 0]
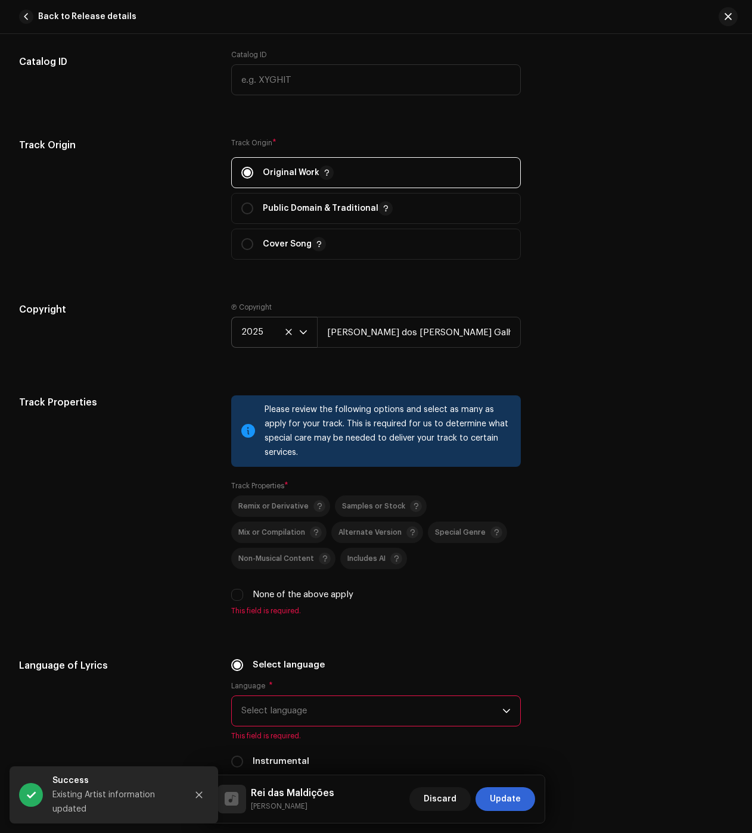
click at [242, 598] on div "None of the above apply" at bounding box center [376, 595] width 290 height 13
click at [242, 596] on div "None of the above apply" at bounding box center [376, 595] width 290 height 13
click at [241, 598] on input "None of the above apply" at bounding box center [237, 595] width 12 height 12
checkbox input "true"
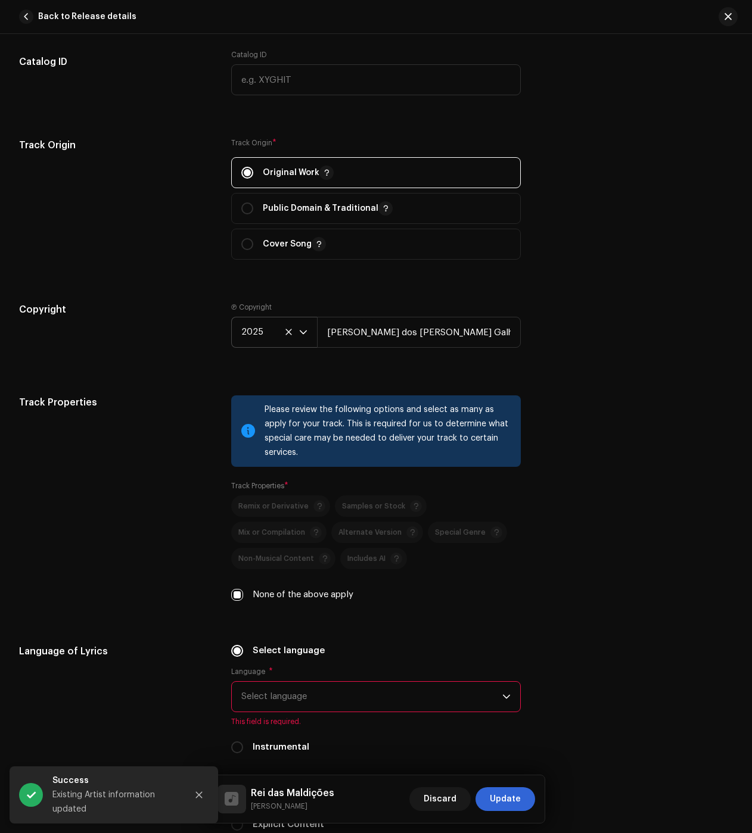
click at [242, 702] on span "Select language" at bounding box center [371, 697] width 261 height 30
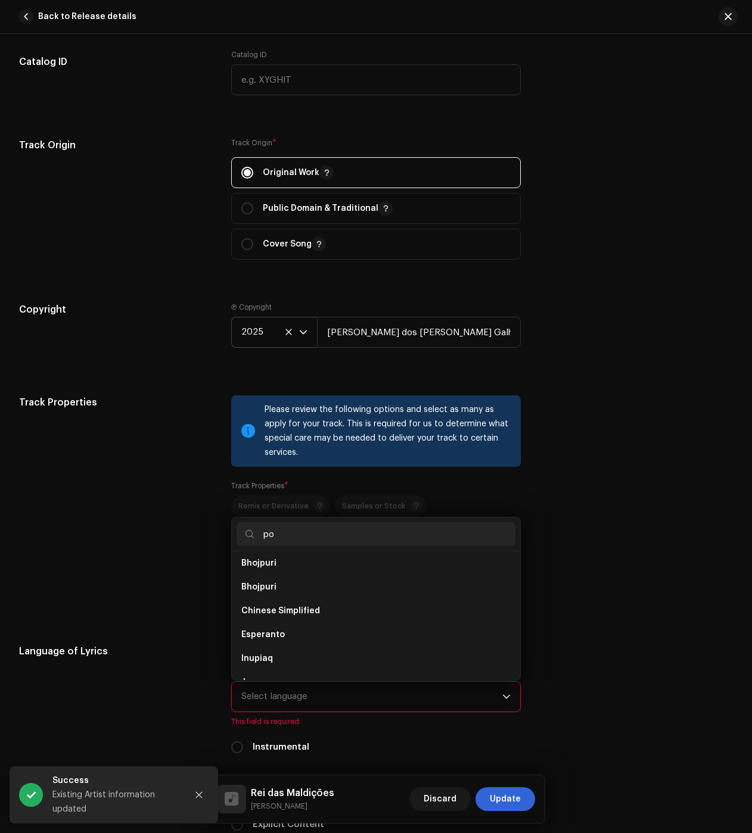
scroll to position [0, 0]
type input "po"
click at [279, 599] on li "Portuguese" at bounding box center [376, 592] width 279 height 24
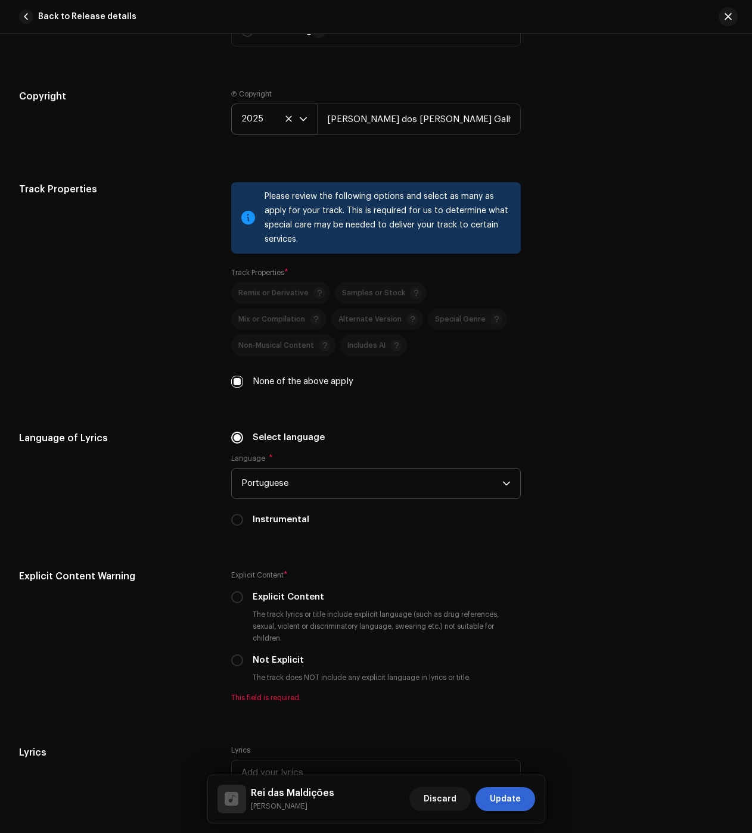
scroll to position [1668, 0]
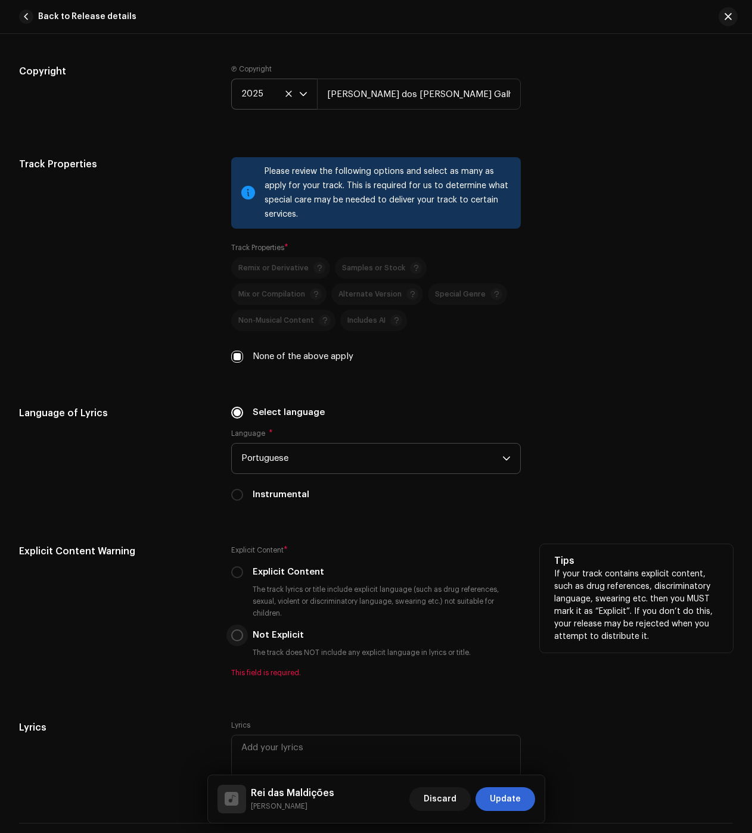
click at [237, 636] on input "Not Explicit" at bounding box center [237, 636] width 12 height 12
radio input "true"
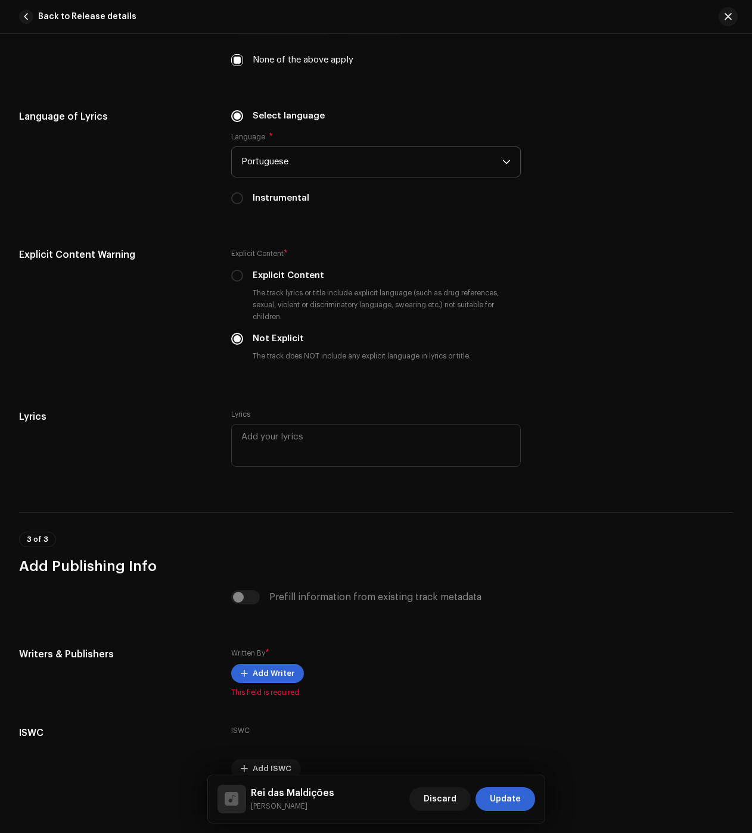
scroll to position [1966, 0]
click at [275, 668] on span "Add Writer" at bounding box center [274, 673] width 42 height 24
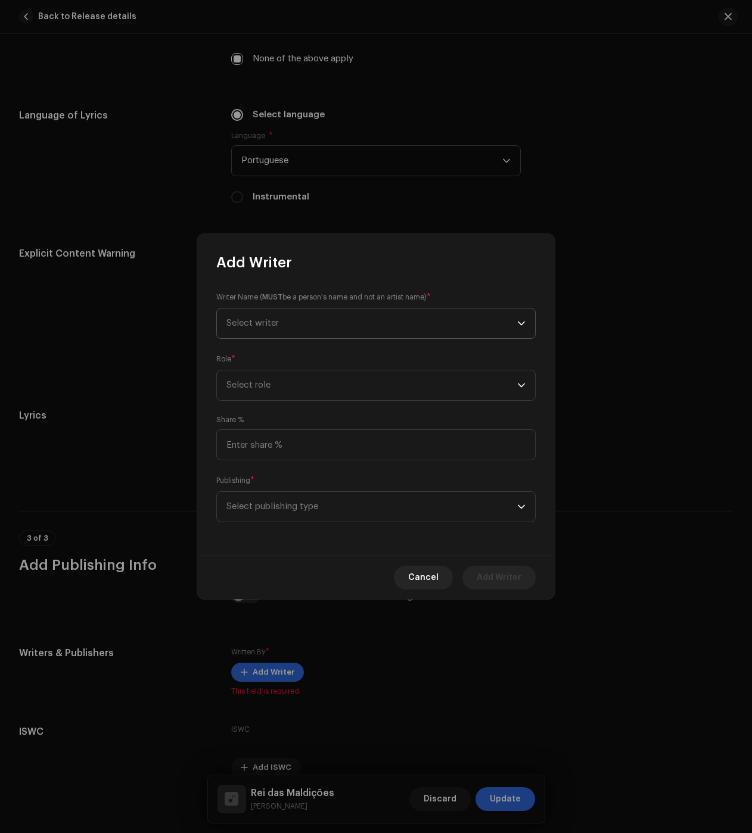
click at [300, 322] on span "Select writer" at bounding box center [371, 324] width 291 height 30
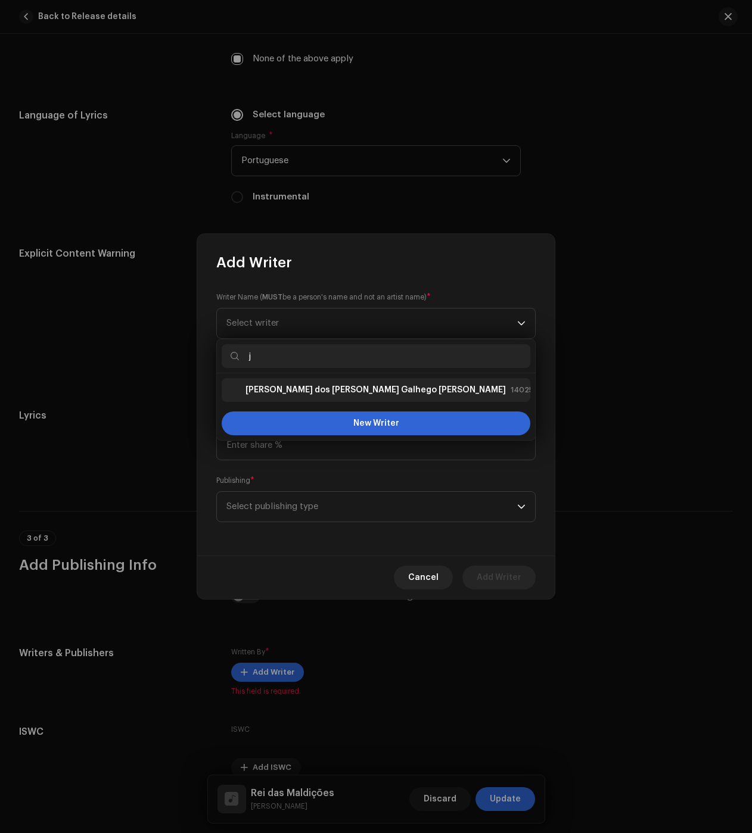
type input "j"
click at [276, 394] on strong "Júlio dos Santos Galhego Aguiar" at bounding box center [375, 390] width 260 height 12
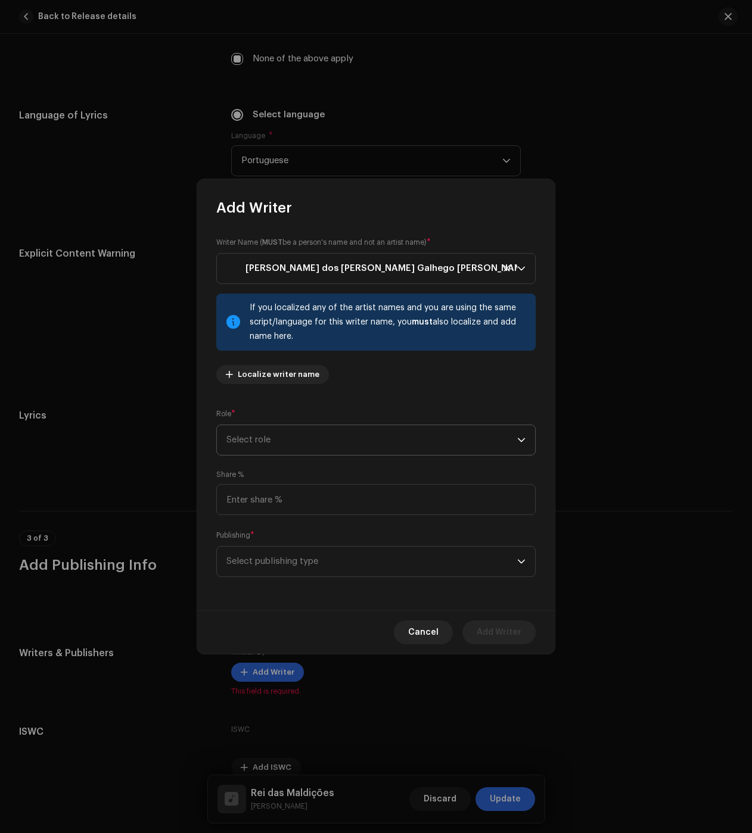
drag, startPoint x: 276, startPoint y: 439, endPoint x: 276, endPoint y: 449, distance: 9.5
click at [278, 440] on span "Select role" at bounding box center [371, 440] width 291 height 30
click at [269, 546] on span "Composer & Lyricist" at bounding box center [268, 545] width 84 height 12
drag, startPoint x: 278, startPoint y: 567, endPoint x: 277, endPoint y: 576, distance: 9.0
click at [278, 567] on span "Select publishing type" at bounding box center [371, 562] width 291 height 30
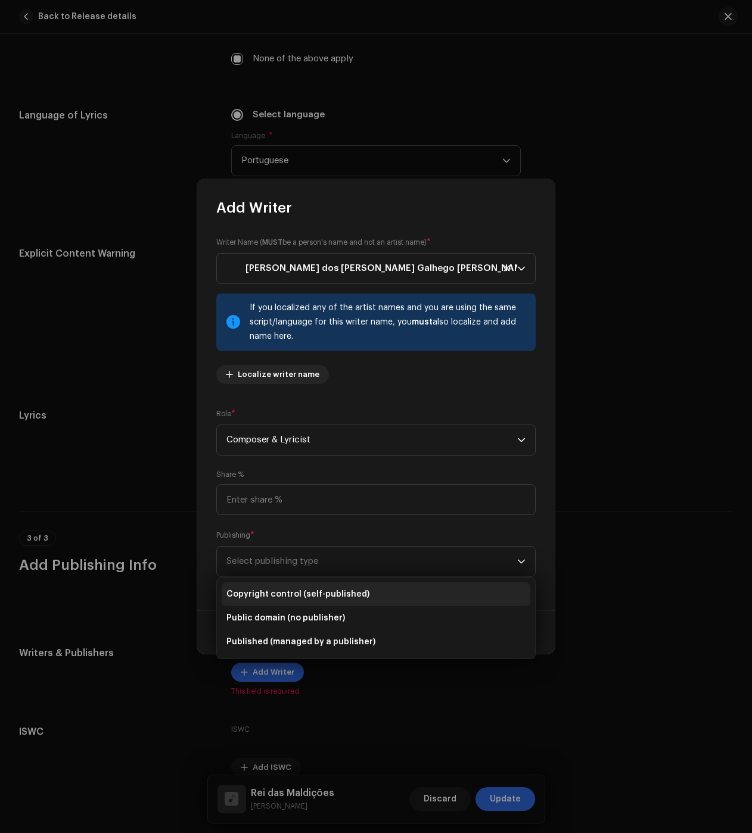
click at [269, 599] on span "Copyright control (self-published)" at bounding box center [297, 595] width 143 height 12
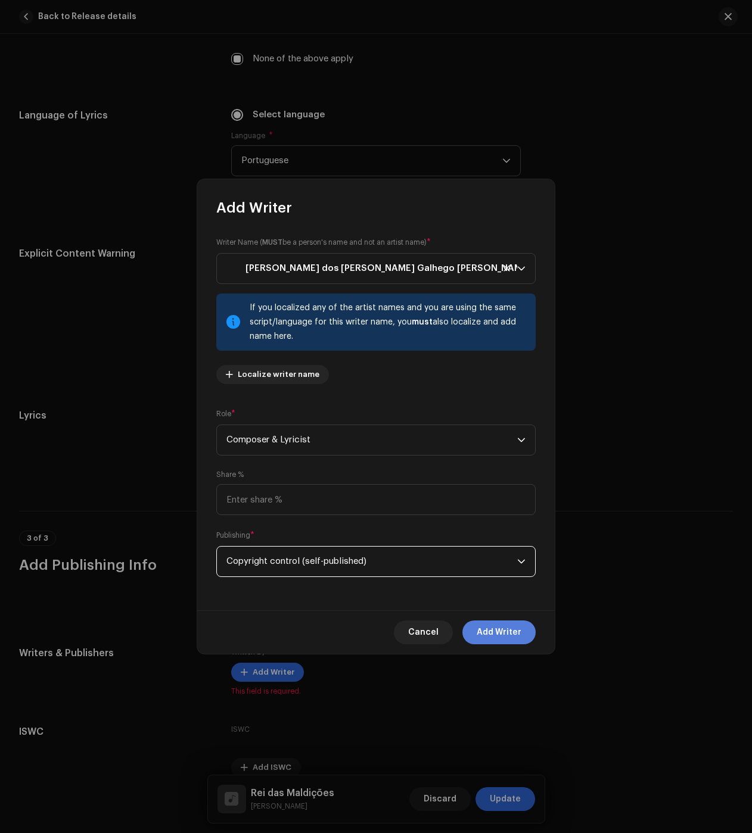
click at [518, 639] on span "Add Writer" at bounding box center [499, 633] width 45 height 24
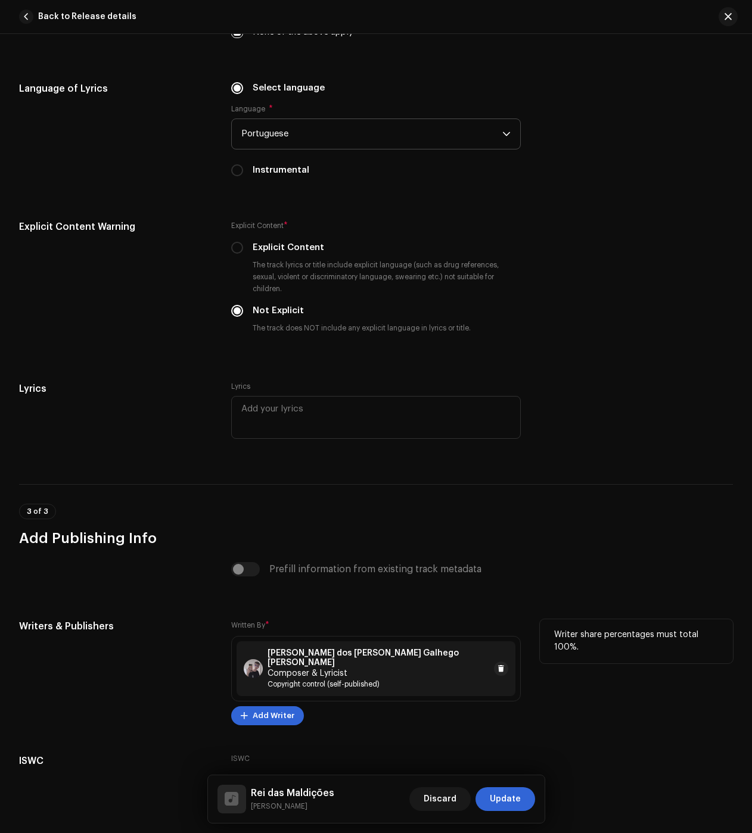
scroll to position [2060, 0]
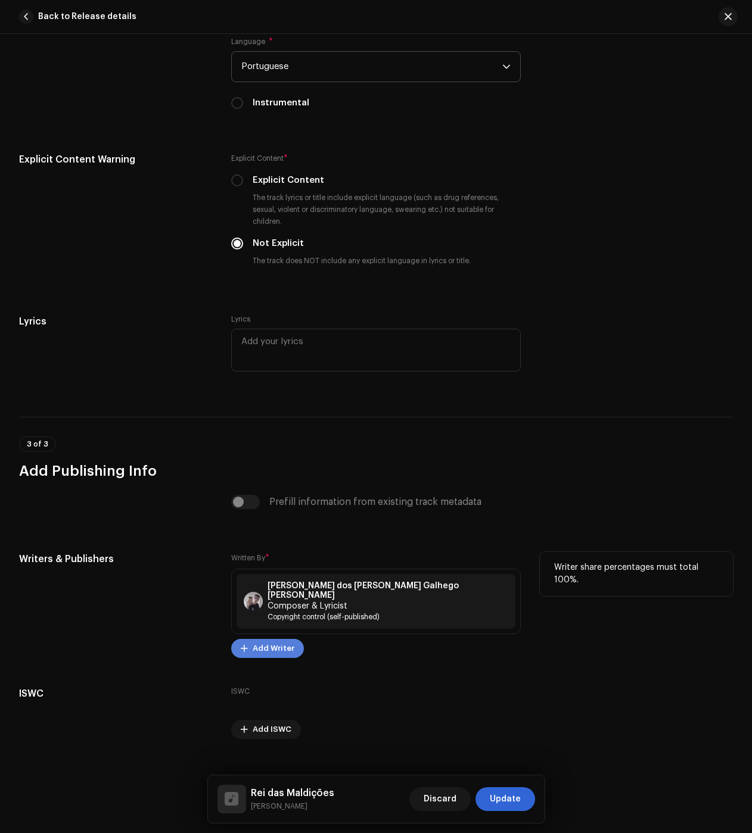
click at [274, 637] on span "Add Writer" at bounding box center [274, 649] width 42 height 24
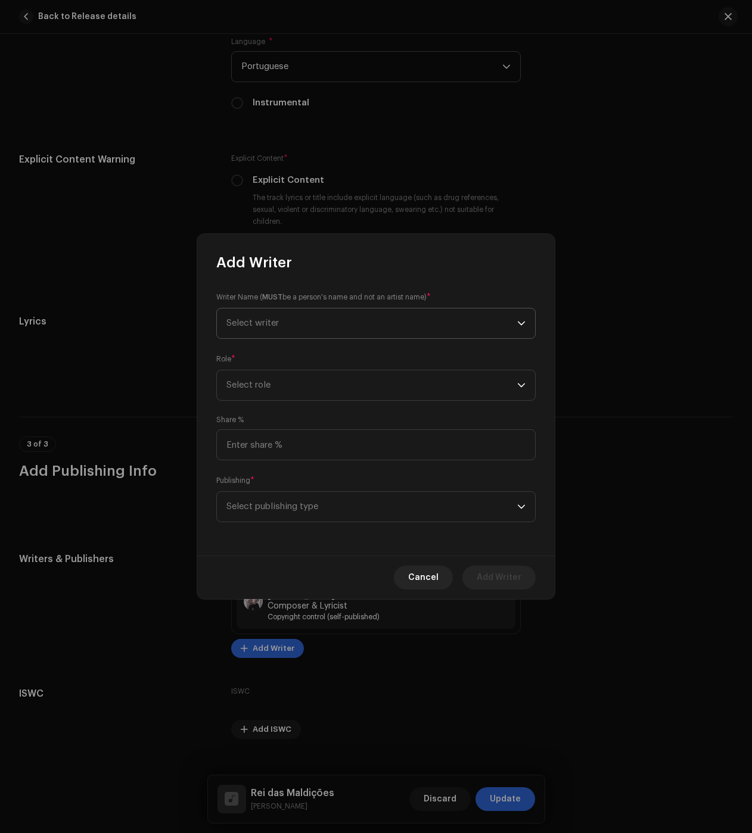
click at [281, 318] on span "Select writer" at bounding box center [371, 324] width 291 height 30
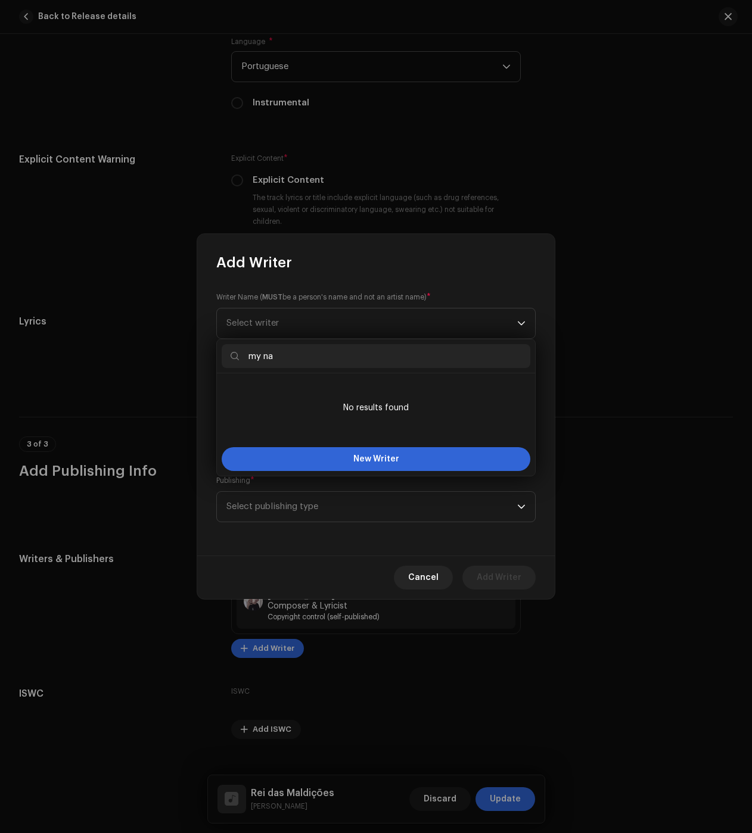
drag, startPoint x: 291, startPoint y: 353, endPoint x: 231, endPoint y: 355, distance: 60.2
click at [231, 355] on p-iconfield "my na" at bounding box center [376, 356] width 309 height 24
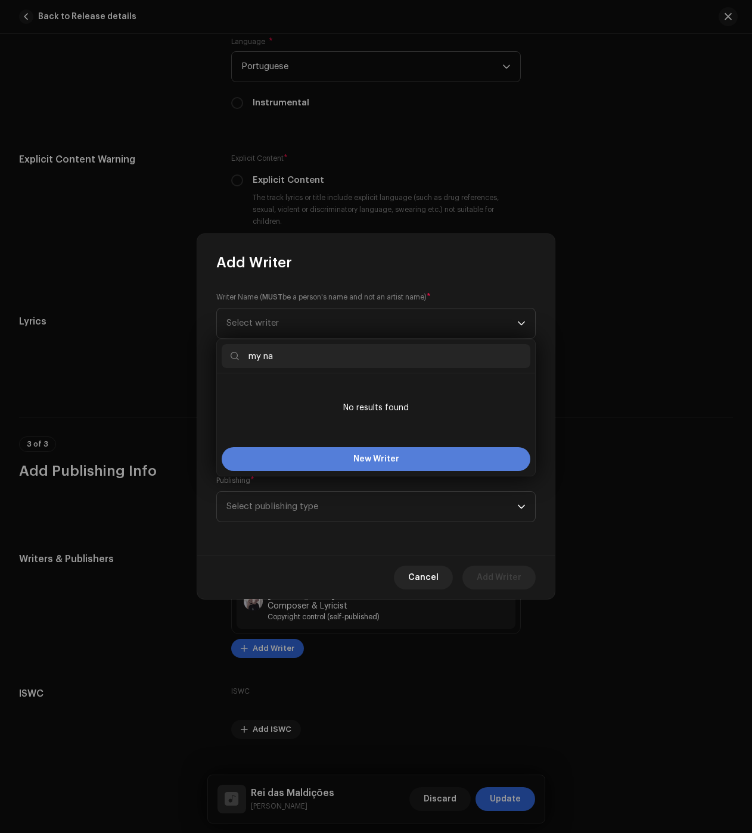
paste input "My Name Is Rou"
type input "My Name Is Rou"
click at [352, 463] on button "New Writer" at bounding box center [376, 459] width 309 height 24
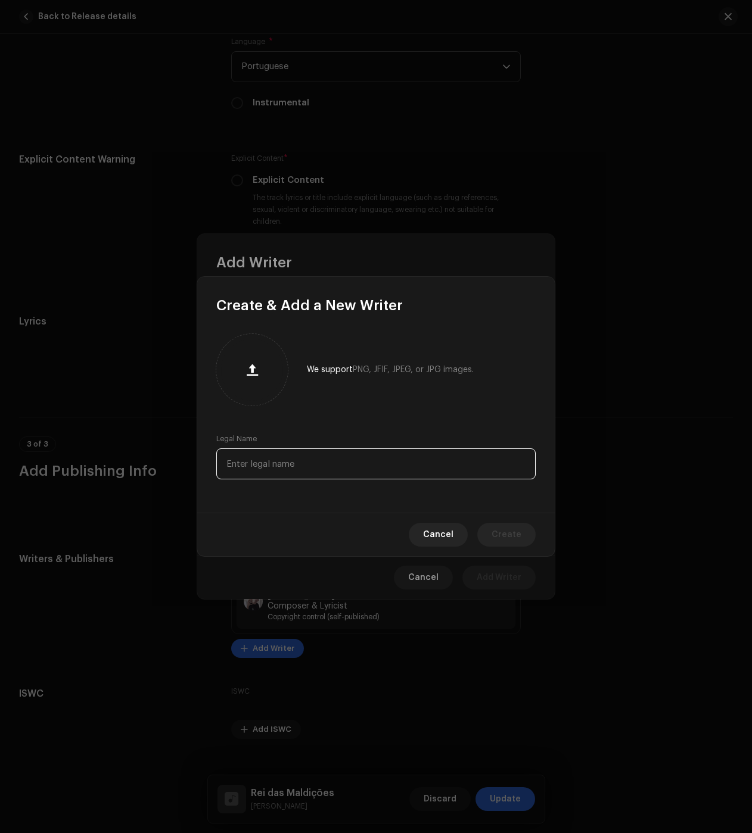
drag, startPoint x: 295, startPoint y: 469, endPoint x: 358, endPoint y: 486, distance: 65.3
click at [295, 469] on input "text" at bounding box center [375, 464] width 319 height 31
paste input "My Name Is Rou"
type input "My Name Is Rou"
drag, startPoint x: 524, startPoint y: 543, endPoint x: 501, endPoint y: 536, distance: 23.9
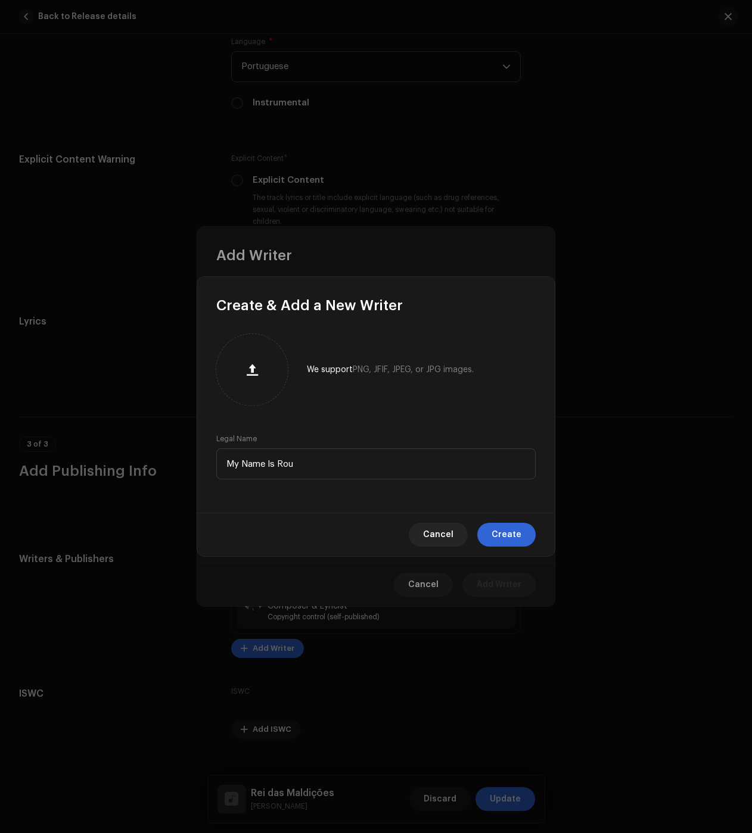
click at [524, 543] on button "Create" at bounding box center [506, 535] width 58 height 24
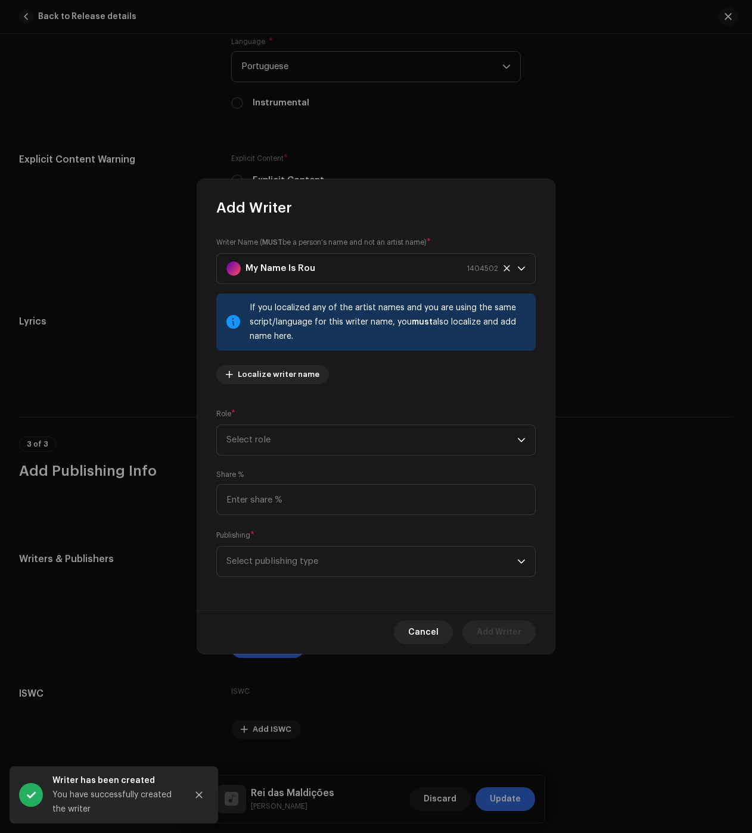
drag, startPoint x: 282, startPoint y: 395, endPoint x: 286, endPoint y: 408, distance: 13.2
click at [282, 395] on div "Writer Name ( MUST be a person's name and not an artist name) * My Name Is Rou …" at bounding box center [375, 413] width 357 height 393
click at [273, 430] on span "Select role" at bounding box center [371, 440] width 291 height 30
drag, startPoint x: 293, startPoint y: 538, endPoint x: 297, endPoint y: 561, distance: 23.0
click at [293, 538] on li "Composer & Lyricist" at bounding box center [376, 545] width 309 height 24
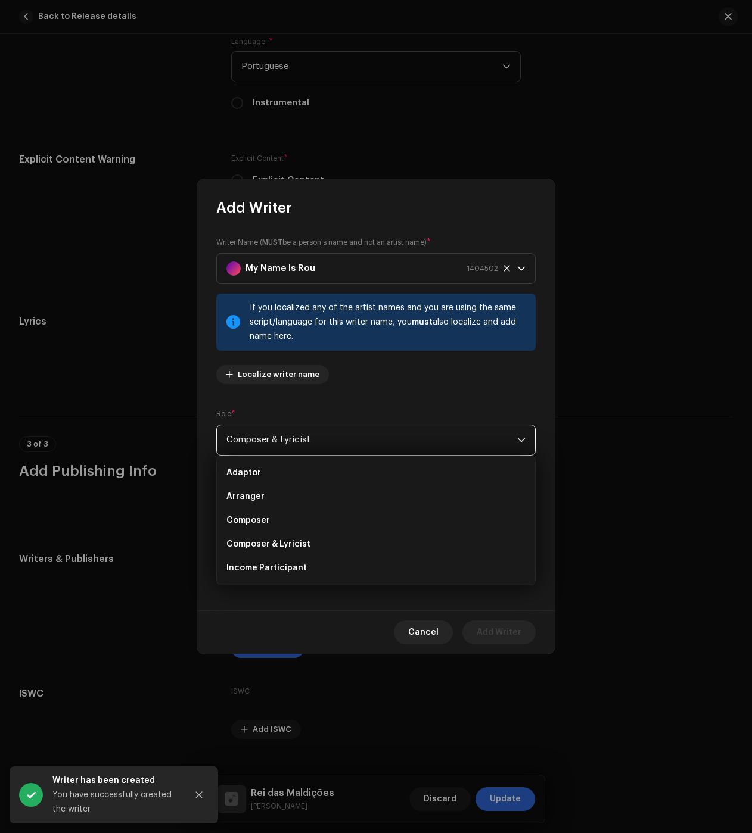
click at [297, 570] on span "Select publishing type" at bounding box center [371, 562] width 291 height 30
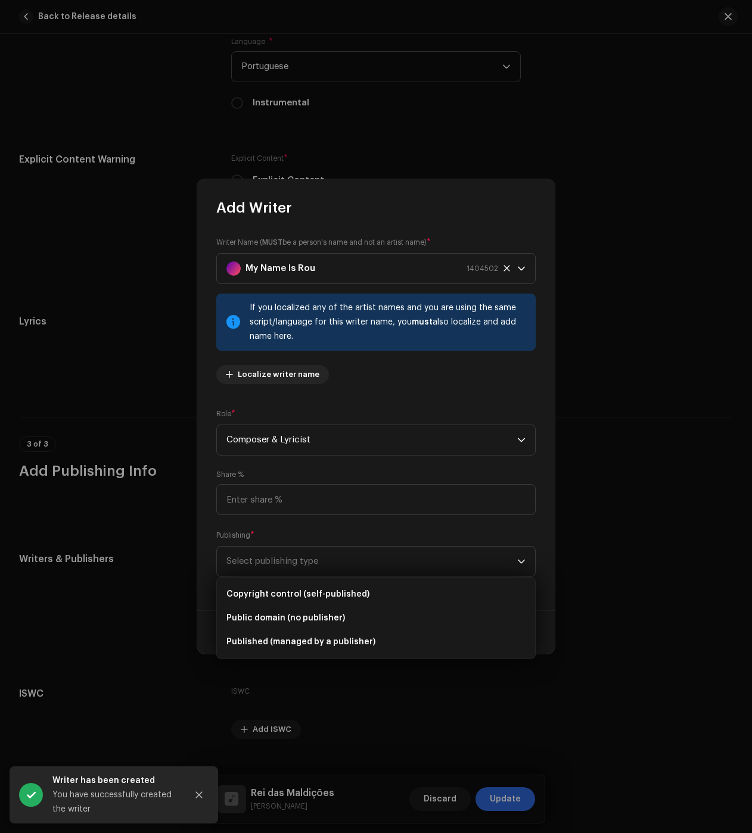
drag, startPoint x: 300, startPoint y: 596, endPoint x: 452, endPoint y: 623, distance: 154.3
click at [301, 596] on span "Copyright control (self-published)" at bounding box center [297, 595] width 143 height 12
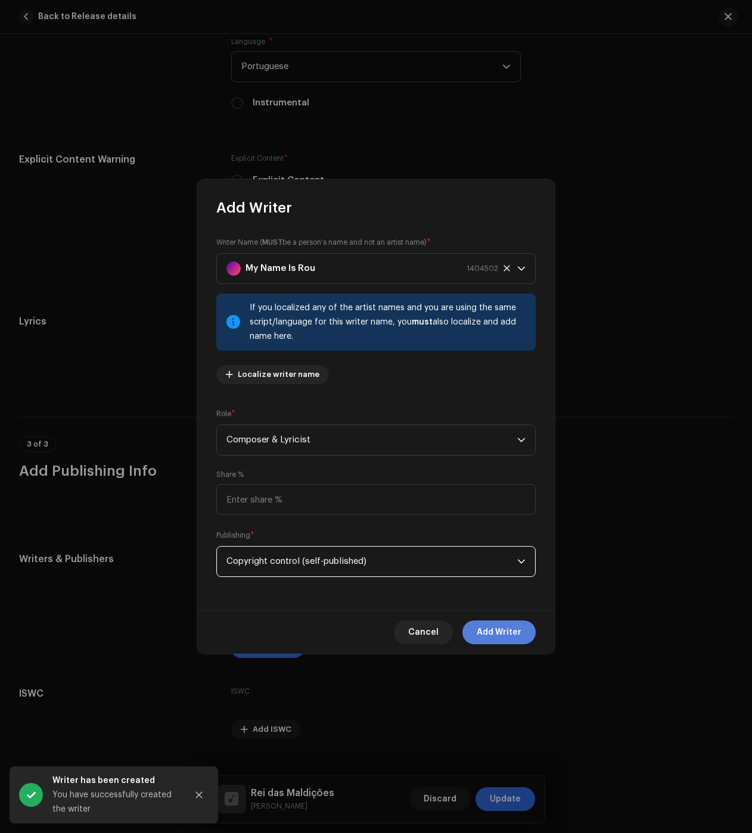
click at [503, 636] on span "Add Writer" at bounding box center [499, 633] width 45 height 24
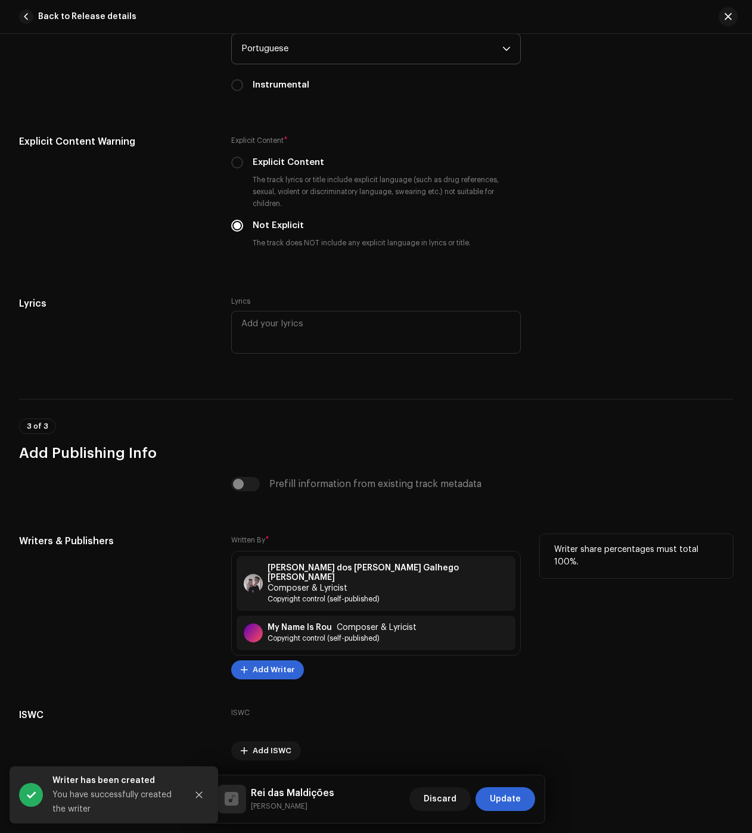
scroll to position [2099, 0]
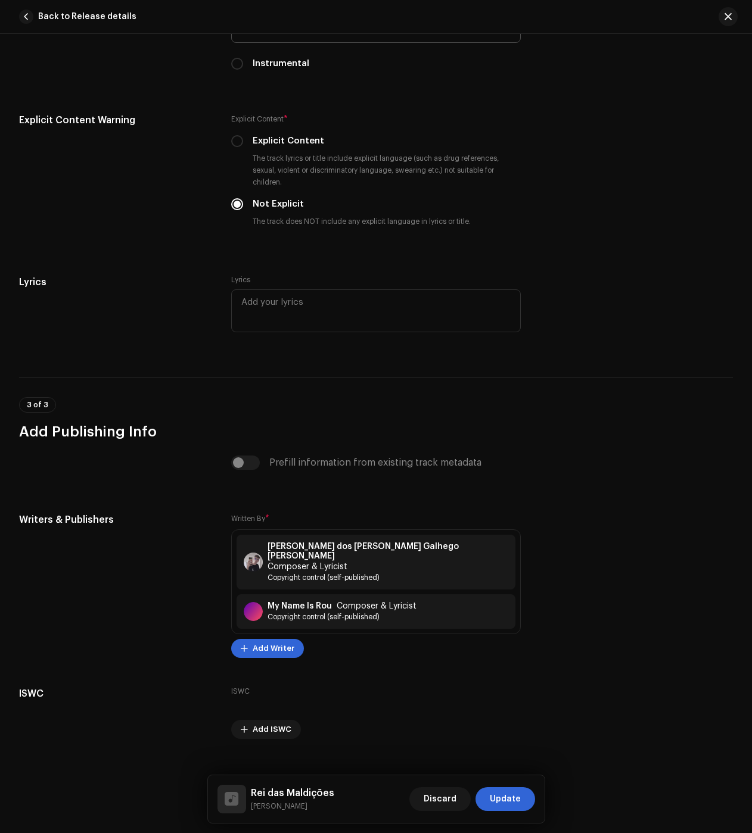
drag, startPoint x: 505, startPoint y: 804, endPoint x: 446, endPoint y: 726, distance: 97.4
click at [505, 803] on span "Update" at bounding box center [505, 800] width 31 height 24
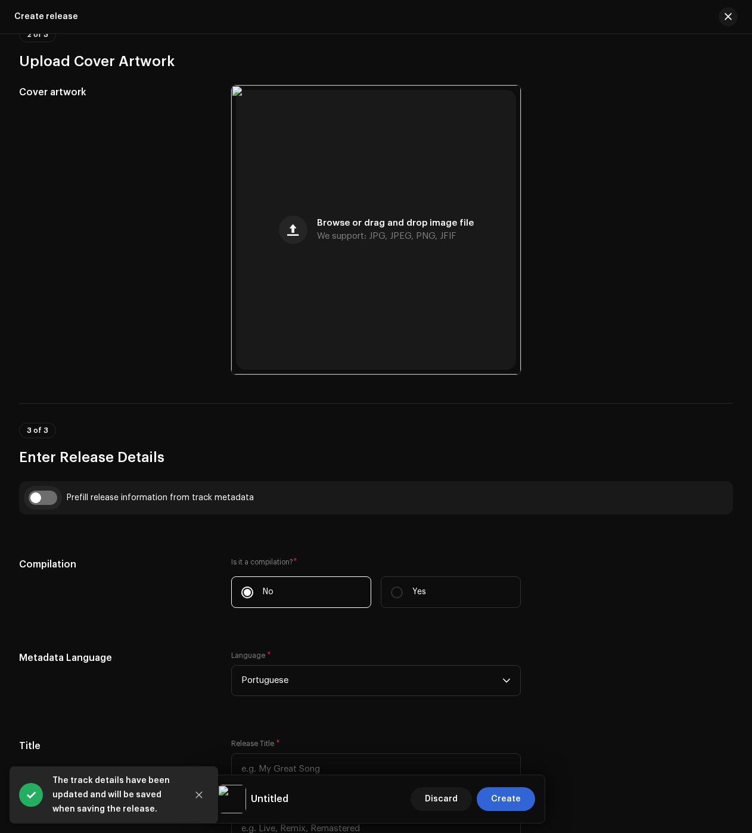
click at [42, 500] on input "checkbox" at bounding box center [43, 498] width 29 height 14
checkbox input "true"
type input "Rei das Maldições"
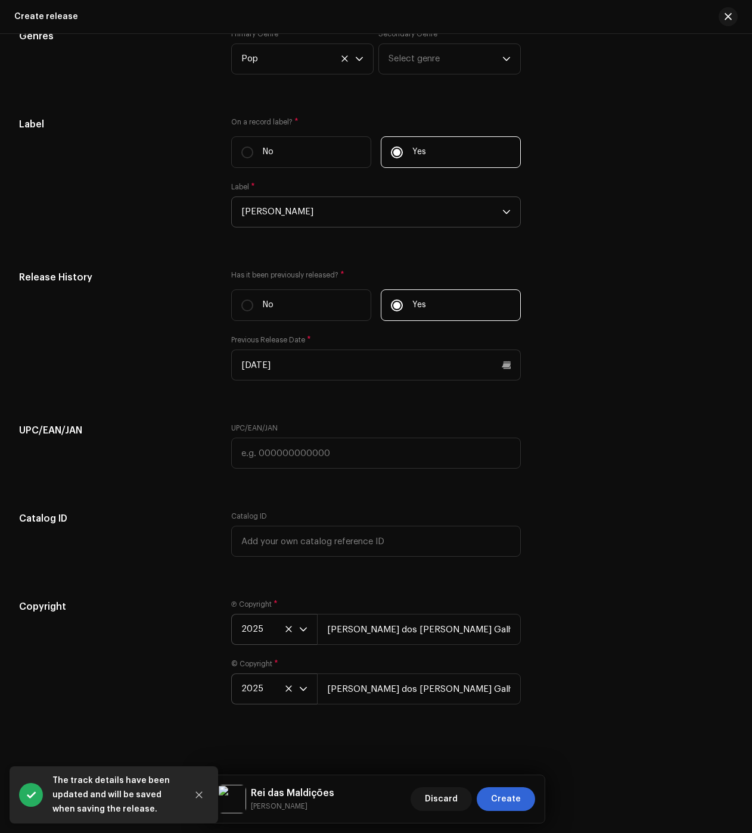
scroll to position [1853, 0]
click at [505, 795] on span "Create" at bounding box center [506, 800] width 30 height 24
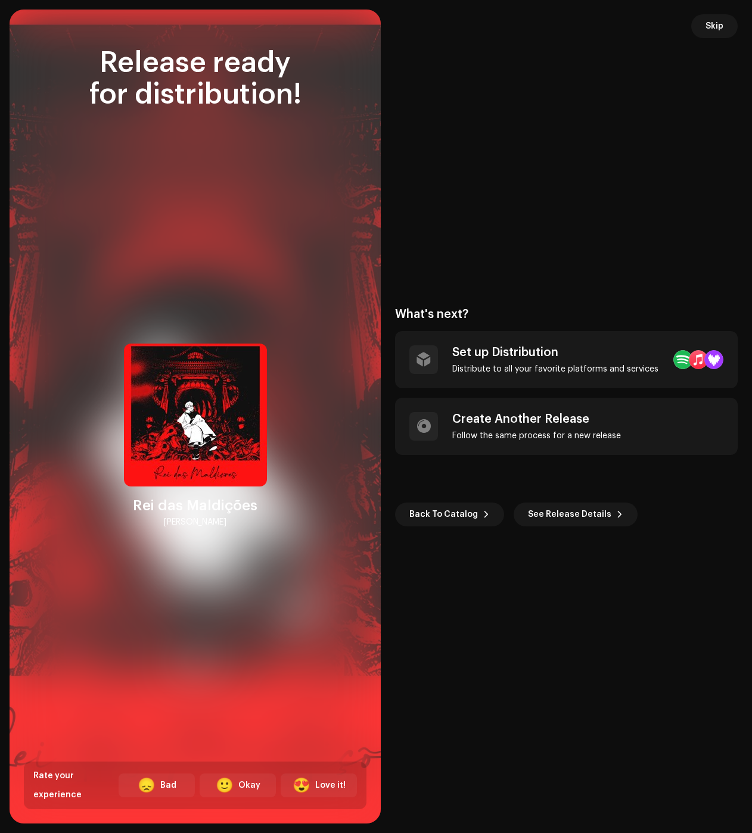
drag, startPoint x: 718, startPoint y: 529, endPoint x: 596, endPoint y: 471, distance: 134.8
click at [717, 529] on div "What's next? Set up Distribution Distribute to all your favorite platforms and …" at bounding box center [566, 417] width 343 height 786
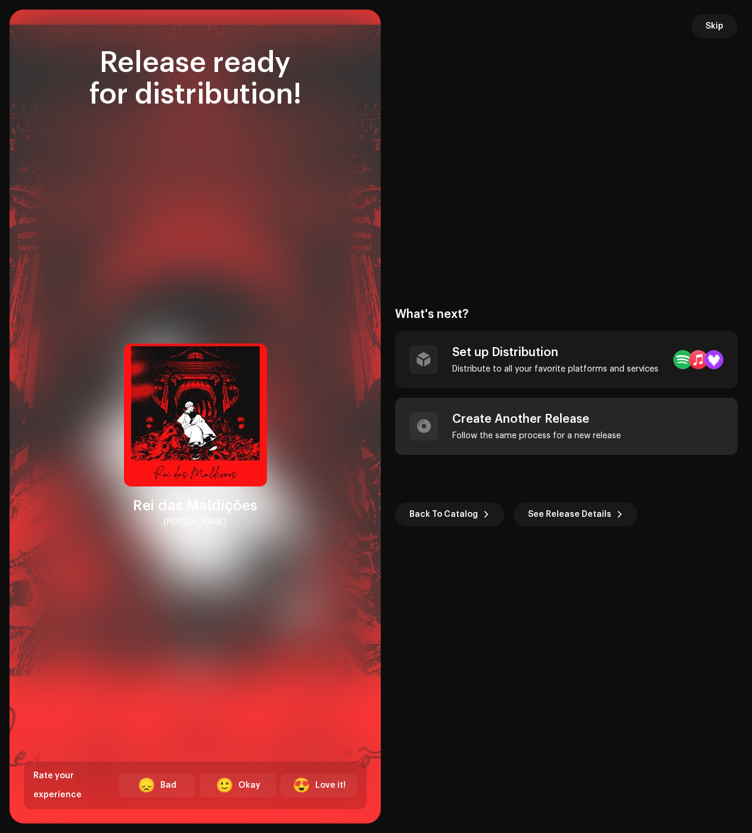
click at [531, 433] on div "Follow the same process for a new release" at bounding box center [536, 436] width 169 height 10
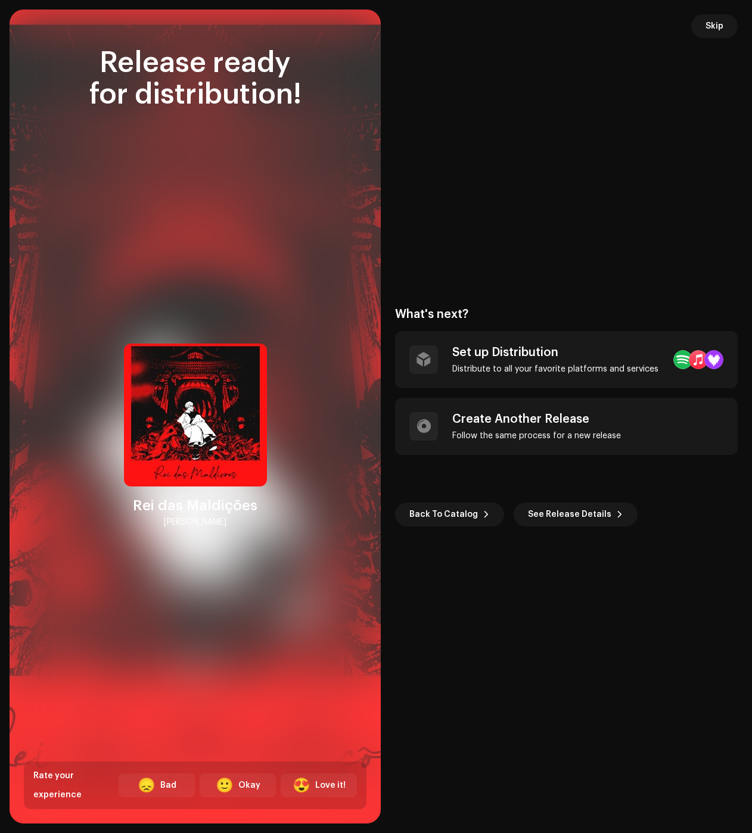
checkbox input "false"
radio input "false"
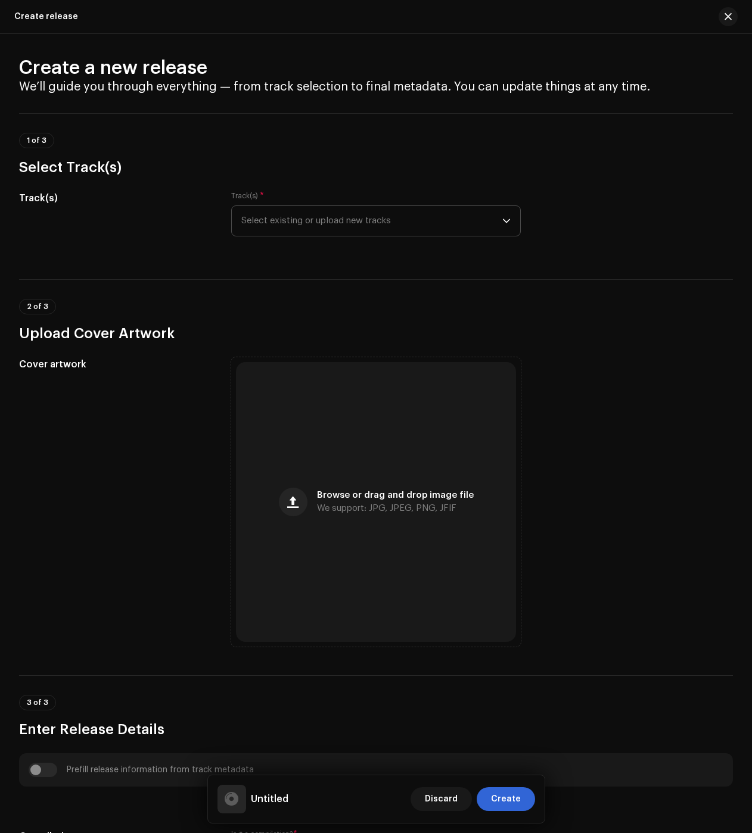
scroll to position [0, 0]
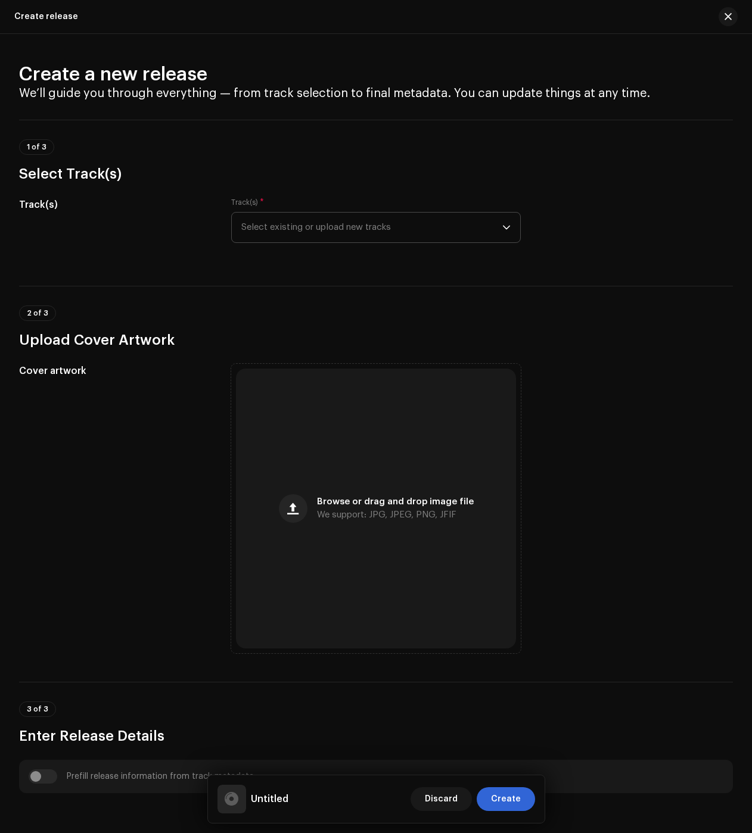
click at [369, 146] on div "1 of 3 Select Track(s)" at bounding box center [376, 161] width 714 height 44
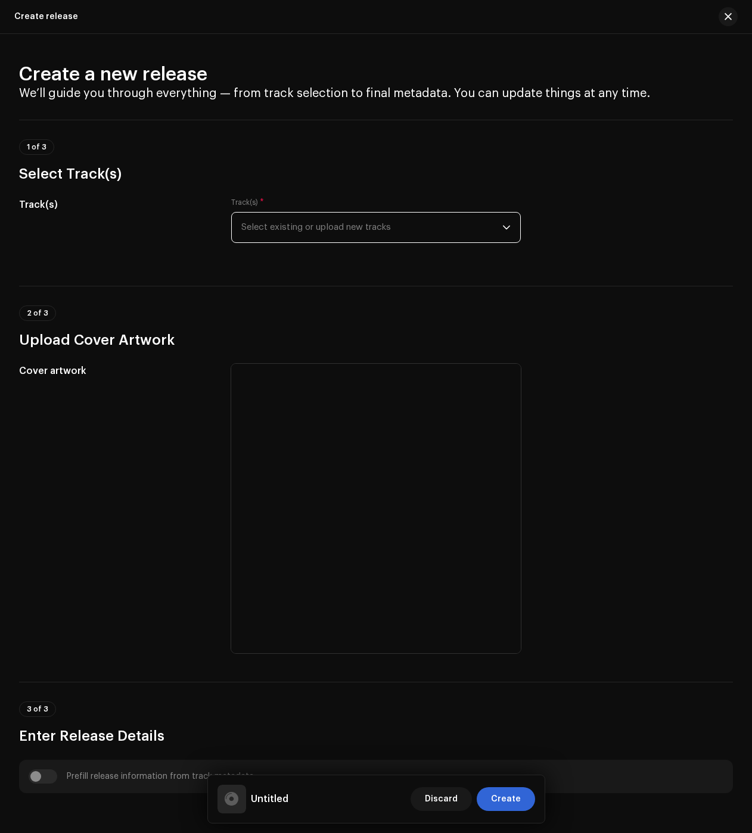
drag, startPoint x: 356, startPoint y: 230, endPoint x: 355, endPoint y: 238, distance: 8.4
click at [356, 231] on span "Select existing or upload new tracks" at bounding box center [371, 228] width 261 height 30
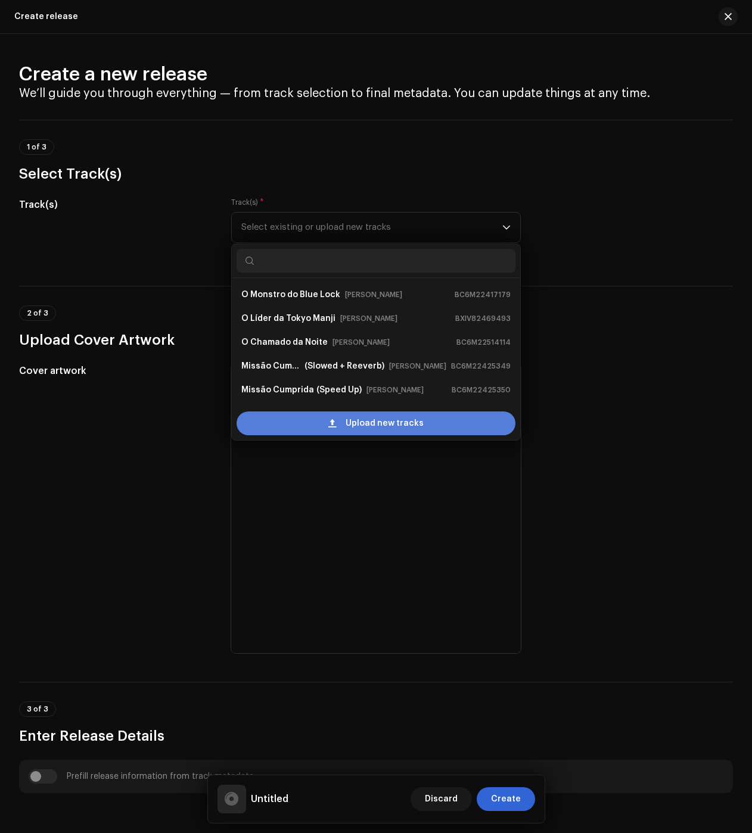
scroll to position [19, 0]
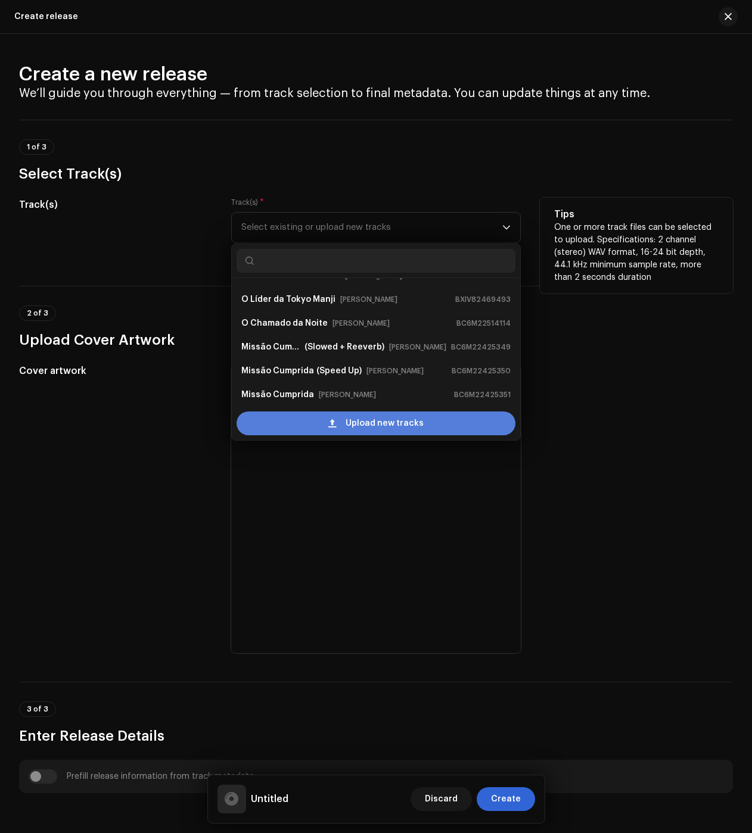
click at [316, 420] on div "Upload new tracks" at bounding box center [376, 424] width 279 height 24
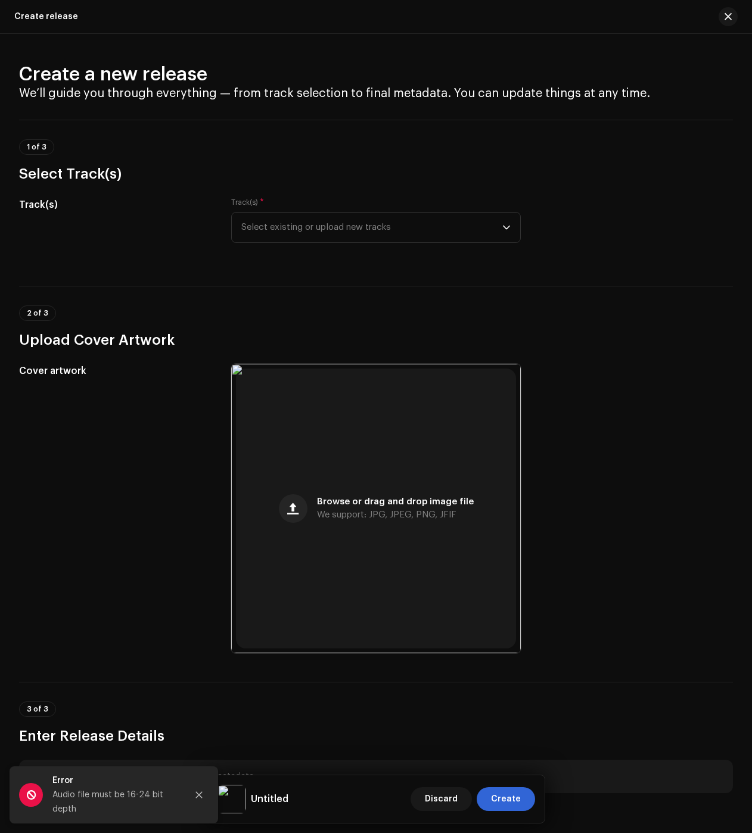
click at [193, 68] on h2 "Create a new release" at bounding box center [376, 75] width 714 height 24
click at [327, 235] on span "Select existing or upload new tracks" at bounding box center [371, 228] width 261 height 30
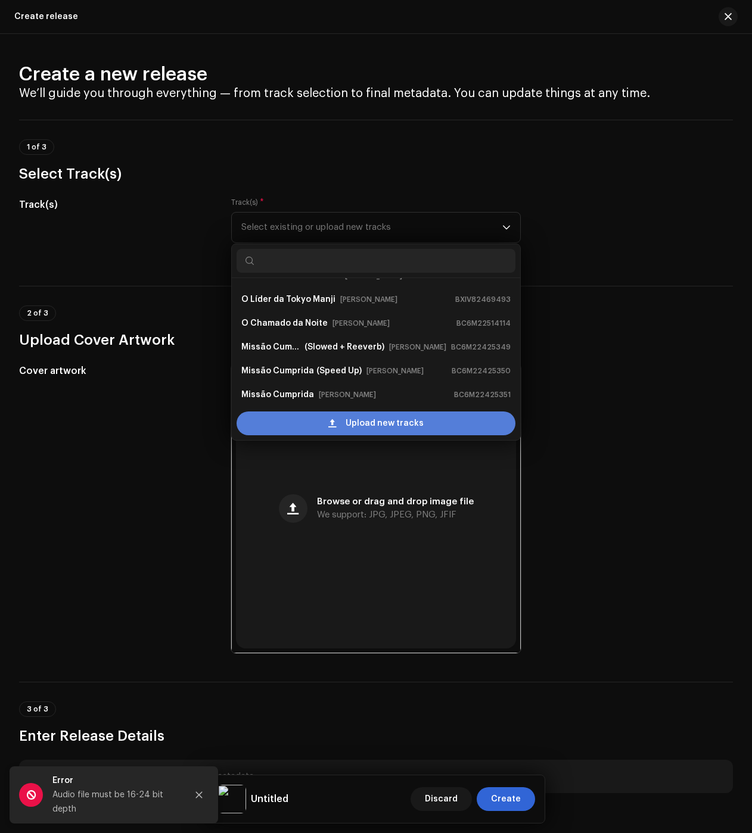
click at [321, 413] on div "Upload new tracks" at bounding box center [376, 424] width 279 height 24
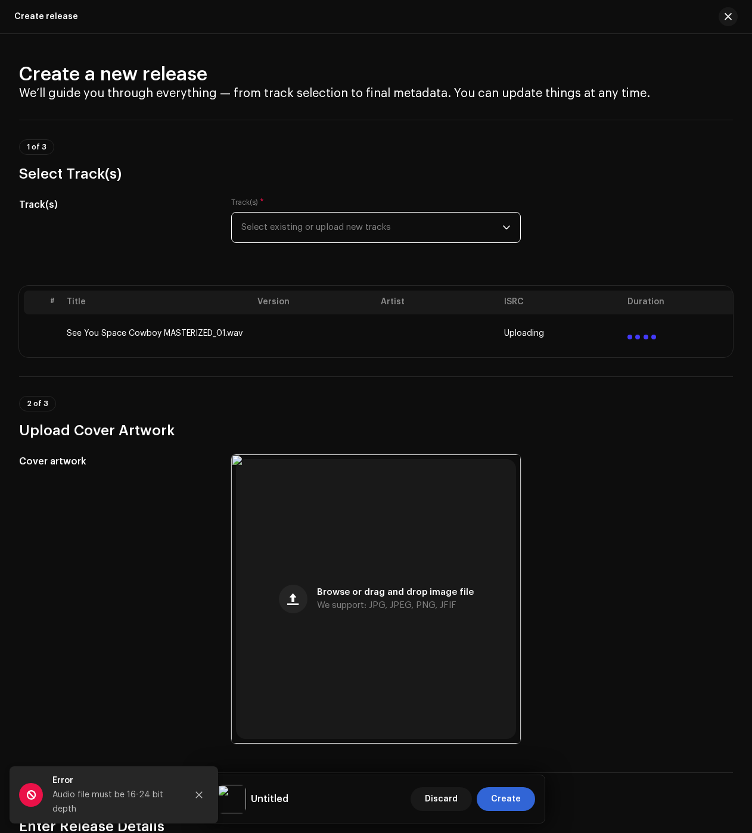
drag, startPoint x: 155, startPoint y: 161, endPoint x: 161, endPoint y: 210, distance: 48.6
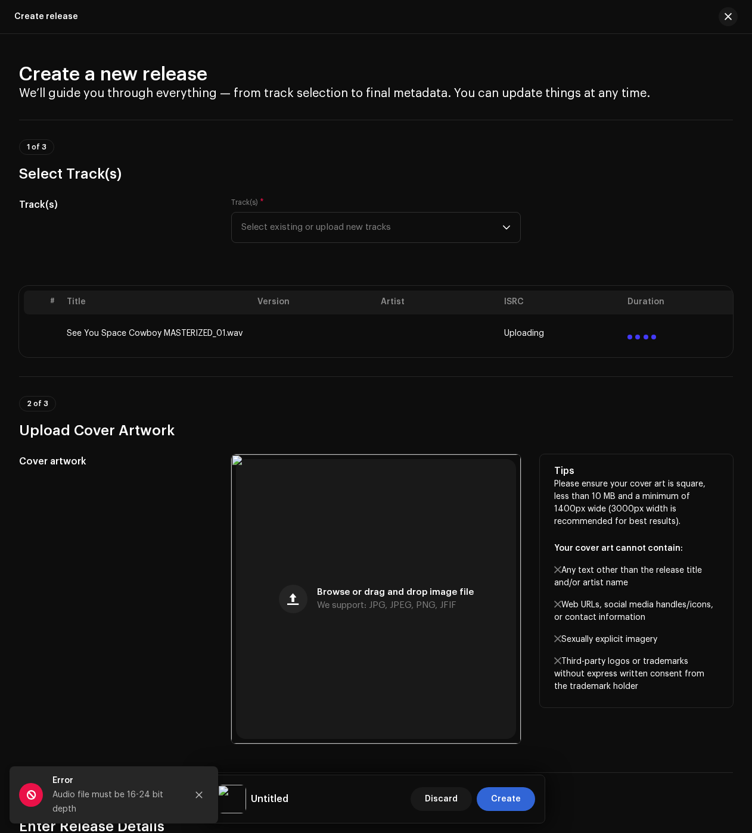
drag, startPoint x: 154, startPoint y: 540, endPoint x: 153, endPoint y: 660, distance: 119.2
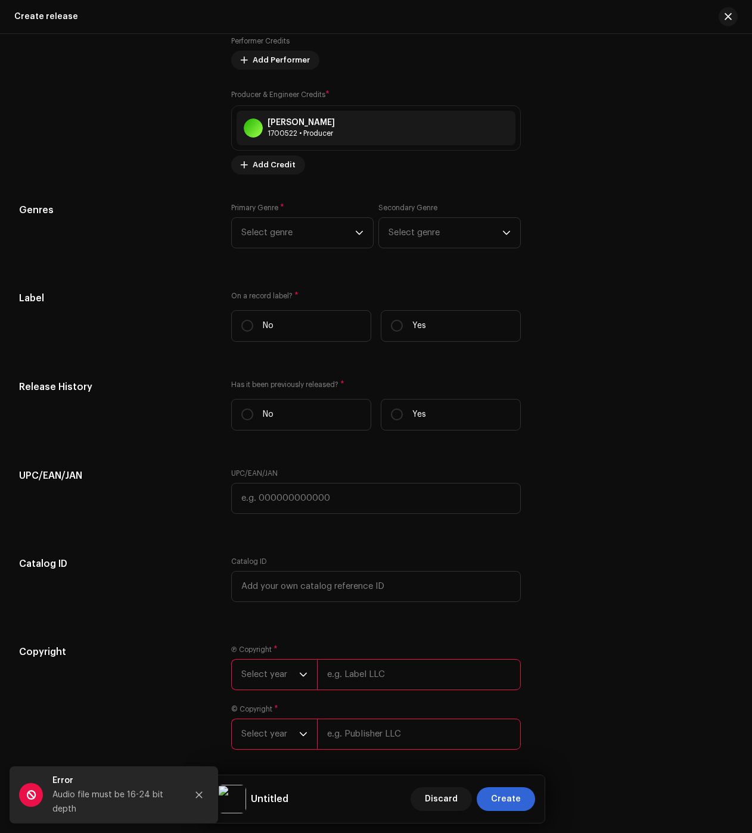
scroll to position [1651, 0]
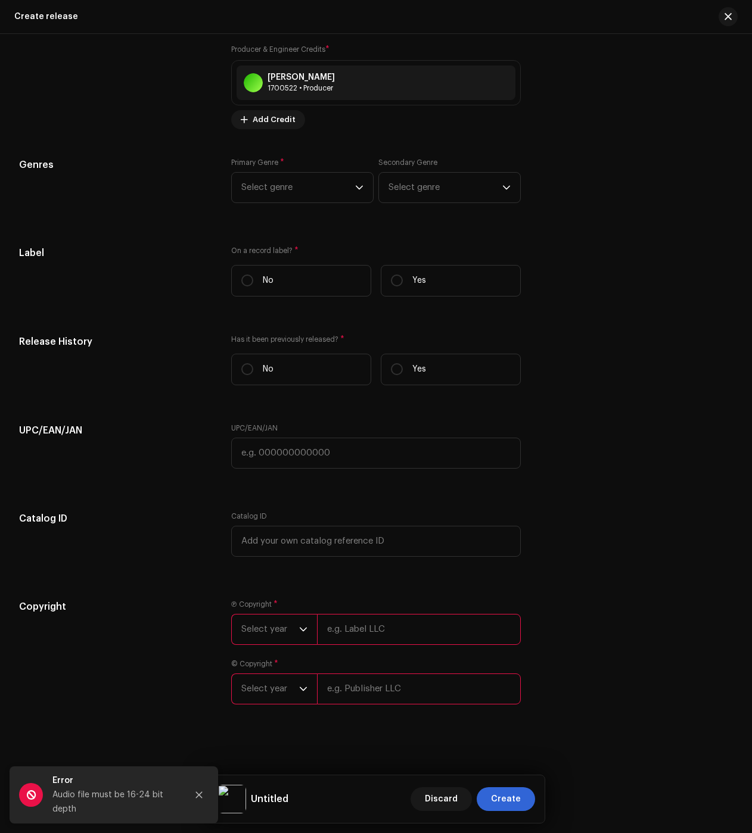
drag, startPoint x: 431, startPoint y: 372, endPoint x: 407, endPoint y: 309, distance: 67.7
click at [431, 372] on label "Yes" at bounding box center [451, 370] width 140 height 32
click at [403, 372] on input "Yes" at bounding box center [397, 369] width 12 height 12
radio input "true"
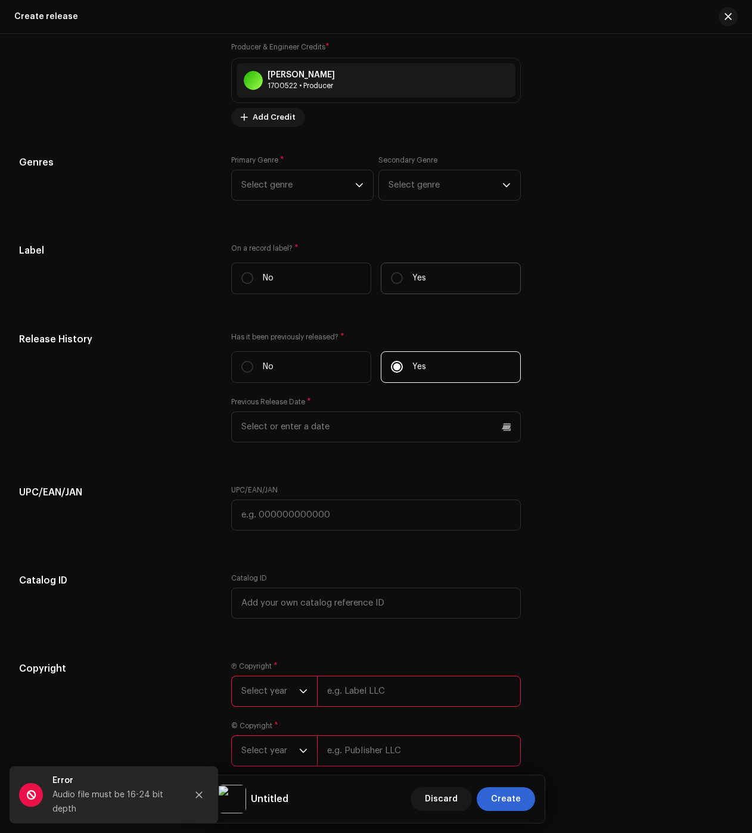
click at [400, 290] on label "Yes" at bounding box center [451, 279] width 140 height 32
click at [400, 284] on input "Yes" at bounding box center [397, 278] width 12 height 12
radio input "true"
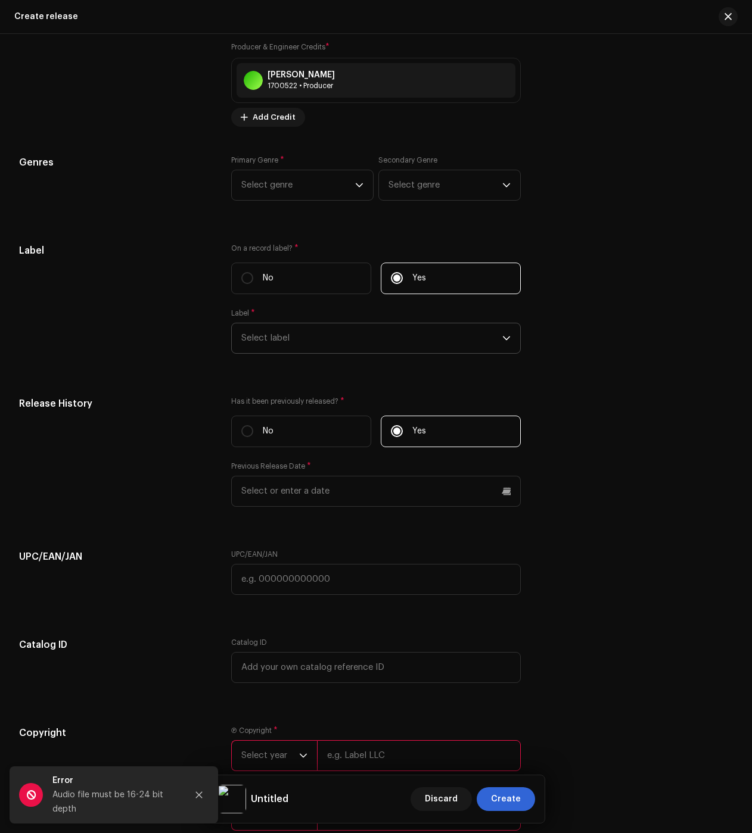
click at [330, 346] on span "Select label" at bounding box center [371, 338] width 261 height 30
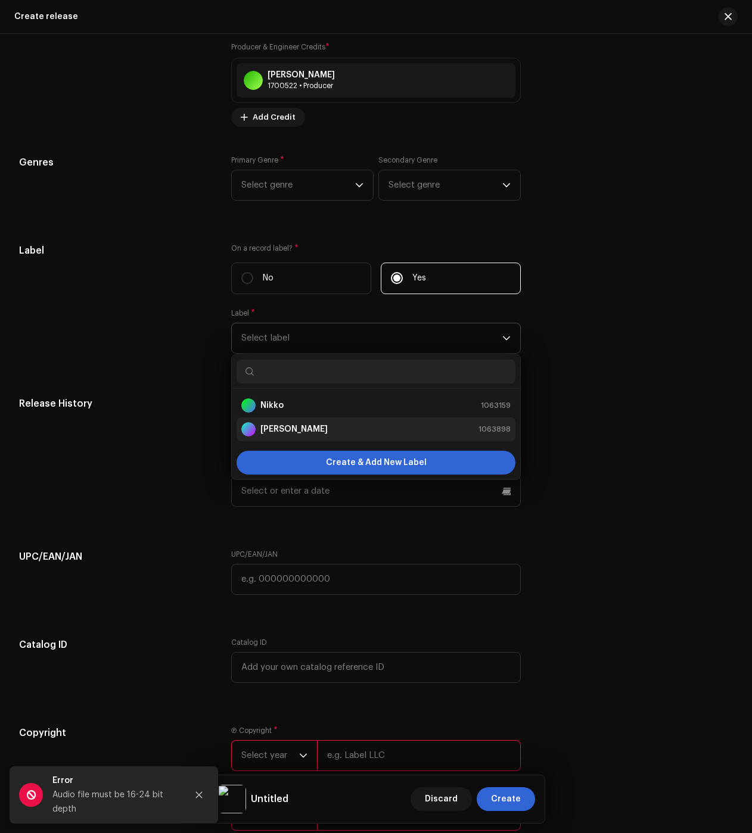
click at [296, 427] on strong "[PERSON_NAME]" at bounding box center [293, 430] width 67 height 12
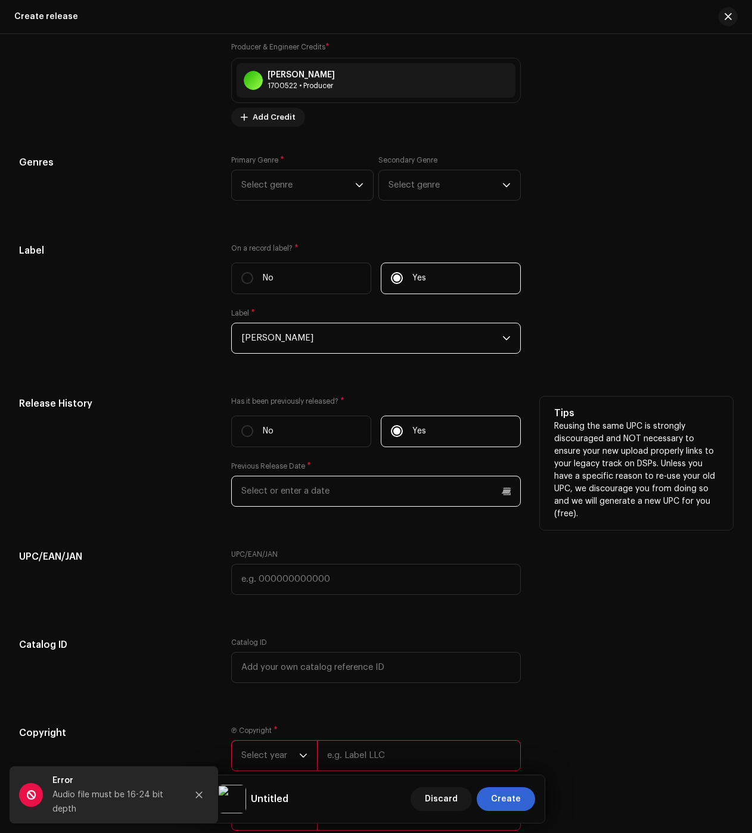
click at [297, 496] on input "text" at bounding box center [376, 491] width 290 height 31
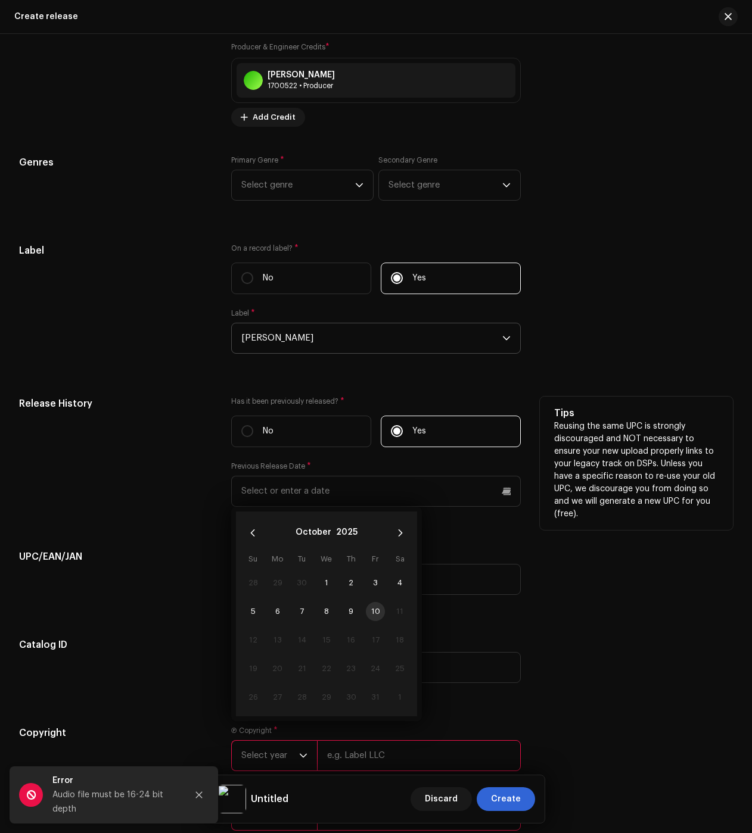
click at [350, 543] on button "2025" at bounding box center [346, 533] width 21 height 19
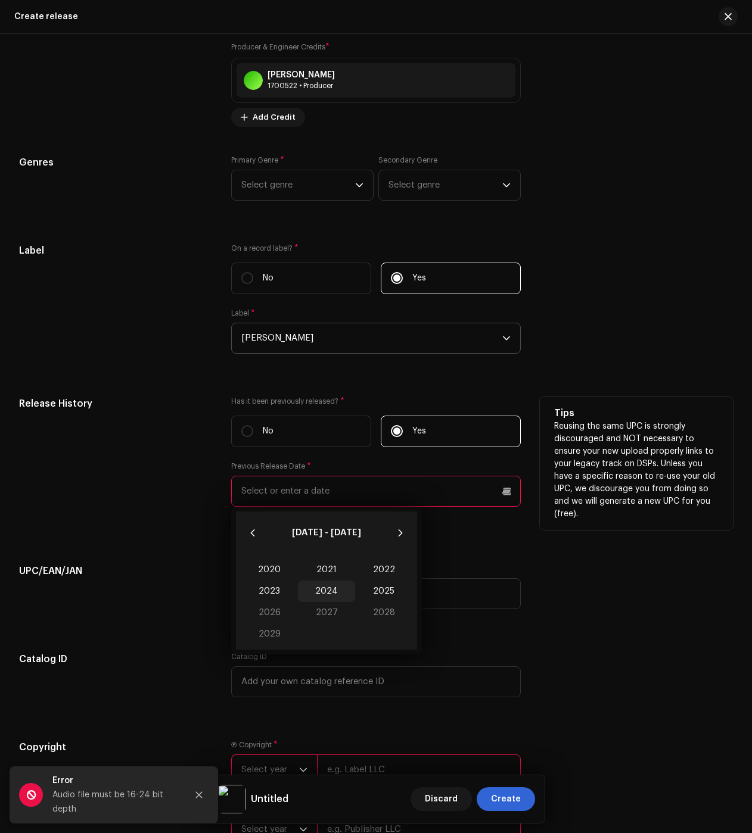
click at [322, 595] on span "2024" at bounding box center [326, 591] width 57 height 21
click at [325, 595] on span "May" at bounding box center [326, 592] width 51 height 19
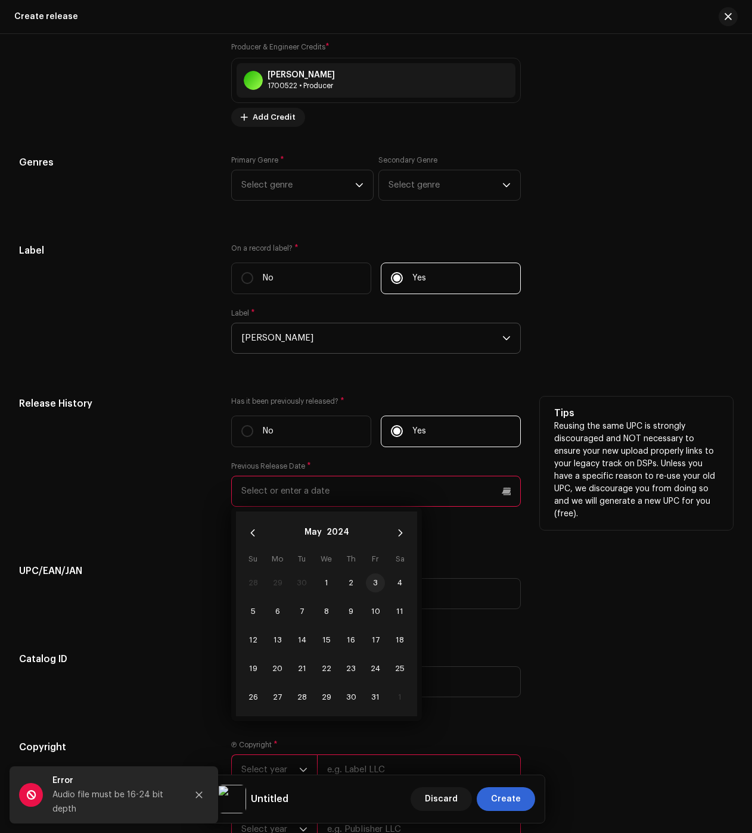
click at [369, 583] on span "3" at bounding box center [375, 583] width 19 height 19
type input "05/03/2024"
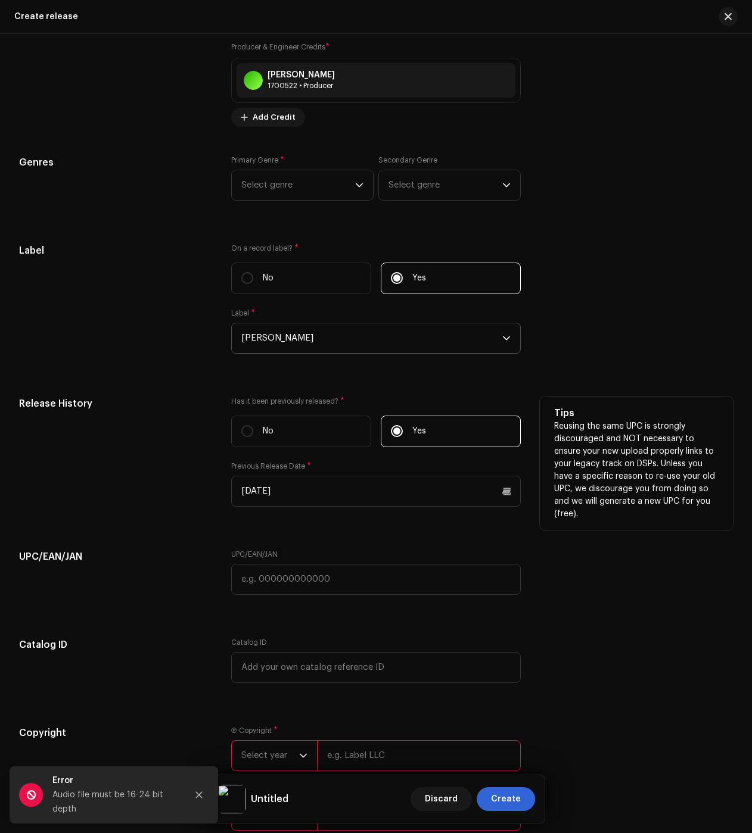
drag, startPoint x: 623, startPoint y: 604, endPoint x: 610, endPoint y: 452, distance: 151.9
click at [612, 452] on div "Prefill release information from track metadata Compilation Is it a compilation…" at bounding box center [376, 47] width 714 height 1598
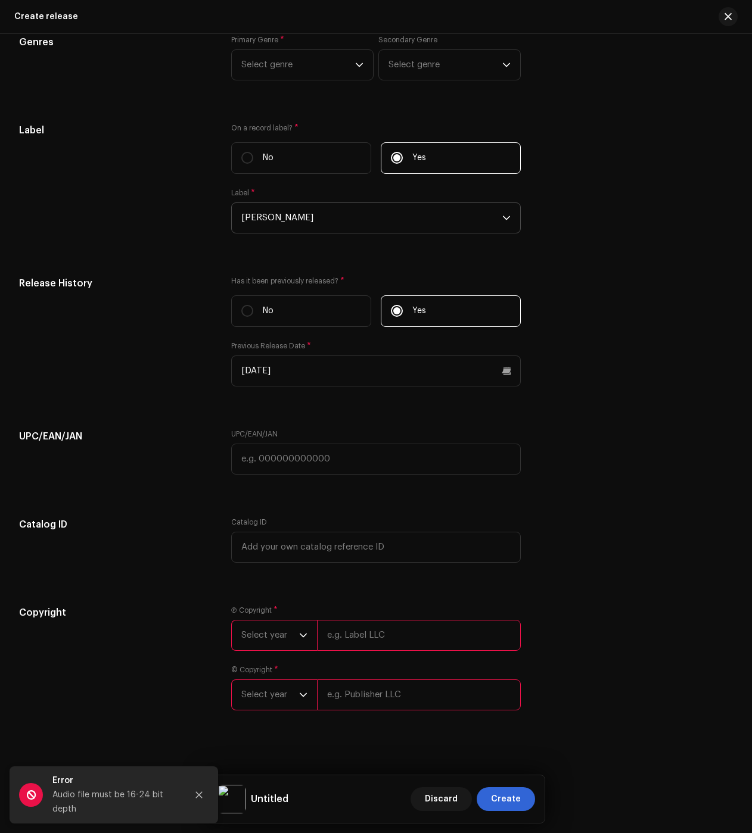
scroll to position [1780, 0]
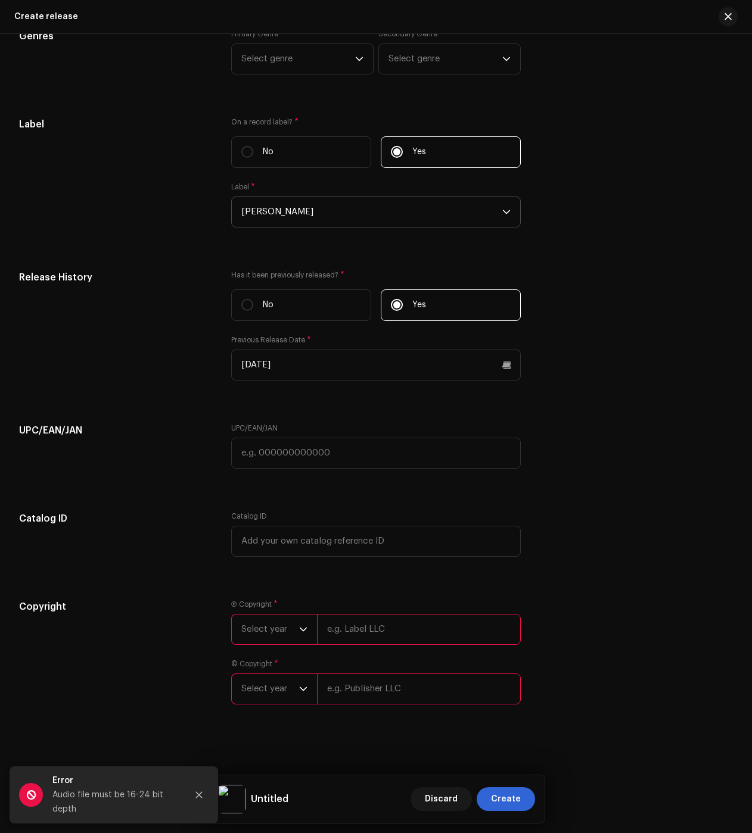
click at [369, 633] on input "text" at bounding box center [419, 629] width 204 height 31
drag, startPoint x: 392, startPoint y: 626, endPoint x: 309, endPoint y: 624, distance: 83.4
click at [309, 624] on div "Select year n" at bounding box center [376, 629] width 290 height 31
paste input "[PERSON_NAME]"
type input "[PERSON_NAME]"
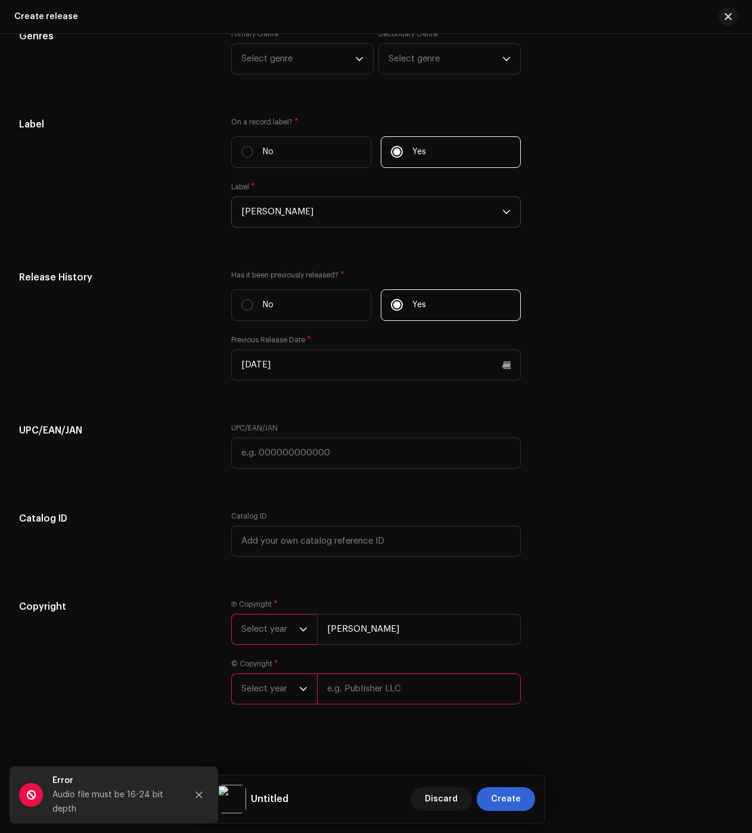
click at [352, 691] on input "text" at bounding box center [419, 689] width 204 height 31
paste input "[PERSON_NAME]"
type input "[PERSON_NAME]"
click at [272, 637] on span "Select year" at bounding box center [270, 630] width 58 height 30
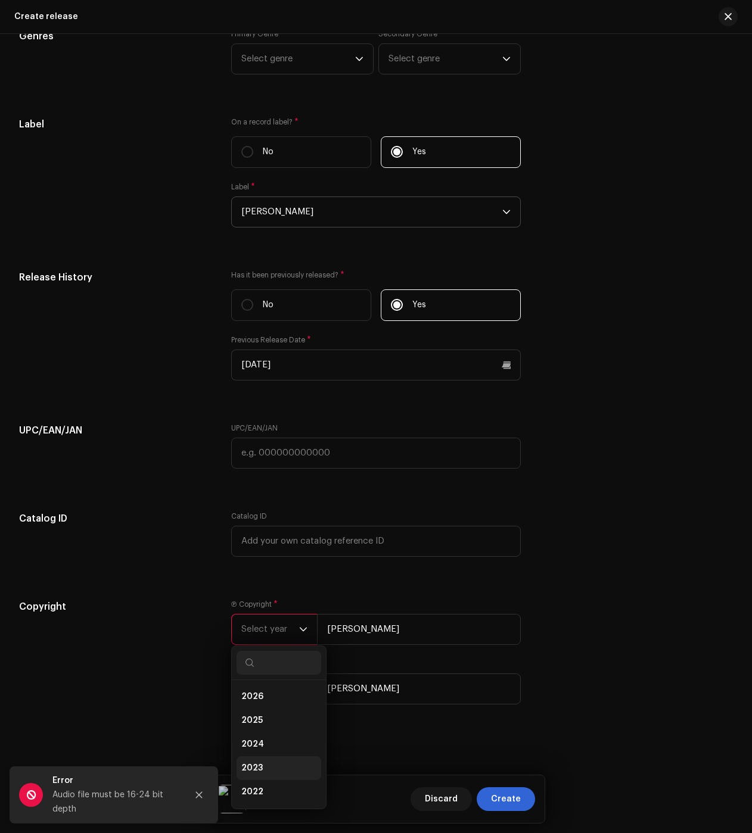
click at [262, 745] on li "2024" at bounding box center [279, 745] width 85 height 24
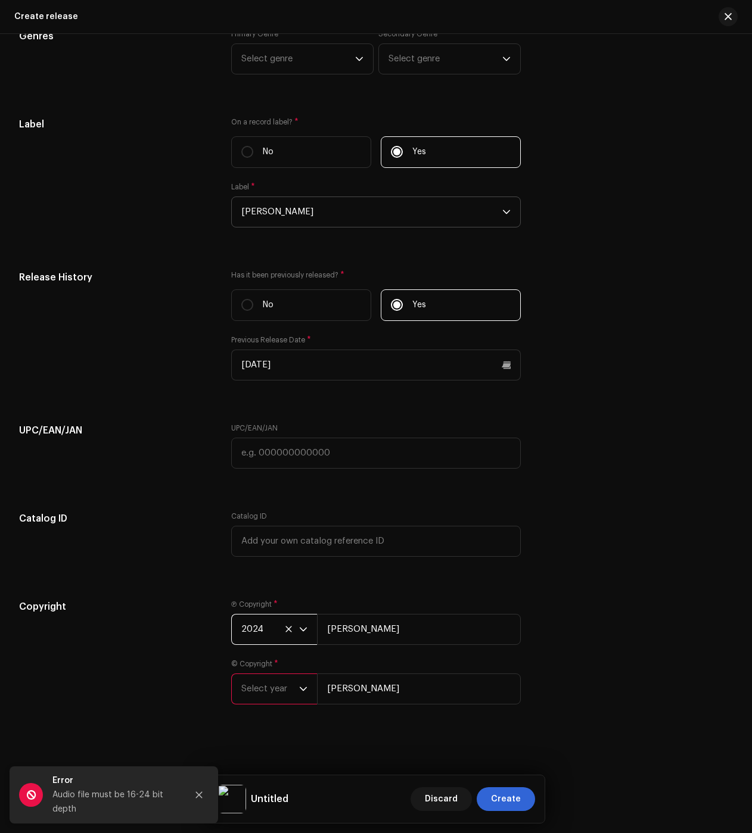
click at [274, 684] on span "Select year" at bounding box center [270, 689] width 58 height 30
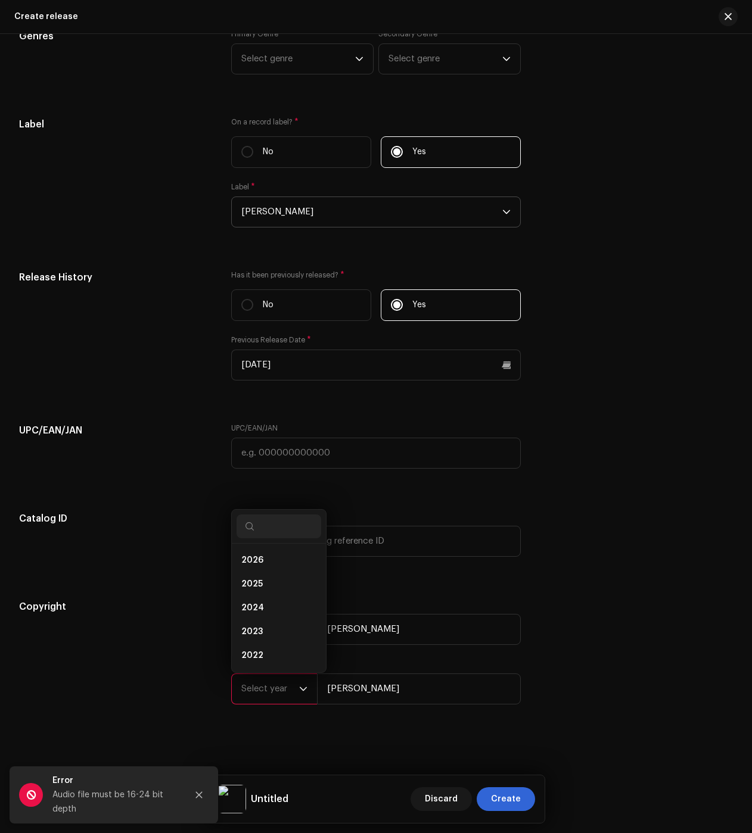
scroll to position [19, 0]
drag, startPoint x: 264, startPoint y: 594, endPoint x: 271, endPoint y: 590, distance: 8.3
click at [265, 594] on li "2024" at bounding box center [279, 589] width 85 height 24
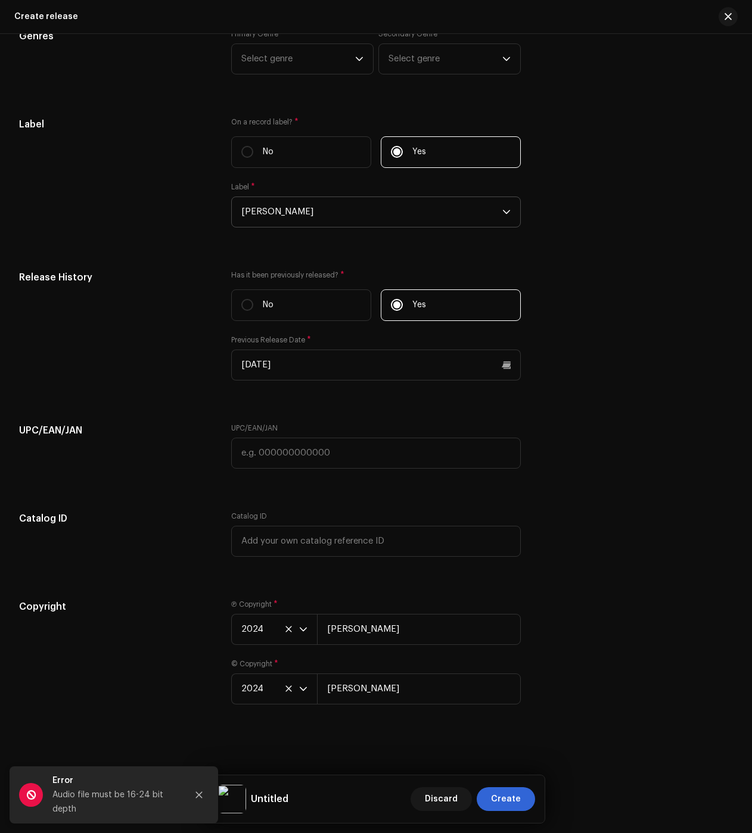
drag, startPoint x: 540, startPoint y: 621, endPoint x: 517, endPoint y: 548, distance: 76.5
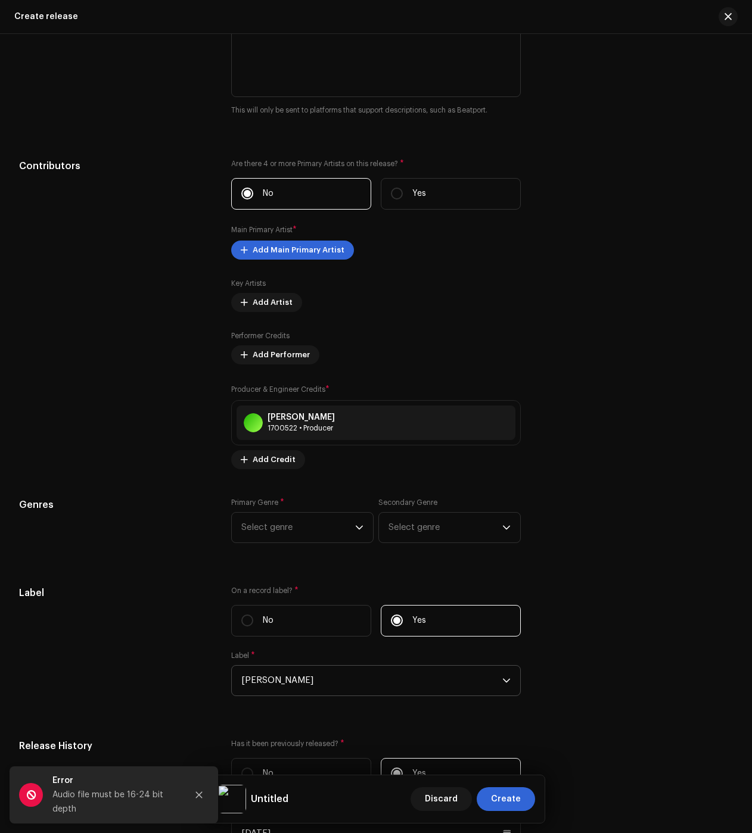
scroll to position [0, 0]
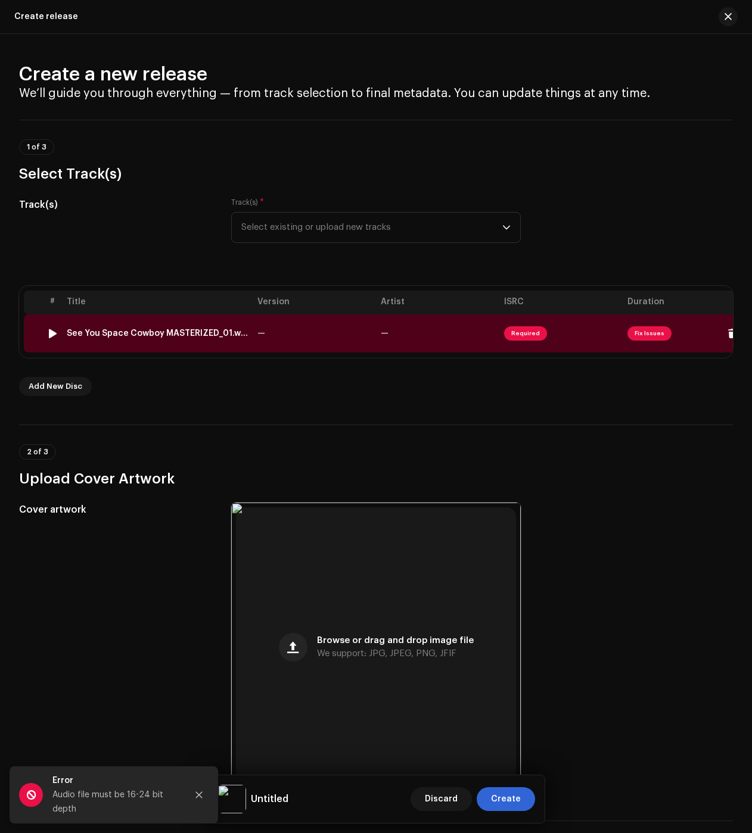
click at [199, 337] on div "See You Space Cowboy MASTERIZED_01.wav" at bounding box center [157, 334] width 181 height 10
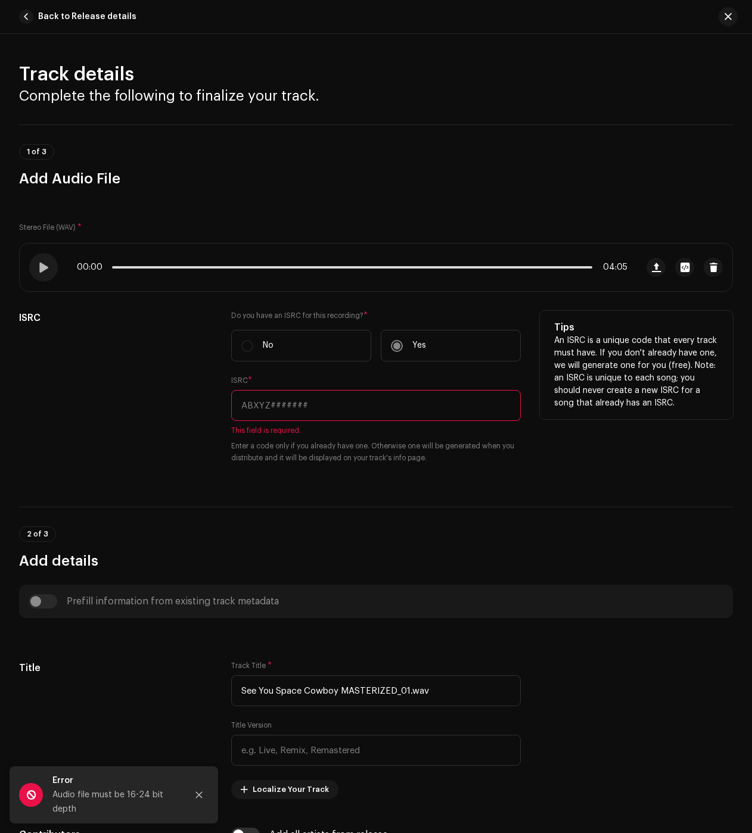
click at [327, 403] on input "text" at bounding box center [376, 405] width 290 height 31
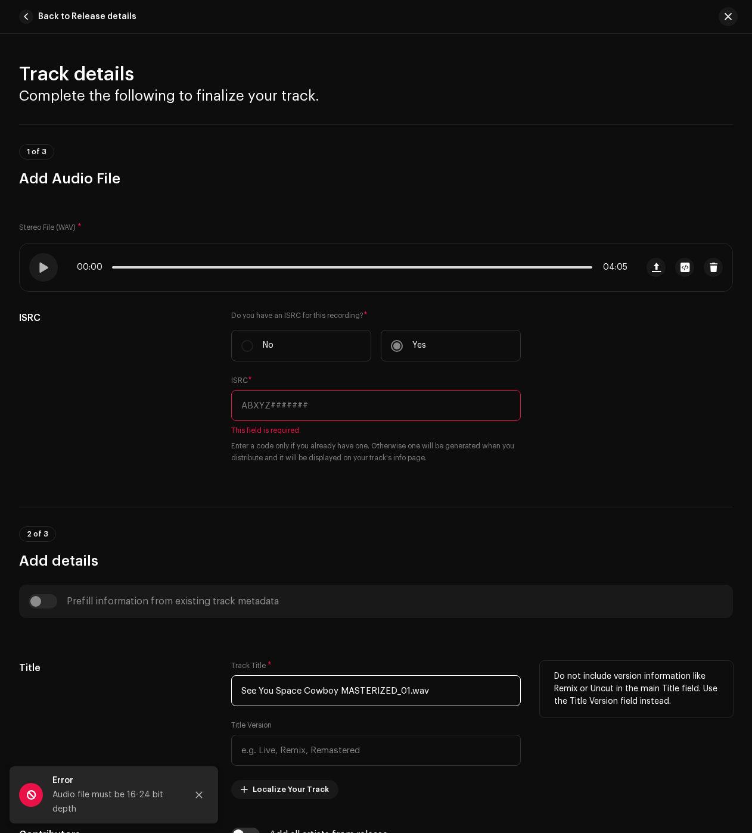
click at [326, 689] on input "See You Space Cowboy MASTERIZED_01.wav" at bounding box center [376, 691] width 290 height 31
paste input ", Space Cowboy"
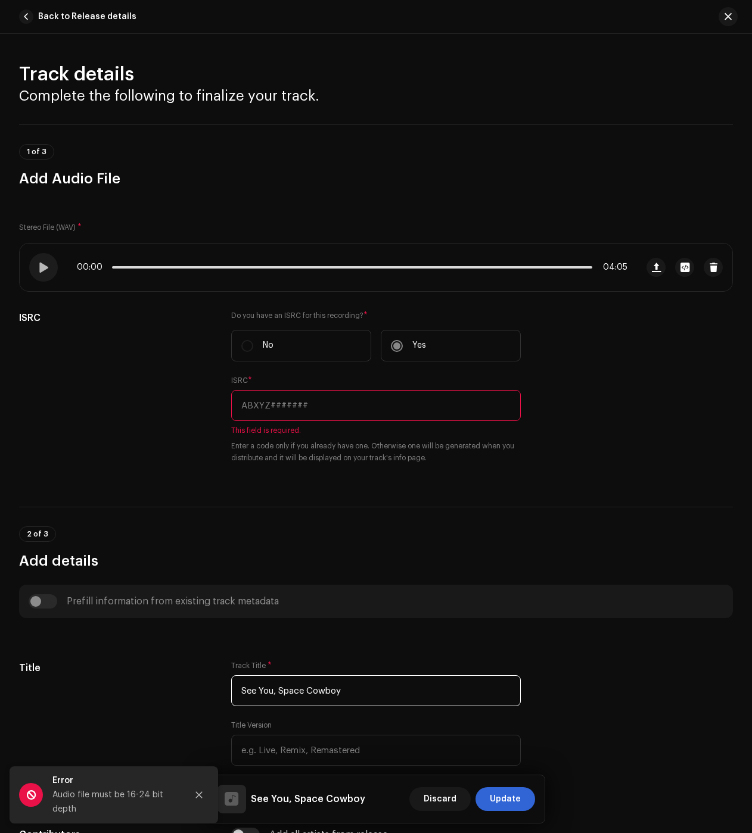
type input "See You, Space Cowboy"
click at [197, 150] on div "1 of 3 Add Audio File" at bounding box center [376, 166] width 714 height 44
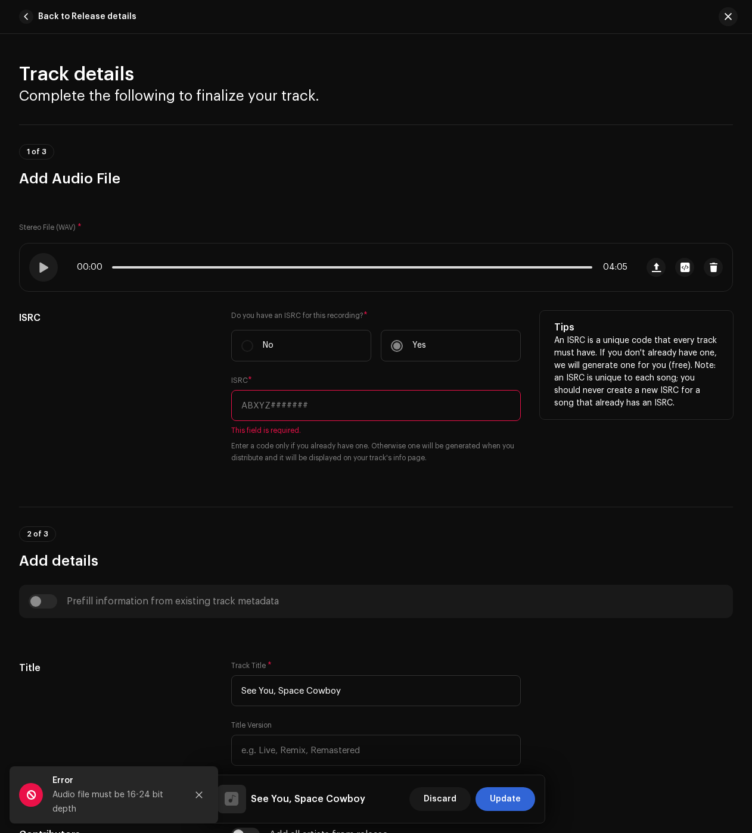
click at [325, 403] on input "text" at bounding box center [376, 405] width 290 height 31
paste input "BXIV82456205"
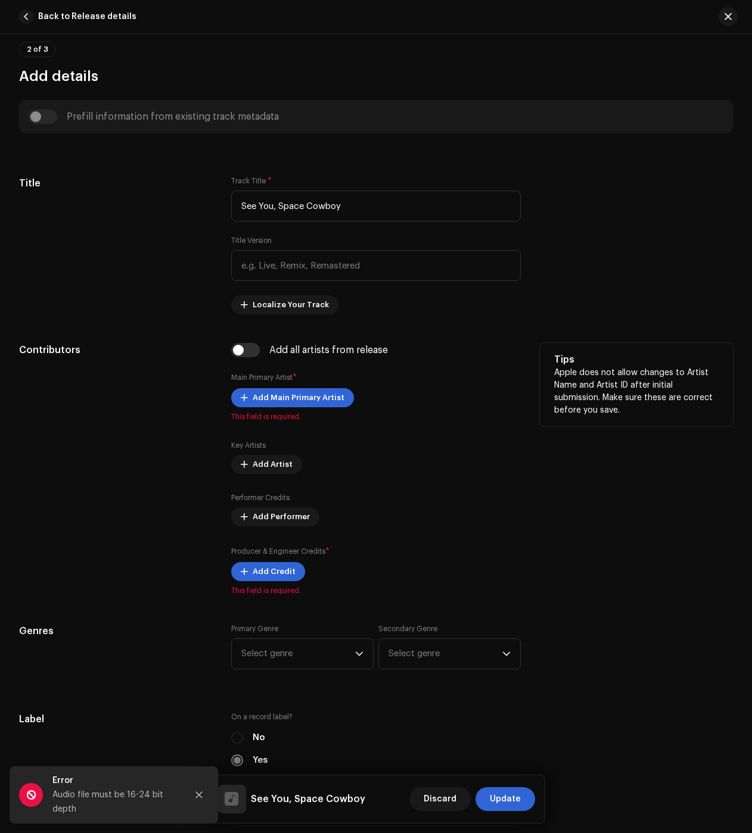
scroll to position [477, 0]
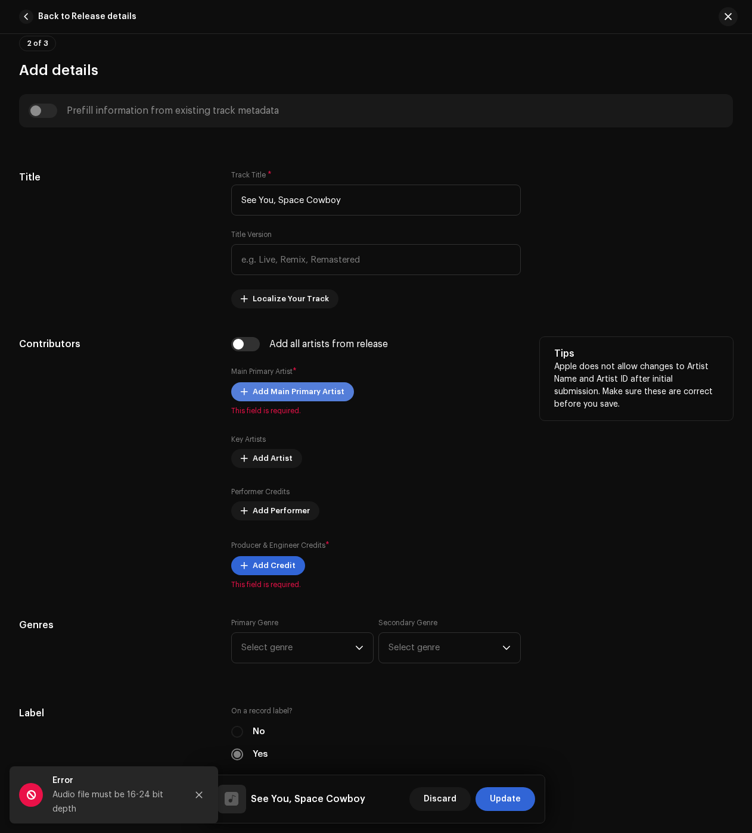
type input "BXIV82456205"
click at [284, 395] on span "Add Main Primary Artist" at bounding box center [299, 392] width 92 height 24
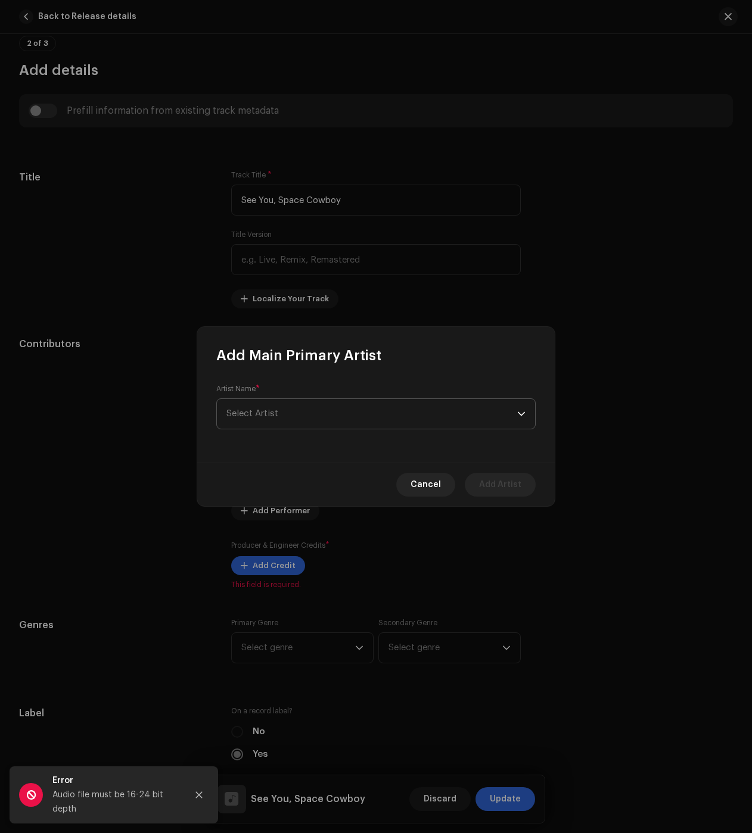
click at [307, 418] on span "Select Artist" at bounding box center [371, 414] width 291 height 30
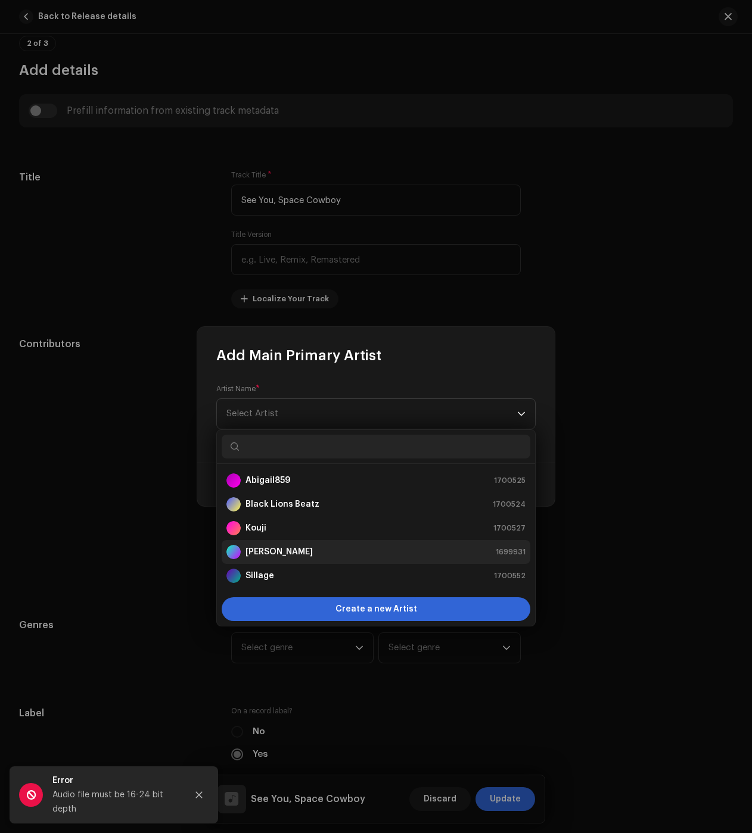
click at [309, 542] on li "Nikko Rapper 1699931" at bounding box center [376, 552] width 309 height 24
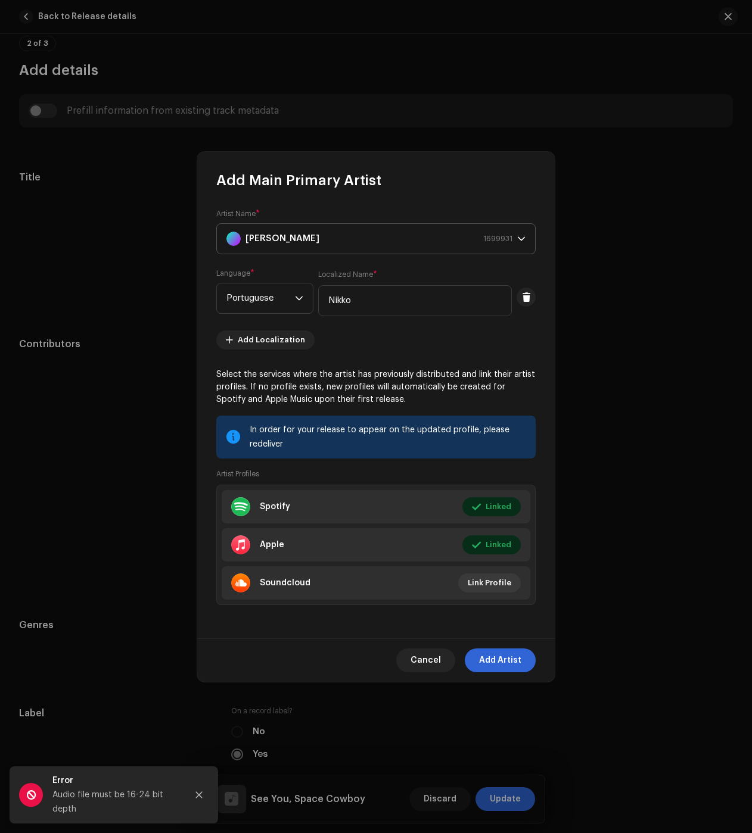
click at [289, 227] on strong "[PERSON_NAME]" at bounding box center [282, 239] width 74 height 30
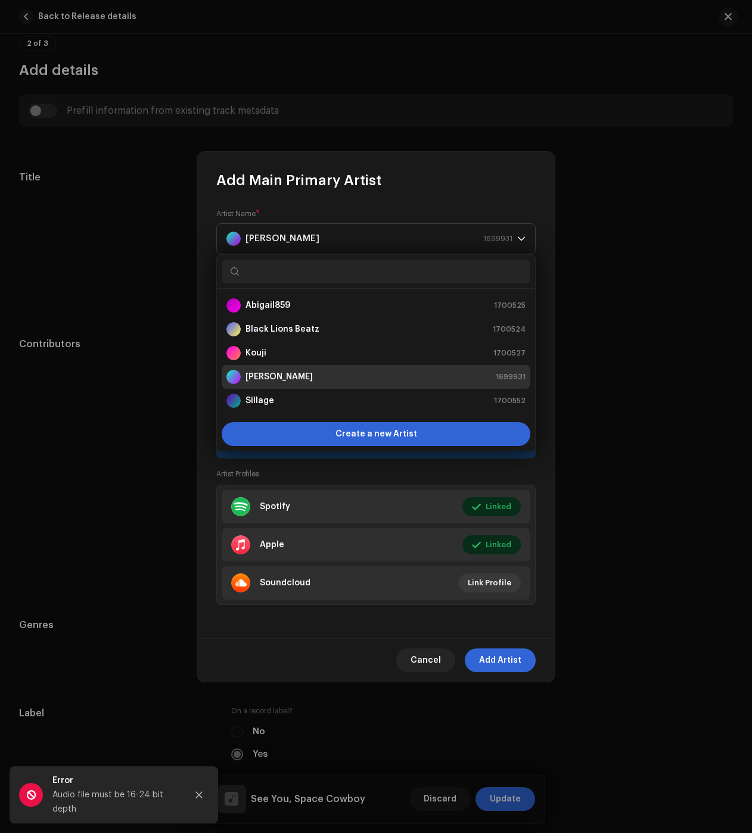
click at [277, 381] on strong "[PERSON_NAME]" at bounding box center [278, 377] width 67 height 12
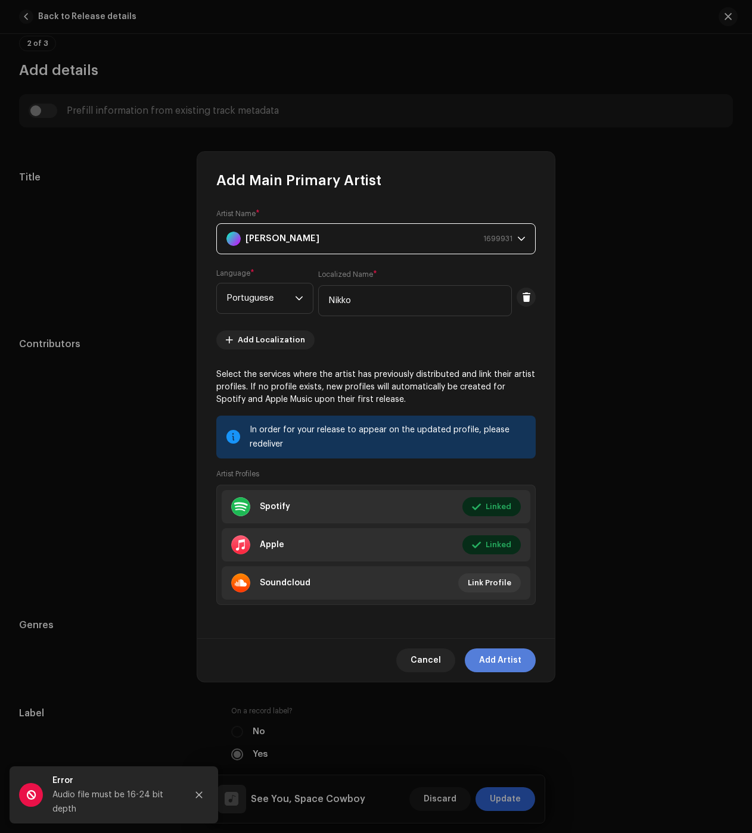
click at [514, 660] on span "Add Artist" at bounding box center [500, 661] width 42 height 24
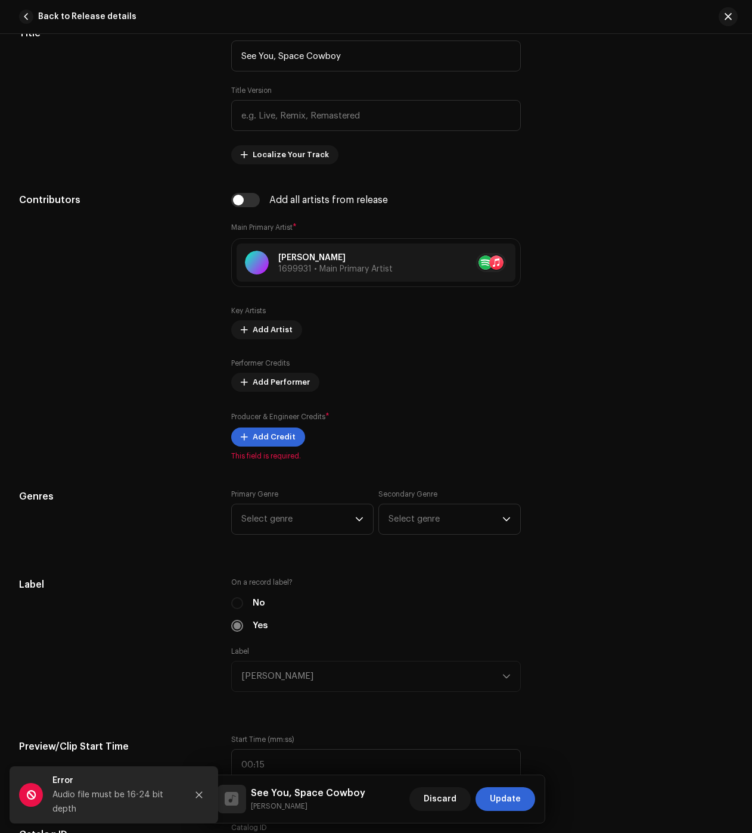
scroll to position [655, 0]
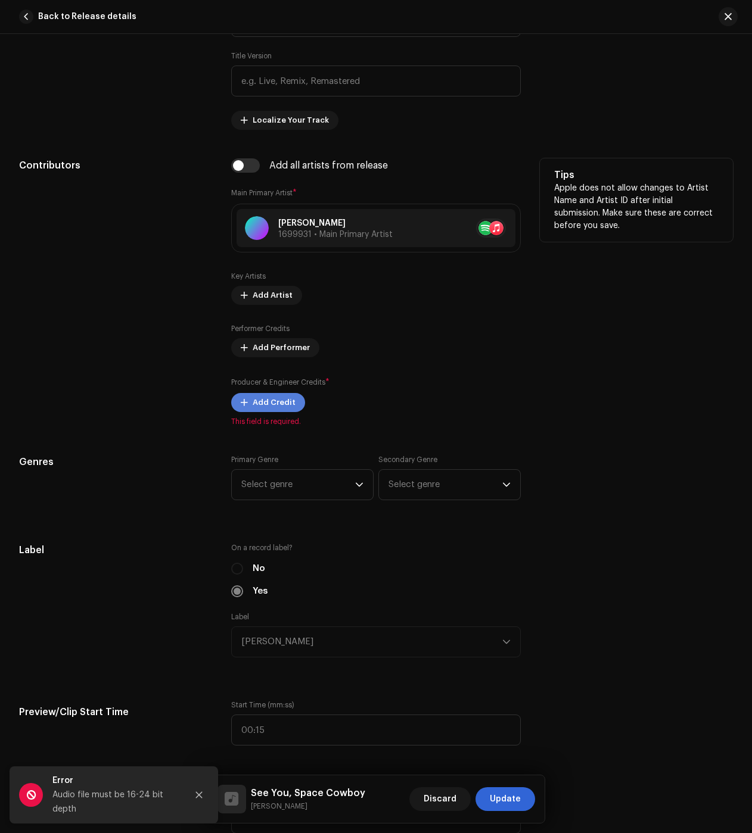
click at [270, 408] on span "Add Credit" at bounding box center [274, 403] width 43 height 24
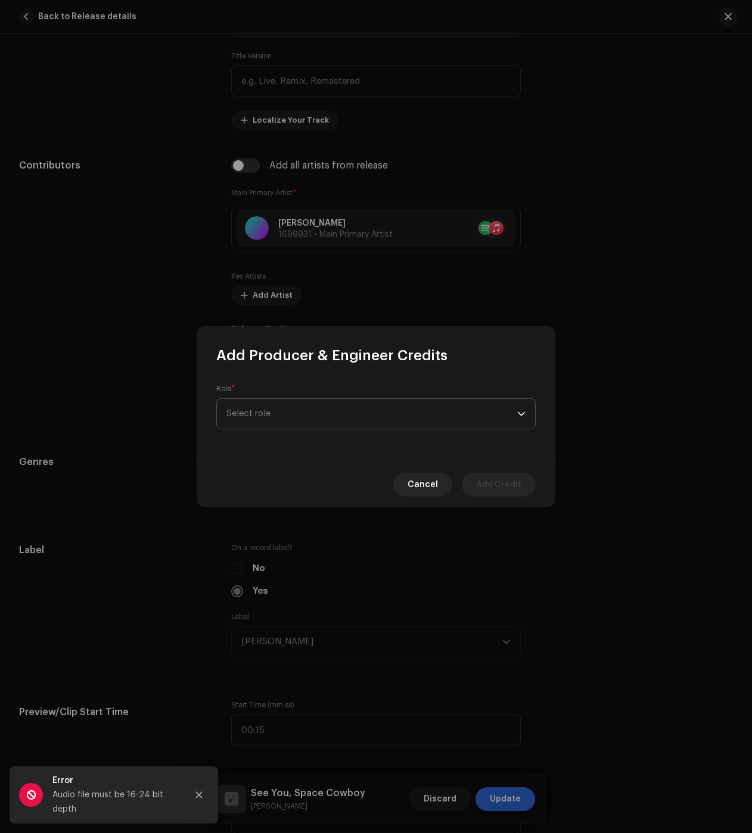
click at [292, 410] on span "Select role" at bounding box center [371, 414] width 291 height 30
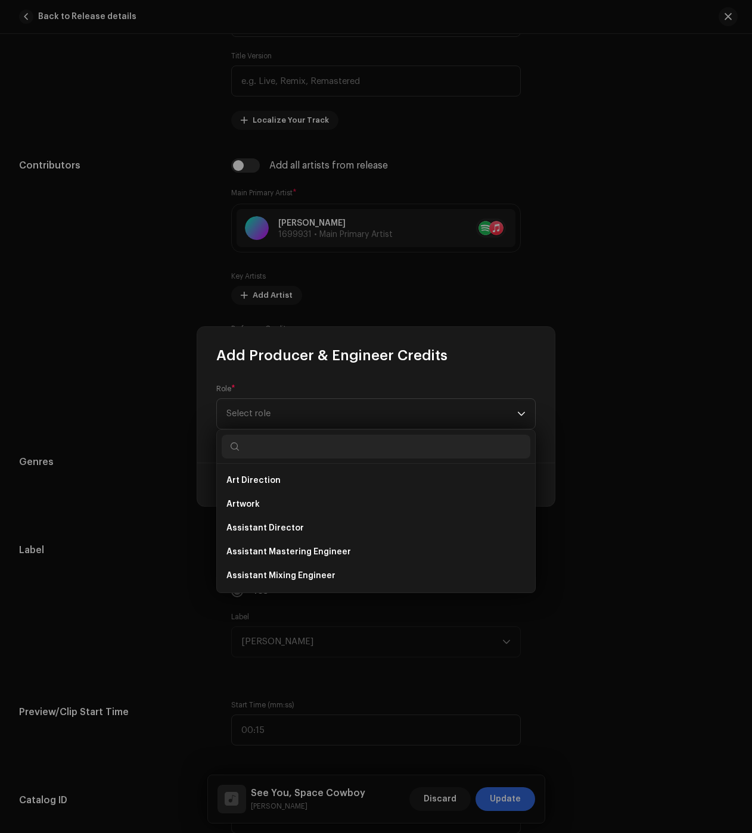
click at [278, 442] on input "text" at bounding box center [376, 447] width 309 height 24
type input "pr"
drag, startPoint x: 255, startPoint y: 572, endPoint x: 672, endPoint y: 562, distance: 417.2
click at [255, 572] on span "Producer" at bounding box center [245, 576] width 39 height 12
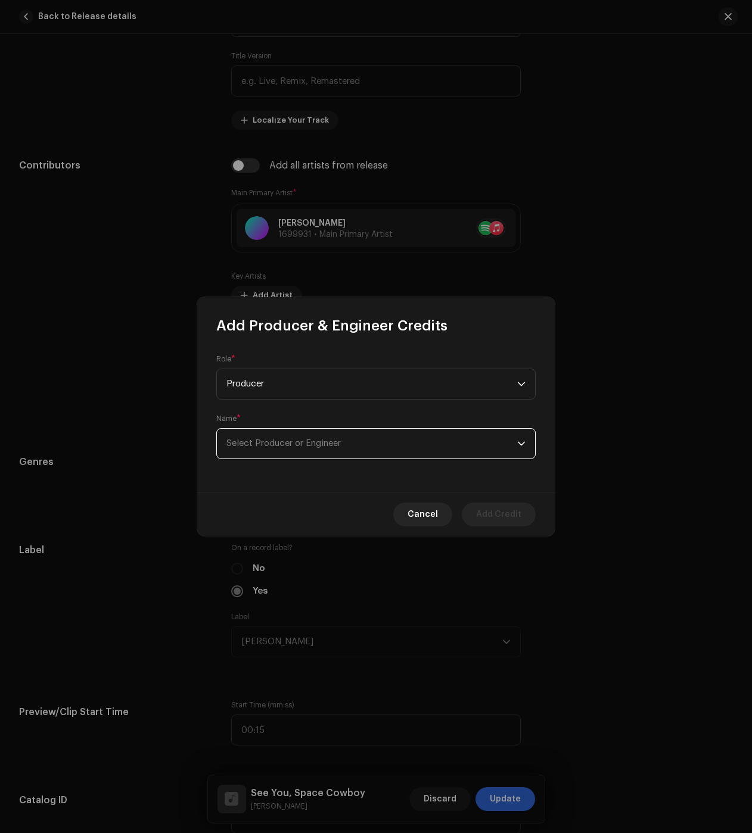
click at [279, 442] on span "Select Producer or Engineer" at bounding box center [283, 443] width 114 height 9
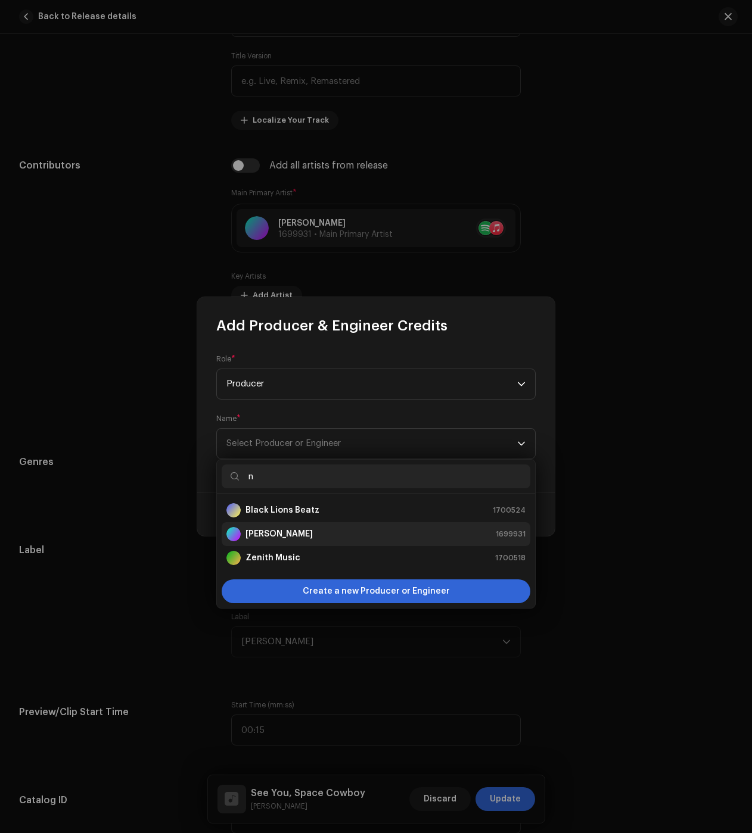
type input "n"
click at [272, 536] on strong "[PERSON_NAME]" at bounding box center [278, 534] width 67 height 12
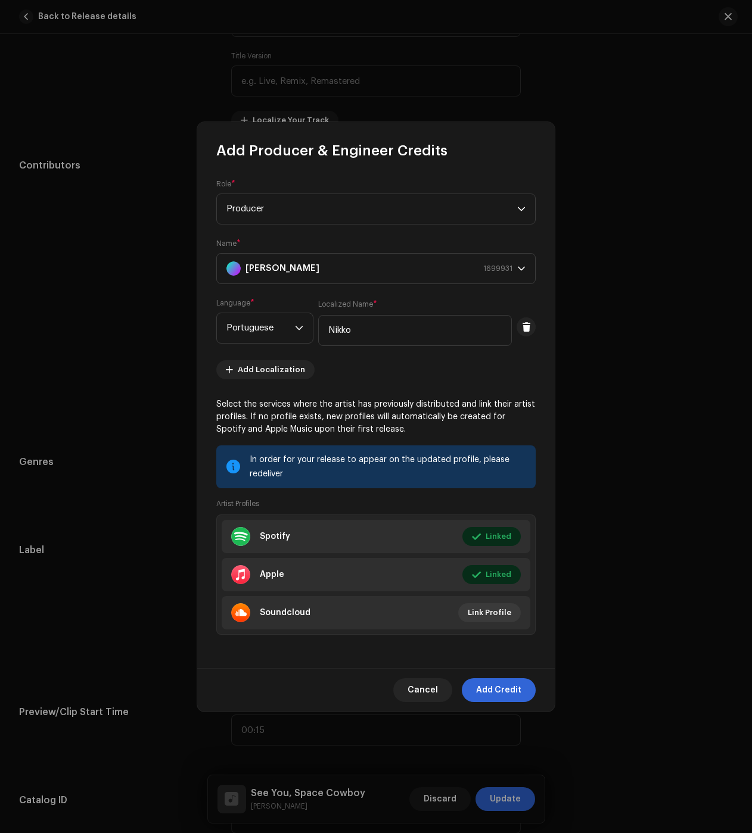
click at [508, 681] on span "Add Credit" at bounding box center [498, 691] width 45 height 24
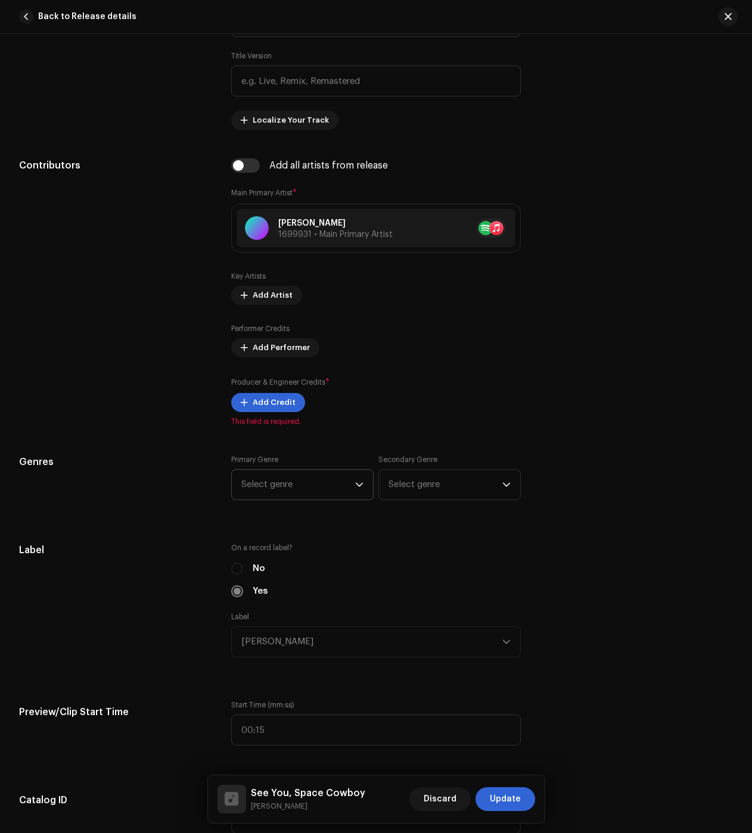
click at [290, 486] on span "Select genre" at bounding box center [298, 485] width 114 height 30
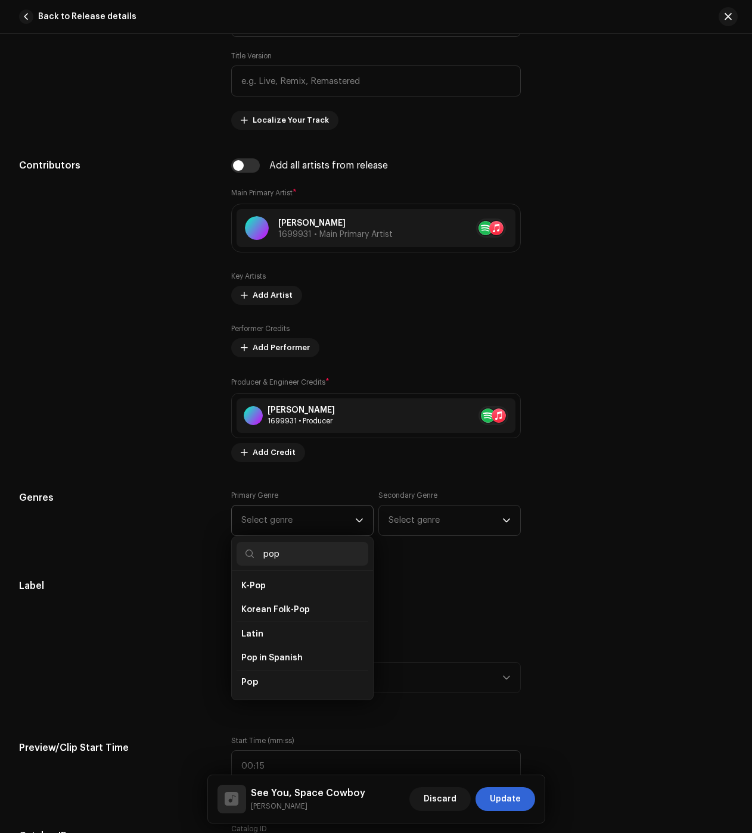
scroll to position [357, 0]
type input "pop"
click at [257, 686] on li "Pop" at bounding box center [303, 698] width 132 height 24
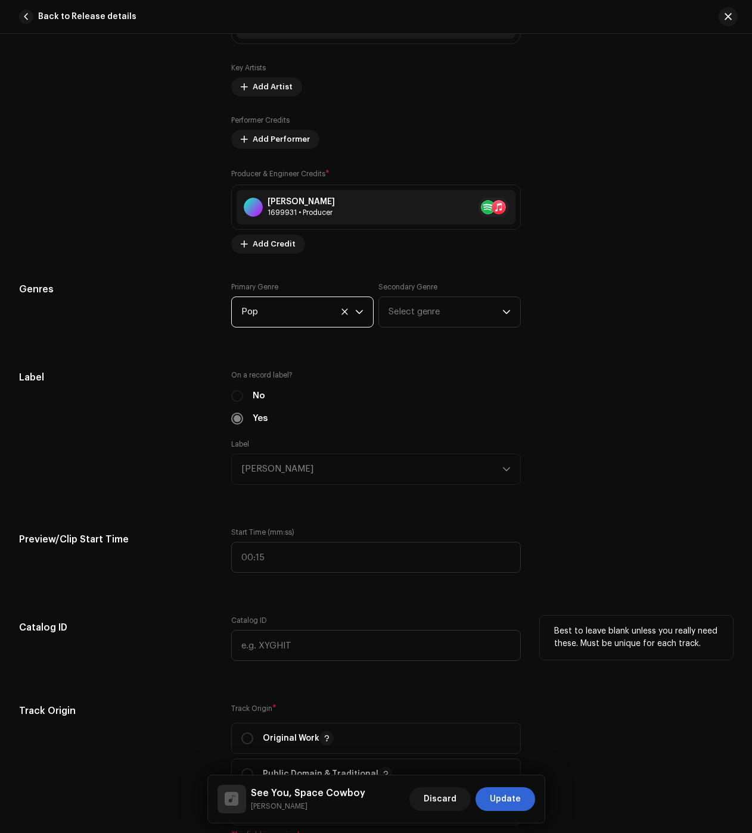
scroll to position [953, 0]
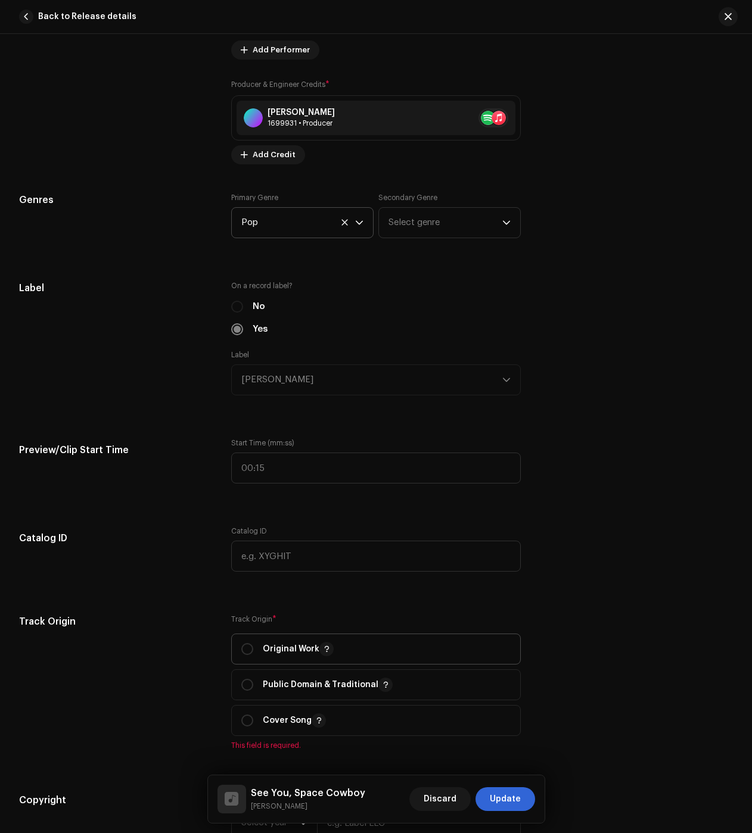
click at [269, 657] on span "Original Work" at bounding box center [375, 649] width 269 height 30
radio input "true"
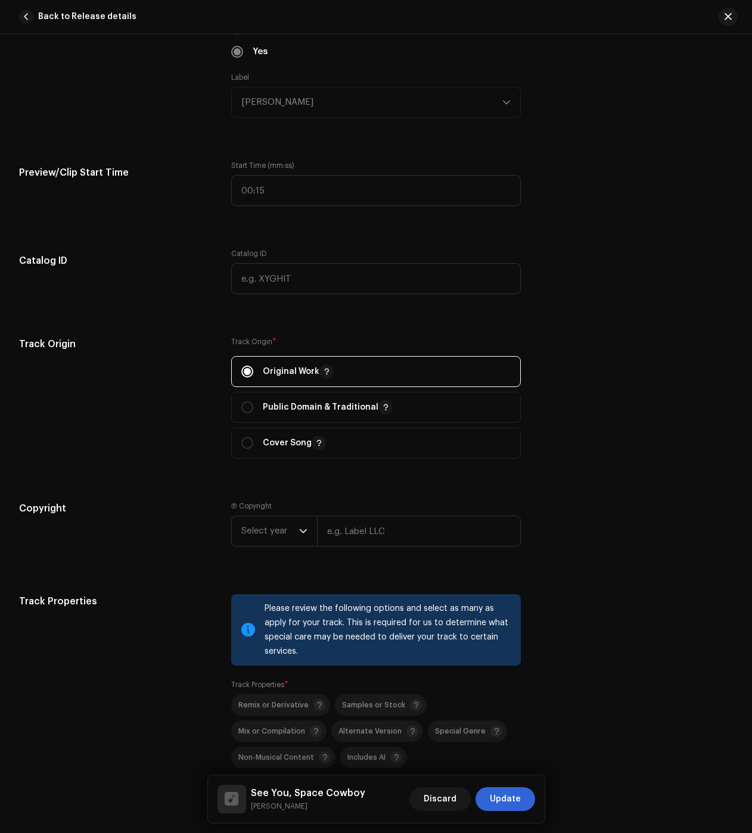
scroll to position [1251, 0]
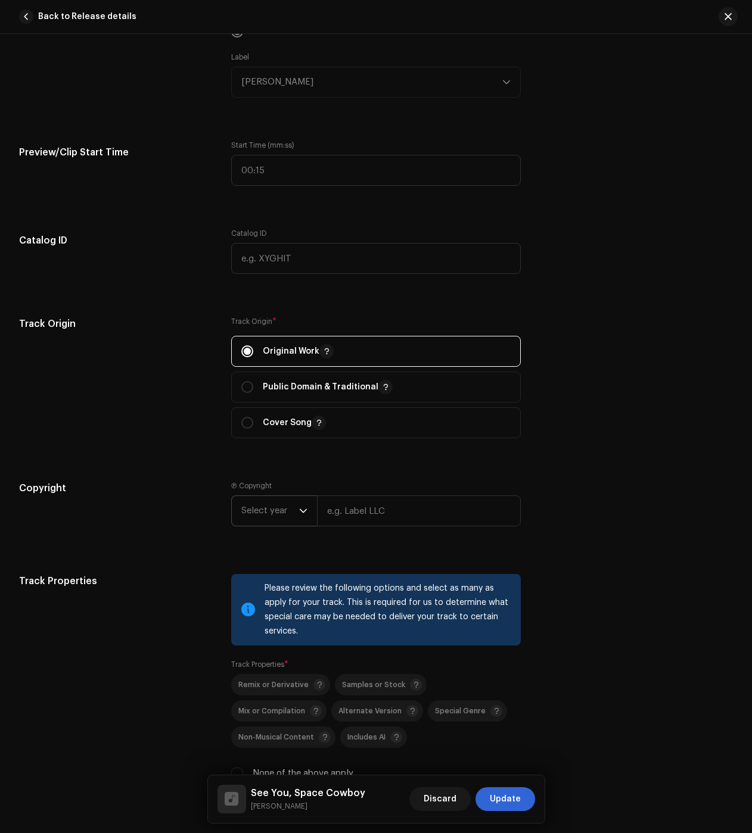
click at [254, 506] on span "Select year" at bounding box center [270, 511] width 58 height 30
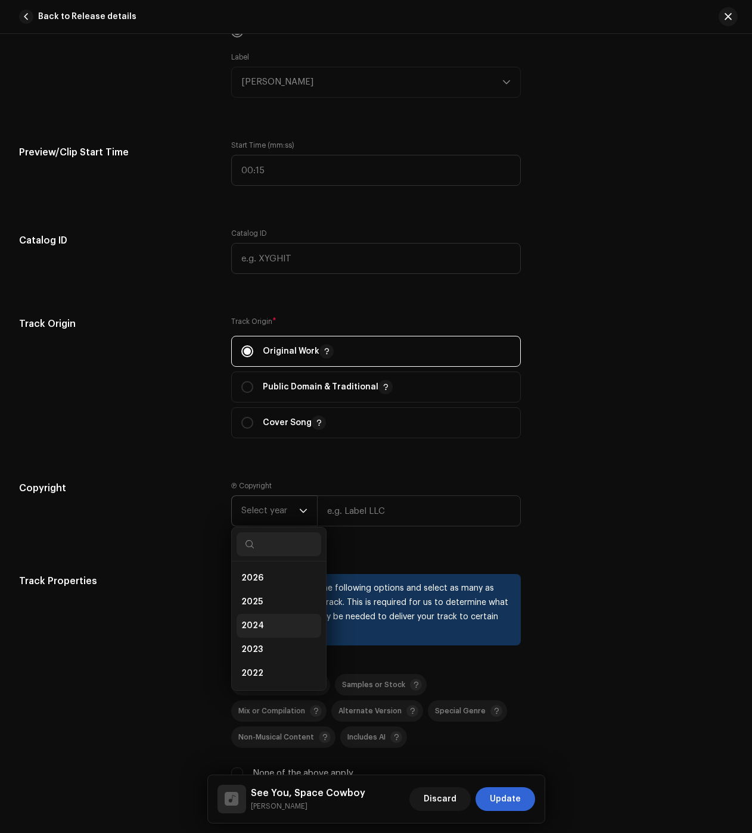
click at [257, 621] on span "2024" at bounding box center [252, 626] width 23 height 12
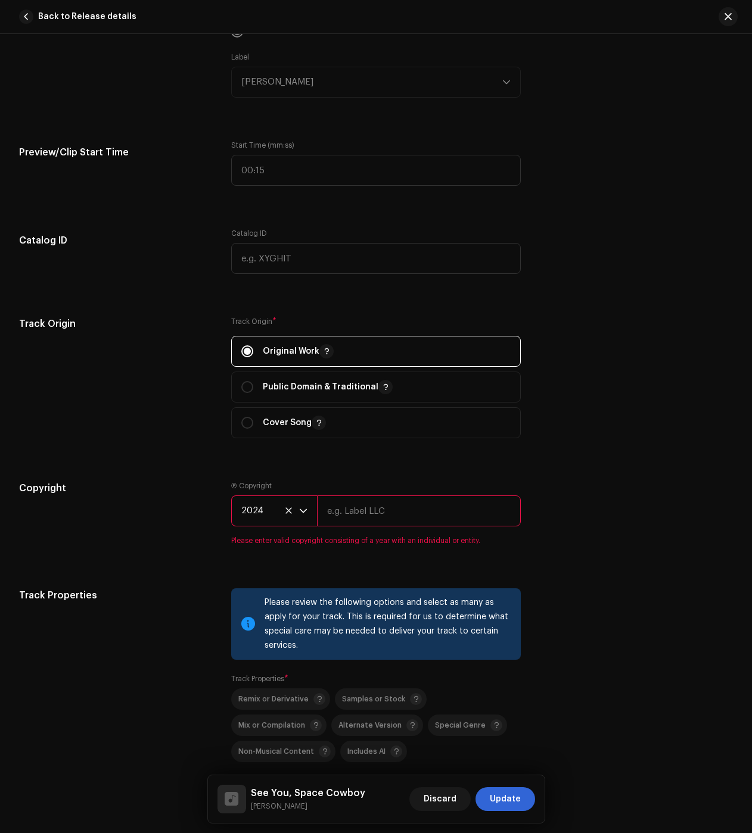
click at [380, 501] on input "text" at bounding box center [419, 511] width 204 height 31
type input "[PERSON_NAME]"
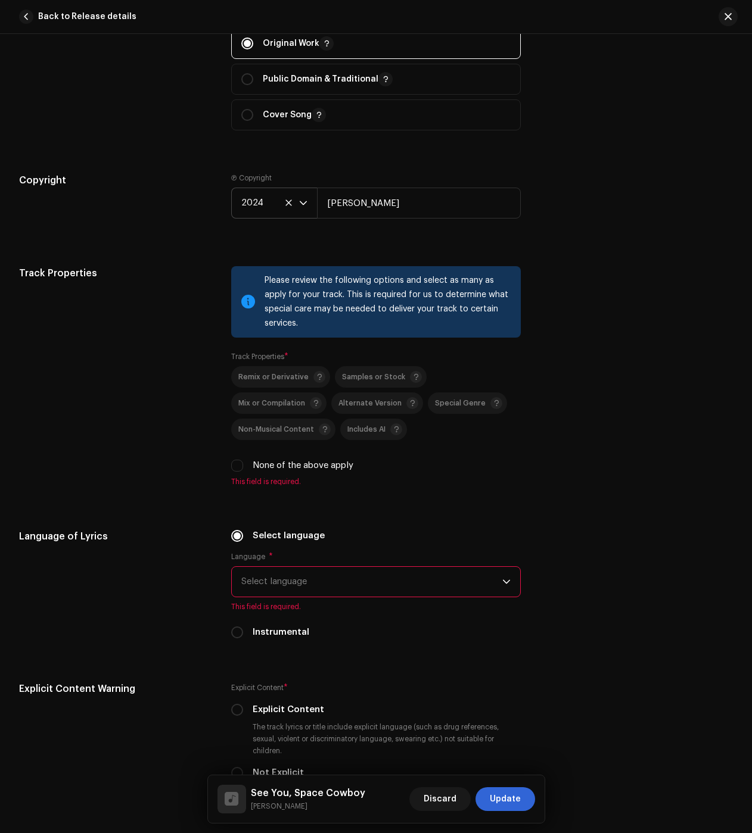
scroll to position [1728, 0]
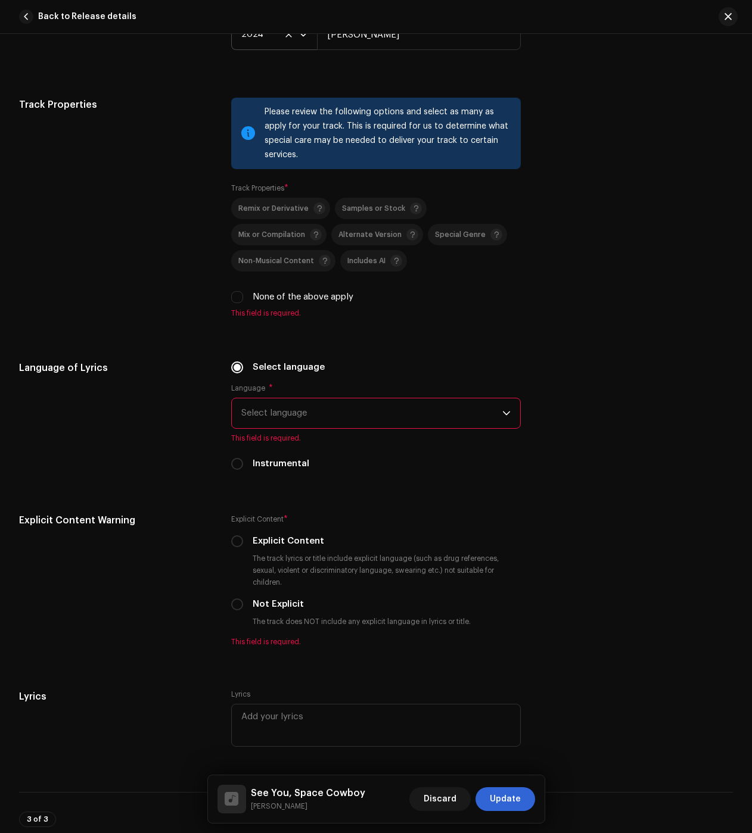
click at [243, 301] on div "None of the above apply" at bounding box center [376, 297] width 290 height 13
click at [241, 299] on input "None of the above apply" at bounding box center [237, 297] width 12 height 12
checkbox input "true"
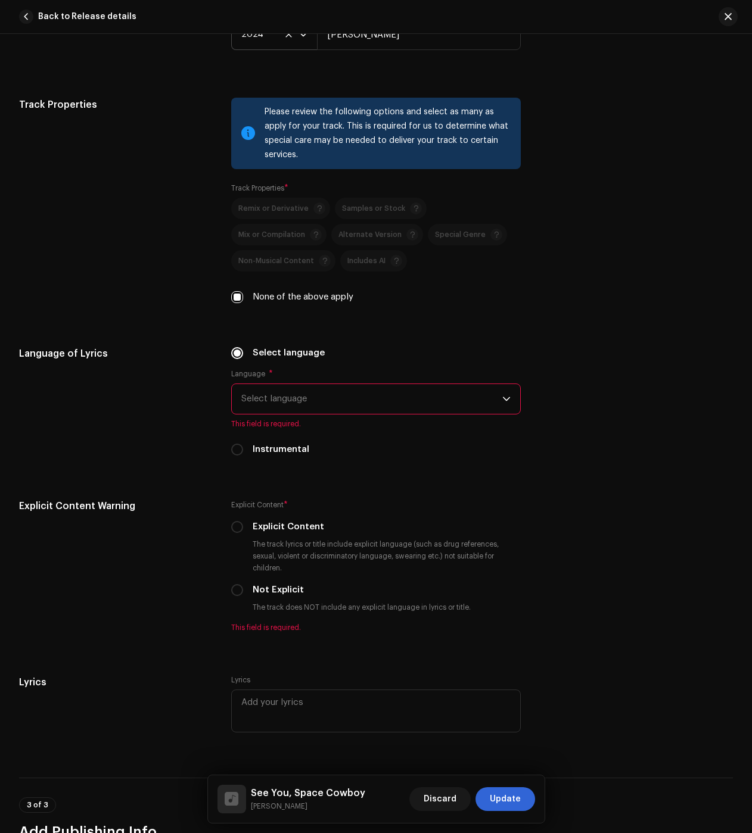
click at [262, 390] on span "Select language" at bounding box center [371, 399] width 261 height 30
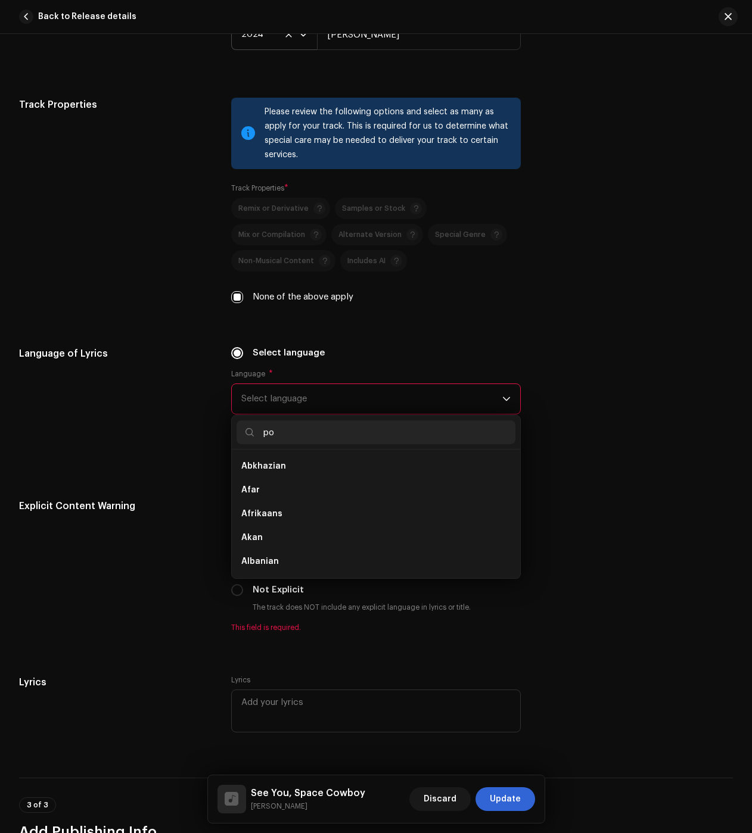
scroll to position [0, 0]
type input "po"
click at [266, 496] on span "Portuguese" at bounding box center [265, 490] width 49 height 12
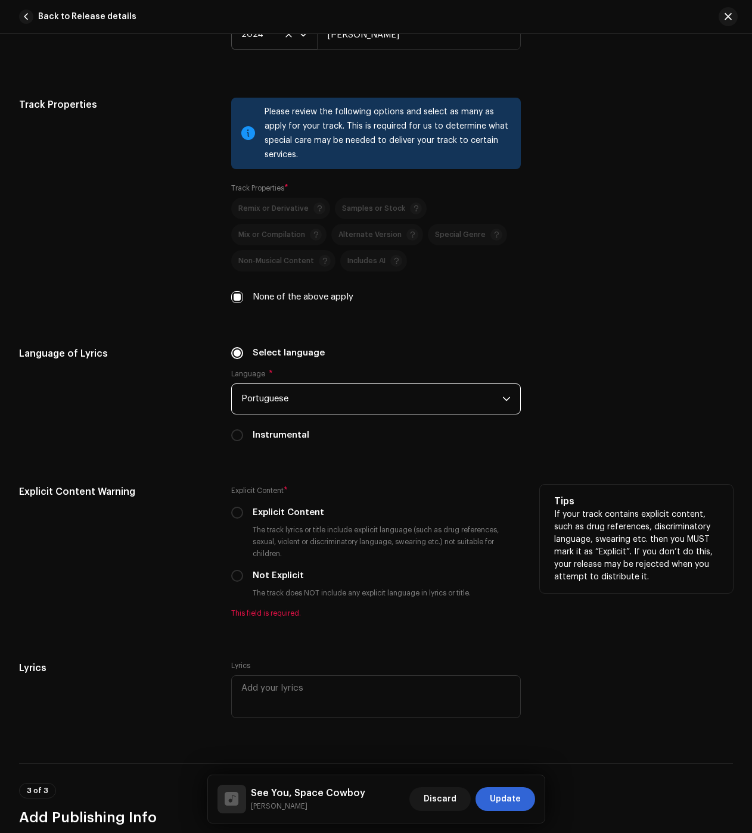
click at [243, 570] on div "Not Explicit" at bounding box center [376, 576] width 290 height 13
click at [235, 574] on input "Not Explicit" at bounding box center [237, 576] width 12 height 12
radio input "true"
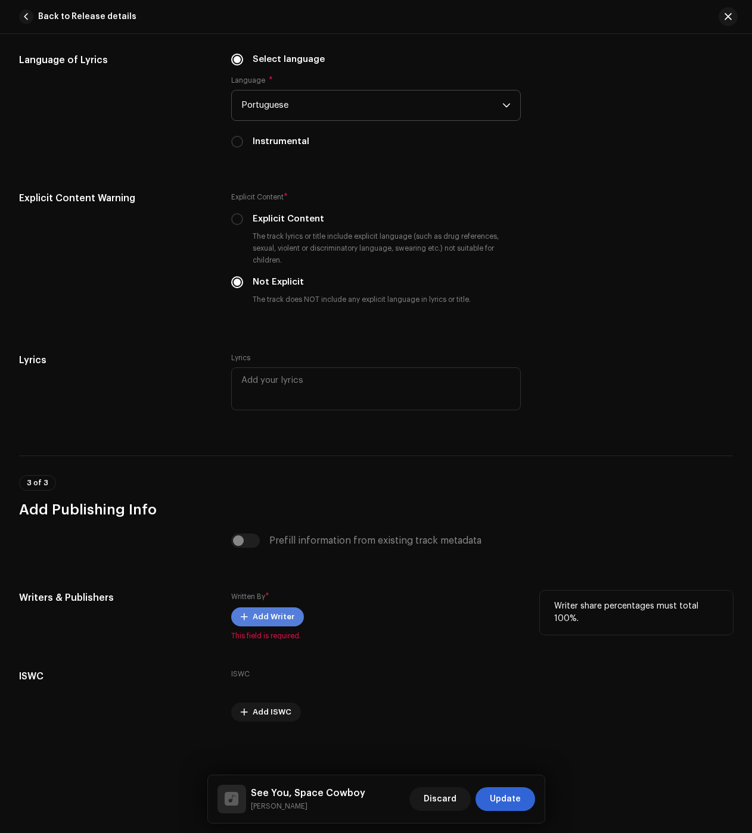
scroll to position [2024, 0]
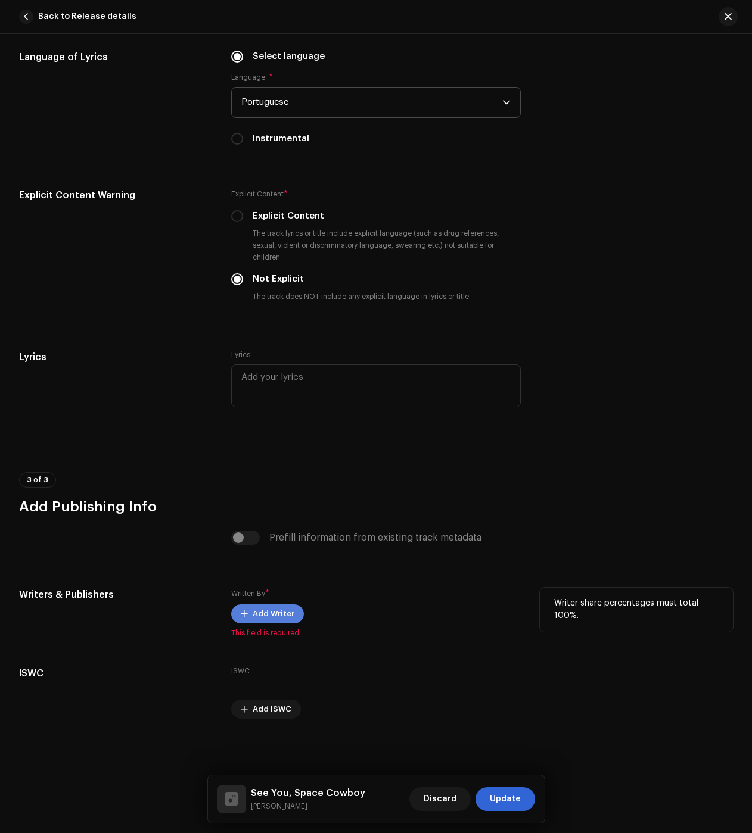
click at [285, 609] on span "Add Writer" at bounding box center [274, 614] width 42 height 24
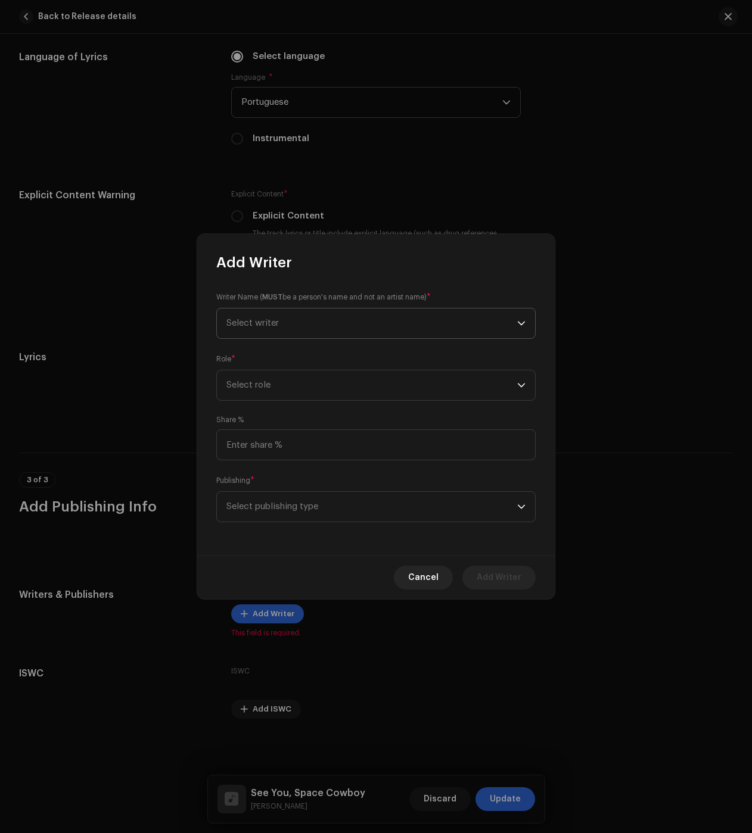
click at [285, 330] on span "Select writer" at bounding box center [371, 324] width 291 height 30
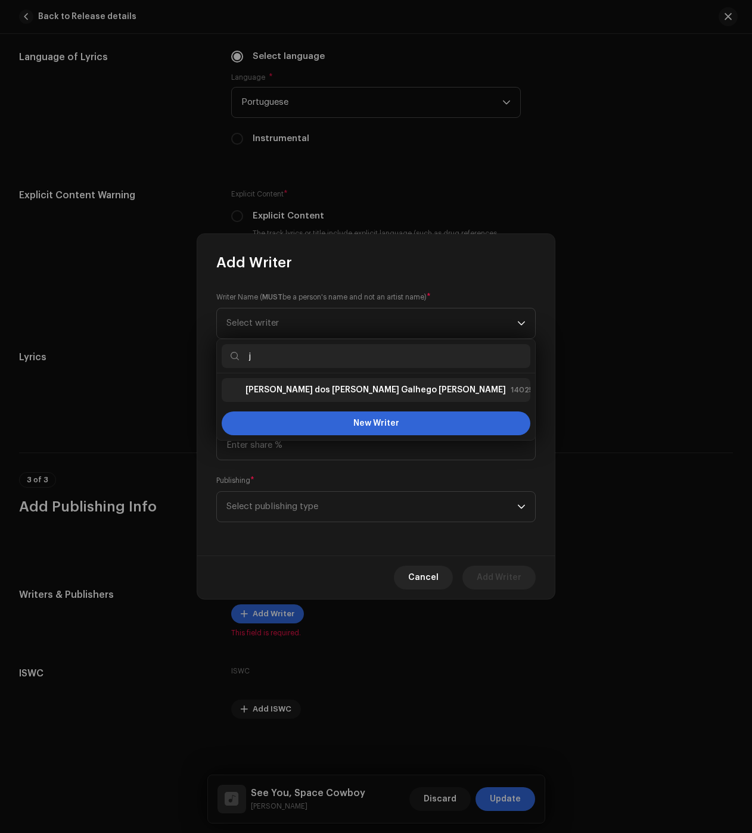
type input "j"
click at [285, 391] on strong "Júlio dos Santos Galhego Aguiar" at bounding box center [375, 390] width 260 height 12
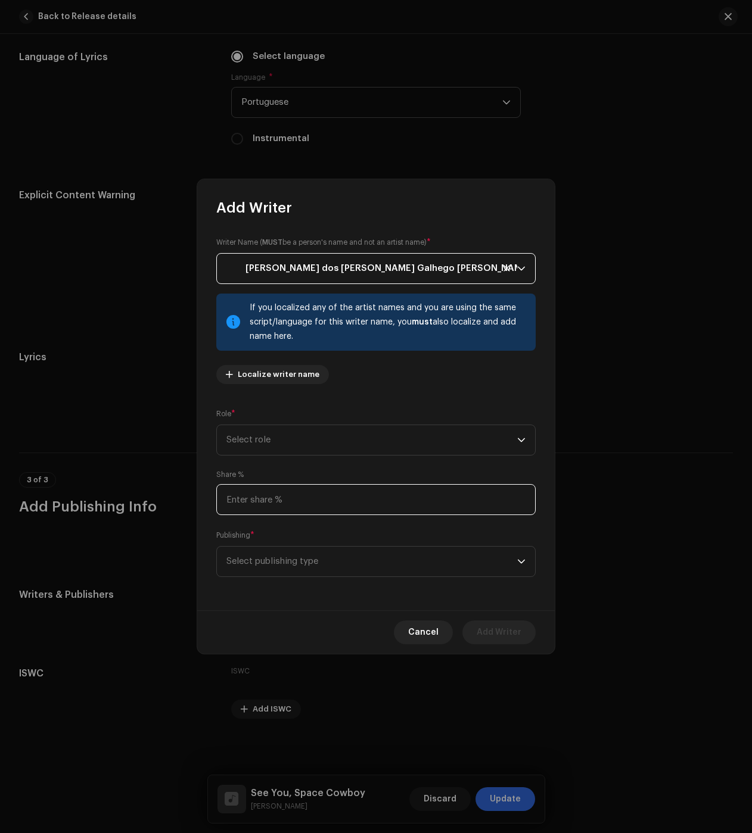
click at [270, 503] on input at bounding box center [375, 499] width 319 height 31
click at [262, 429] on span "Select role" at bounding box center [371, 440] width 291 height 30
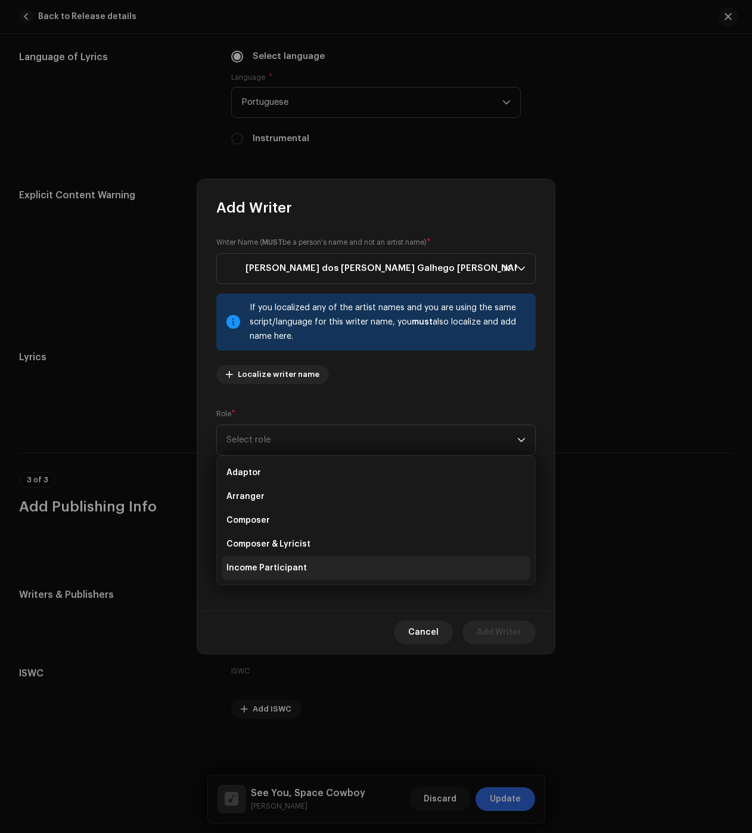
drag, startPoint x: 265, startPoint y: 544, endPoint x: 269, endPoint y: 561, distance: 17.1
click at [266, 543] on span "Composer & Lyricist" at bounding box center [268, 545] width 84 height 12
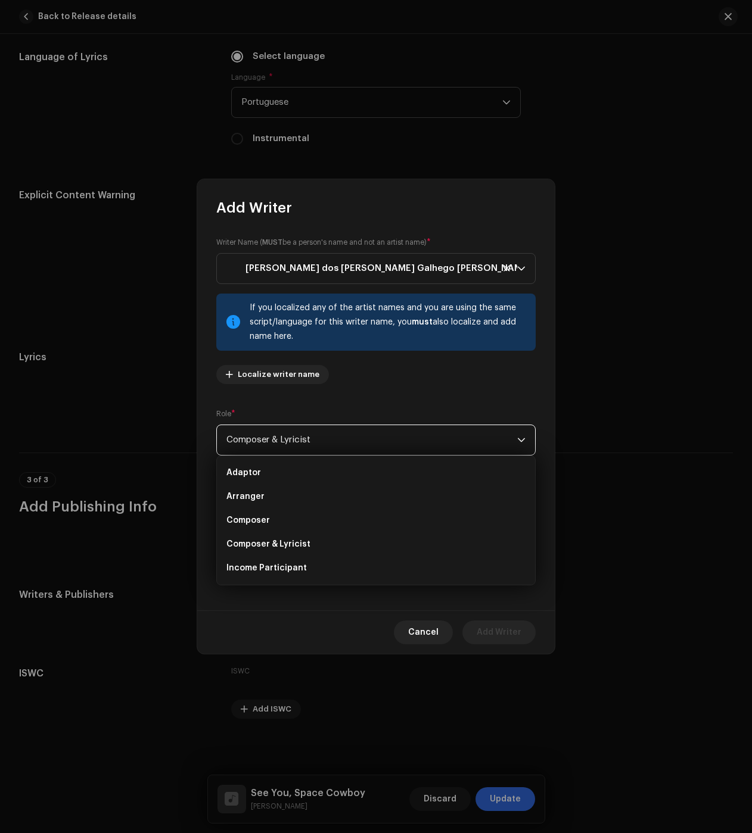
click at [270, 570] on span "Select publishing type" at bounding box center [371, 562] width 291 height 30
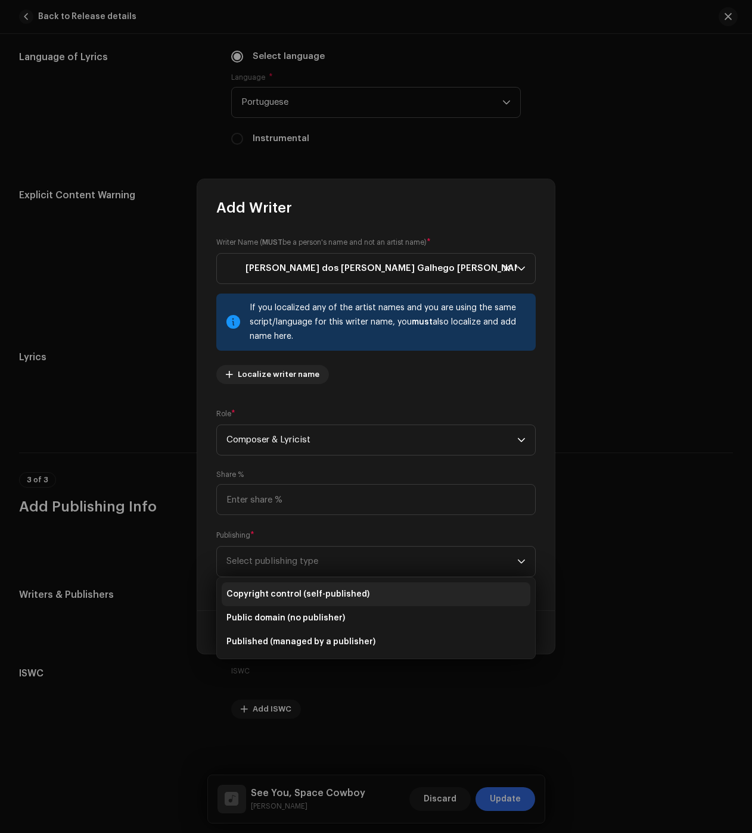
click at [279, 595] on span "Copyright control (self-published)" at bounding box center [297, 595] width 143 height 12
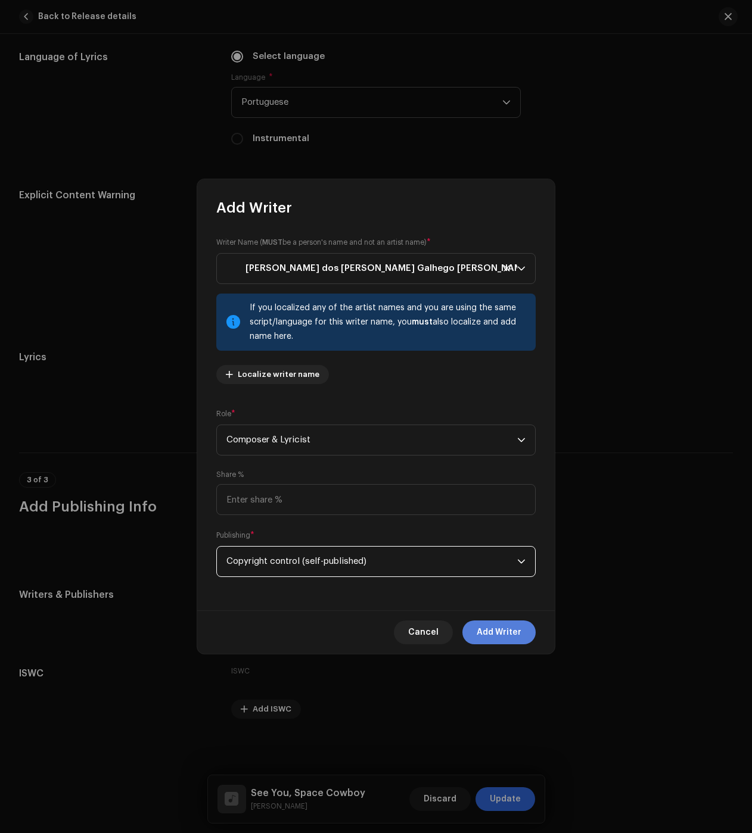
click at [477, 626] on button "Add Writer" at bounding box center [498, 633] width 73 height 24
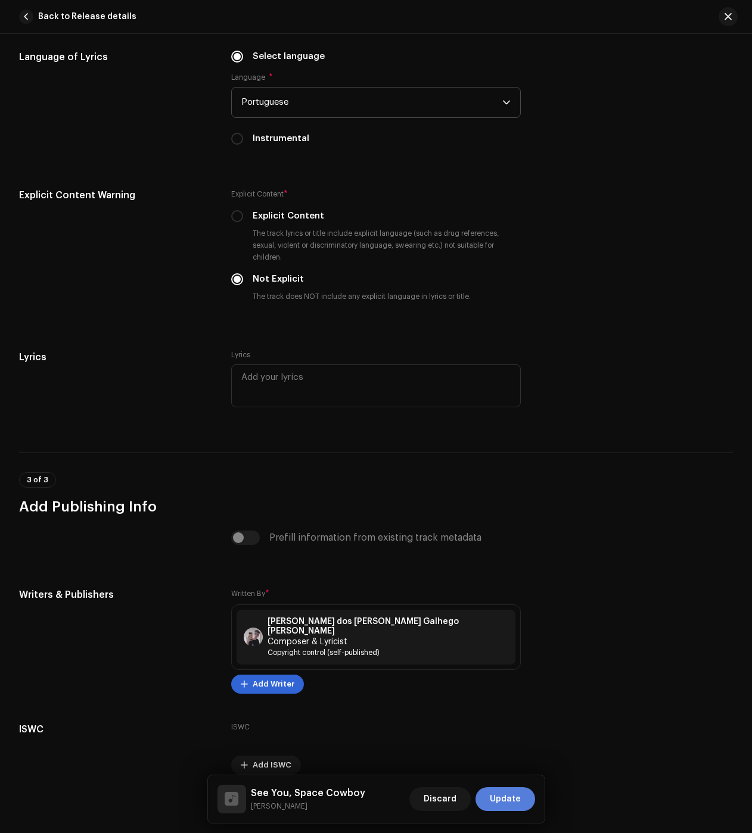
click at [507, 789] on span "Update" at bounding box center [505, 800] width 31 height 24
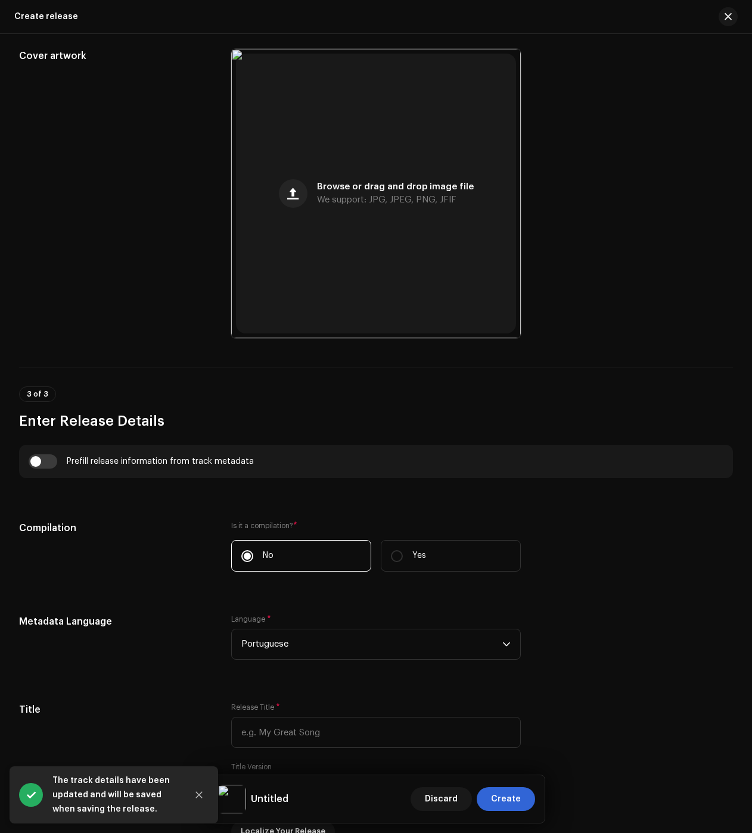
scroll to position [536, 0]
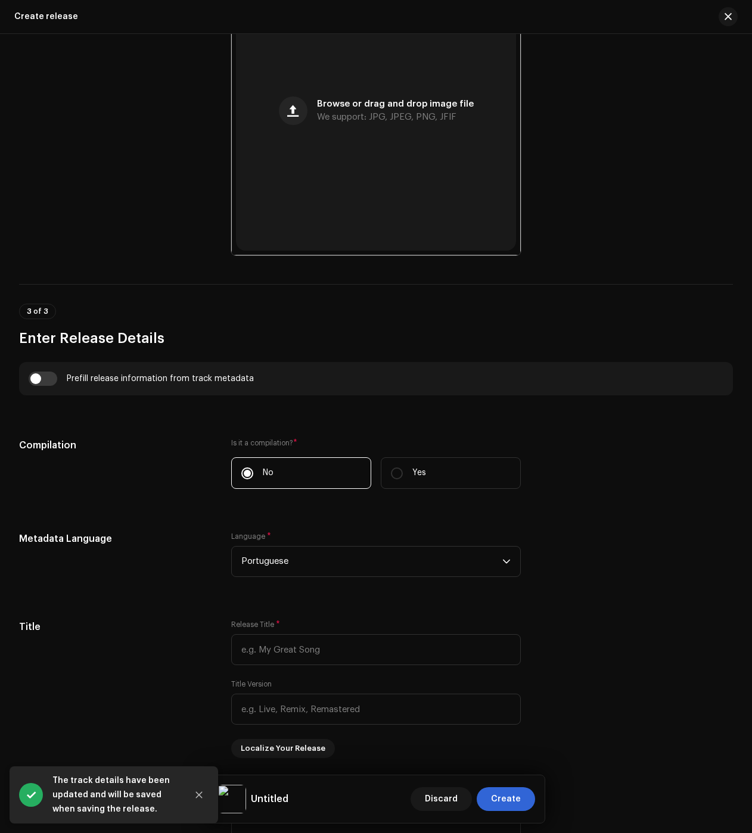
drag, startPoint x: 45, startPoint y: 377, endPoint x: 195, endPoint y: 447, distance: 166.3
click at [45, 377] on input "checkbox" at bounding box center [43, 379] width 29 height 14
checkbox input "true"
type input "See You, Space Cowboy"
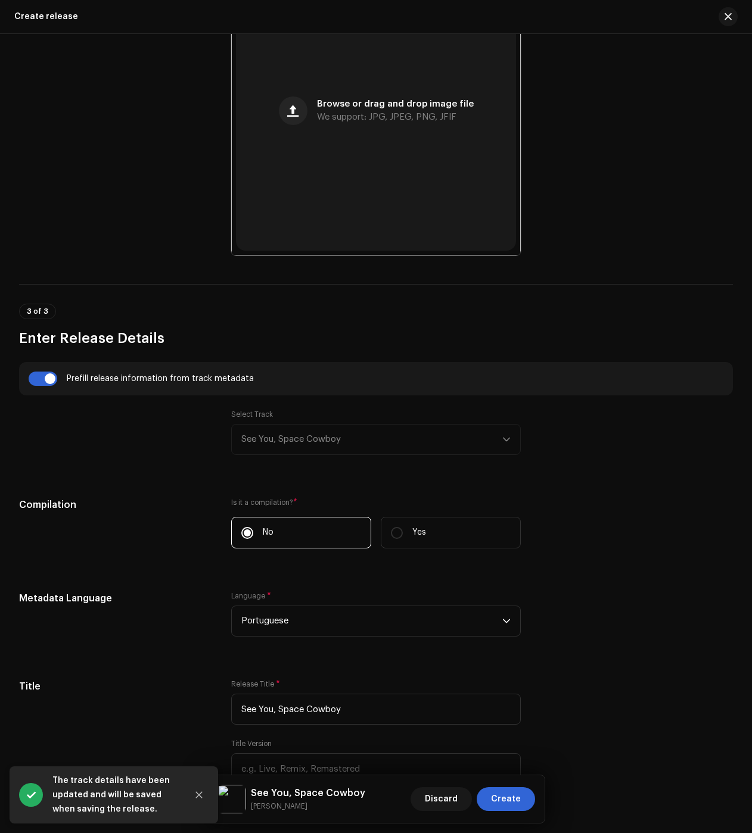
drag, startPoint x: 335, startPoint y: 444, endPoint x: 291, endPoint y: 509, distance: 77.7
click at [335, 444] on div "Select Track See You, Space Cowboy" at bounding box center [376, 432] width 290 height 45
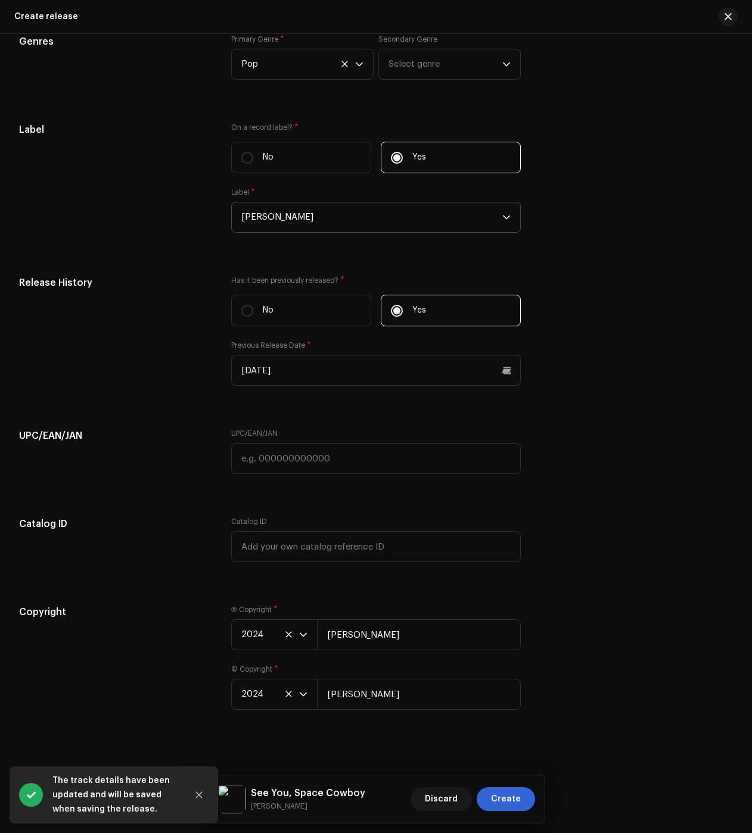
scroll to position [1853, 0]
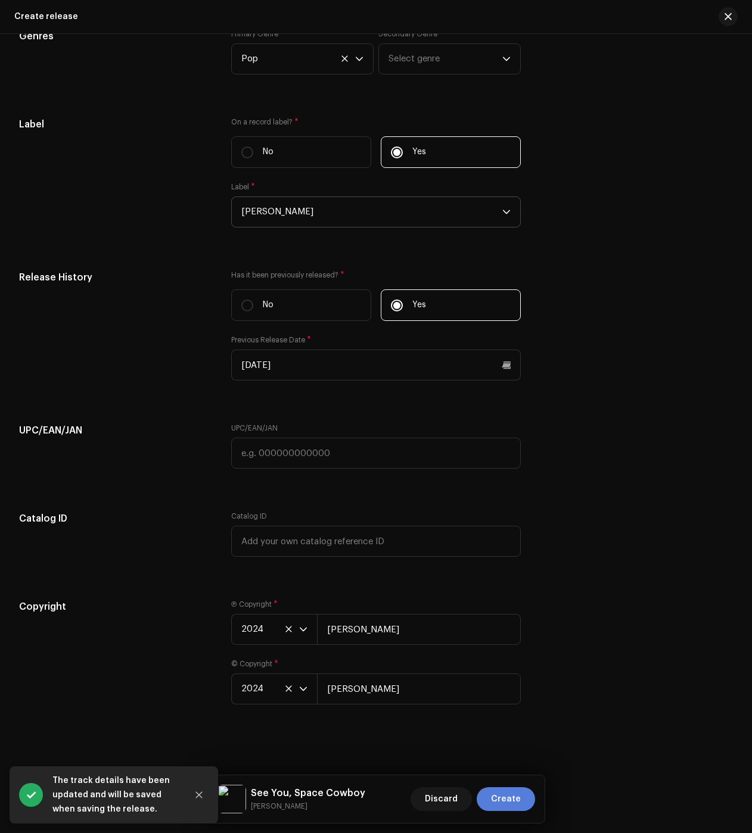
click at [515, 790] on span "Create" at bounding box center [506, 800] width 30 height 24
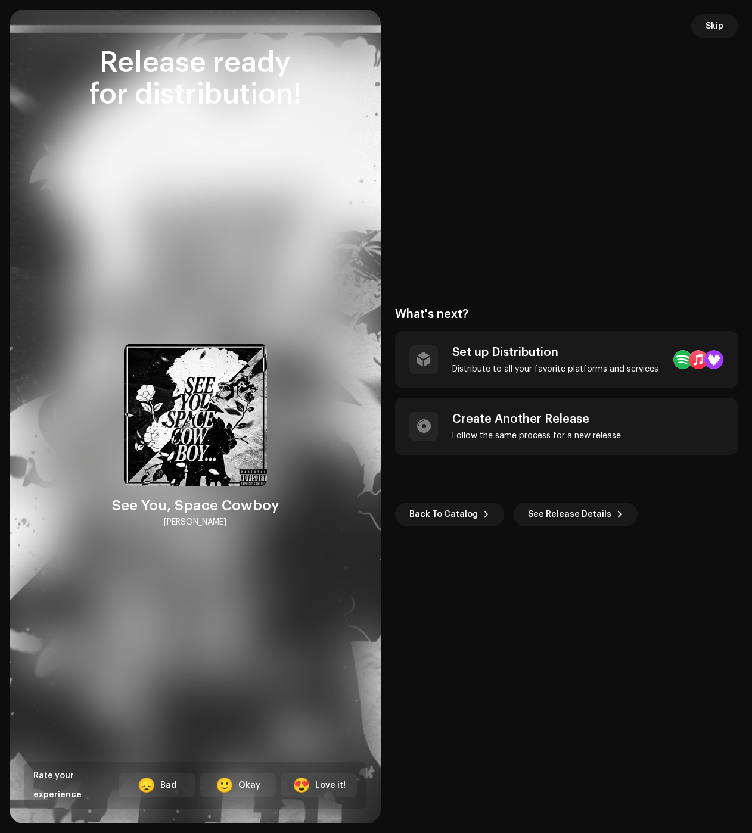
click at [694, 490] on div "Back To Catalog See Release Details" at bounding box center [566, 496] width 343 height 62
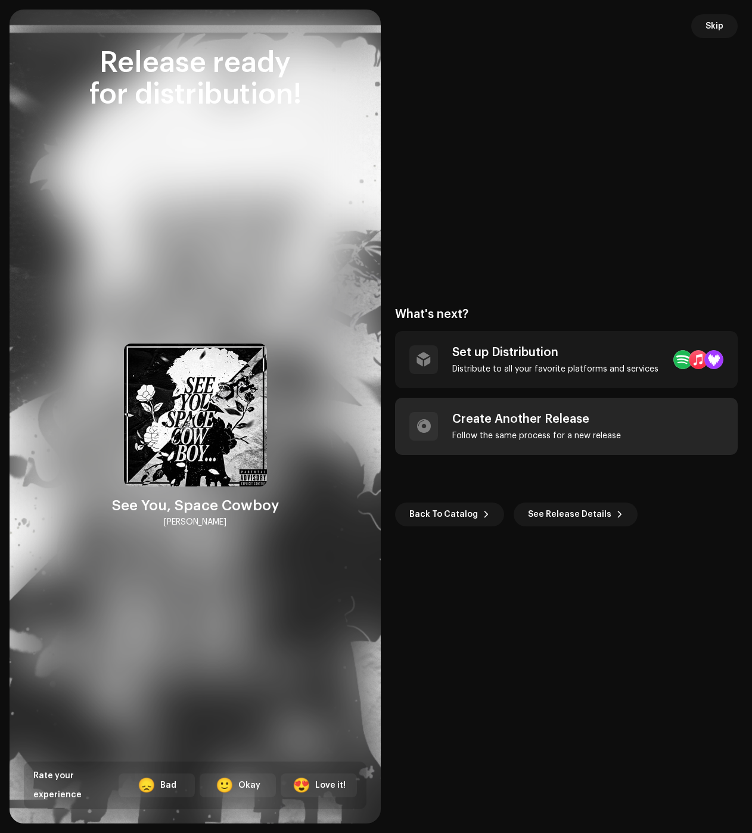
click at [568, 430] on div "Create Another Release Follow the same process for a new release" at bounding box center [536, 426] width 169 height 29
checkbox input "false"
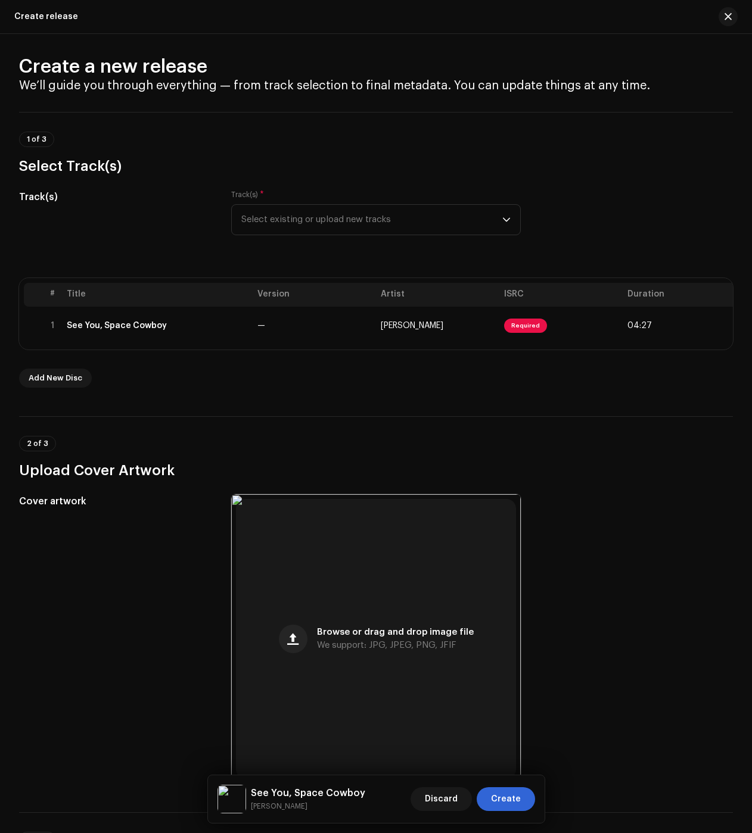
scroll to position [0, 0]
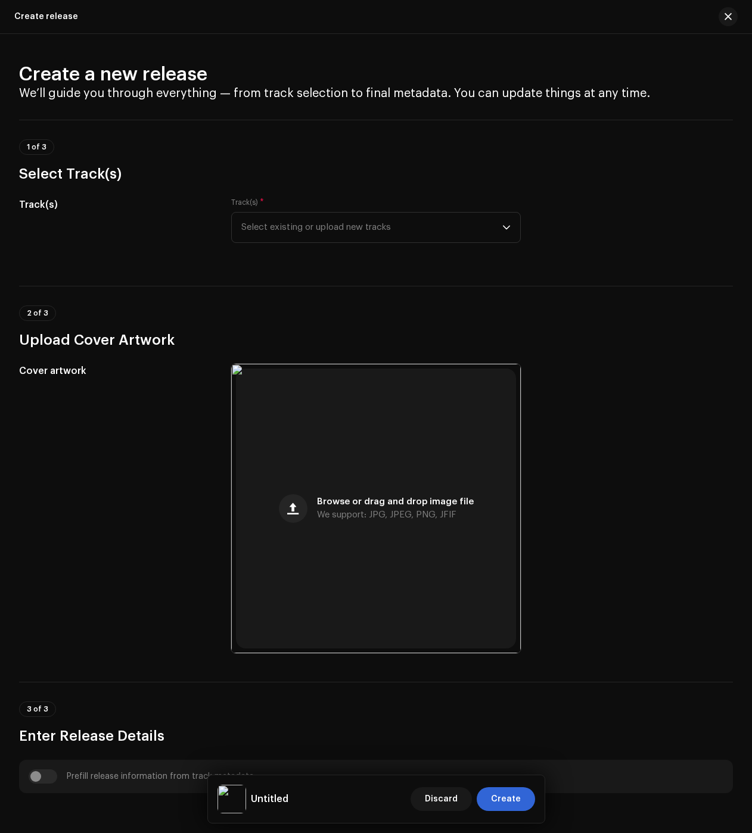
drag, startPoint x: 275, startPoint y: 80, endPoint x: 306, endPoint y: 207, distance: 131.2
click at [275, 80] on h2 "Create a new release" at bounding box center [376, 75] width 714 height 24
click at [310, 214] on span "Select existing or upload new tracks" at bounding box center [371, 228] width 261 height 30
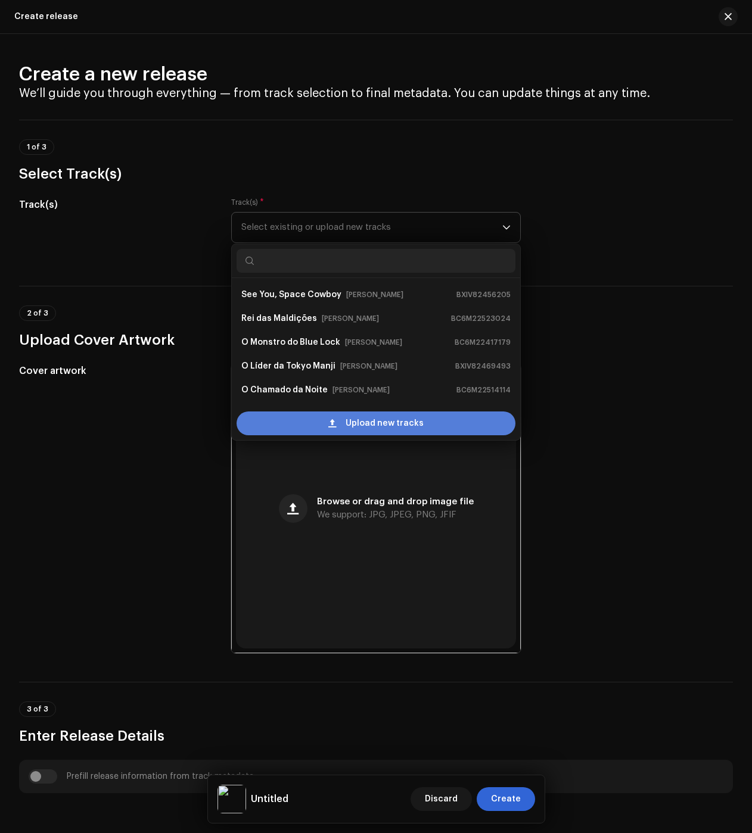
scroll to position [19, 0]
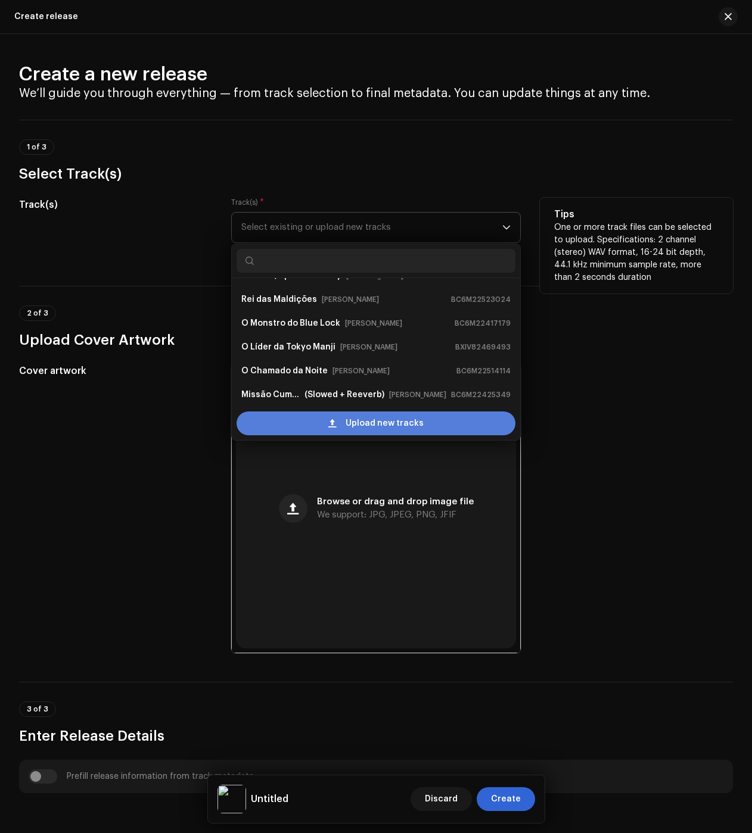
click at [297, 422] on div "Upload new tracks" at bounding box center [376, 424] width 279 height 24
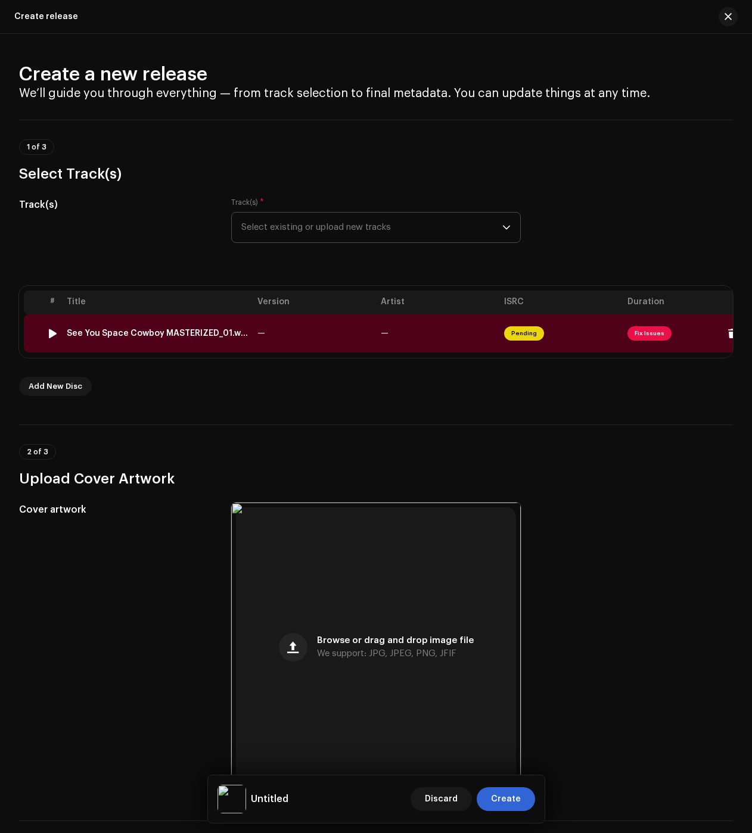
click at [201, 332] on div "See You Space Cowboy MASTERIZED_01.wav" at bounding box center [157, 334] width 181 height 10
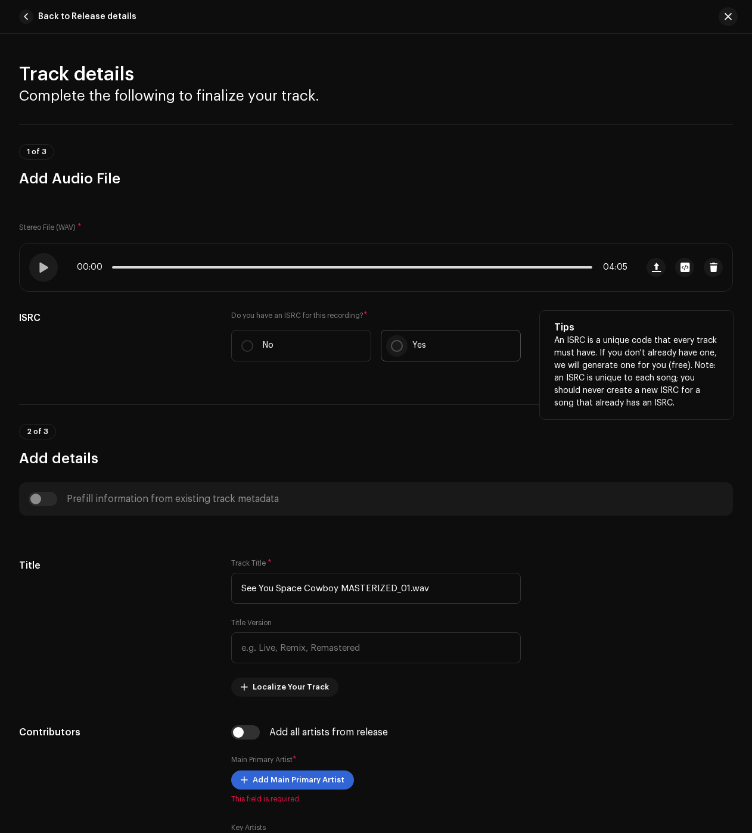
drag, startPoint x: 403, startPoint y: 337, endPoint x: 394, endPoint y: 349, distance: 14.9
click at [403, 337] on label "Yes" at bounding box center [451, 346] width 140 height 32
click at [403, 340] on input "Yes" at bounding box center [397, 346] width 12 height 12
radio input "true"
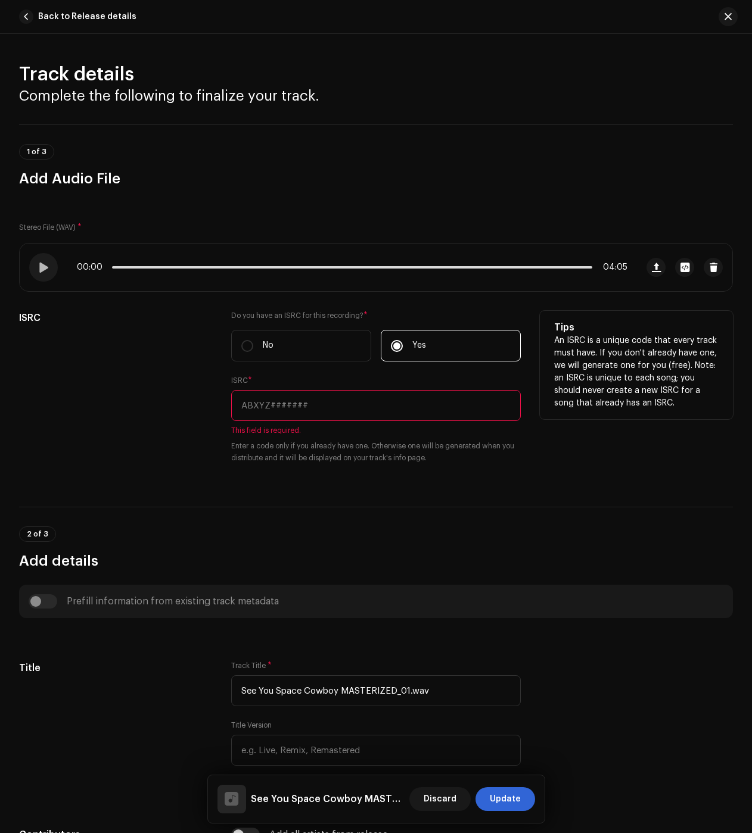
drag, startPoint x: 288, startPoint y: 419, endPoint x: 283, endPoint y: 423, distance: 6.4
click at [288, 419] on input "text" at bounding box center [376, 405] width 290 height 31
paste input "BC6M22415386"
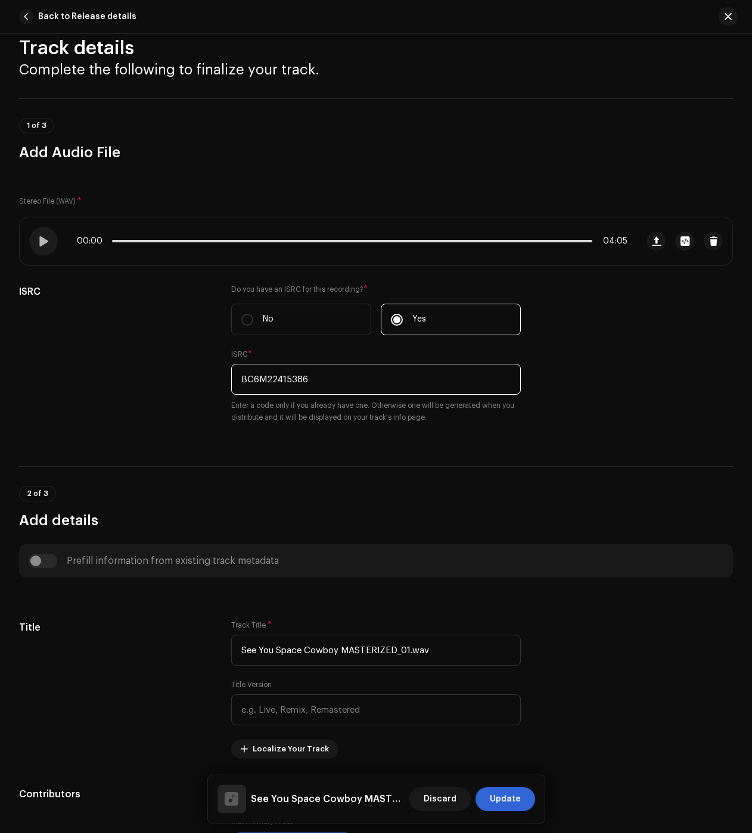
scroll to position [179, 0]
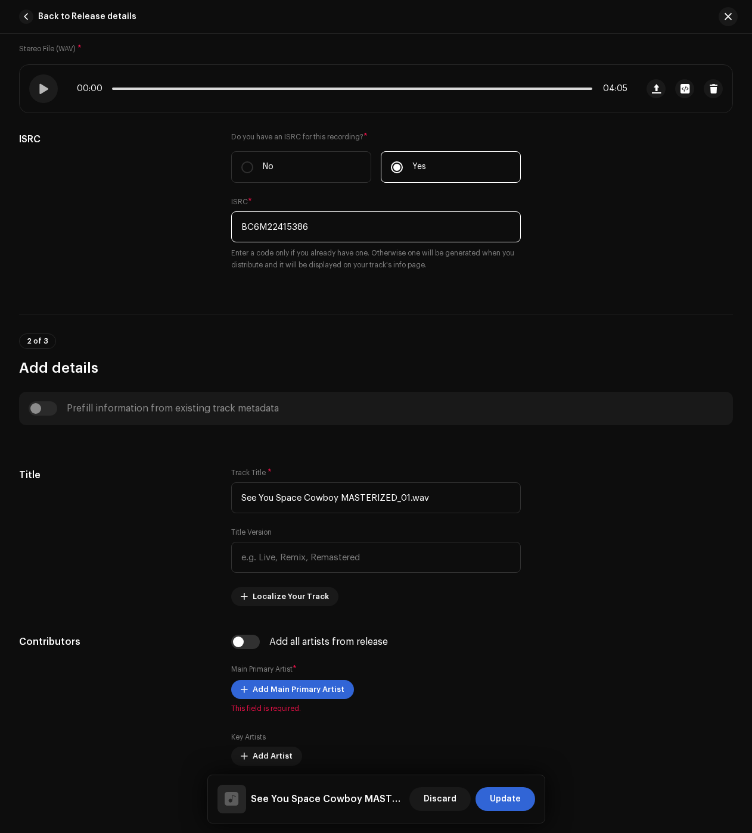
type input "BC6M22415386"
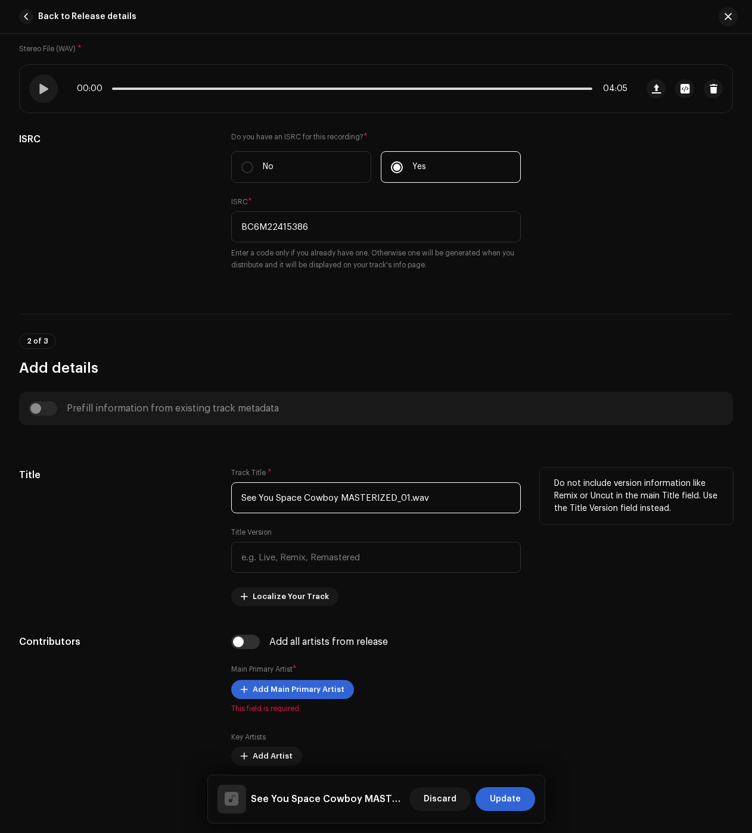
click at [390, 500] on input "See You Space Cowboy MASTERIZED_01.wav" at bounding box center [376, 498] width 290 height 31
paste input "Troca Equivalente"
type input "Troca Equivalente"
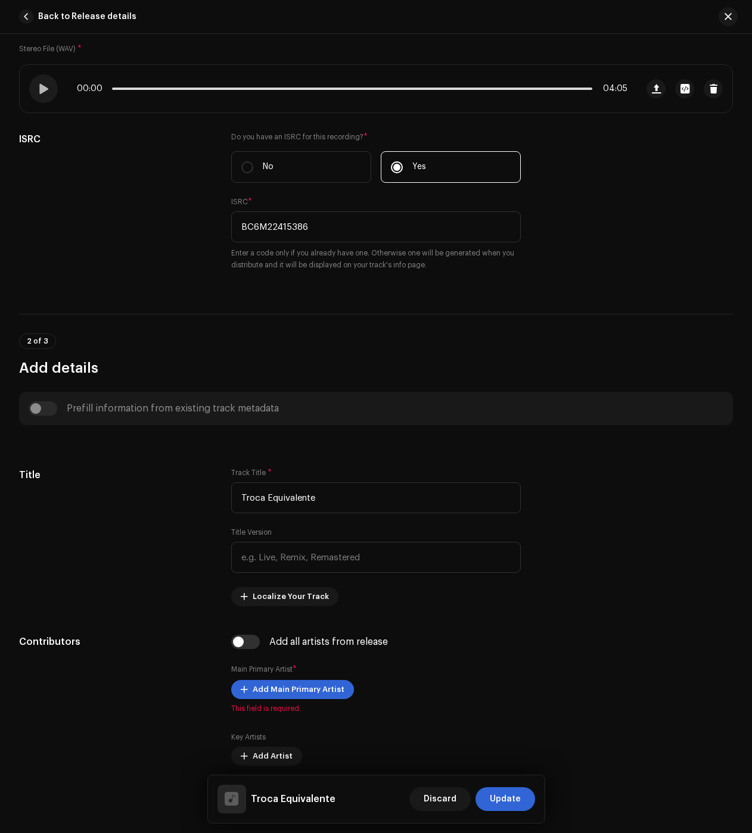
click at [505, 798] on span "Update" at bounding box center [505, 800] width 31 height 24
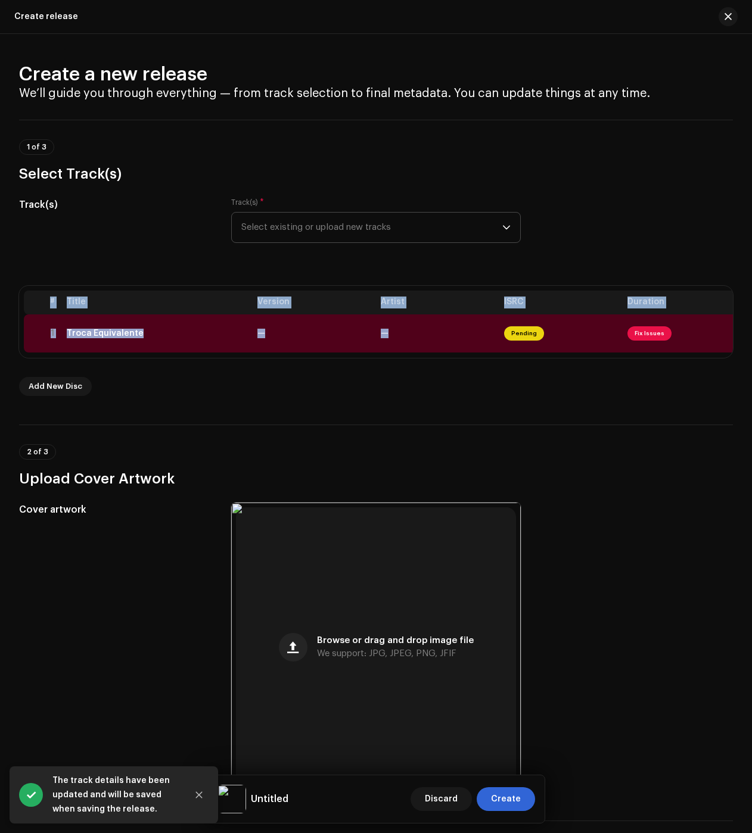
drag, startPoint x: 657, startPoint y: 364, endPoint x: 682, endPoint y: 360, distance: 26.0
click at [682, 360] on div "# Title Version Artist ISRC Duration 1 Troca Equivalente — — Pending Fix Issues…" at bounding box center [376, 341] width 714 height 110
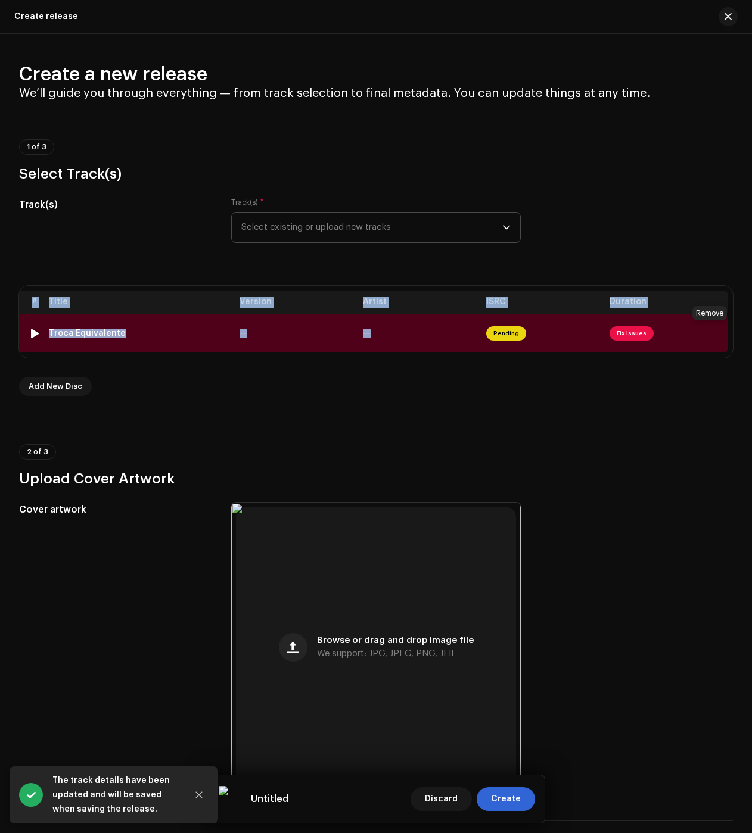
drag, startPoint x: 707, startPoint y: 331, endPoint x: 595, endPoint y: 337, distance: 112.8
click at [710, 331] on span at bounding box center [714, 334] width 9 height 10
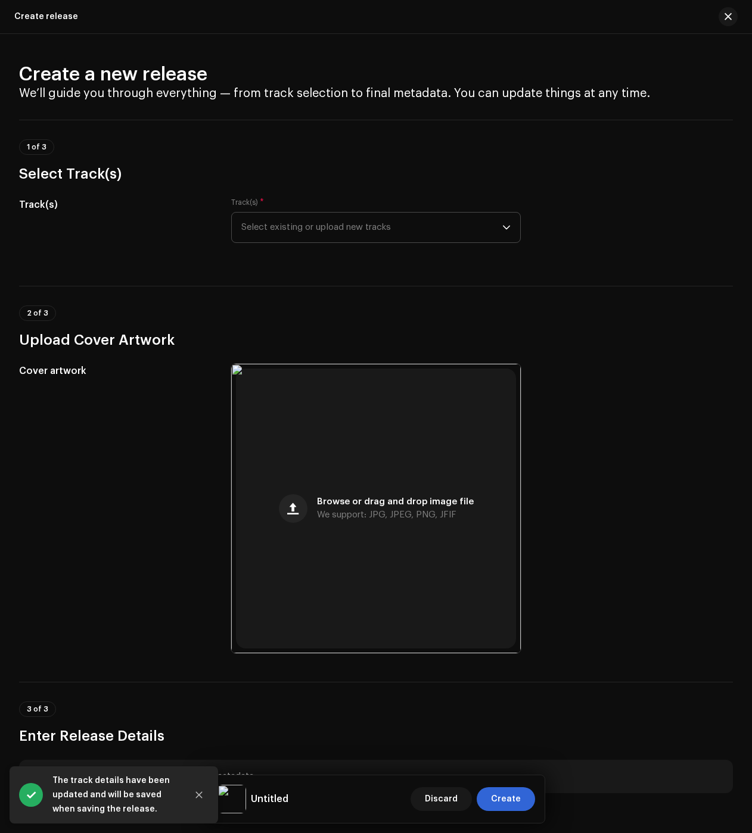
click at [339, 224] on span "Select existing or upload new tracks" at bounding box center [371, 228] width 261 height 30
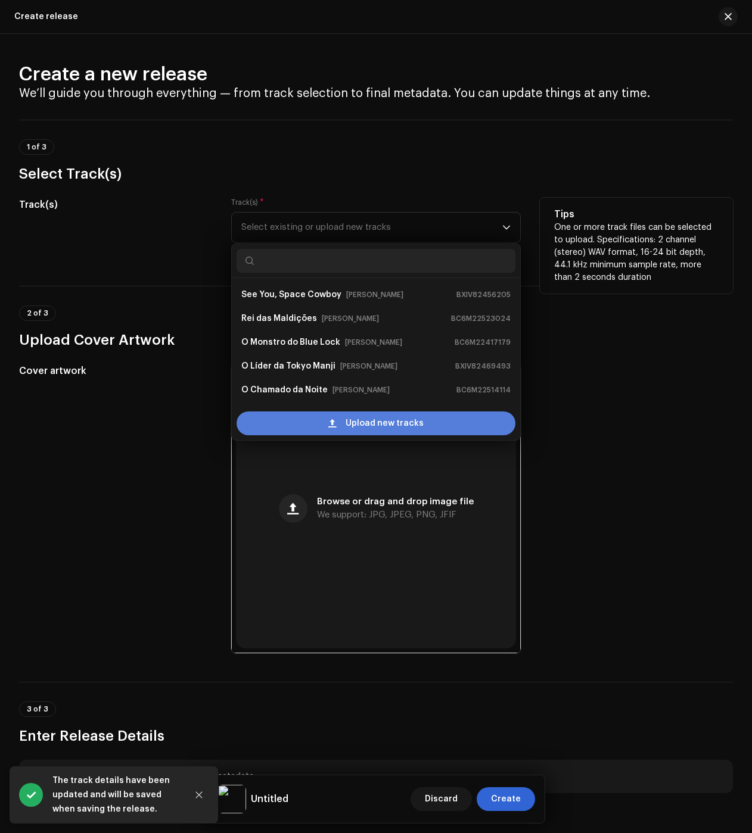
click at [297, 416] on div "Upload new tracks" at bounding box center [376, 424] width 279 height 24
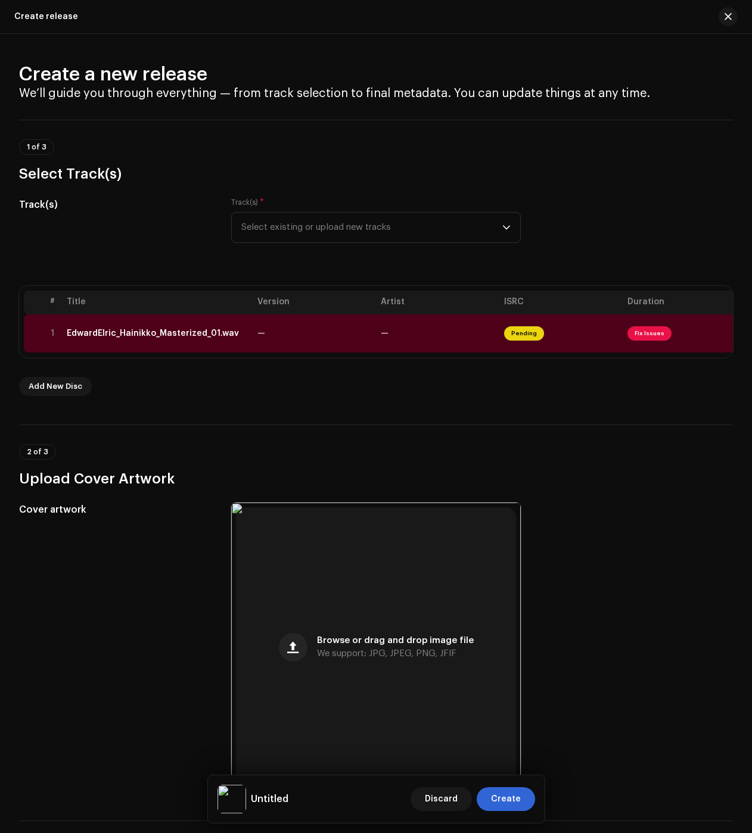
click at [368, 87] on h4 "We’ll guide you through everything — from track selection to final metadata. Yo…" at bounding box center [376, 93] width 714 height 14
click at [164, 338] on div "EdwardElric_Hainikko_Masterized_01.wav" at bounding box center [153, 334] width 172 height 10
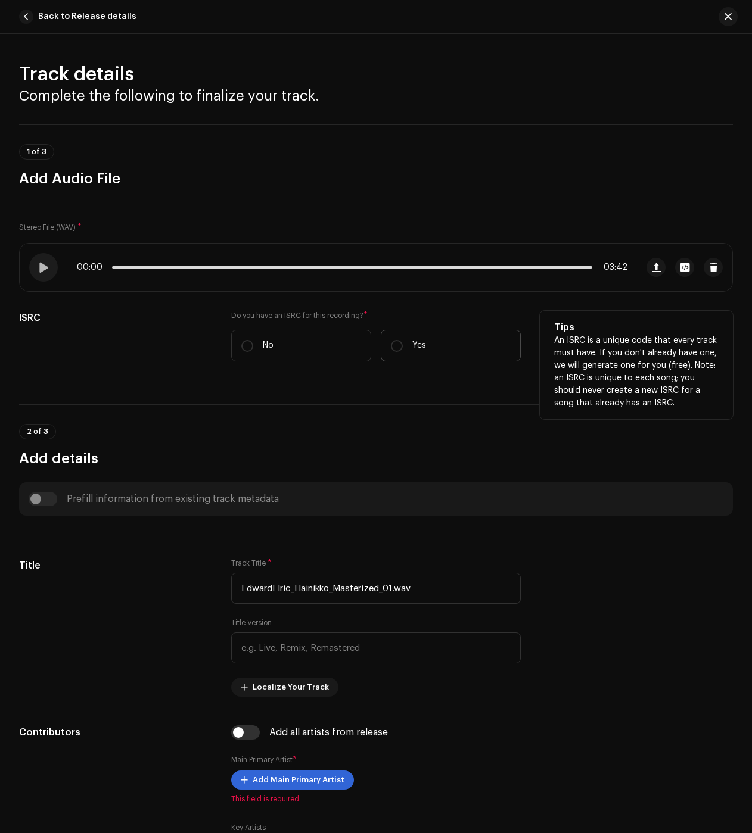
click at [419, 355] on label "Yes" at bounding box center [451, 346] width 140 height 32
click at [403, 352] on input "Yes" at bounding box center [397, 346] width 12 height 12
radio input "true"
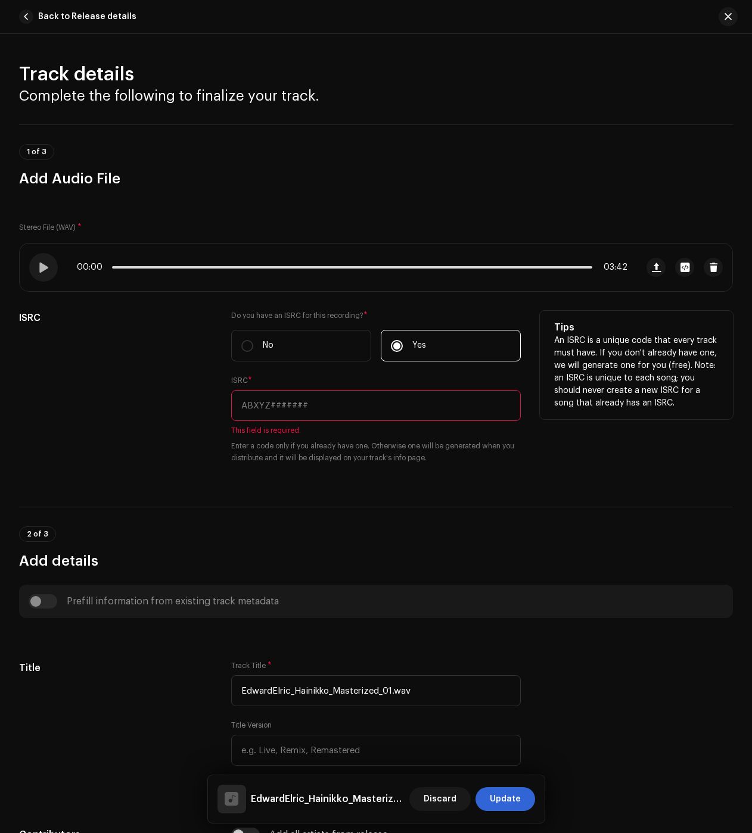
click at [334, 398] on input "text" at bounding box center [376, 405] width 290 height 31
paste input "BC6M22415386"
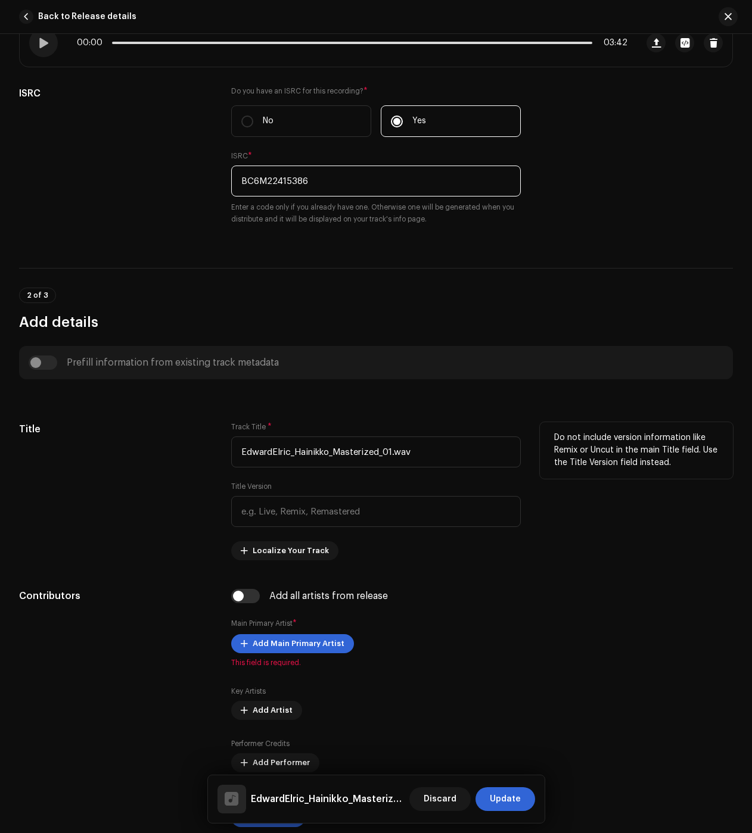
scroll to position [238, 0]
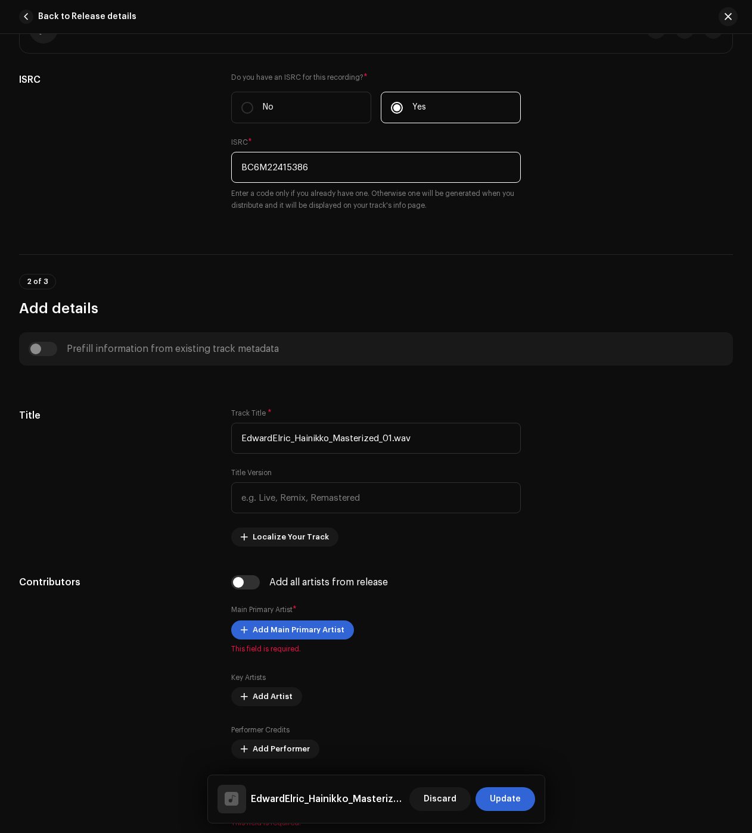
type input "BC6M22415386"
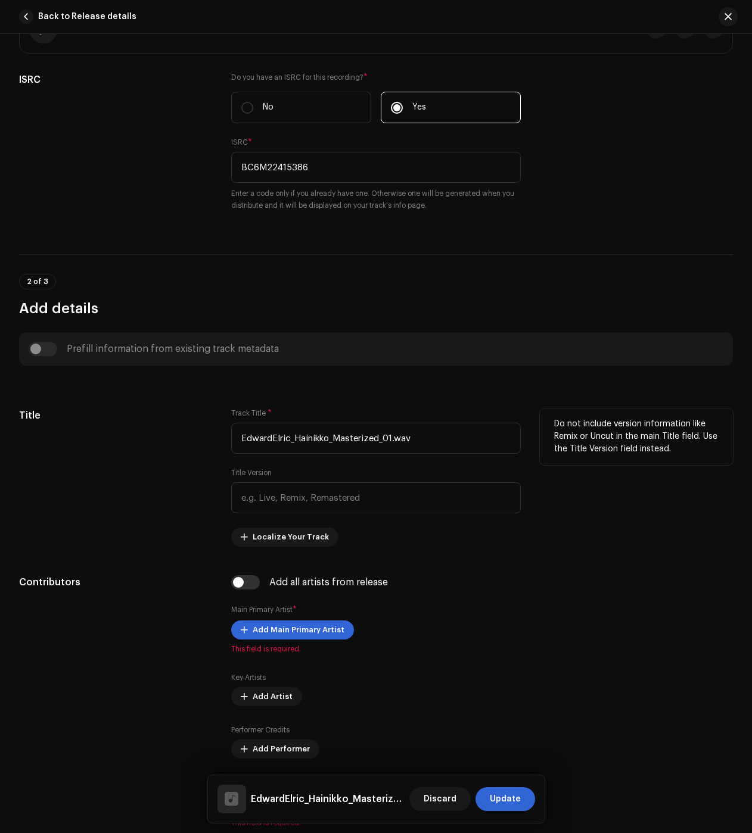
click at [441, 454] on div "Track Title * EdwardElric_Hainikko_Masterized_01.wav Title Version Localize You…" at bounding box center [376, 478] width 290 height 138
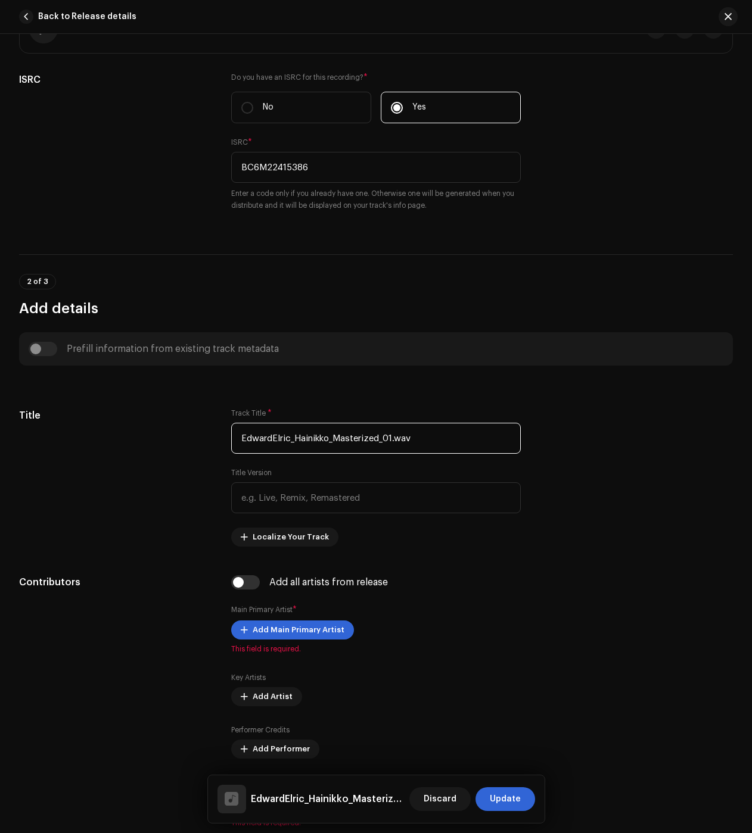
drag, startPoint x: 440, startPoint y: 443, endPoint x: 163, endPoint y: 401, distance: 280.2
paste input "Troca Equivalente"
type input "Troca Equivalente"
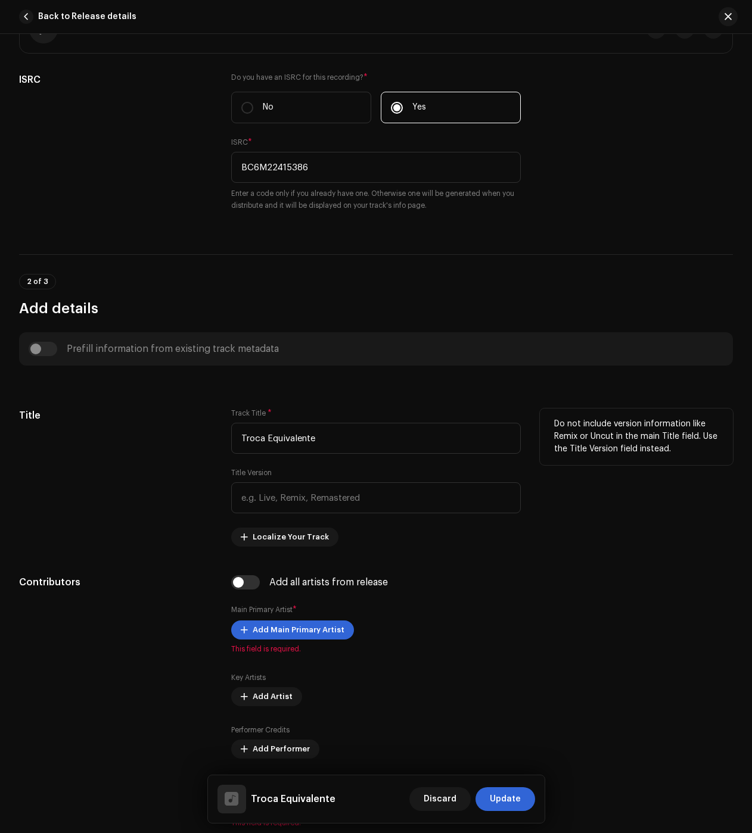
click at [200, 468] on div "Title" at bounding box center [115, 478] width 193 height 138
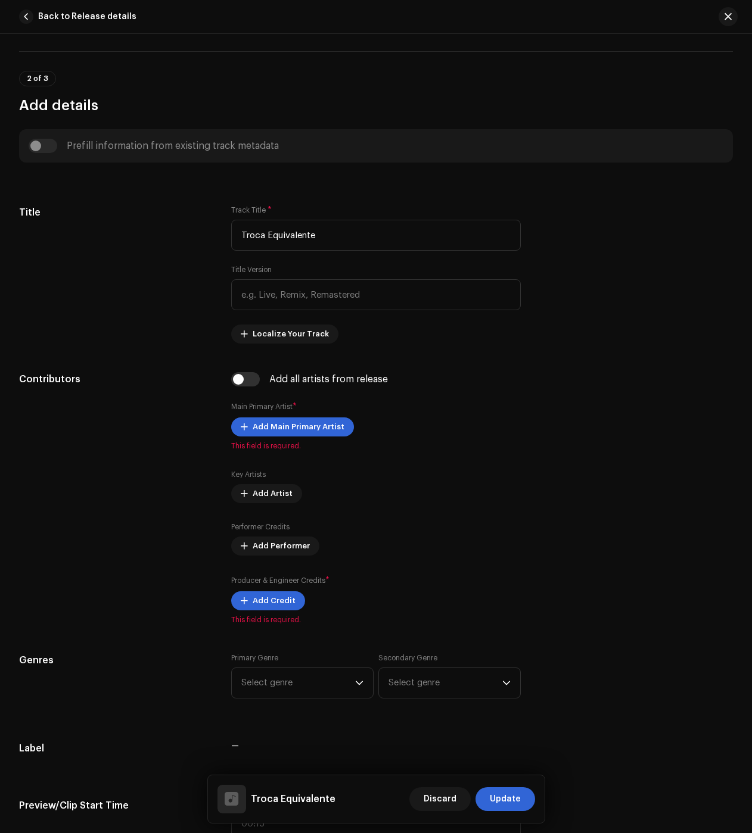
scroll to position [536, 0]
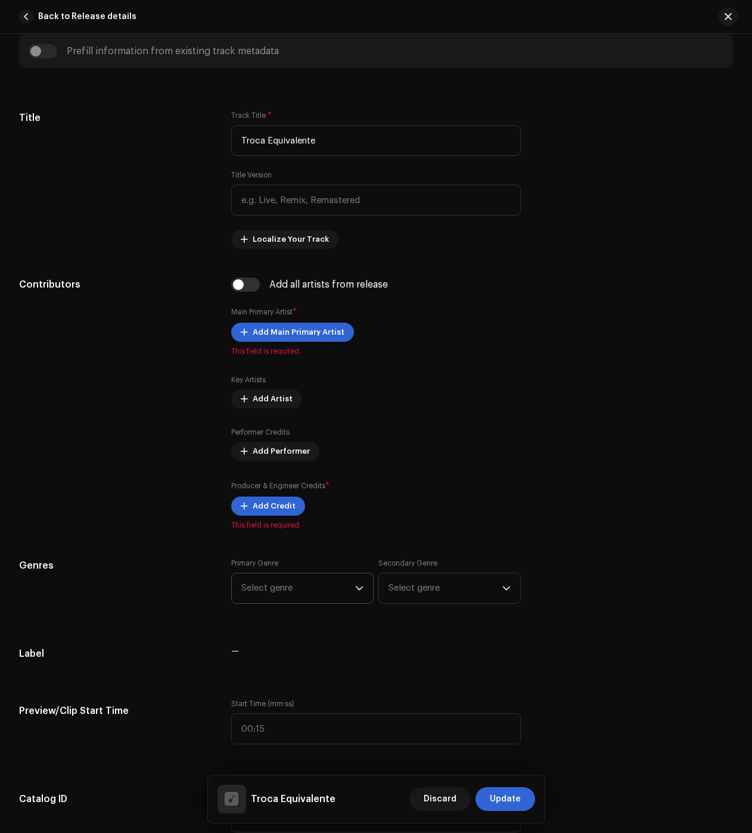
drag, startPoint x: 293, startPoint y: 599, endPoint x: 299, endPoint y: 593, distance: 8.0
click at [293, 599] on span "Select genre" at bounding box center [298, 589] width 114 height 30
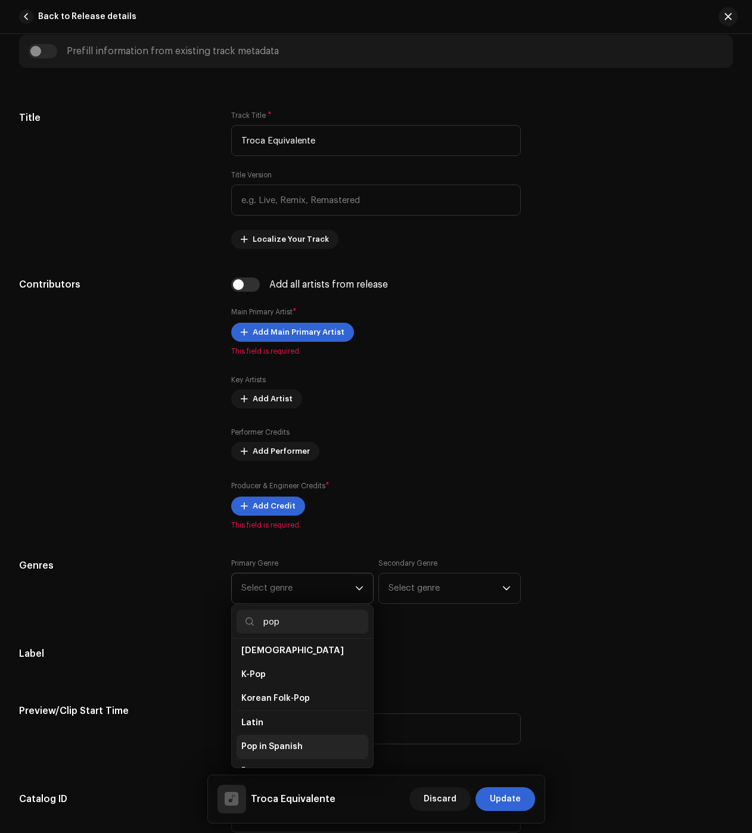
scroll to position [417, 0]
type input "pop"
click at [275, 698] on li "Pop" at bounding box center [303, 706] width 132 height 24
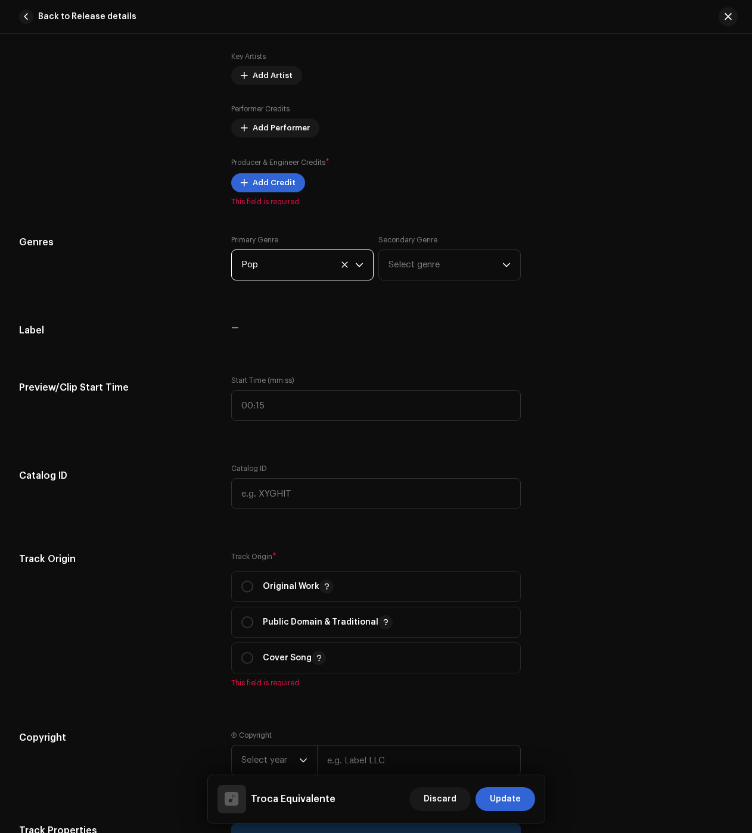
scroll to position [894, 0]
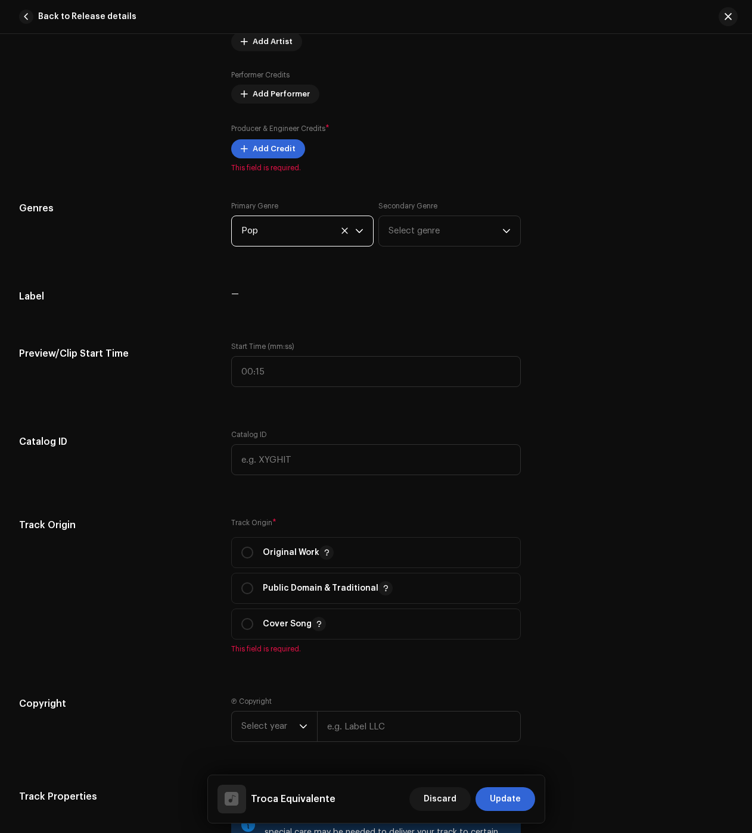
click at [437, 790] on span "Discard" at bounding box center [440, 800] width 33 height 24
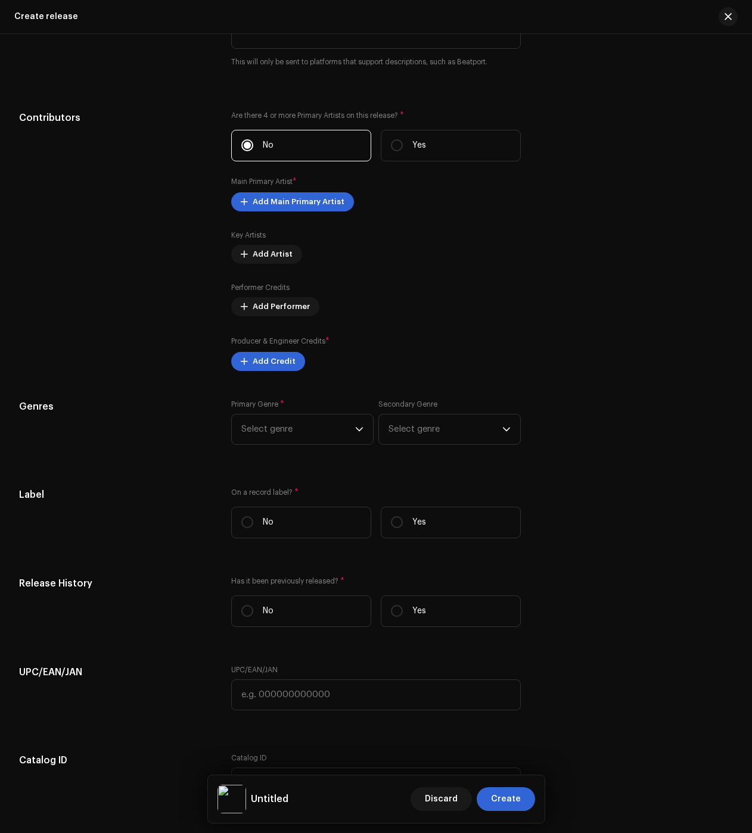
scroll to position [1370, 0]
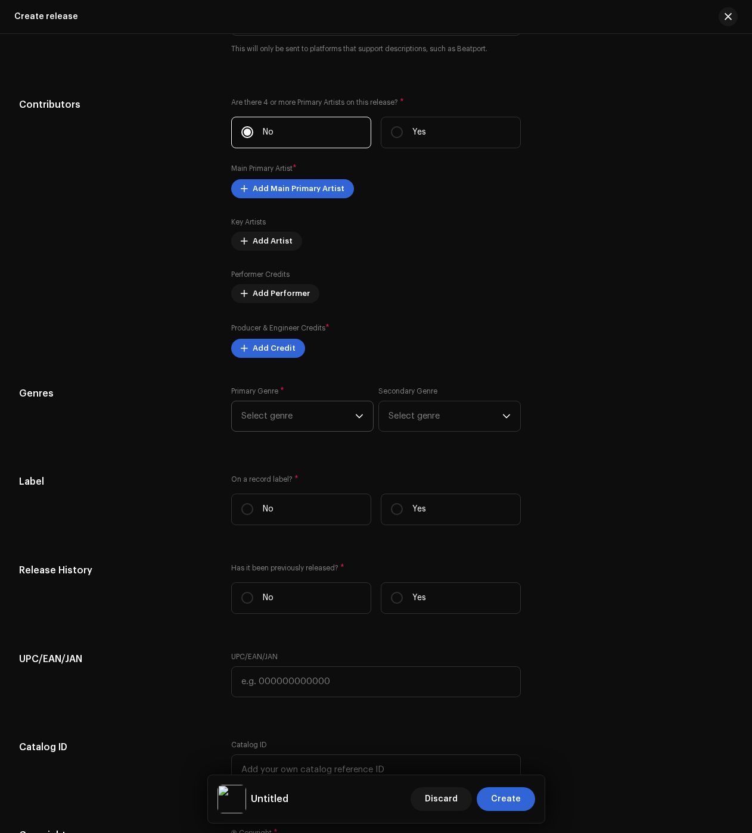
click at [326, 432] on p-select "Select genre" at bounding box center [302, 416] width 142 height 31
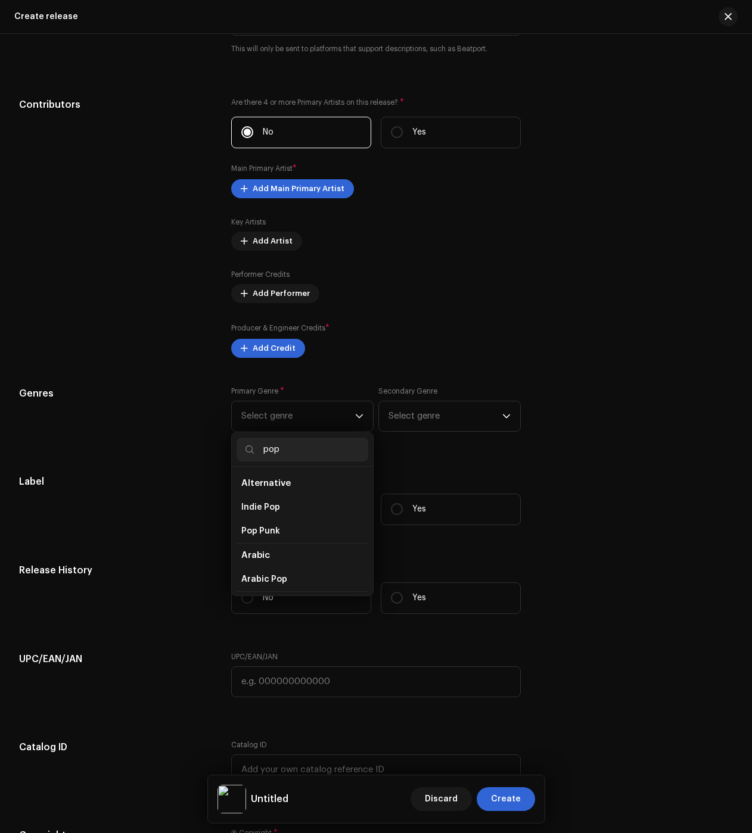
type input "pop"
drag, startPoint x: 568, startPoint y: 508, endPoint x: 561, endPoint y: 511, distance: 7.0
click at [566, 509] on div "Label On a record label? * No Yes" at bounding box center [376, 505] width 714 height 60
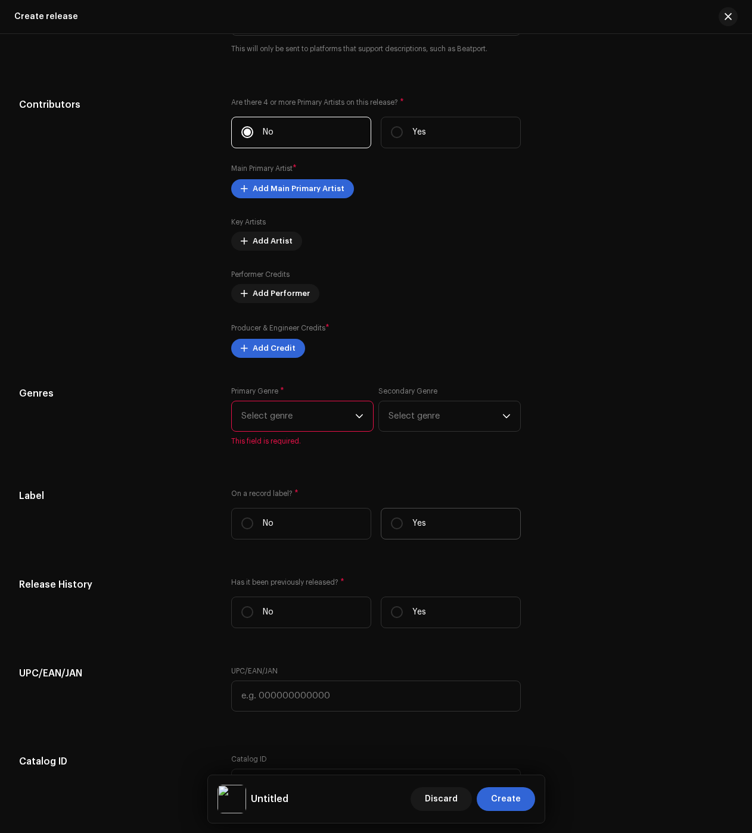
click at [430, 534] on label "Yes" at bounding box center [451, 524] width 140 height 32
click at [403, 530] on input "Yes" at bounding box center [397, 524] width 12 height 12
radio input "true"
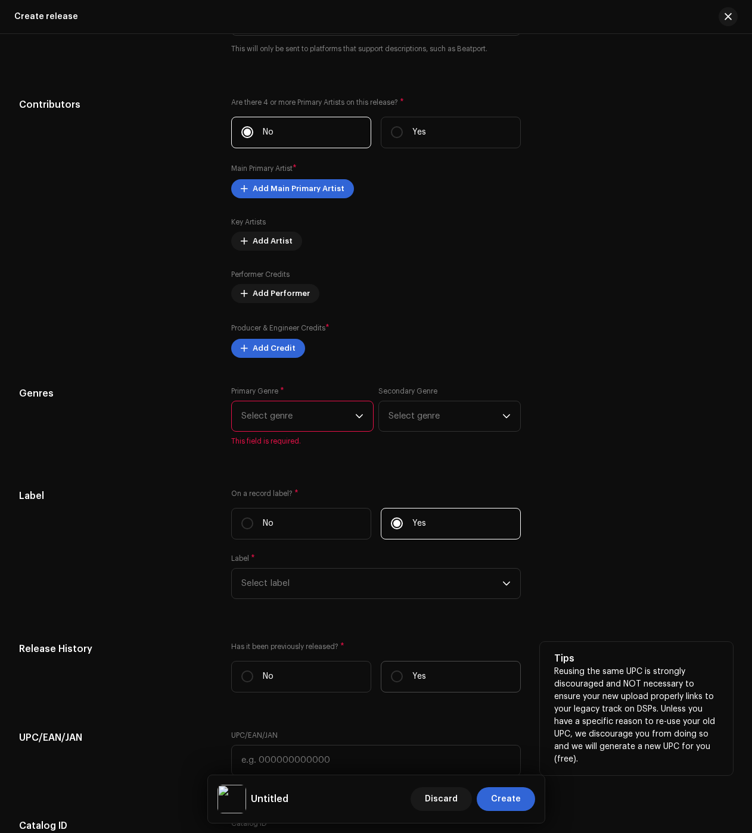
click at [427, 666] on label "Yes" at bounding box center [451, 677] width 140 height 32
click at [403, 671] on input "Yes" at bounding box center [397, 677] width 12 height 12
radio input "true"
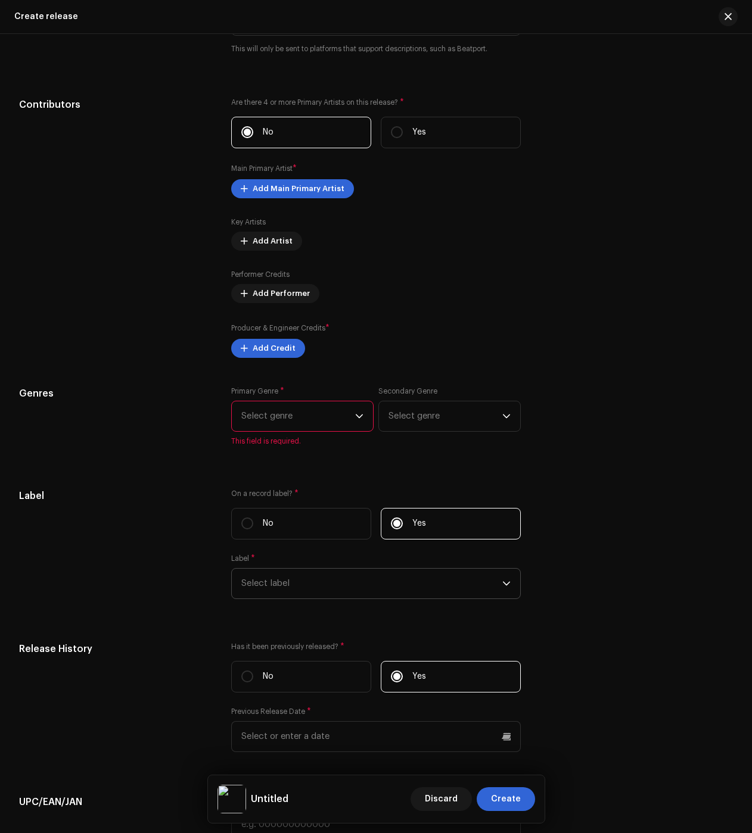
click at [375, 585] on span "Select label" at bounding box center [371, 584] width 261 height 30
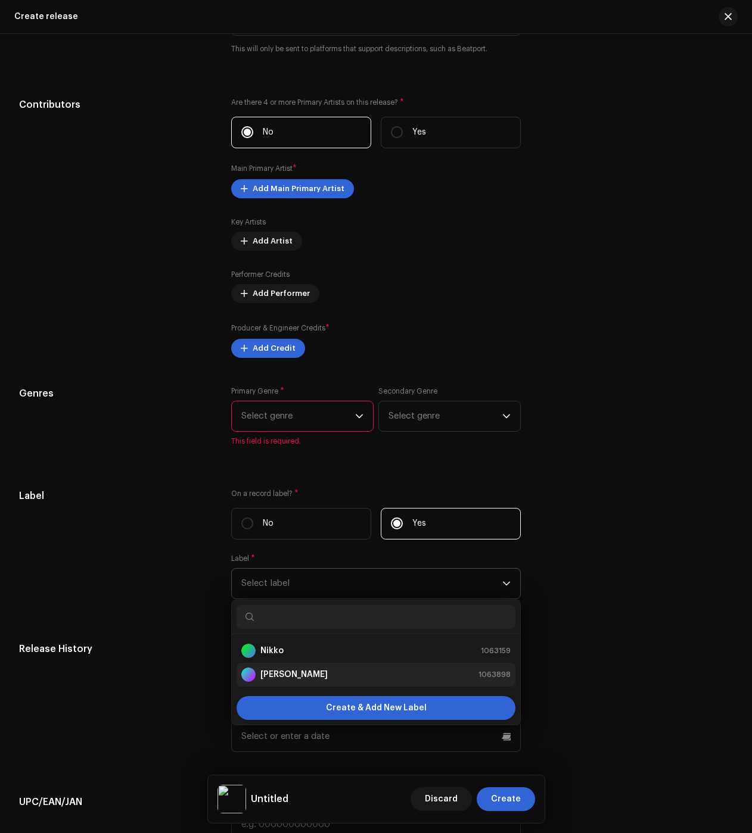
drag, startPoint x: 289, startPoint y: 674, endPoint x: 260, endPoint y: 662, distance: 31.5
click at [289, 674] on strong "[PERSON_NAME]" at bounding box center [293, 675] width 67 height 12
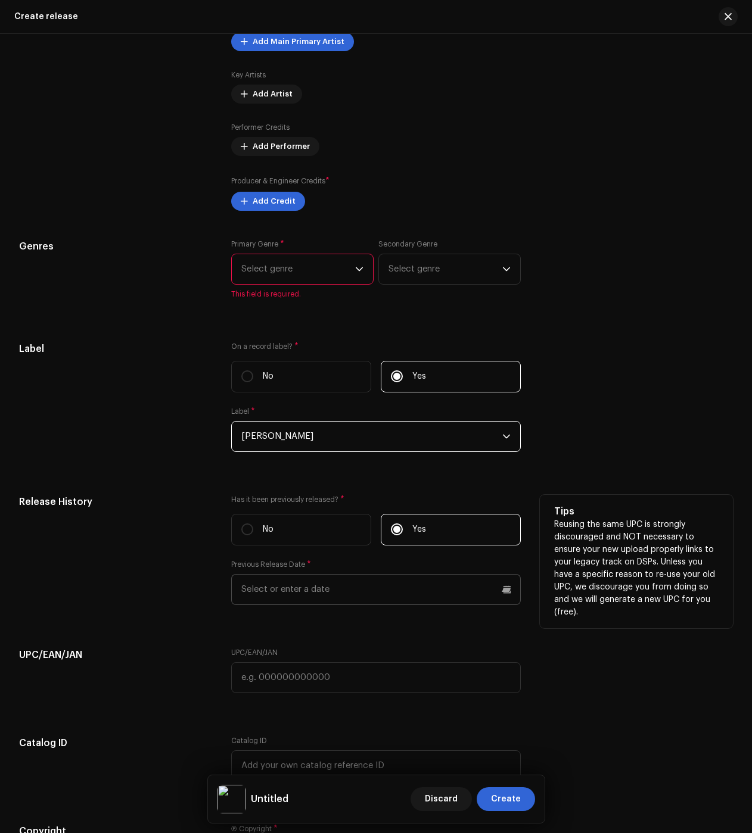
scroll to position [1549, 0]
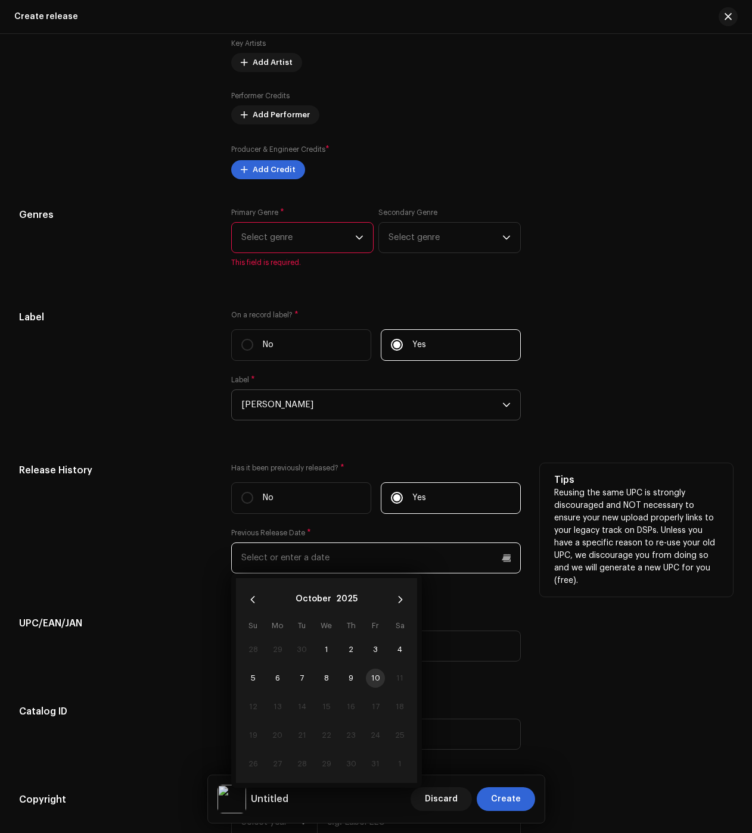
click at [307, 569] on input "text" at bounding box center [376, 558] width 290 height 31
click at [338, 608] on button "2025" at bounding box center [346, 599] width 21 height 19
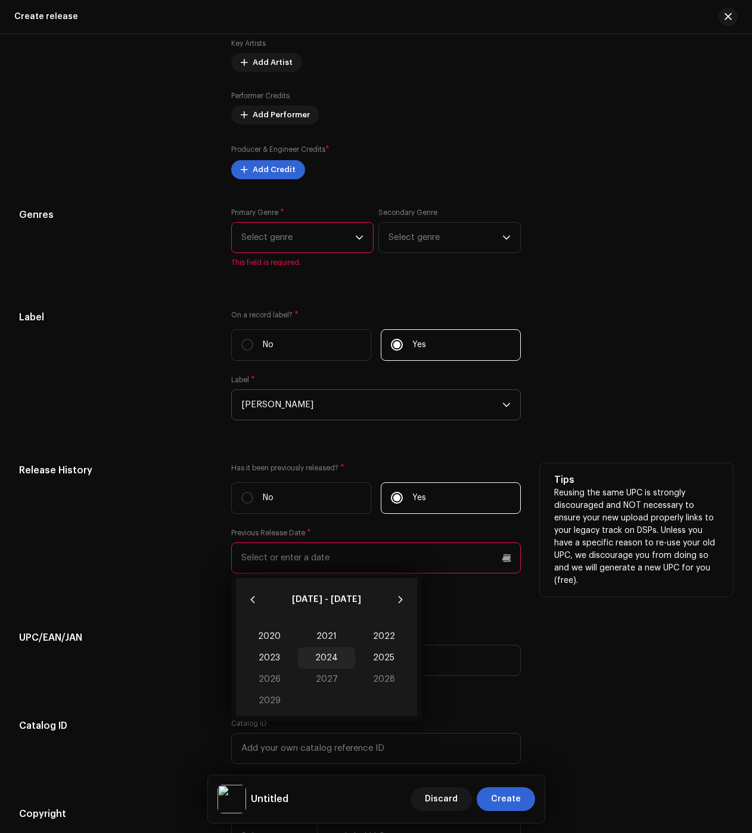
click at [331, 659] on span "2024" at bounding box center [326, 658] width 57 height 21
click at [324, 705] on span "Nov" at bounding box center [326, 707] width 51 height 19
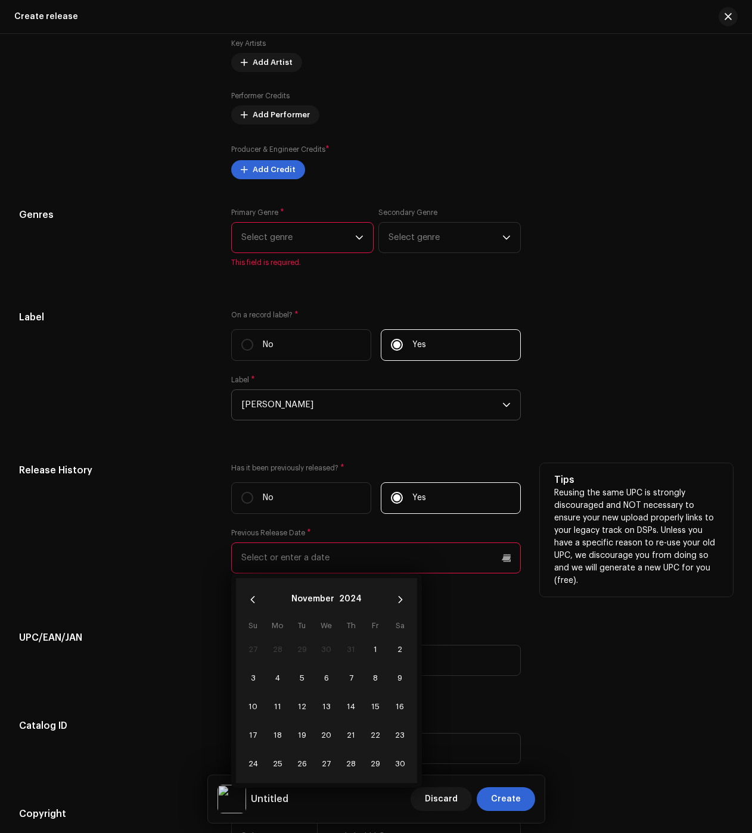
drag, startPoint x: 304, startPoint y: 681, endPoint x: 284, endPoint y: 669, distance: 23.5
click at [304, 681] on span "5" at bounding box center [302, 678] width 19 height 19
type input "11/05/2024"
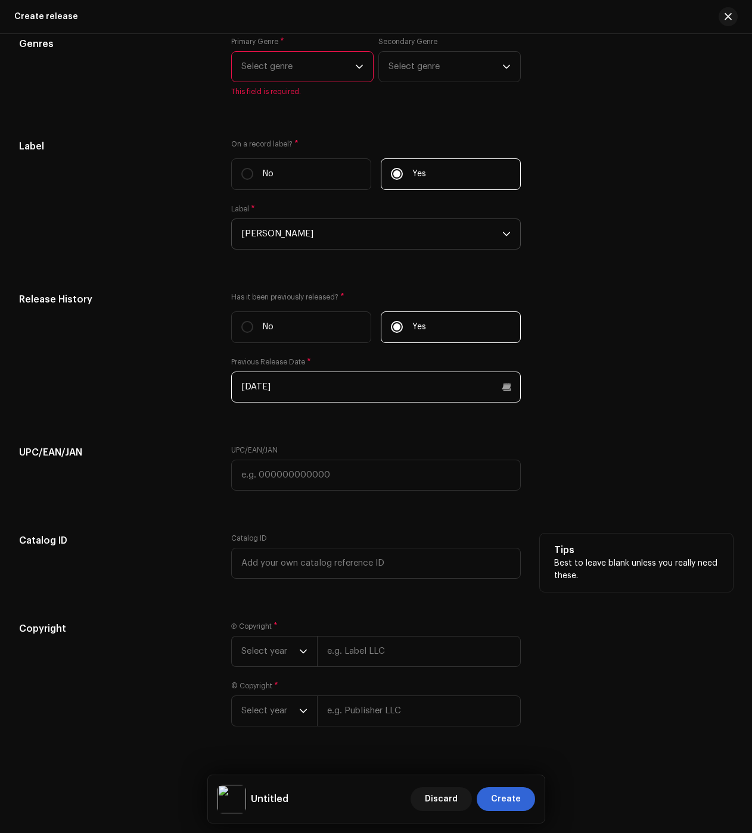
scroll to position [1728, 0]
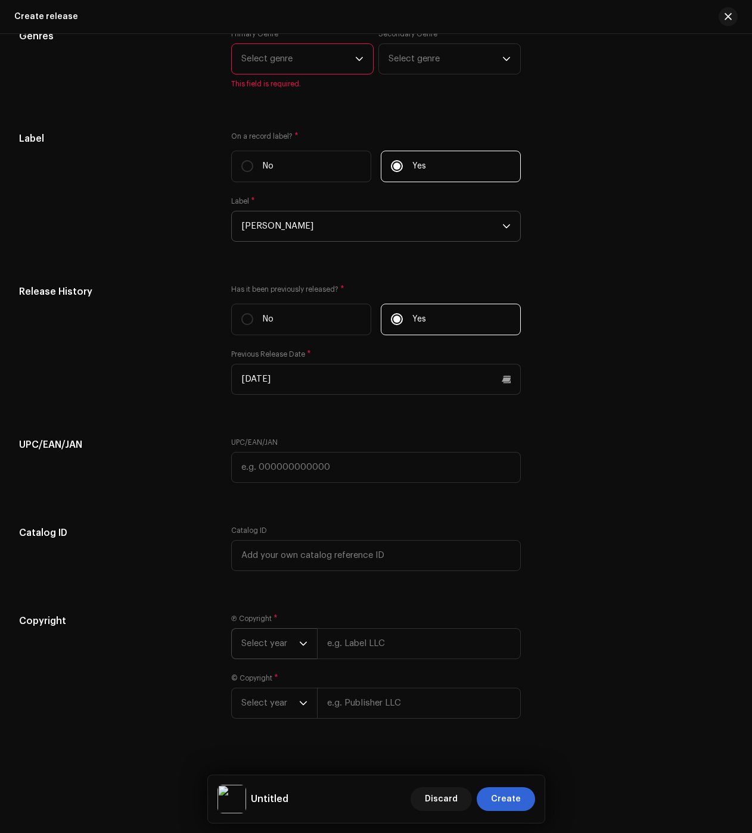
drag, startPoint x: 281, startPoint y: 652, endPoint x: 278, endPoint y: 662, distance: 10.7
click at [281, 651] on span "Select year" at bounding box center [270, 644] width 58 height 30
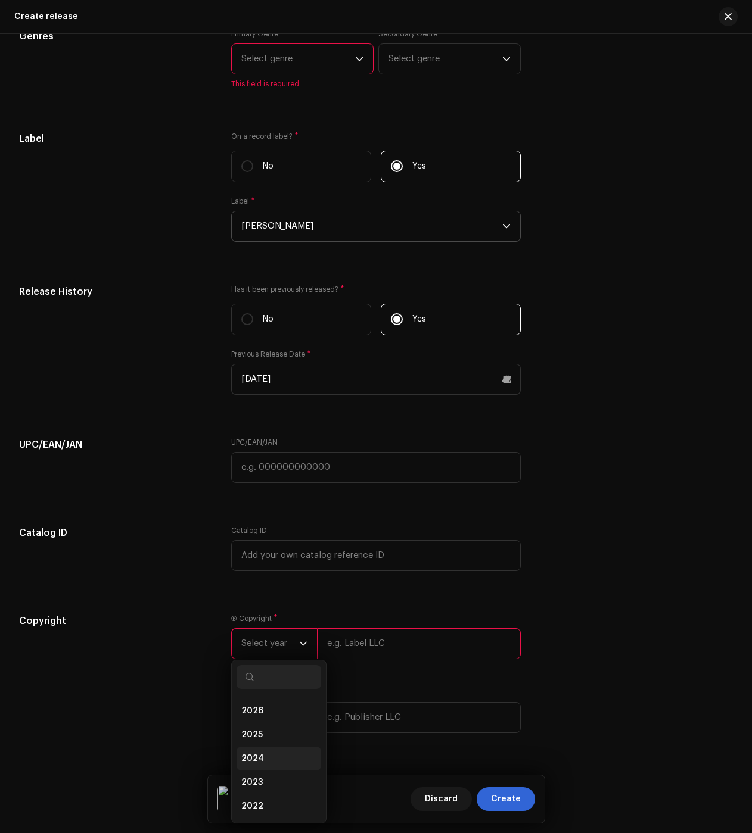
click at [259, 759] on span "2024" at bounding box center [252, 759] width 23 height 12
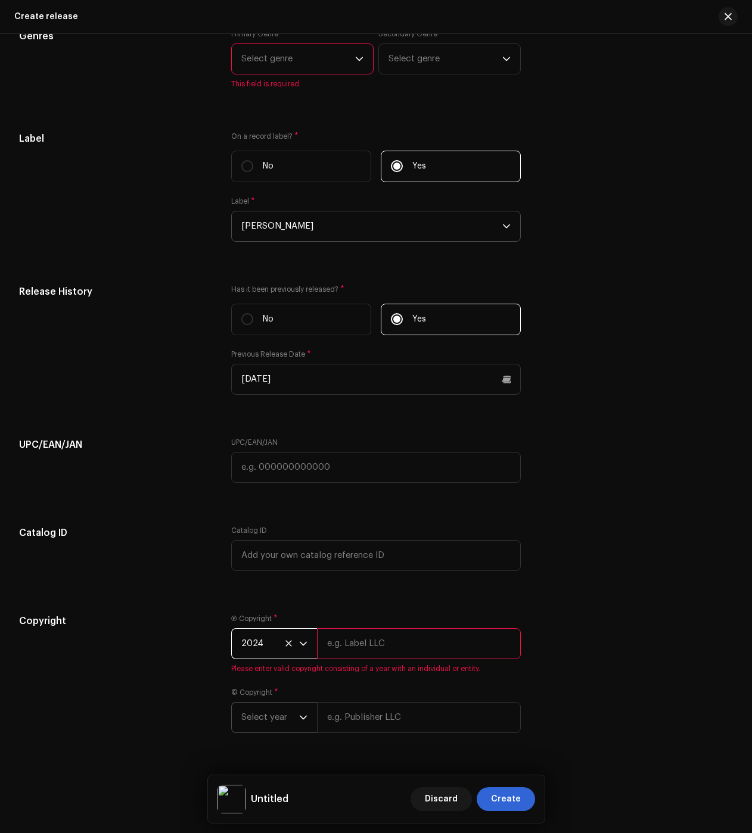
click at [270, 726] on span "Select year" at bounding box center [270, 718] width 58 height 30
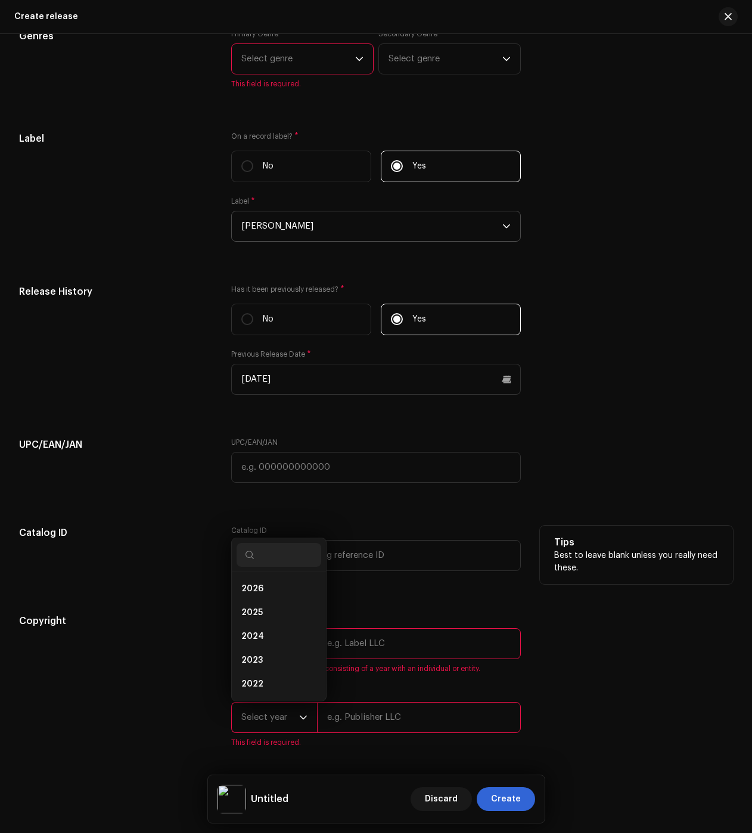
drag, startPoint x: 253, startPoint y: 639, endPoint x: 141, endPoint y: 530, distance: 156.7
click at [253, 639] on span "2024" at bounding box center [252, 637] width 23 height 12
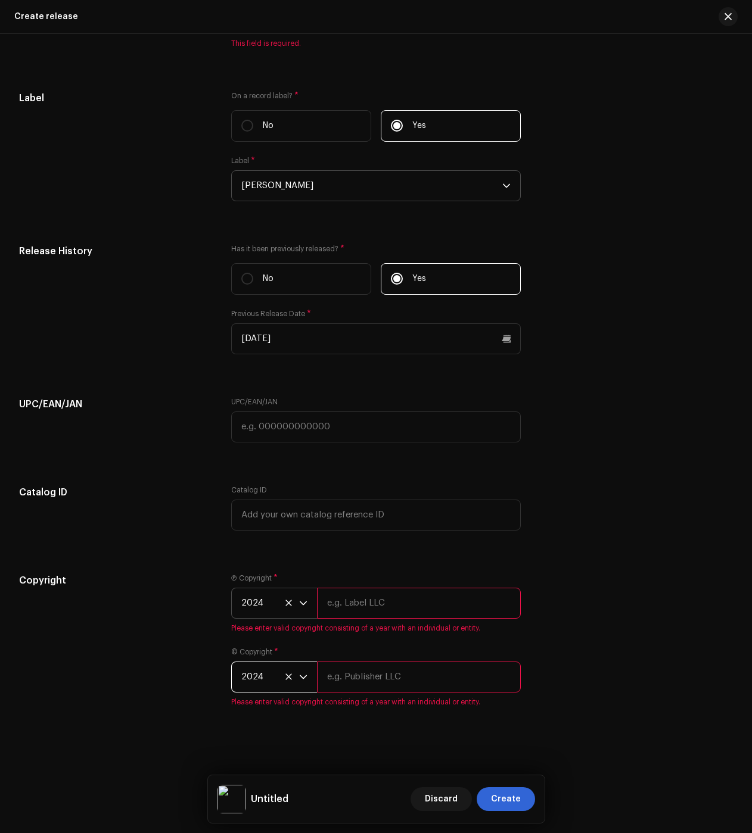
scroll to position [1773, 0]
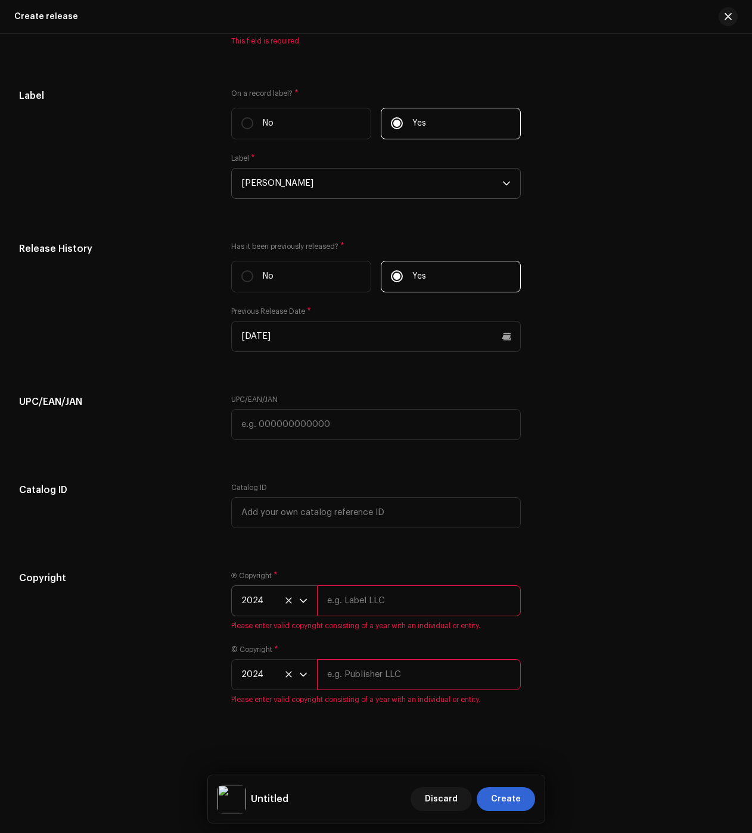
click at [380, 611] on input "text" at bounding box center [419, 601] width 204 height 31
type input "Júlio dos Santos Galhego Aguiar"
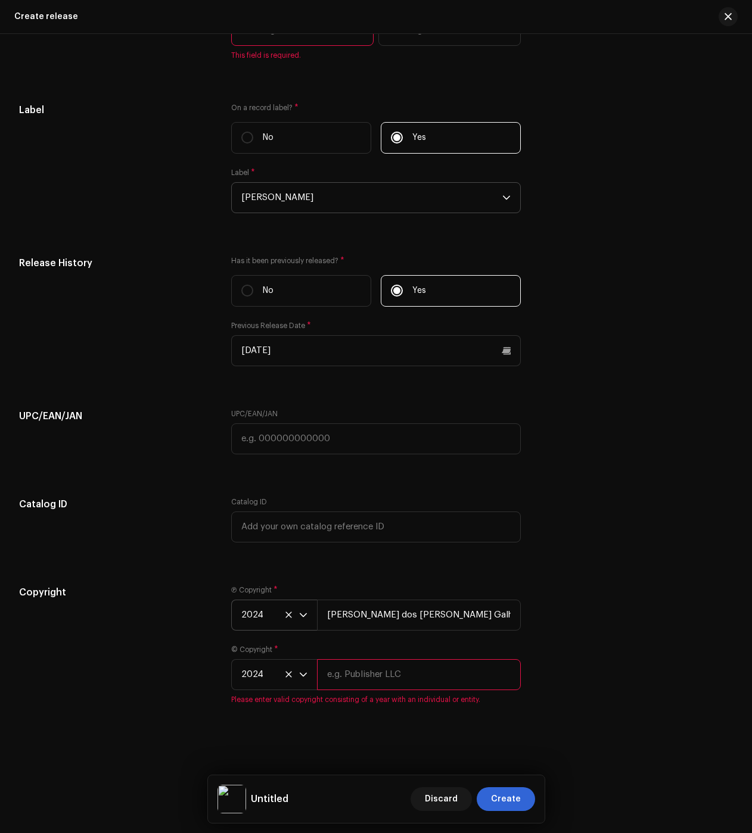
click at [346, 688] on input "text" at bounding box center [419, 675] width 204 height 31
type input "Júlio dos Santos Galhego Aguiar"
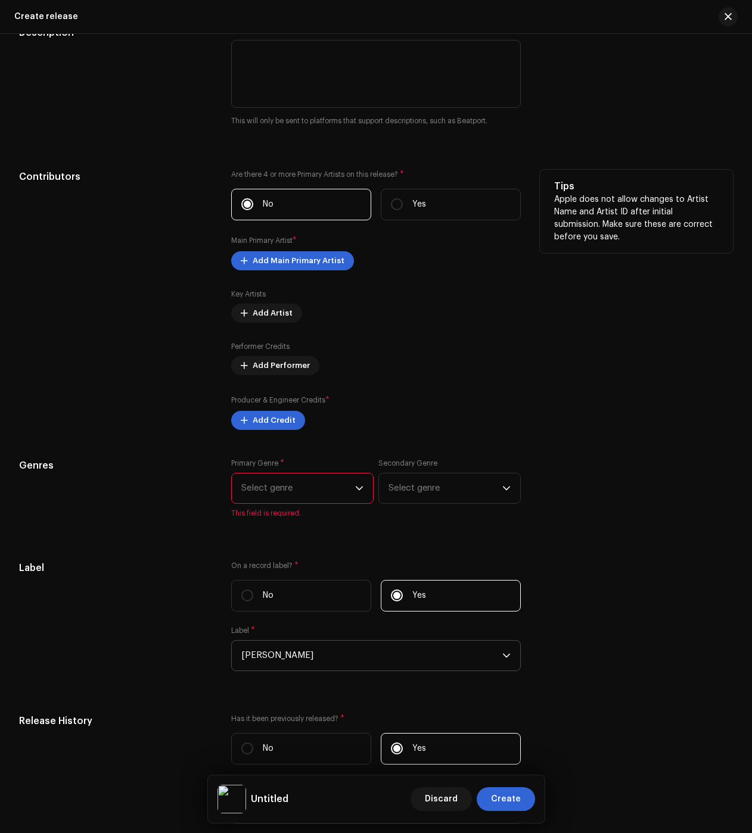
scroll to position [1053, 0]
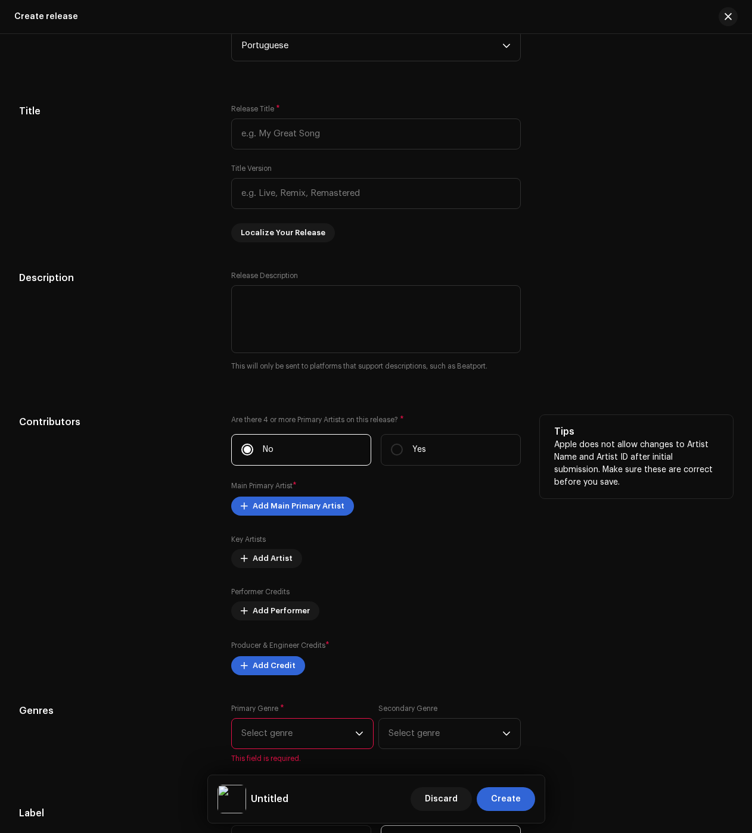
drag, startPoint x: 198, startPoint y: 646, endPoint x: 210, endPoint y: 602, distance: 46.4
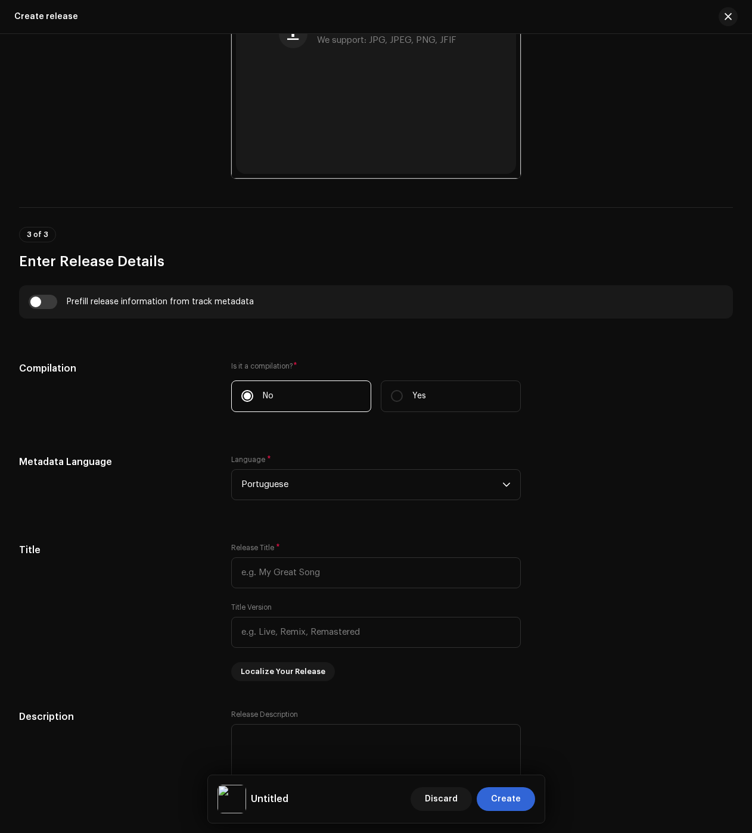
scroll to position [0, 0]
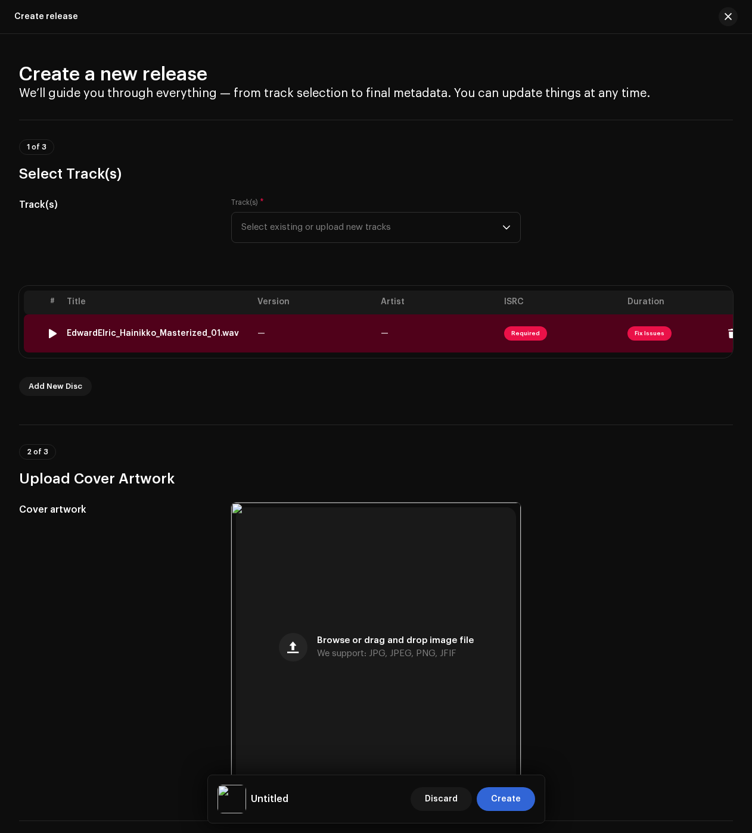
click at [186, 340] on td "EdwardElric_Hainikko_Masterized_01.wav" at bounding box center [157, 334] width 191 height 38
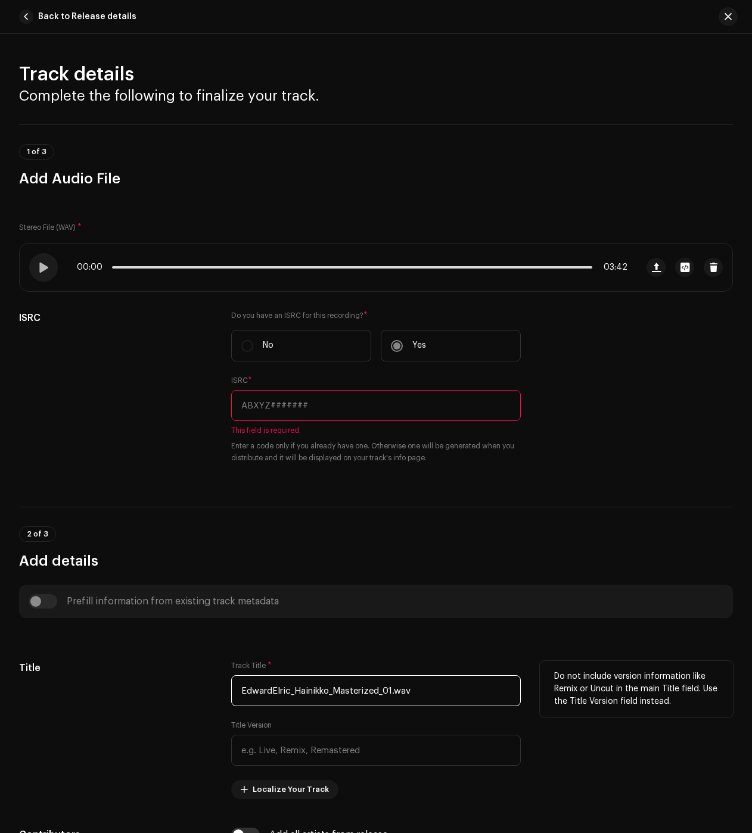
click at [365, 696] on input "EdwardElric_Hainikko_Masterized_01.wav" at bounding box center [376, 691] width 290 height 31
paste input "Troca Equivalente"
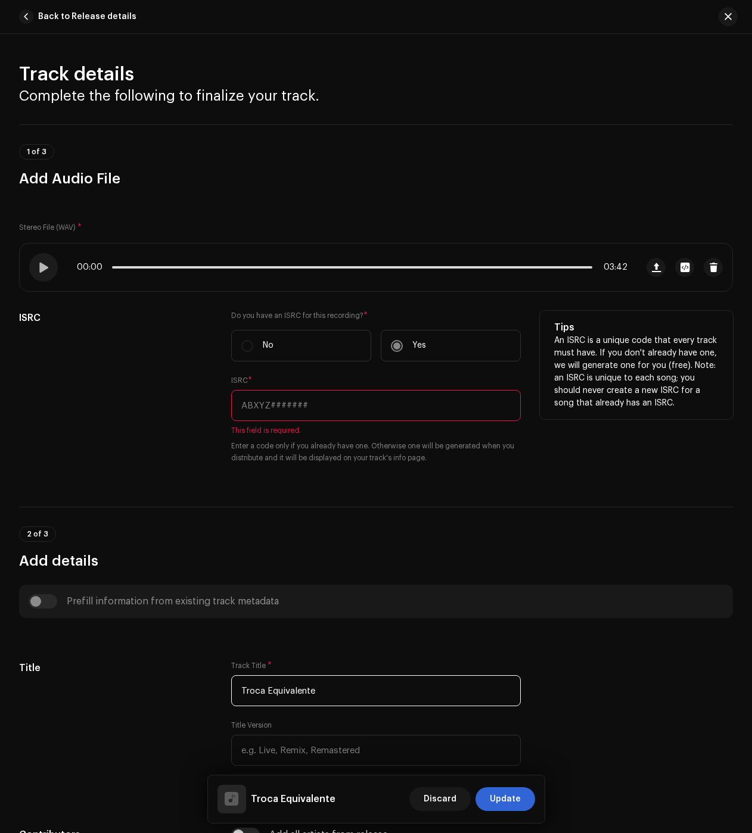
type input "EdwardElric_Hainikko_Masterized_01.wav"
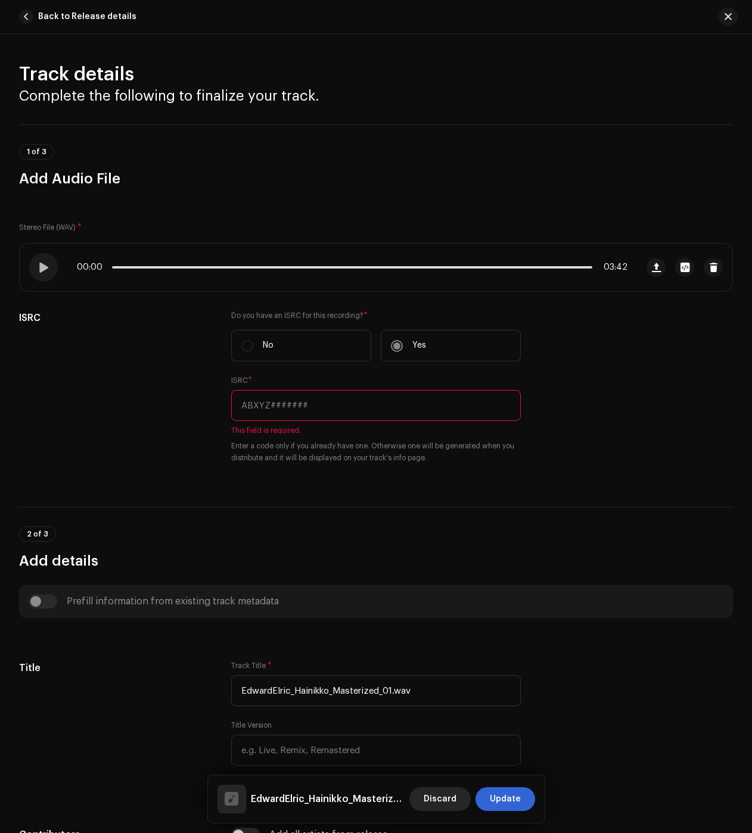
click at [449, 806] on span "Discard" at bounding box center [440, 800] width 33 height 24
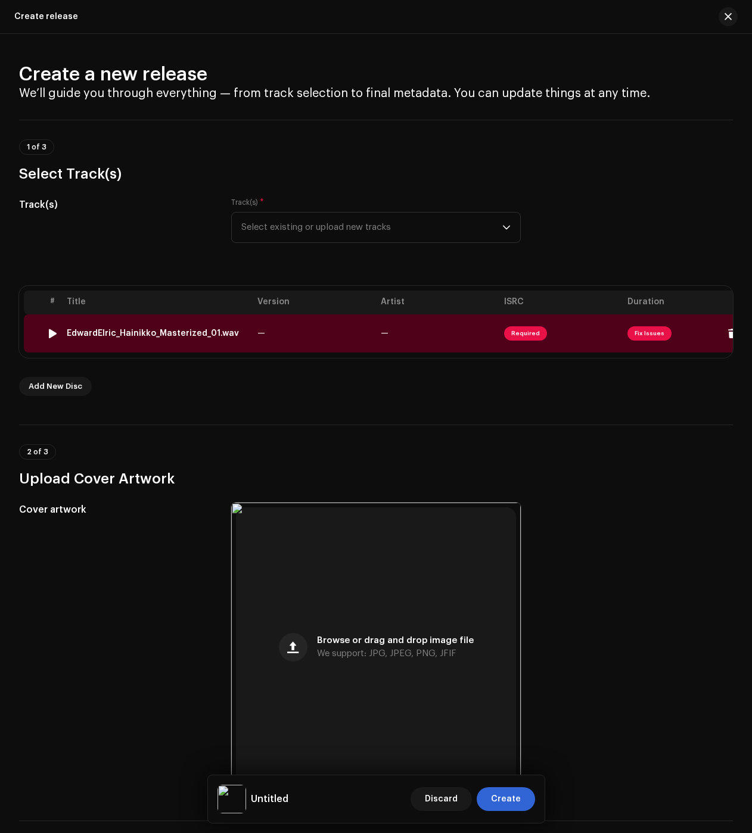
click at [175, 329] on div "EdwardElric_Hainikko_Masterized_01.wav" at bounding box center [153, 334] width 172 height 10
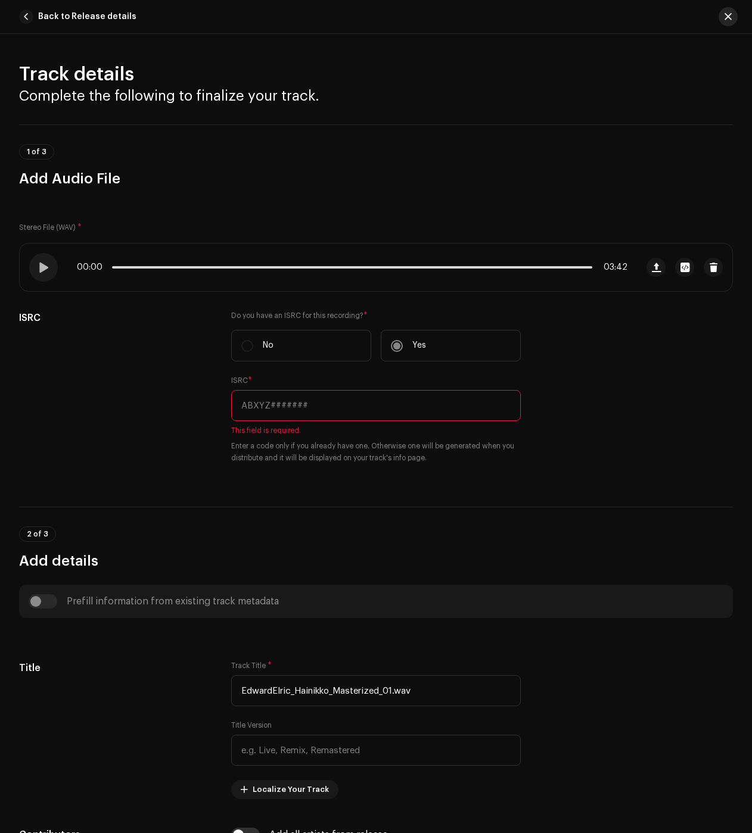
click at [729, 22] on button "button" at bounding box center [727, 16] width 19 height 19
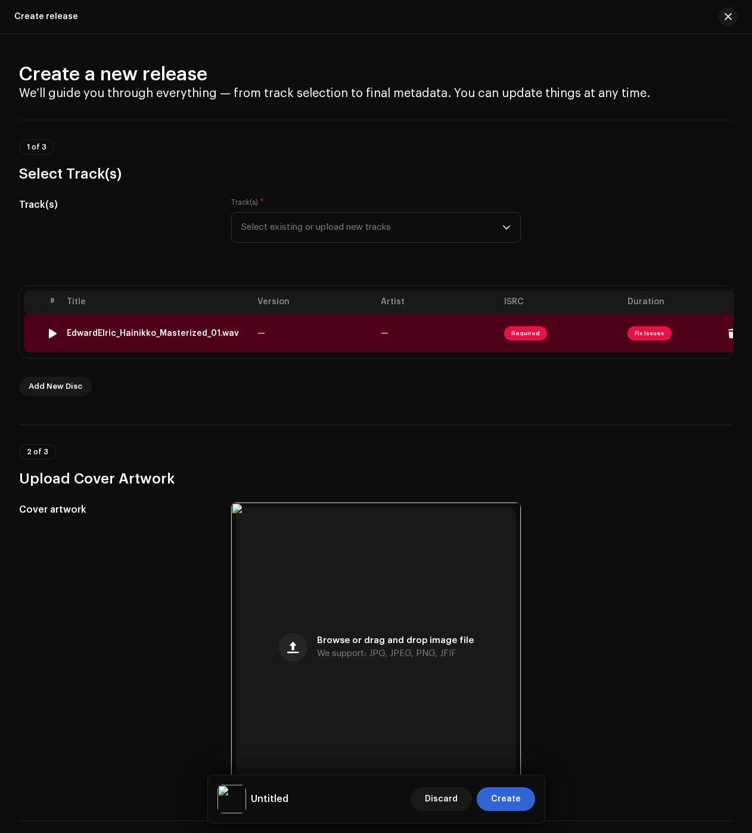
click at [219, 332] on div "EdwardElric_Hainikko_Masterized_01.wav" at bounding box center [153, 334] width 172 height 10
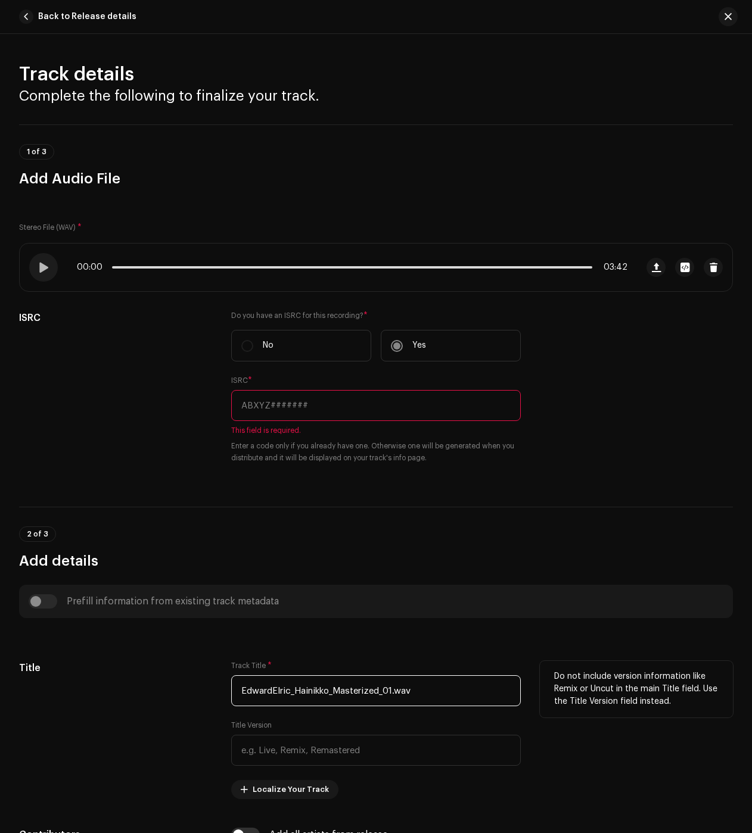
click at [285, 694] on input "EdwardElric_Hainikko_Masterized_01.wav" at bounding box center [376, 691] width 290 height 31
paste input "BC6M22415386"
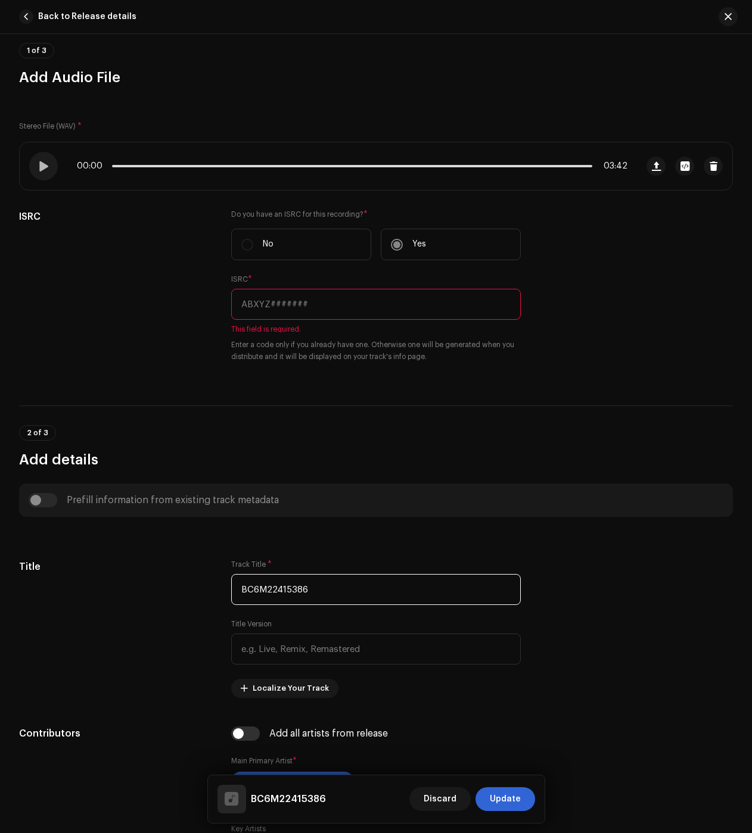
scroll to position [119, 0]
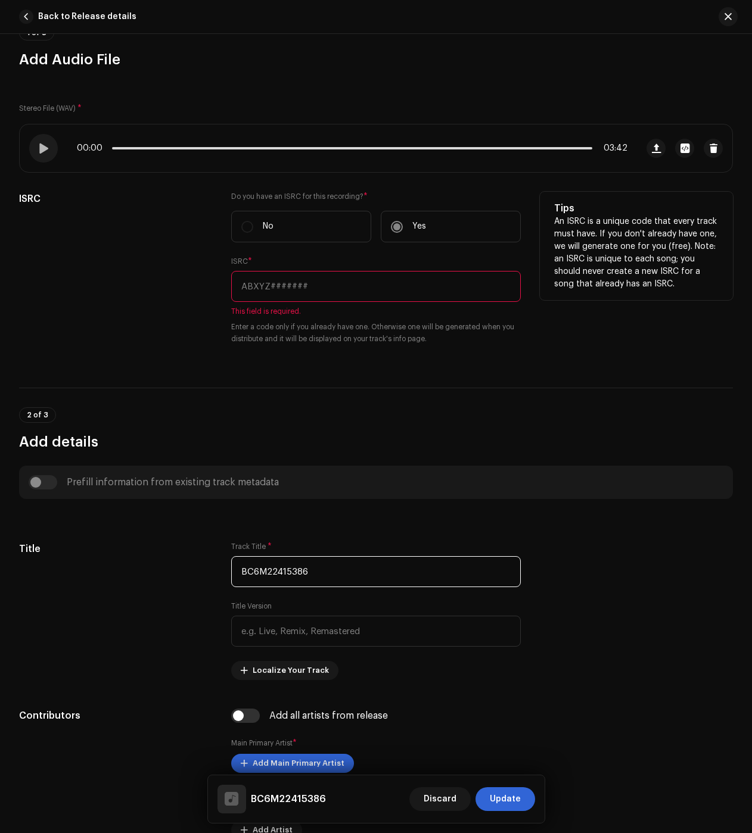
type input "BC6M22415386"
click at [326, 293] on input "text" at bounding box center [376, 286] width 290 height 31
paste input "BC6M22415386"
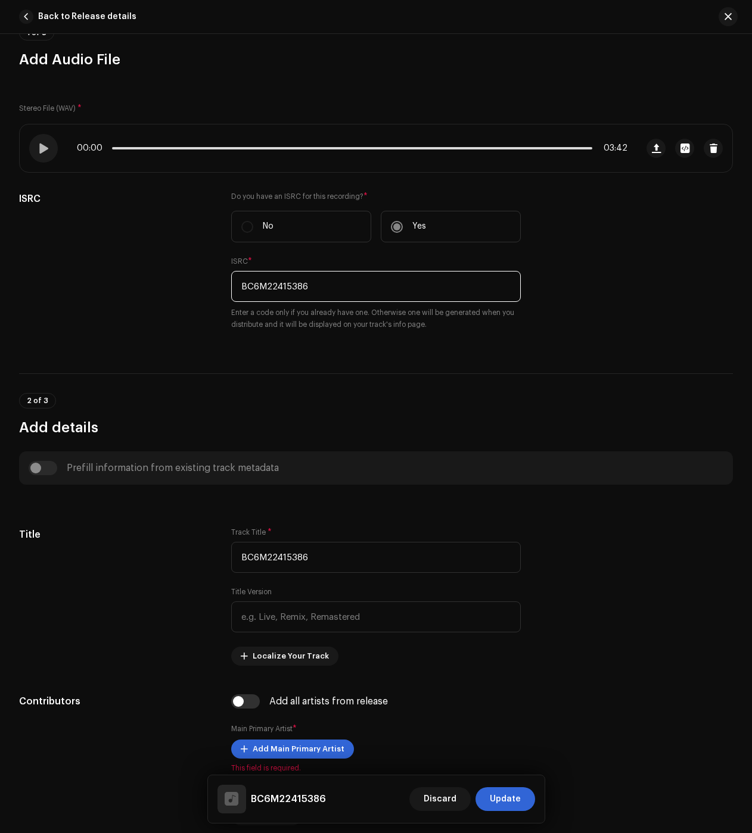
type input "BC6M22415386"
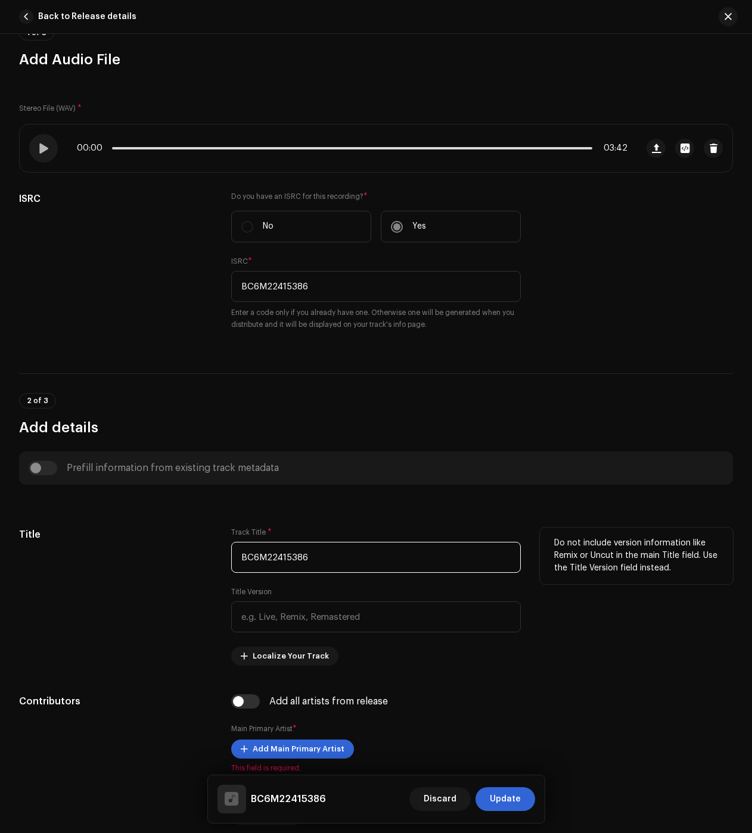
click at [305, 564] on input "BC6M22415386" at bounding box center [376, 557] width 290 height 31
paste input "Troca Equivalente"
type input "Troca Equivalente"
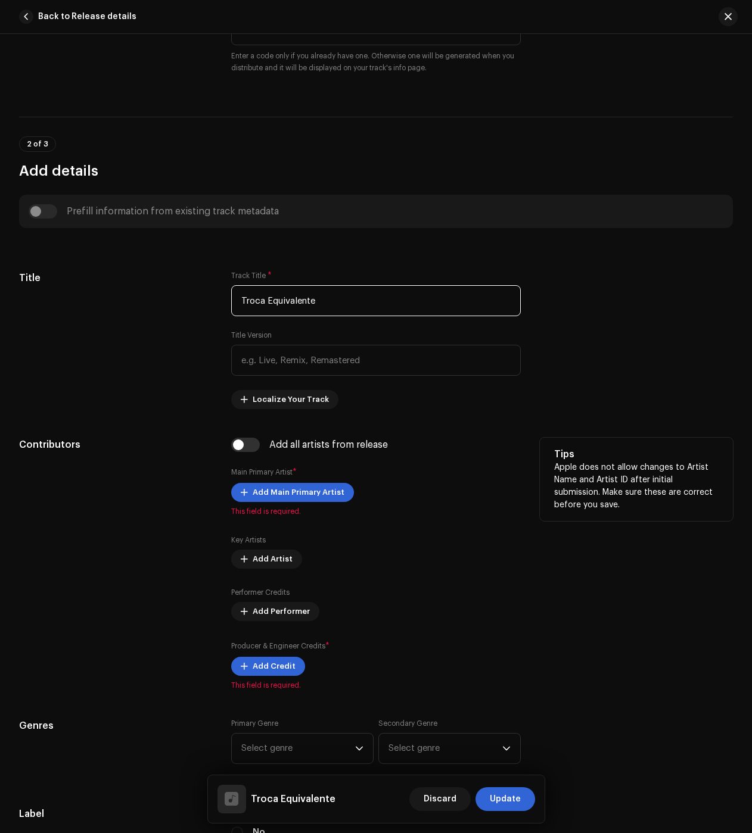
scroll to position [417, 0]
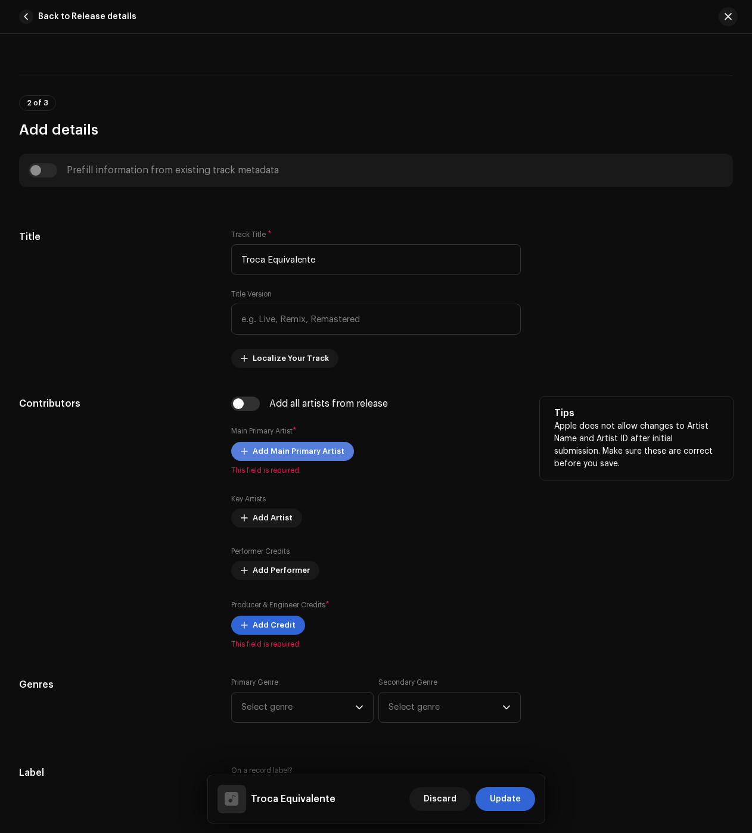
click at [294, 452] on span "Add Main Primary Artist" at bounding box center [299, 452] width 92 height 24
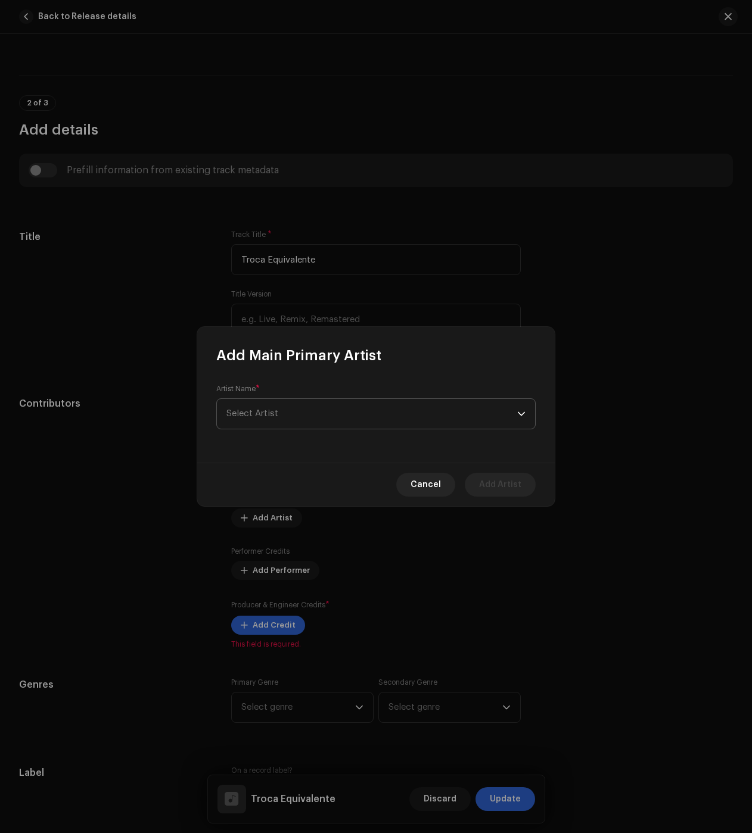
click at [315, 410] on p-select "Select Artist" at bounding box center [375, 414] width 319 height 31
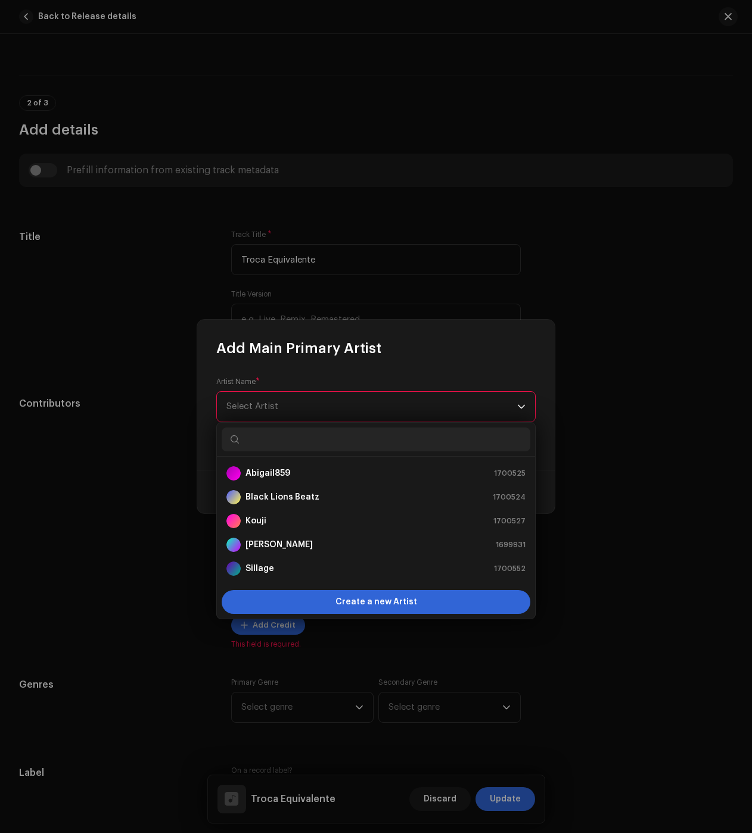
click at [314, 414] on span "Select Artist" at bounding box center [371, 407] width 291 height 30
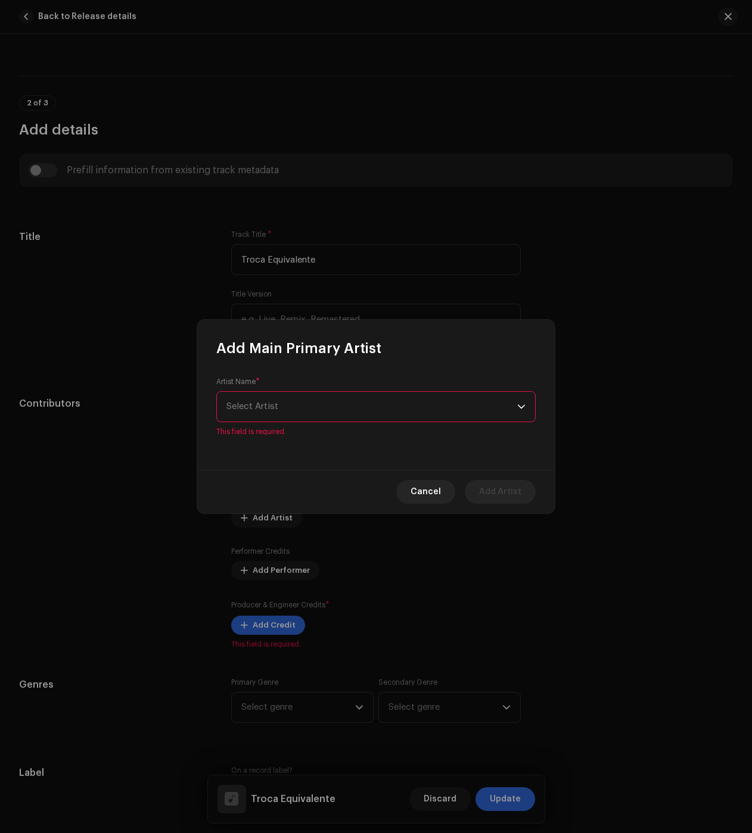
click at [320, 409] on span "Select Artist" at bounding box center [371, 407] width 291 height 30
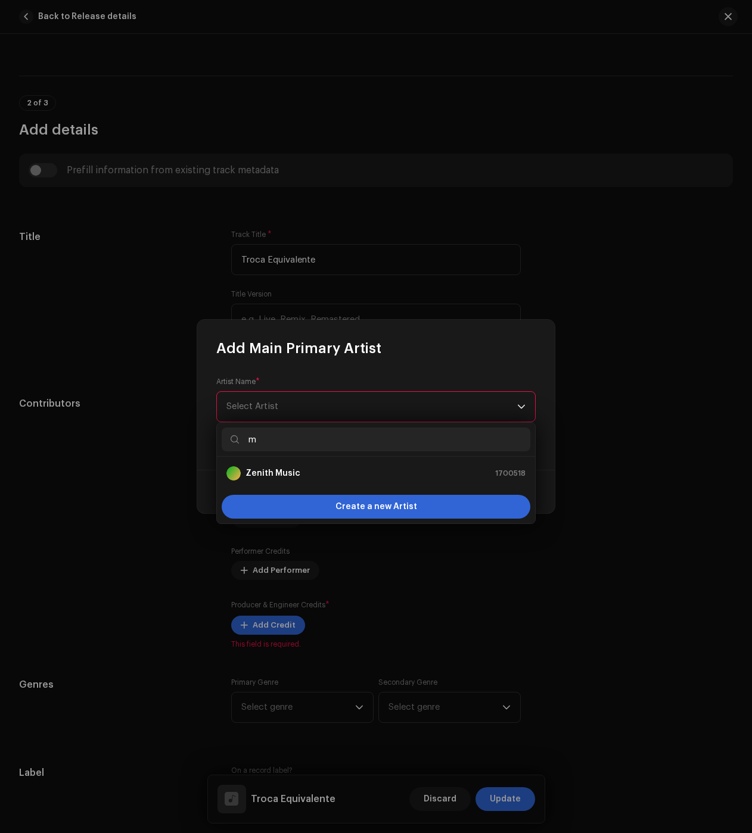
drag, startPoint x: 256, startPoint y: 444, endPoint x: 249, endPoint y: 444, distance: 7.1
click at [249, 444] on input "m" at bounding box center [376, 440] width 309 height 24
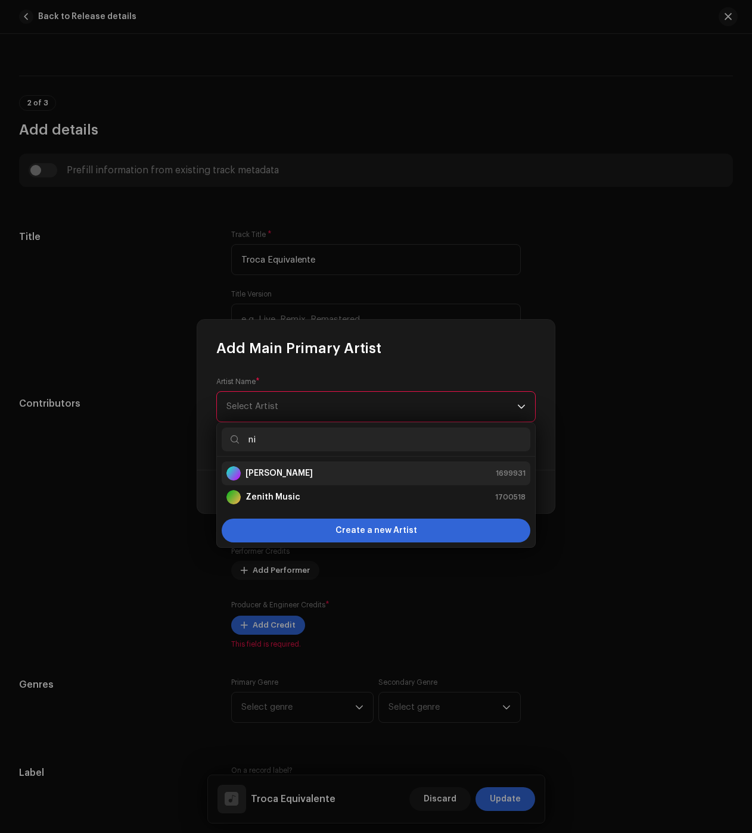
type input "ni"
click at [292, 474] on strong "[PERSON_NAME]" at bounding box center [278, 474] width 67 height 12
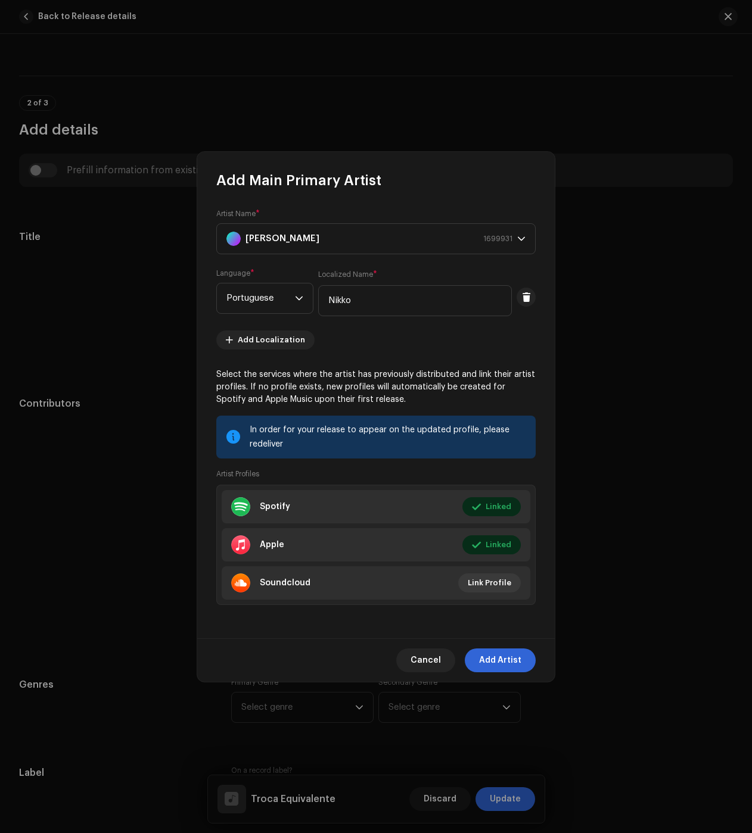
click at [502, 647] on div "Cancel Add Artist" at bounding box center [375, 660] width 357 height 43
click at [505, 657] on span "Add Artist" at bounding box center [500, 661] width 42 height 24
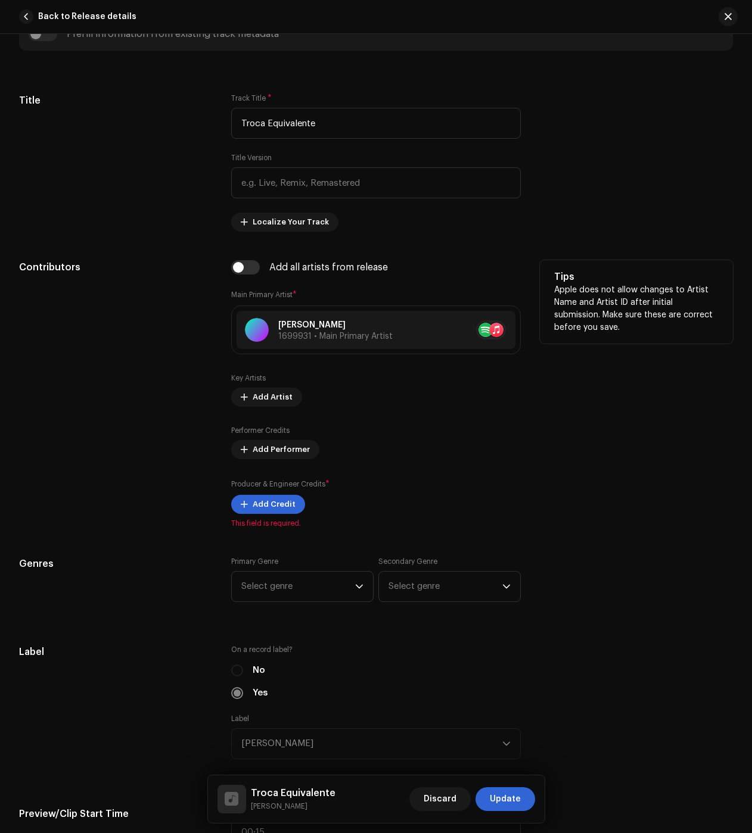
scroll to position [596, 0]
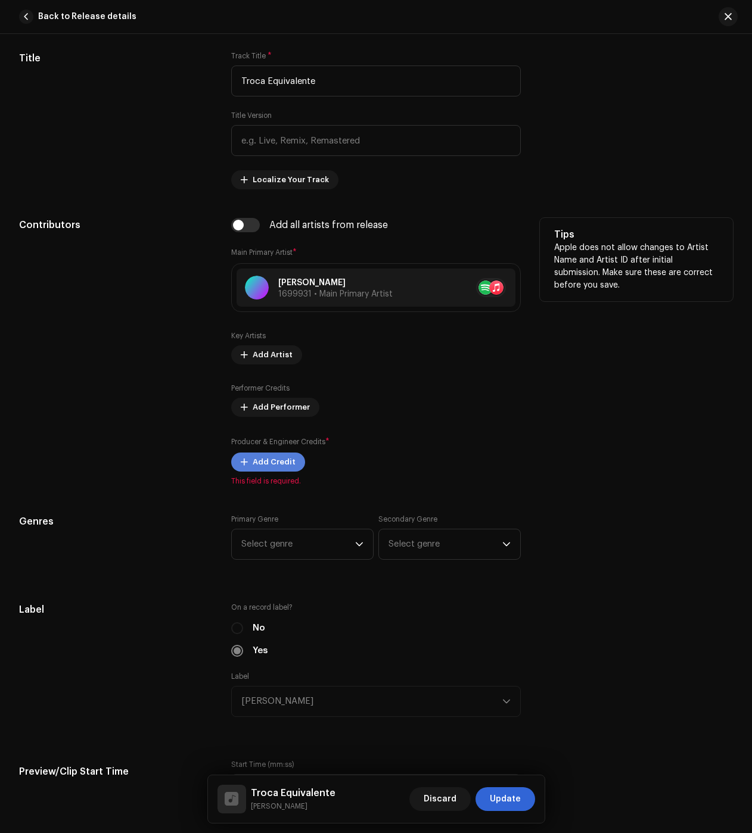
click at [272, 468] on span "Add Credit" at bounding box center [274, 462] width 43 height 24
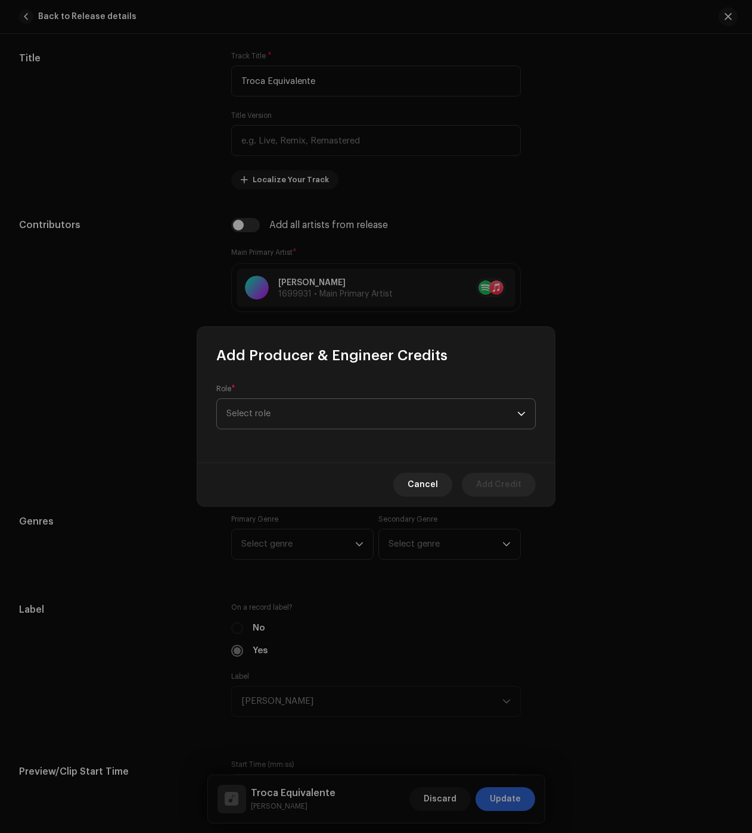
click at [293, 420] on span "Select role" at bounding box center [371, 414] width 291 height 30
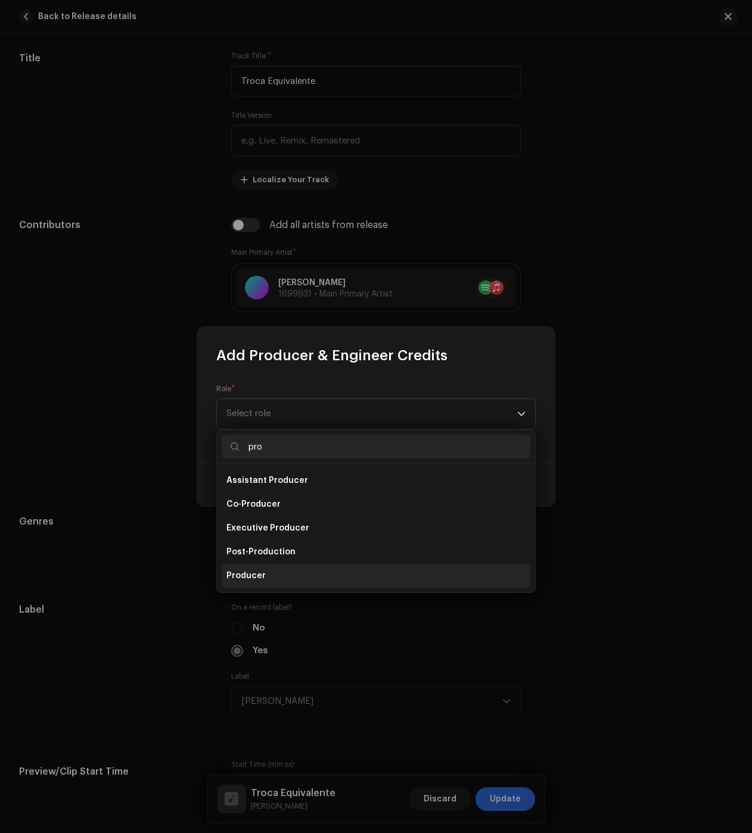
type input "pro"
click at [275, 573] on li "Producer" at bounding box center [376, 576] width 309 height 24
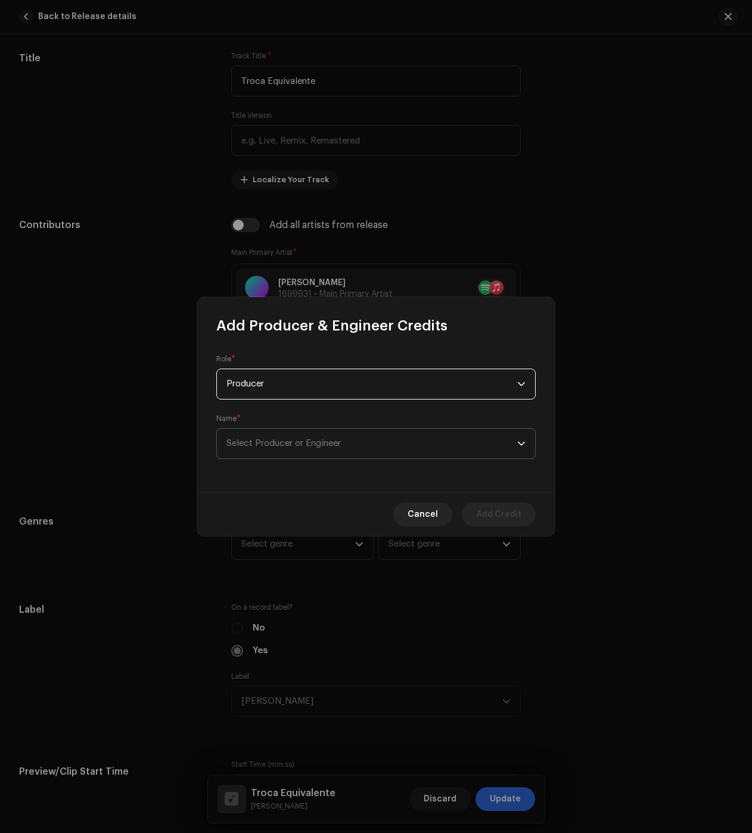
click at [282, 450] on span "Select Producer or Engineer" at bounding box center [371, 444] width 291 height 30
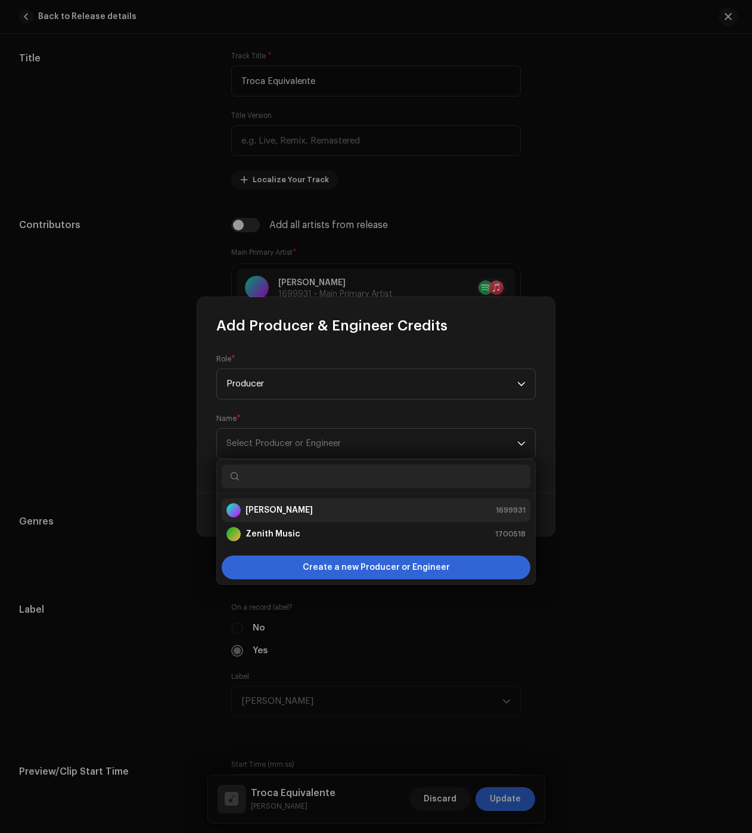
click at [320, 517] on div "Nikko Rapper 1699931" at bounding box center [375, 510] width 299 height 14
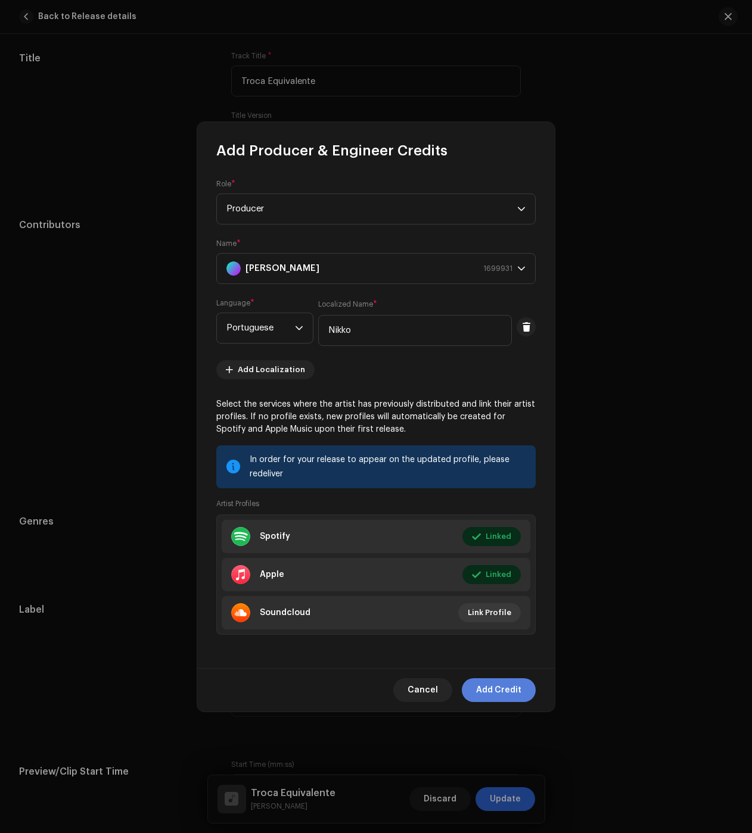
click at [496, 681] on span "Add Credit" at bounding box center [498, 691] width 45 height 24
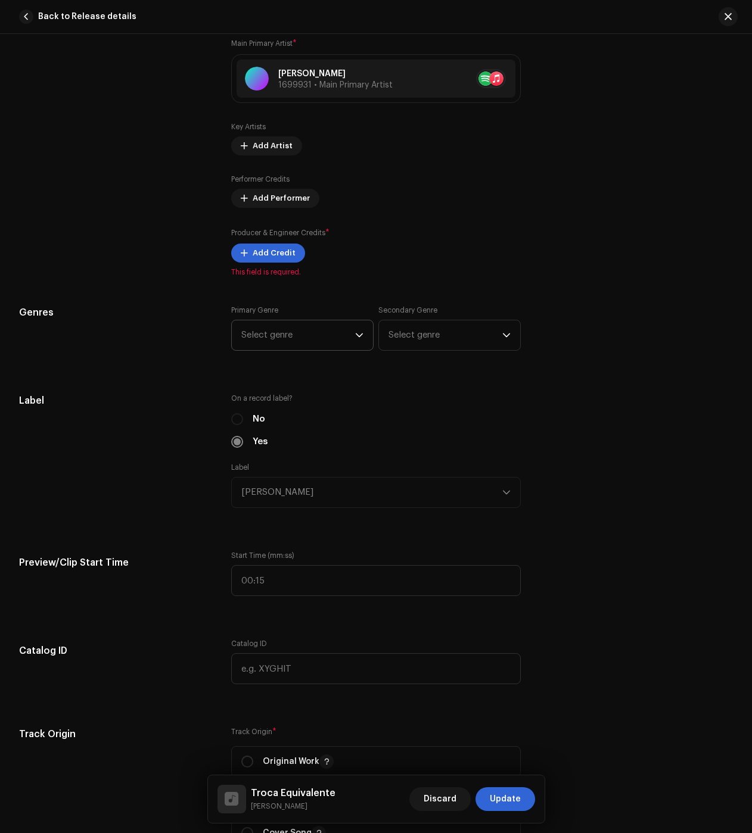
scroll to position [894, 0]
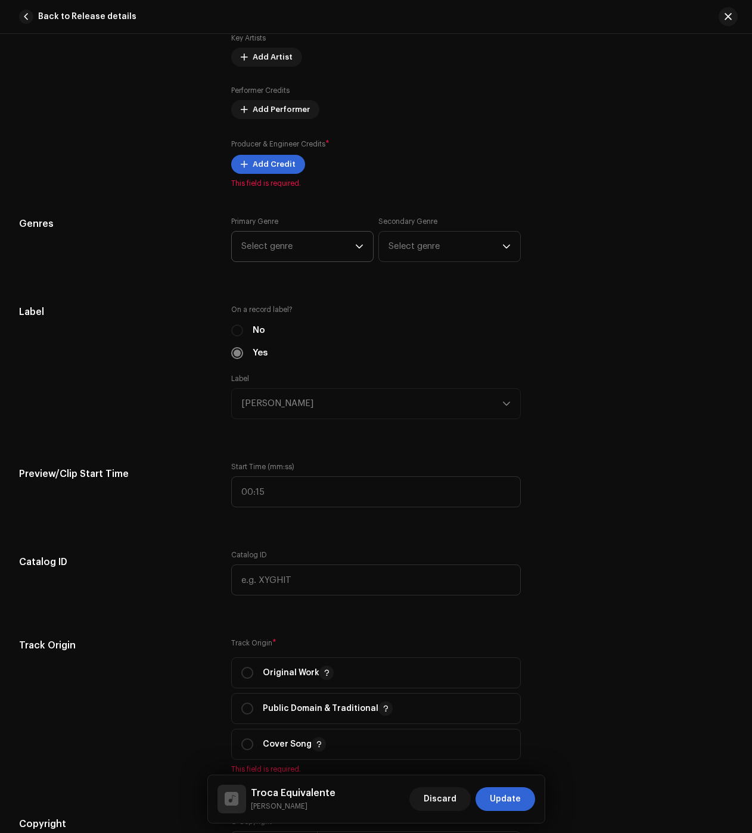
click at [273, 244] on span "Select genre" at bounding box center [298, 247] width 114 height 30
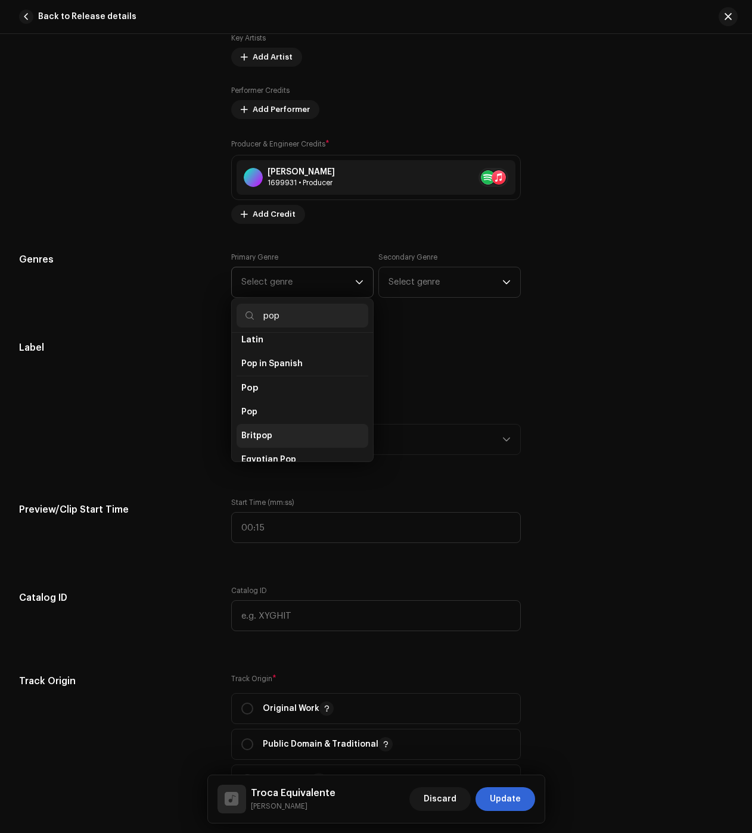
scroll to position [417, 0]
type input "pop"
click at [285, 388] on li "Pop" at bounding box center [303, 400] width 132 height 24
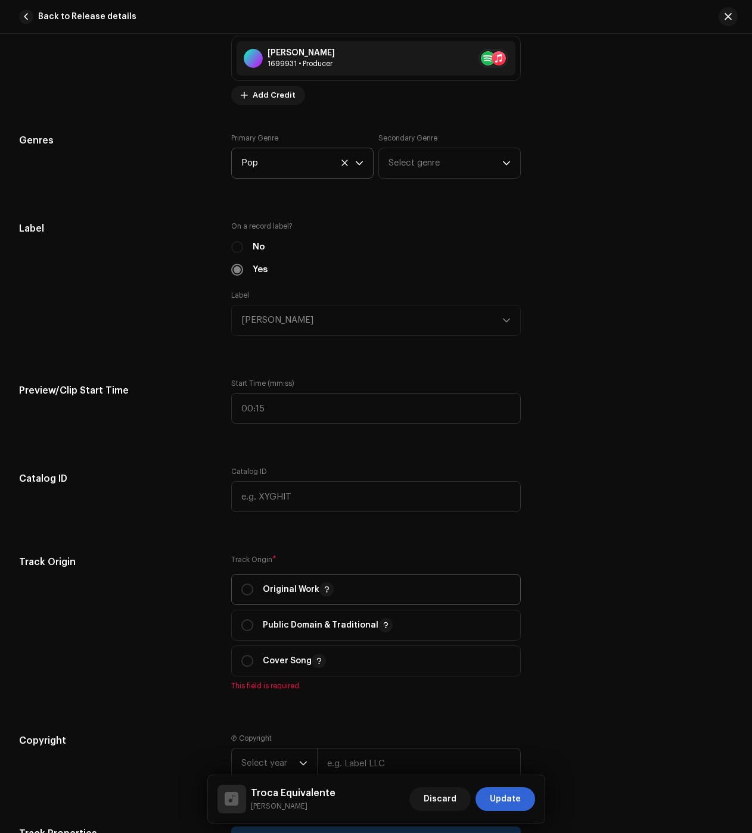
click at [256, 579] on span "Original Work" at bounding box center [375, 590] width 269 height 30
radio input "true"
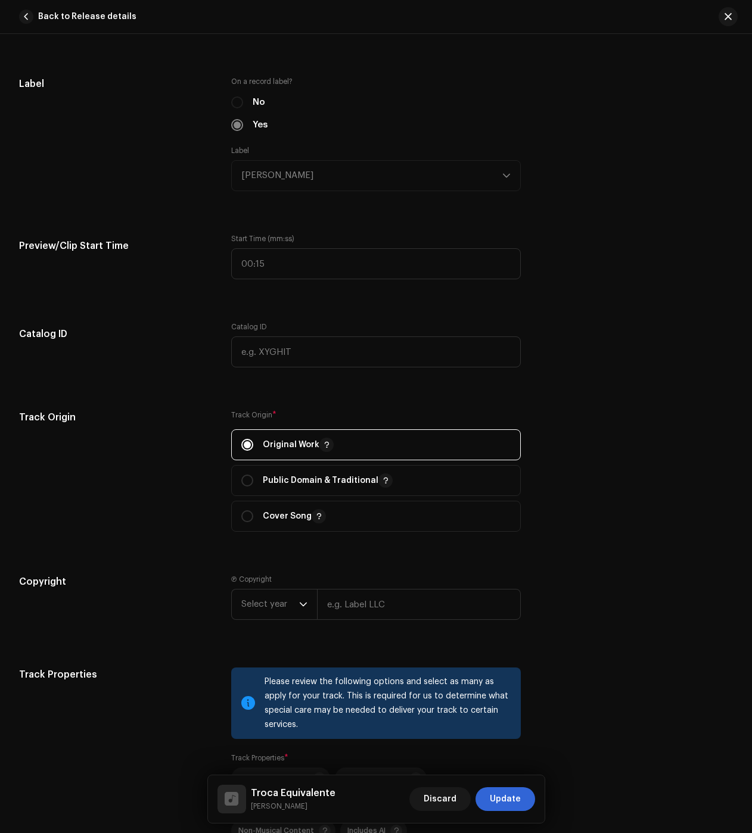
scroll to position [1192, 0]
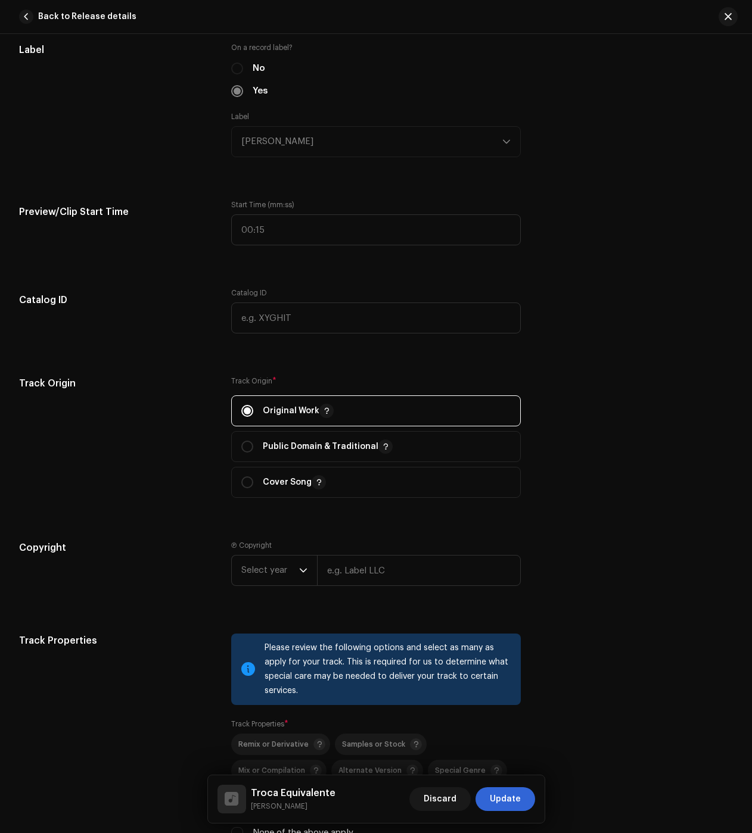
drag, startPoint x: 256, startPoint y: 572, endPoint x: 267, endPoint y: 586, distance: 18.2
click at [256, 572] on span "Select year" at bounding box center [270, 571] width 58 height 30
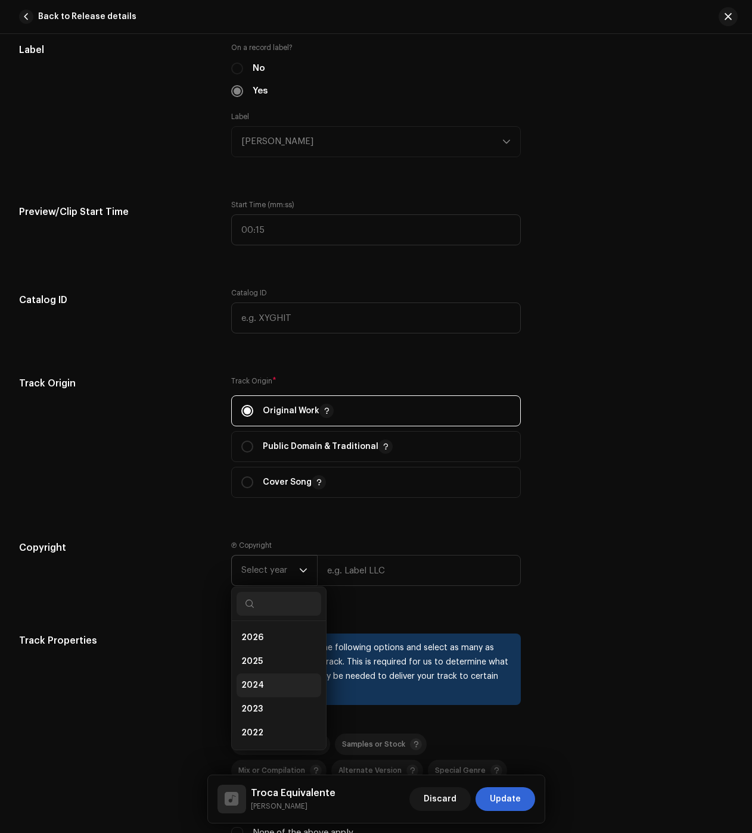
click at [282, 685] on li "2024" at bounding box center [279, 686] width 85 height 24
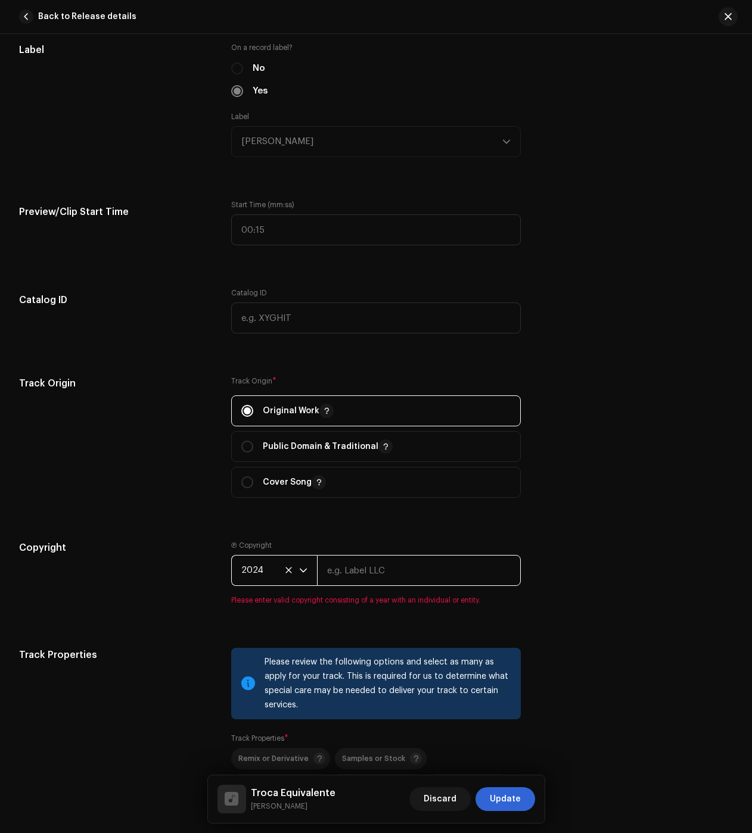
click at [370, 570] on input "text" at bounding box center [419, 570] width 204 height 31
type input "Júlio dos Santos Galhego Aguiar"
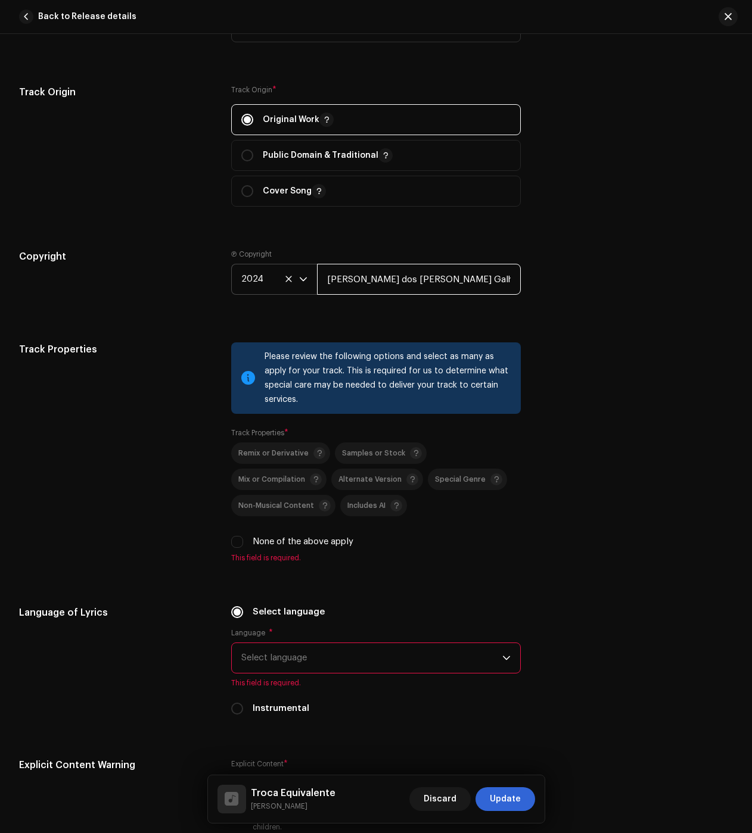
scroll to position [1489, 0]
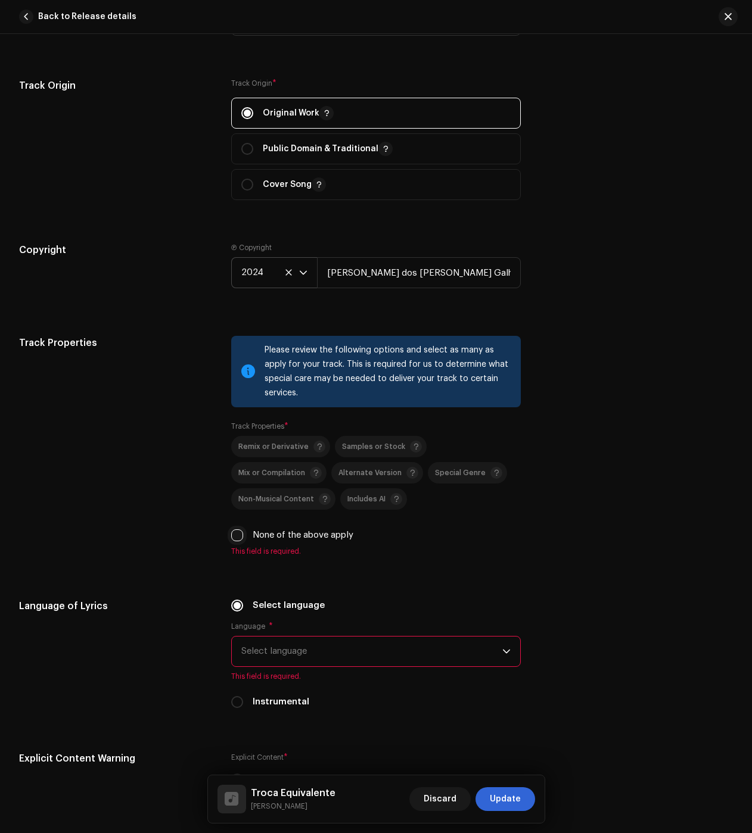
click at [237, 537] on input "None of the above apply" at bounding box center [237, 536] width 12 height 12
checkbox input "true"
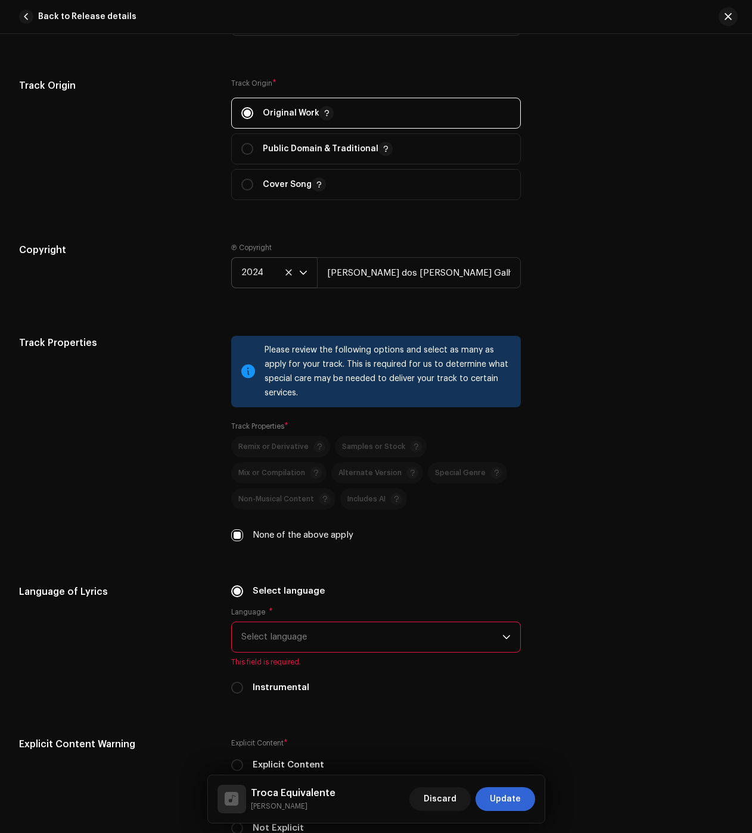
click at [290, 639] on span "Select language" at bounding box center [371, 638] width 261 height 30
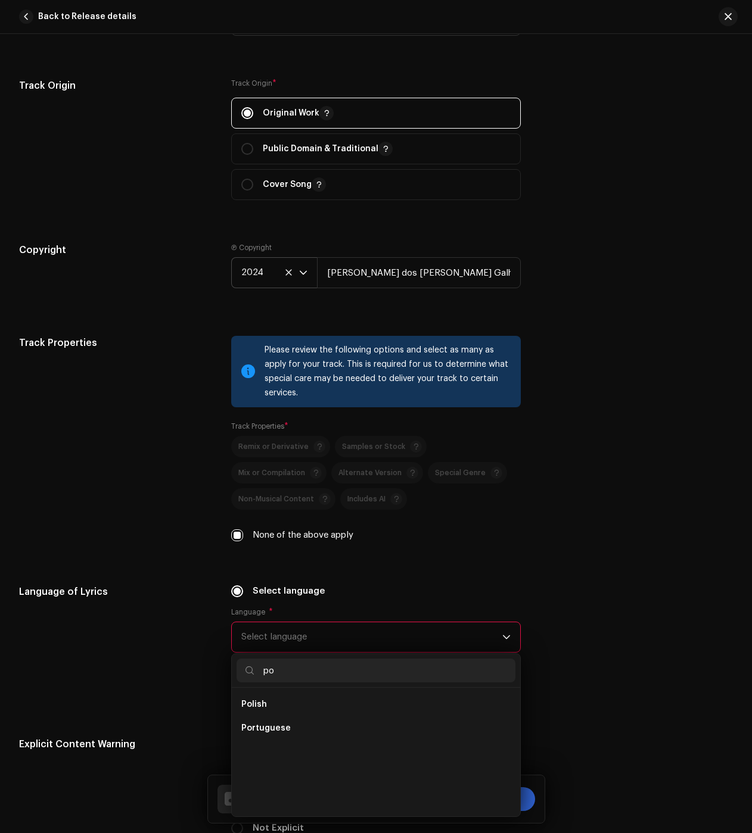
scroll to position [0, 0]
type input "po"
drag, startPoint x: 265, startPoint y: 732, endPoint x: 276, endPoint y: 690, distance: 42.8
click at [265, 731] on span "Portuguese" at bounding box center [265, 729] width 49 height 12
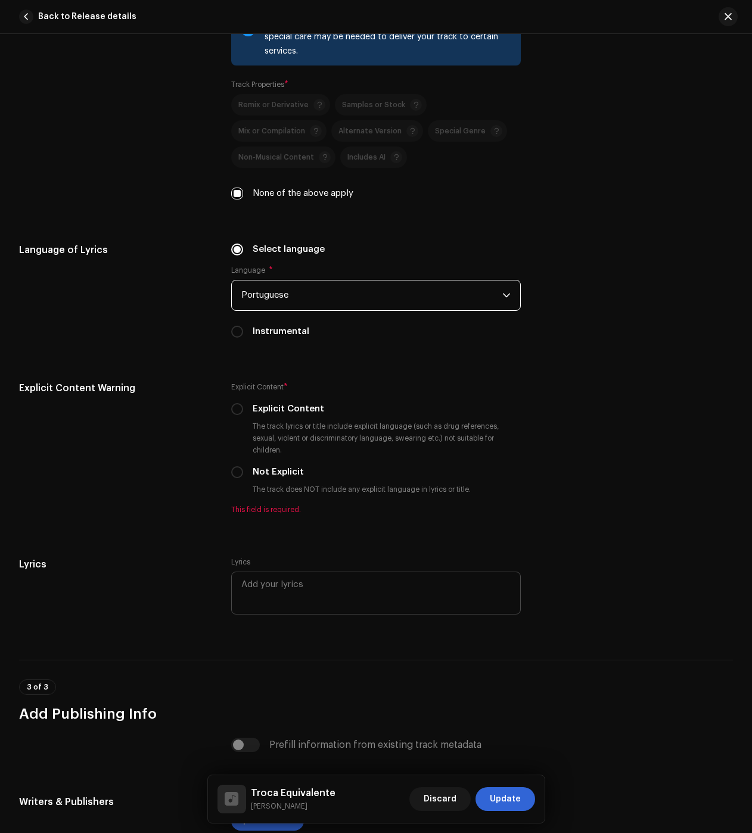
scroll to position [1847, 0]
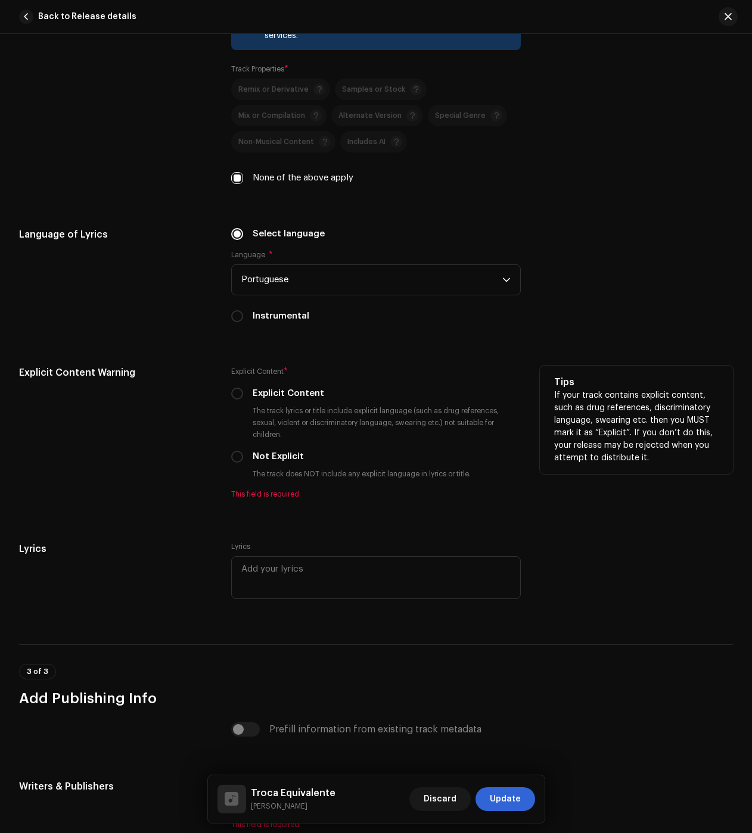
click at [227, 452] on div "Explicit Content Warning Explicit Content * Explicit Content The track lyrics o…" at bounding box center [376, 440] width 714 height 148
click at [239, 459] on input "Not Explicit" at bounding box center [237, 457] width 12 height 12
radio input "true"
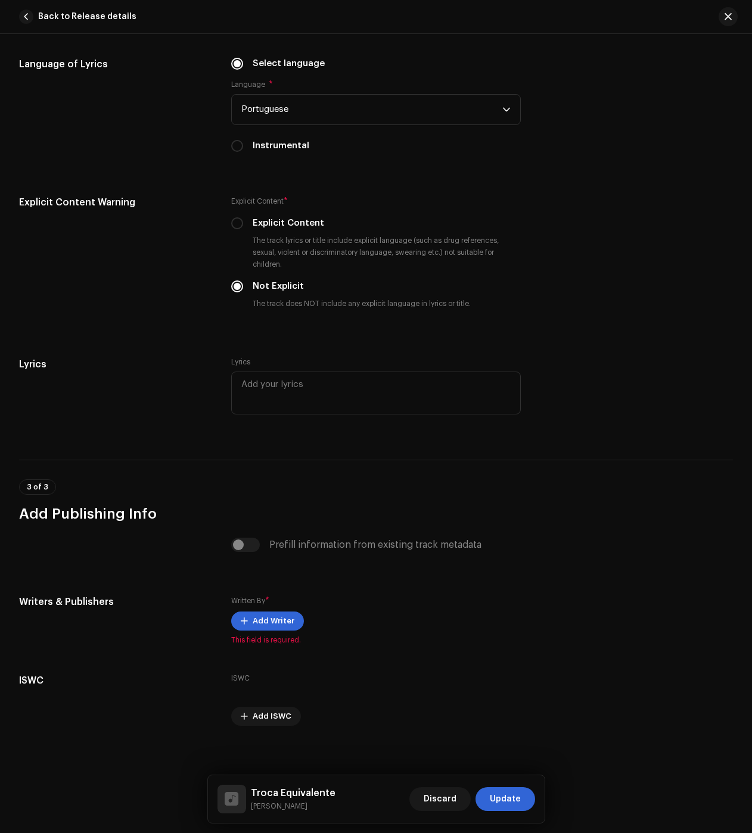
scroll to position [2024, 0]
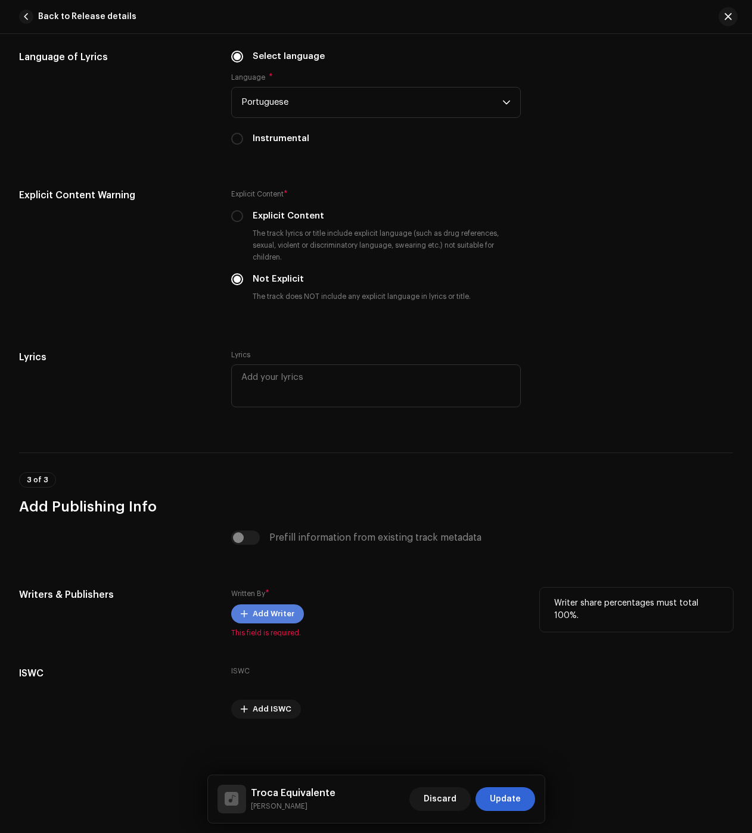
click at [257, 609] on span "Add Writer" at bounding box center [274, 614] width 42 height 24
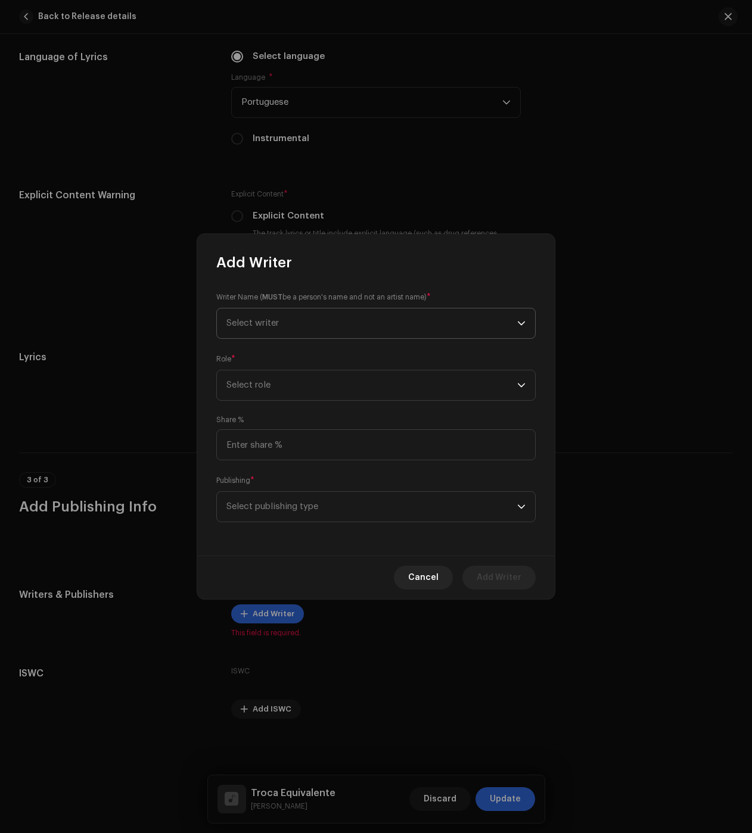
click at [290, 316] on span "Select writer" at bounding box center [371, 324] width 291 height 30
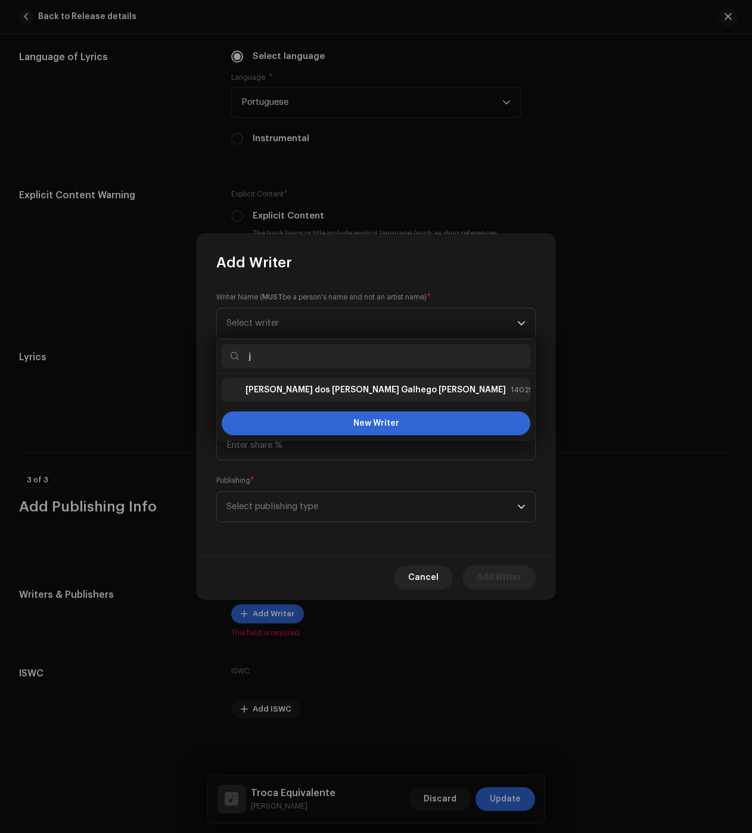
type input "j"
click at [281, 396] on div "Júlio dos Santos Galhego Aguiar" at bounding box center [365, 390] width 279 height 14
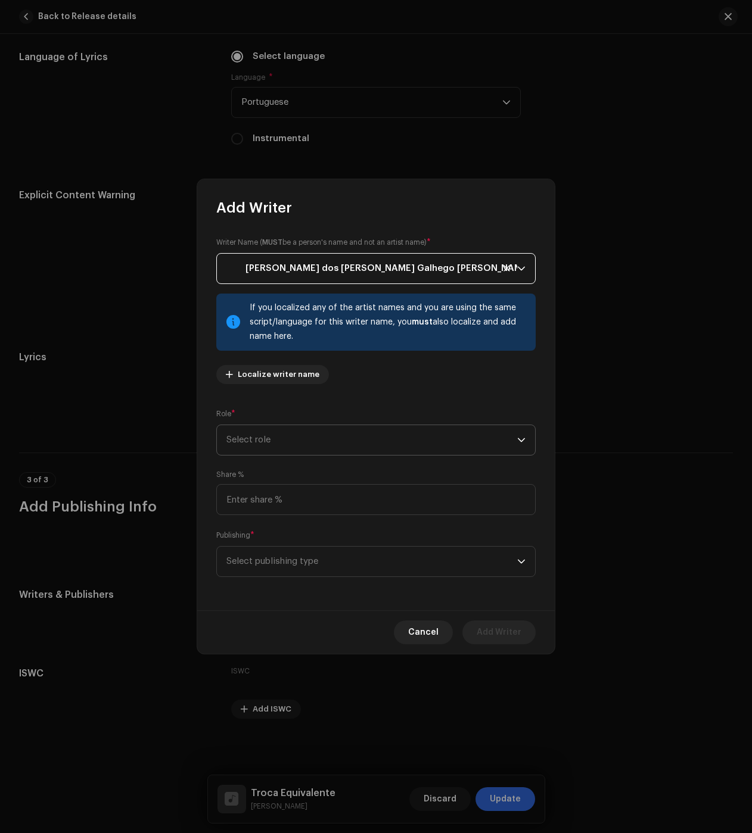
drag, startPoint x: 276, startPoint y: 441, endPoint x: 278, endPoint y: 452, distance: 10.8
click at [276, 441] on span "Select role" at bounding box center [371, 440] width 291 height 30
drag, startPoint x: 282, startPoint y: 549, endPoint x: 285, endPoint y: 573, distance: 23.4
click at [282, 549] on span "Composer & Lyricist" at bounding box center [268, 545] width 84 height 12
click at [287, 573] on span "Select publishing type" at bounding box center [371, 562] width 291 height 30
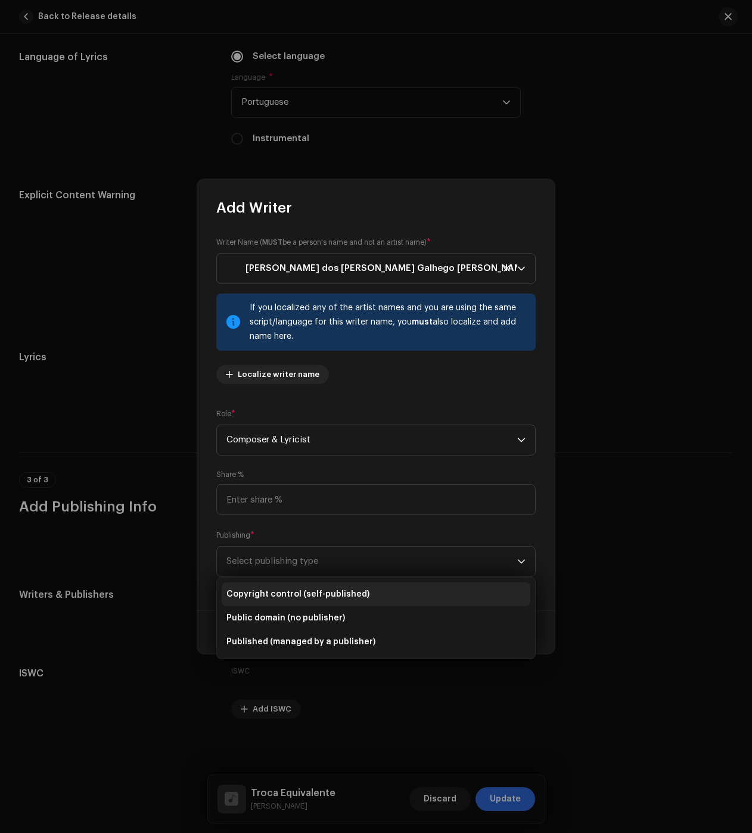
click at [285, 597] on span "Copyright control (self-published)" at bounding box center [297, 595] width 143 height 12
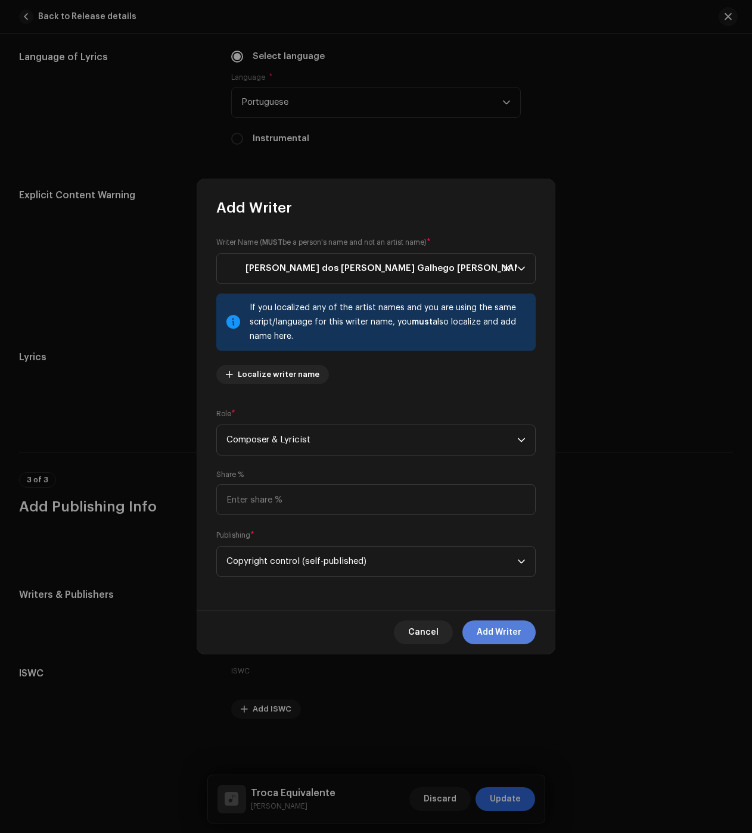
click at [487, 622] on span "Add Writer" at bounding box center [499, 633] width 45 height 24
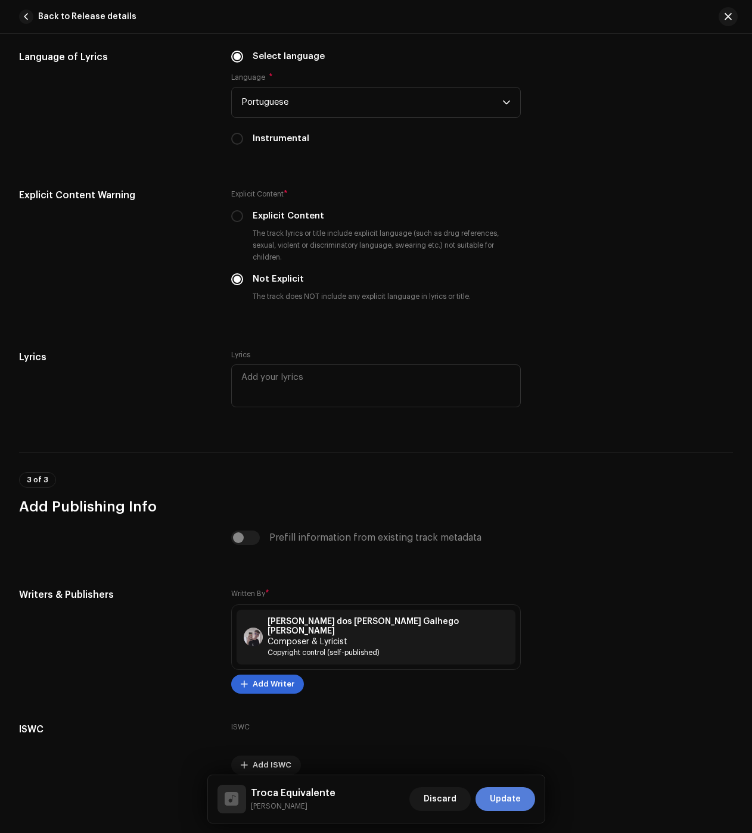
click at [497, 801] on span "Update" at bounding box center [505, 800] width 31 height 24
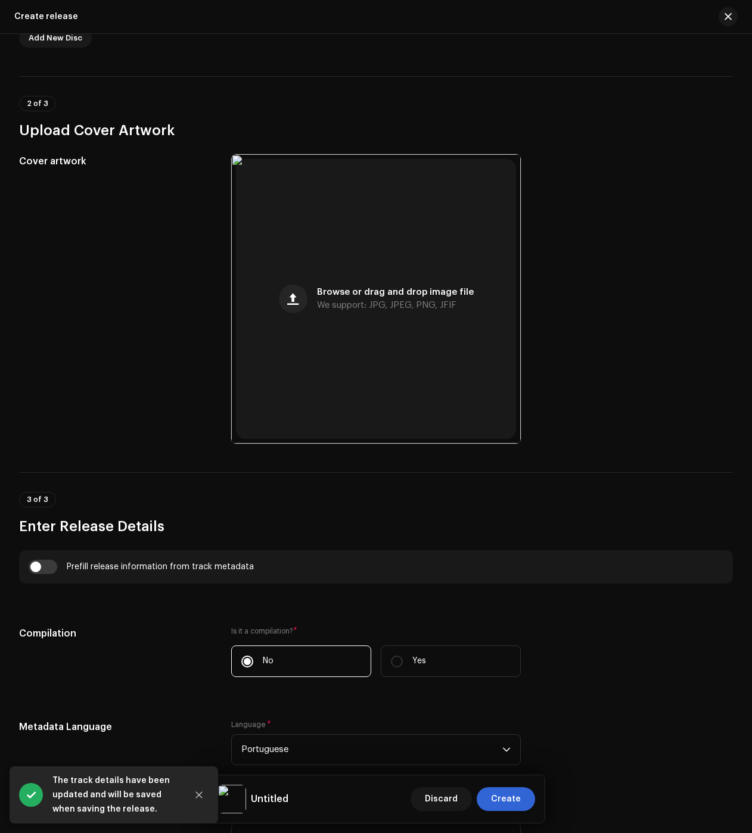
scroll to position [596, 0]
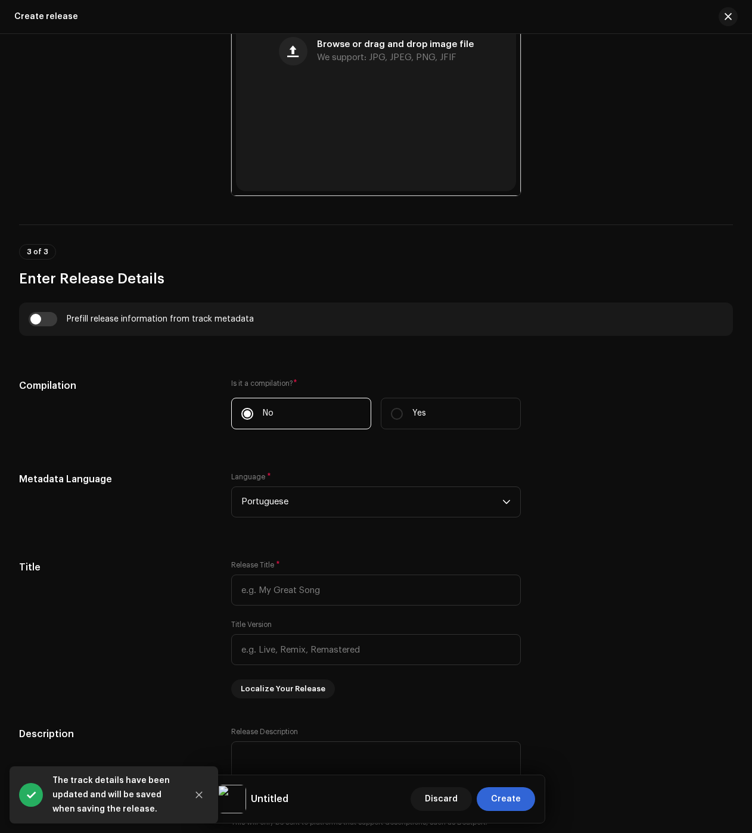
drag, startPoint x: 48, startPoint y: 328, endPoint x: 107, endPoint y: 372, distance: 73.8
click at [48, 326] on input "checkbox" at bounding box center [43, 319] width 29 height 14
checkbox input "true"
type input "Troca Equivalente"
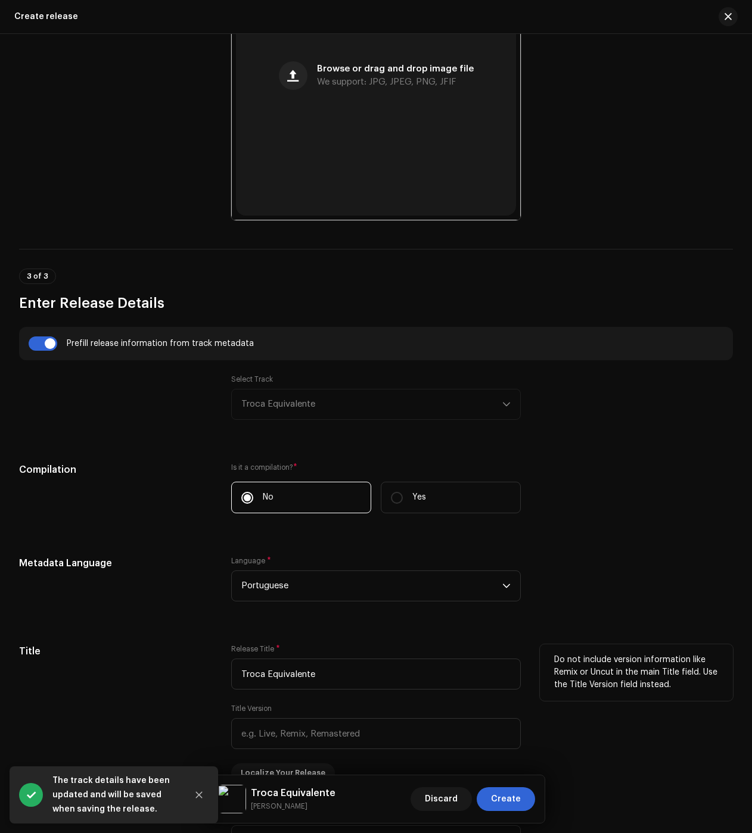
scroll to position [542, 0]
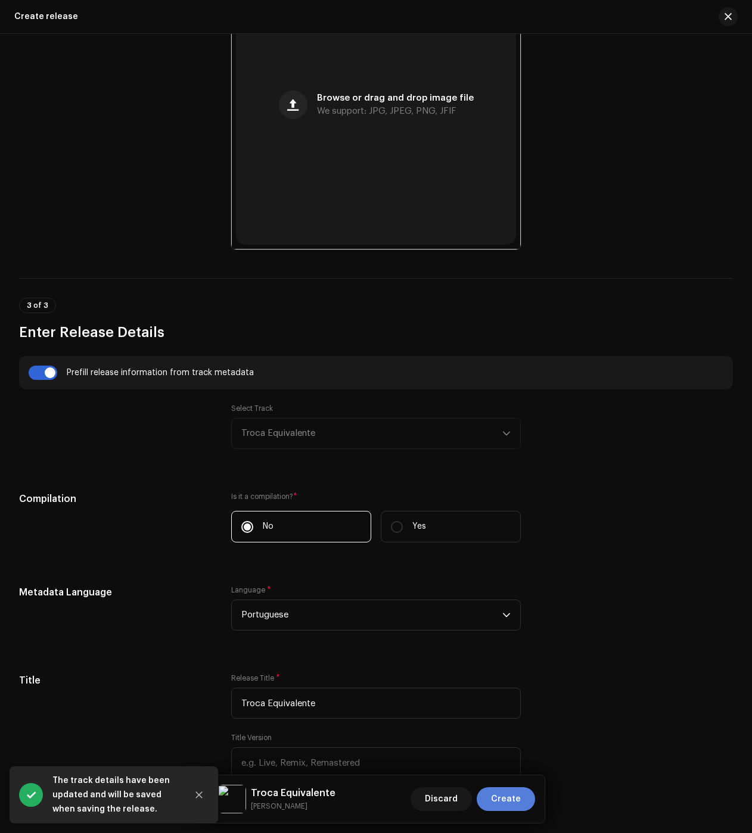
click at [520, 792] on span "Create" at bounding box center [506, 800] width 30 height 24
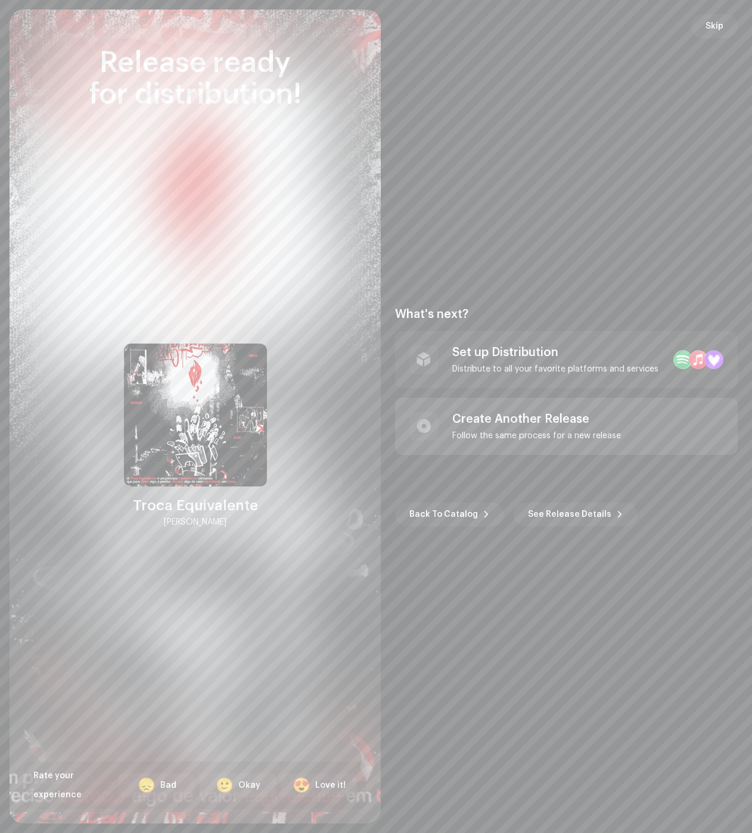
click at [477, 443] on div "Create Another Release Follow the same process for a new release" at bounding box center [566, 426] width 343 height 57
checkbox input "false"
radio input "false"
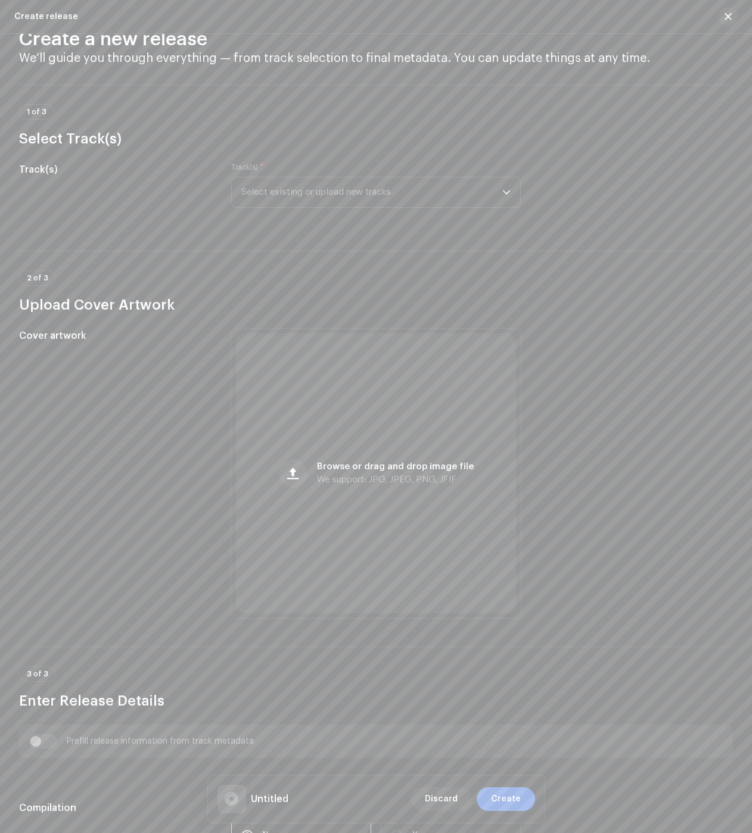
scroll to position [0, 0]
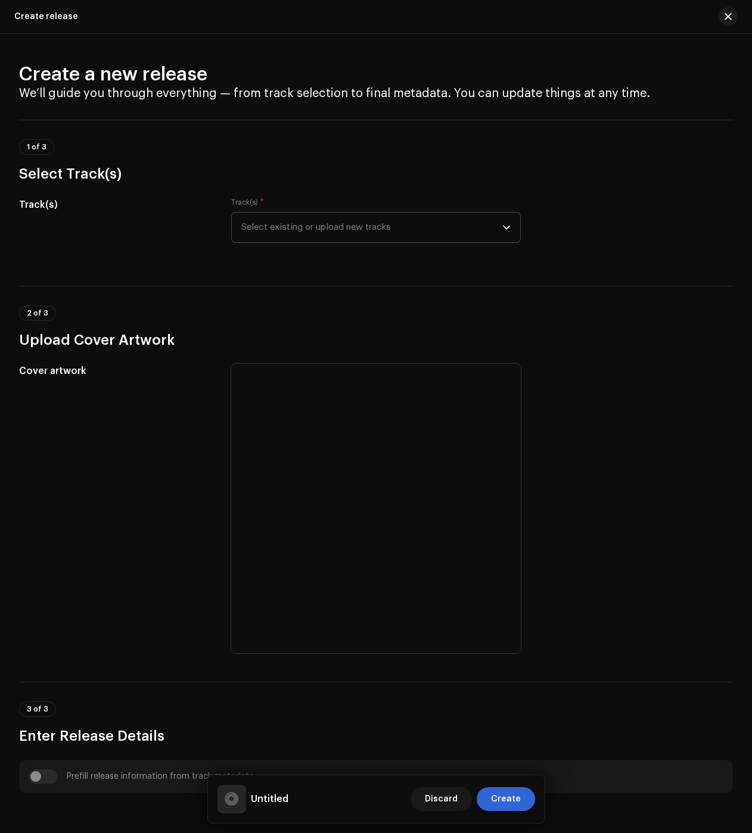
click at [319, 239] on span "Select existing or upload new tracks" at bounding box center [371, 228] width 261 height 30
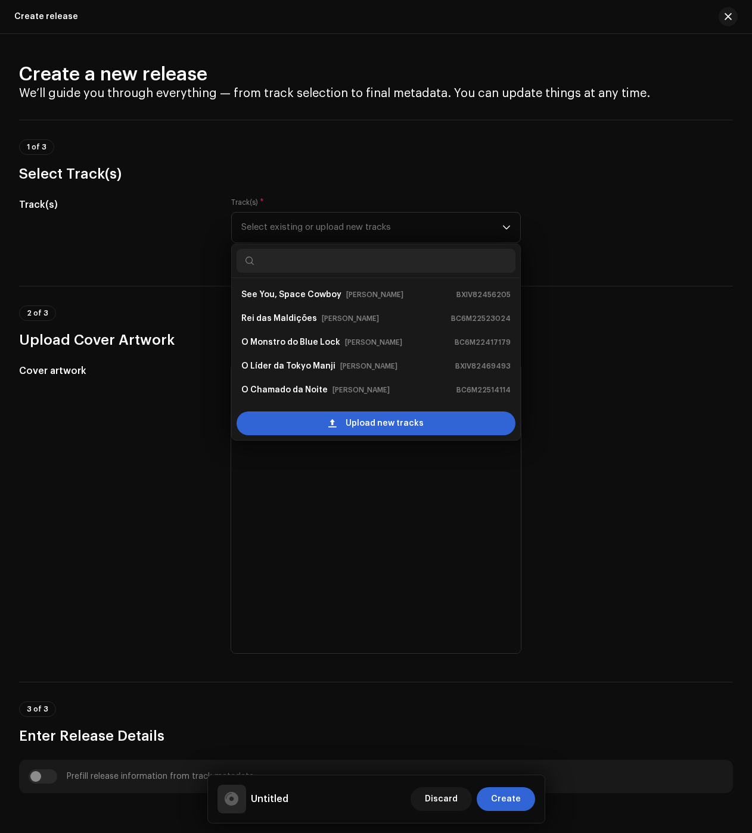
scroll to position [19, 0]
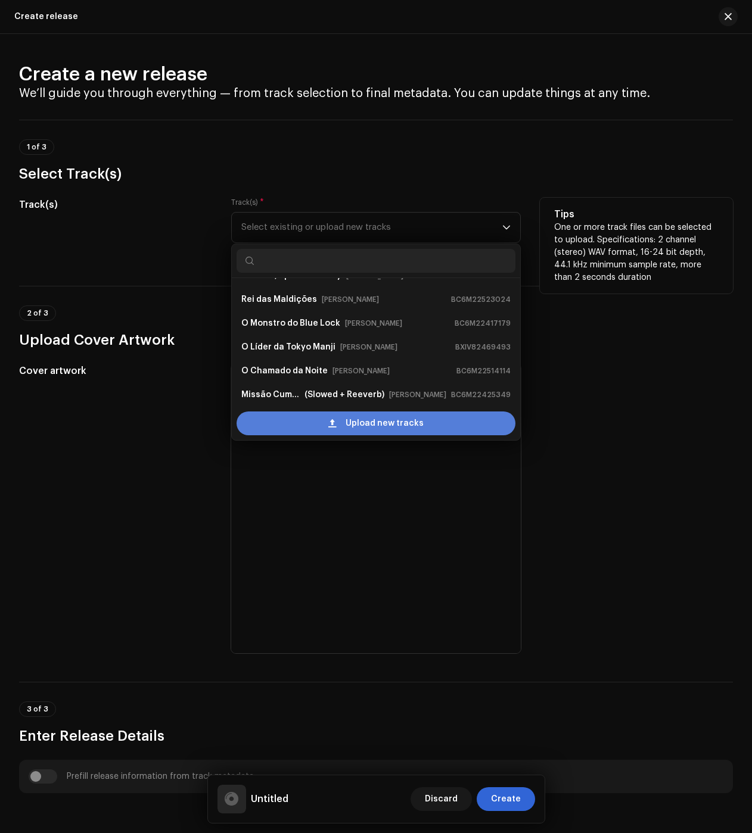
click at [325, 415] on div "Upload new tracks" at bounding box center [376, 424] width 279 height 24
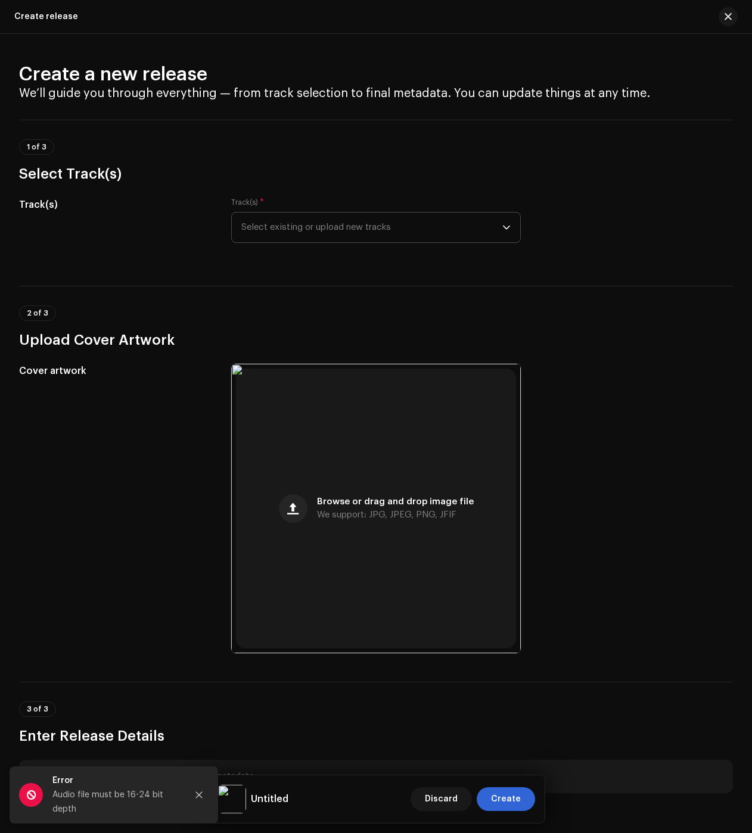
drag, startPoint x: 266, startPoint y: 107, endPoint x: 303, endPoint y: 232, distance: 130.9
click at [303, 222] on span "Select existing or upload new tracks" at bounding box center [371, 228] width 261 height 30
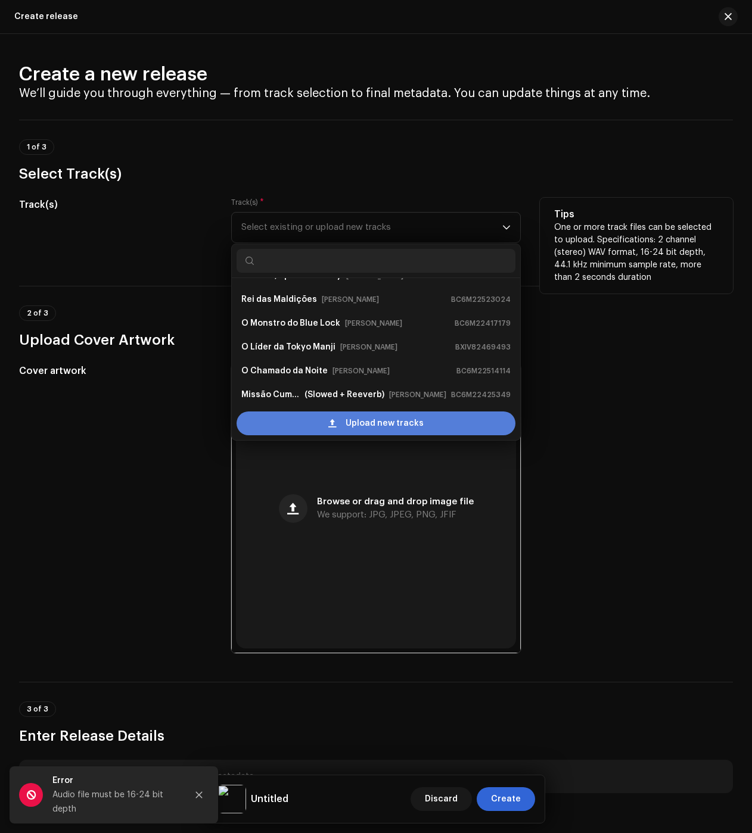
click at [297, 415] on div "Upload new tracks" at bounding box center [376, 424] width 279 height 24
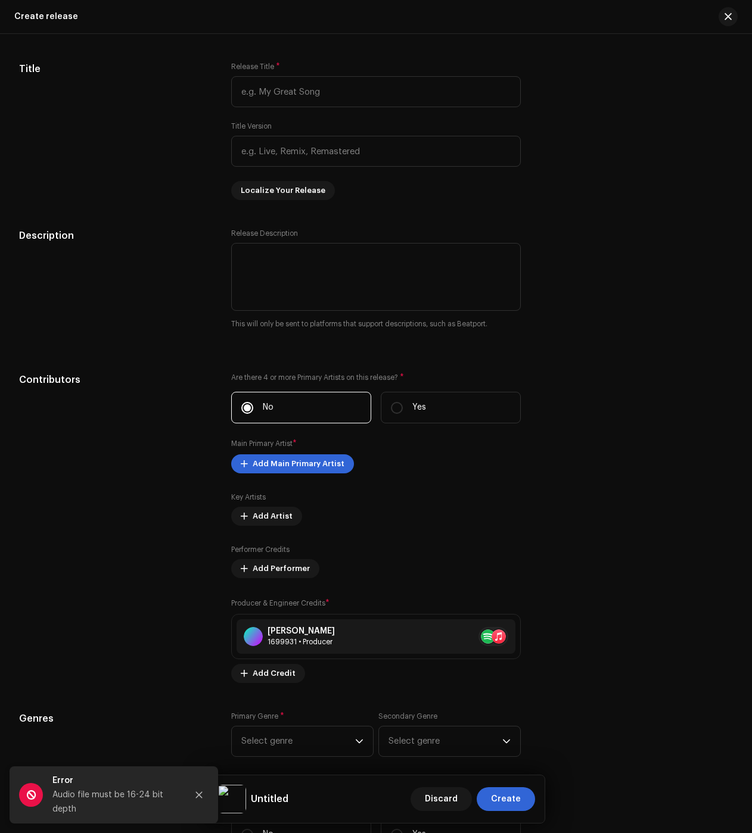
scroll to position [1604, 0]
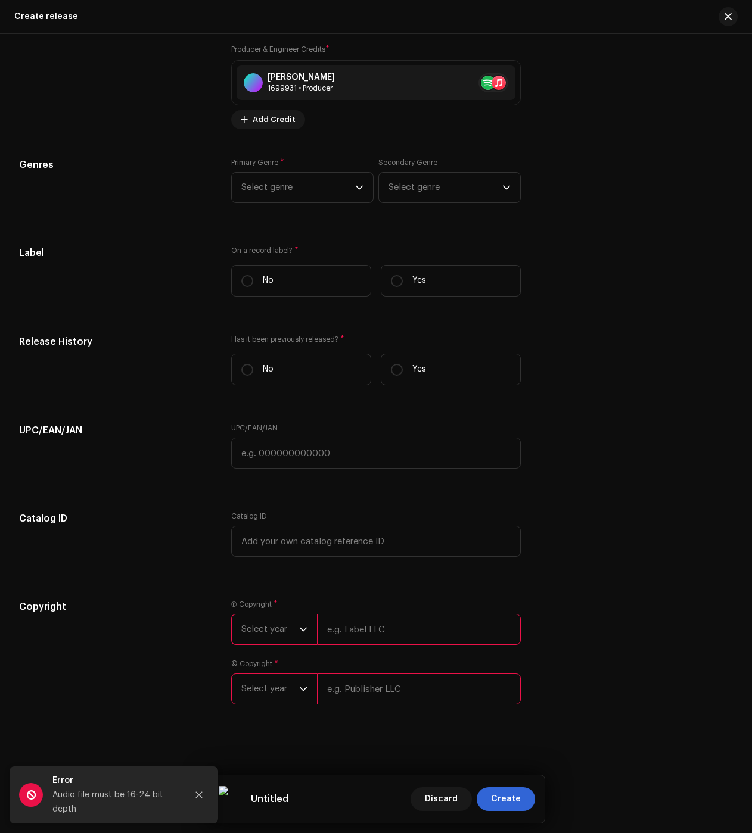
click at [401, 637] on input "text" at bounding box center [419, 629] width 204 height 31
type input "[PERSON_NAME]"
drag, startPoint x: 356, startPoint y: 694, endPoint x: 366, endPoint y: 688, distance: 11.2
click at [356, 693] on input "text" at bounding box center [419, 689] width 204 height 31
type input "[PERSON_NAME]"
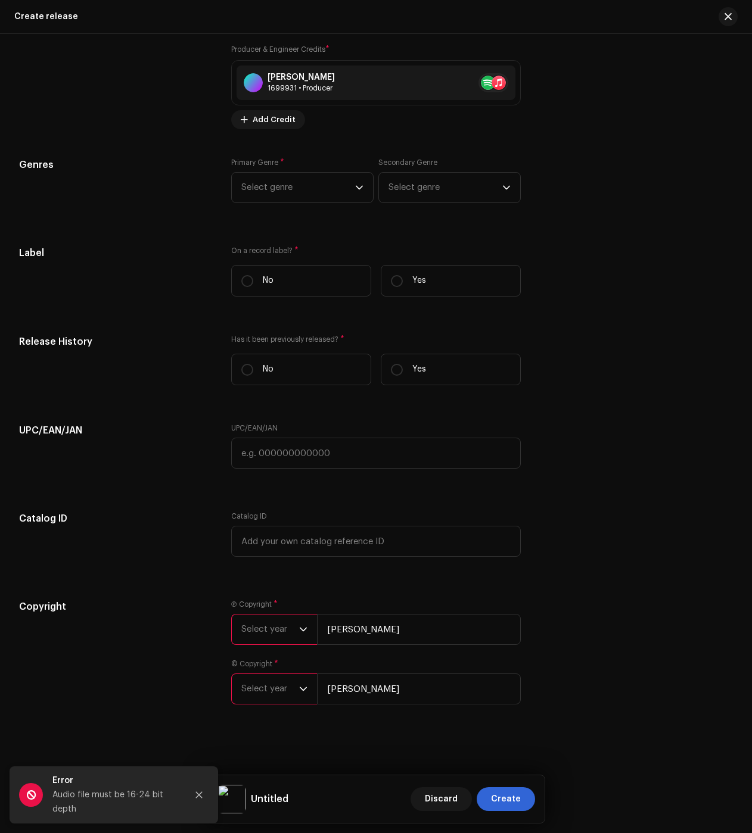
drag, startPoint x: 275, startPoint y: 633, endPoint x: 279, endPoint y: 643, distance: 11.0
click at [275, 633] on span "Select year" at bounding box center [270, 630] width 58 height 30
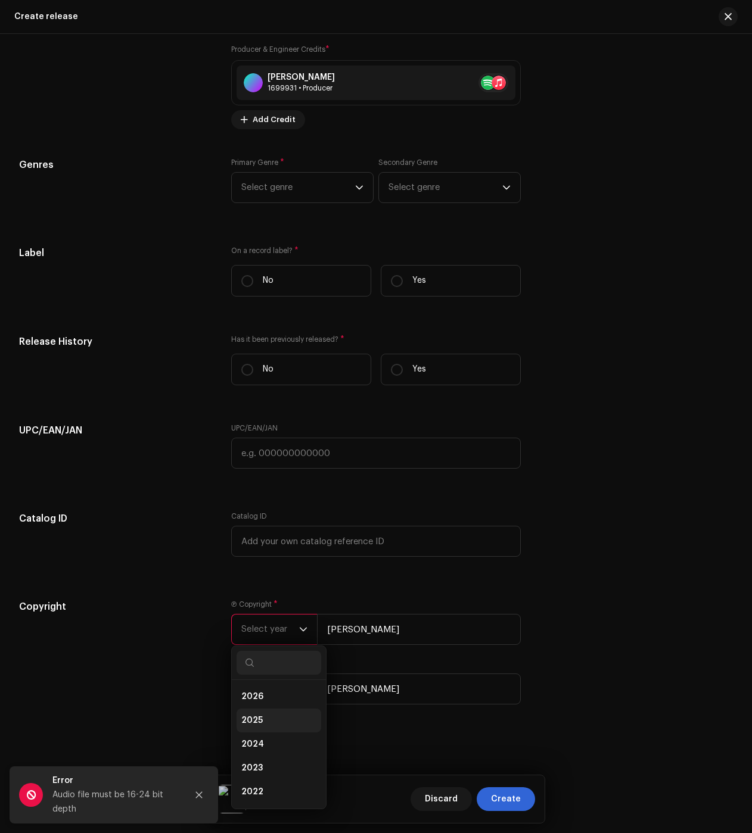
drag, startPoint x: 256, startPoint y: 746, endPoint x: 257, endPoint y: 709, distance: 37.6
click at [256, 746] on span "2024" at bounding box center [252, 745] width 23 height 12
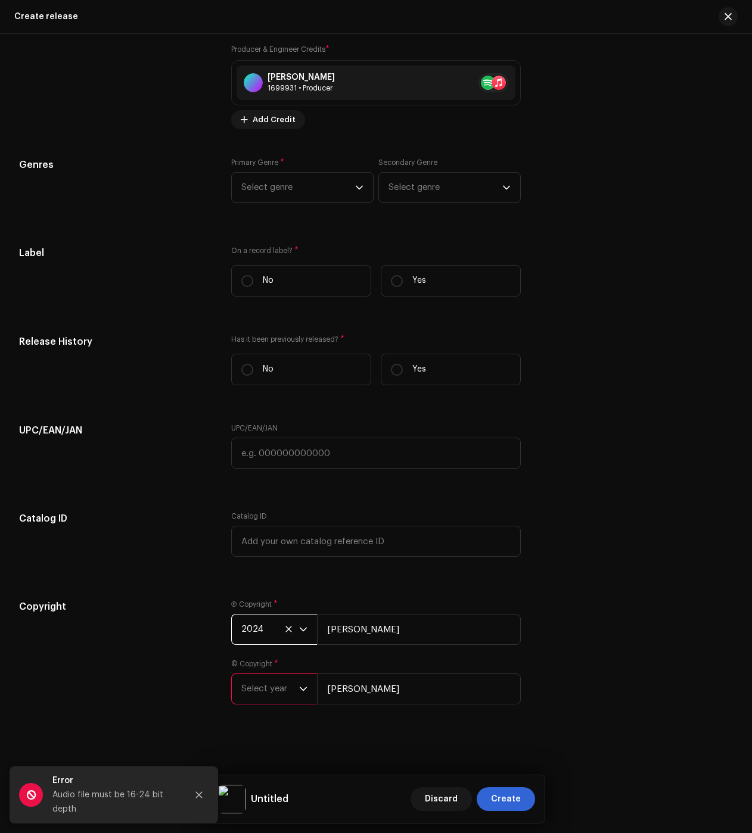
click at [260, 691] on span "Select year" at bounding box center [270, 689] width 58 height 30
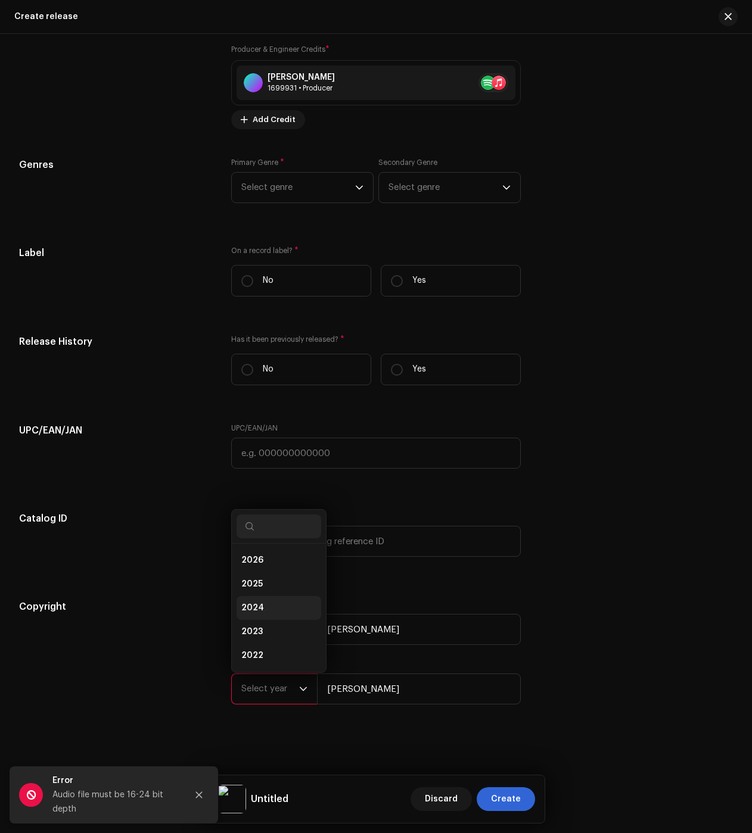
click at [269, 600] on li "2024" at bounding box center [279, 608] width 85 height 24
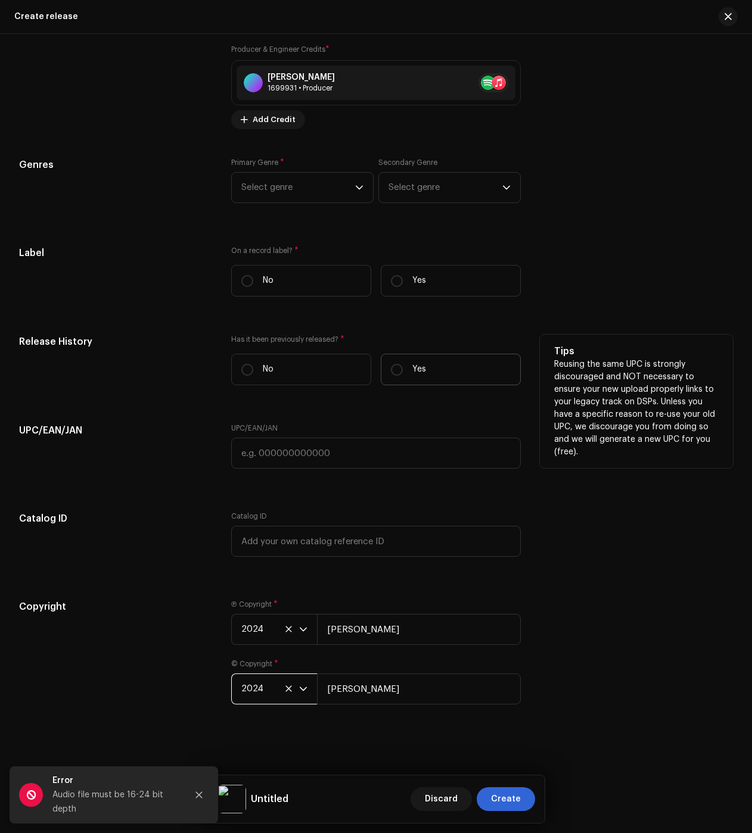
click at [425, 356] on label "Yes" at bounding box center [451, 370] width 140 height 32
click at [403, 364] on input "Yes" at bounding box center [397, 370] width 12 height 12
radio input "true"
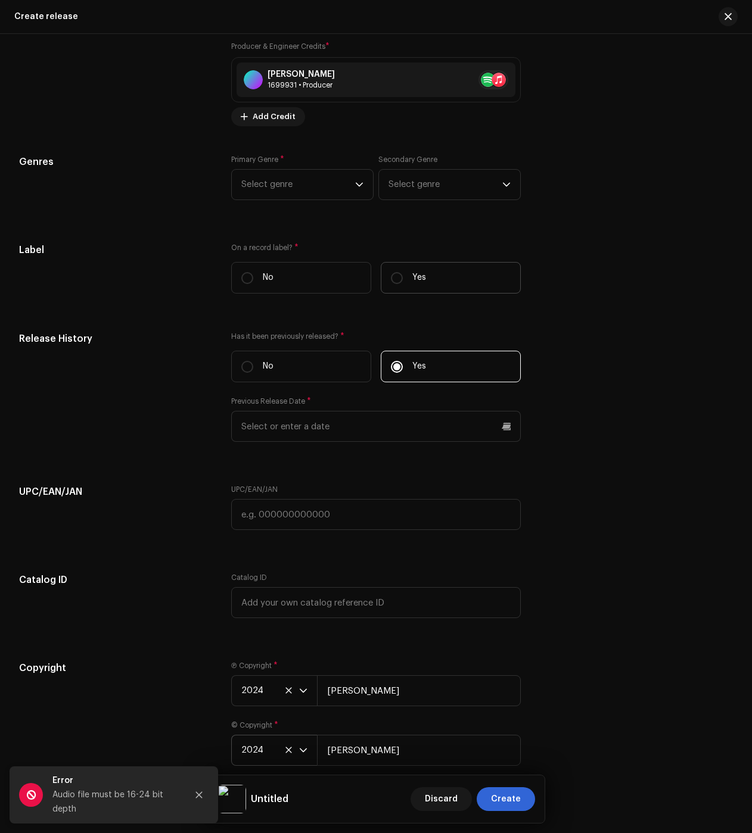
click at [420, 279] on p "Yes" at bounding box center [419, 278] width 14 height 13
click at [403, 279] on input "Yes" at bounding box center [397, 278] width 12 height 12
radio input "true"
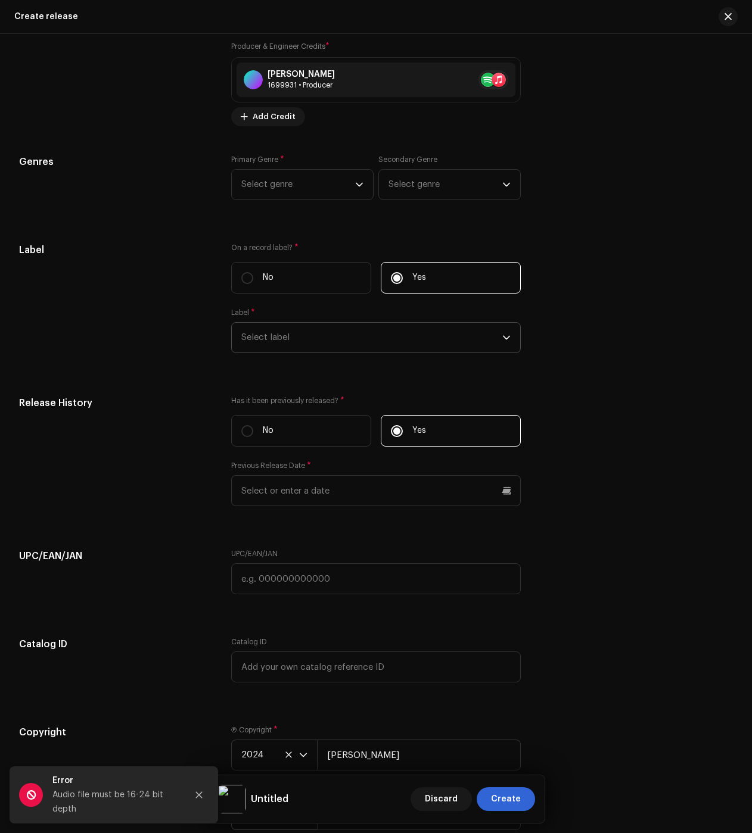
click at [417, 326] on span "Select label" at bounding box center [371, 338] width 261 height 30
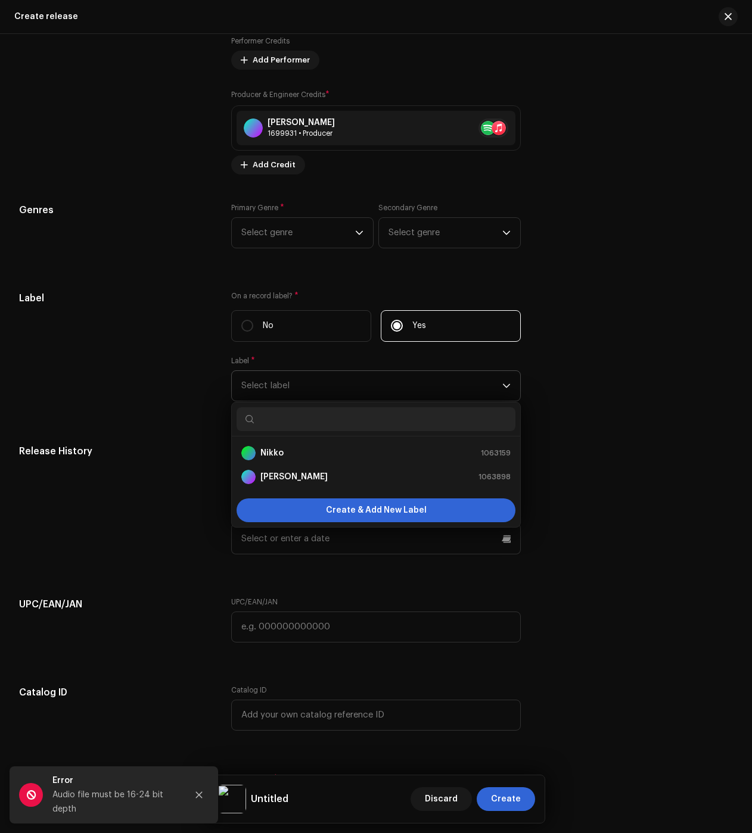
scroll to position [1651, 0]
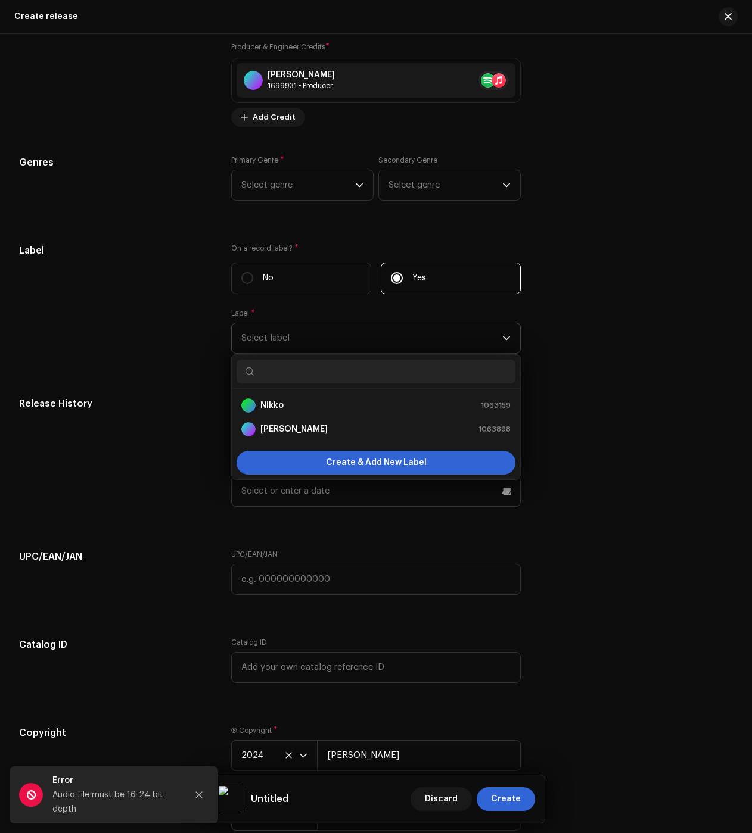
drag, startPoint x: 310, startPoint y: 434, endPoint x: 311, endPoint y: 440, distance: 6.1
click at [310, 434] on strong "[PERSON_NAME]" at bounding box center [293, 430] width 67 height 12
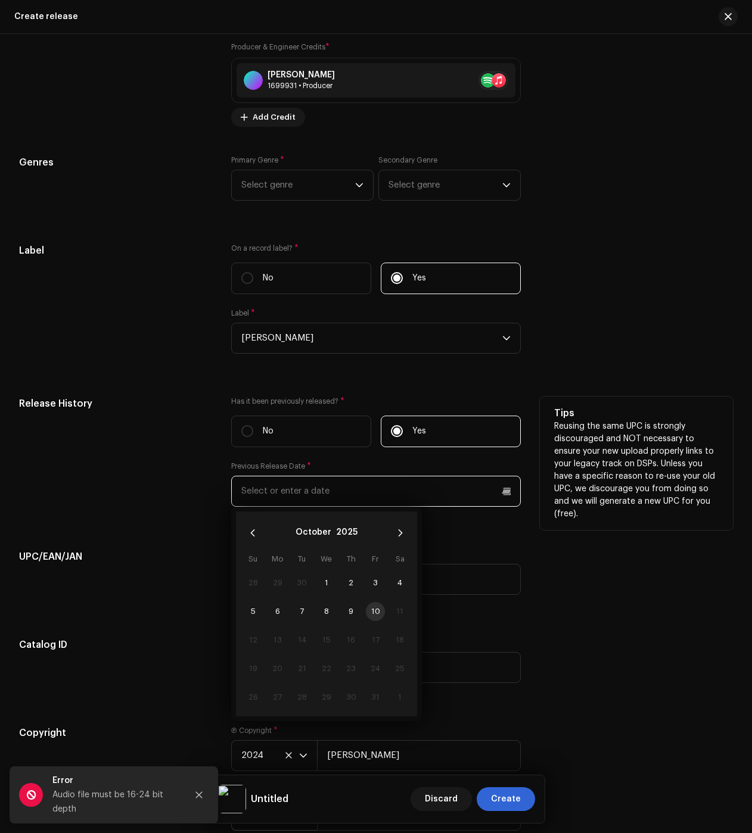
click at [304, 496] on input "text" at bounding box center [376, 491] width 290 height 31
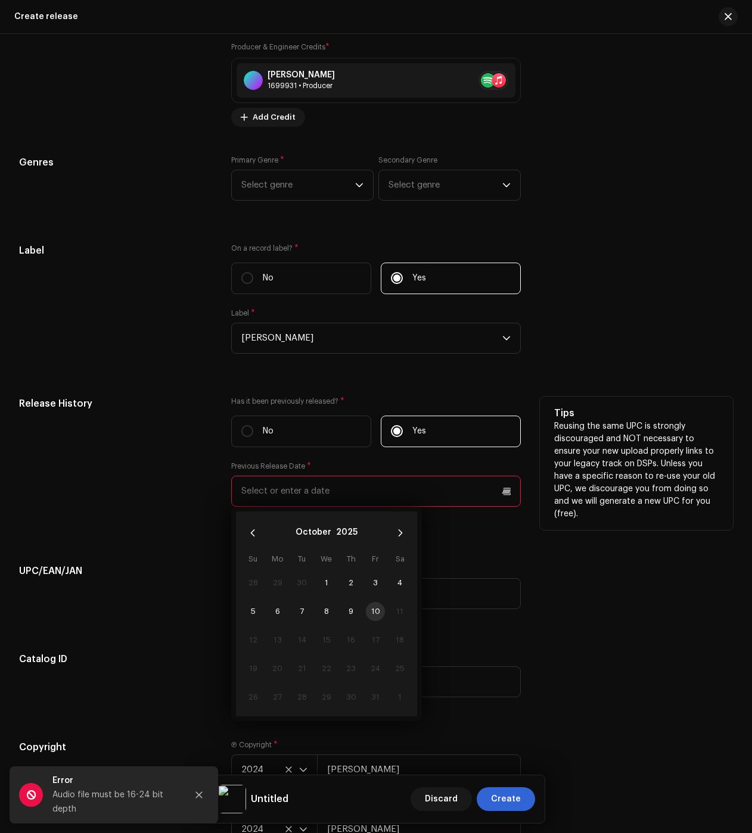
drag, startPoint x: 347, startPoint y: 531, endPoint x: 351, endPoint y: 552, distance: 21.8
click at [347, 531] on button "2025" at bounding box center [346, 533] width 21 height 19
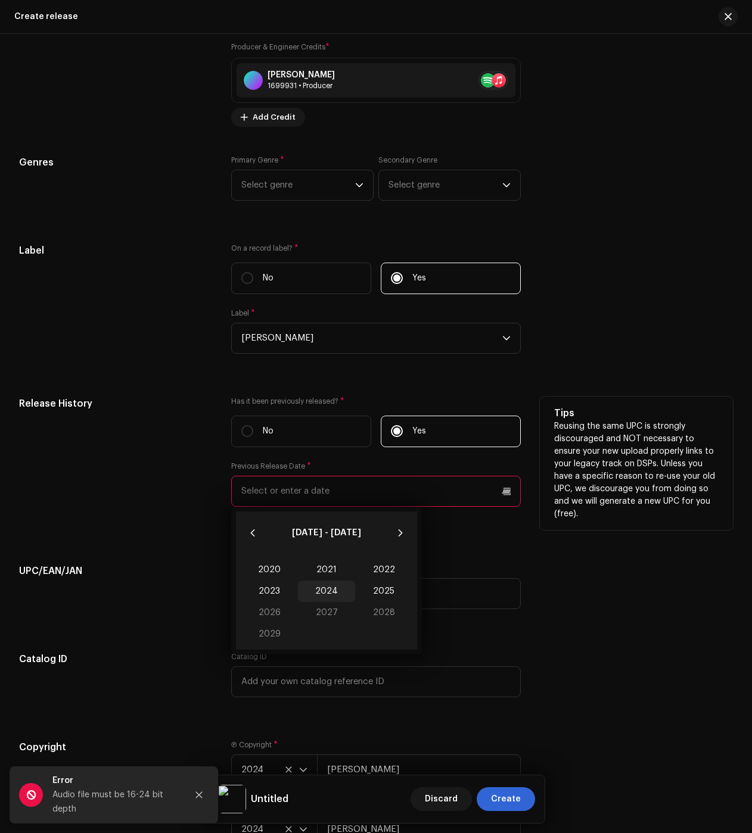
click at [332, 596] on span "2024" at bounding box center [326, 591] width 57 height 21
click at [388, 601] on span "Jun" at bounding box center [386, 592] width 51 height 19
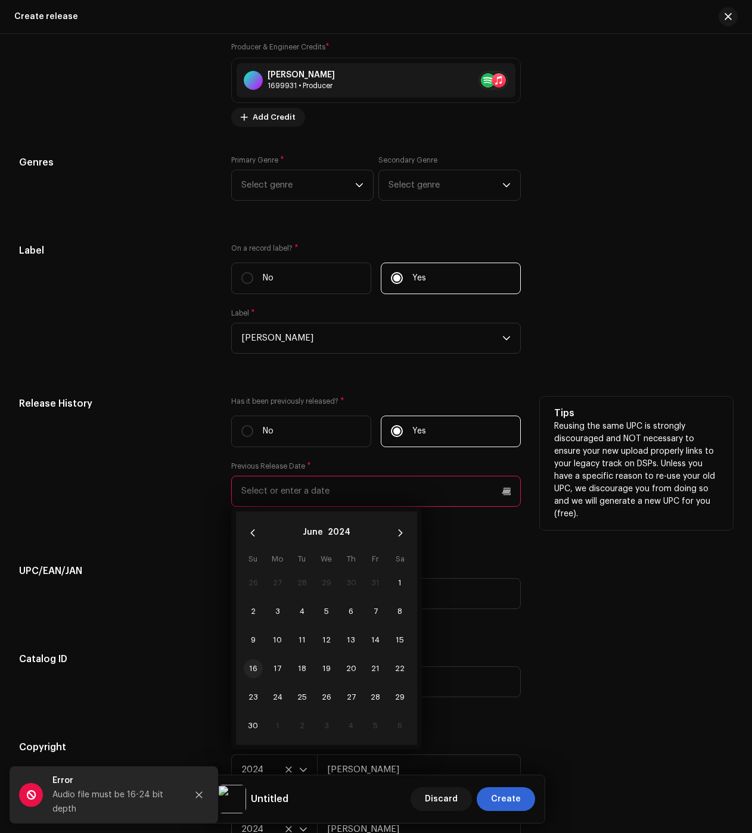
drag, startPoint x: 258, startPoint y: 674, endPoint x: 248, endPoint y: 673, distance: 9.7
click at [258, 674] on span "16" at bounding box center [253, 669] width 19 height 19
type input "06/16/2024"
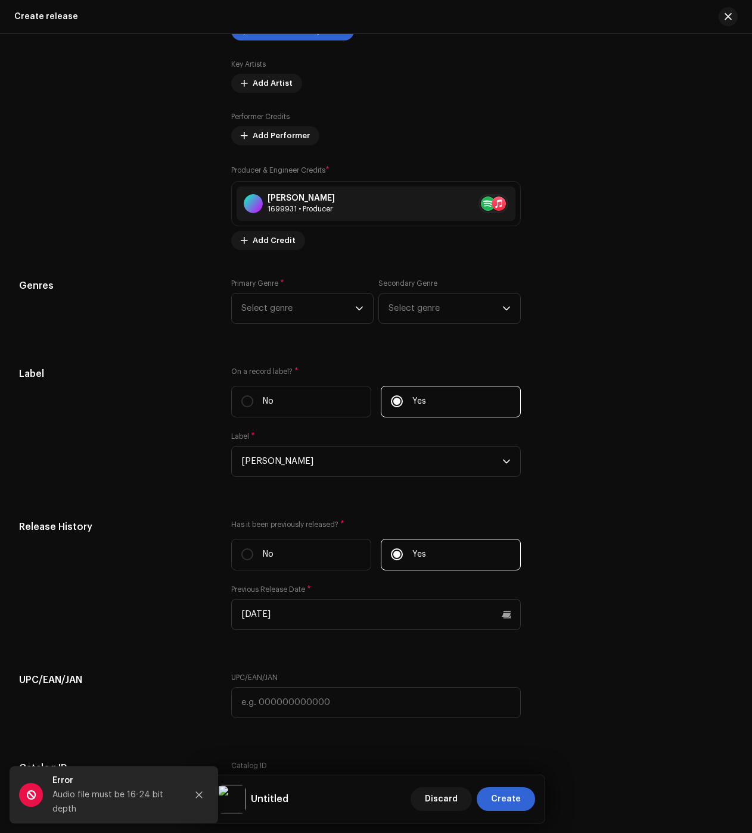
scroll to position [0, 0]
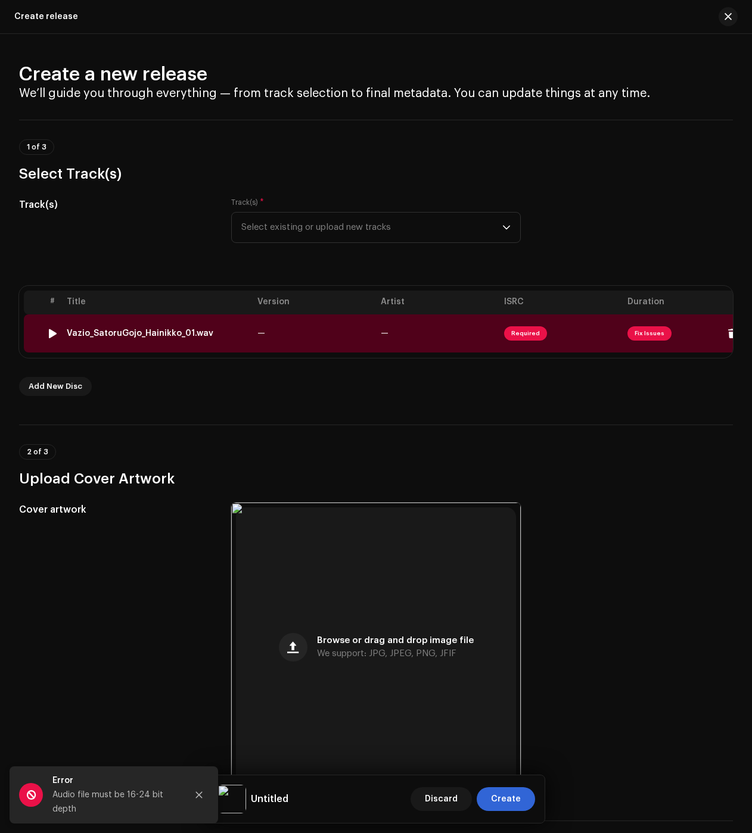
click at [144, 335] on div "Vazio_SatoruGojo_Hainikko_01.wav" at bounding box center [140, 334] width 147 height 10
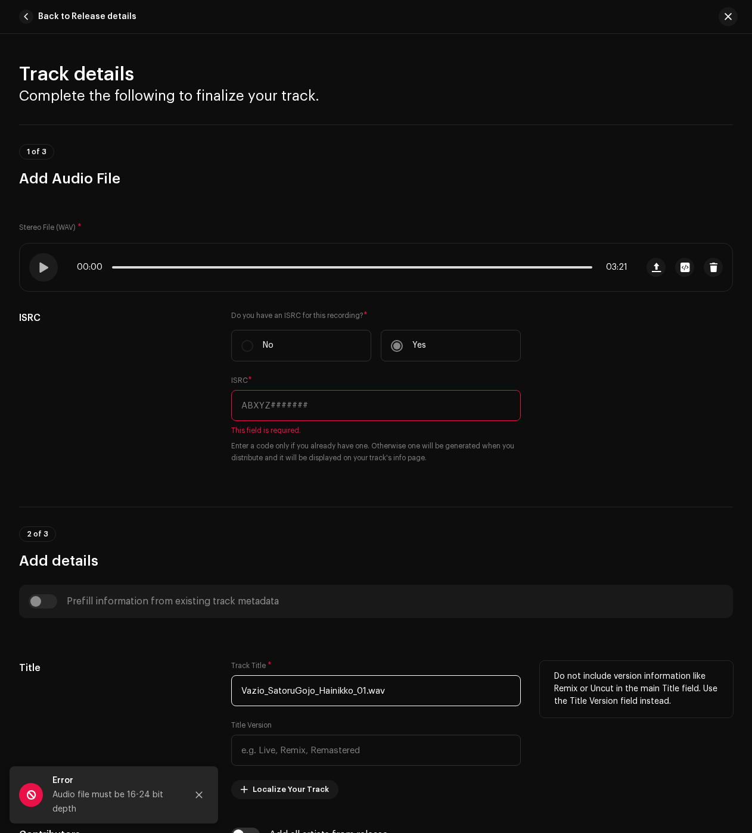
click at [353, 688] on input "Vazio_SatoruGojo_Hainikko_01.wav" at bounding box center [376, 691] width 290 height 31
paste input "Roxo"
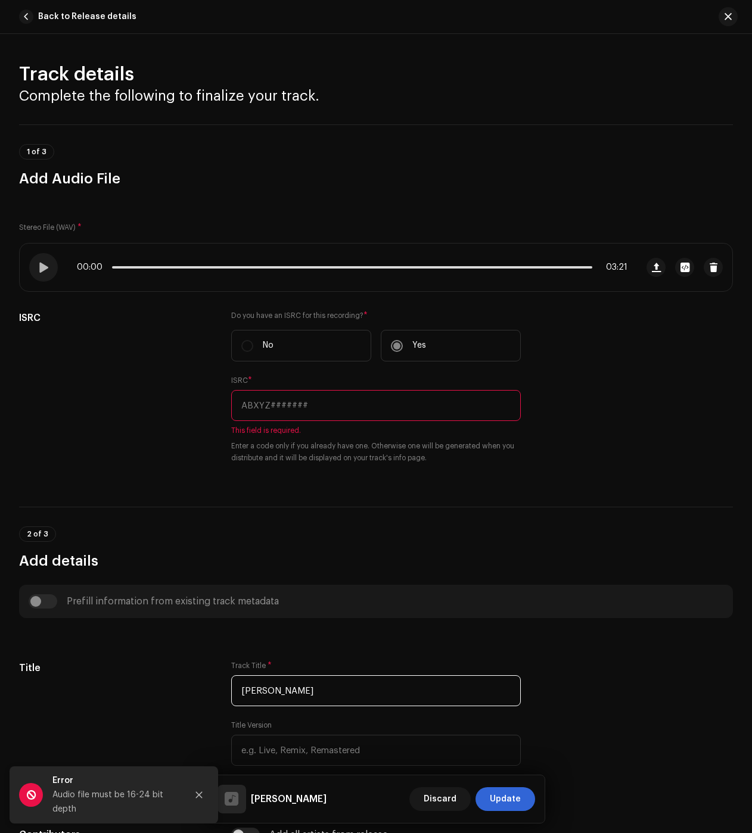
type input "Vazio Roxo"
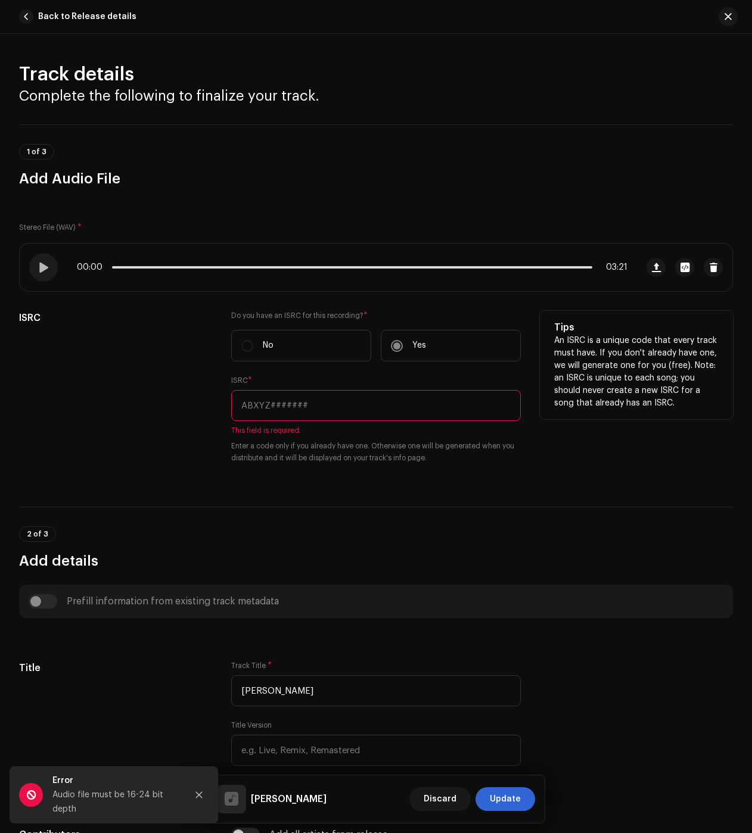
click at [275, 390] on input "text" at bounding box center [376, 405] width 290 height 31
paste input "BXIV82412306"
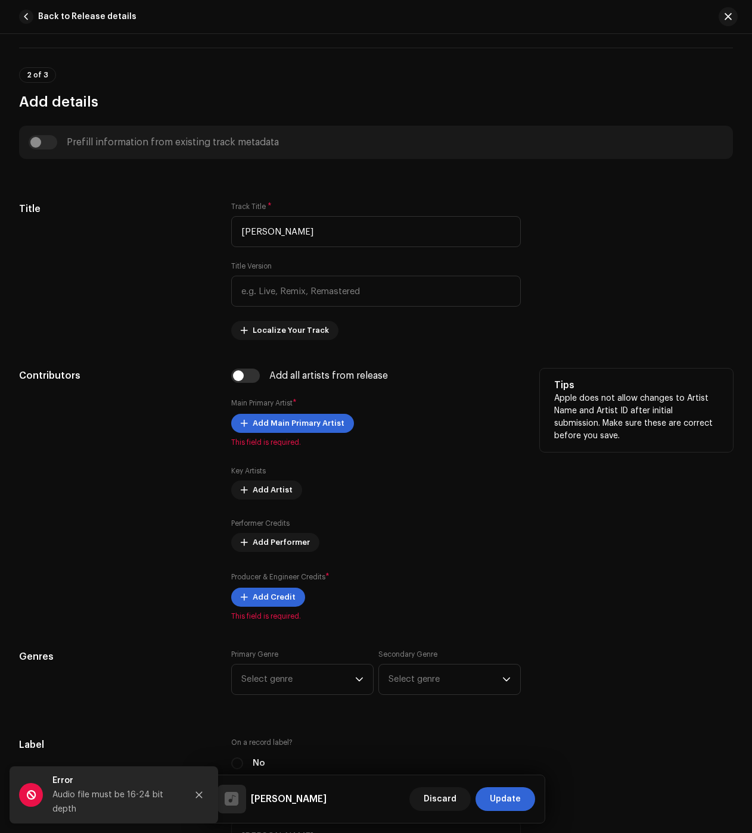
scroll to position [477, 0]
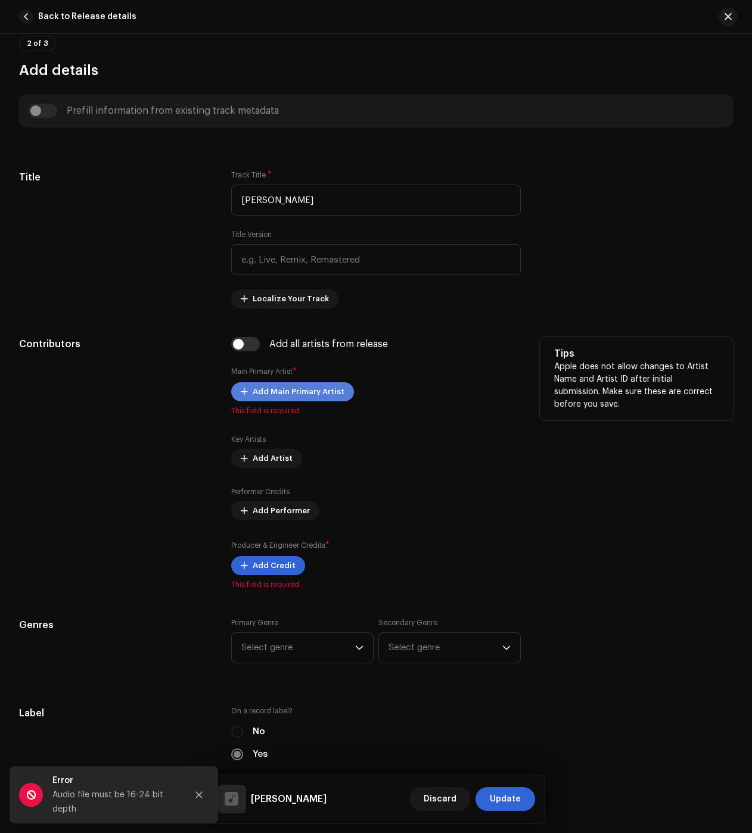
type input "BXIV82412306"
click at [288, 394] on span "Add Main Primary Artist" at bounding box center [299, 392] width 92 height 24
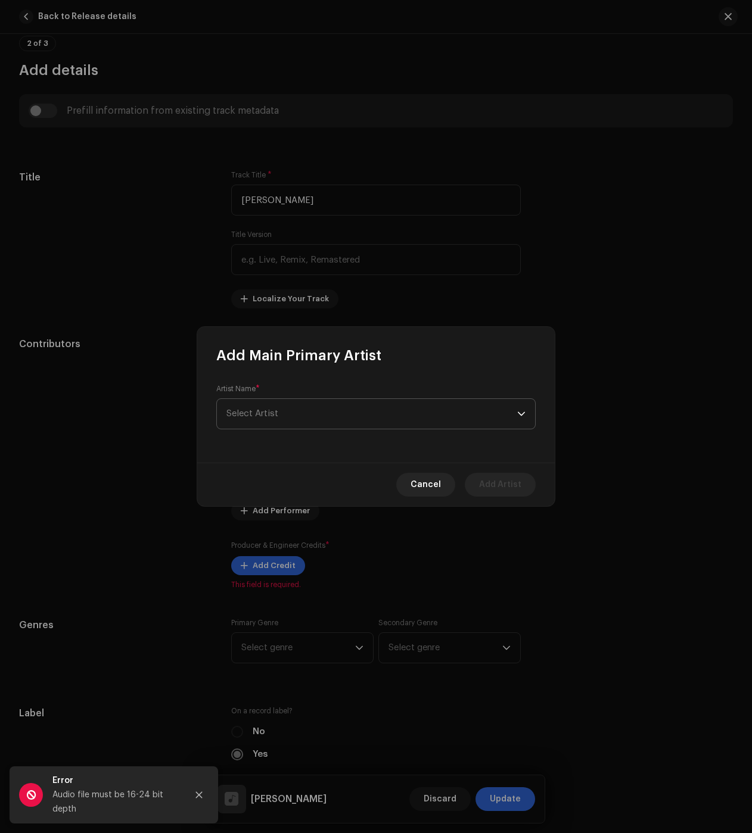
click at [321, 425] on span "Select Artist" at bounding box center [371, 414] width 291 height 30
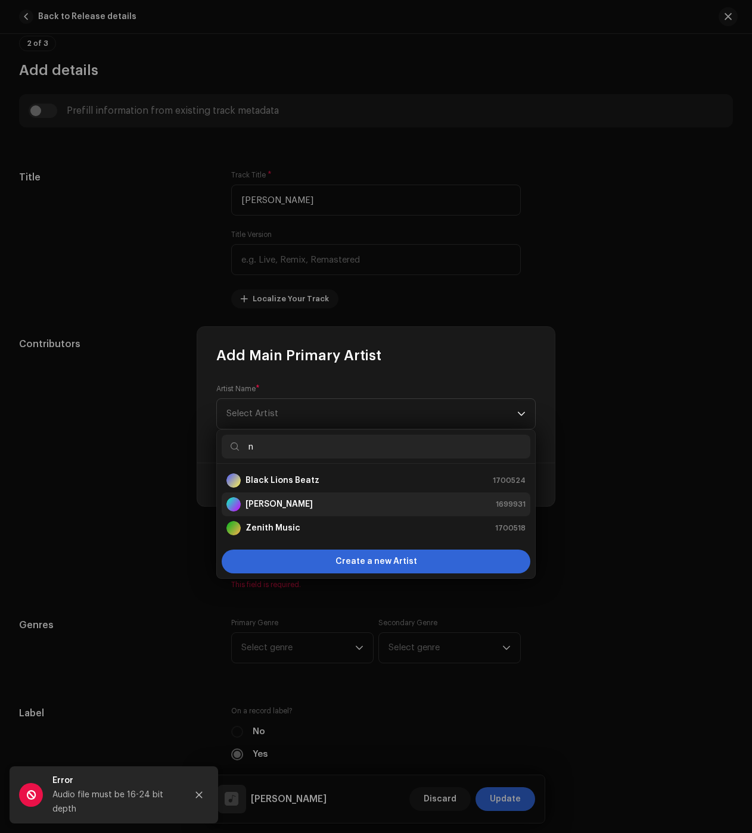
type input "n"
click at [281, 502] on strong "[PERSON_NAME]" at bounding box center [278, 505] width 67 height 12
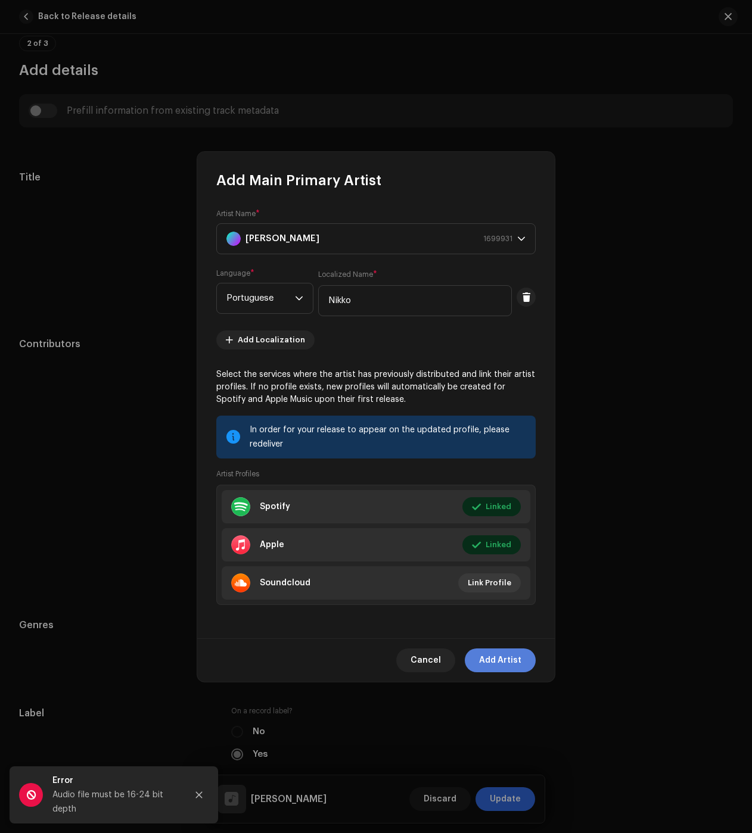
click at [493, 667] on span "Add Artist" at bounding box center [500, 661] width 42 height 24
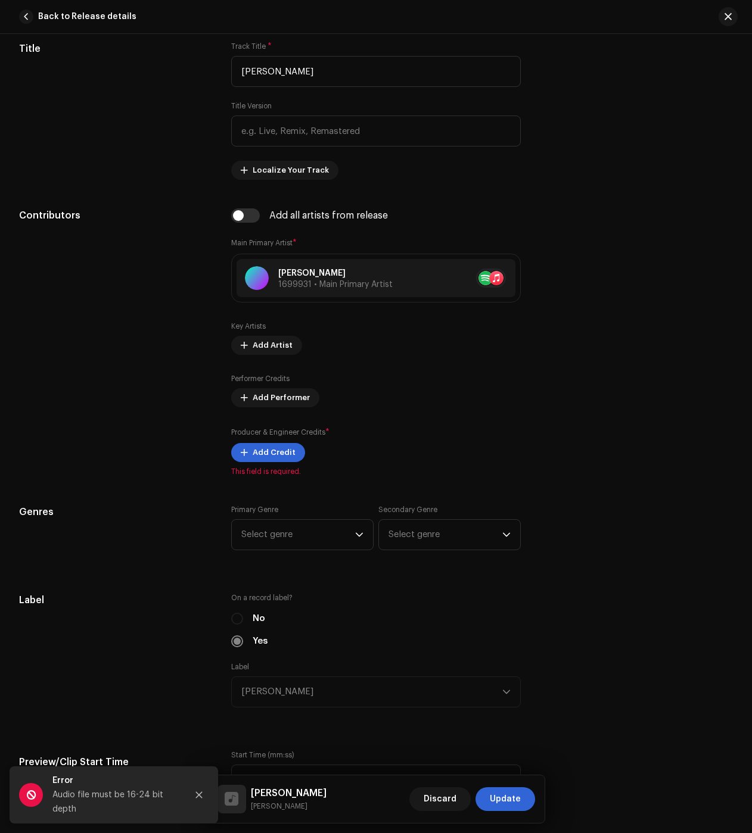
scroll to position [655, 0]
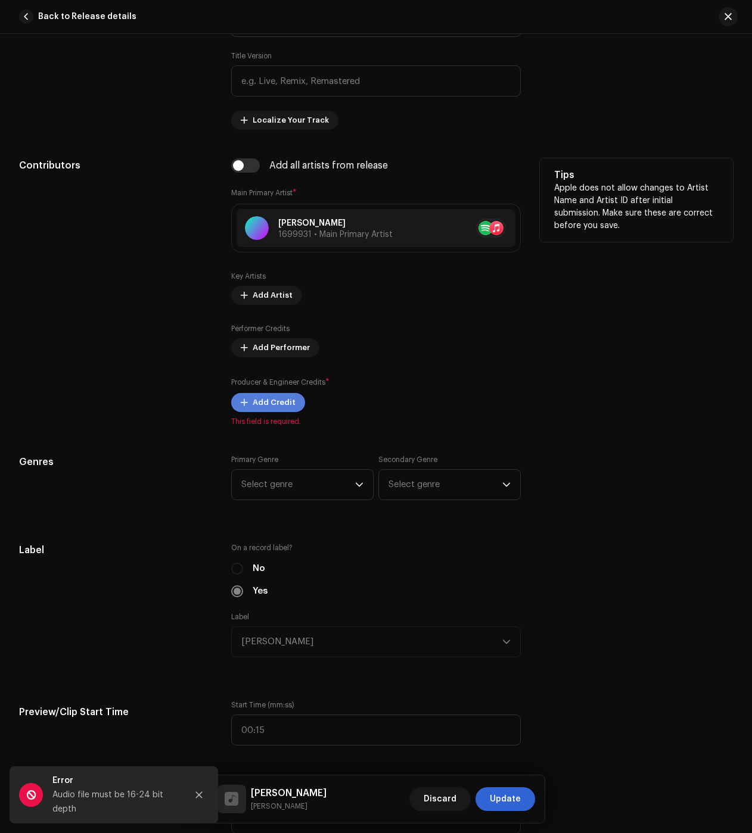
click at [285, 401] on span "Add Credit" at bounding box center [274, 403] width 43 height 24
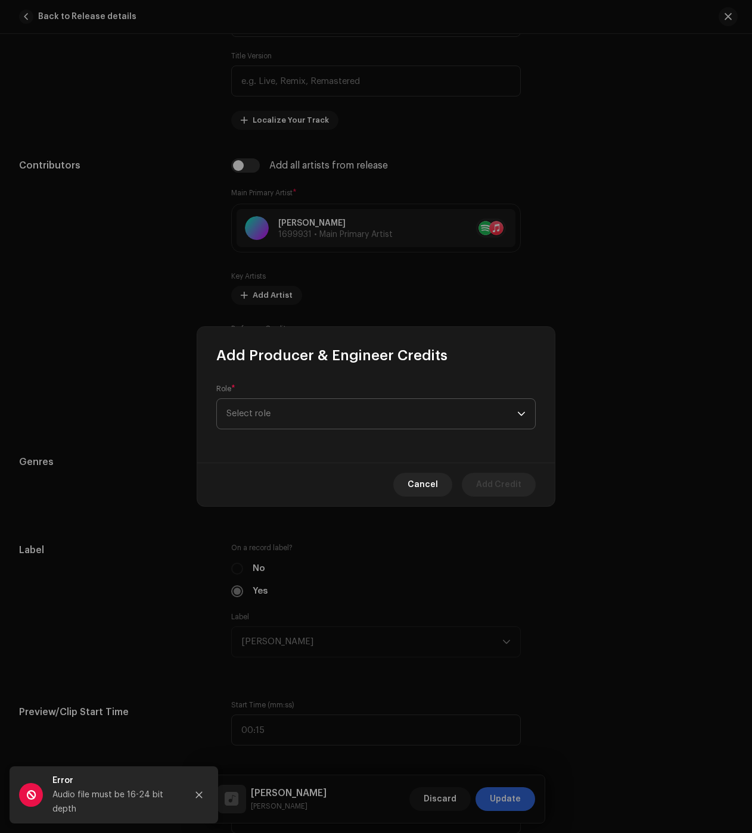
drag, startPoint x: 290, startPoint y: 408, endPoint x: 288, endPoint y: 416, distance: 9.1
click at [290, 408] on span "Select role" at bounding box center [371, 414] width 291 height 30
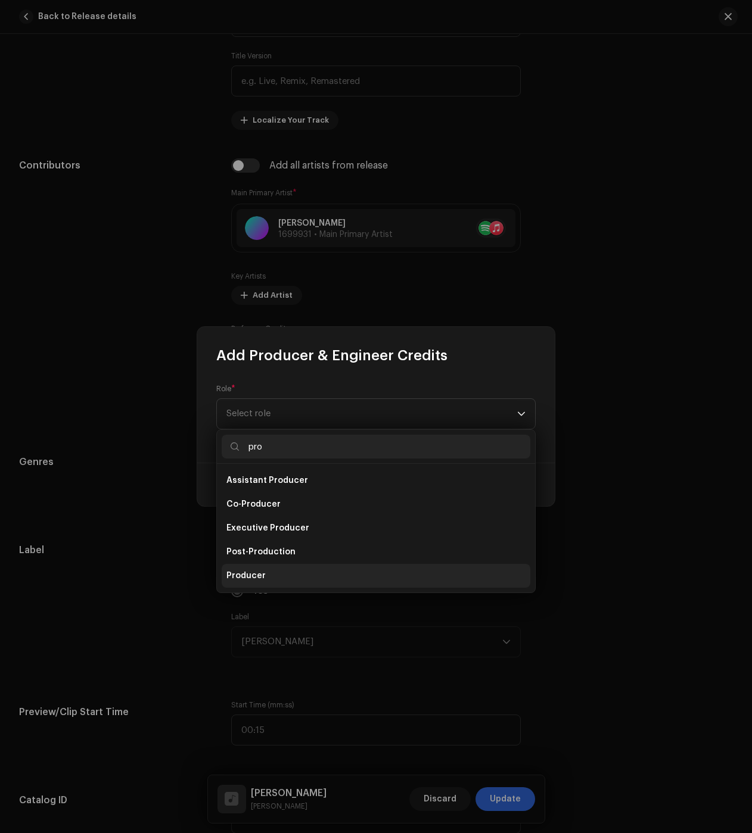
type input "pro"
drag, startPoint x: 262, startPoint y: 568, endPoint x: 317, endPoint y: 553, distance: 57.4
click at [262, 568] on li "Producer" at bounding box center [376, 576] width 309 height 24
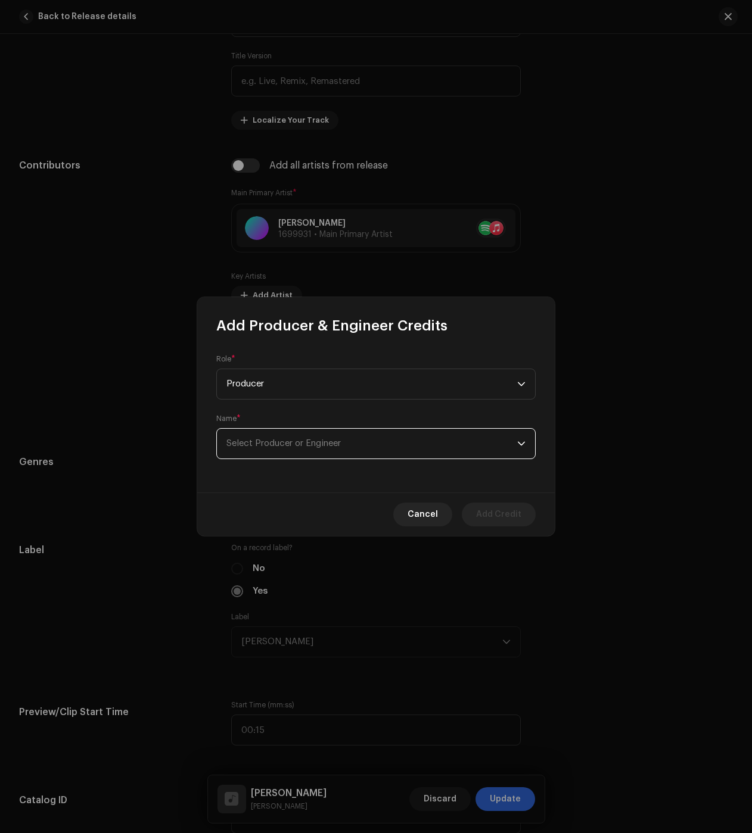
click at [315, 440] on span "Select Producer or Engineer" at bounding box center [283, 443] width 114 height 9
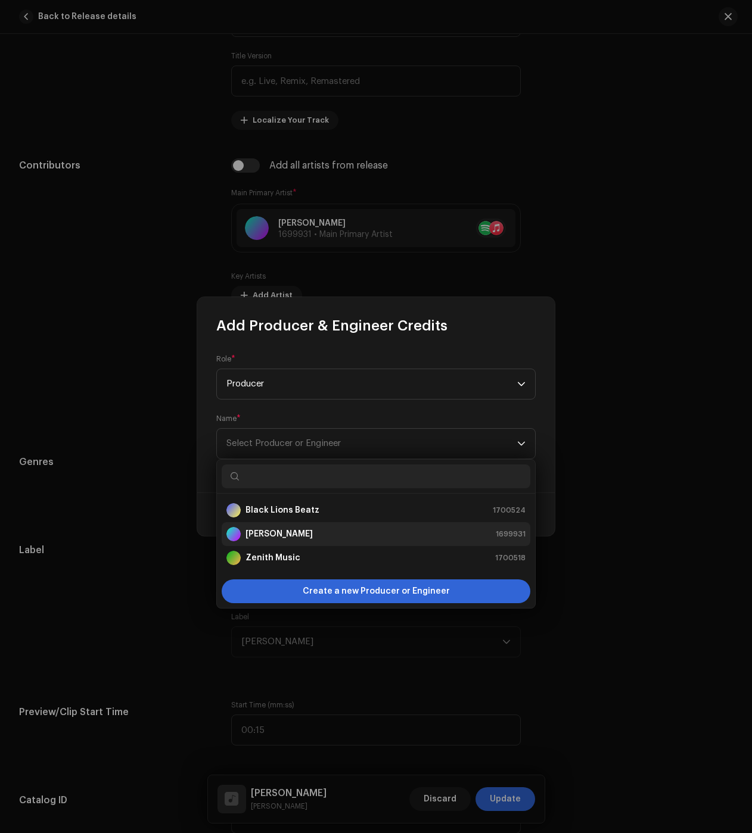
click at [284, 530] on strong "[PERSON_NAME]" at bounding box center [278, 534] width 67 height 12
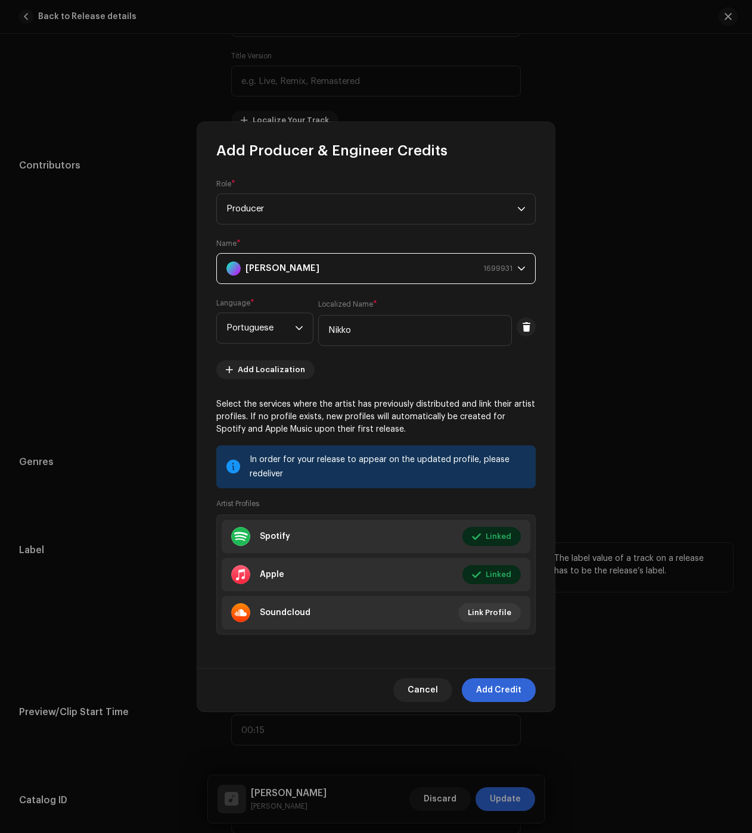
drag, startPoint x: 497, startPoint y: 682, endPoint x: 483, endPoint y: 668, distance: 19.8
click at [497, 682] on span "Add Credit" at bounding box center [498, 691] width 45 height 24
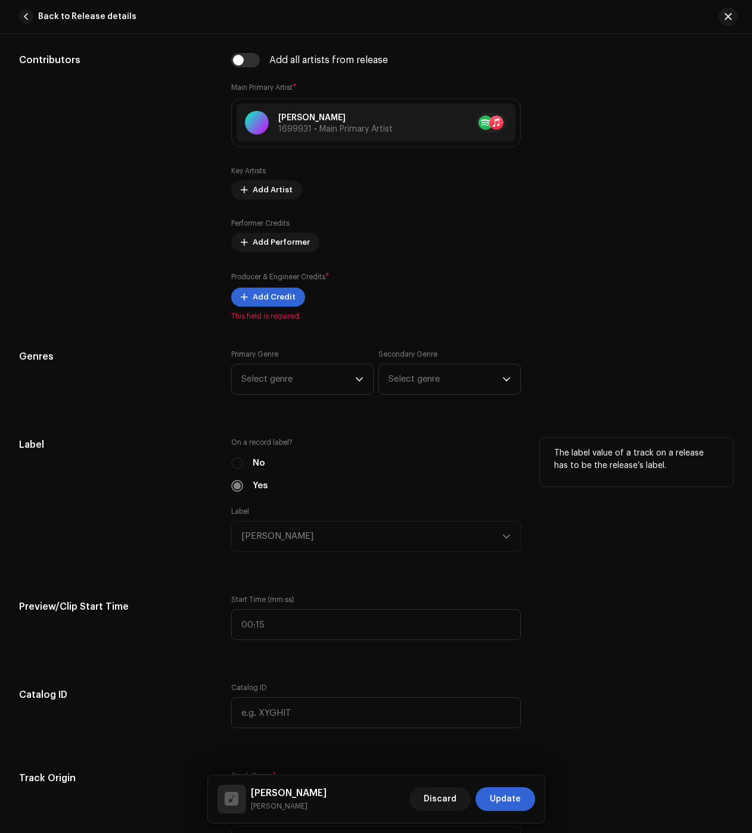
scroll to position [834, 0]
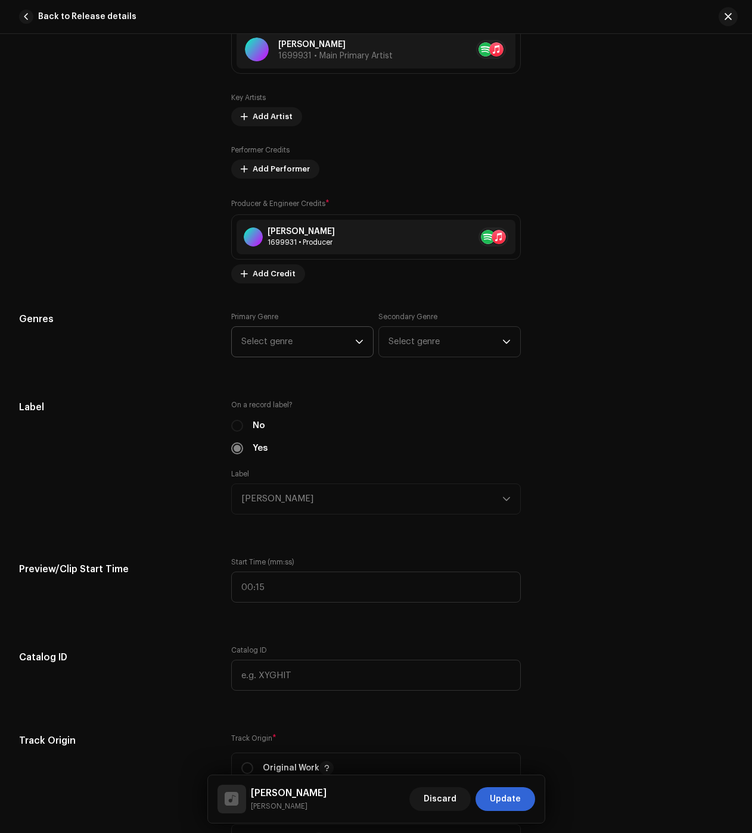
click at [306, 342] on span "Select genre" at bounding box center [298, 342] width 114 height 30
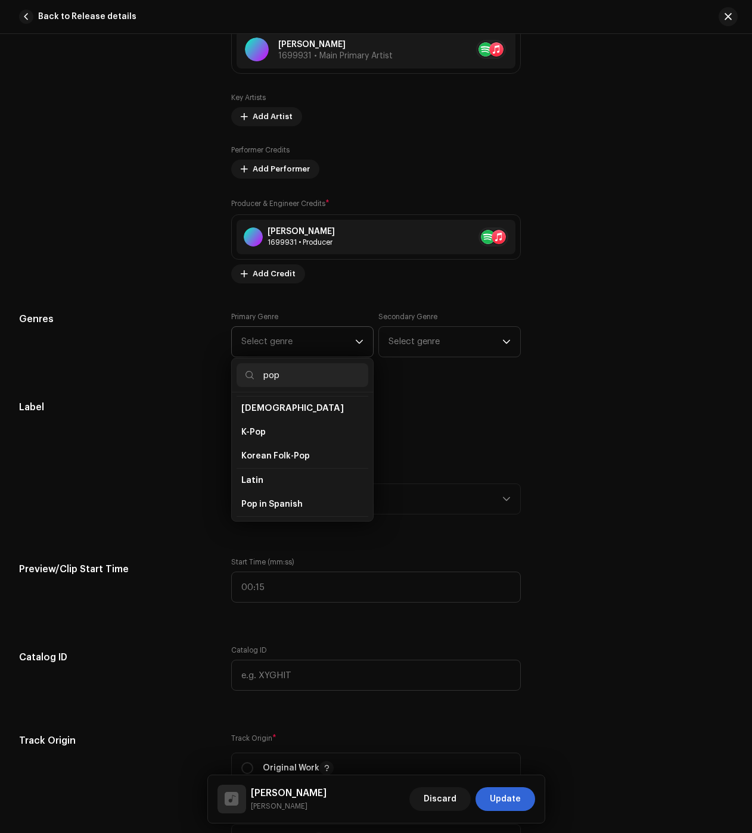
scroll to position [357, 0]
type input "pop"
drag, startPoint x: 258, startPoint y: 512, endPoint x: 272, endPoint y: 513, distance: 13.8
click at [258, 512] on li "Pop" at bounding box center [303, 519] width 132 height 24
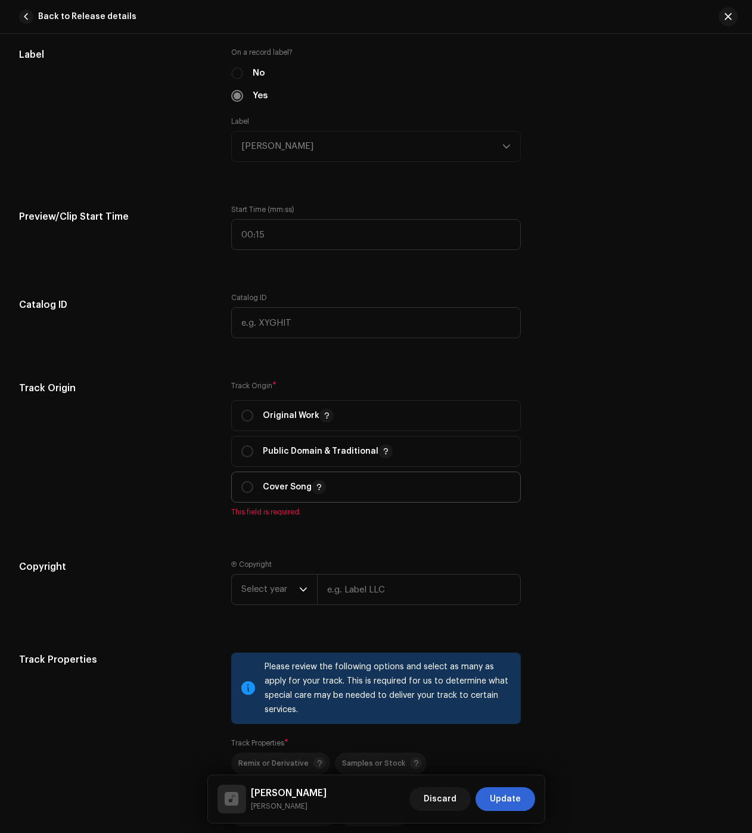
scroll to position [1192, 0]
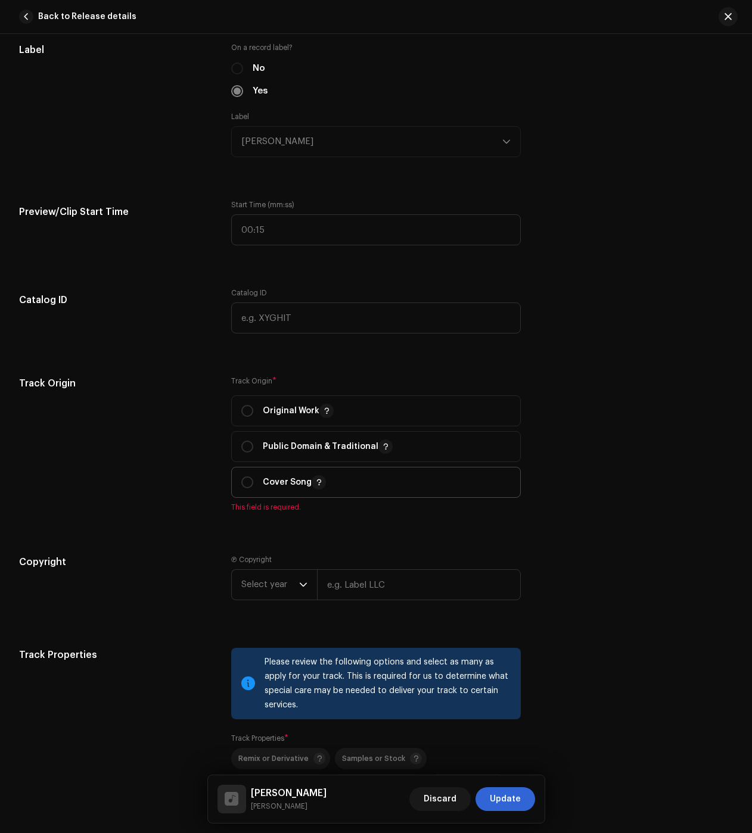
click at [263, 482] on p "Cover Song" at bounding box center [294, 482] width 63 height 14
radio input "true"
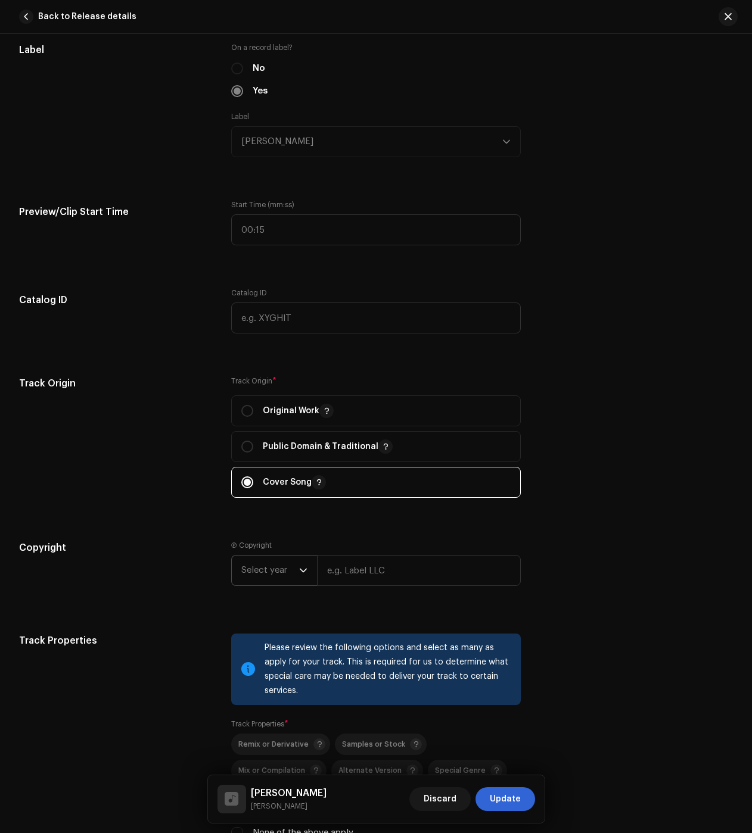
click at [284, 572] on span "Select year" at bounding box center [270, 571] width 58 height 30
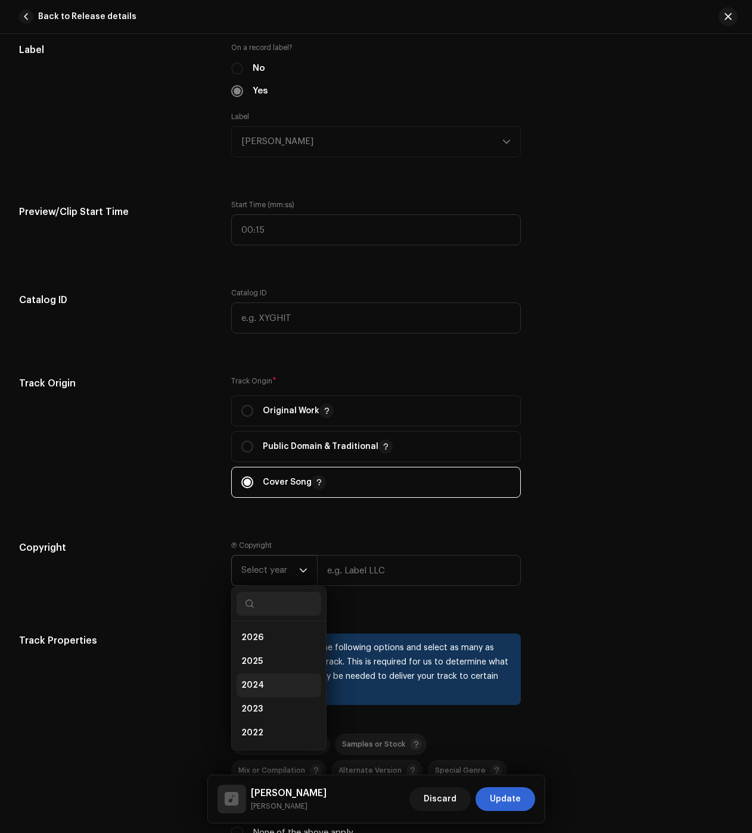
click at [256, 691] on li "2024" at bounding box center [279, 686] width 85 height 24
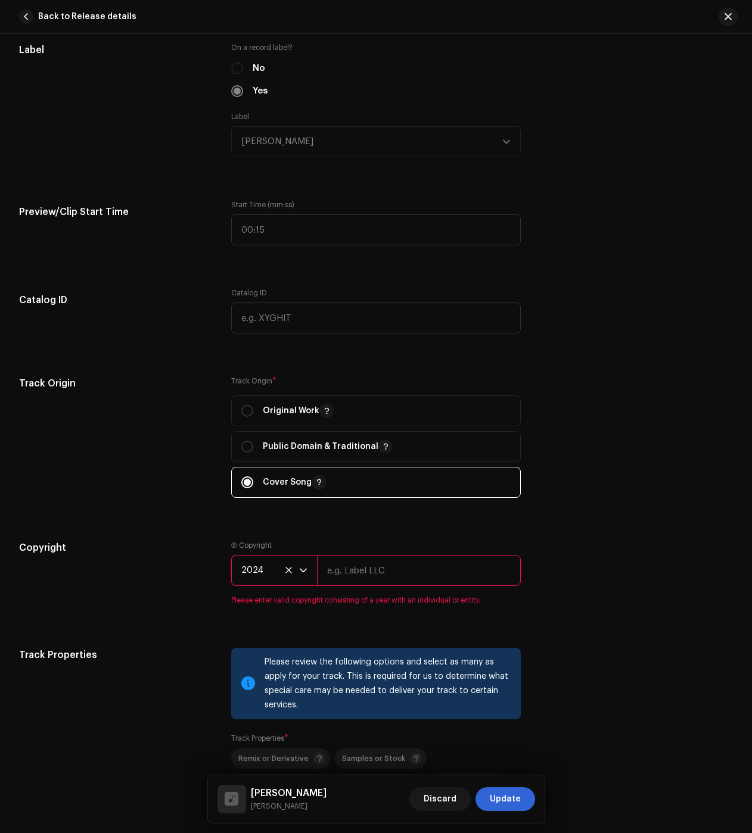
click at [365, 573] on input "text" at bounding box center [419, 570] width 204 height 31
drag, startPoint x: 325, startPoint y: 570, endPoint x: 314, endPoint y: 566, distance: 12.1
click at [314, 566] on div "2024 j" at bounding box center [376, 570] width 290 height 31
type input "[PERSON_NAME]"
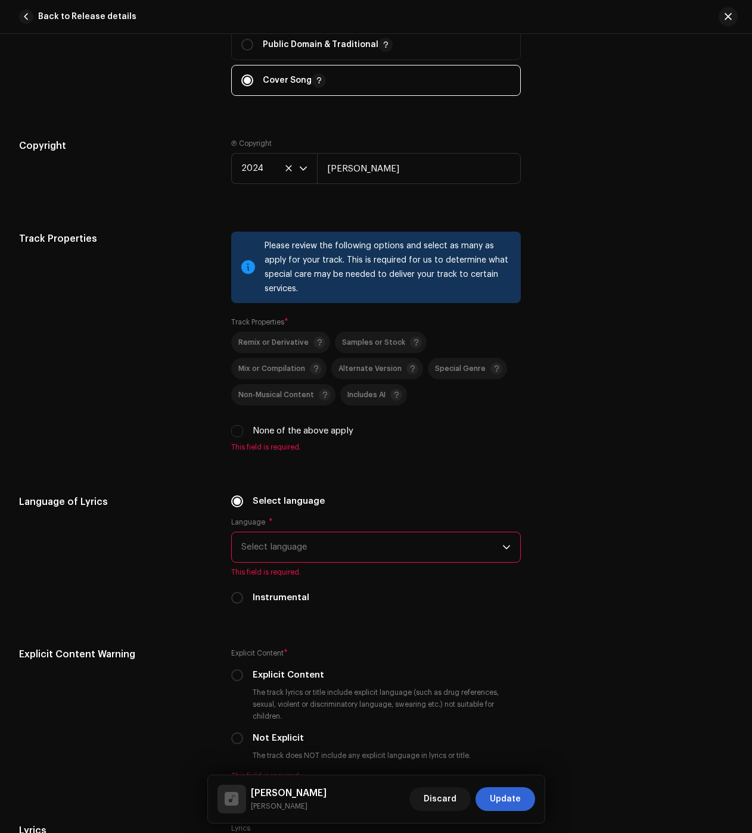
scroll to position [1609, 0]
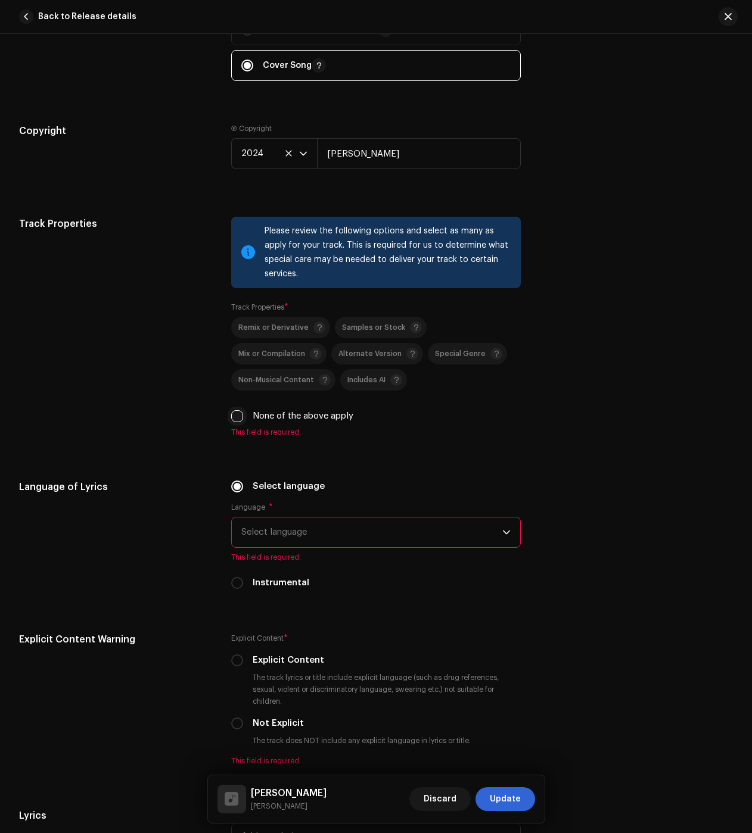
click at [235, 422] on input "None of the above apply" at bounding box center [237, 416] width 12 height 12
checkbox input "true"
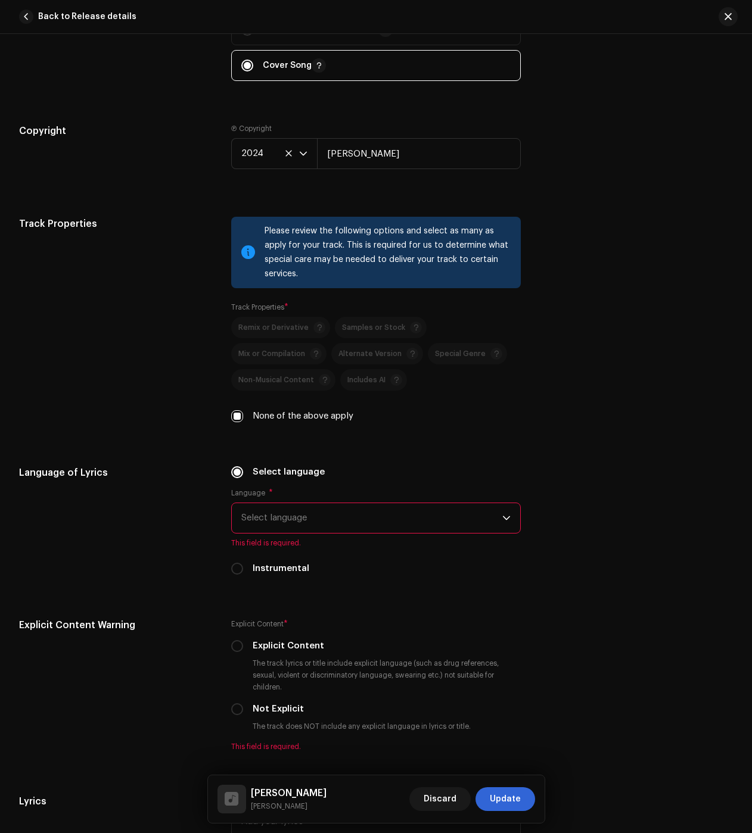
click at [280, 517] on span "Select language" at bounding box center [371, 518] width 261 height 30
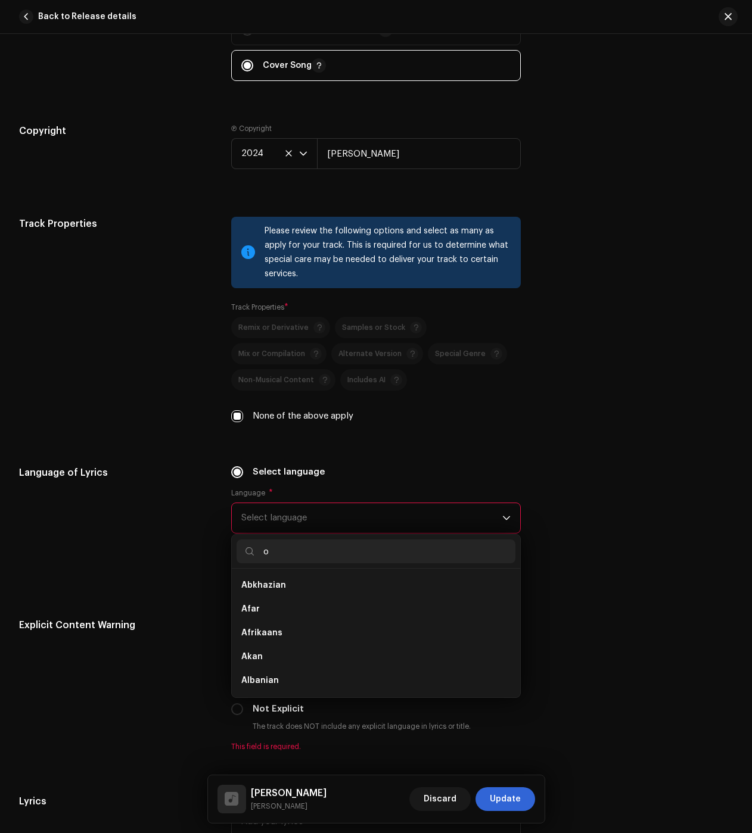
scroll to position [5, 0]
drag, startPoint x: 280, startPoint y: 555, endPoint x: 264, endPoint y: 553, distance: 16.2
click at [261, 551] on input "o" at bounding box center [376, 552] width 279 height 24
type input "po"
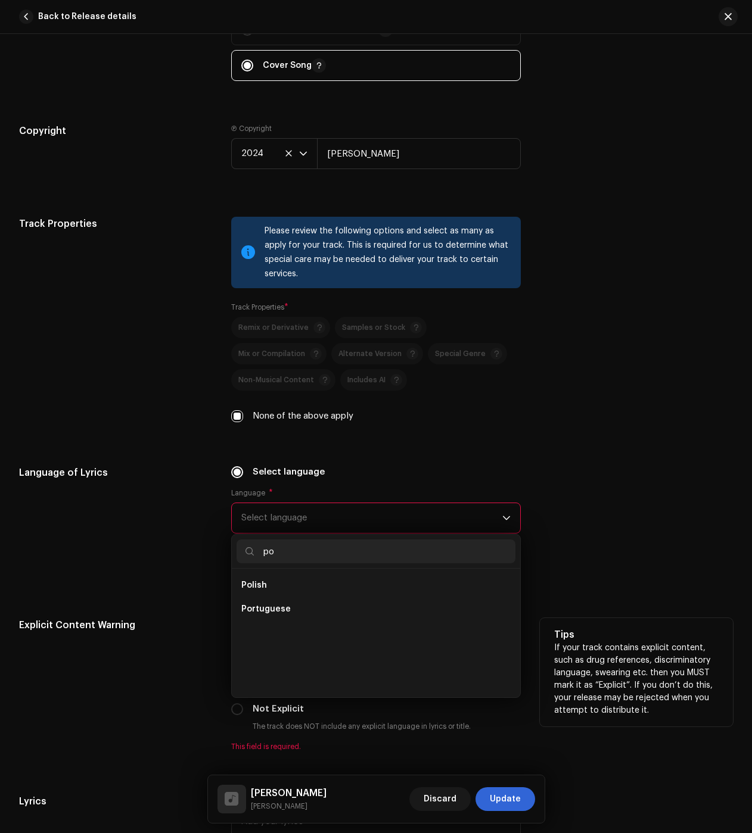
drag, startPoint x: 273, startPoint y: 615, endPoint x: 291, endPoint y: 629, distance: 22.5
click at [273, 614] on li "Portuguese" at bounding box center [376, 610] width 279 height 24
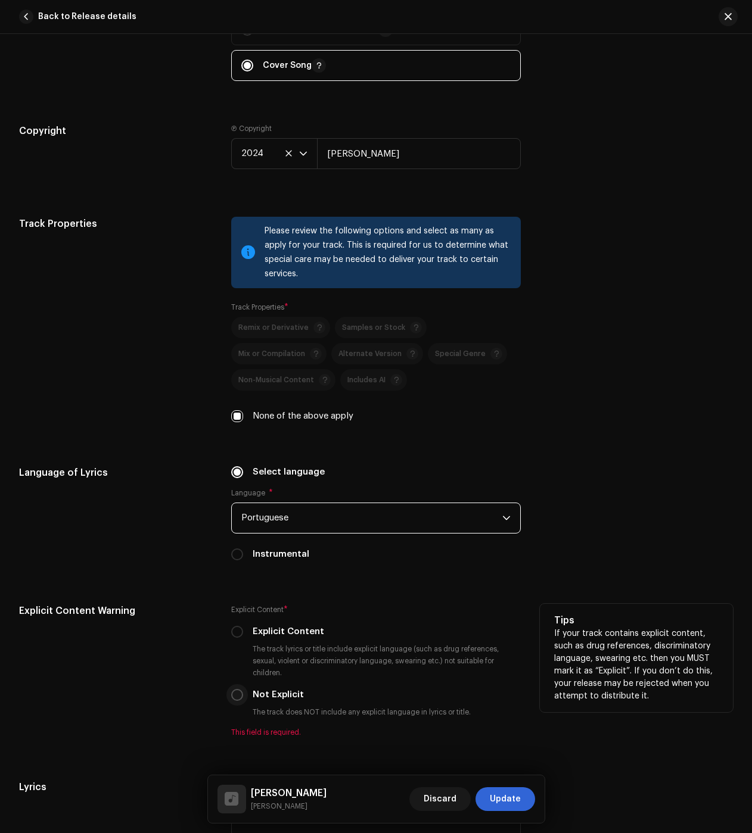
click at [231, 693] on p-radiobutton at bounding box center [237, 695] width 12 height 12
click at [228, 695] on div "Explicit Content Warning Explicit Content * Explicit Content The track lyrics o…" at bounding box center [376, 678] width 714 height 148
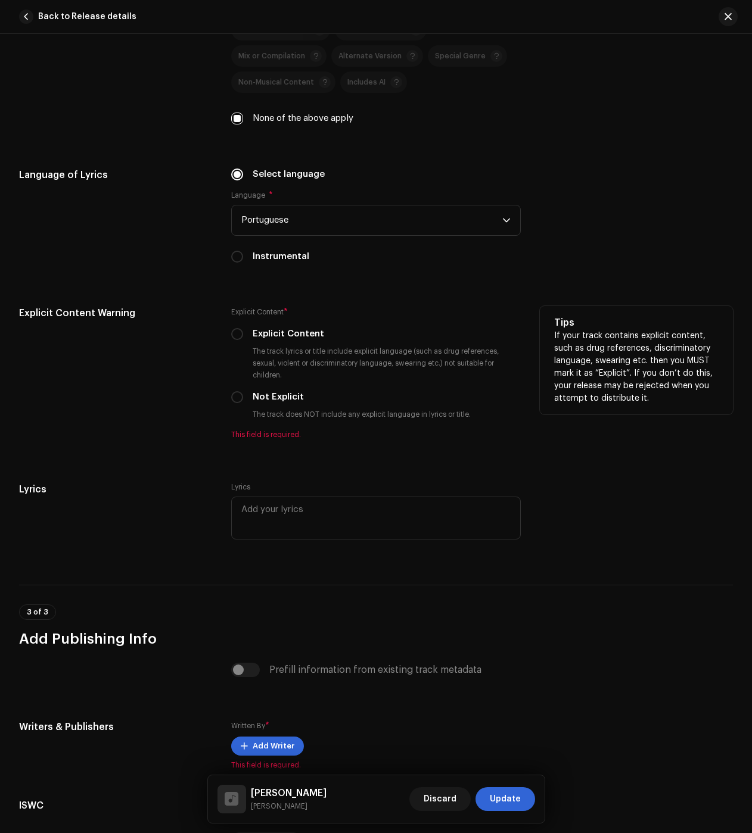
click at [242, 407] on div "Explicit Content * Explicit Content The track lyrics or title include explicit …" at bounding box center [376, 372] width 290 height 133
click at [237, 396] on input "Not Explicit" at bounding box center [237, 397] width 12 height 12
radio input "true"
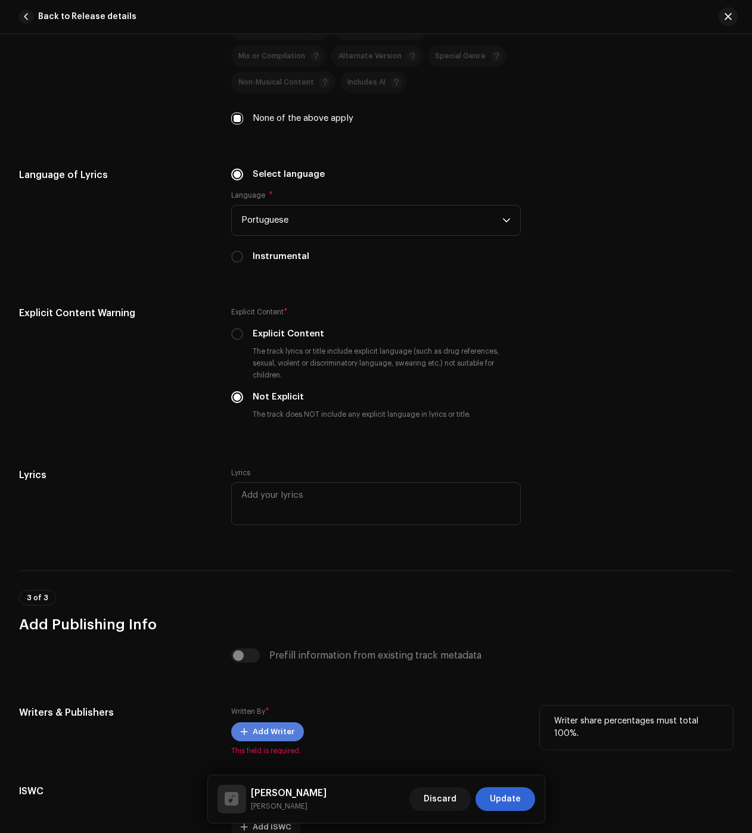
click at [279, 730] on span "Add Writer" at bounding box center [274, 732] width 42 height 24
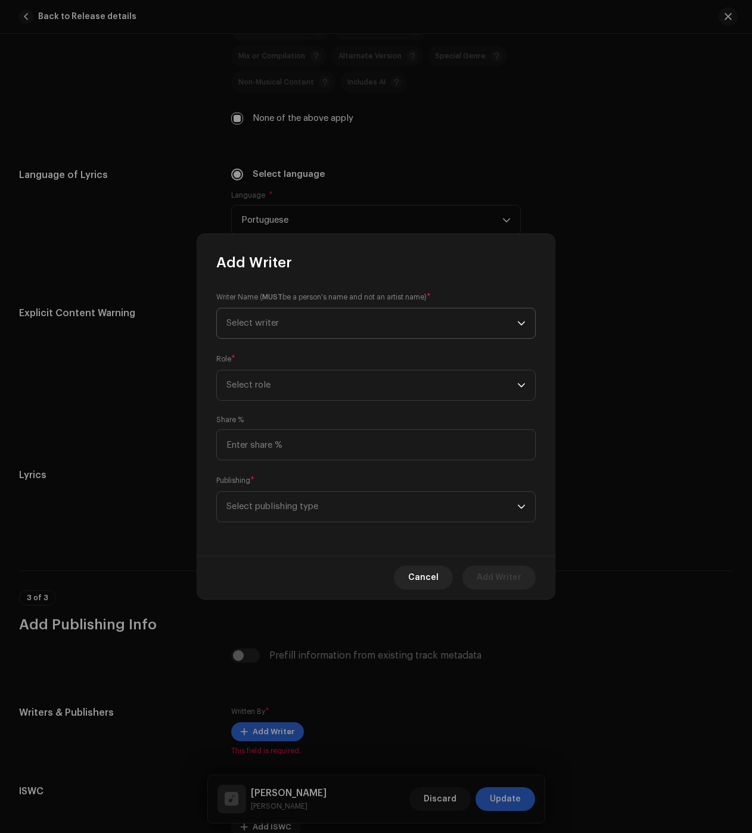
drag, startPoint x: 278, startPoint y: 310, endPoint x: 281, endPoint y: 323, distance: 12.9
click at [279, 310] on span "Select writer" at bounding box center [371, 324] width 291 height 30
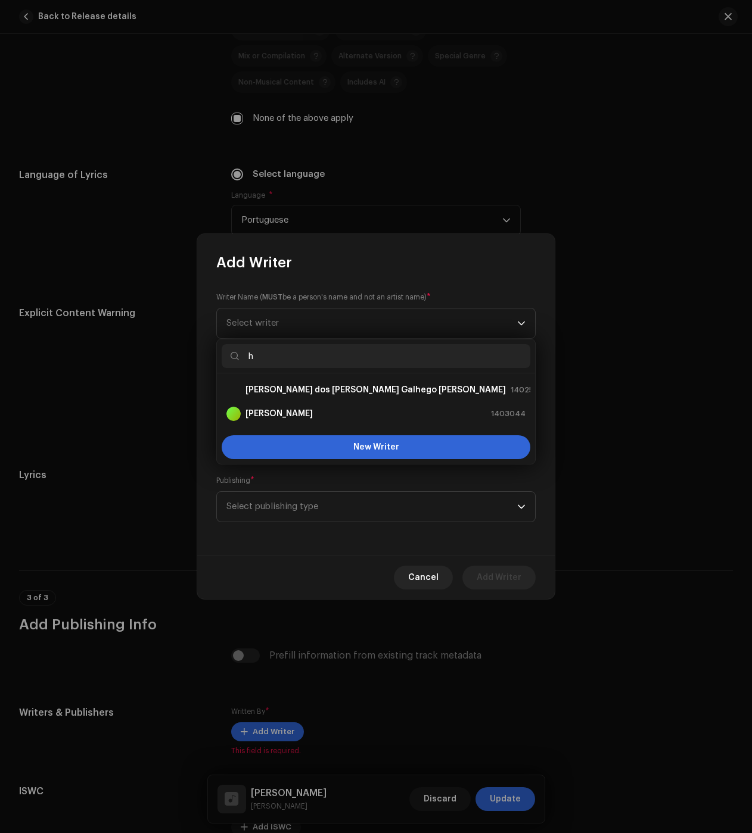
drag, startPoint x: 271, startPoint y: 346, endPoint x: 213, endPoint y: 349, distance: 57.9
click at [213, 349] on body "Nikko Home Catalog Transactions Analytics Resources Nikko Assets Releases Track…" at bounding box center [376, 416] width 752 height 833
type input "j"
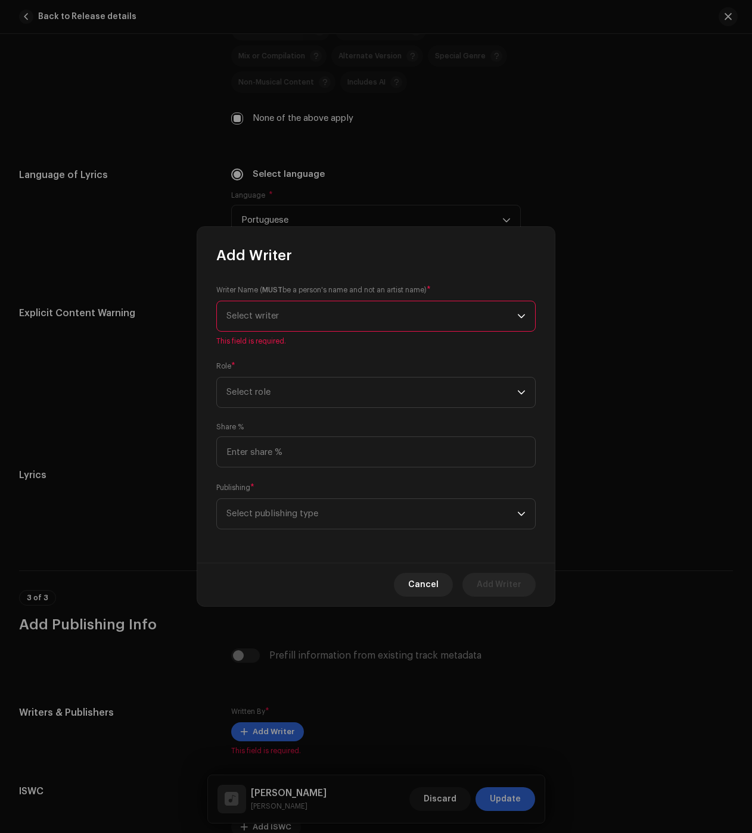
drag, startPoint x: 254, startPoint y: 310, endPoint x: 253, endPoint y: 316, distance: 6.1
click at [254, 311] on span "Select writer" at bounding box center [371, 316] width 291 height 30
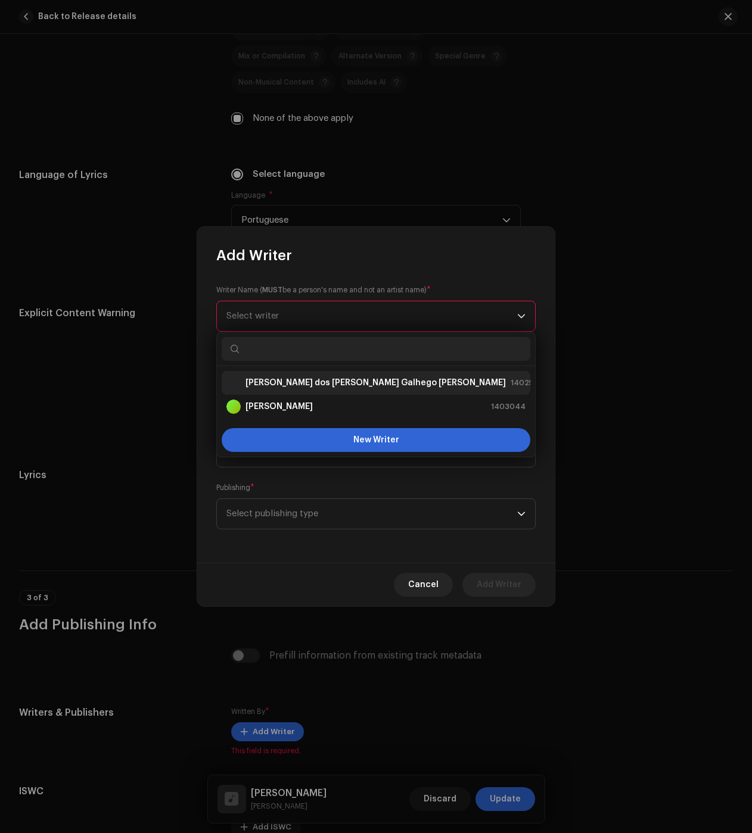
click at [288, 391] on li "Júlio dos Santos Galhego Aguiar 1402527" at bounding box center [376, 383] width 309 height 24
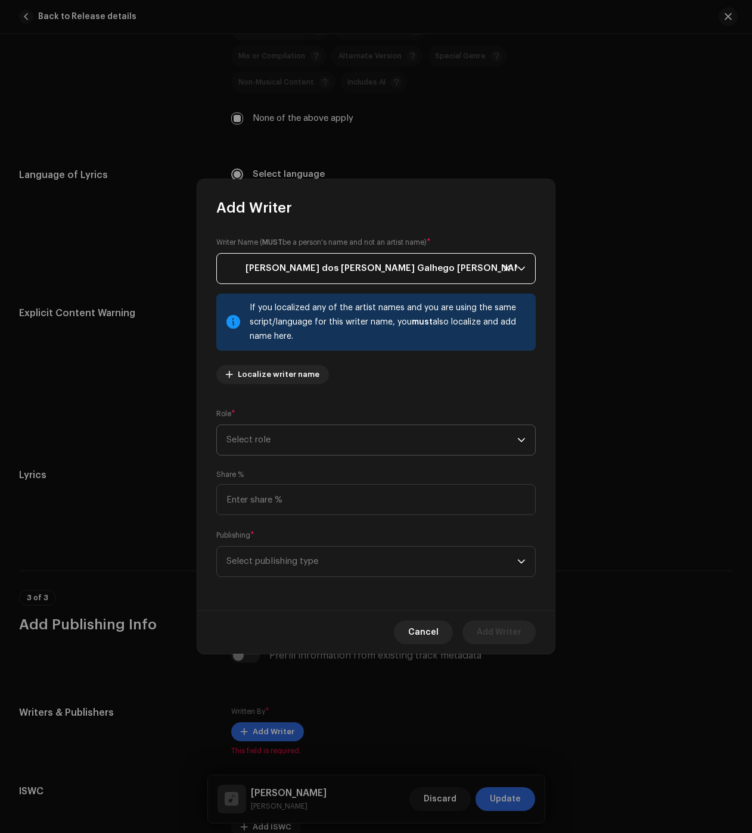
drag, startPoint x: 283, startPoint y: 444, endPoint x: 283, endPoint y: 452, distance: 7.1
click at [283, 444] on span "Select role" at bounding box center [371, 440] width 291 height 30
drag, startPoint x: 287, startPoint y: 545, endPoint x: 285, endPoint y: 552, distance: 7.4
click at [287, 545] on span "Composer & Lyricist" at bounding box center [268, 545] width 84 height 12
drag, startPoint x: 280, startPoint y: 564, endPoint x: 293, endPoint y: 577, distance: 18.1
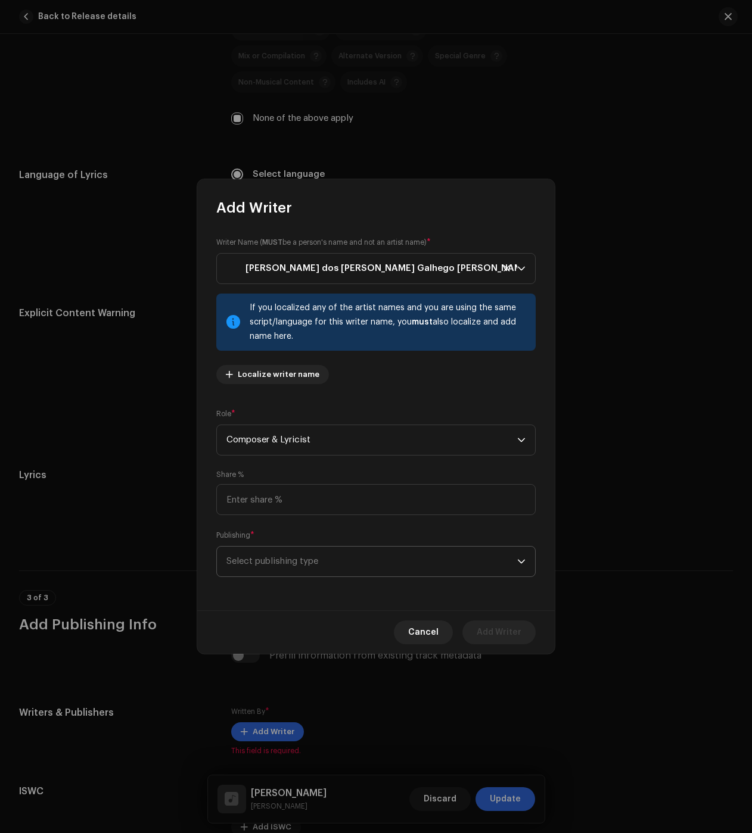
click at [279, 564] on span "Select publishing type" at bounding box center [371, 562] width 291 height 30
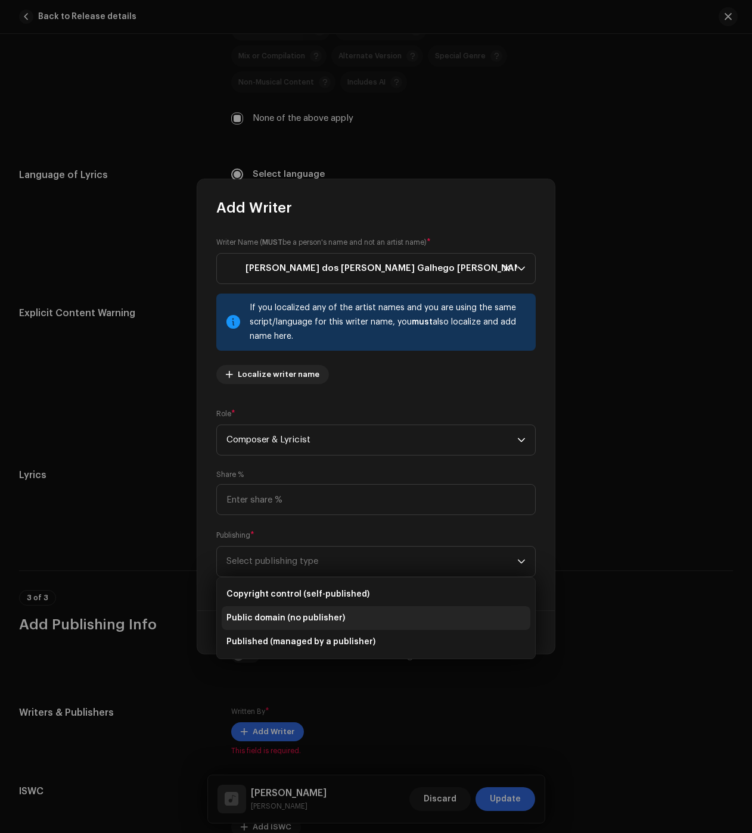
drag, startPoint x: 282, startPoint y: 592, endPoint x: 320, endPoint y: 605, distance: 40.3
click at [283, 592] on span "Copyright control (self-published)" at bounding box center [297, 595] width 143 height 12
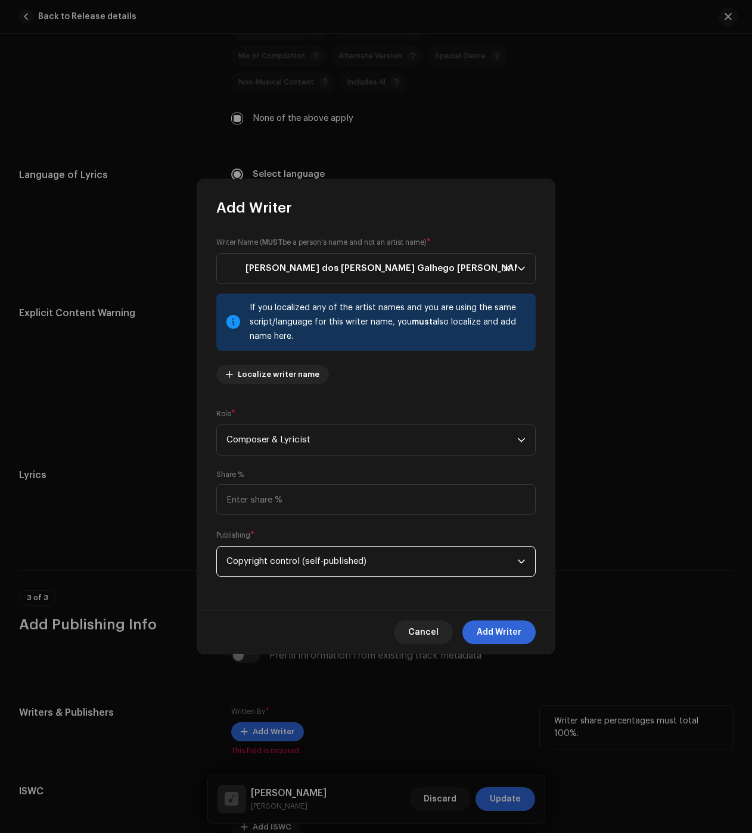
drag, startPoint x: 504, startPoint y: 639, endPoint x: 486, endPoint y: 709, distance: 72.5
click at [504, 638] on span "Add Writer" at bounding box center [499, 633] width 45 height 24
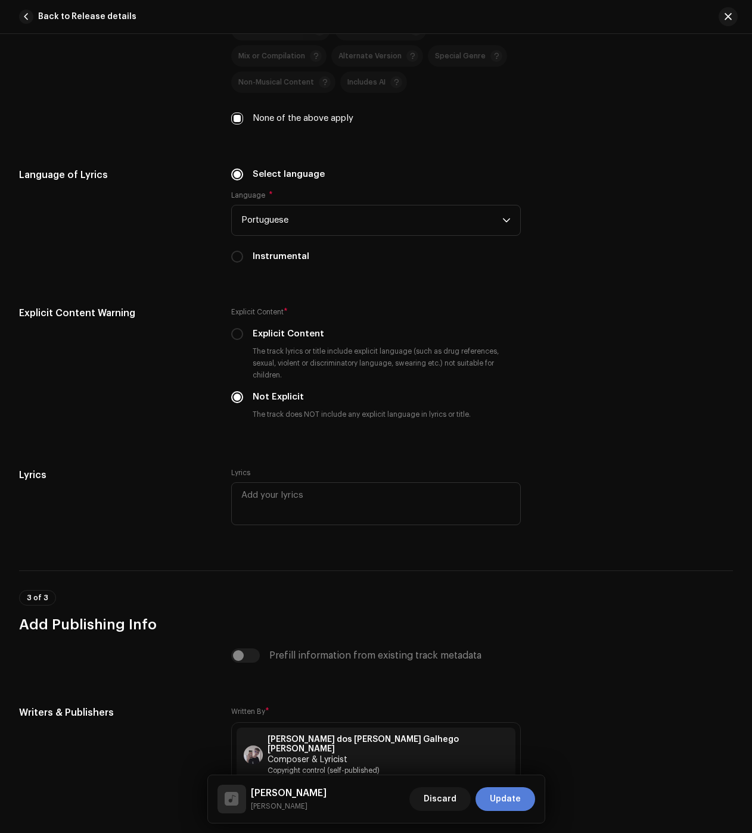
click at [528, 802] on button "Update" at bounding box center [505, 800] width 60 height 24
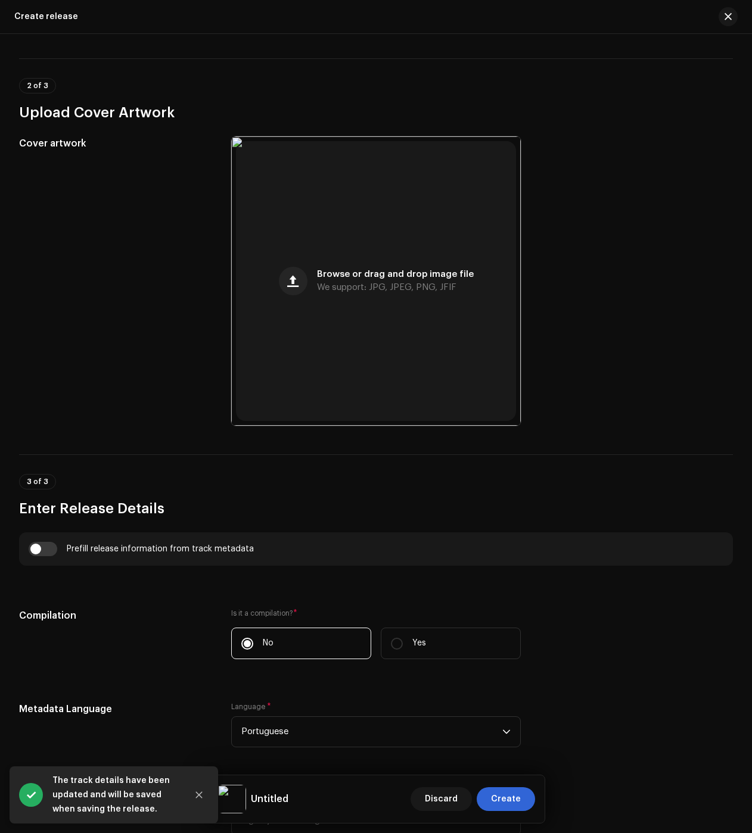
scroll to position [417, 0]
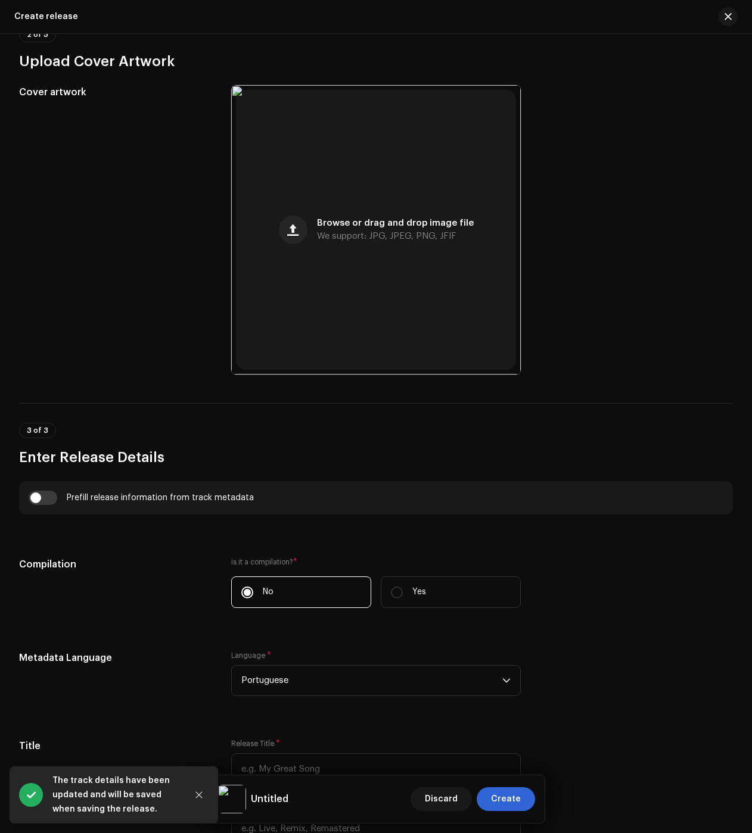
drag, startPoint x: 55, startPoint y: 505, endPoint x: 121, endPoint y: 552, distance: 80.7
click at [55, 505] on input "checkbox" at bounding box center [43, 498] width 29 height 14
checkbox input "true"
type input "Vazio Roxo"
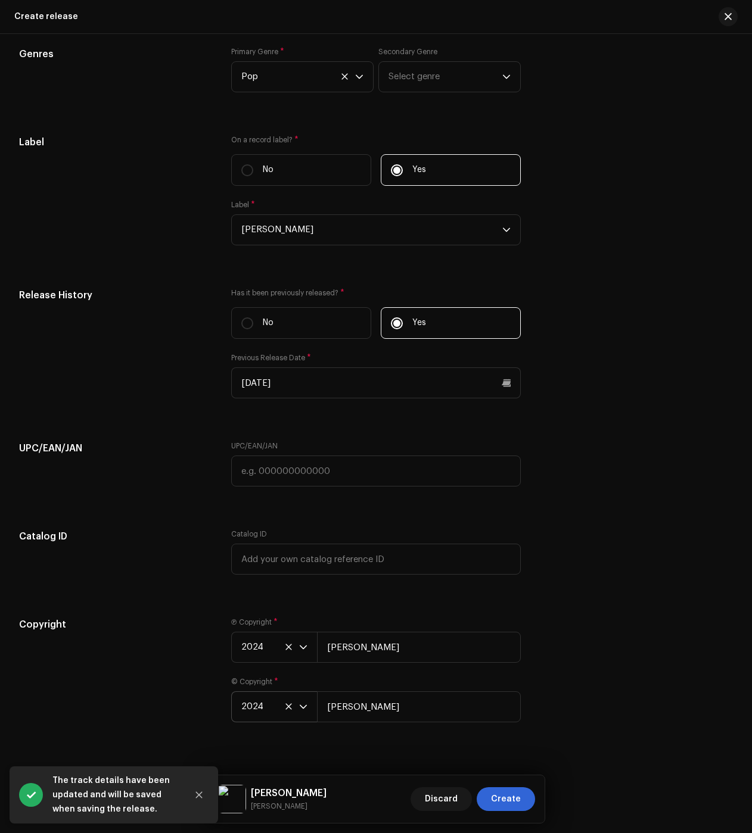
scroll to position [1853, 0]
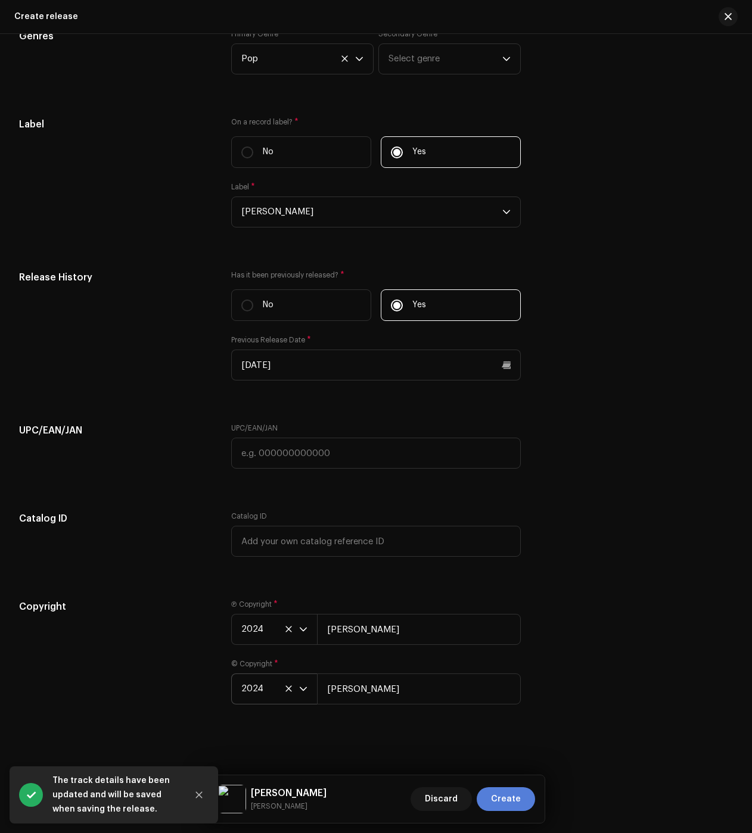
click at [498, 794] on span "Create" at bounding box center [506, 800] width 30 height 24
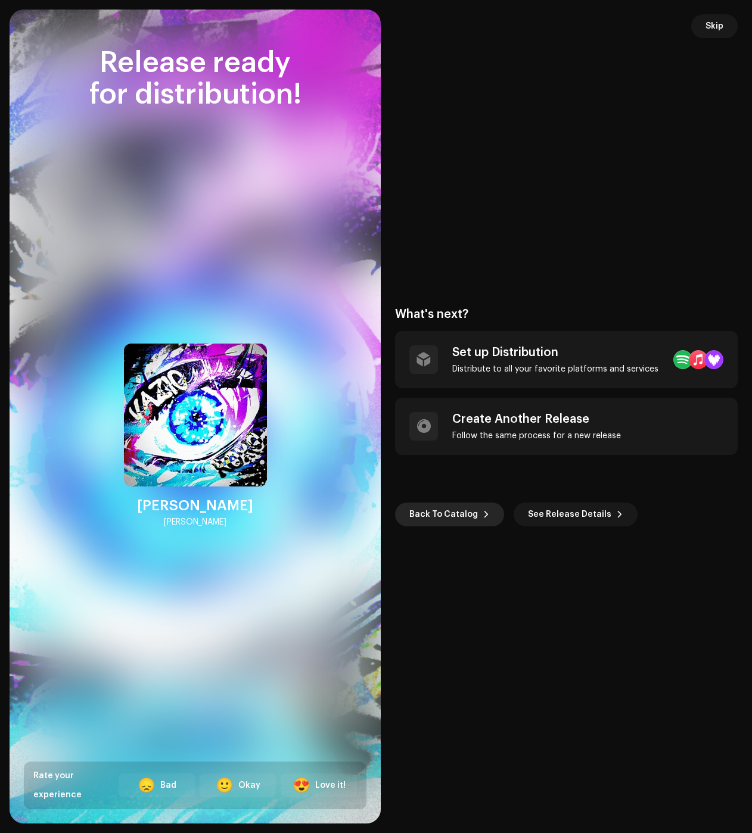
click at [447, 505] on span "Back To Catalog" at bounding box center [443, 515] width 69 height 24
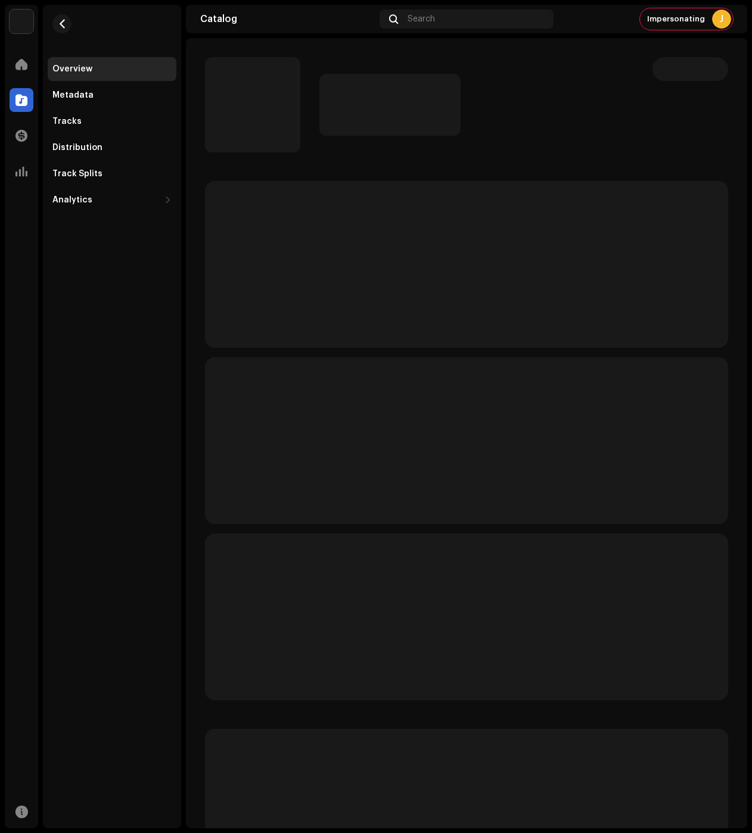
click at [710, 6] on div "Catalog Search Impersonating J" at bounding box center [466, 19] width 561 height 29
click at [725, 15] on div "J" at bounding box center [721, 19] width 19 height 19
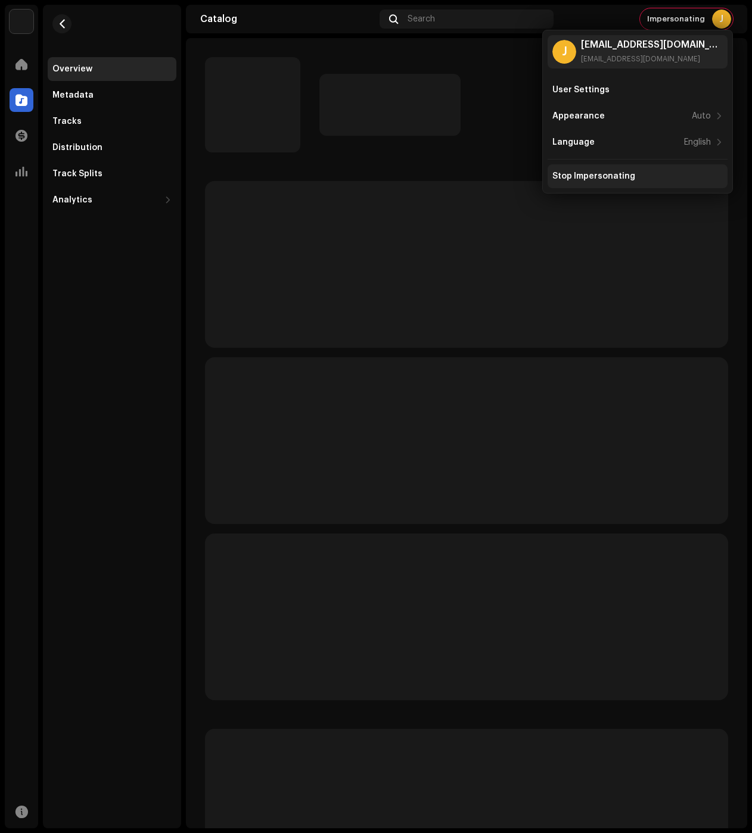
click at [586, 179] on div "Stop Impersonating" at bounding box center [593, 177] width 83 height 10
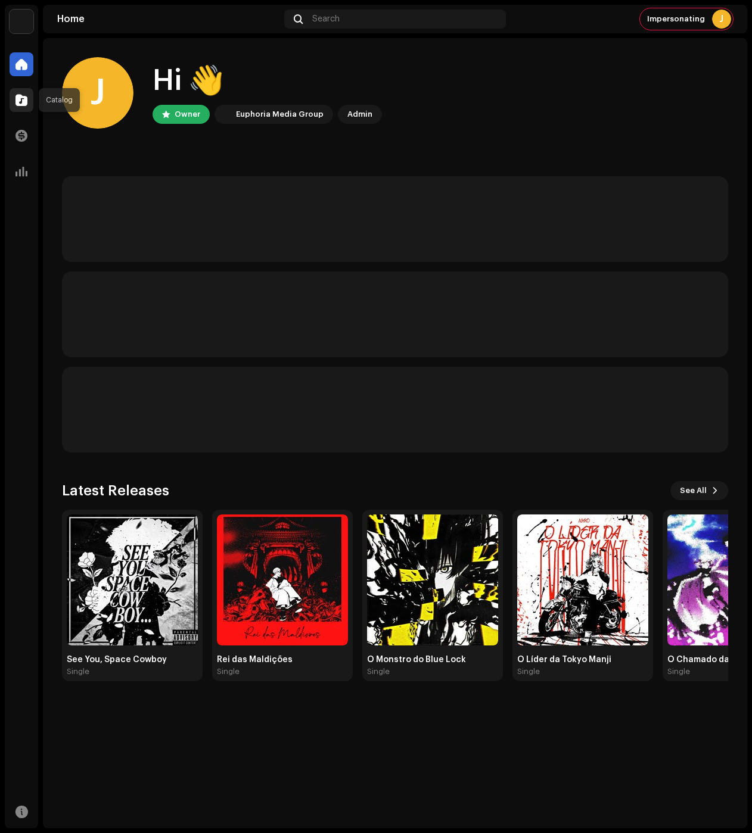
click at [18, 99] on span at bounding box center [21, 100] width 12 height 10
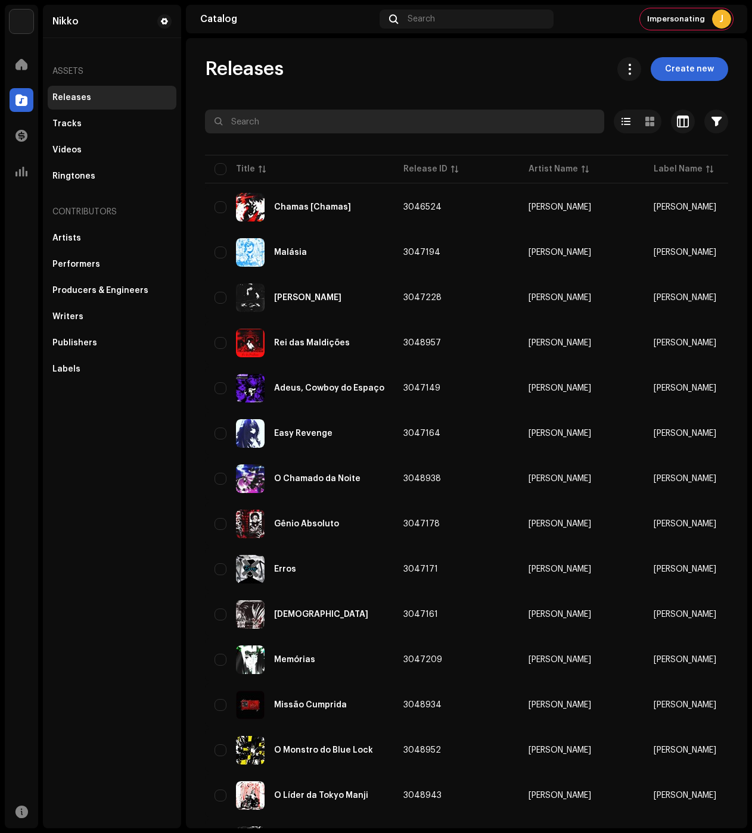
click at [276, 138] on div at bounding box center [466, 142] width 523 height 19
click at [276, 132] on input "text" at bounding box center [404, 122] width 399 height 24
paste input "Troca Equivalente"
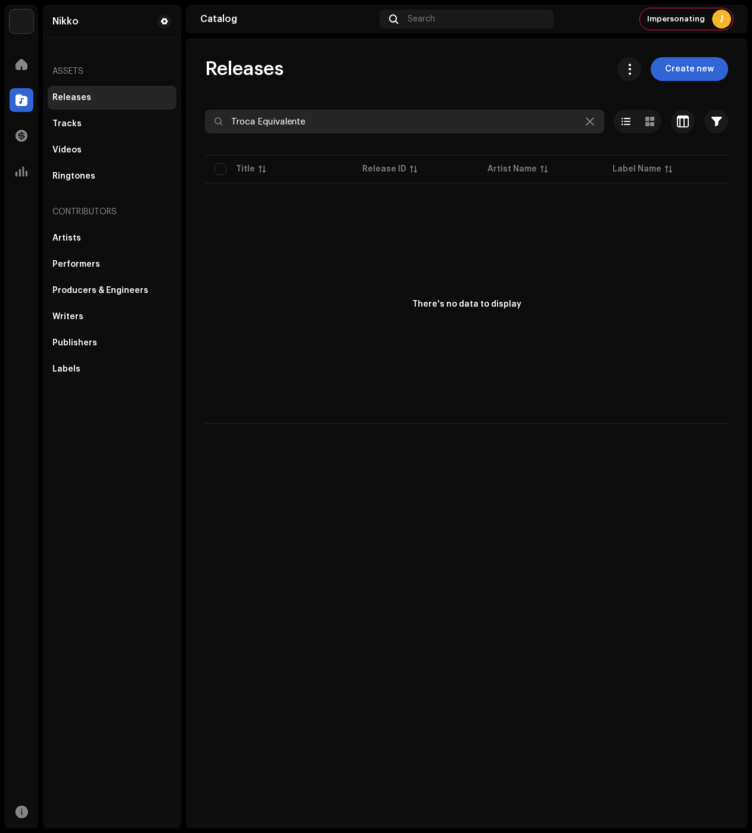
type input "Troca Equivalente"
drag, startPoint x: 315, startPoint y: 125, endPoint x: 114, endPoint y: 28, distance: 223.3
click at [141, 119] on div "Nikko Home Catalog Transactions Analytics Resources Nikko Assets Releases Track…" at bounding box center [376, 416] width 752 height 833
drag, startPoint x: 245, startPoint y: 115, endPoint x: 132, endPoint y: 96, distance: 114.2
click at [132, 95] on div "Nikko Home Catalog Transactions Analytics Resources Nikko Assets Releases Track…" at bounding box center [376, 416] width 752 height 833
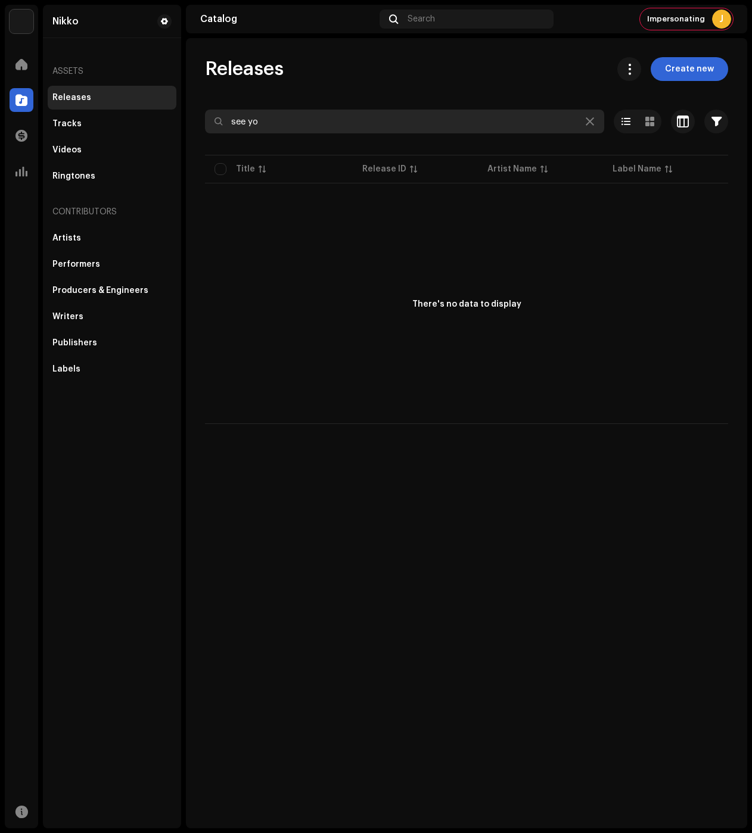
type input "see you"
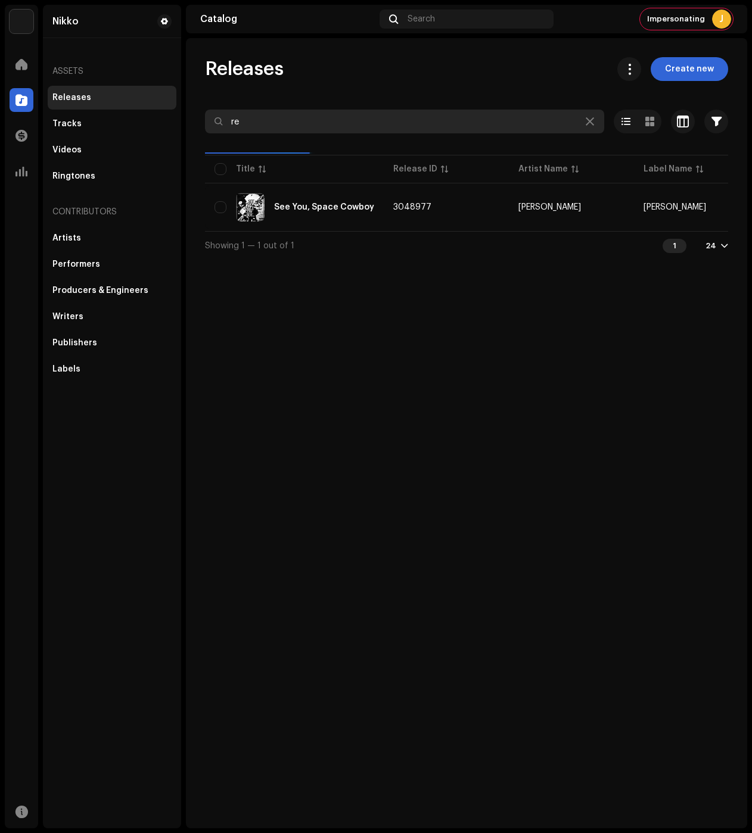
type input "rei"
